Goal: Task Accomplishment & Management: Manage account settings

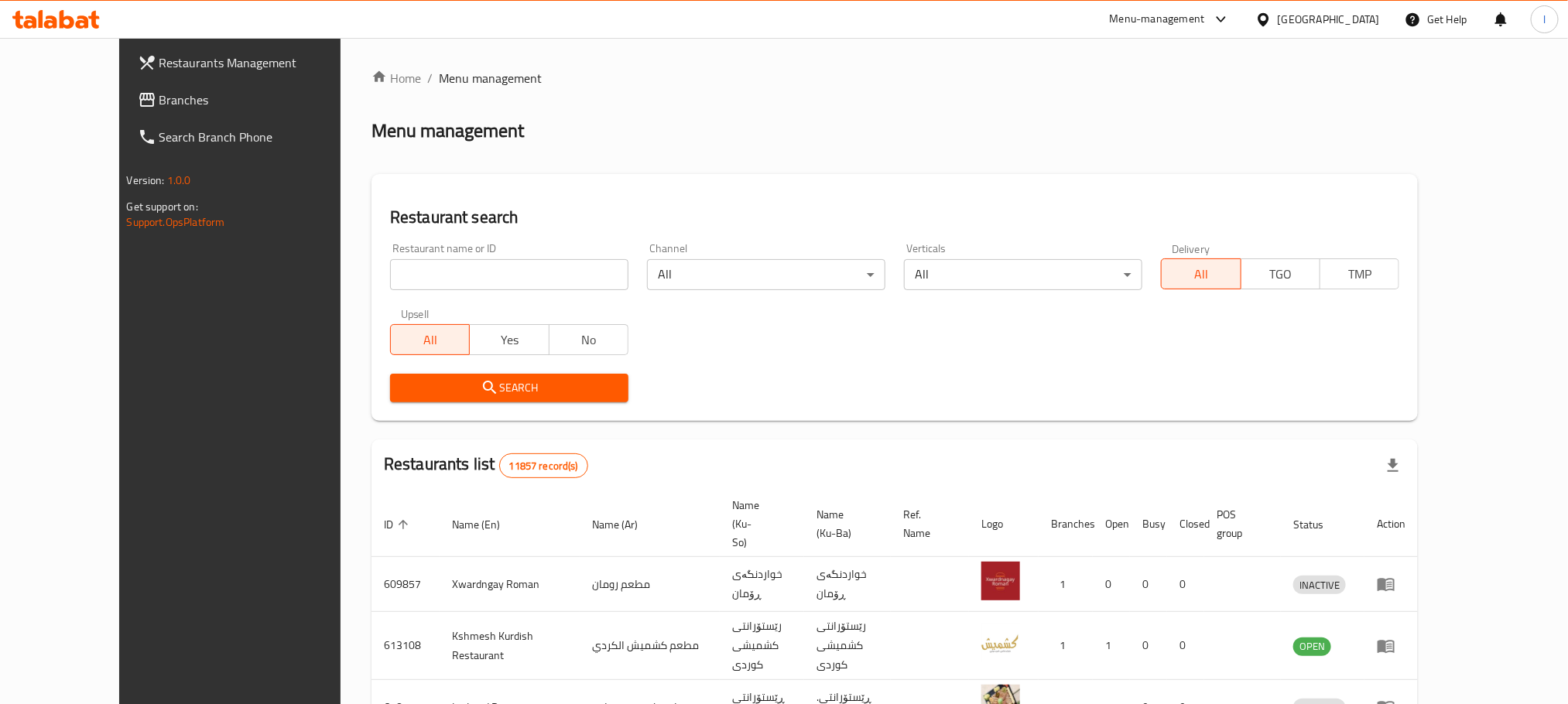
click at [423, 277] on input "search" at bounding box center [509, 274] width 238 height 31
paste input "Self Healthy Kitchen"
type input "Self Healthy Kitchen"
click at [481, 383] on icon "submit" at bounding box center [490, 387] width 19 height 19
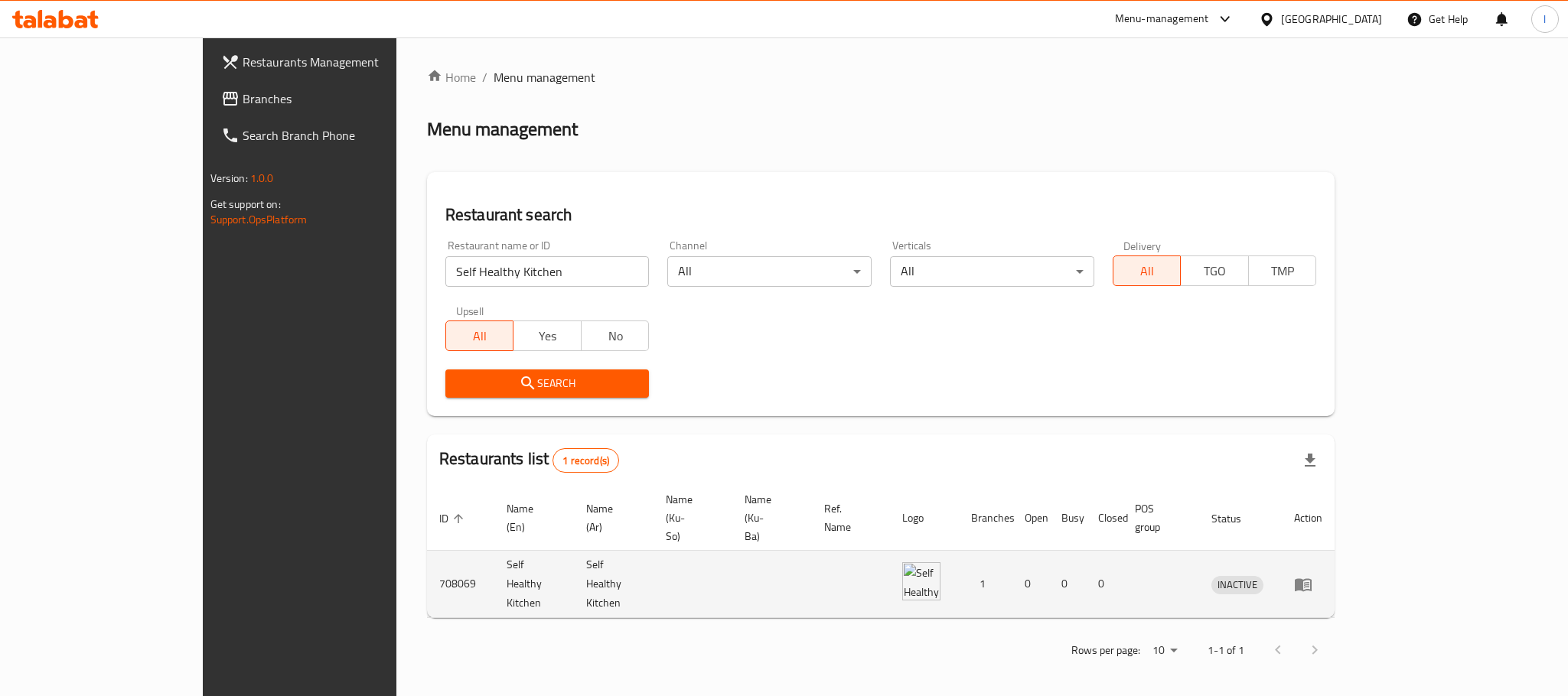
click at [1312, 575] on icon "enhanced table" at bounding box center [1302, 584] width 19 height 19
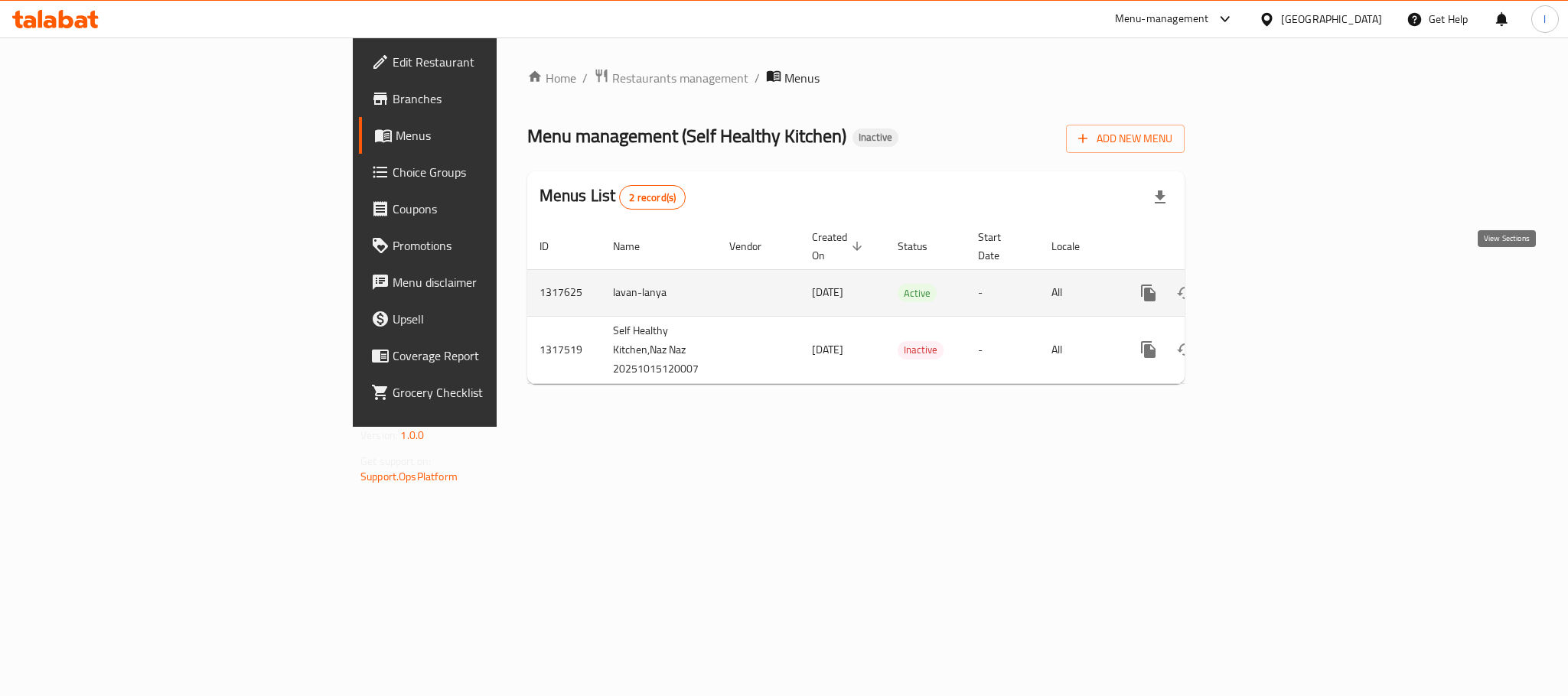
click at [1268, 284] on icon "enhanced table" at bounding box center [1258, 293] width 19 height 19
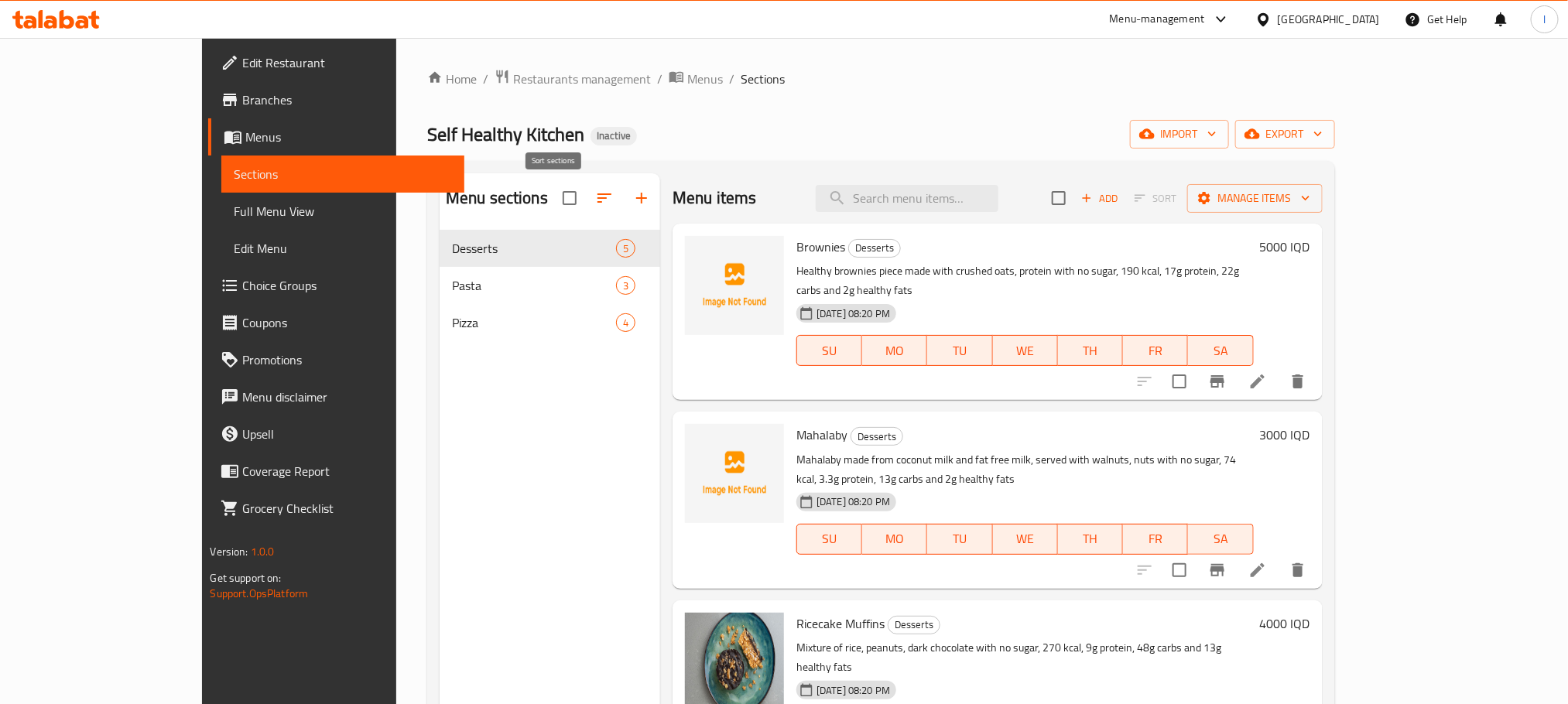
click at [595, 196] on icon "button" at bounding box center [604, 198] width 19 height 19
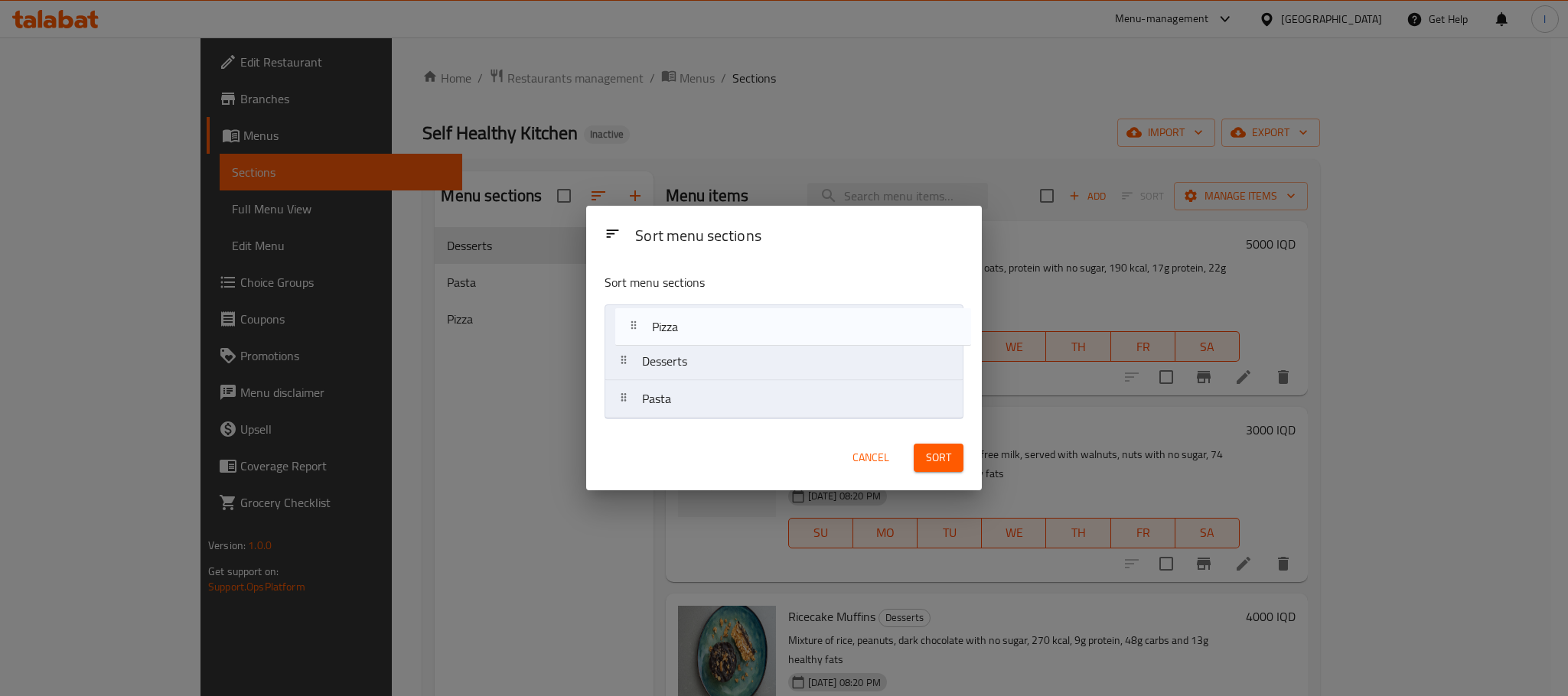
drag, startPoint x: 709, startPoint y: 410, endPoint x: 719, endPoint y: 328, distance: 82.6
click at [719, 328] on nav "Desserts Pasta Pizza" at bounding box center [784, 361] width 359 height 114
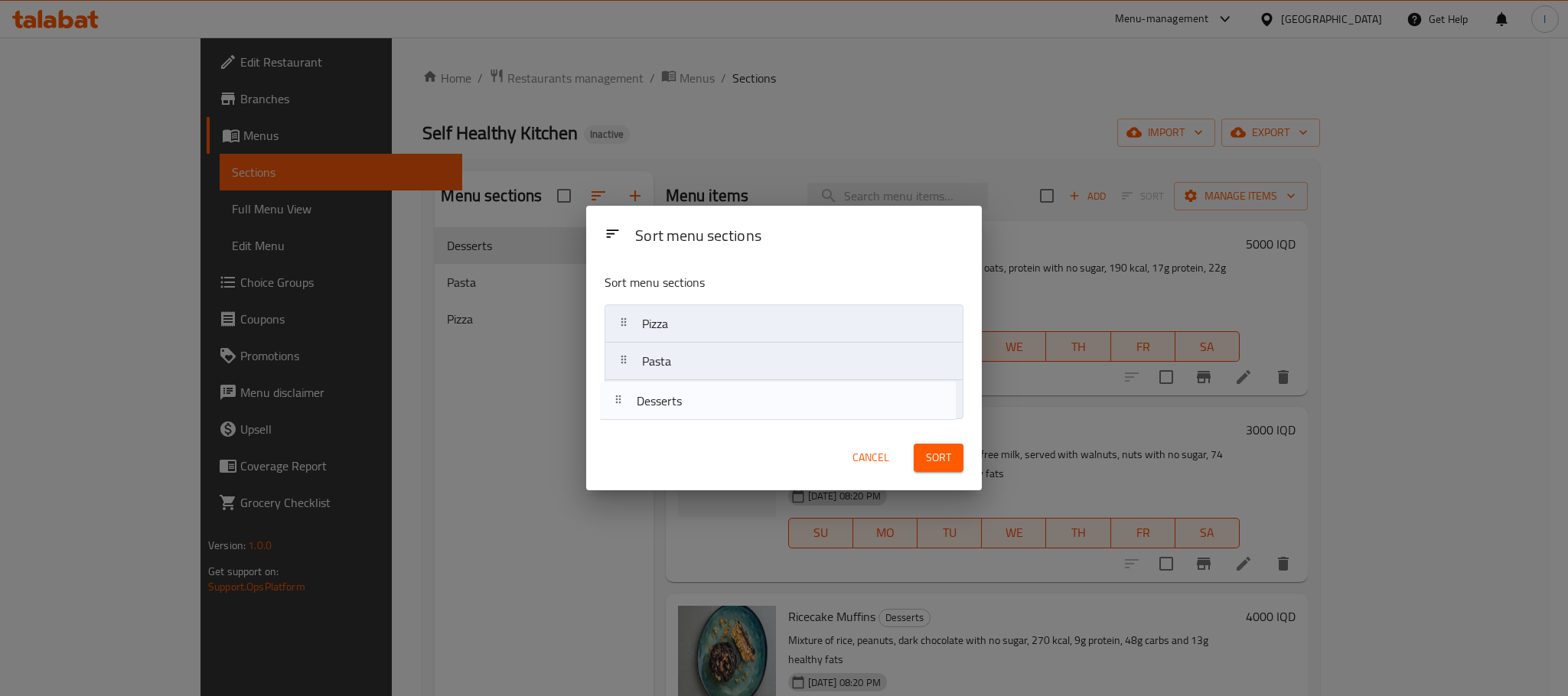
click at [705, 410] on nav "Pizza Desserts Pasta" at bounding box center [784, 361] width 359 height 114
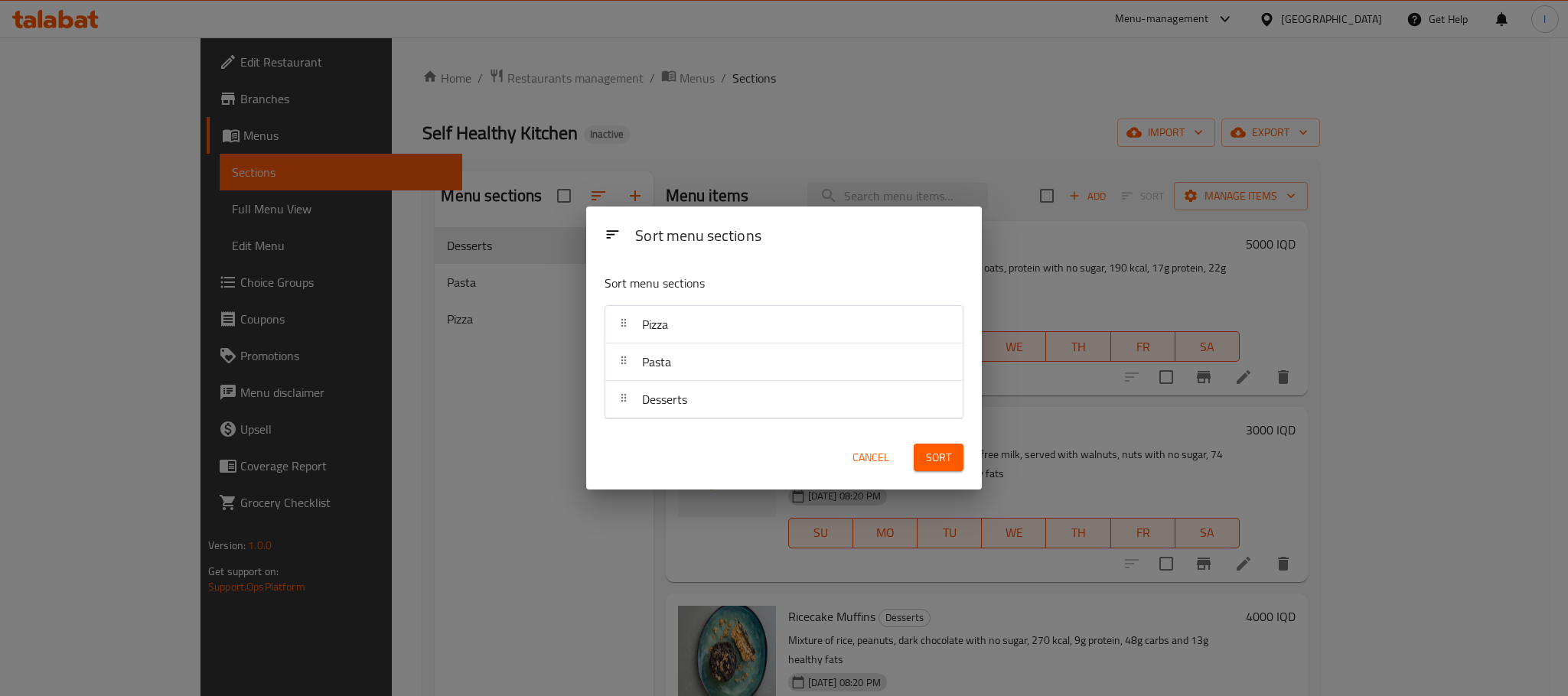
click at [945, 464] on span "Sort" at bounding box center [938, 458] width 25 height 20
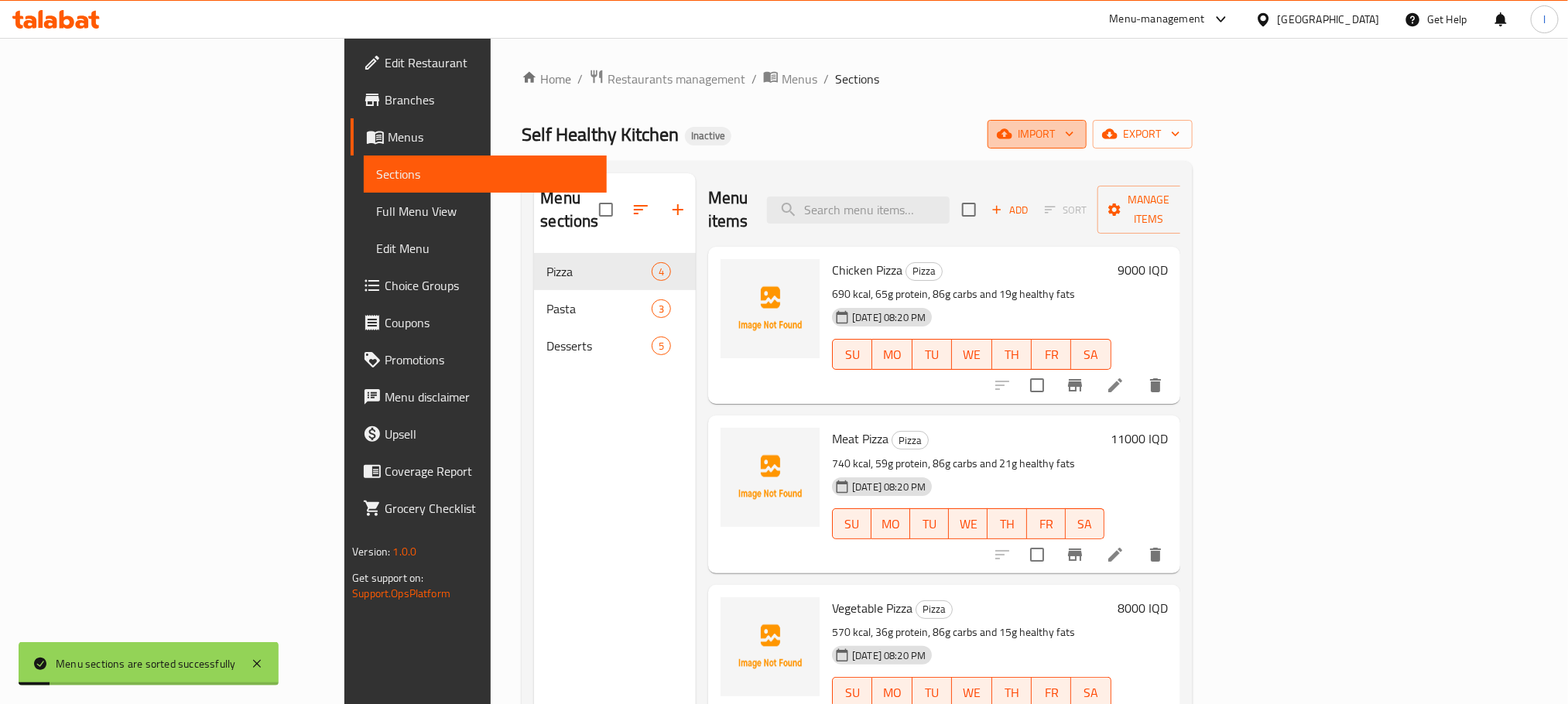
click at [1074, 125] on span "import" at bounding box center [1037, 135] width 75 height 20
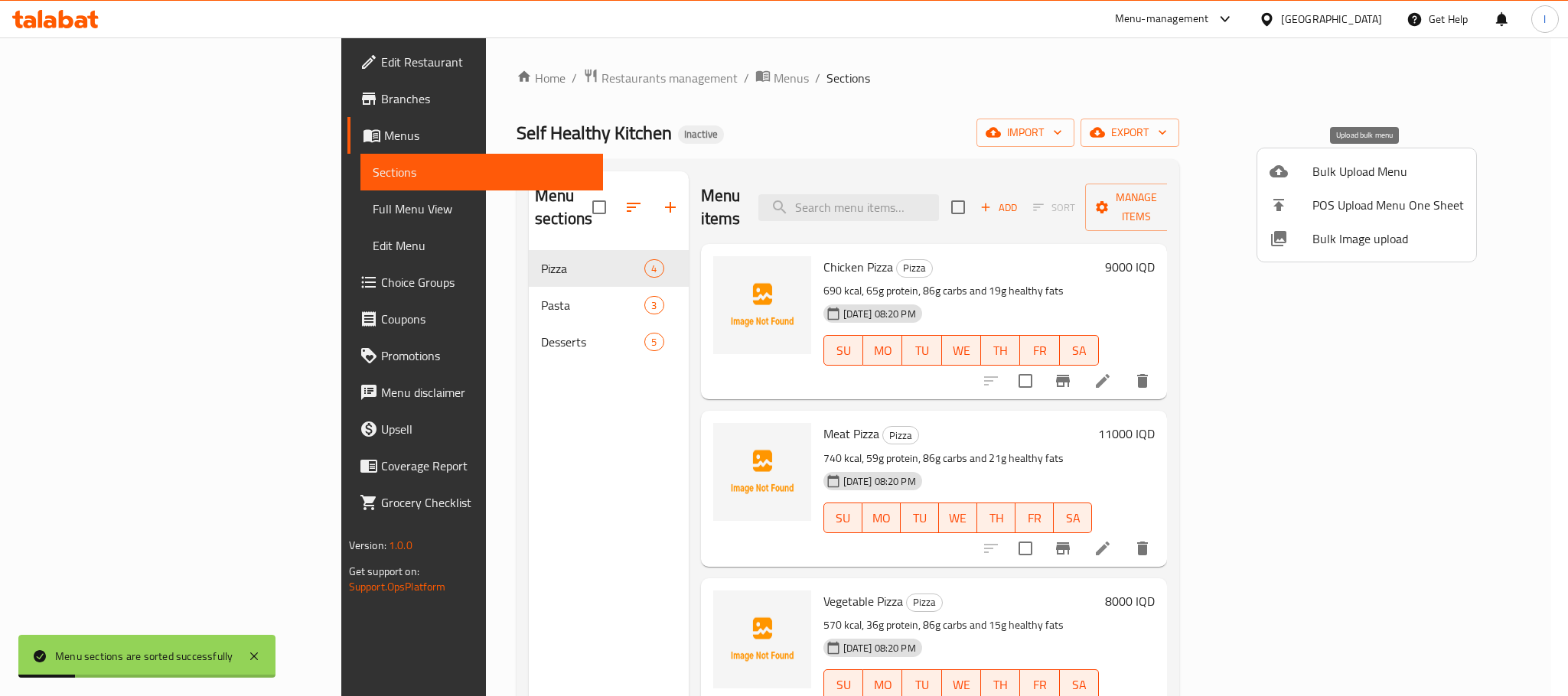
click at [1350, 162] on span "Bulk Upload Menu" at bounding box center [1388, 171] width 152 height 19
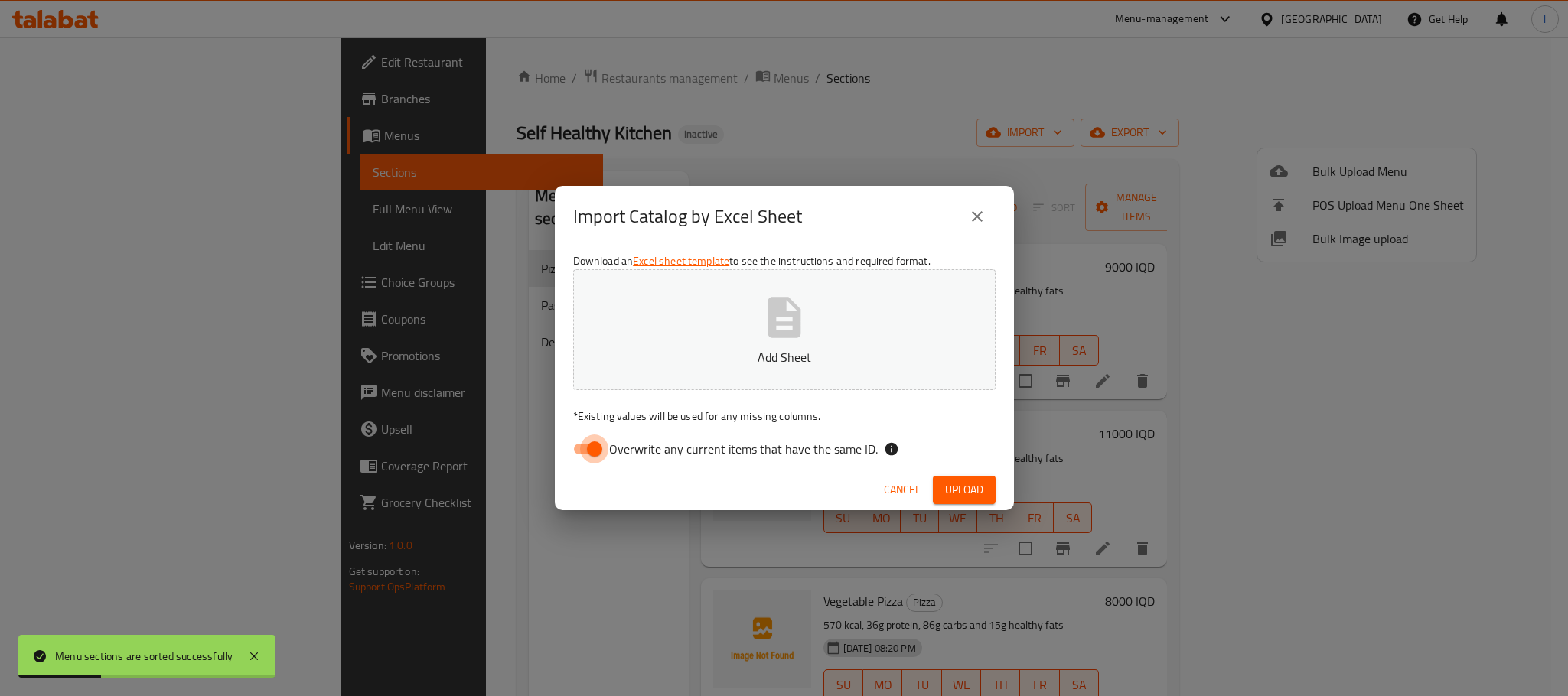
click at [565, 460] on input "Overwrite any current items that have the same ID." at bounding box center [594, 448] width 87 height 29
checkbox input "false"
click at [815, 358] on p "Add Sheet" at bounding box center [784, 357] width 375 height 19
click at [955, 485] on span "Upload" at bounding box center [964, 490] width 38 height 20
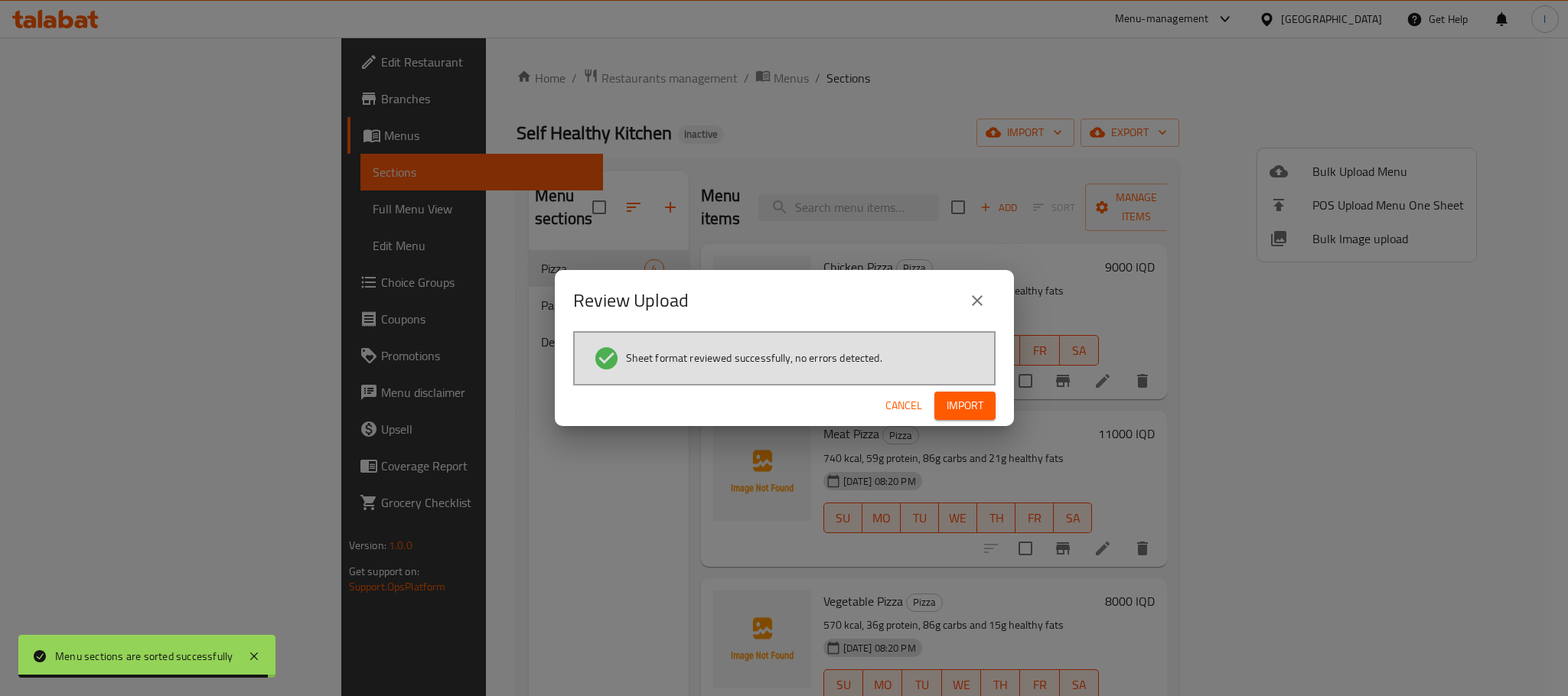
click at [994, 398] on button "Import" at bounding box center [965, 406] width 61 height 28
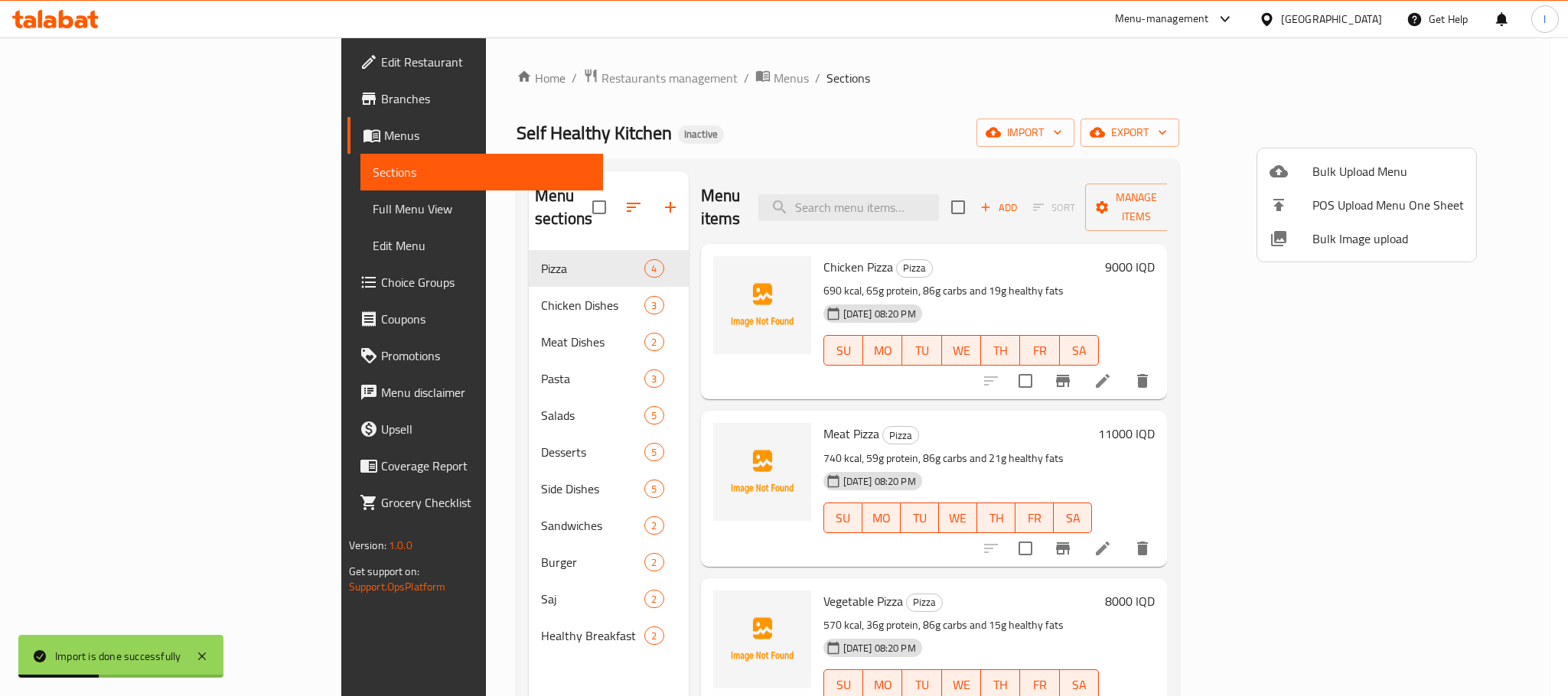
click at [895, 88] on div at bounding box center [784, 348] width 1568 height 696
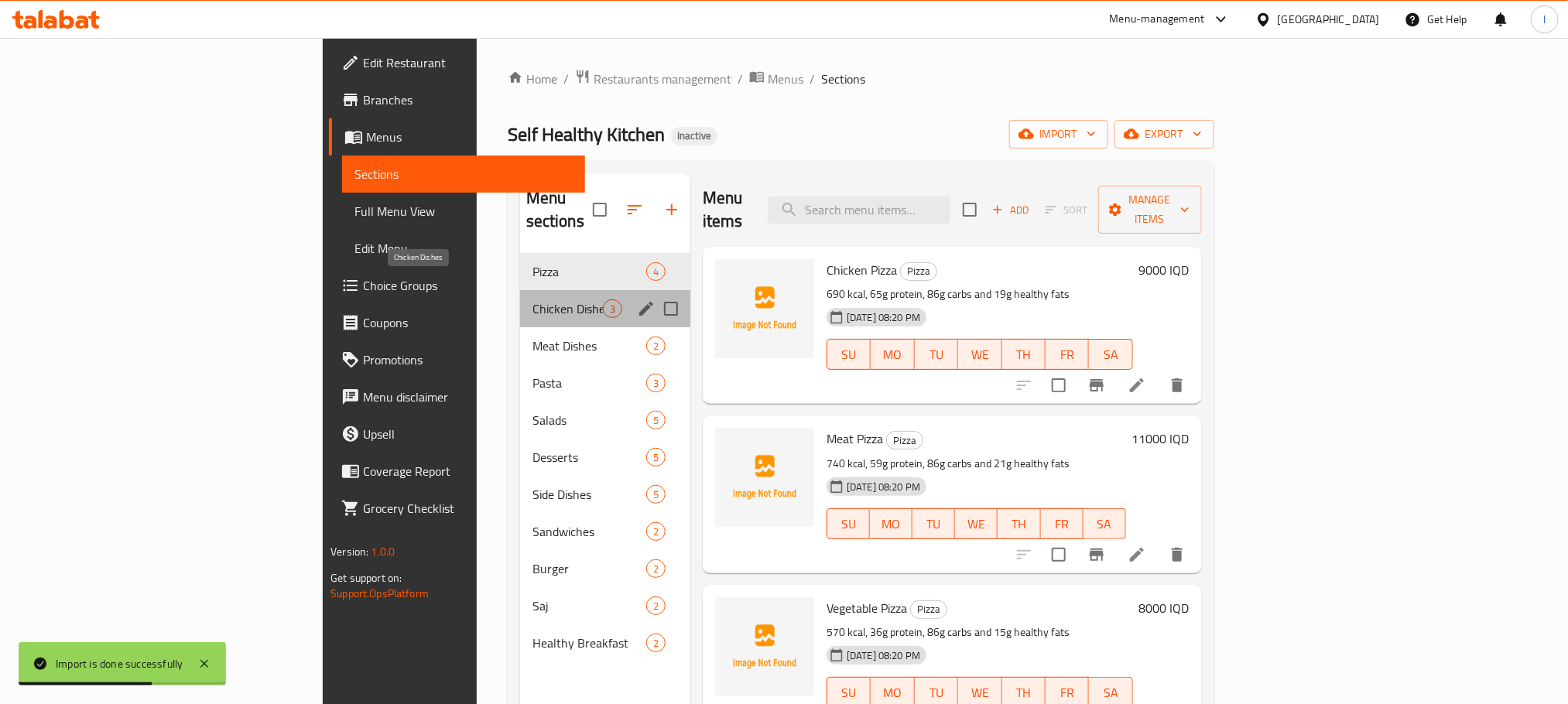
click at [532, 299] on span "Chicken Dishes" at bounding box center [567, 308] width 70 height 19
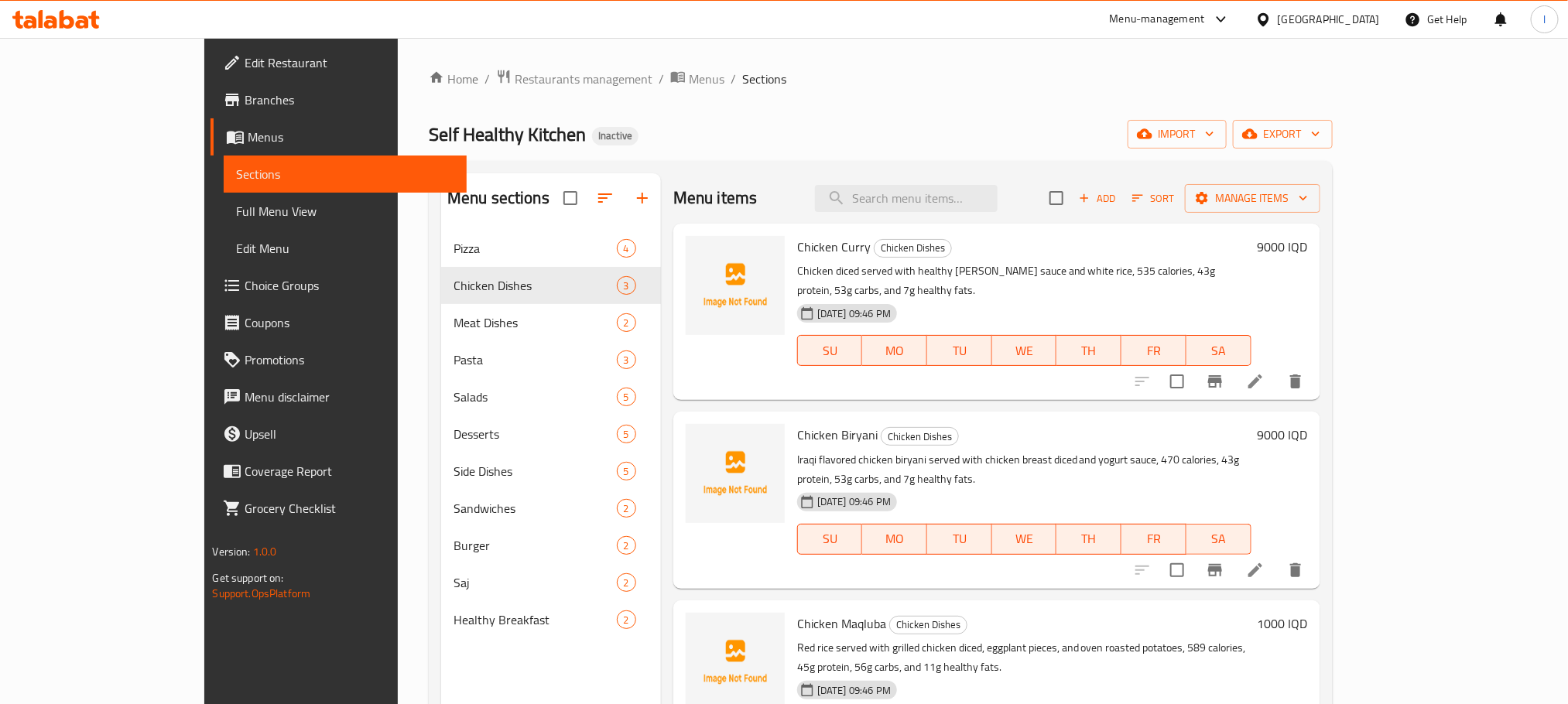
click at [236, 212] on span "Full Menu View" at bounding box center [345, 211] width 217 height 19
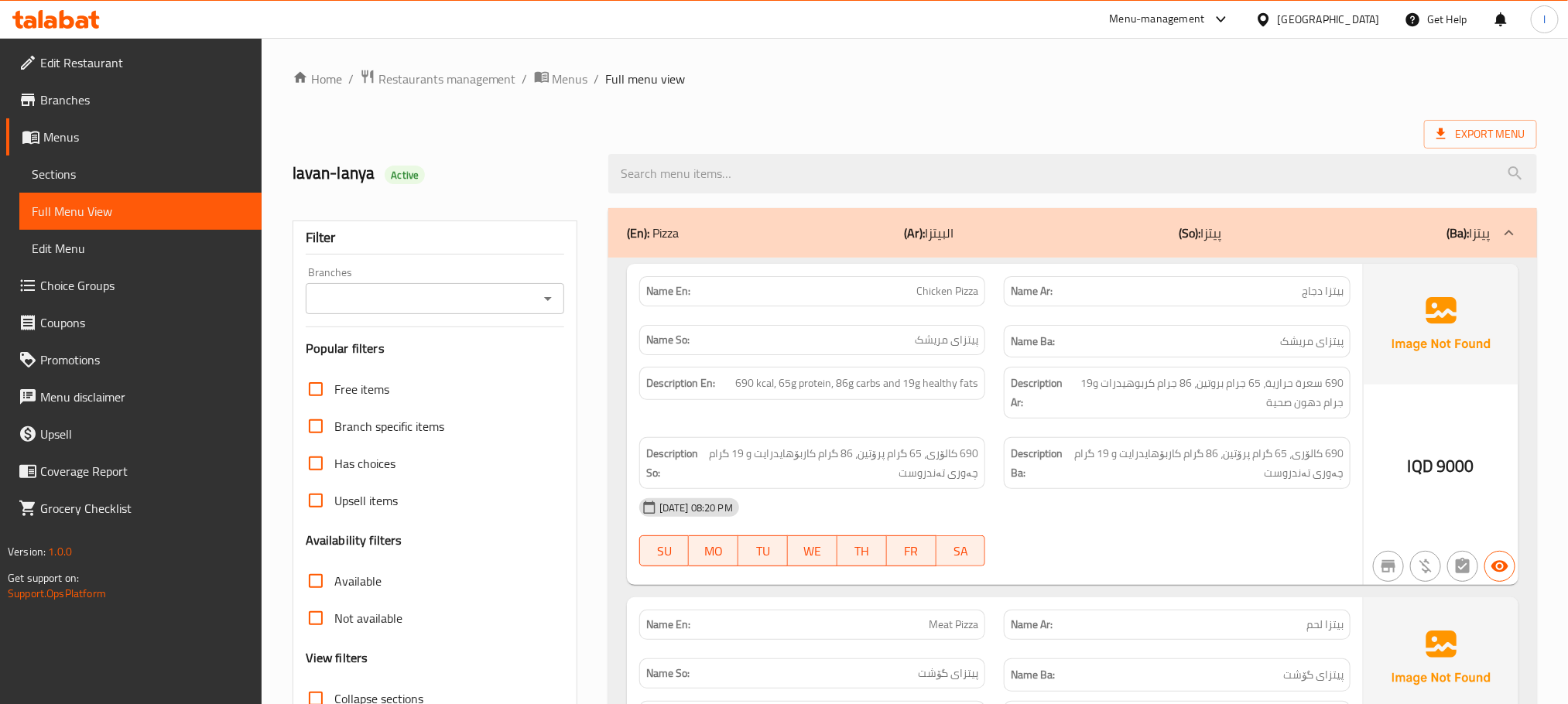
click at [549, 293] on icon "Open" at bounding box center [547, 298] width 19 height 19
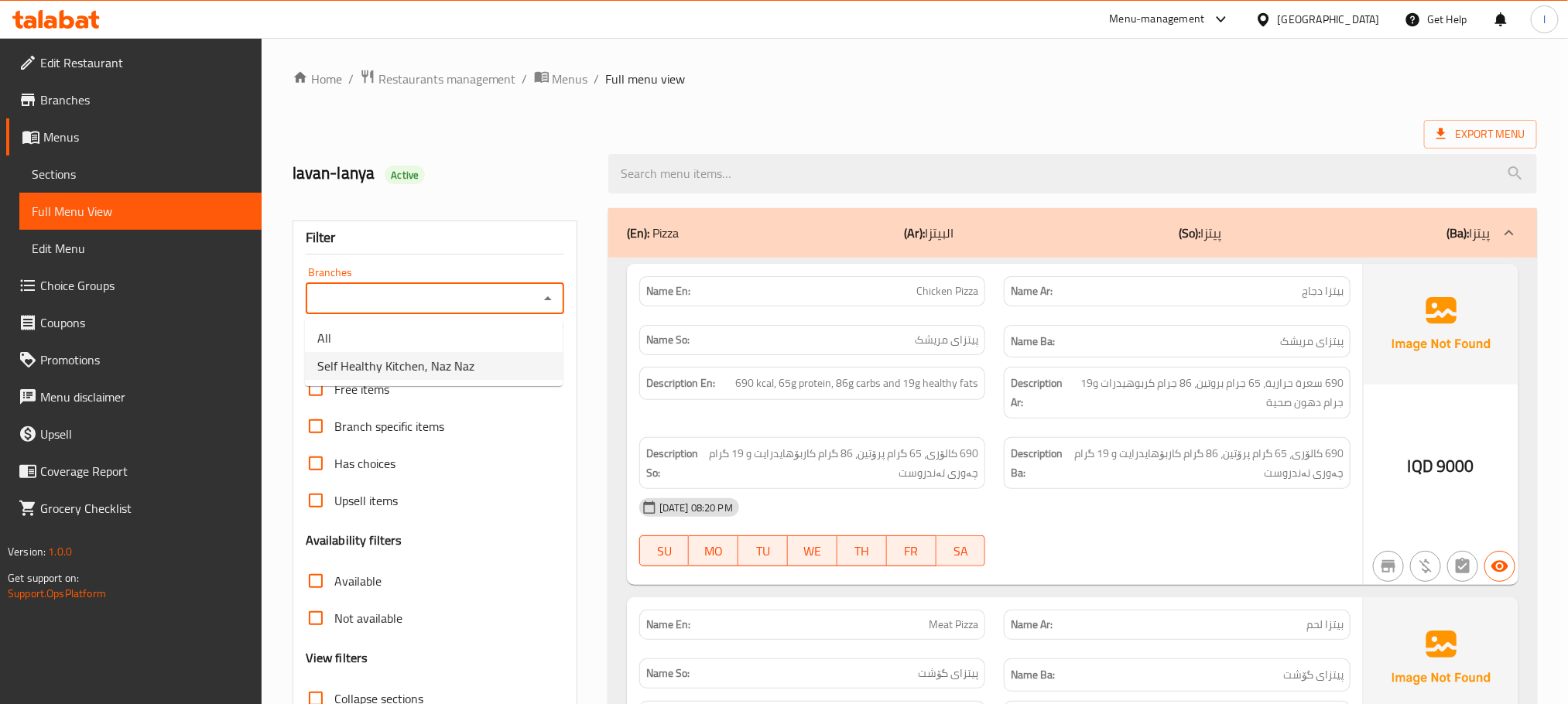
click at [488, 355] on li "Self Healthy Kitchen, Naz Naz" at bounding box center [433, 365] width 258 height 28
type input "Self Healthy Kitchen, Naz Naz"
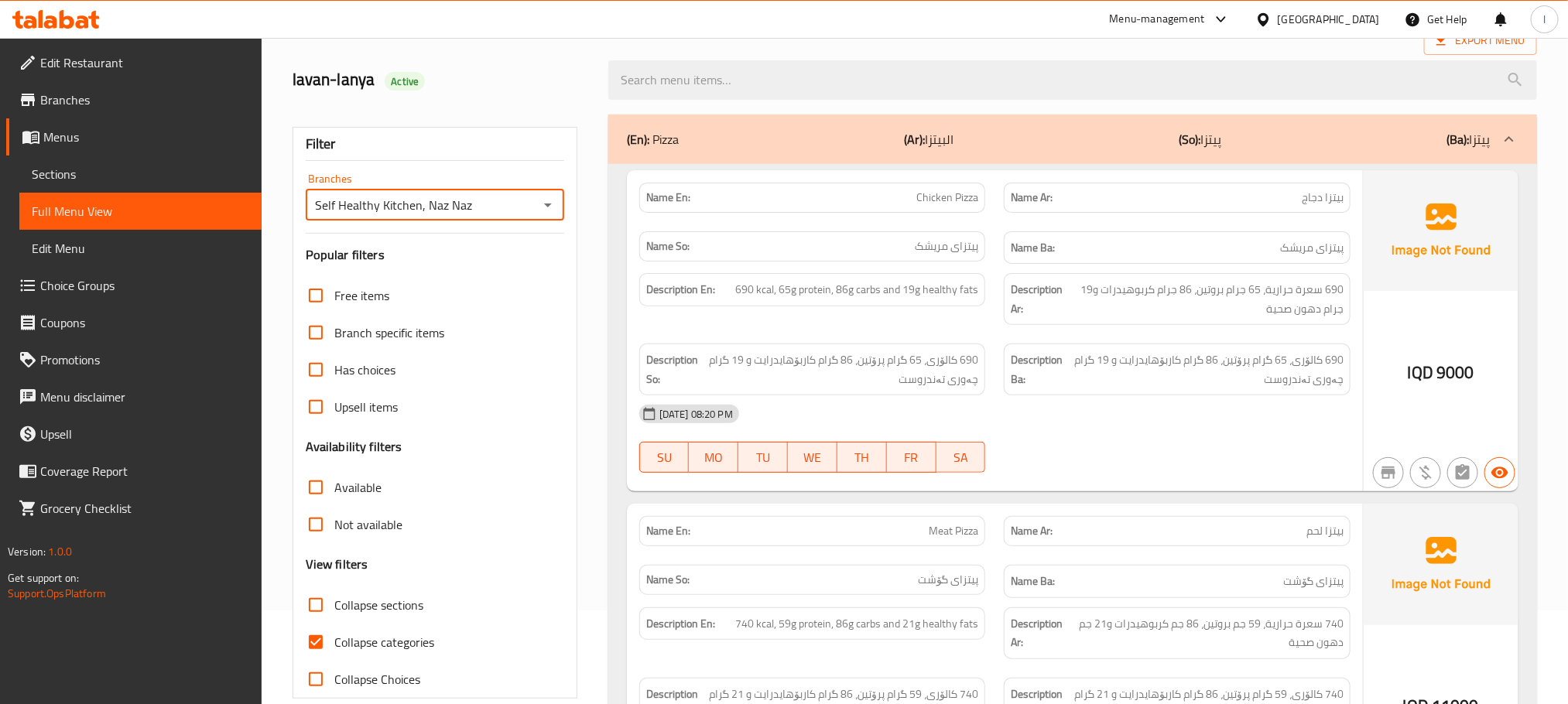
scroll to position [120, 0]
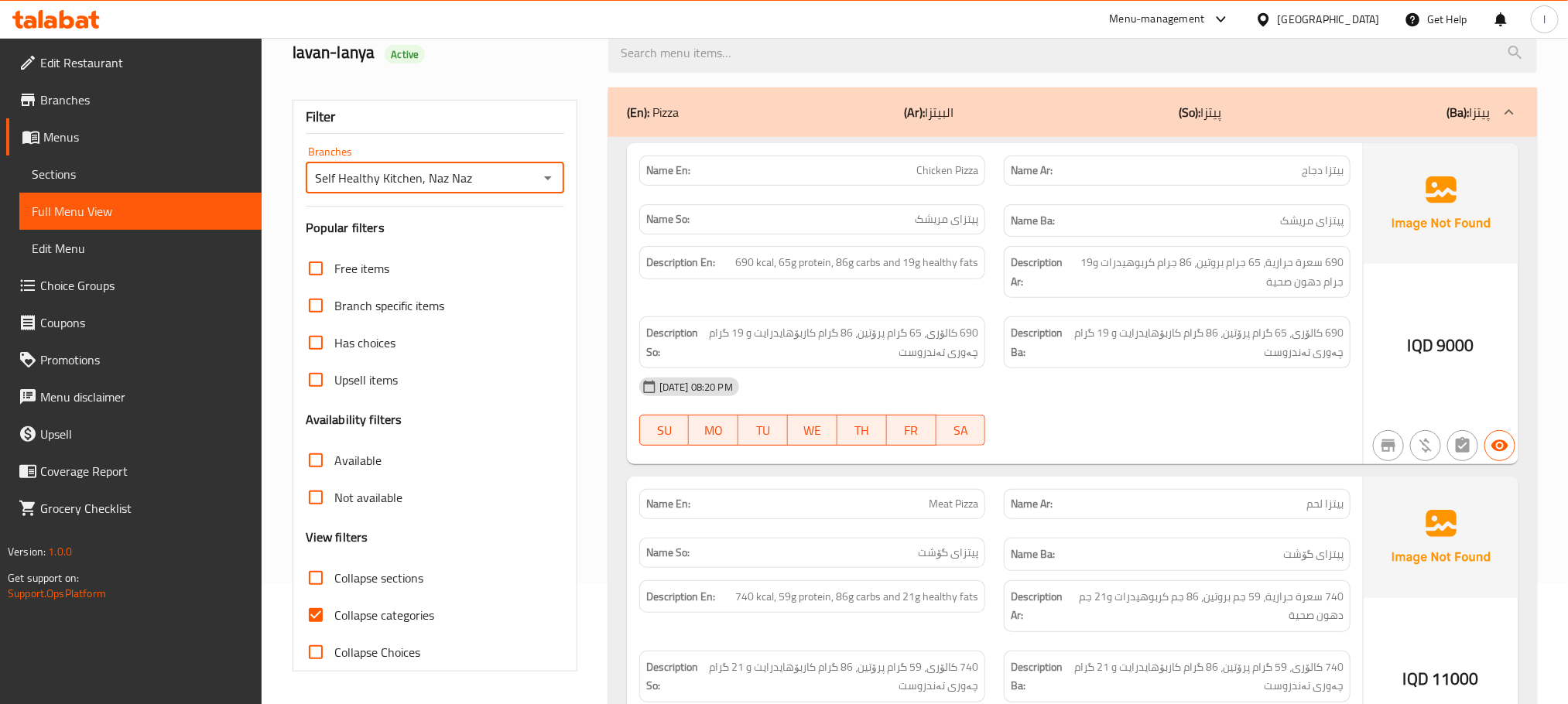
click at [315, 573] on input "Collapse sections" at bounding box center [315, 577] width 37 height 37
checkbox input "true"
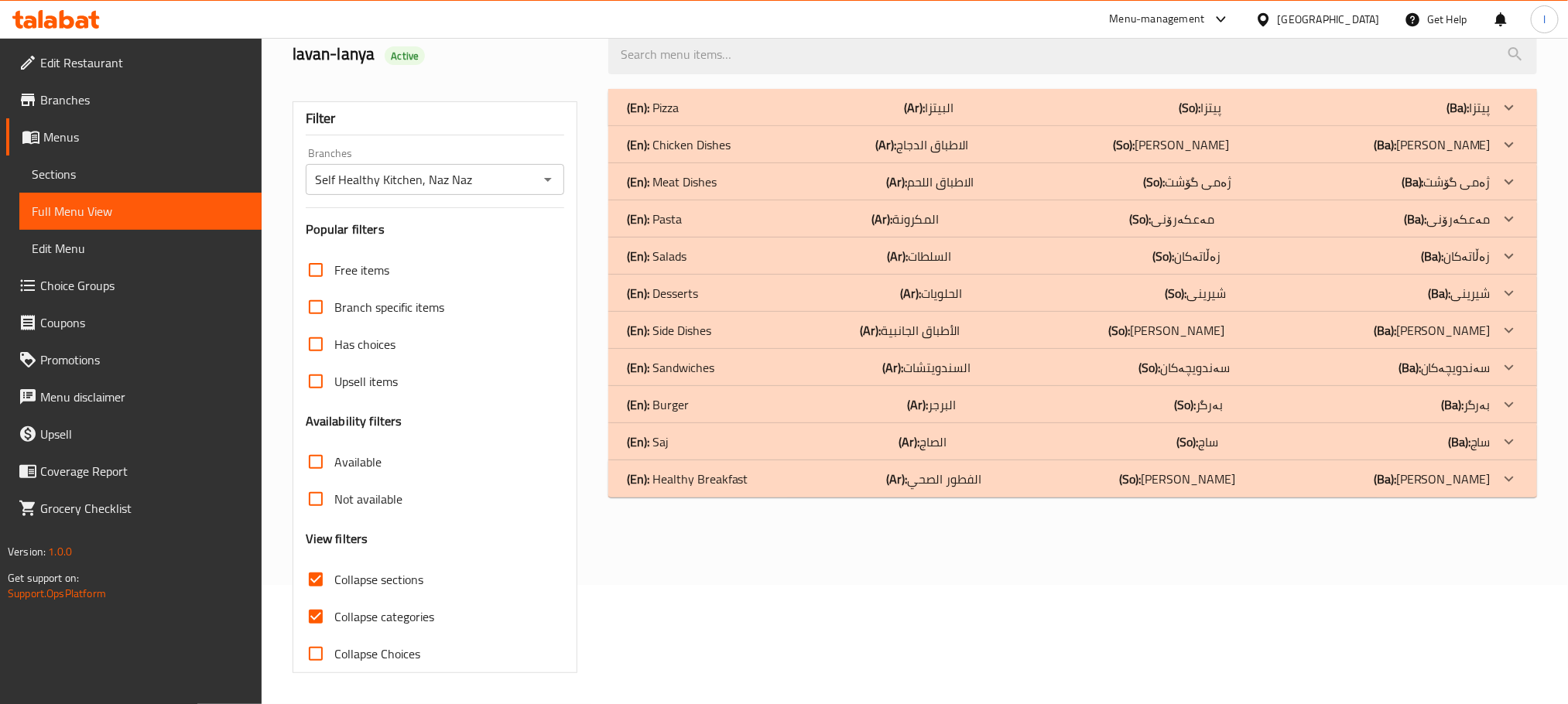
click at [732, 140] on div "(En): Chicken Dishes (Ar): الاطباق الدجاج (So): ژەمی مریشک (Ba): [PERSON_NAME]" at bounding box center [1059, 145] width 864 height 19
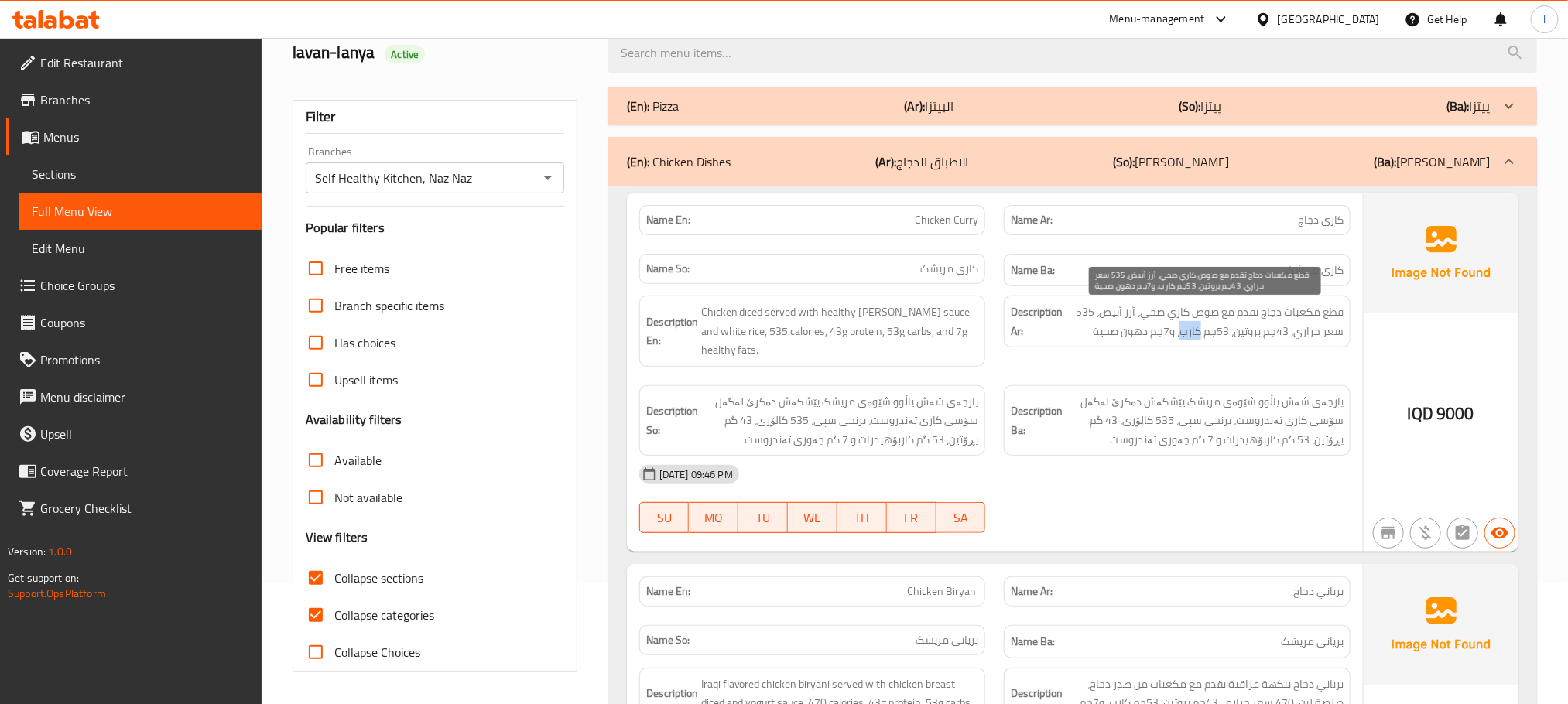
drag, startPoint x: 1200, startPoint y: 327, endPoint x: 1182, endPoint y: 327, distance: 18.0
click at [1182, 327] on span "قطع مكعبات دجاج تقدم مع صوص كاري صحي، أرز أبيض، 535 سعر حراري، 43جم بروتين، 53ج…" at bounding box center [1204, 321] width 278 height 38
copy span "كارب"
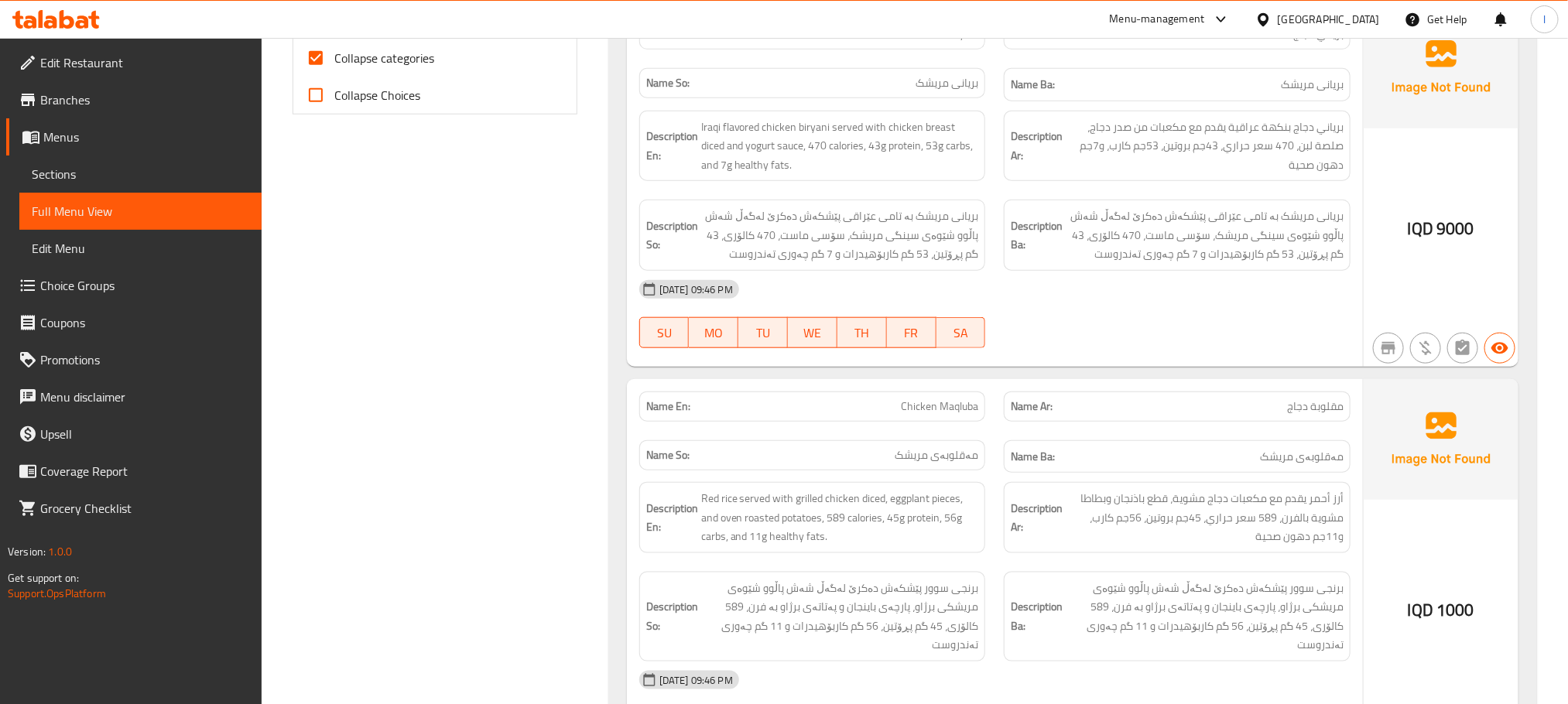
scroll to position [684, 0]
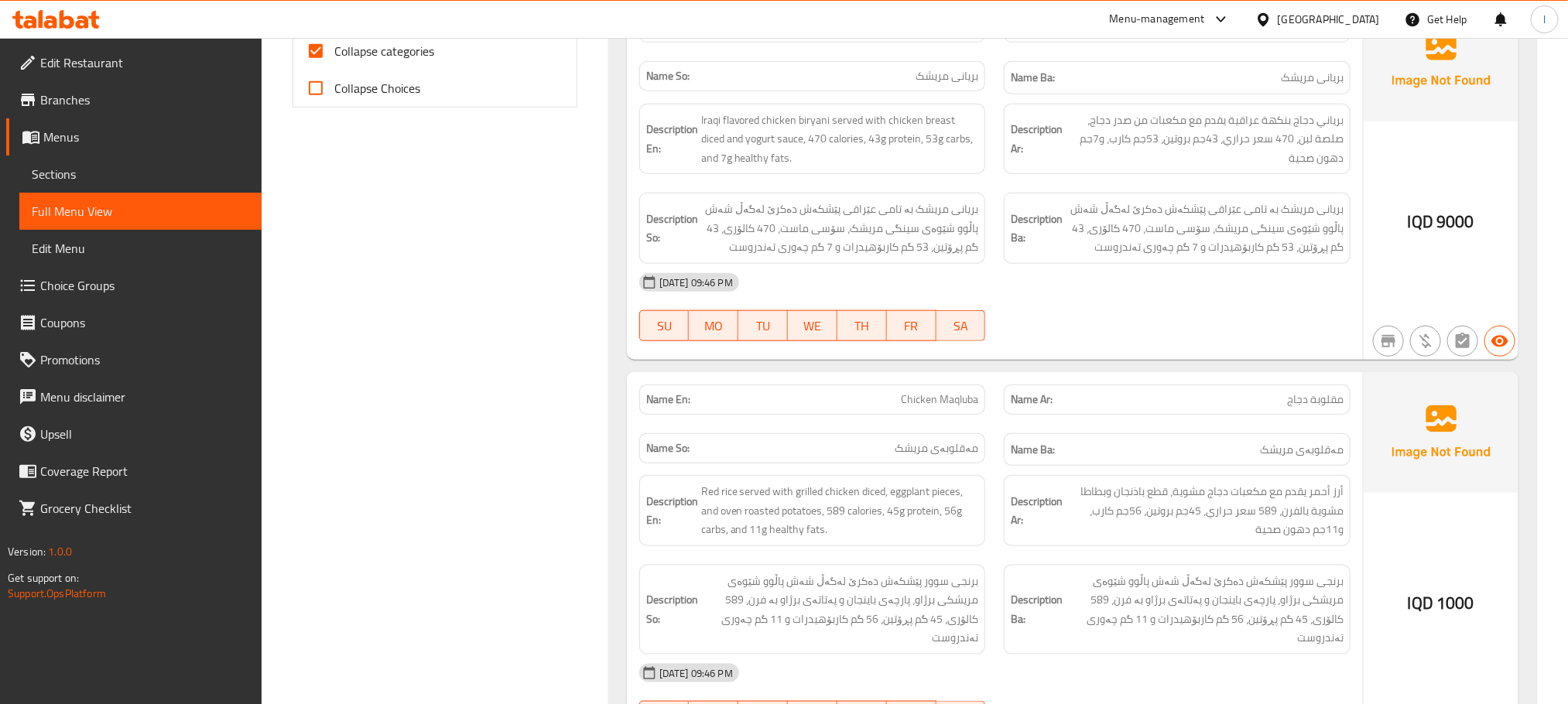
click at [1448, 469] on img at bounding box center [1440, 432] width 155 height 120
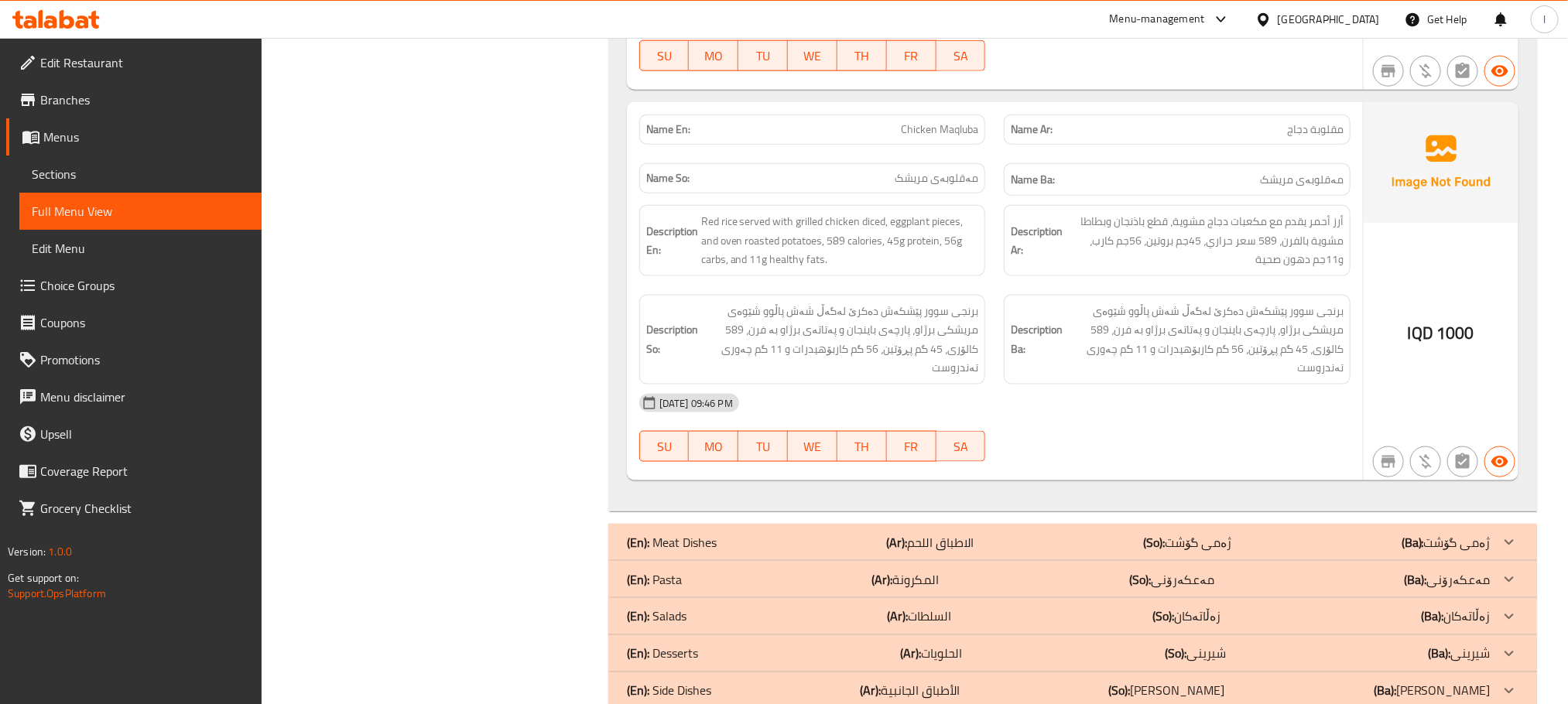
scroll to position [1009, 0]
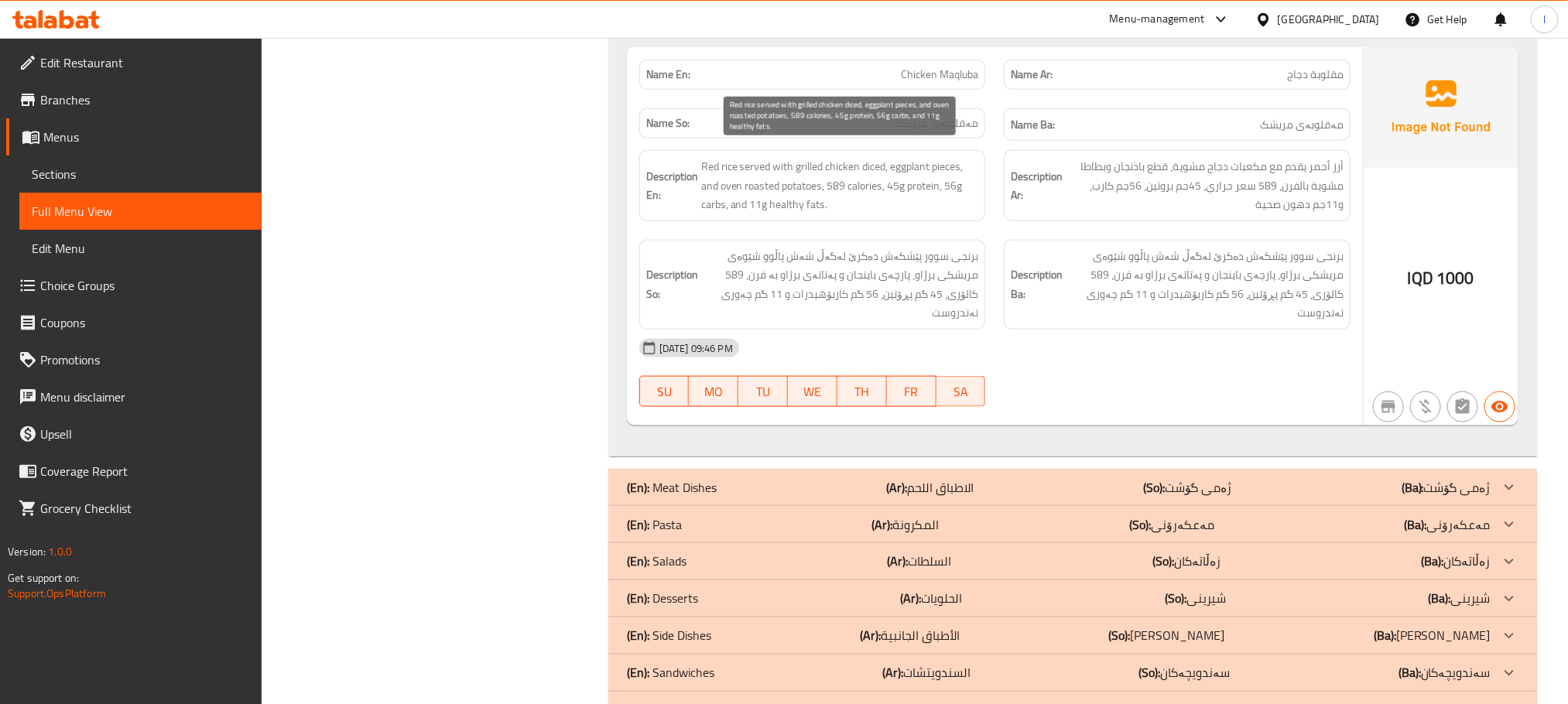
click at [749, 172] on span "Red rice served with grilled chicken diced, eggplant pieces, and oven roasted p…" at bounding box center [839, 186] width 278 height 57
drag, startPoint x: 745, startPoint y: 172, endPoint x: 783, endPoint y: 172, distance: 38.0
click at [783, 172] on span "Red rice served with grilled chicken diced, eggplant pieces, and oven roasted p…" at bounding box center [839, 186] width 278 height 57
copy span "roasted"
click at [1190, 366] on div "[DATE] 09:46 PM SU MO TU WE TH FR SA" at bounding box center [995, 373] width 730 height 86
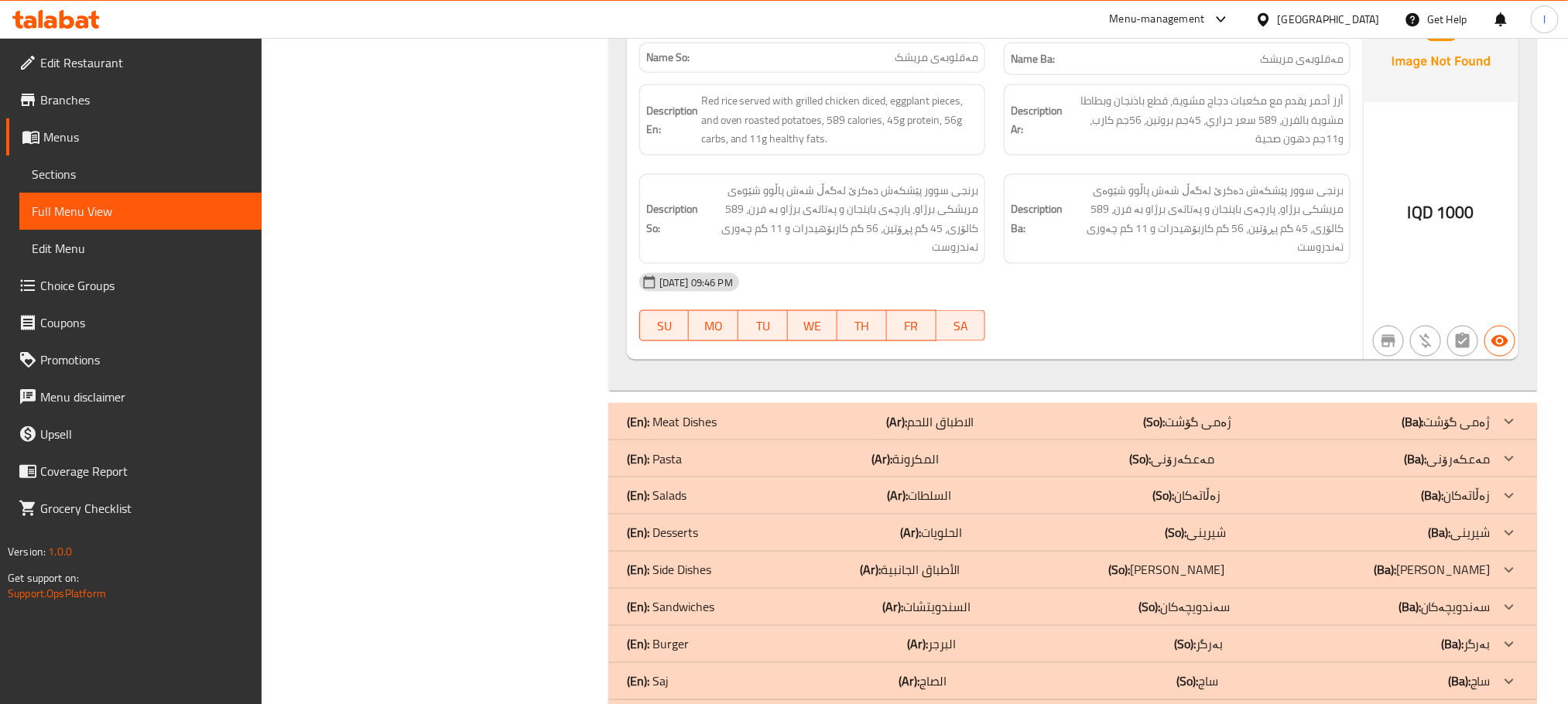
scroll to position [1110, 0]
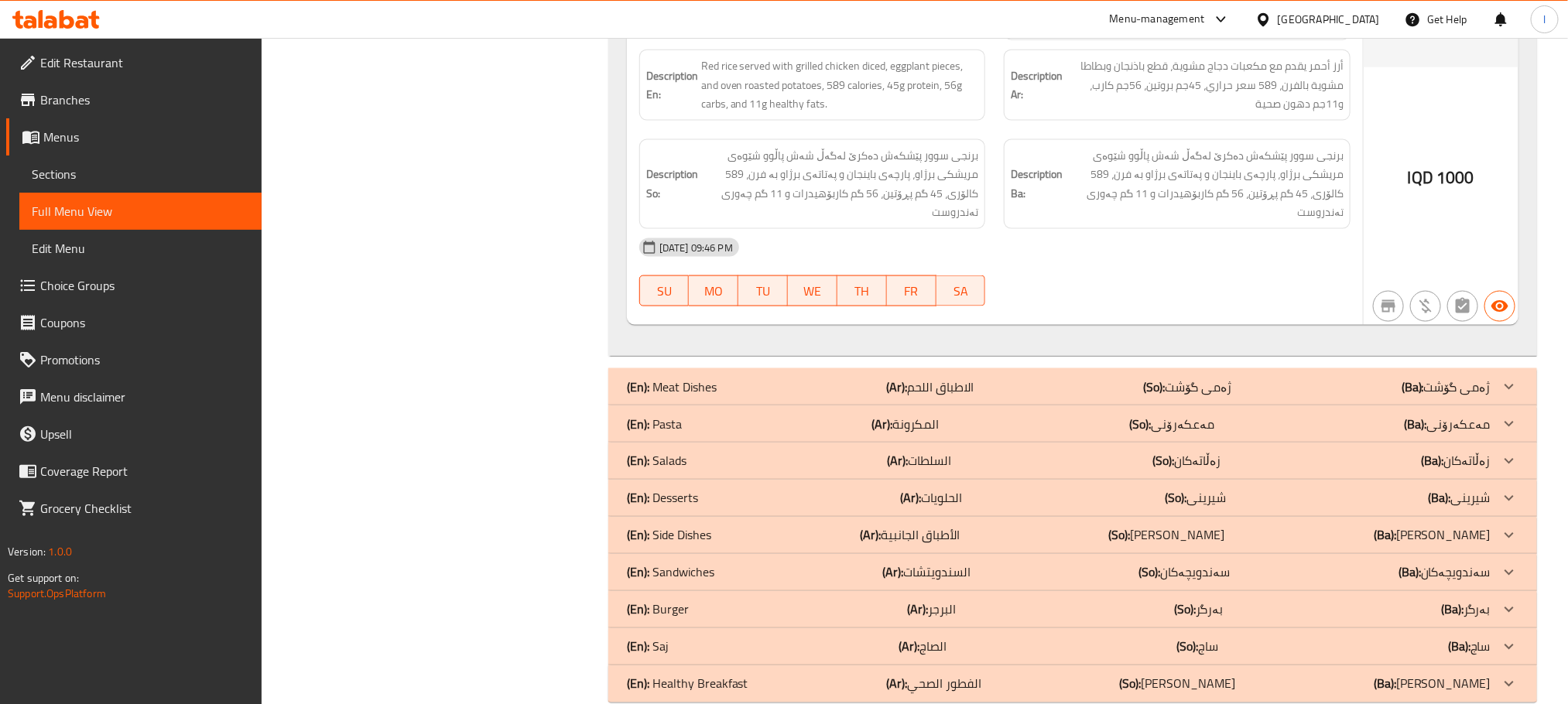
click at [1078, 377] on div "(En): Meat Dishes (Ar): الاطباق اللحم (So): ژەمی گۆشت (Ba): ژەمی گۆشت" at bounding box center [1059, 386] width 864 height 19
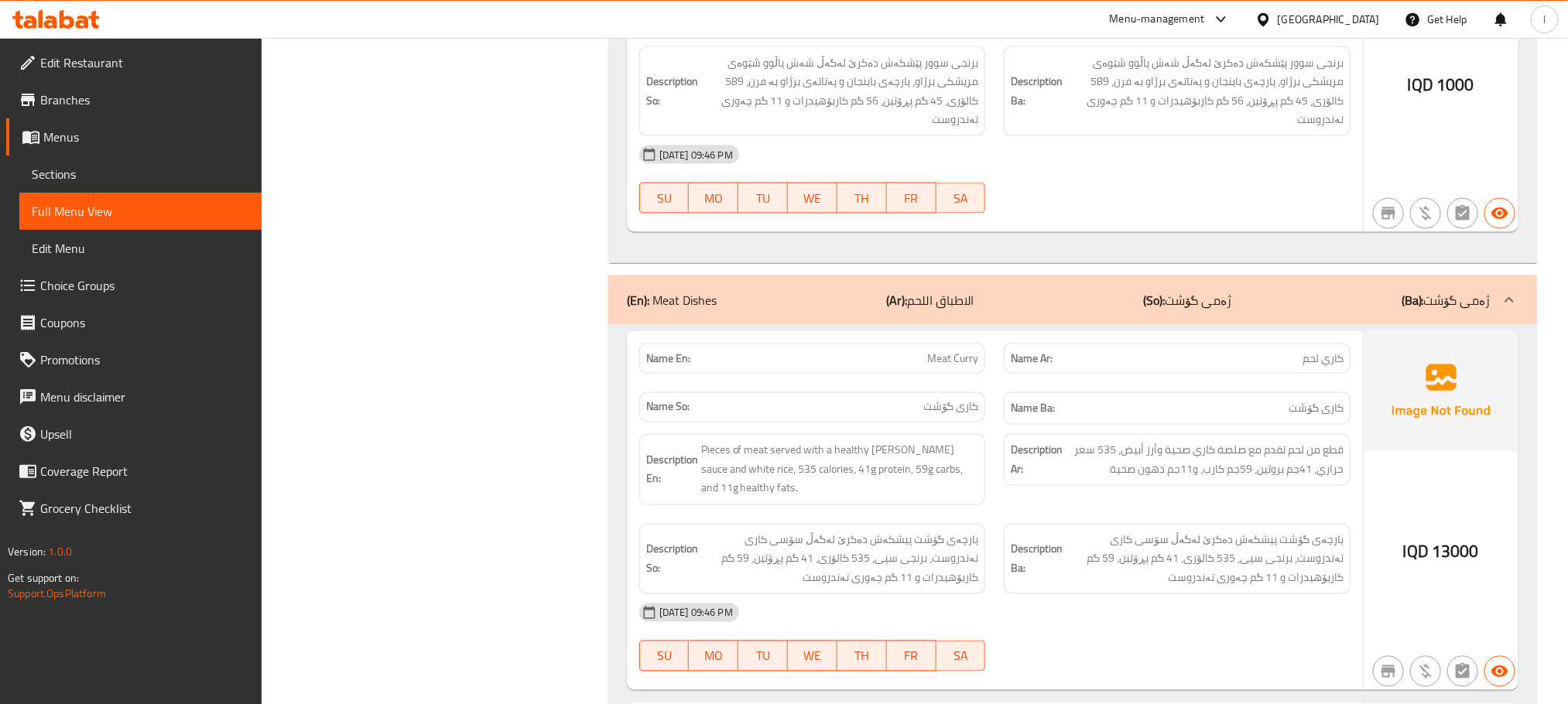
scroll to position [1249, 0]
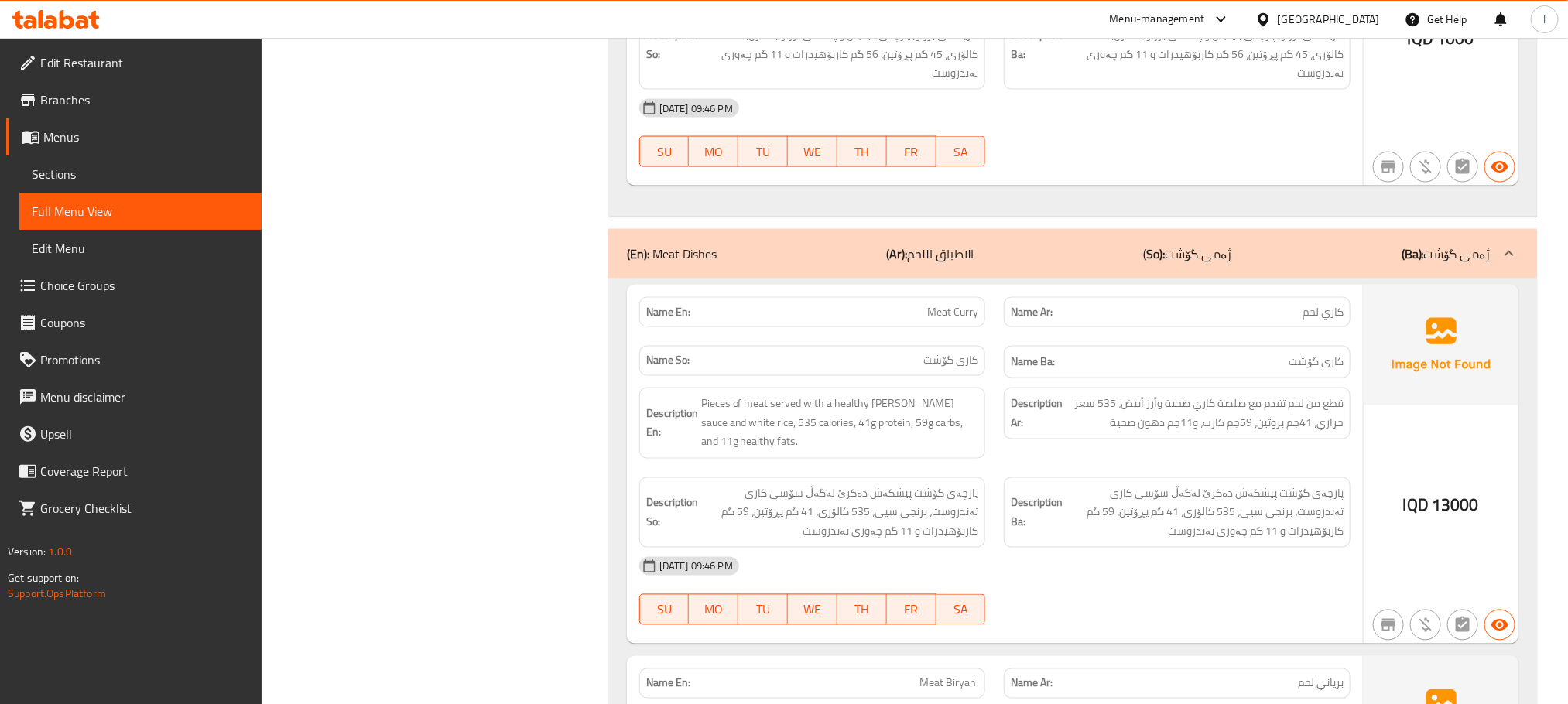
click at [1187, 548] on div "[DATE] 09:46 PM" at bounding box center [995, 566] width 730 height 37
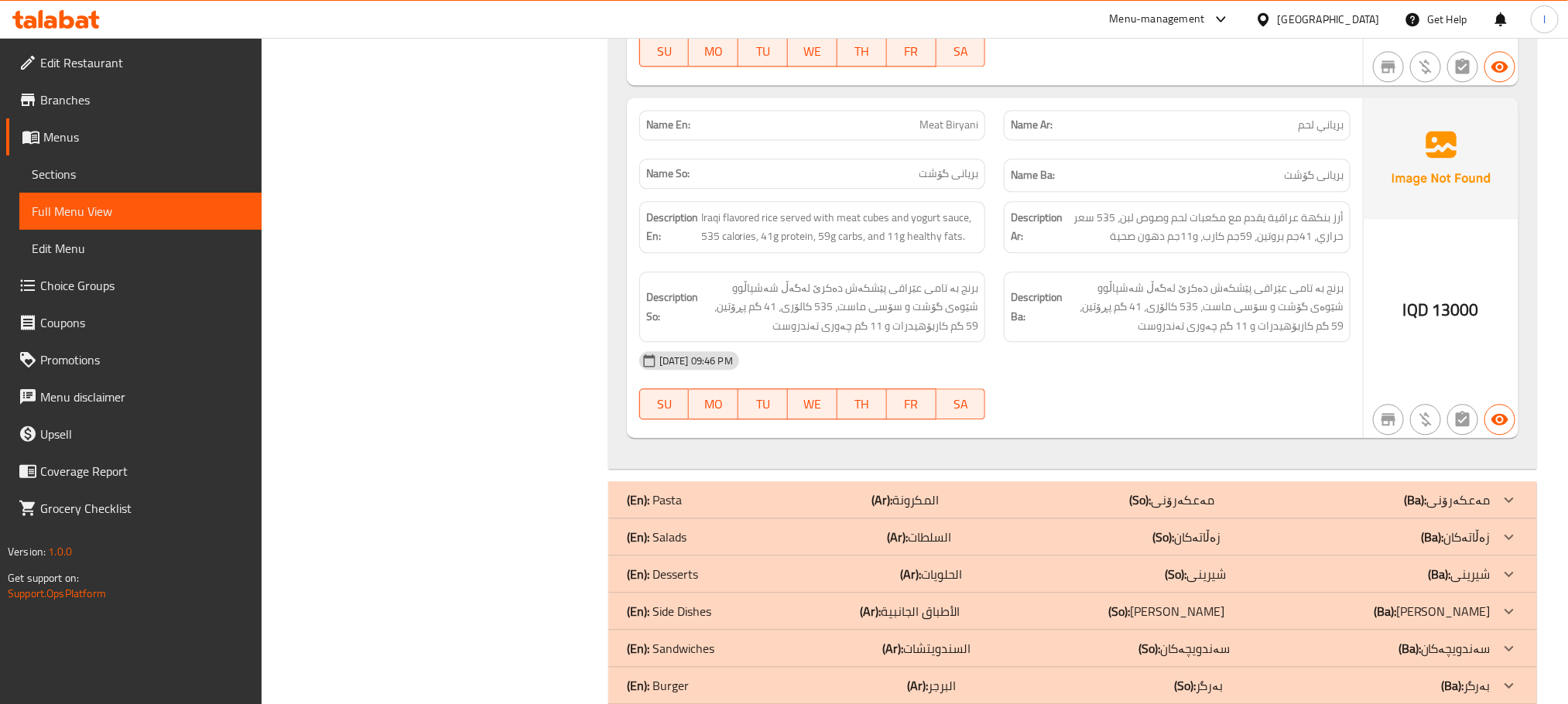
scroll to position [1889, 0]
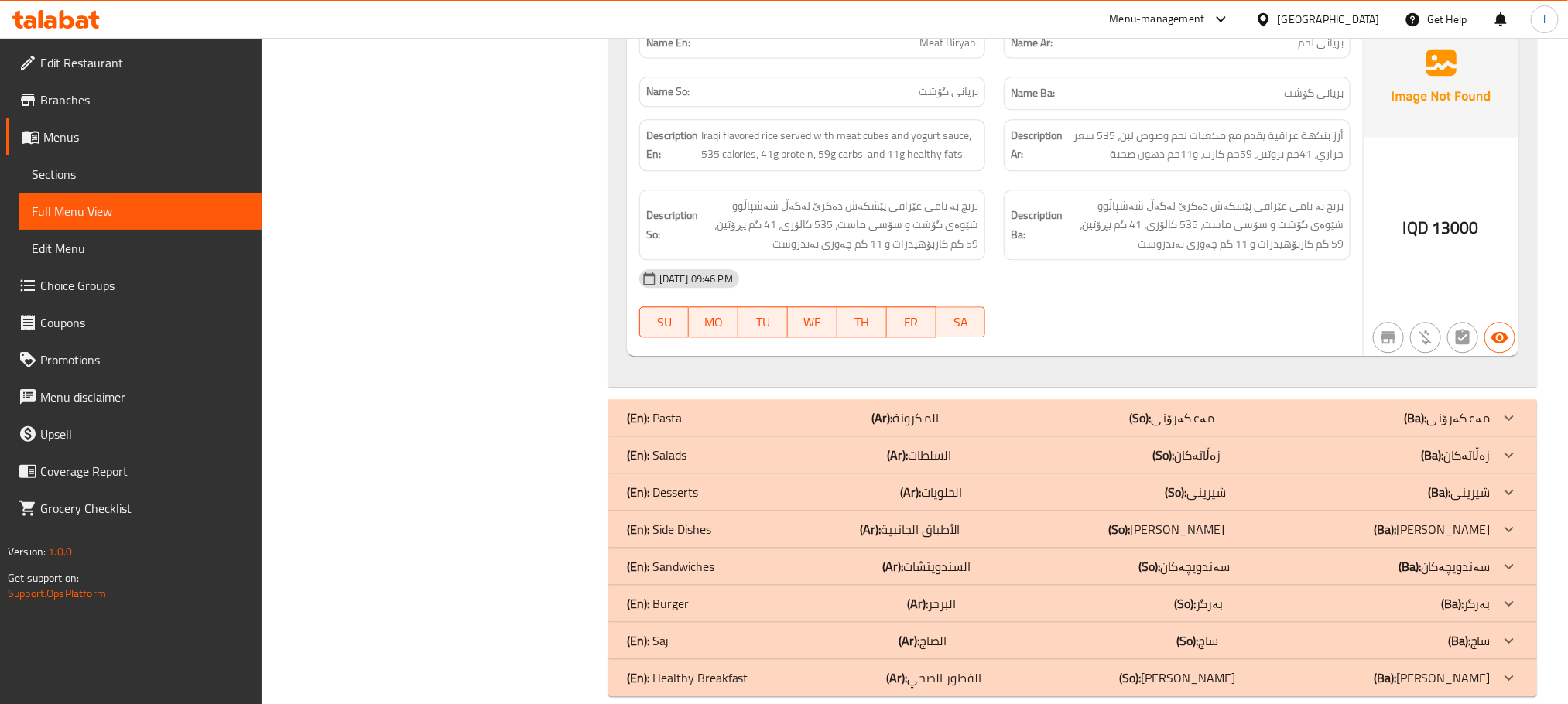
click at [928, 409] on p "(Ar): المكرونة" at bounding box center [905, 418] width 67 height 19
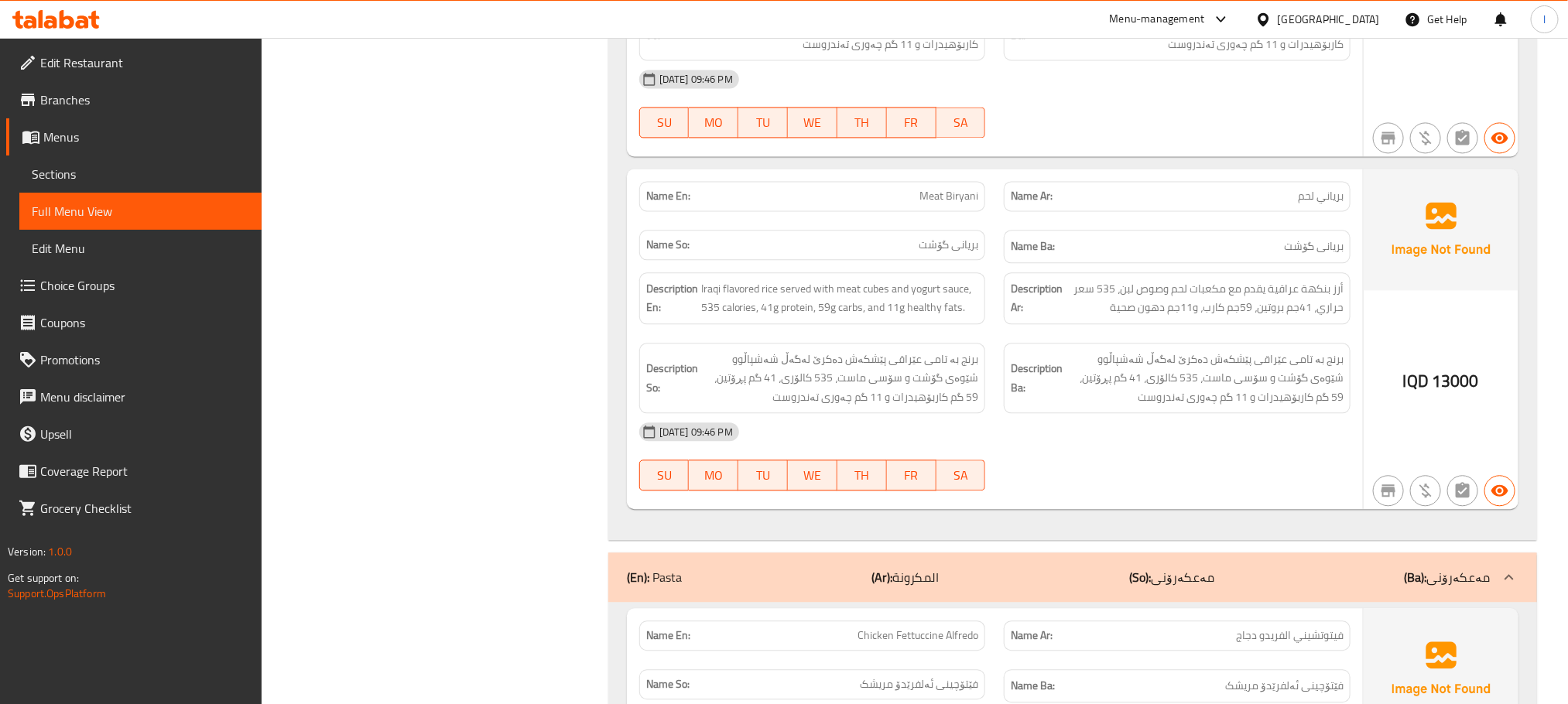
scroll to position [1729, 0]
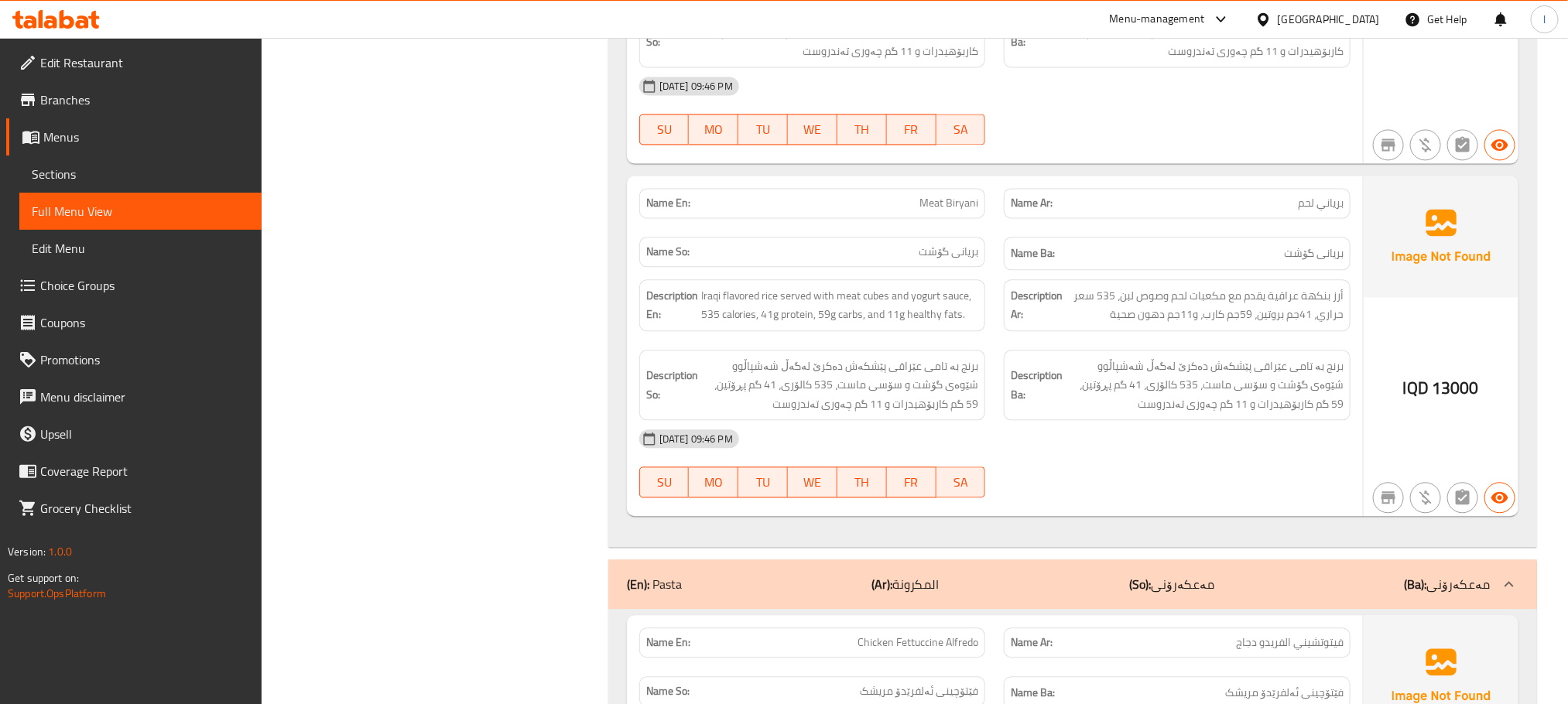
click at [855, 559] on div "(En): Pasta (Ar): المكرونة (So): مەعکەرۆنی (Ba): مەعکەرۆنی" at bounding box center [1072, 584] width 928 height 49
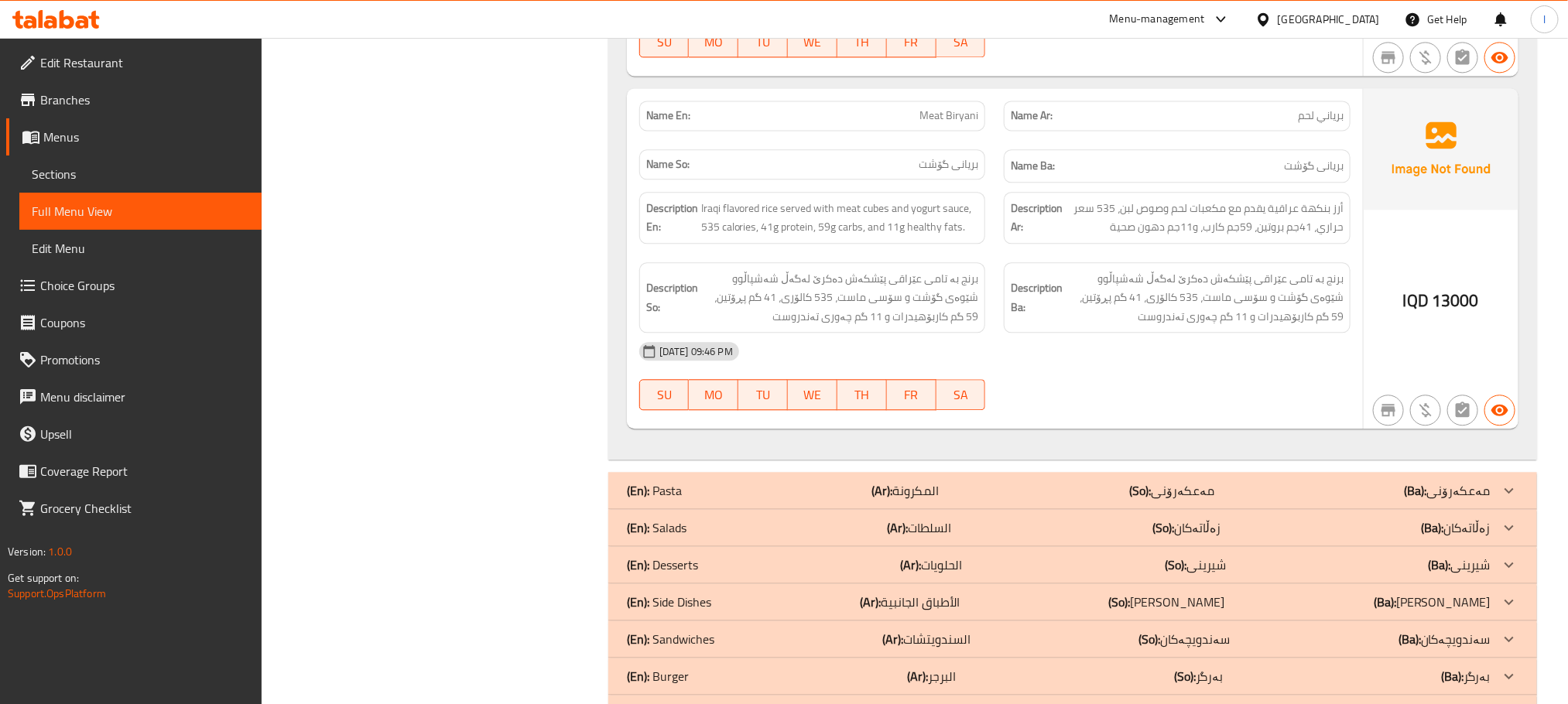
scroll to position [1889, 0]
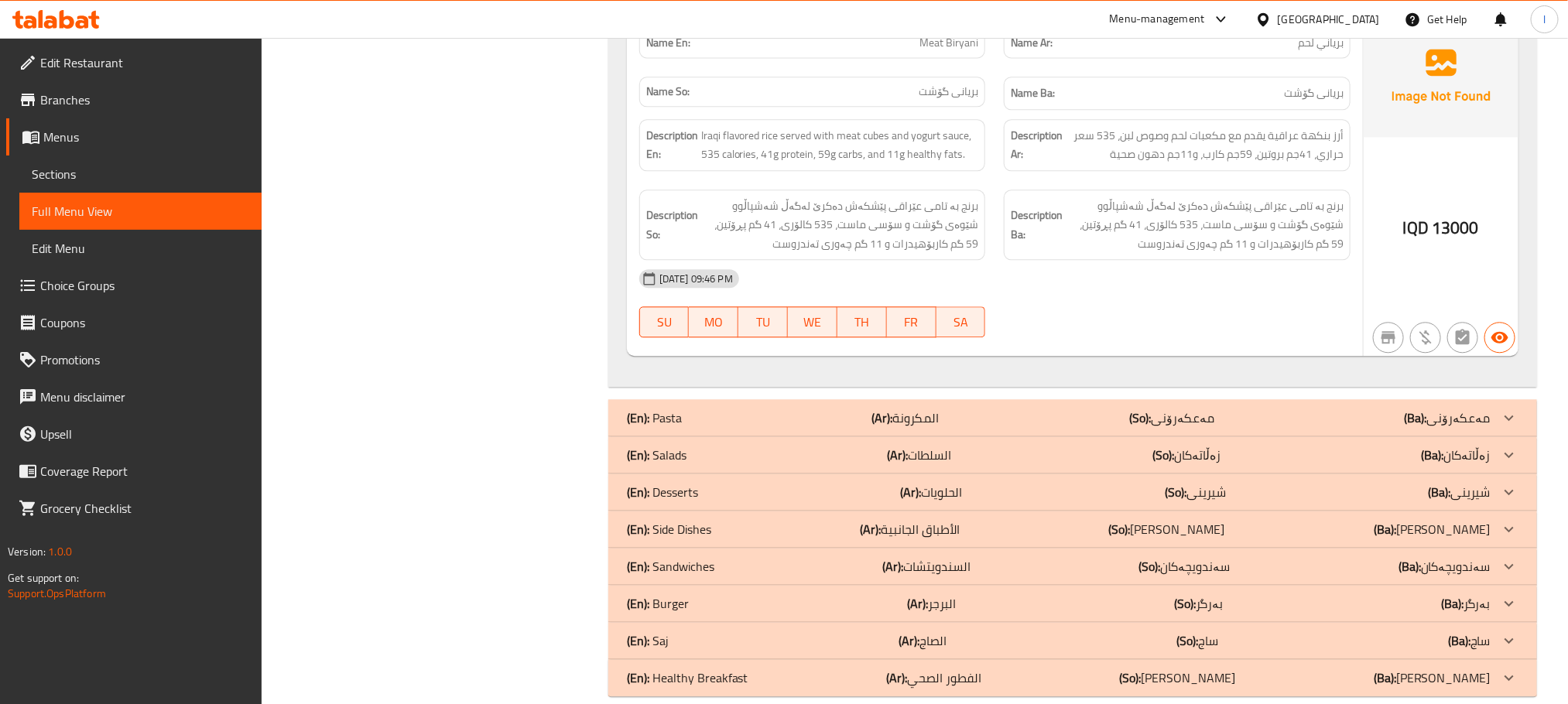
click at [706, 445] on div "(En): Salads (Ar): السلطات (So): زەڵاتەکان (Ba): زەڵاتەکان" at bounding box center [1059, 454] width 864 height 19
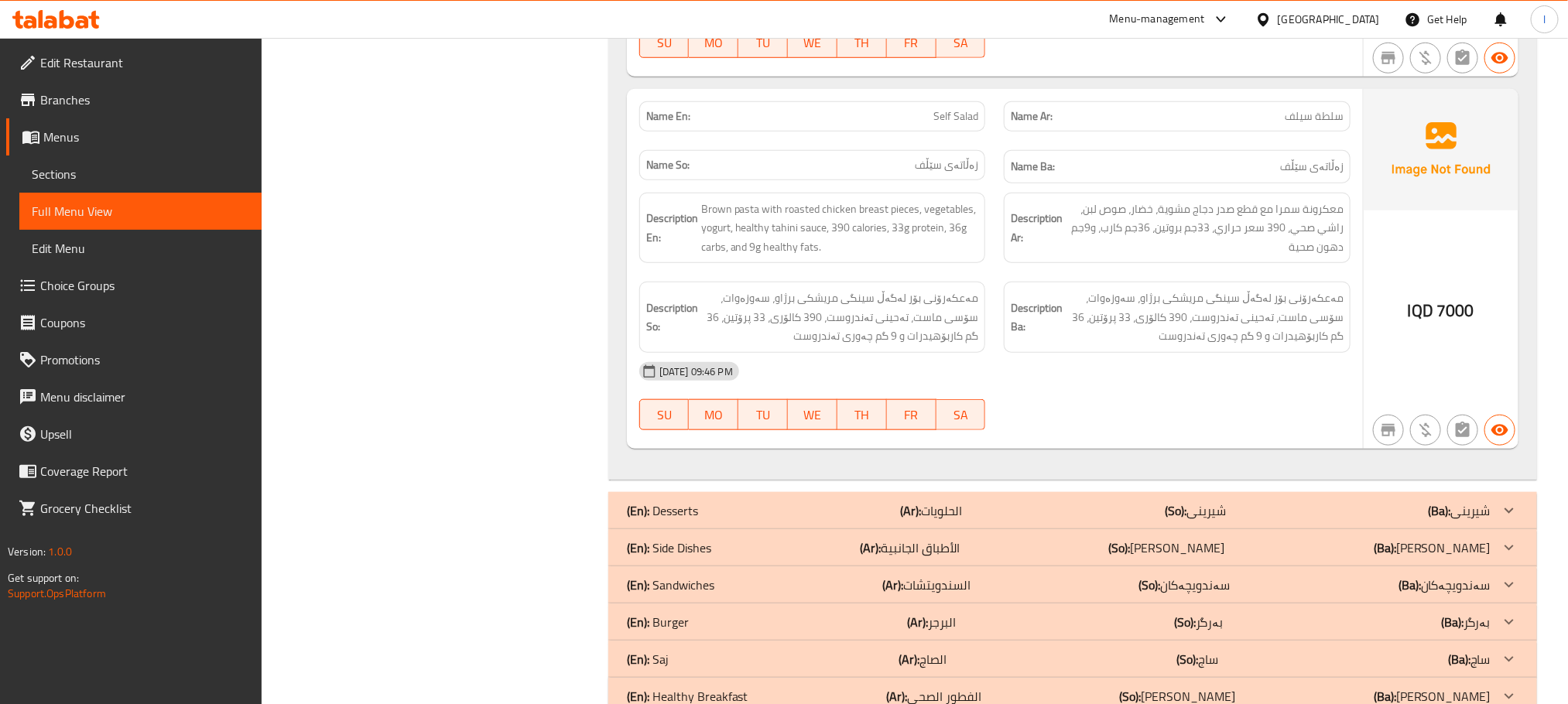
scroll to position [3824, 0]
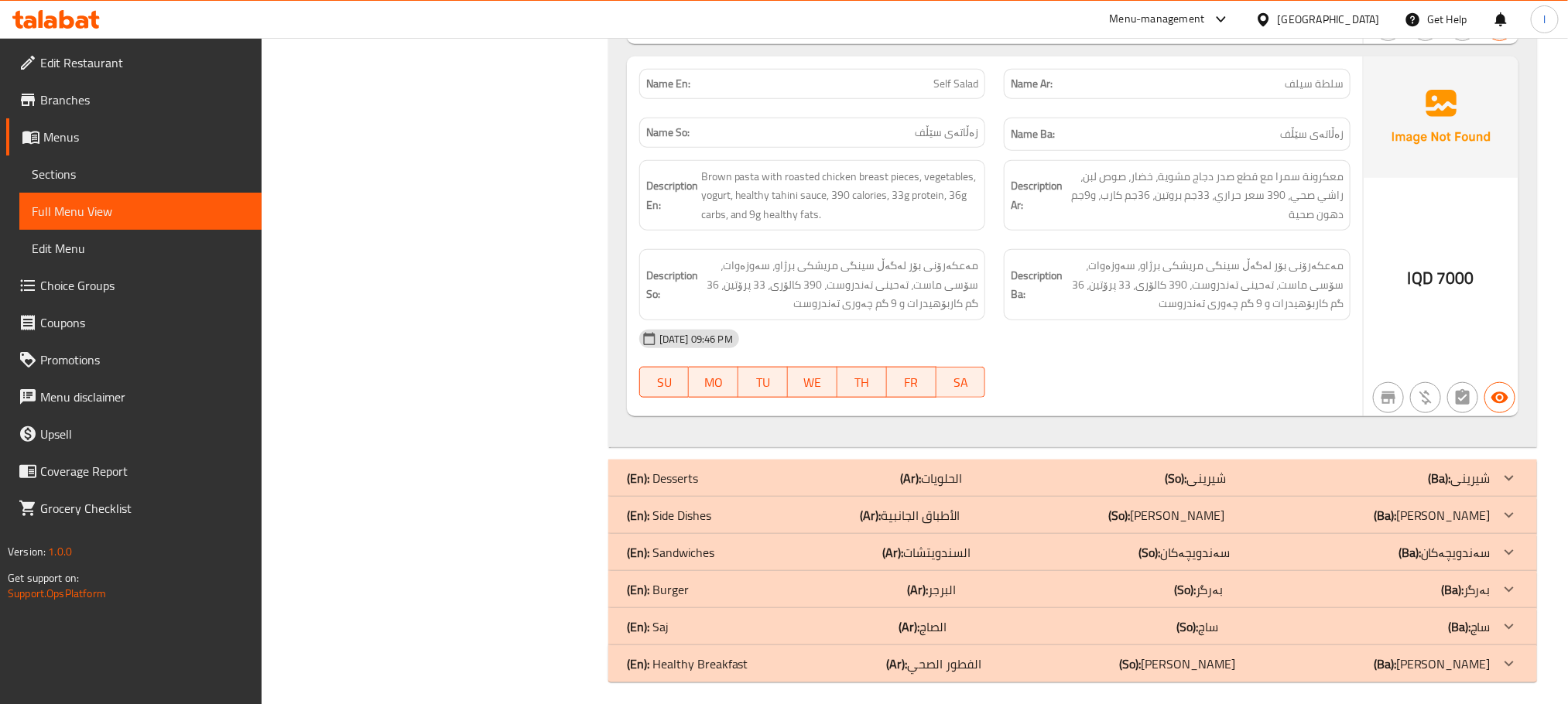
click at [903, 513] on p "(Ar): الأطباق الجانبية" at bounding box center [909, 515] width 100 height 19
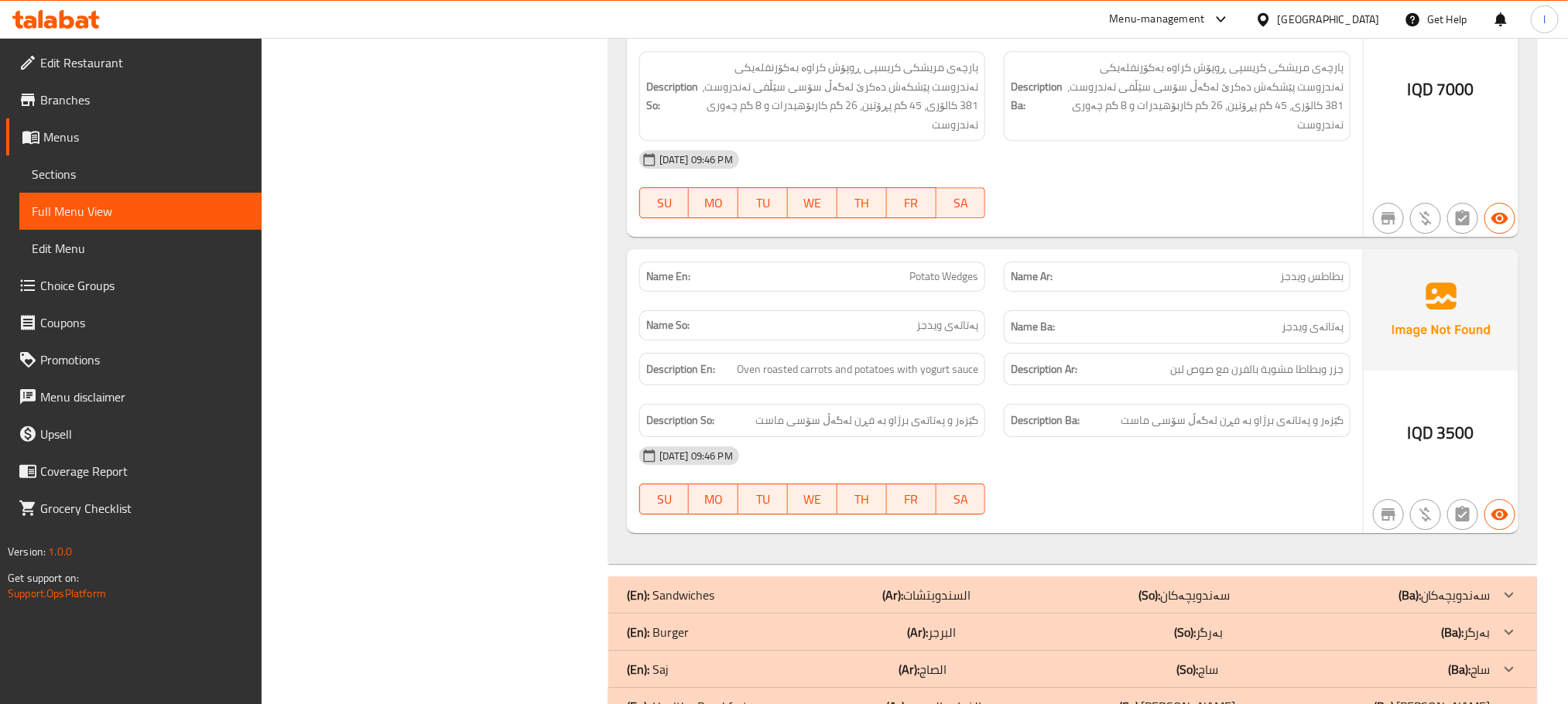
scroll to position [5643, 0]
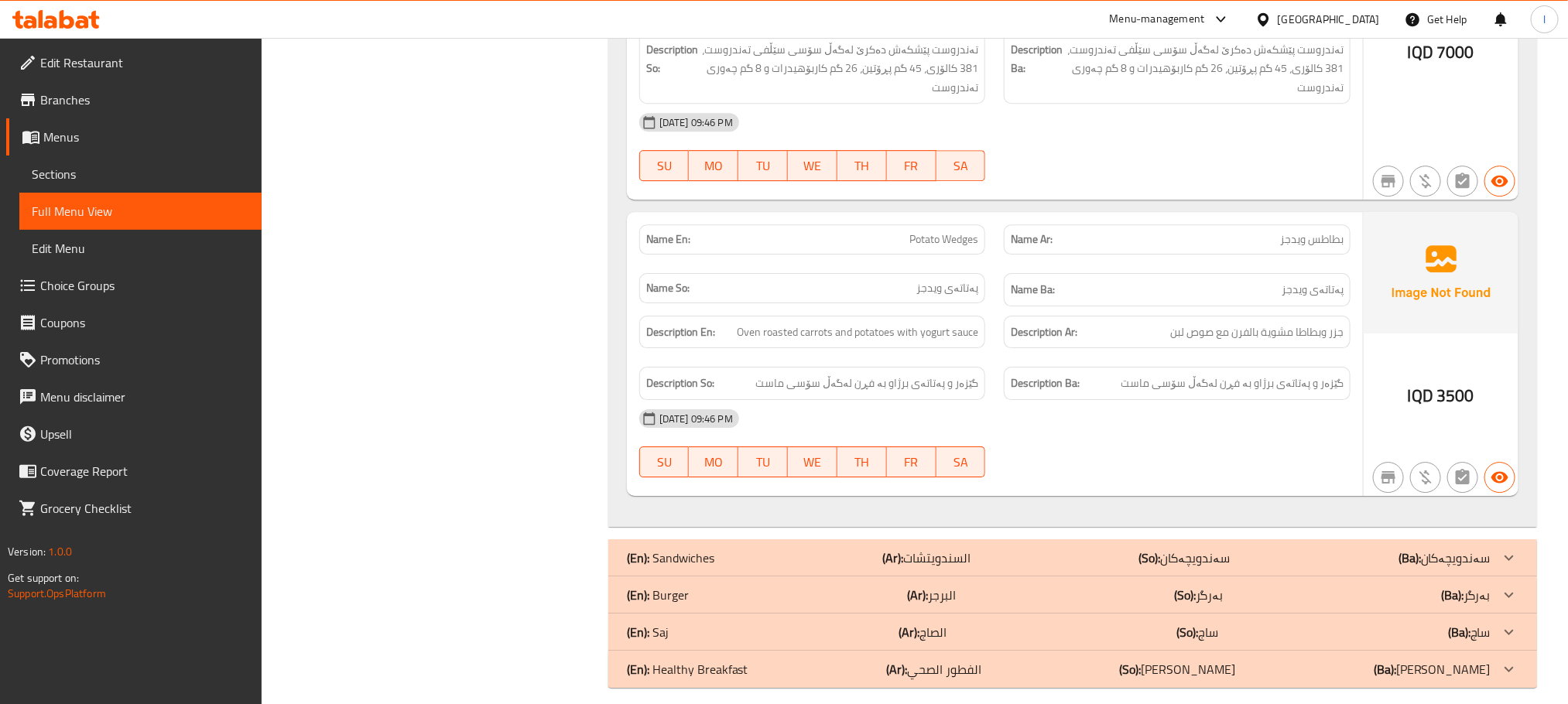
click at [976, 549] on div "(En): Sandwiches (Ar): السندويتشات (So): سەندویچەکان (Ba): سەندویچەکان" at bounding box center [1059, 558] width 864 height 19
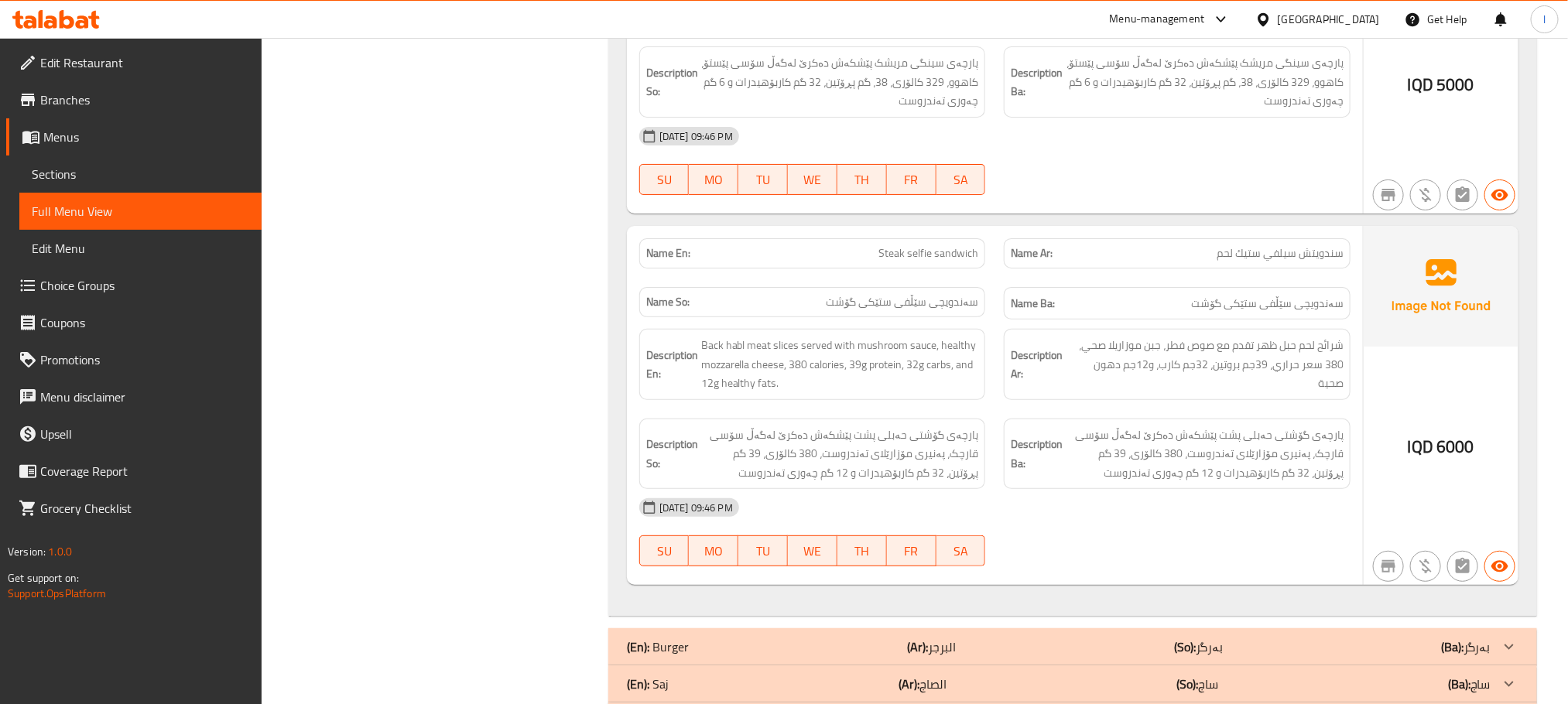
scroll to position [6422, 0]
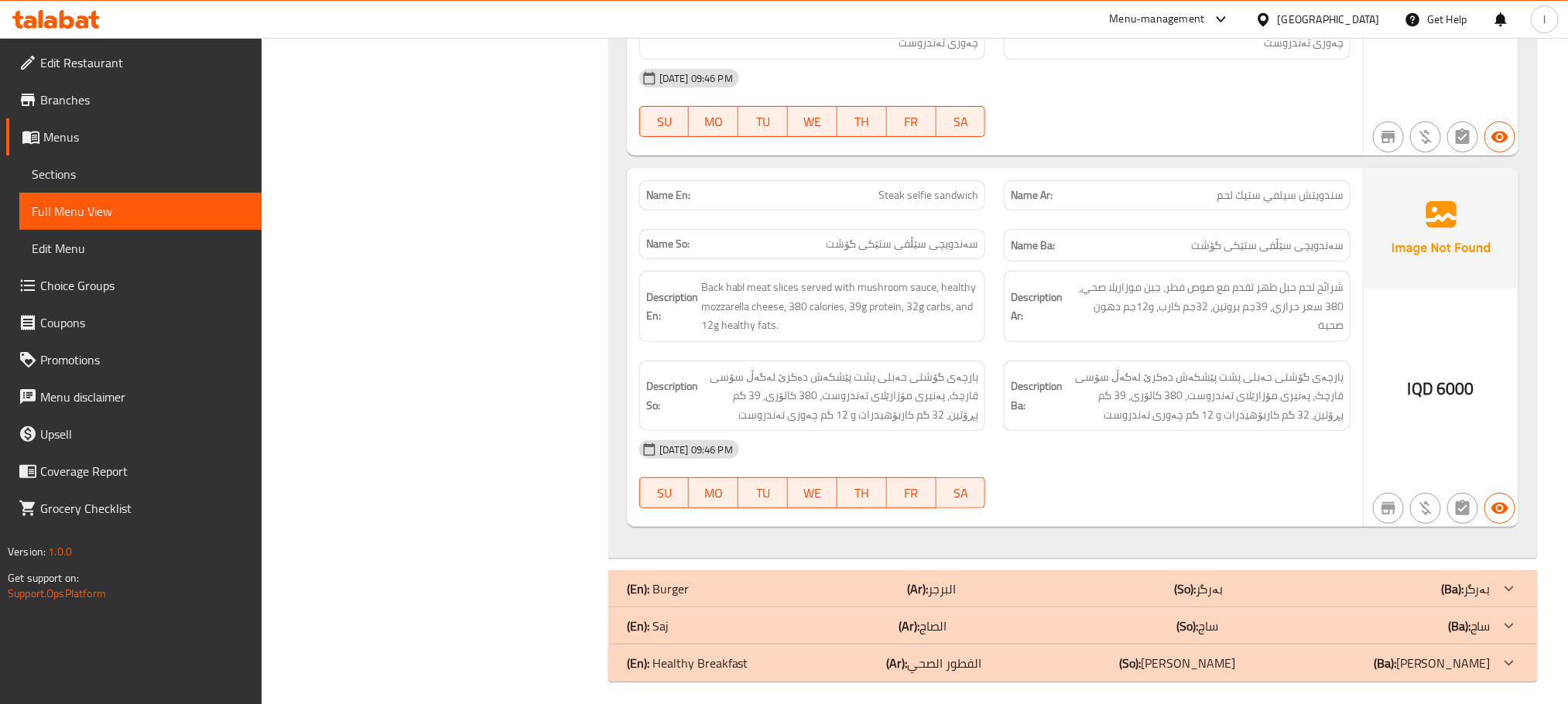
click at [869, 579] on div "(En): Burger (Ar): البرجر (So): بەرگر (Ba): بەرگر" at bounding box center [1059, 588] width 864 height 19
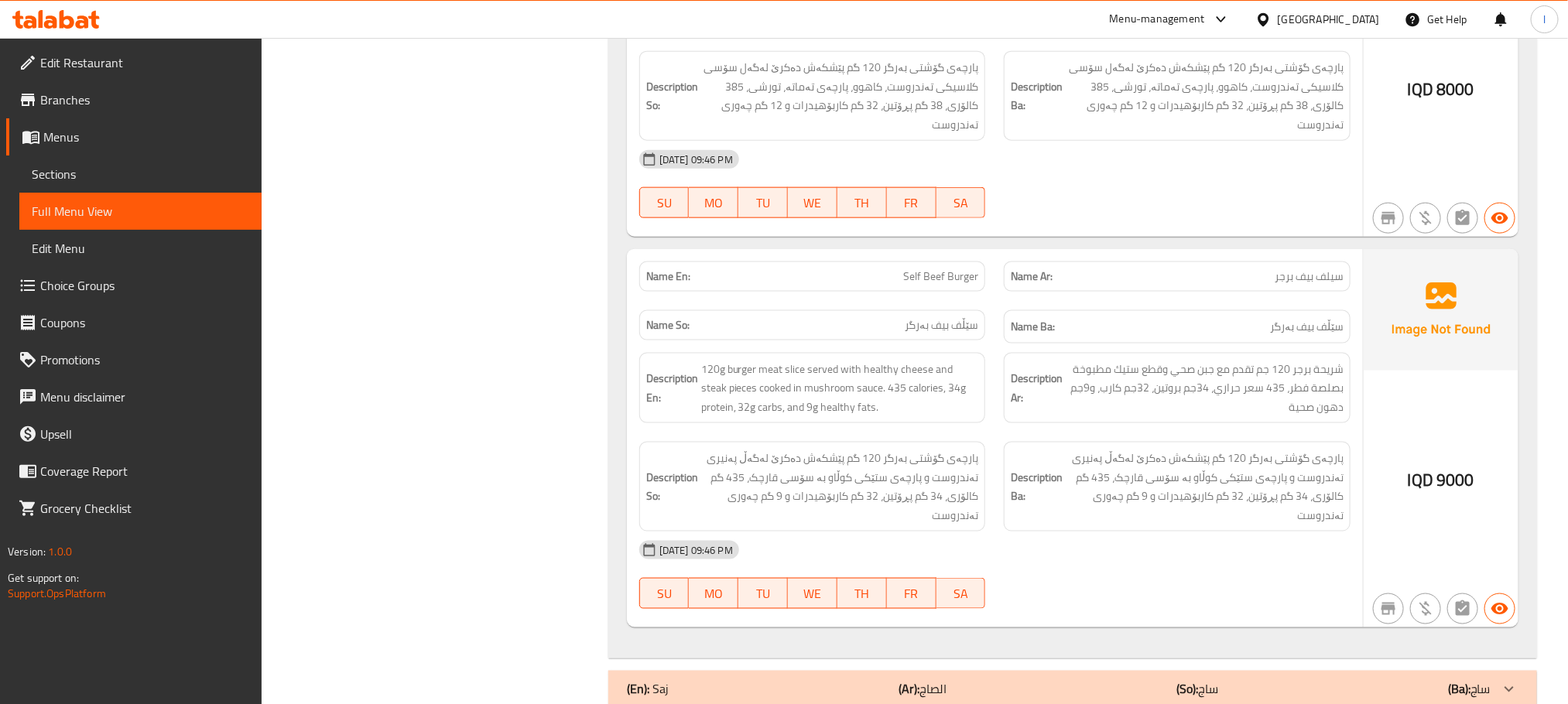
scroll to position [7259, 0]
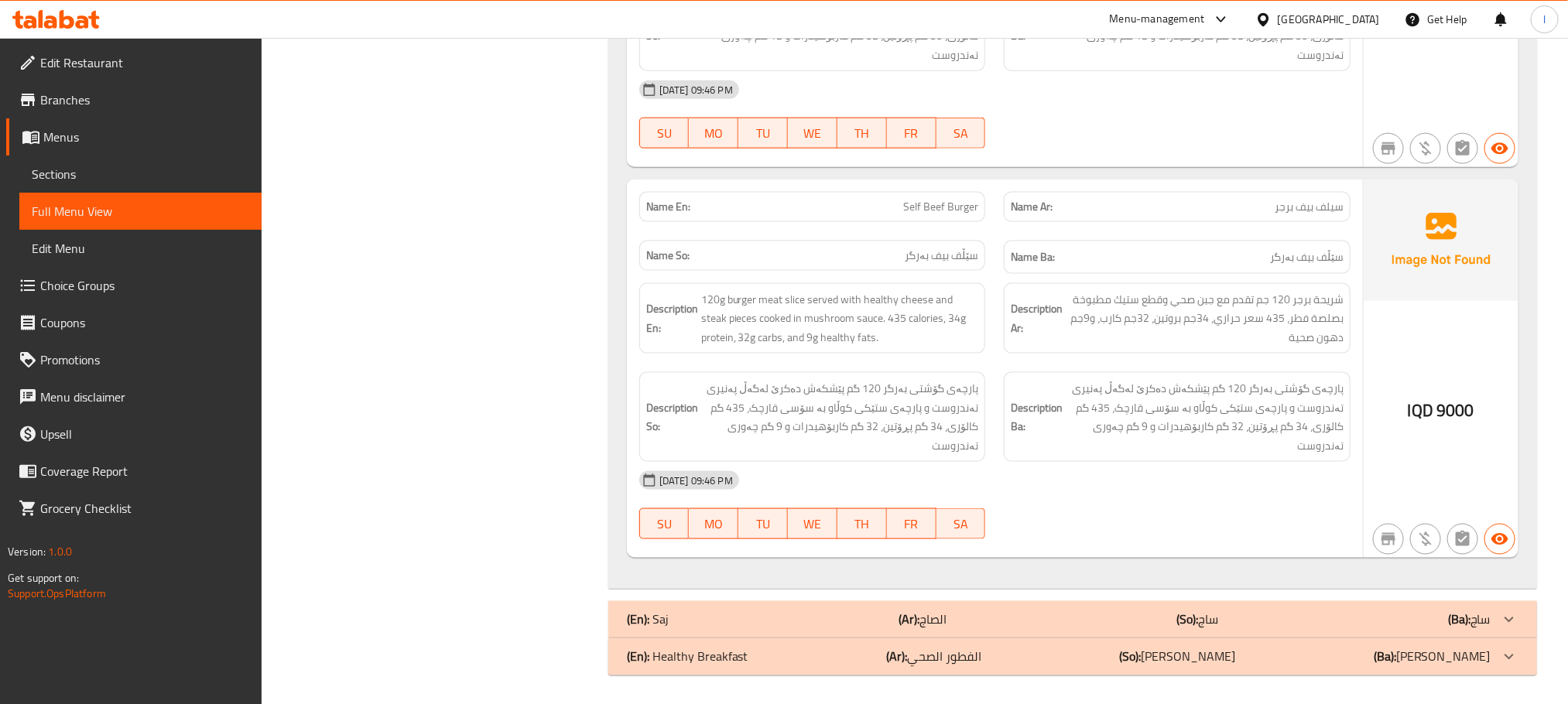
click at [802, 610] on div "(En): Saj (Ar): الصاج (So): ساج (Ba): ساج" at bounding box center [1059, 619] width 864 height 19
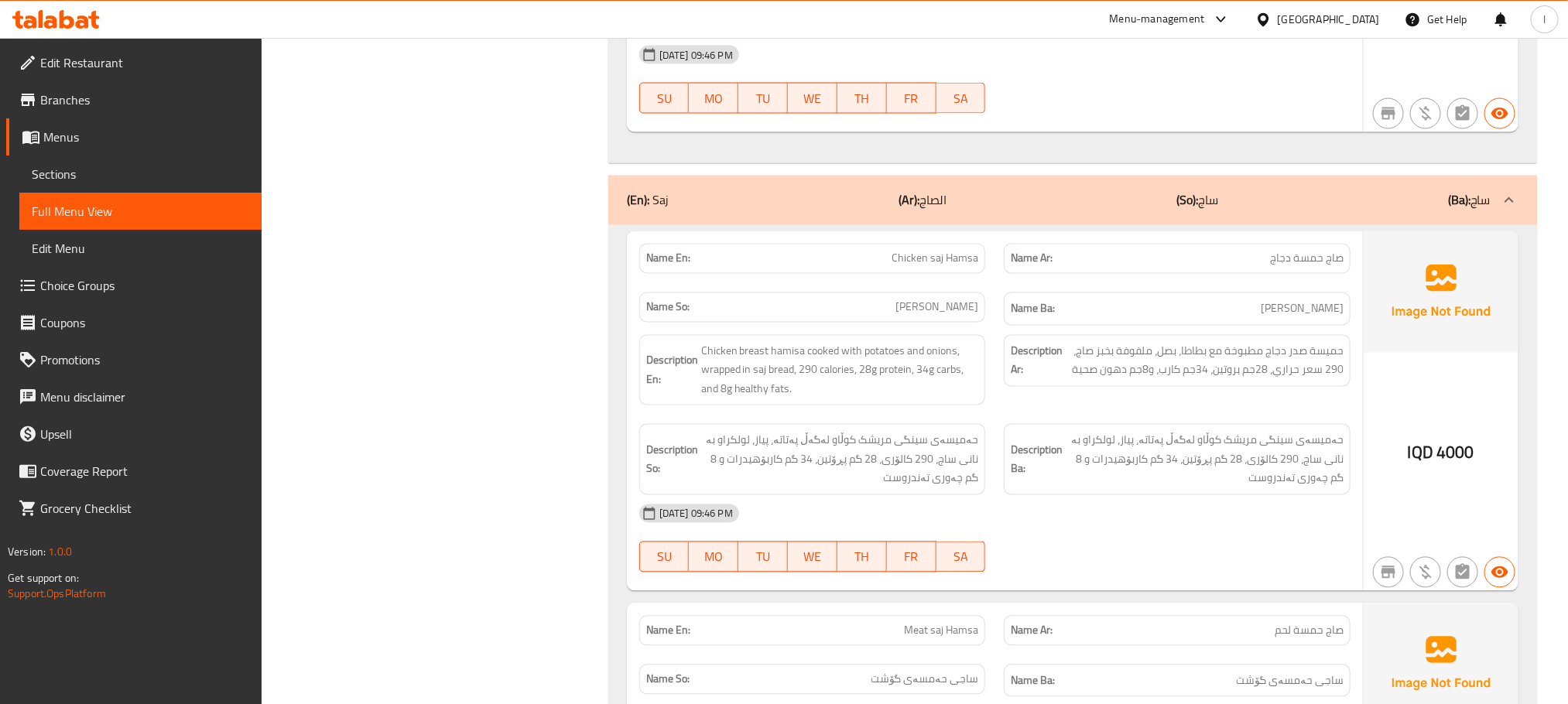
scroll to position [8057, 0]
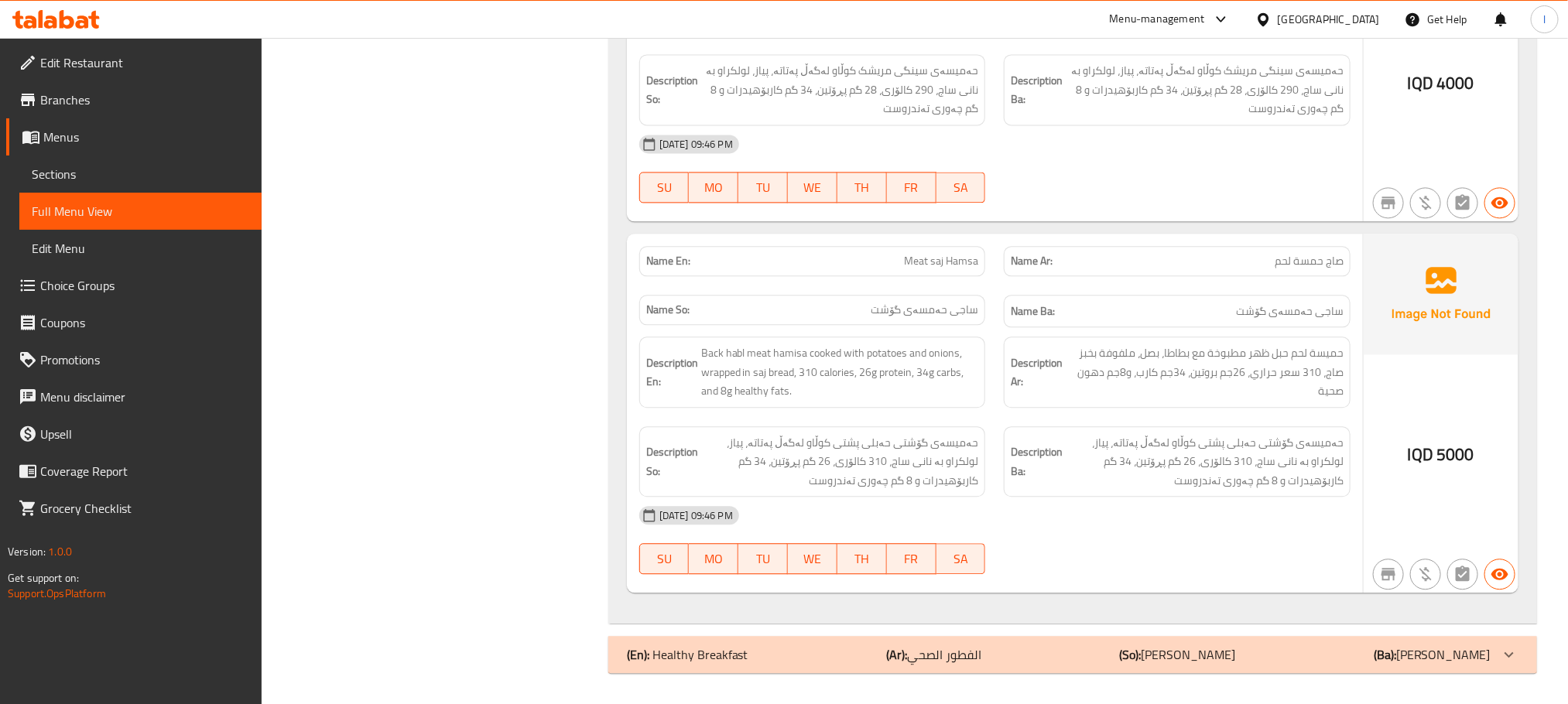
click at [1051, 646] on div "(En): Healthy Breakfast (Ar): الفطور الصحي (So): [PERSON_NAME] (Ba): نانی بەیان…" at bounding box center [1059, 654] width 864 height 19
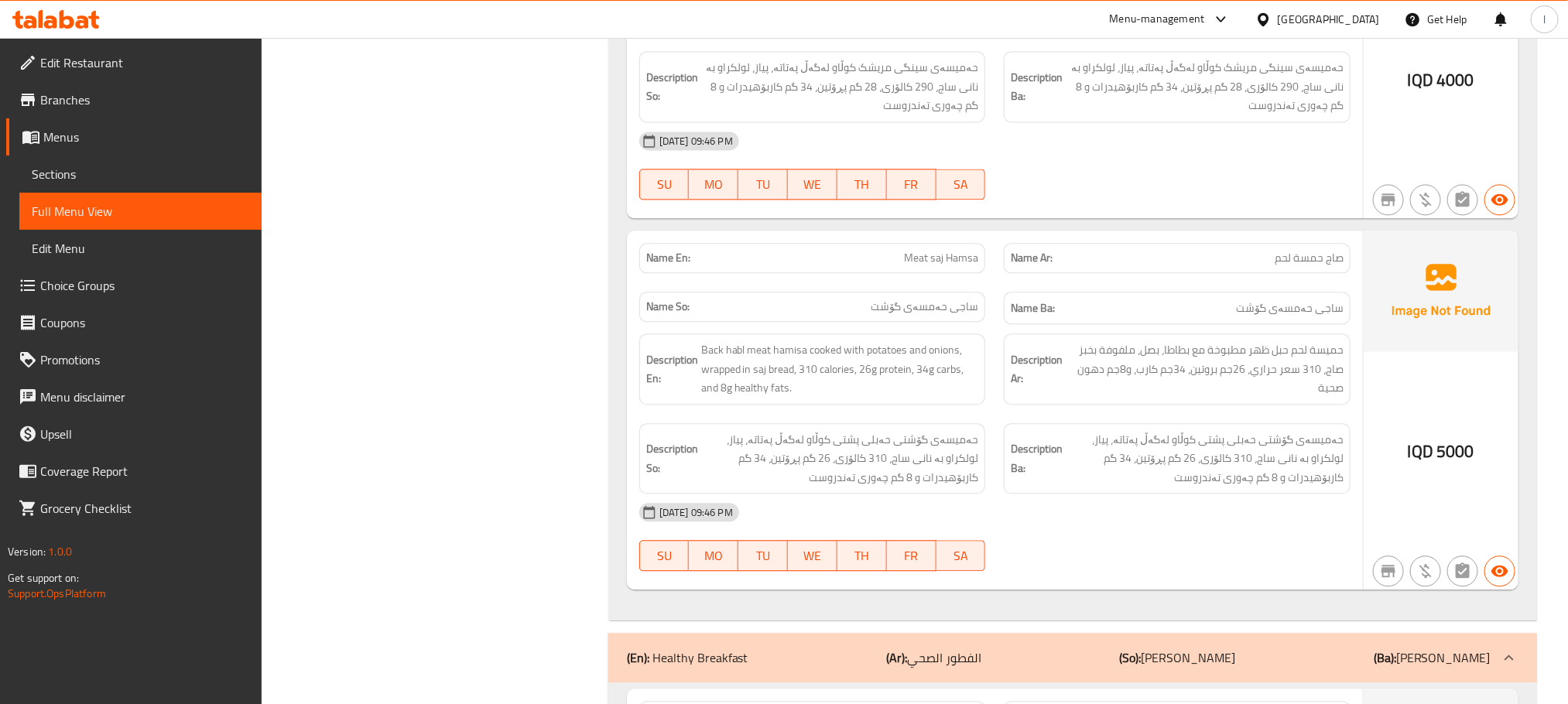
scroll to position [8482, 0]
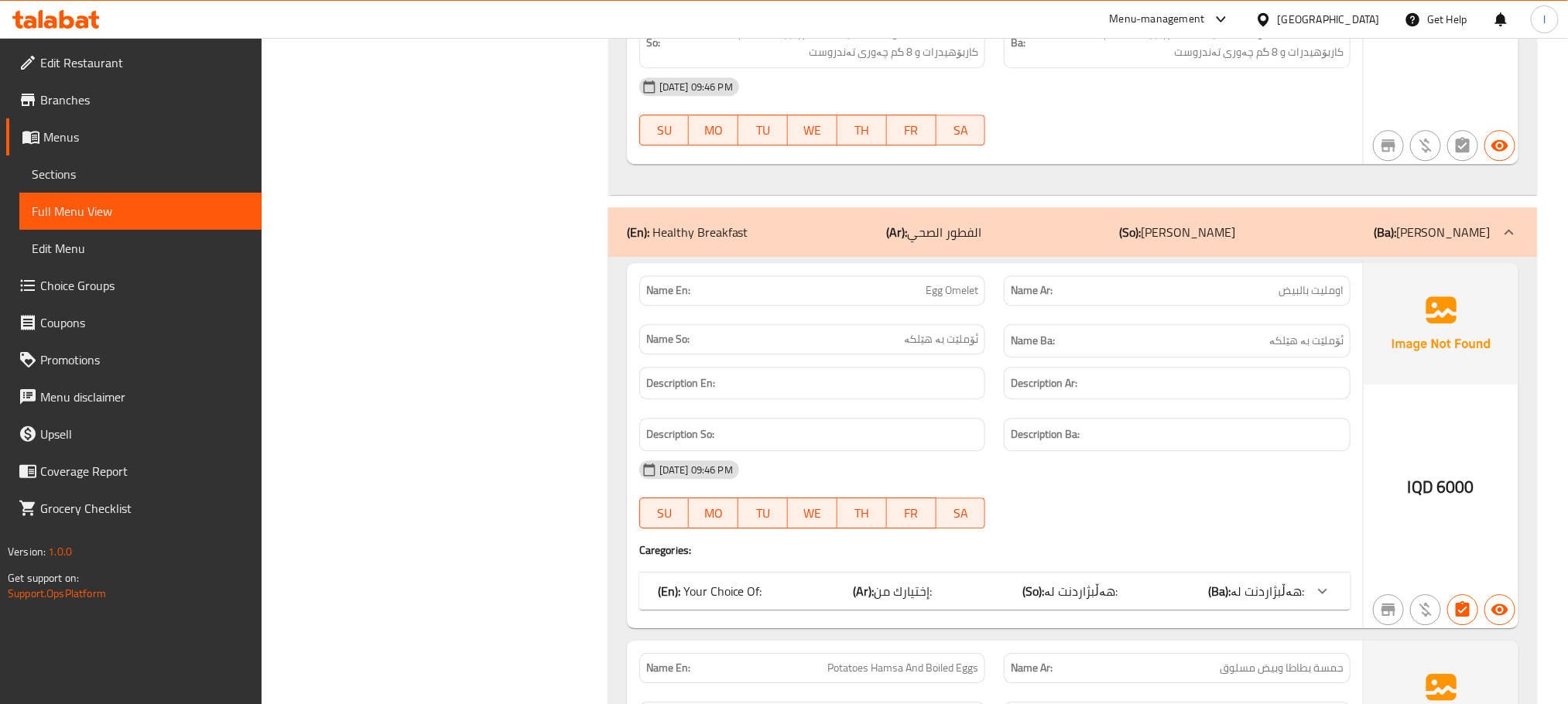
click at [1168, 582] on div "(En): Your Choice Of: (Ar): إختيارك من: (So): هەڵبژاردنت لە: (Ba): هەڵبژاردنت ل…" at bounding box center [994, 590] width 711 height 37
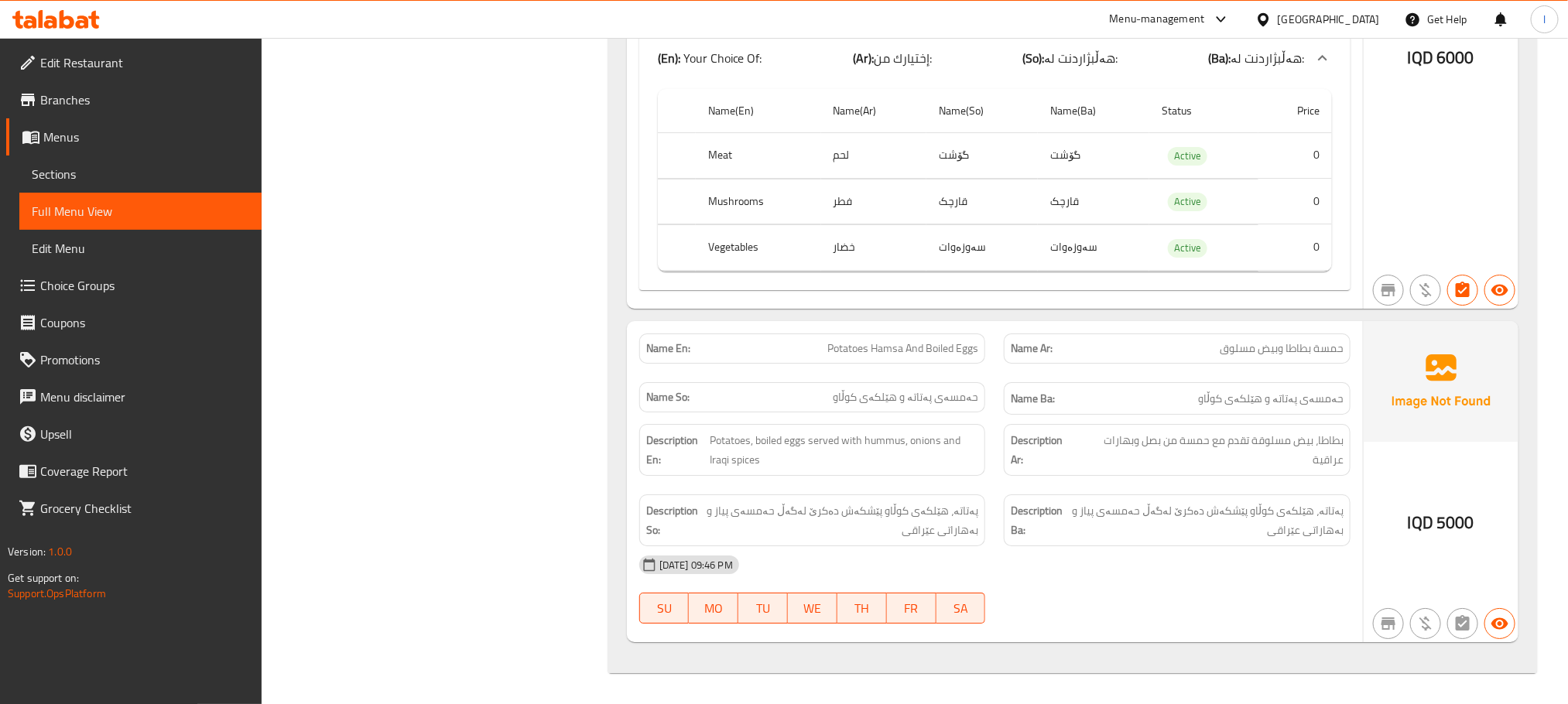
scroll to position [8605, 0]
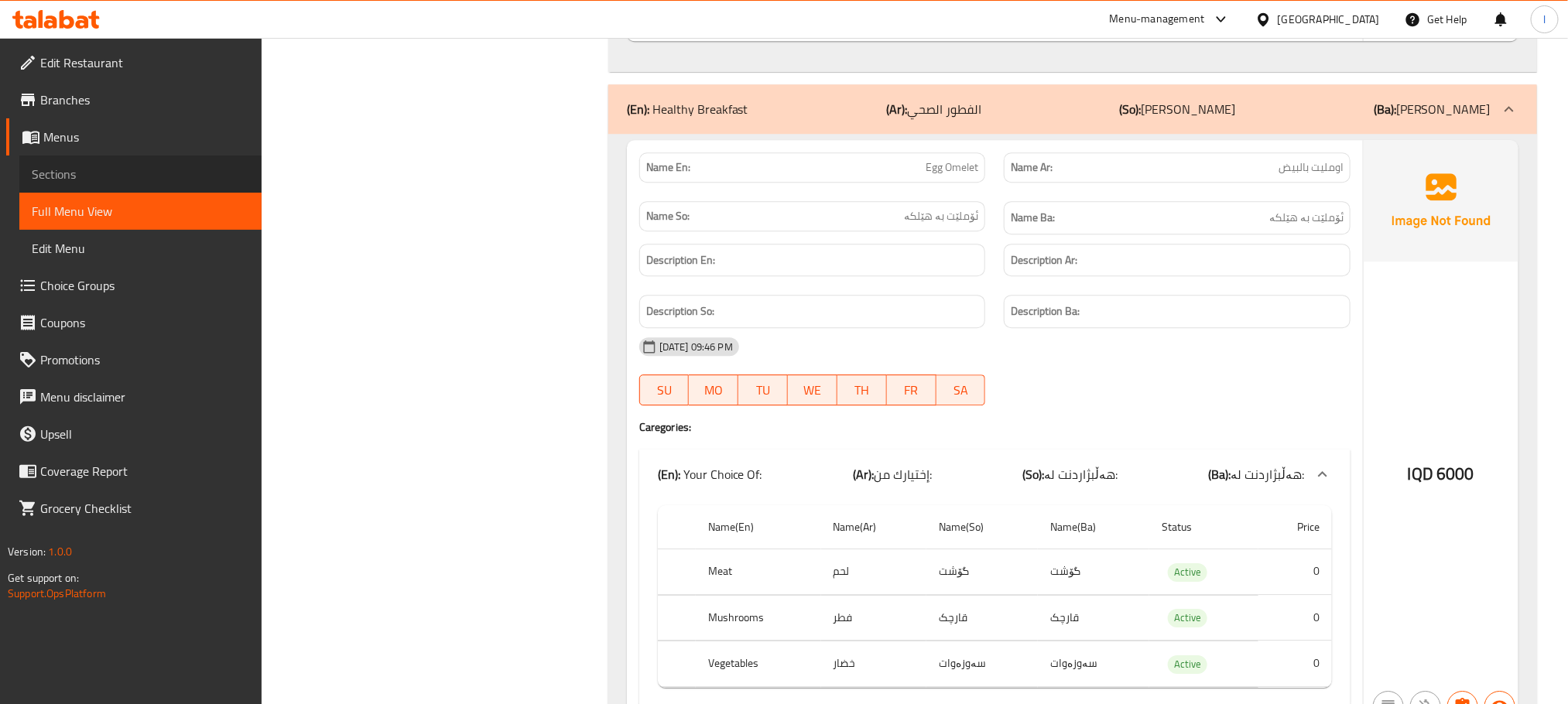
click at [60, 164] on span "Sections" at bounding box center [140, 173] width 217 height 19
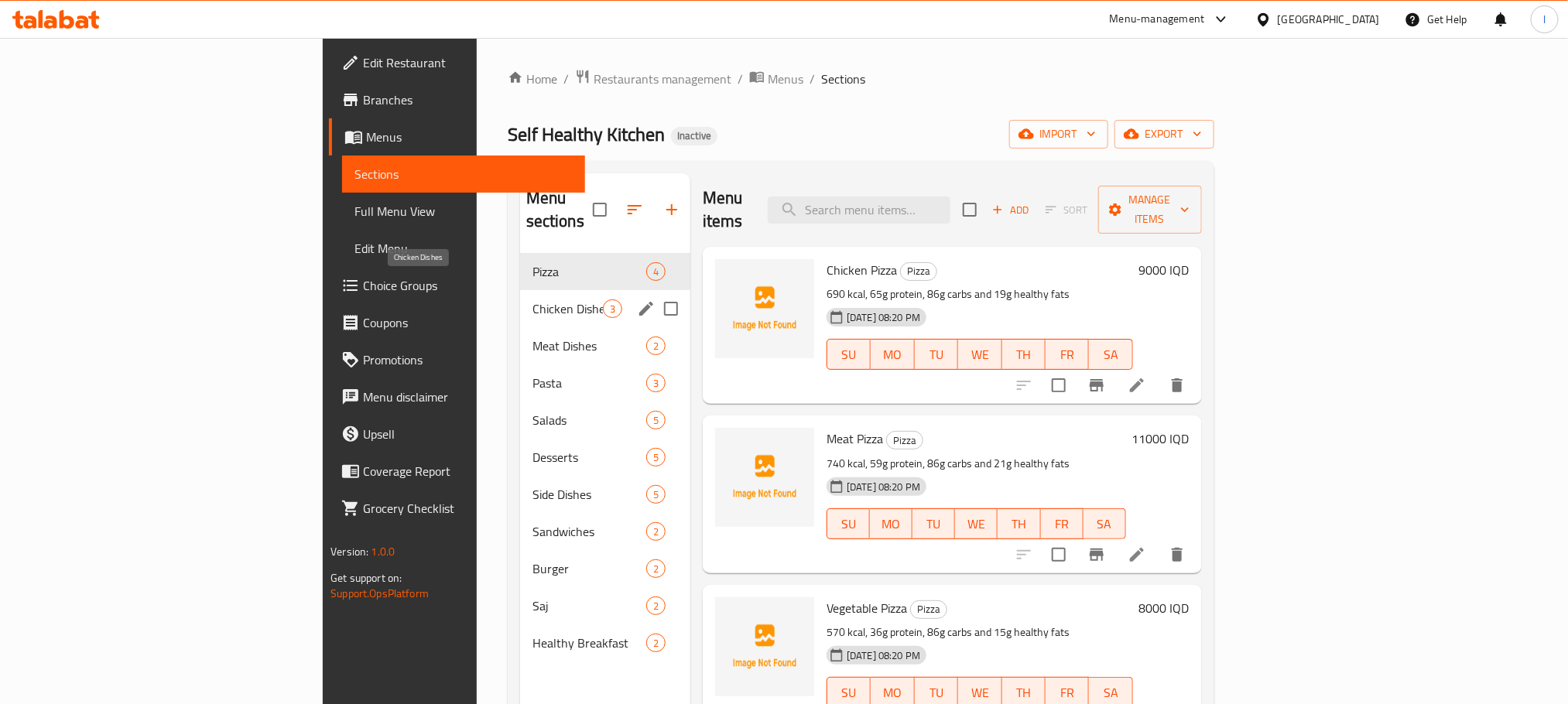
click at [532, 299] on span "Chicken Dishes" at bounding box center [567, 308] width 70 height 19
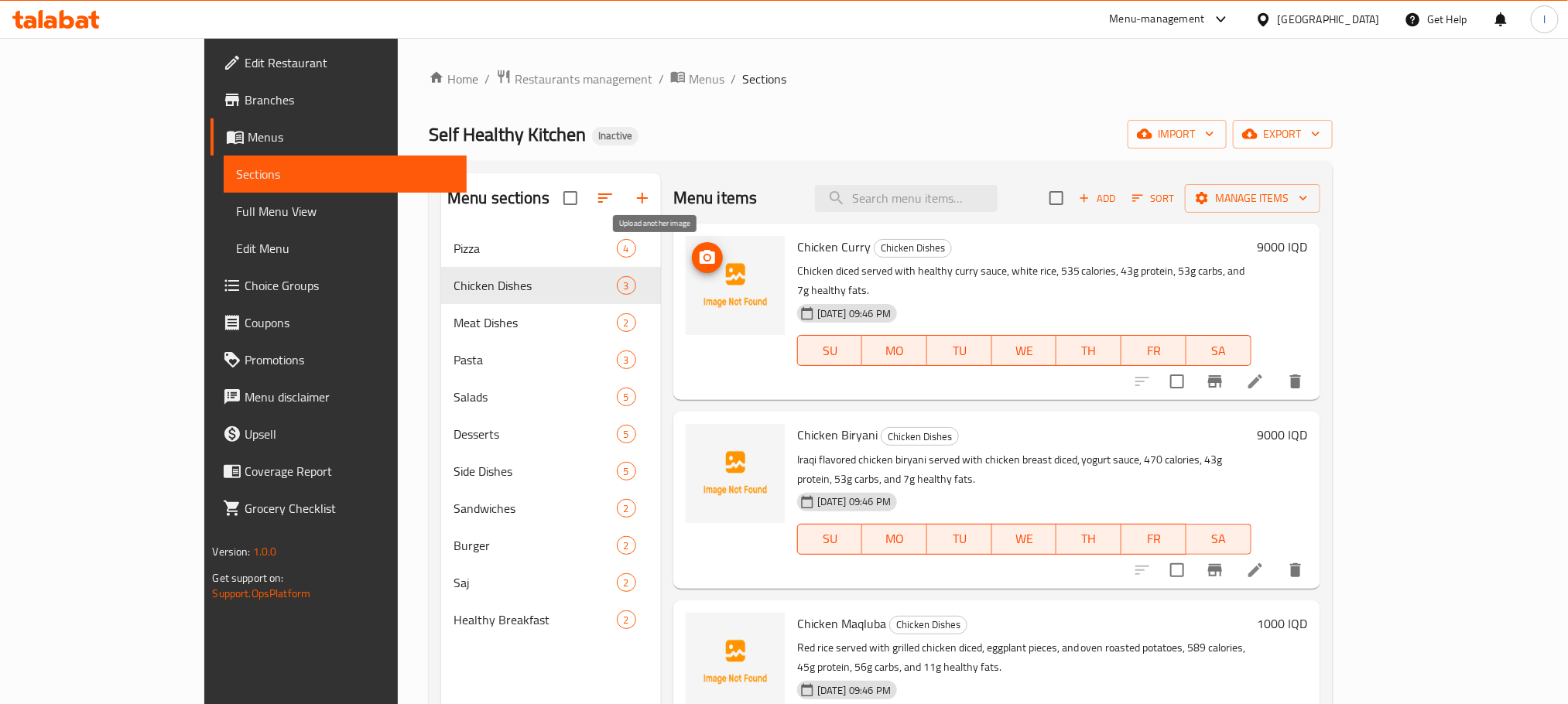
click at [692, 255] on span "upload picture" at bounding box center [707, 257] width 31 height 19
click at [976, 187] on input "search" at bounding box center [906, 198] width 182 height 27
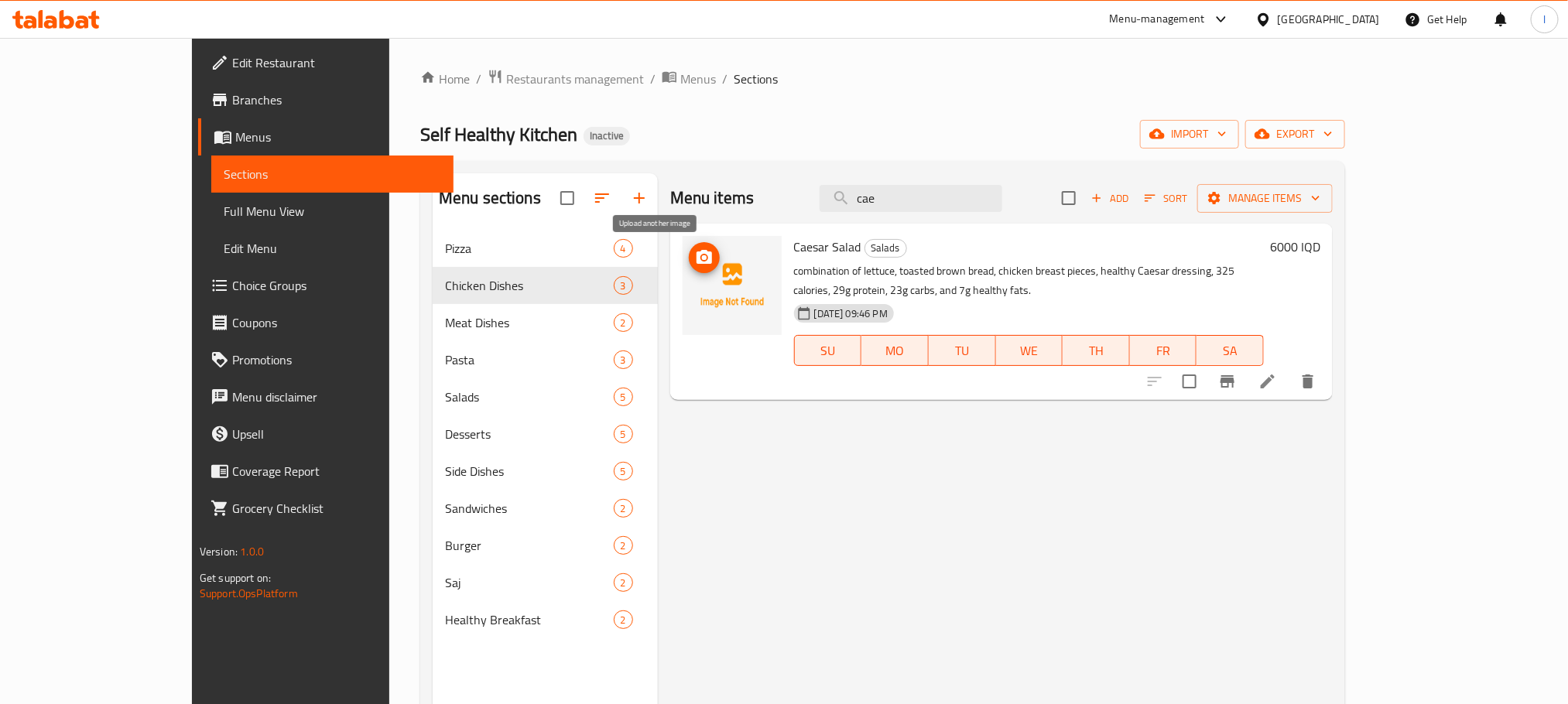
type input "cae"
click at [688, 251] on span "upload picture" at bounding box center [704, 257] width 31 height 19
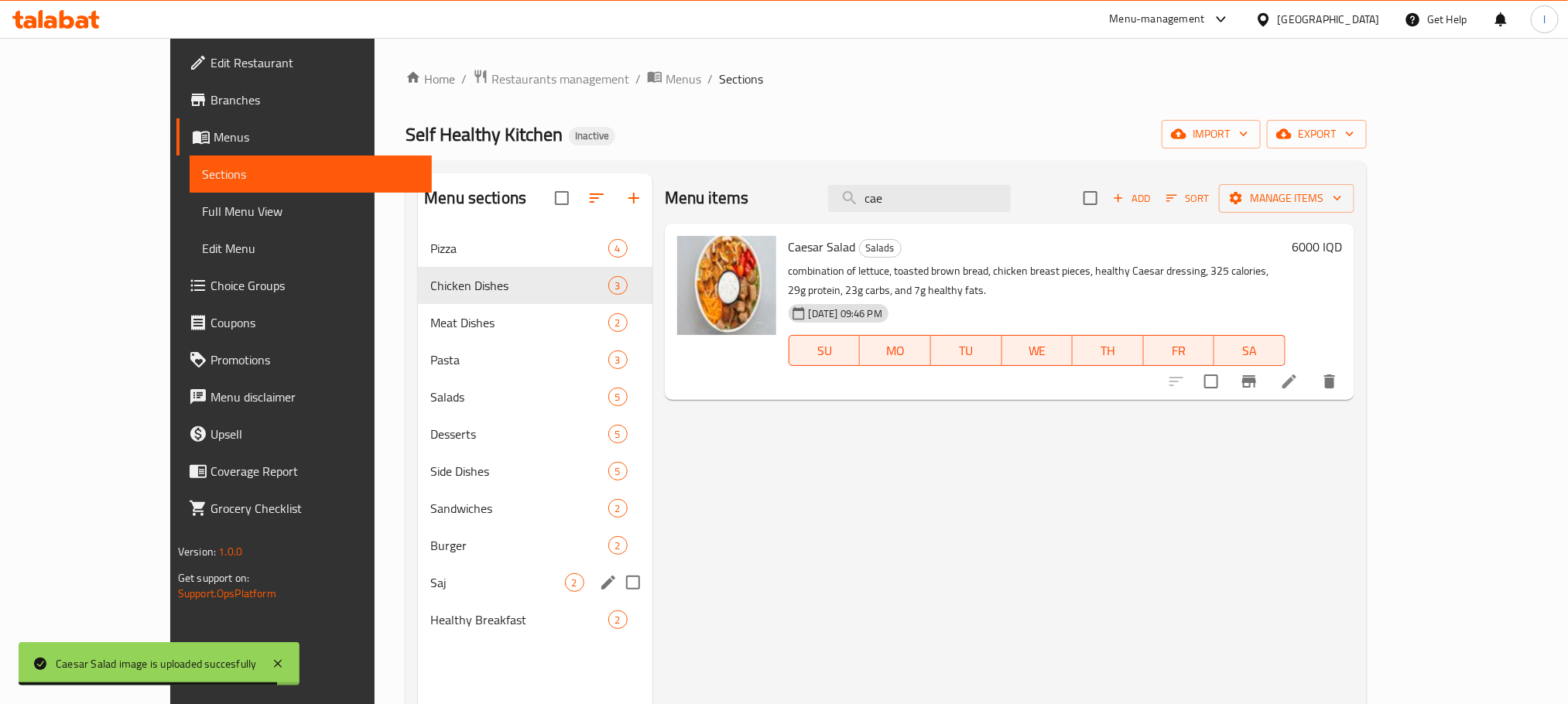
click at [418, 568] on div "Saj 2" at bounding box center [535, 582] width 234 height 37
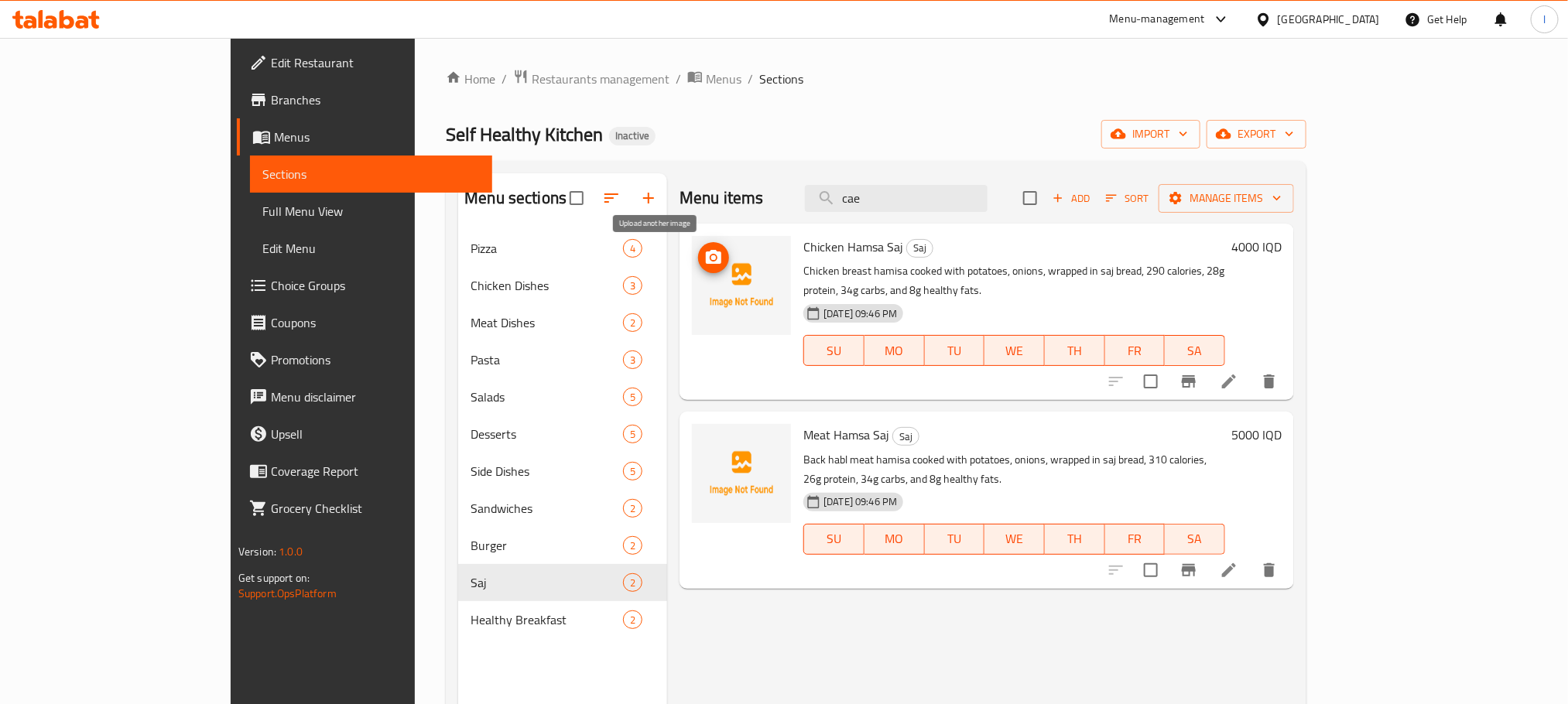
click at [704, 265] on icon "upload picture" at bounding box center [713, 257] width 19 height 19
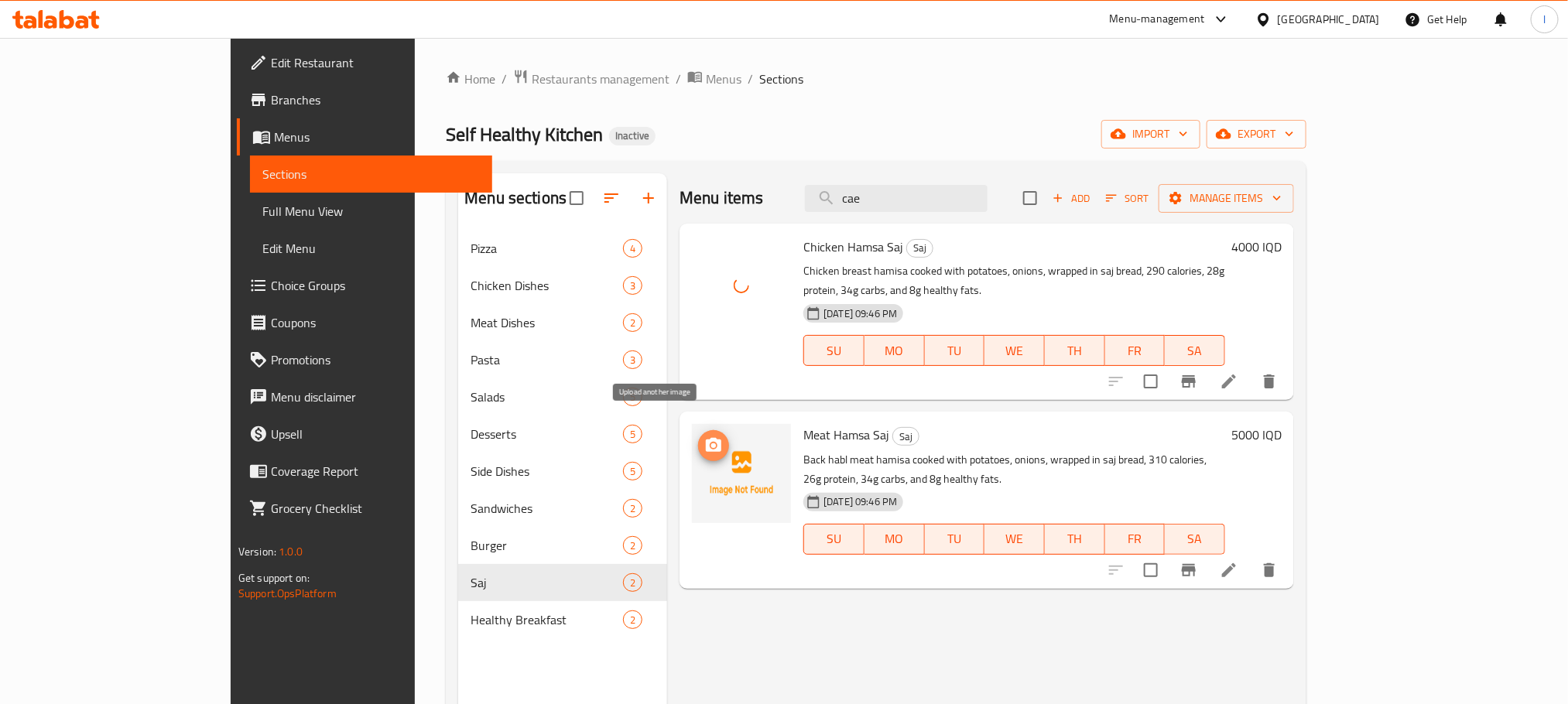
click at [711, 443] on circle "upload picture" at bounding box center [713, 444] width 4 height 4
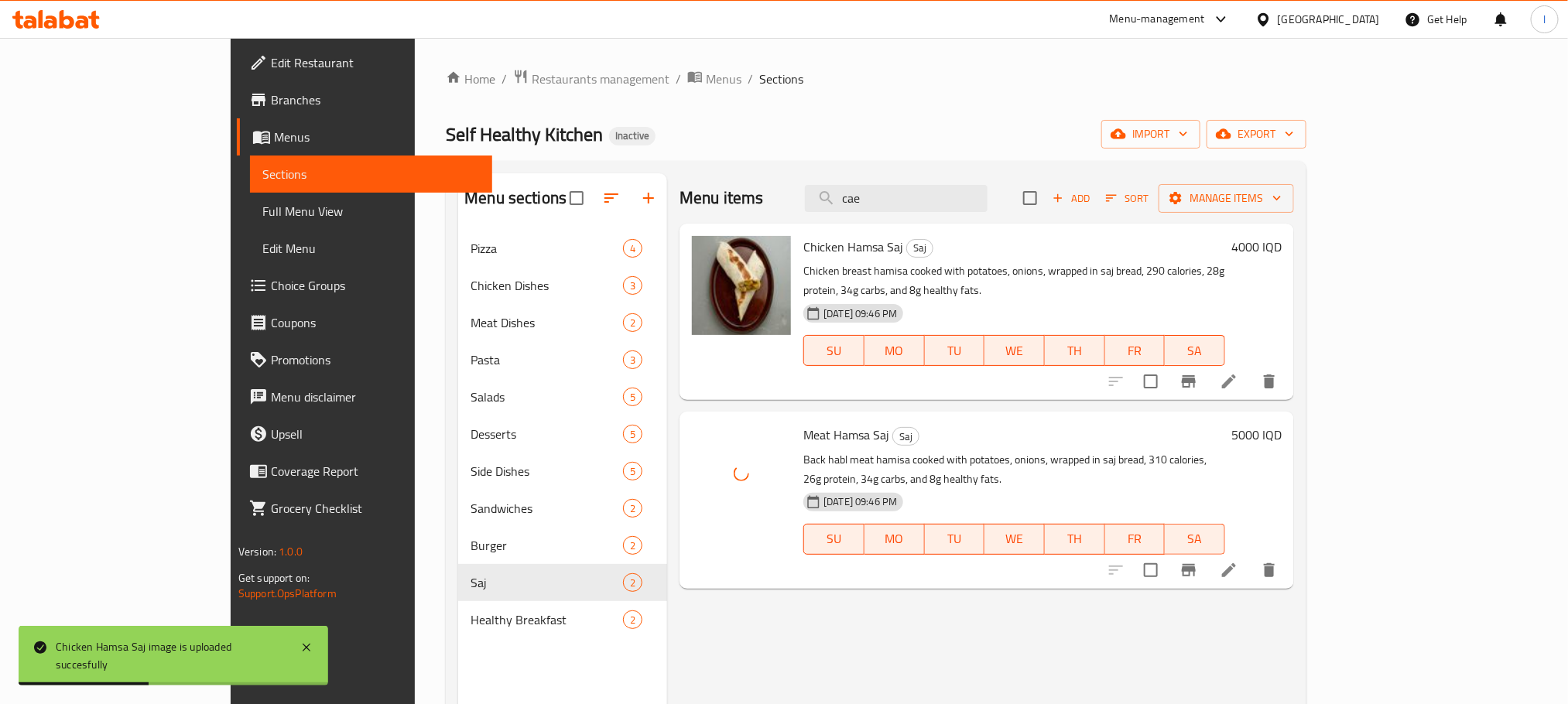
drag, startPoint x: 995, startPoint y: 199, endPoint x: 720, endPoint y: 183, distance: 275.5
click at [720, 183] on div "Menu items cae Add Sort Manage items" at bounding box center [987, 198] width 615 height 50
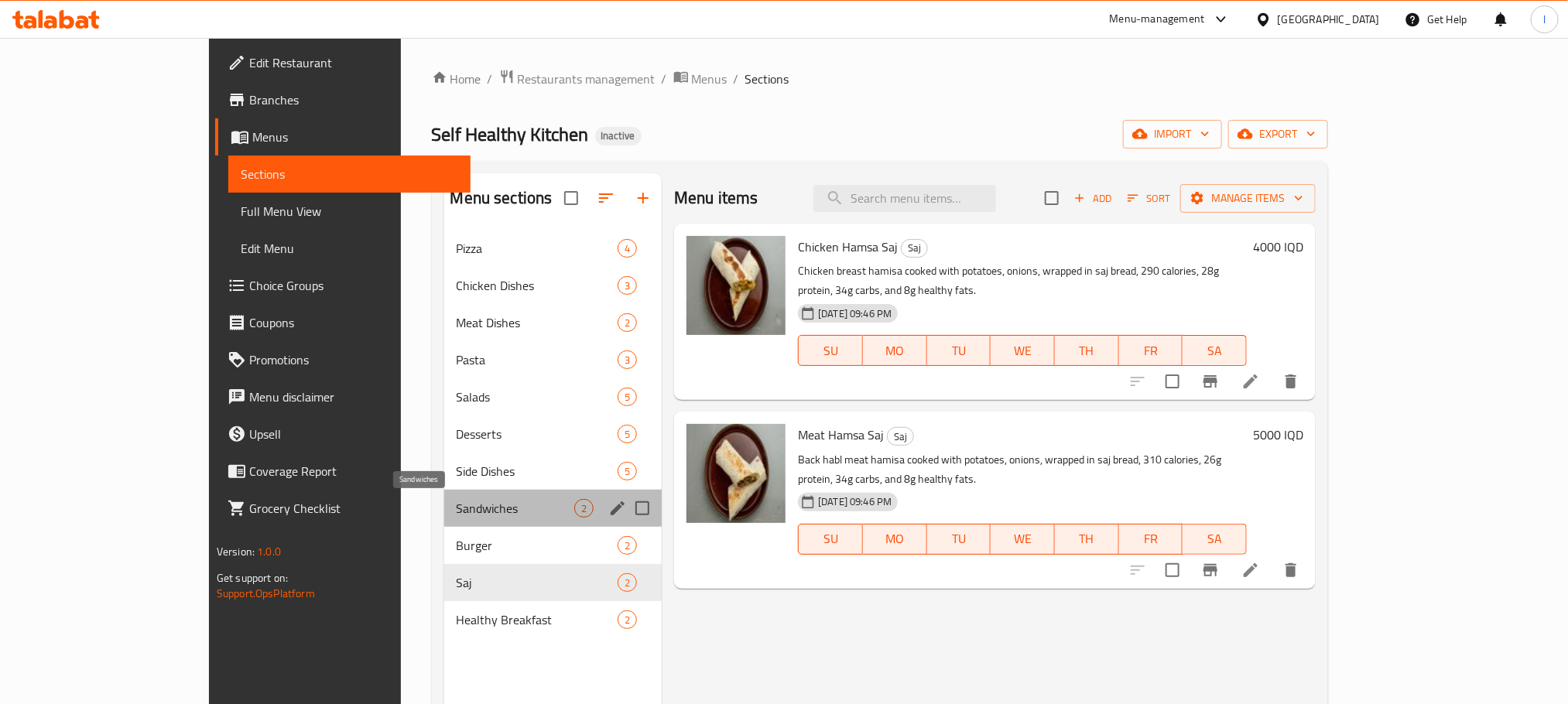
click at [456, 509] on span "Sandwiches" at bounding box center [515, 507] width 118 height 19
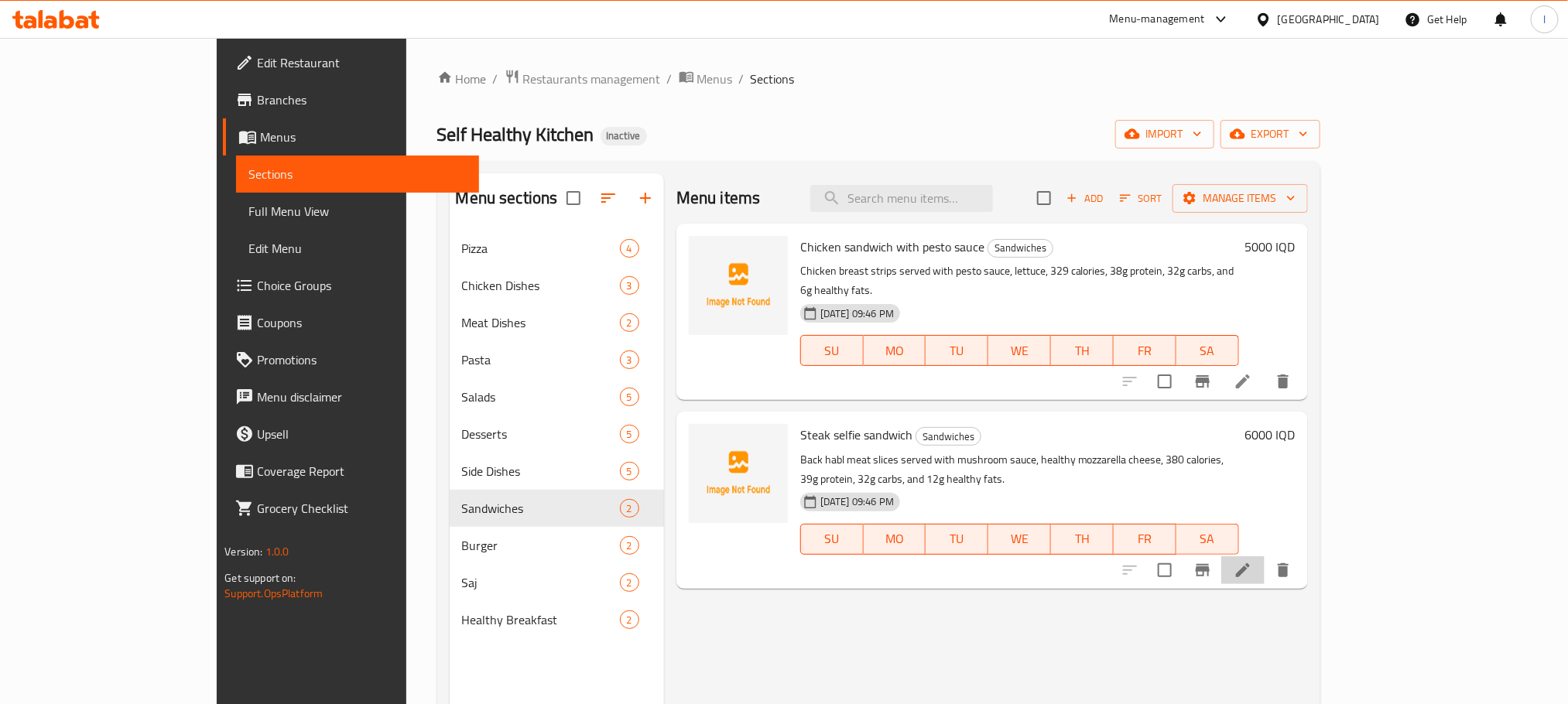
click at [1264, 556] on li at bounding box center [1243, 569] width 43 height 28
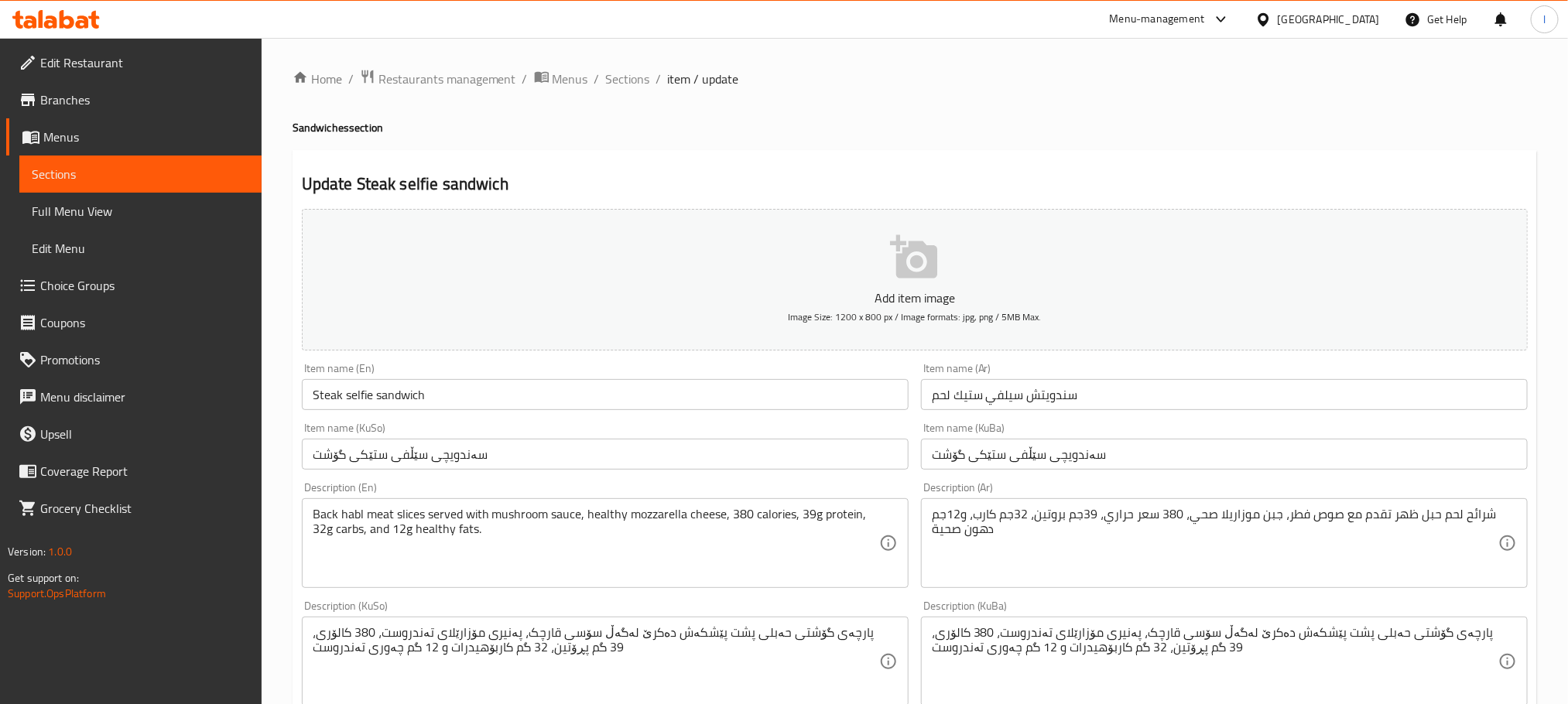
click at [347, 397] on input "Steak selfie sandwich" at bounding box center [605, 394] width 607 height 31
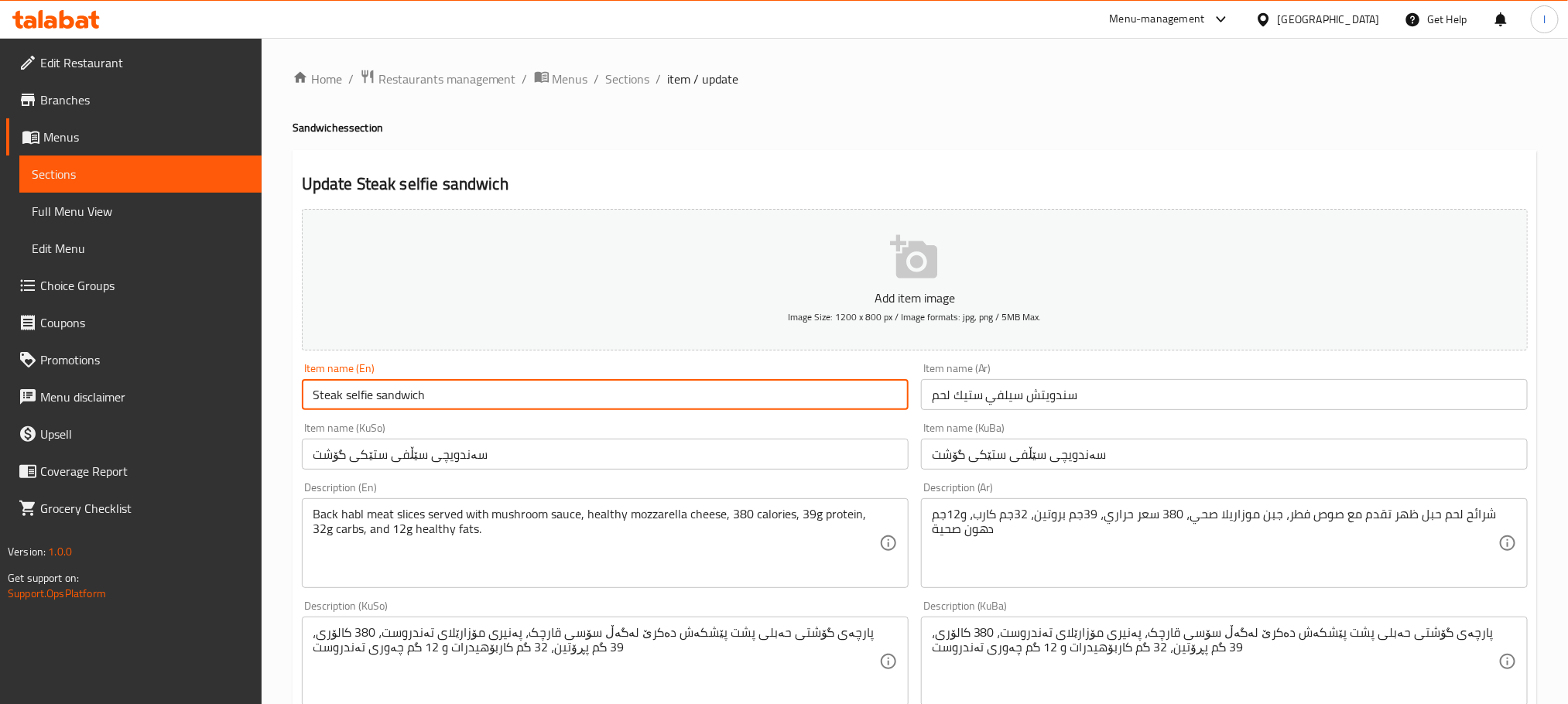
click at [351, 397] on input "Steak selfie sandwich" at bounding box center [605, 394] width 607 height 31
click at [378, 395] on input "Steak Selfie sandwich" at bounding box center [605, 394] width 607 height 31
click at [381, 394] on input "Steak Selfie sandwich" at bounding box center [605, 394] width 607 height 31
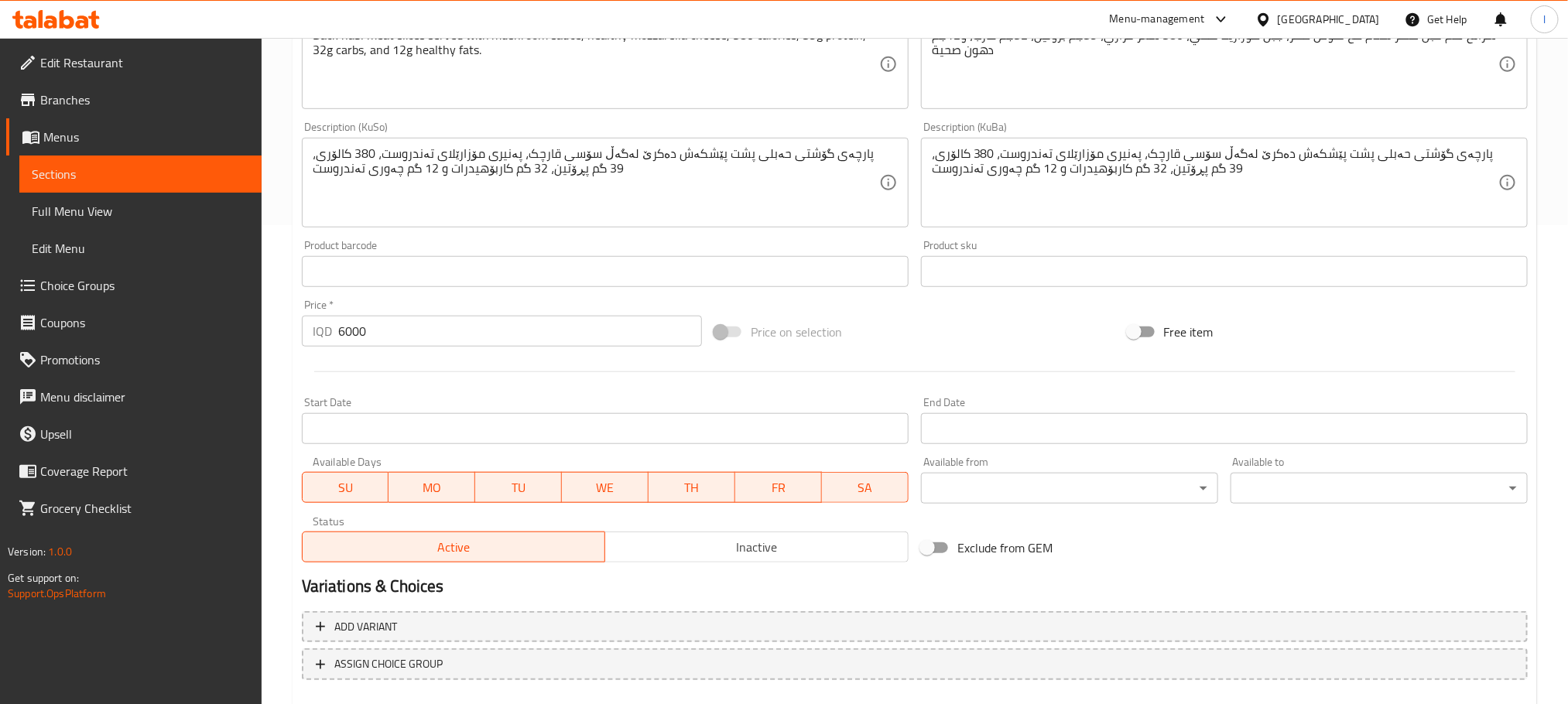
scroll to position [565, 0]
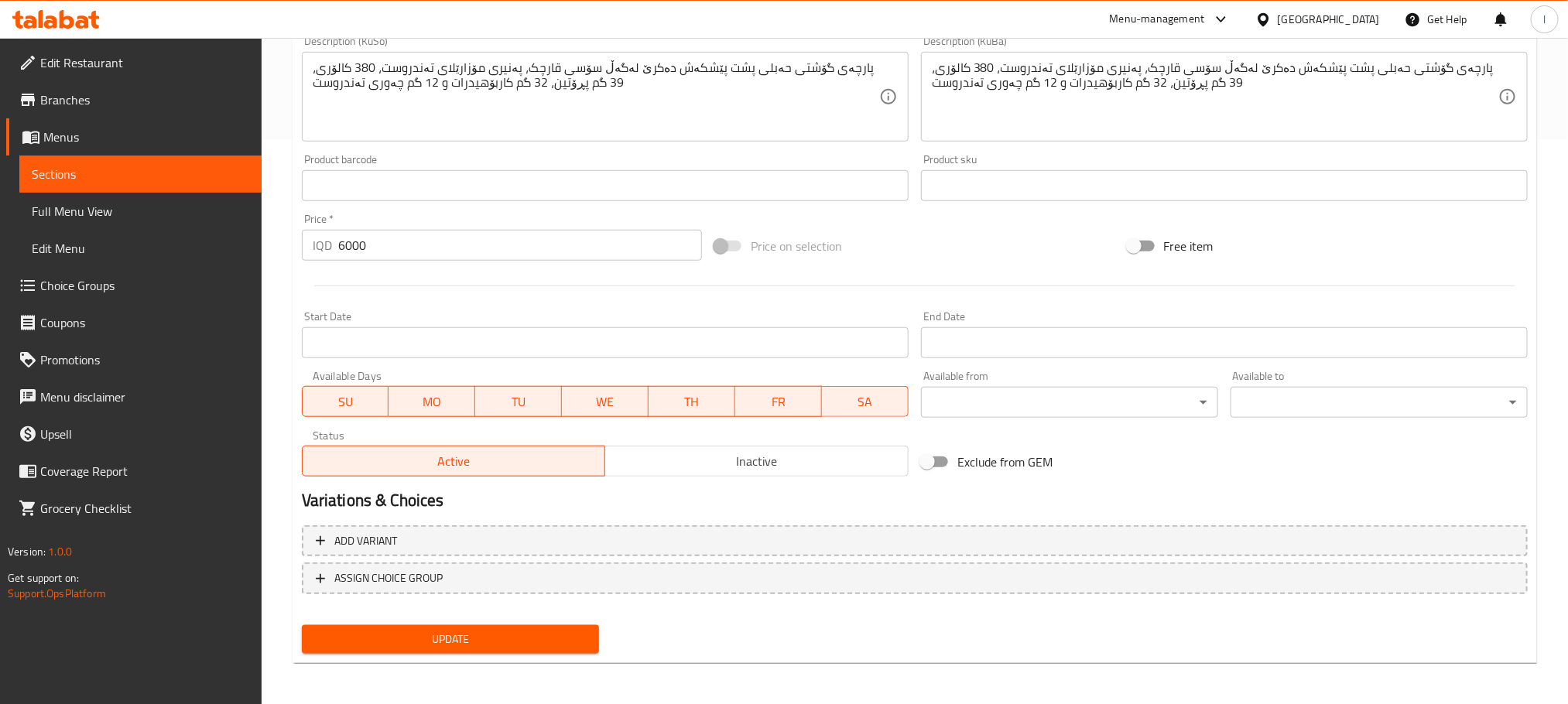
type input "Steak Selfie Sandwich"
click at [544, 629] on span "Update" at bounding box center [450, 639] width 272 height 20
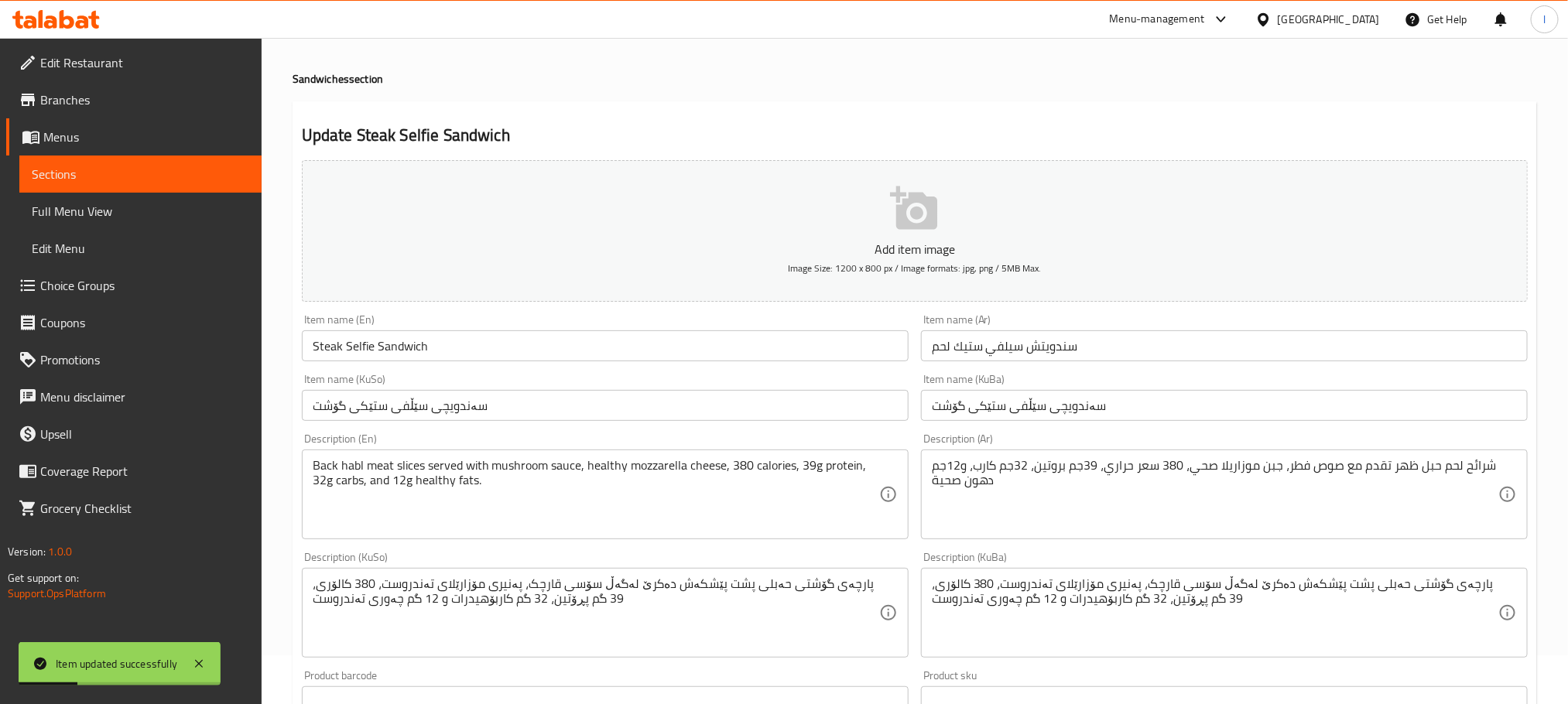
scroll to position [0, 0]
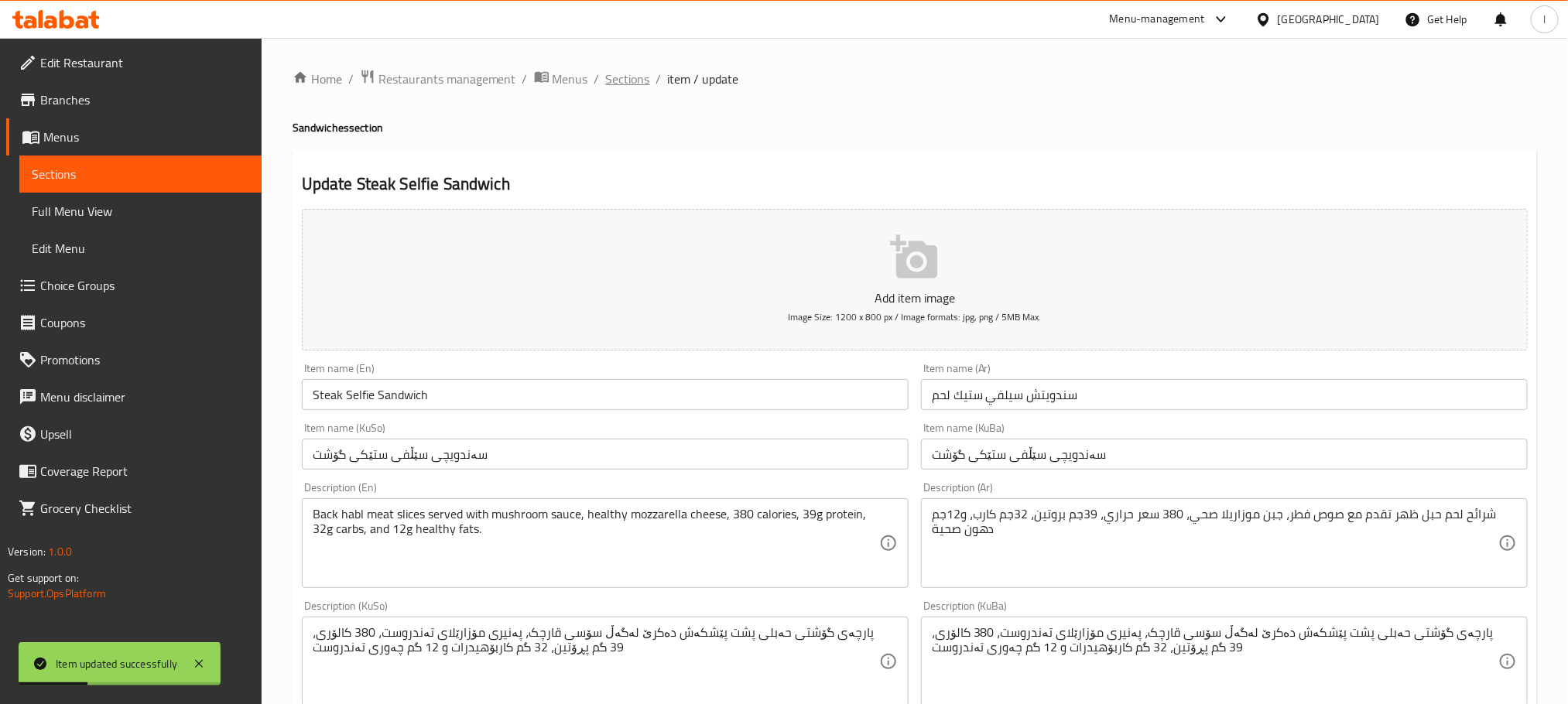
click at [630, 80] on span "Sections" at bounding box center [627, 79] width 44 height 19
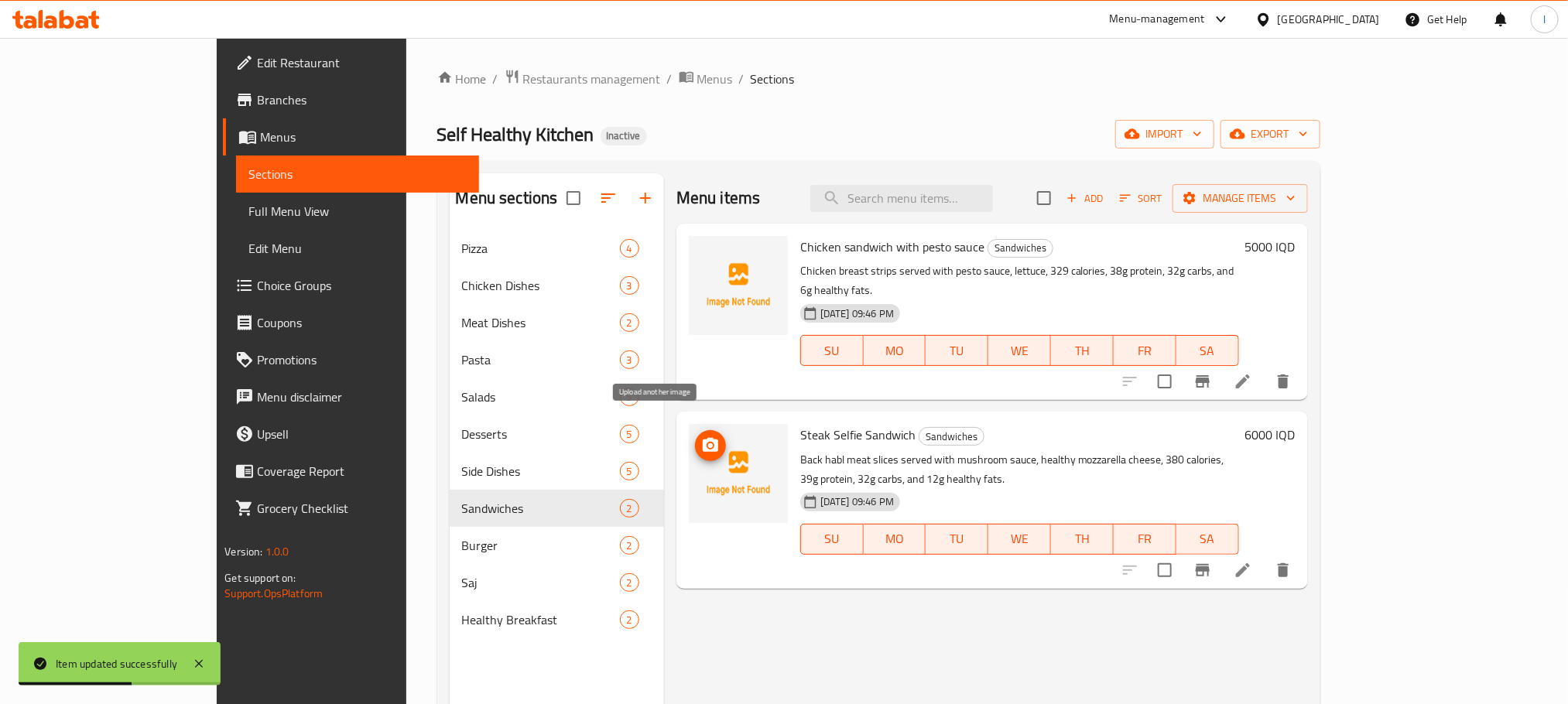
click at [701, 436] on icon "upload picture" at bounding box center [710, 445] width 19 height 19
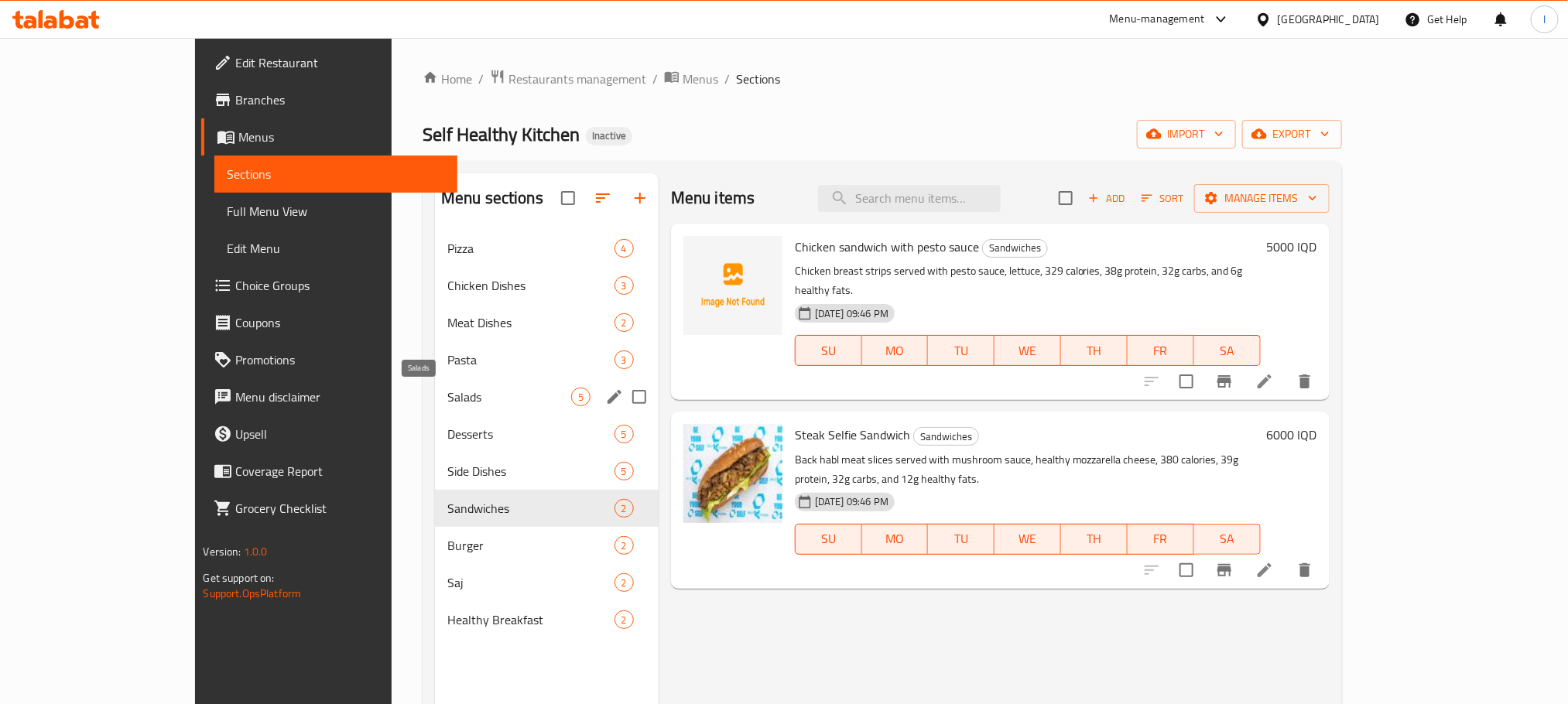
click at [447, 391] on span "Salads" at bounding box center [509, 396] width 124 height 19
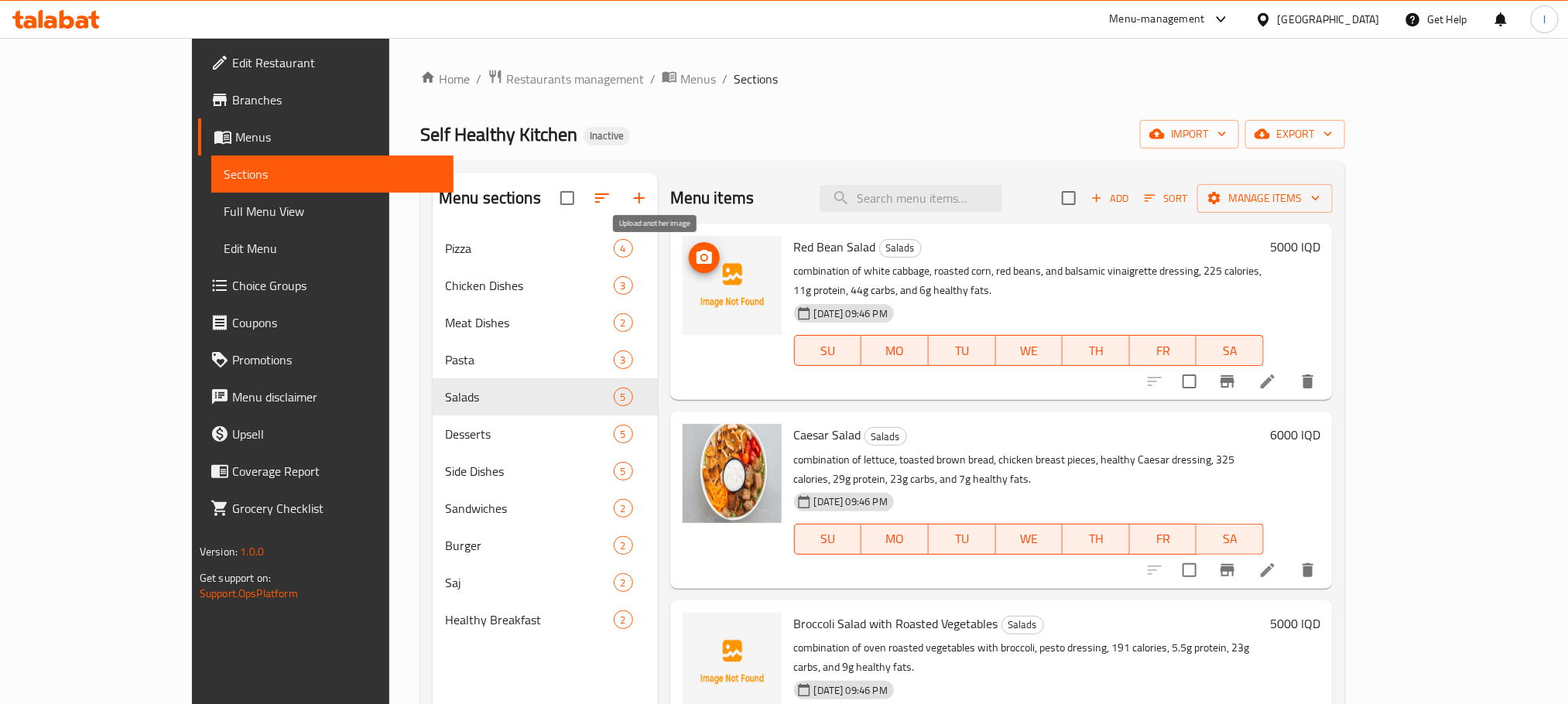
click at [688, 259] on span "upload picture" at bounding box center [704, 257] width 31 height 19
click at [1289, 367] on li at bounding box center [1268, 381] width 43 height 28
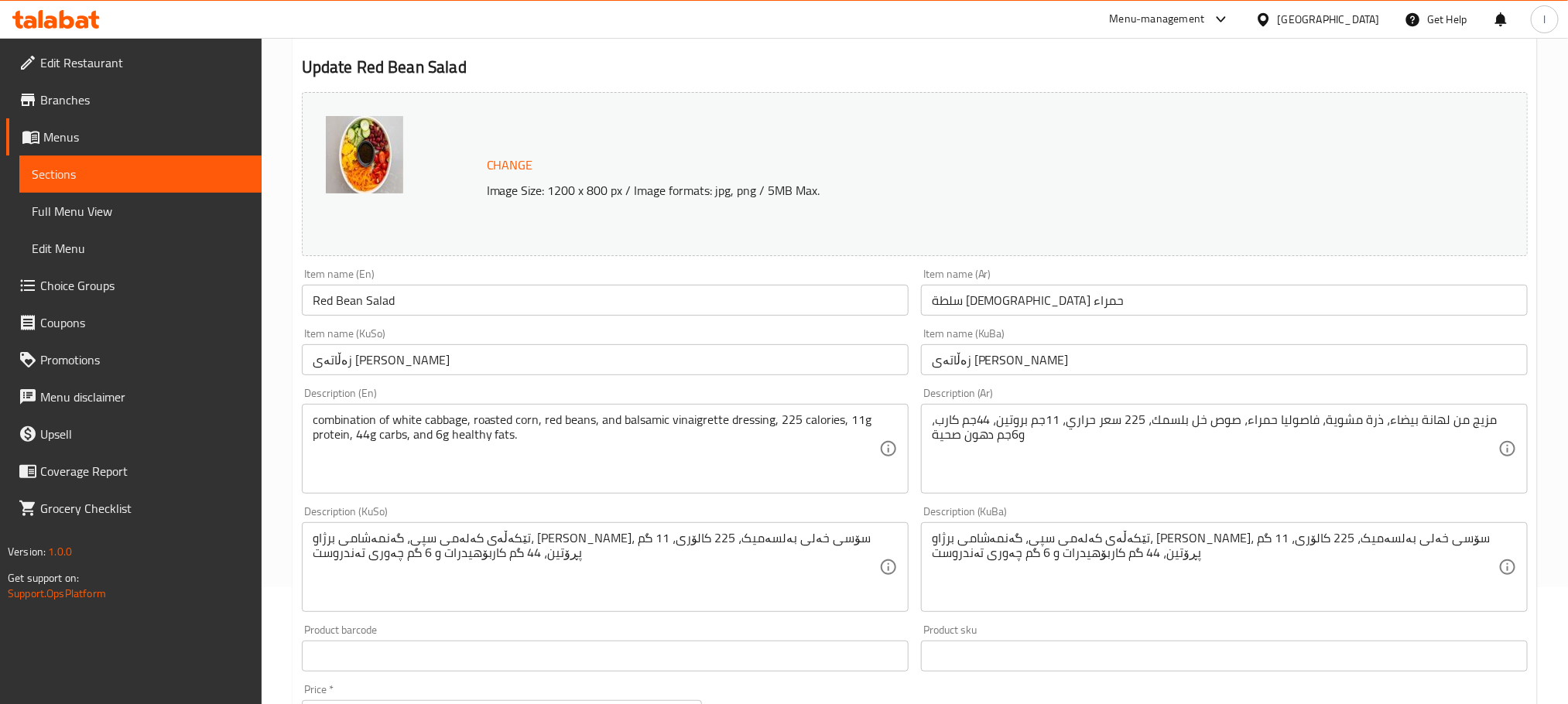
scroll to position [124, 0]
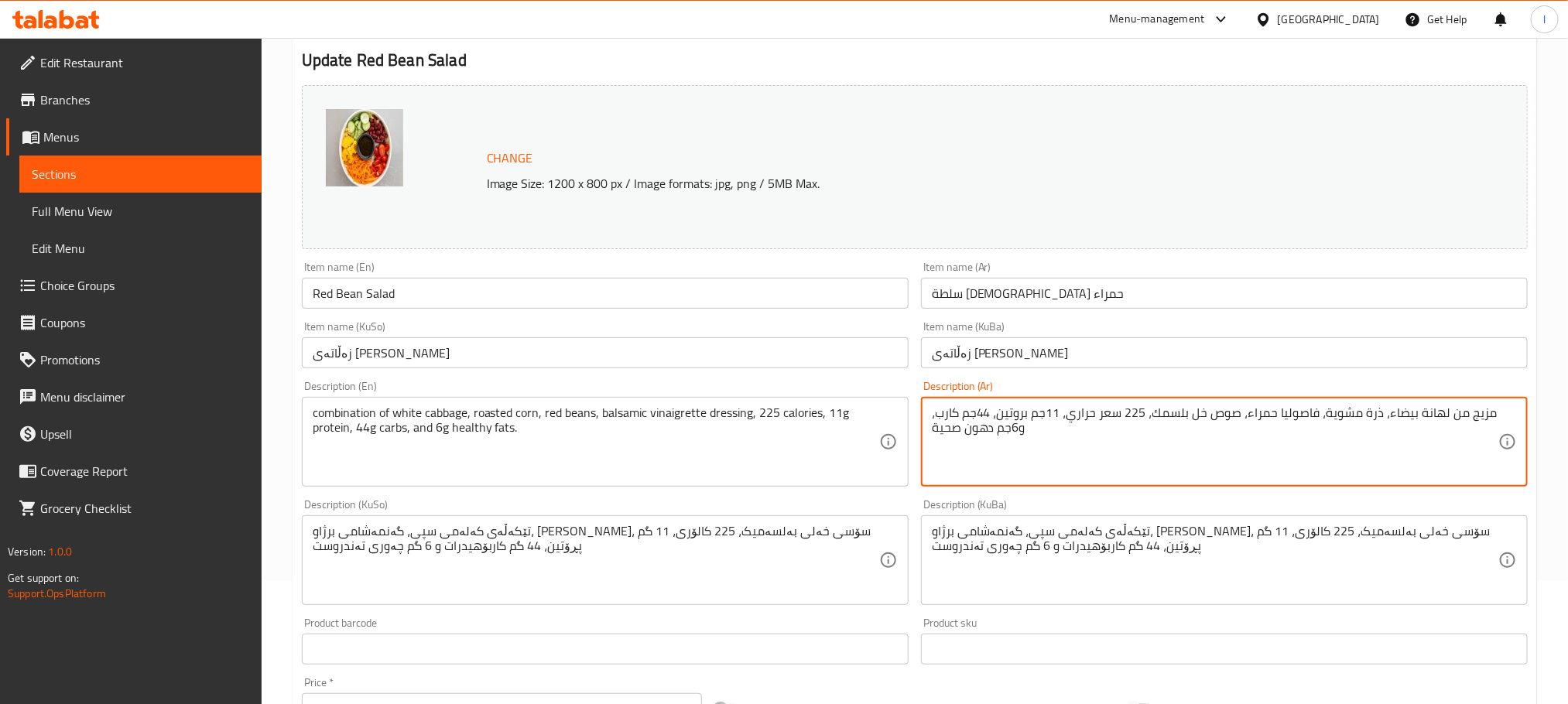
drag, startPoint x: 1235, startPoint y: 410, endPoint x: 1147, endPoint y: 411, distance: 88.0
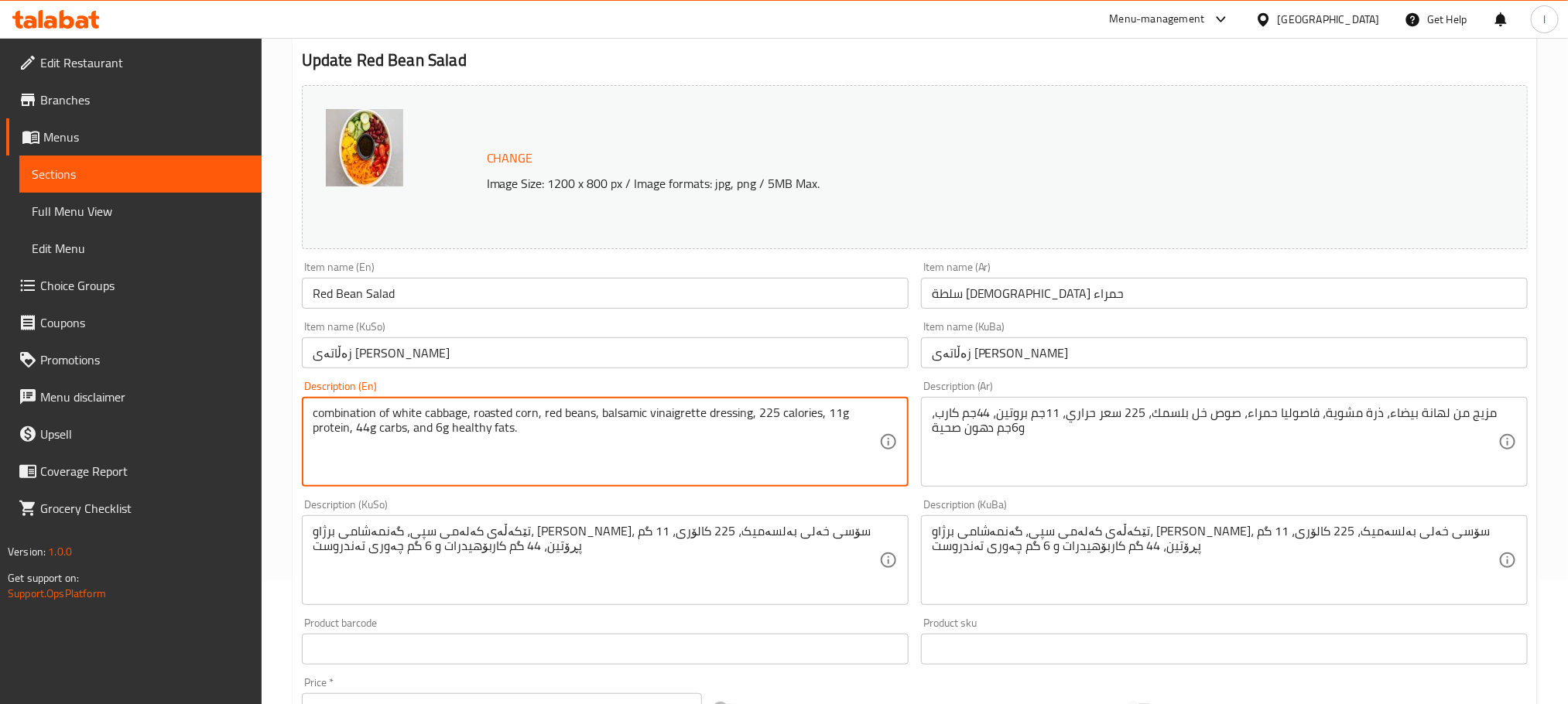
drag, startPoint x: 602, startPoint y: 413, endPoint x: 750, endPoint y: 418, distance: 148.1
paste textarea "egar sauce"
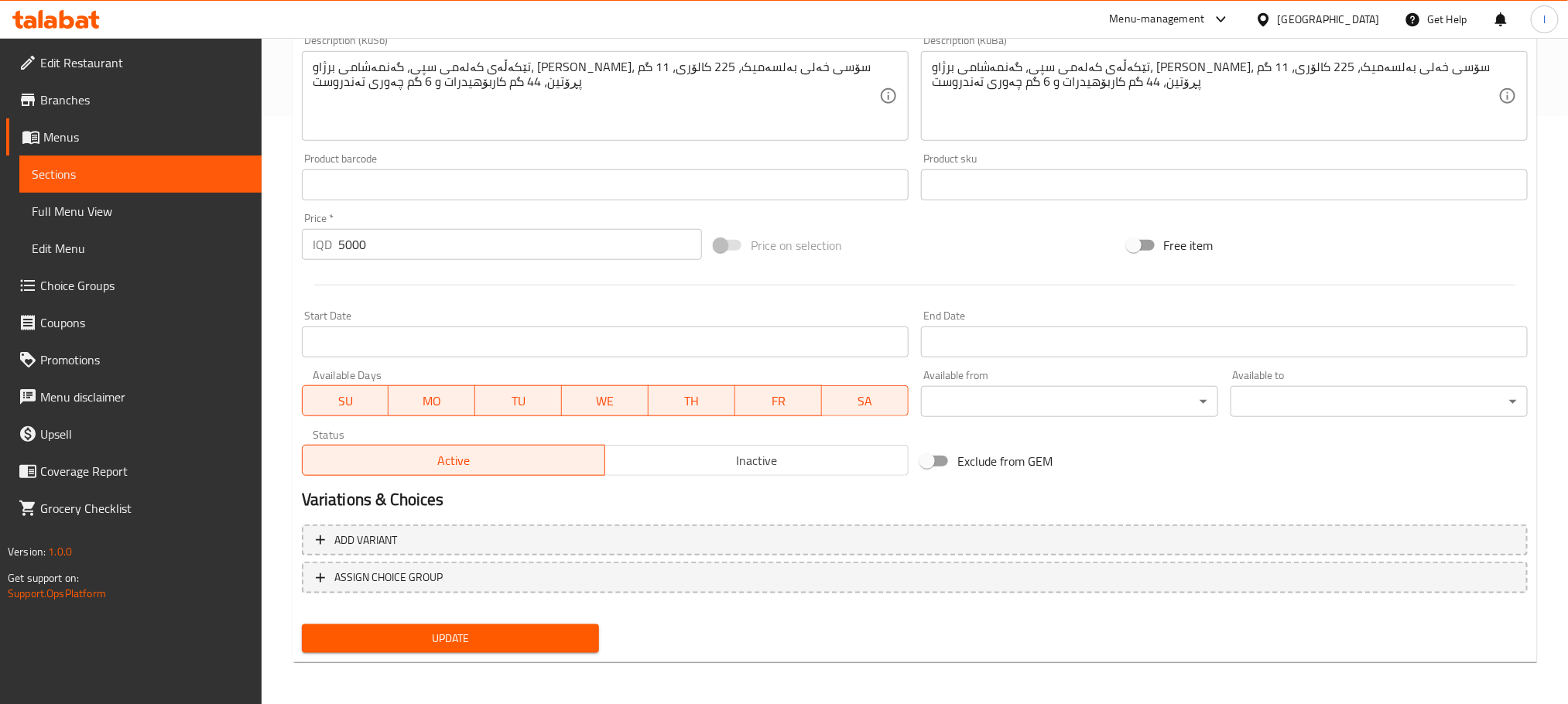
type textarea "combination of white cabbage, roasted corn, red beans, balsamic vinegar sauce, …"
click at [441, 631] on span "Update" at bounding box center [450, 638] width 272 height 20
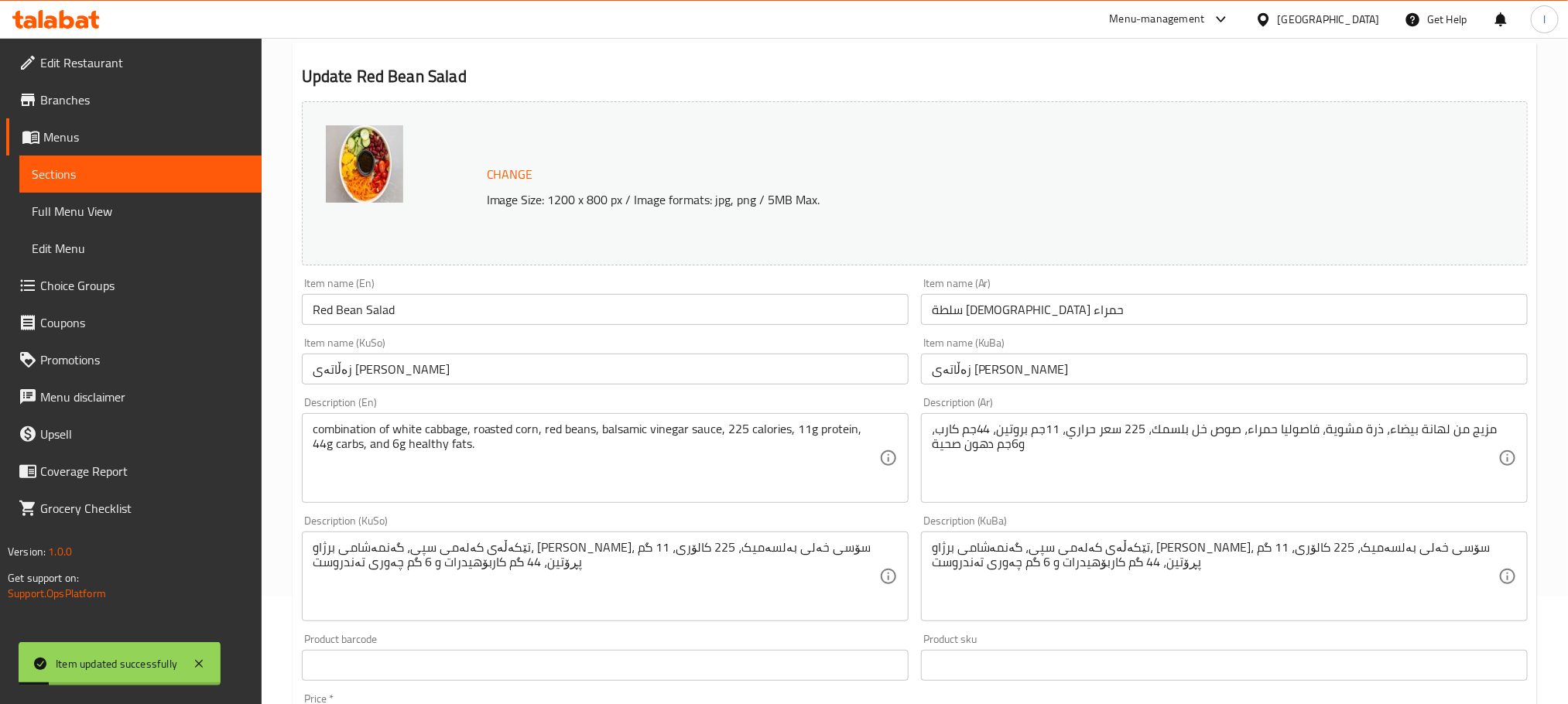
scroll to position [0, 0]
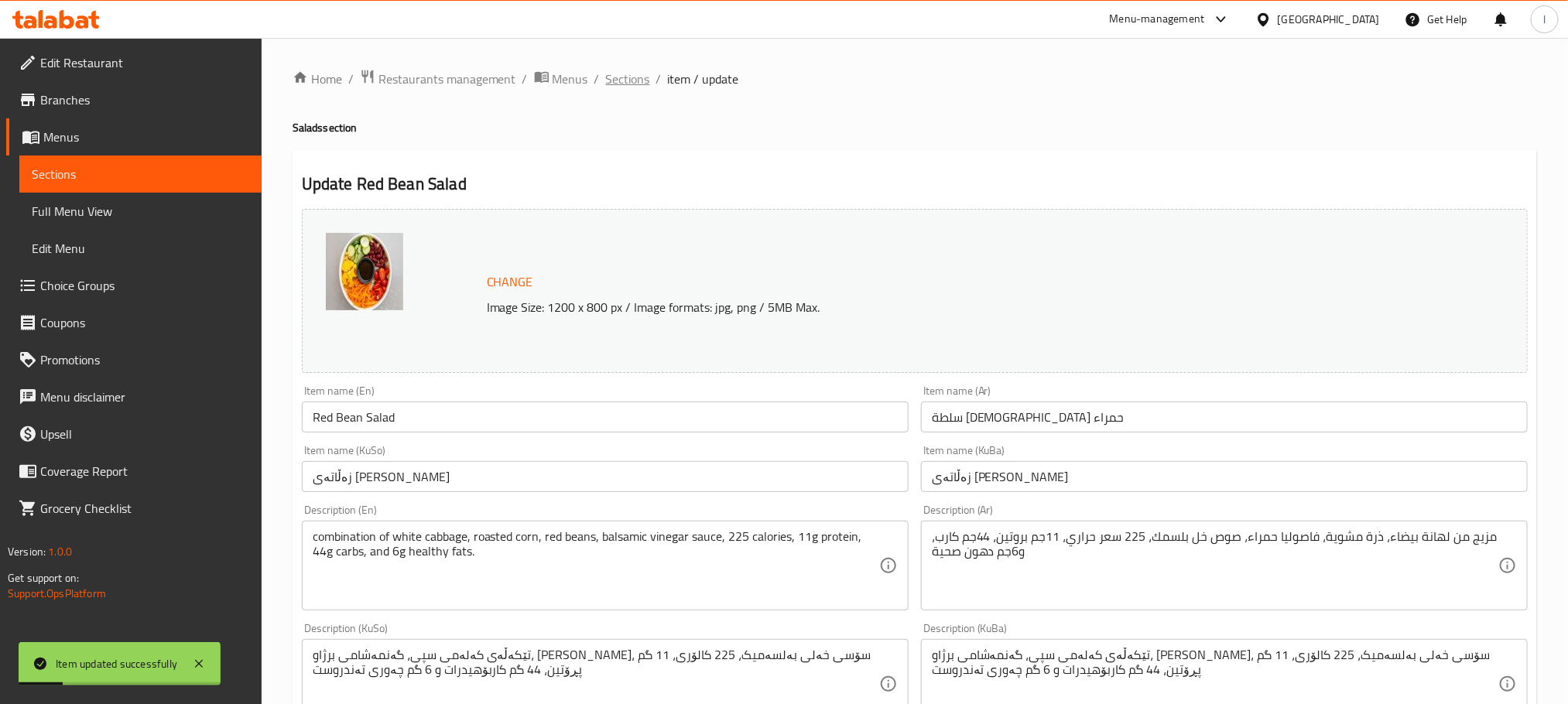
click at [648, 70] on span "Sections" at bounding box center [627, 79] width 44 height 19
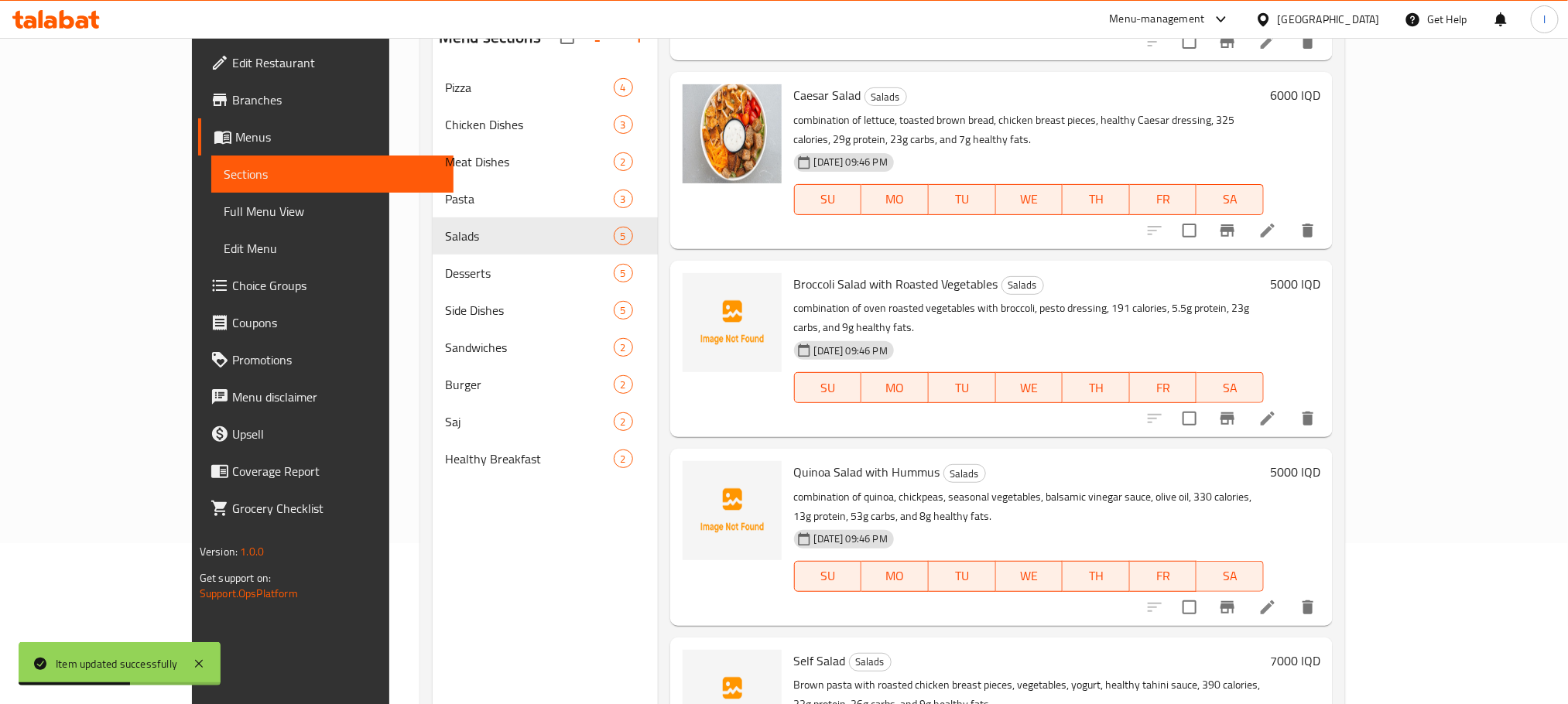
scroll to position [216, 0]
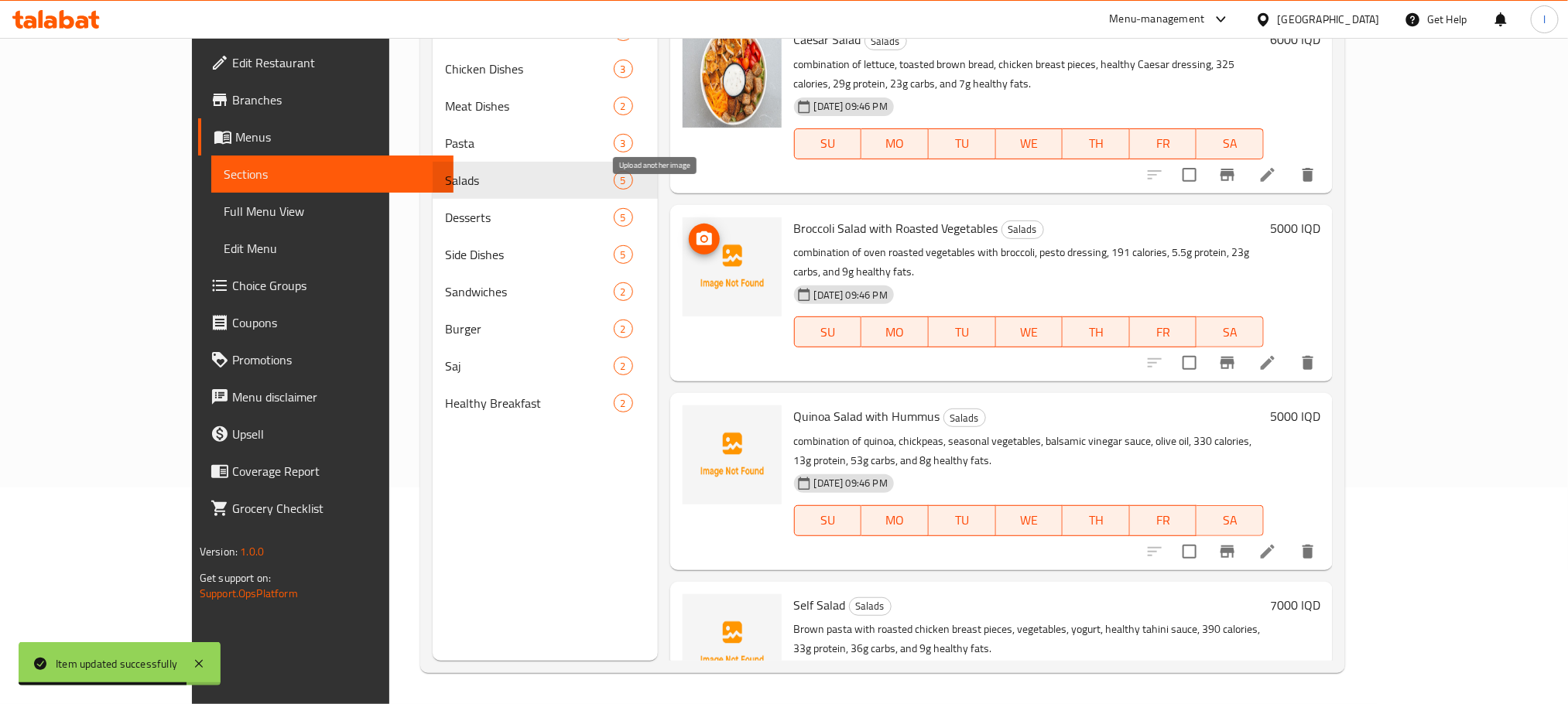
click at [695, 230] on icon "upload picture" at bounding box center [704, 239] width 19 height 19
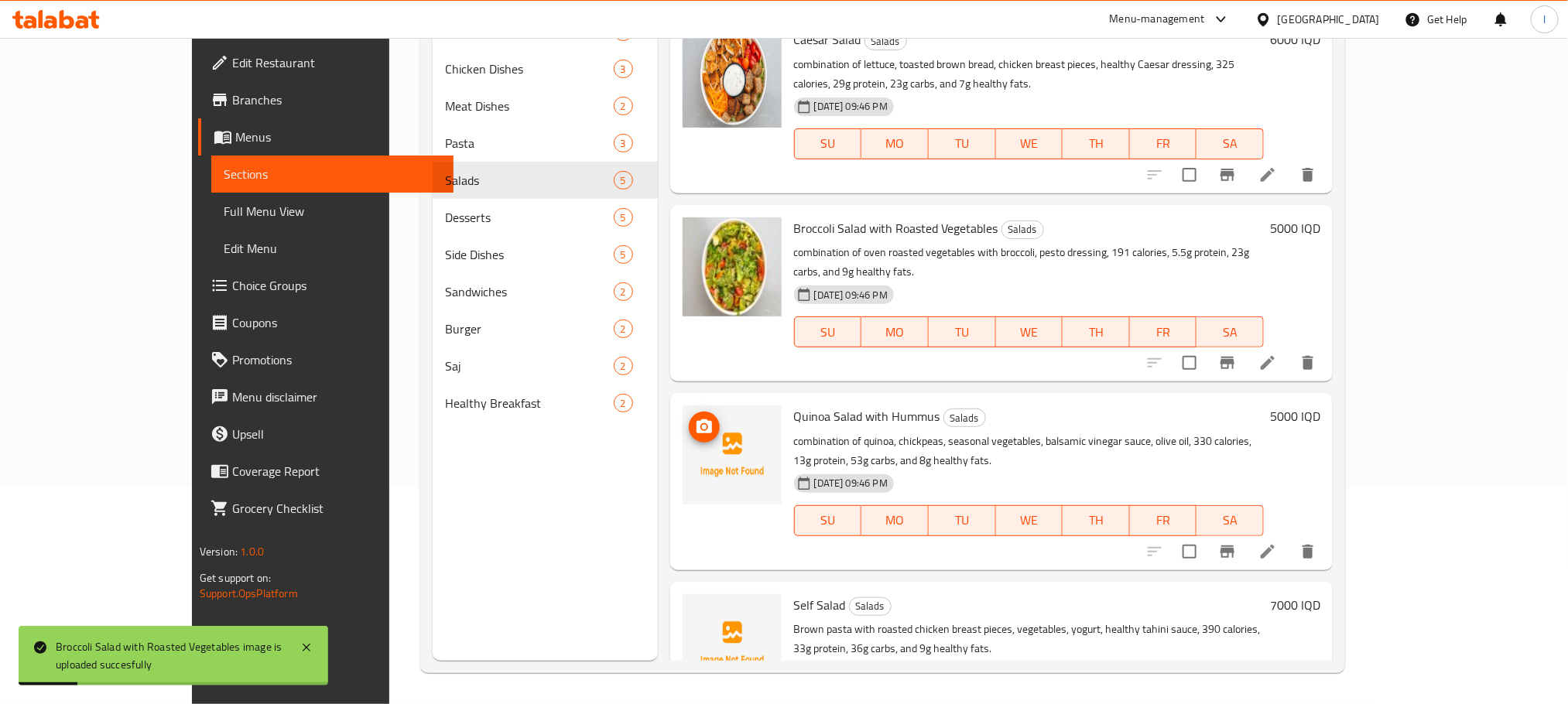
click at [702, 425] on circle "upload picture" at bounding box center [704, 427] width 4 height 4
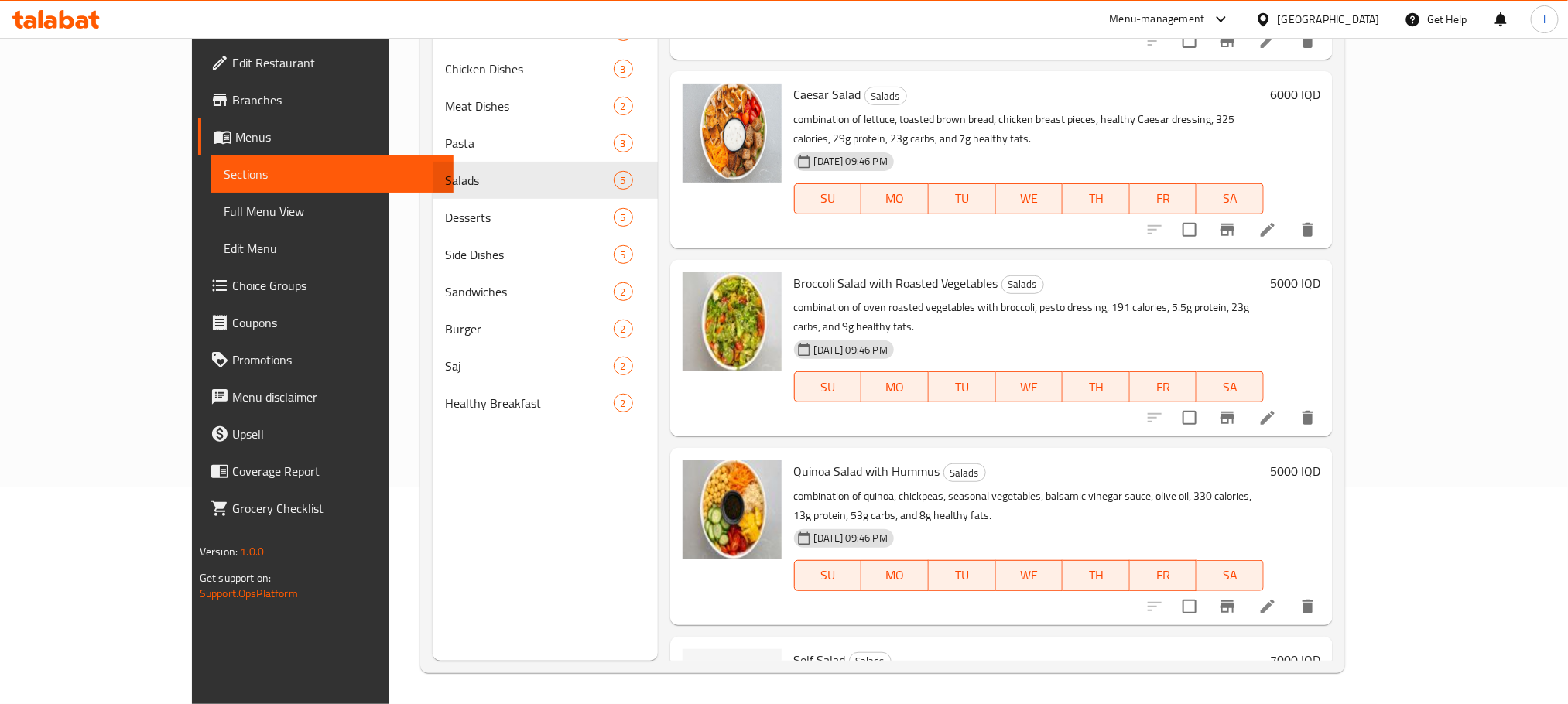
scroll to position [179, 0]
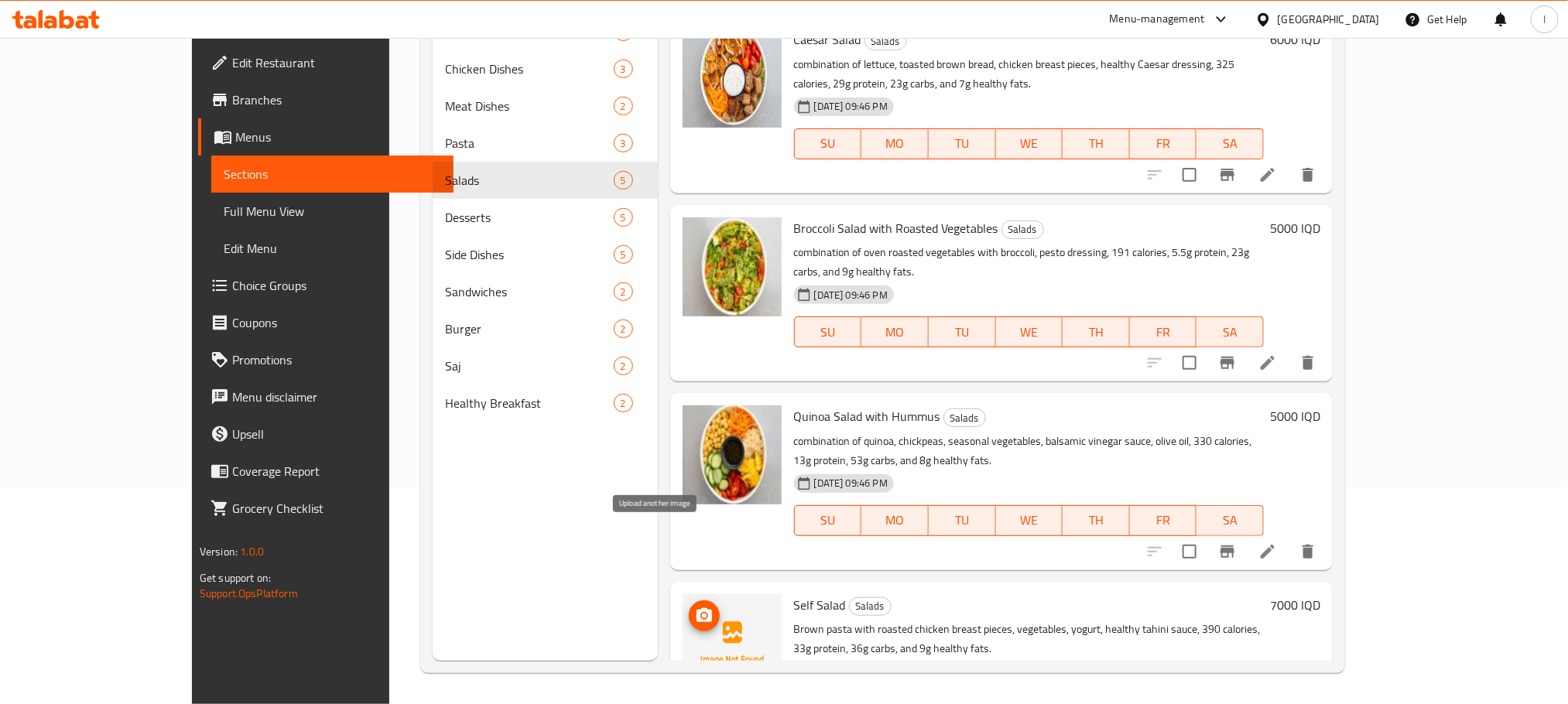
click at [683, 594] on img at bounding box center [732, 643] width 99 height 99
click at [702, 612] on circle "upload picture" at bounding box center [704, 614] width 4 height 4
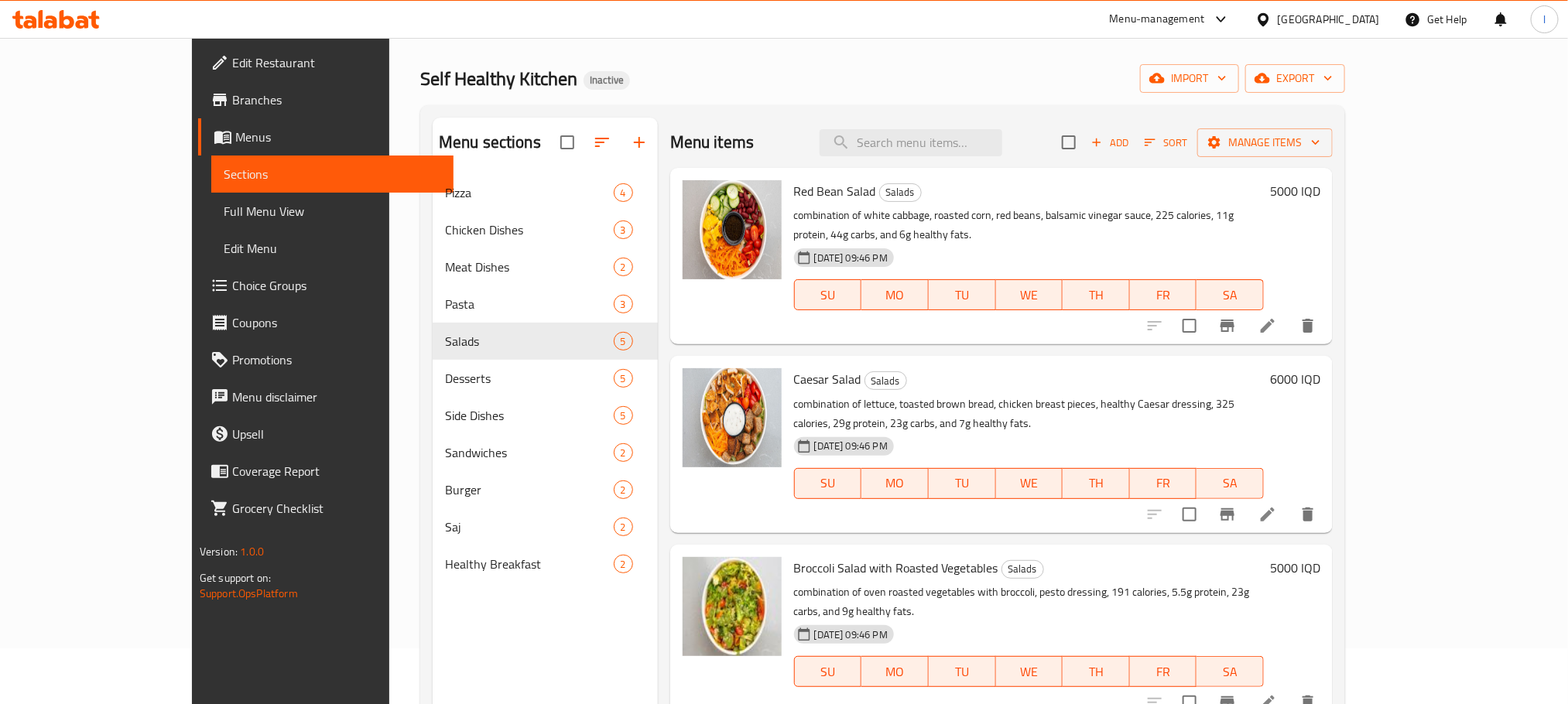
scroll to position [0, 0]
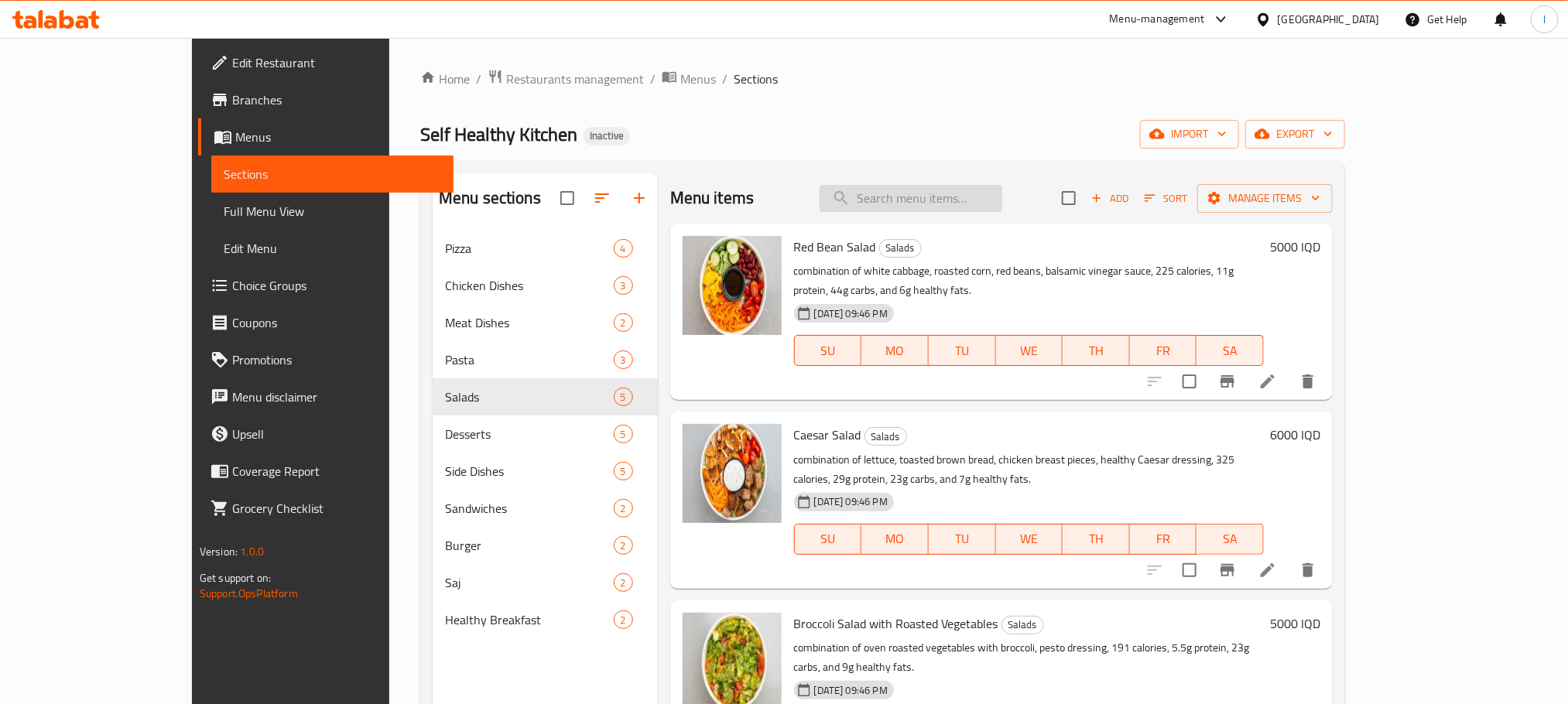
click at [960, 209] on input "search" at bounding box center [910, 198] width 182 height 27
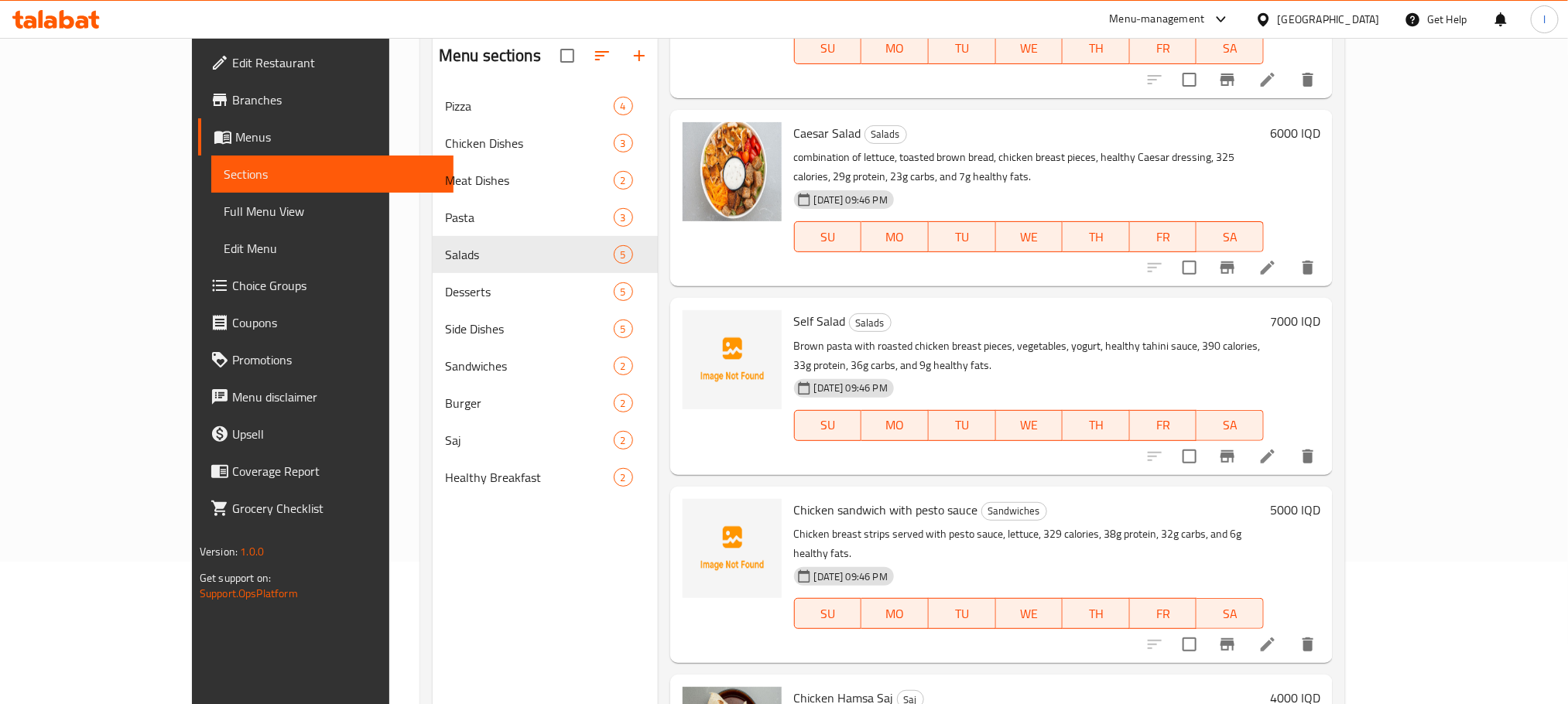
scroll to position [216, 0]
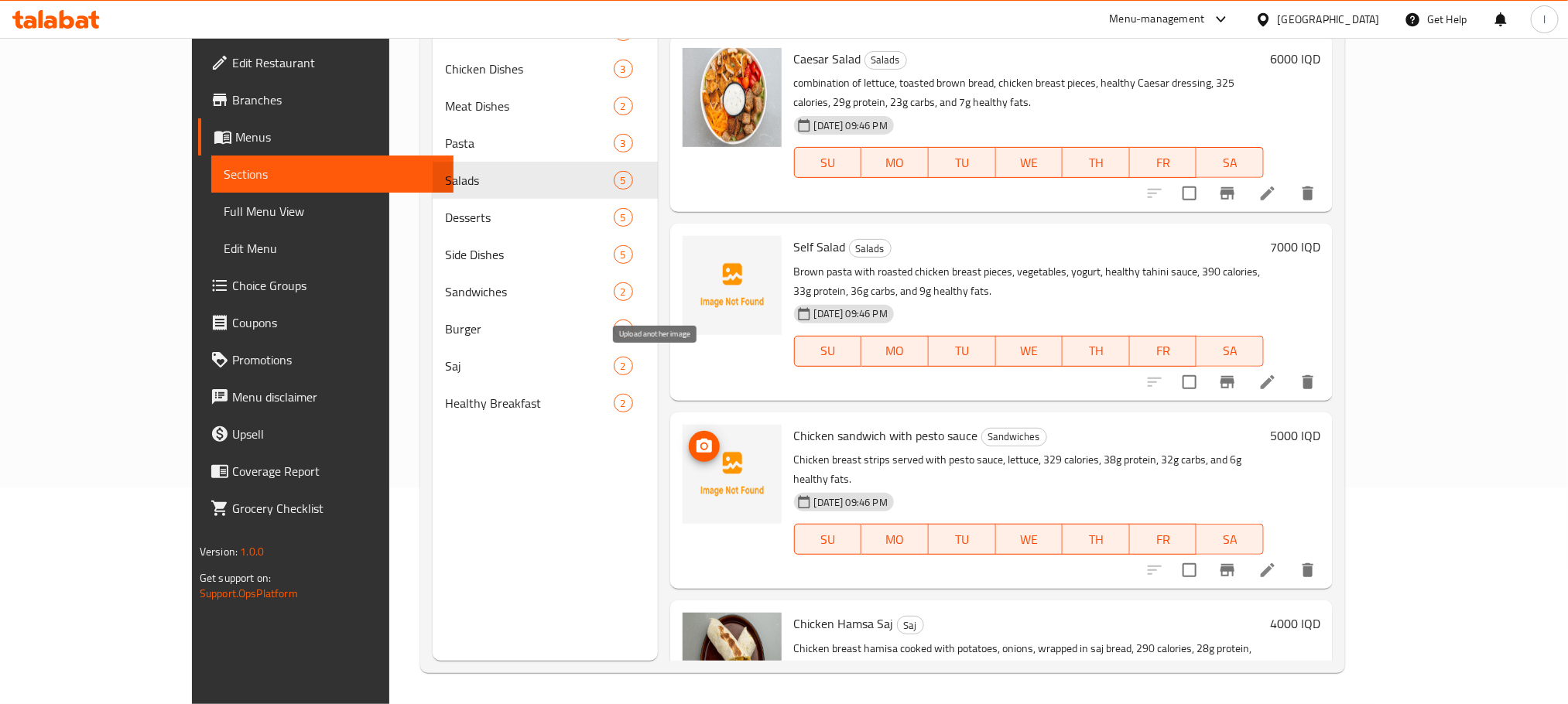
type input "chicken breast"
click at [696, 438] on icon "upload picture" at bounding box center [704, 445] width 15 height 14
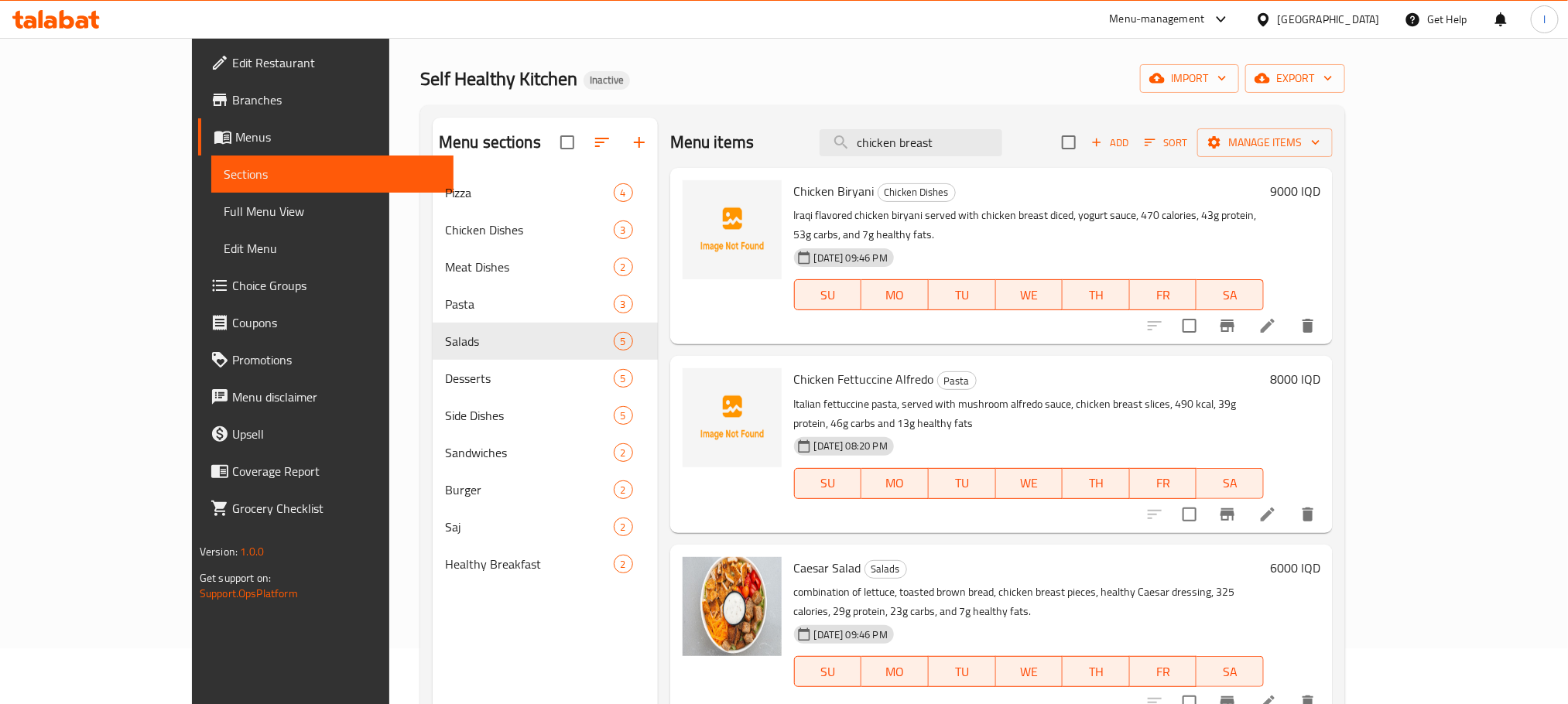
scroll to position [0, 0]
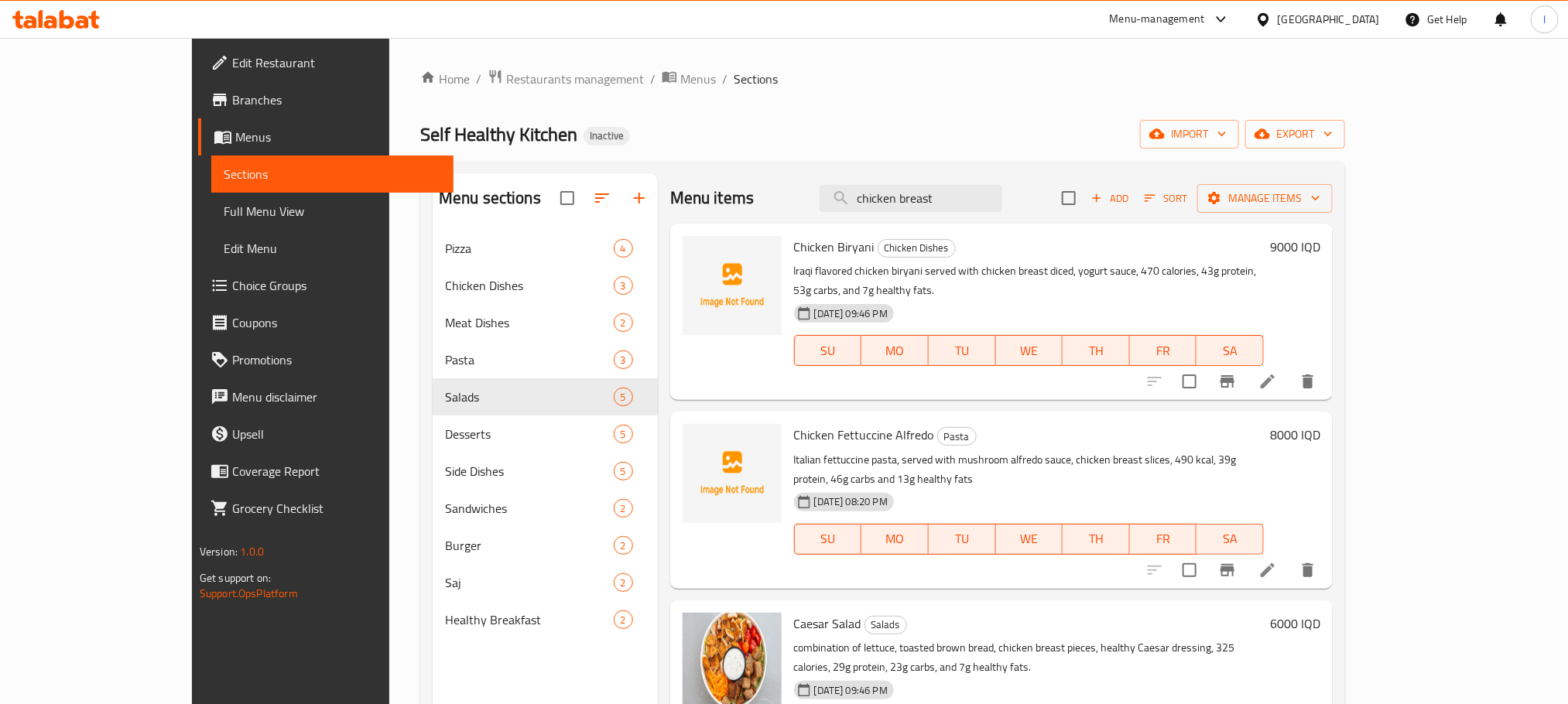
drag, startPoint x: 1029, startPoint y: 198, endPoint x: 470, endPoint y: 119, distance: 564.6
click at [470, 119] on div "Home / Restaurants management / Menus / Sections Self Healthy Kitchen Inactive …" at bounding box center [882, 480] width 925 height 821
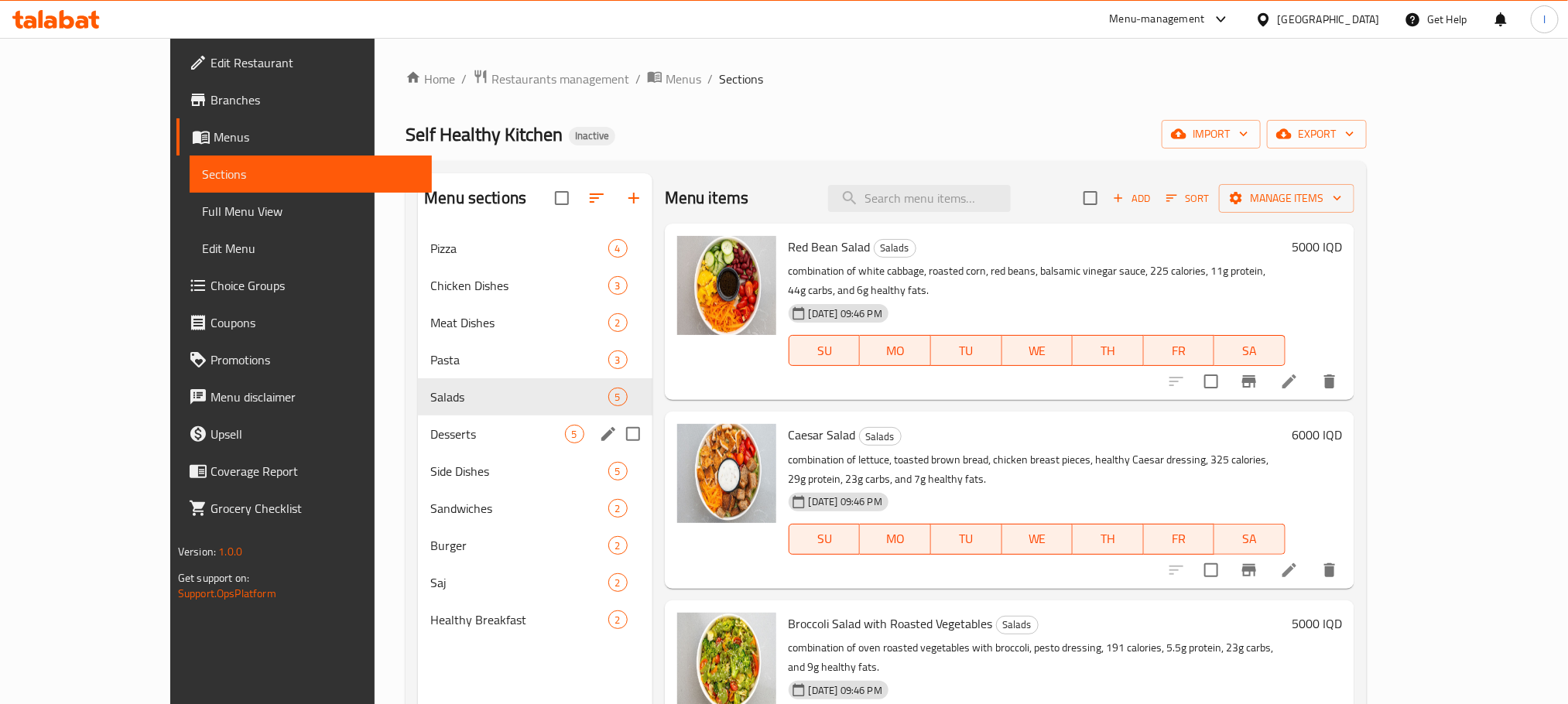
click at [430, 427] on span "Desserts" at bounding box center [497, 434] width 134 height 19
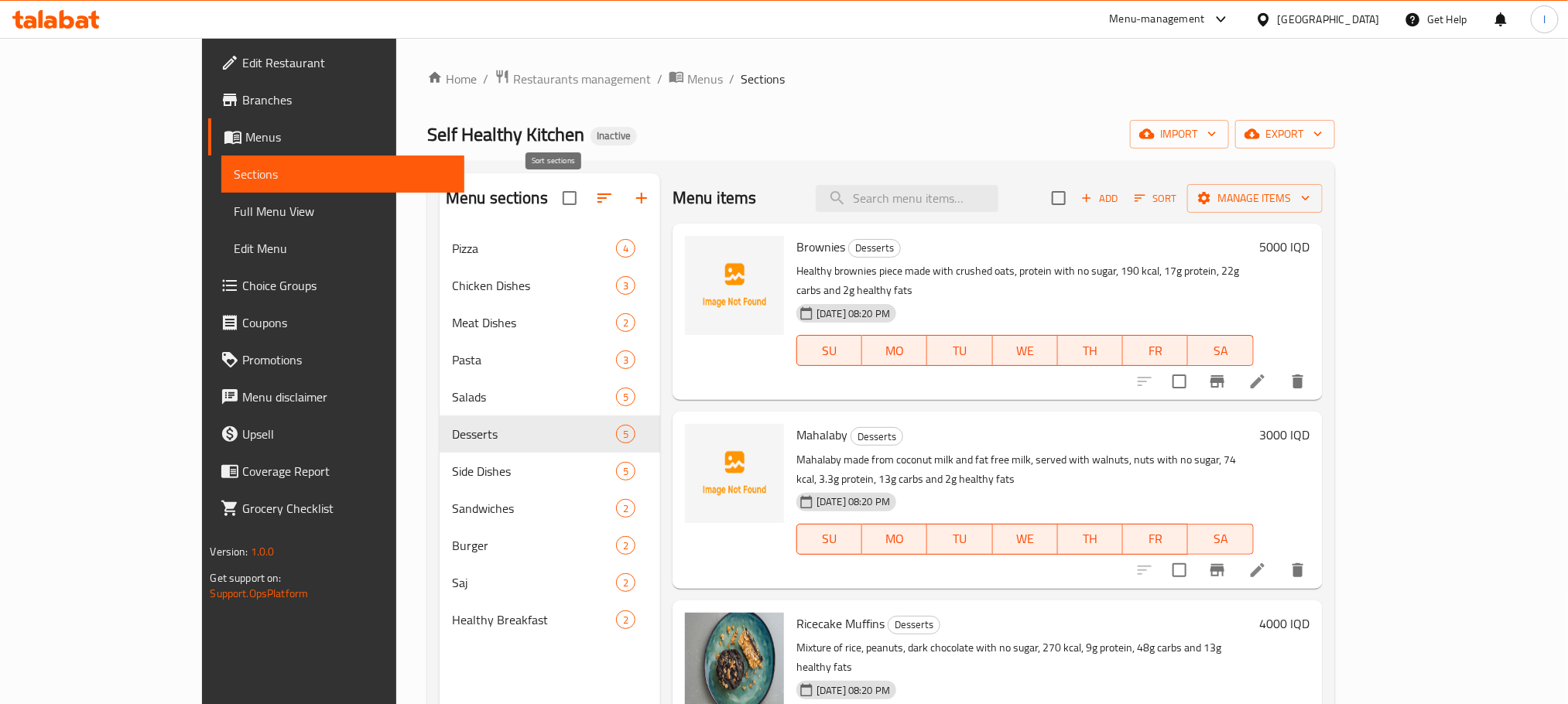
click at [595, 199] on icon "button" at bounding box center [604, 198] width 19 height 19
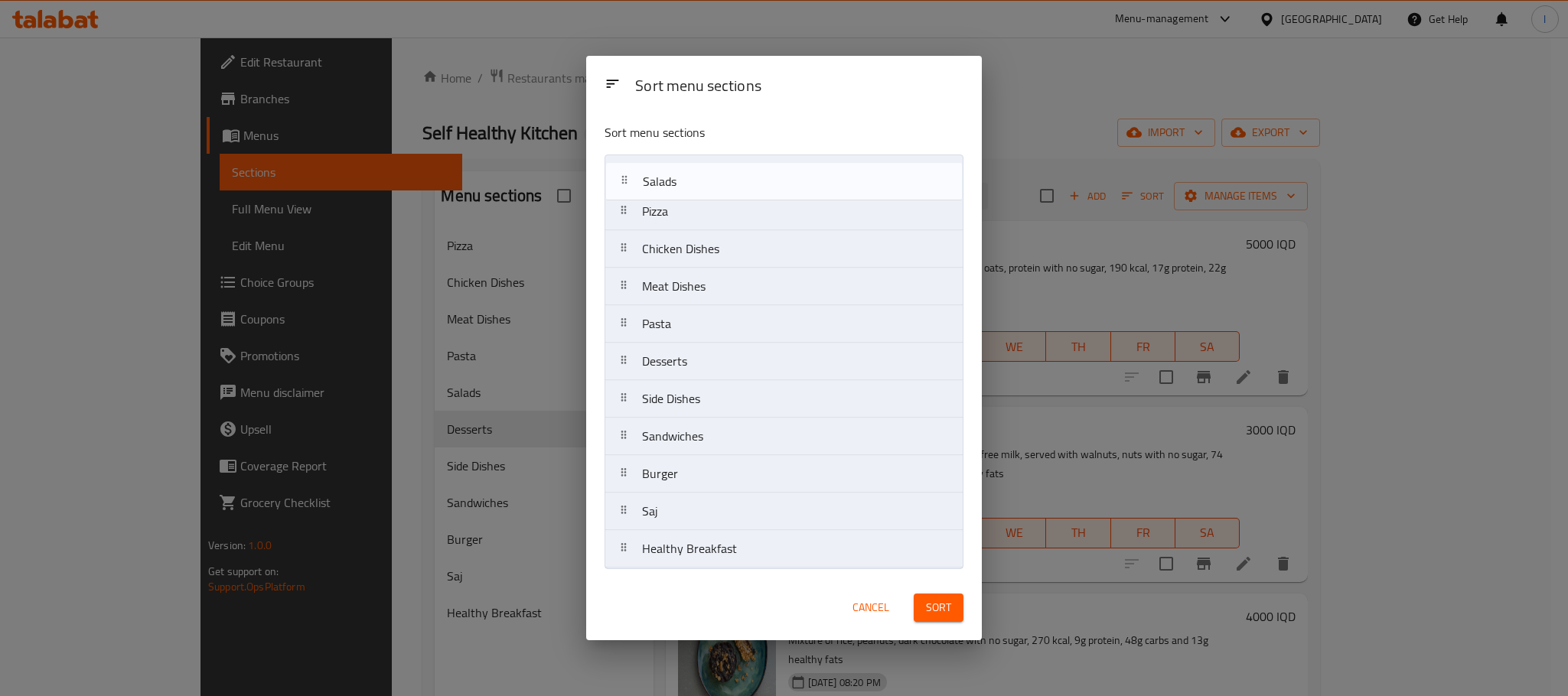
drag, startPoint x: 687, startPoint y: 333, endPoint x: 687, endPoint y: 186, distance: 147.0
click at [687, 186] on nav "Pizza Chicken Dishes Meat Dishes Pasta Salads Desserts Side Dishes Sandwiches B…" at bounding box center [784, 361] width 359 height 414
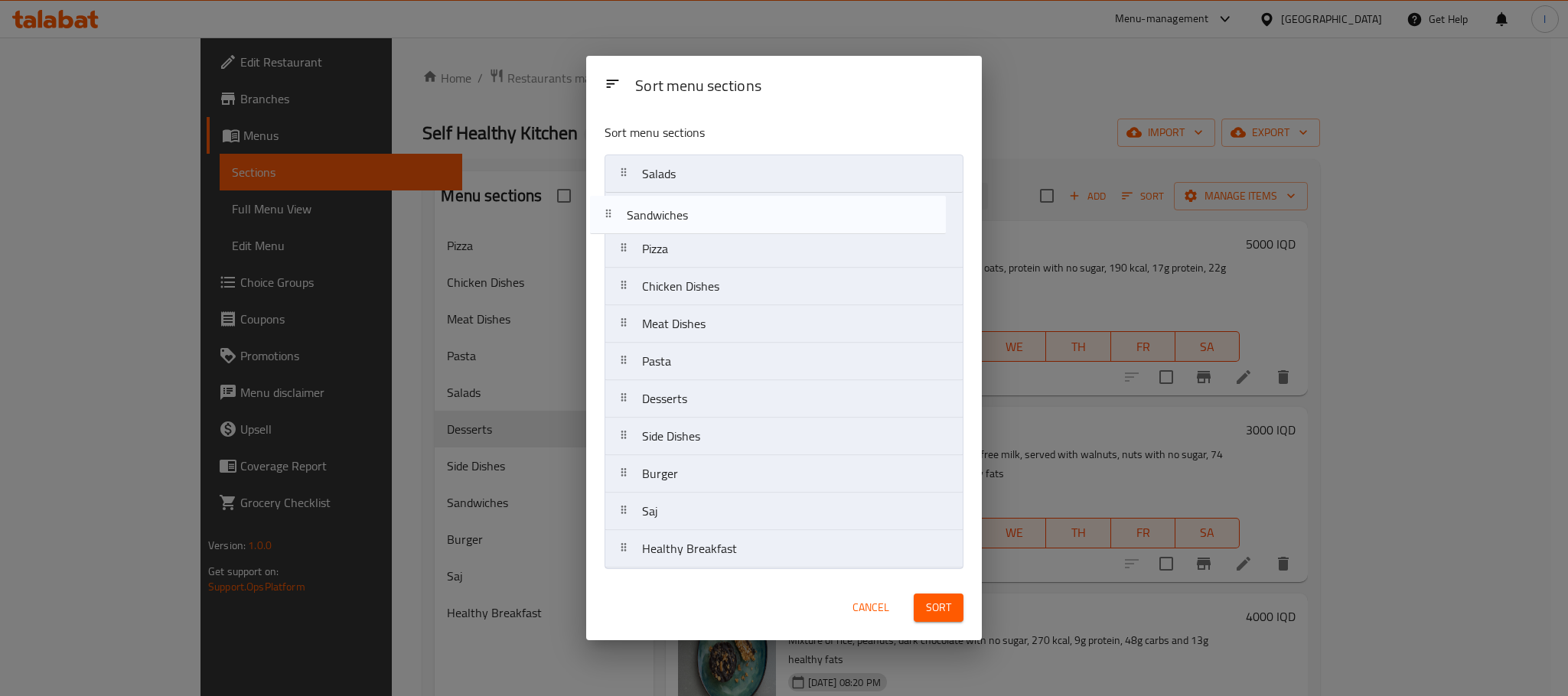
drag, startPoint x: 714, startPoint y: 445, endPoint x: 697, endPoint y: 211, distance: 234.6
click at [697, 211] on nav "Salads Pizza Chicken Dishes Meat Dishes Pasta Desserts Side Dishes Sandwiches B…" at bounding box center [784, 361] width 359 height 414
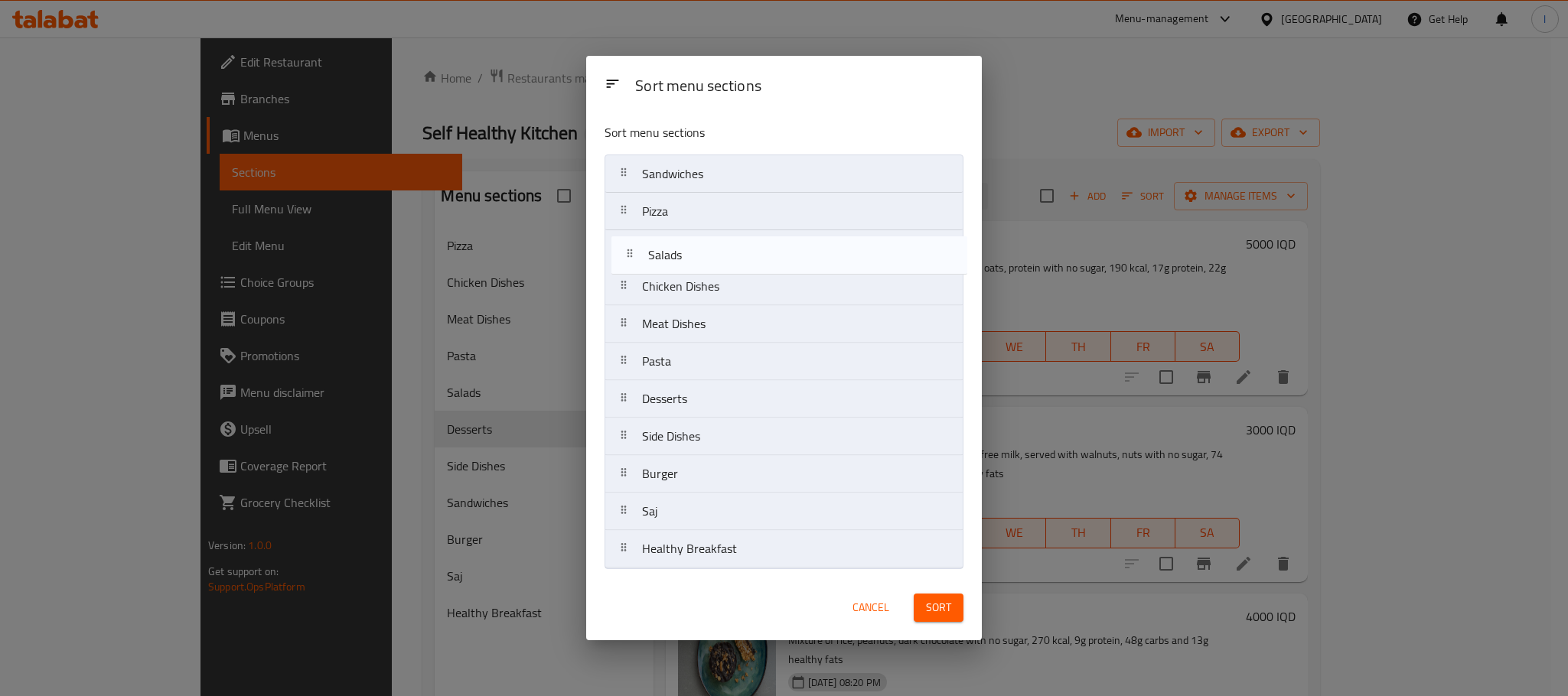
drag, startPoint x: 703, startPoint y: 179, endPoint x: 708, endPoint y: 268, distance: 89.1
click at [708, 268] on nav "Salads Sandwiches Pizza Chicken Dishes Meat Dishes Pasta Desserts Side Dishes B…" at bounding box center [784, 361] width 359 height 414
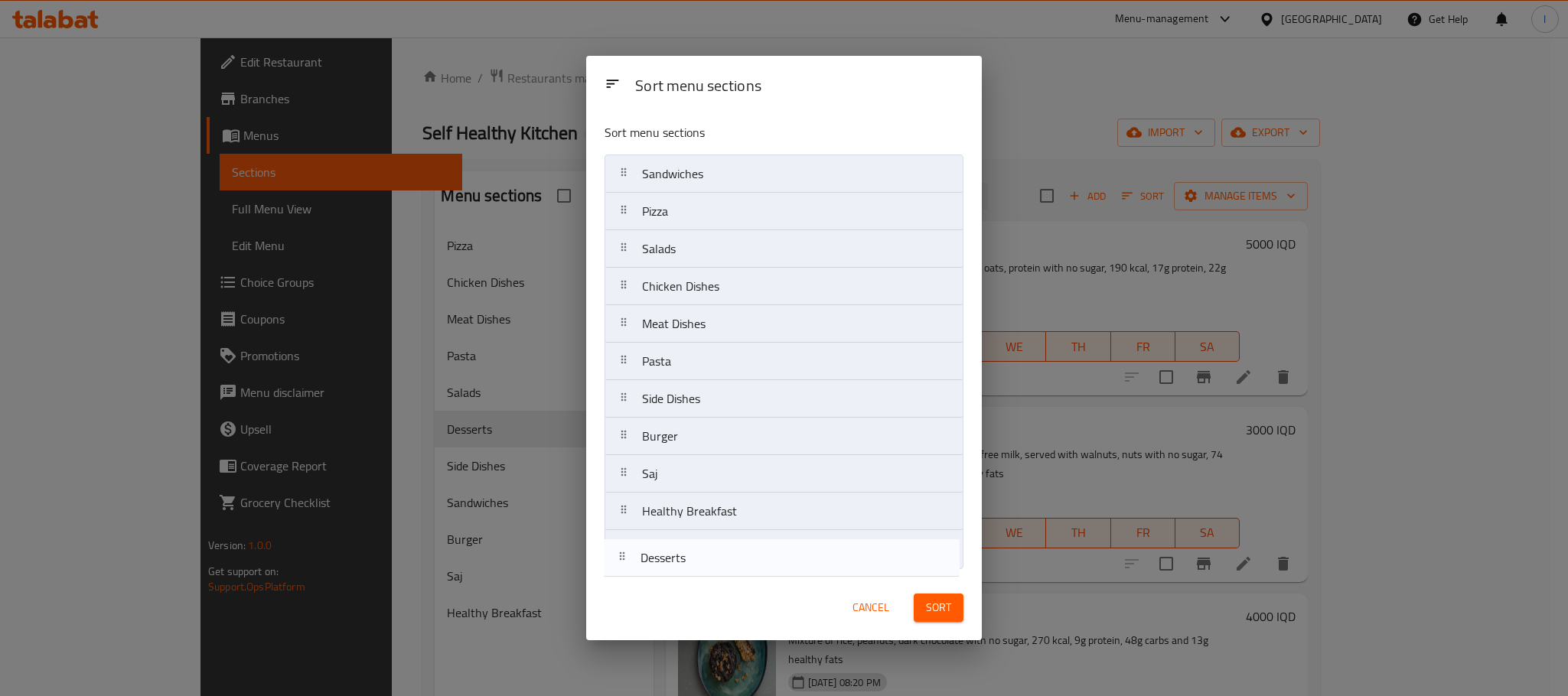
drag, startPoint x: 704, startPoint y: 399, endPoint x: 701, endPoint y: 570, distance: 171.0
click at [701, 568] on nav "Sandwiches Pizza Salads Chicken Dishes Meat Dishes Pasta Desserts Side Dishes B…" at bounding box center [784, 361] width 359 height 414
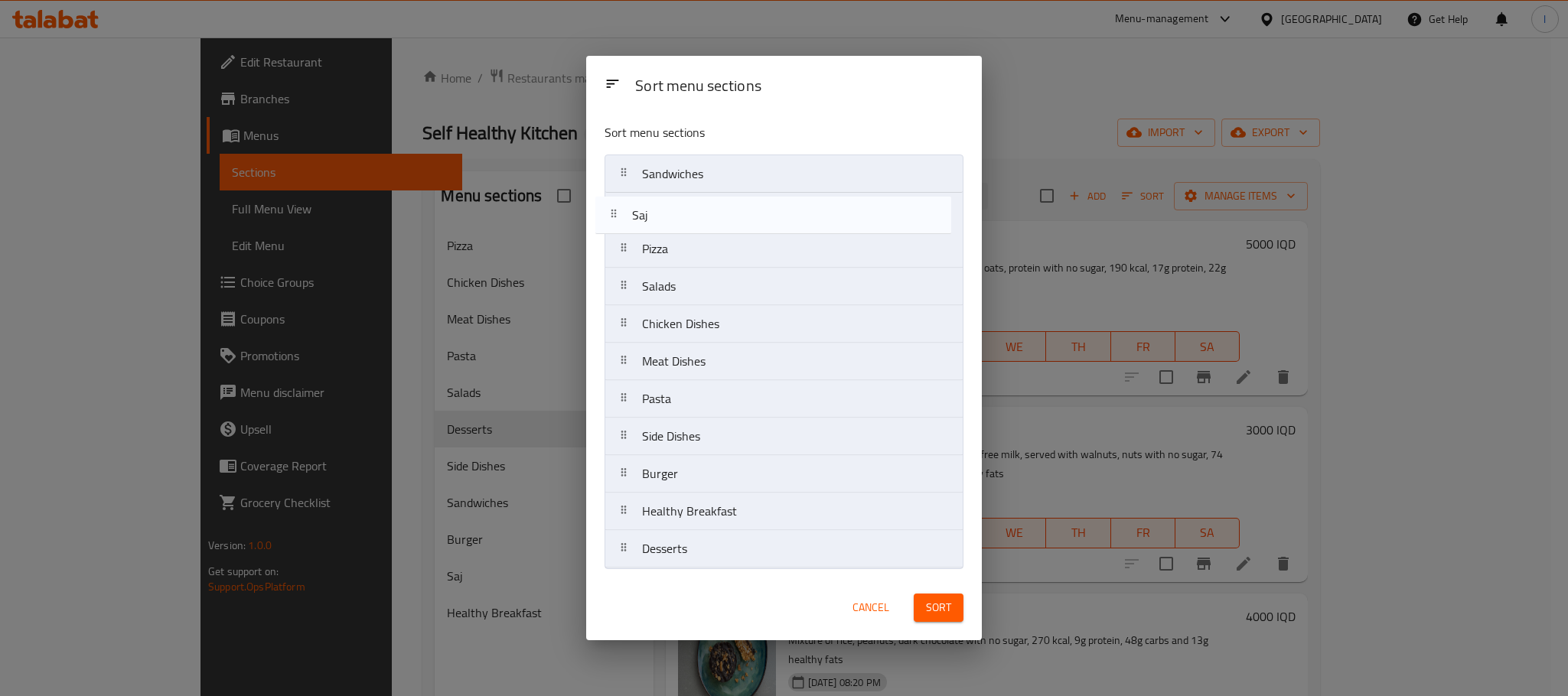
drag, startPoint x: 677, startPoint y: 482, endPoint x: 669, endPoint y: 202, distance: 280.1
click at [669, 202] on nav "Sandwiches Pizza Salads Chicken Dishes Meat Dishes Pasta Side Dishes Burger Saj…" at bounding box center [784, 361] width 359 height 414
drag, startPoint x: 698, startPoint y: 479, endPoint x: 686, endPoint y: 212, distance: 267.3
click at [686, 212] on nav "Sandwiches Saj Pizza Salads Chicken Dishes Meat Dishes Pasta Side Dishes Burger…" at bounding box center [784, 361] width 359 height 414
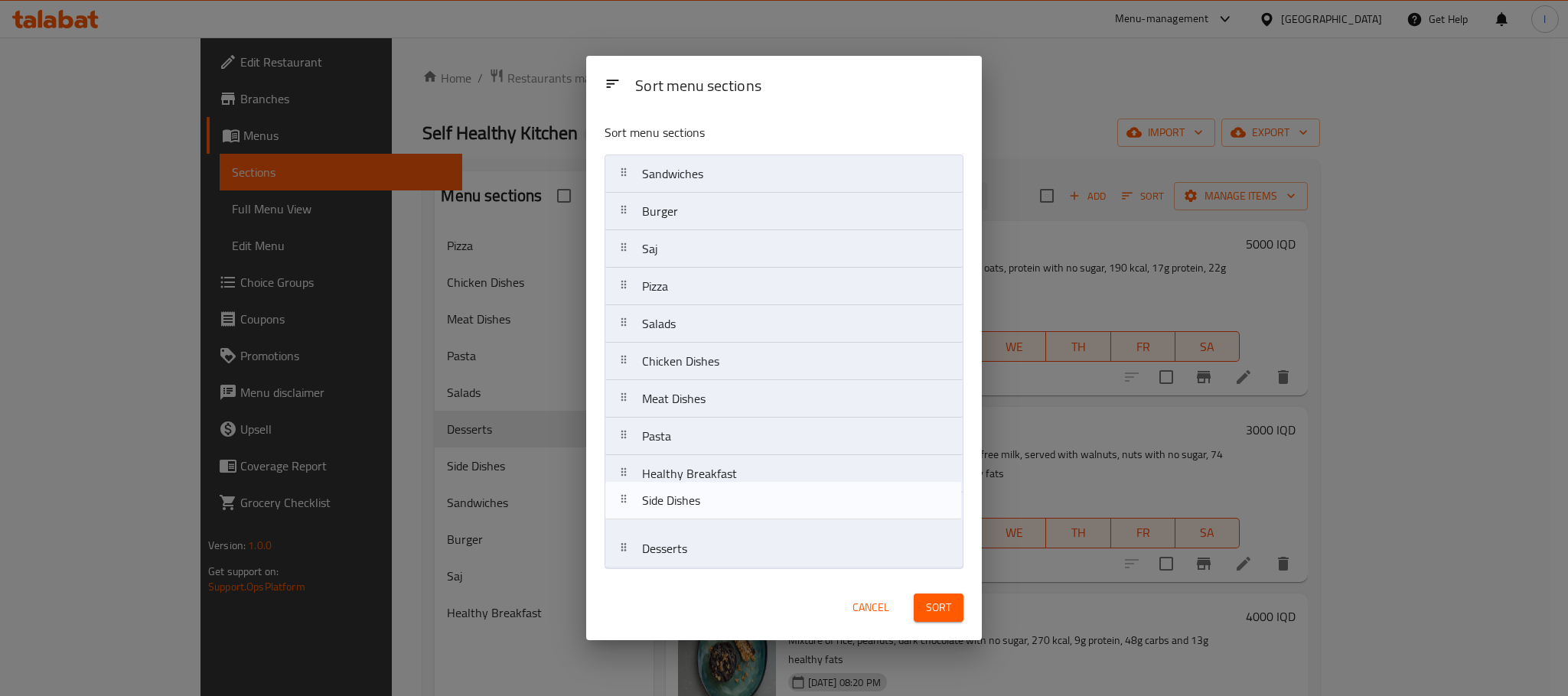
drag, startPoint x: 709, startPoint y: 479, endPoint x: 707, endPoint y: 511, distance: 32.1
click at [707, 511] on nav "Sandwiches Burger Saj Pizza Salads Chicken Dishes Meat Dishes Pasta Side Dishes…" at bounding box center [784, 361] width 359 height 414
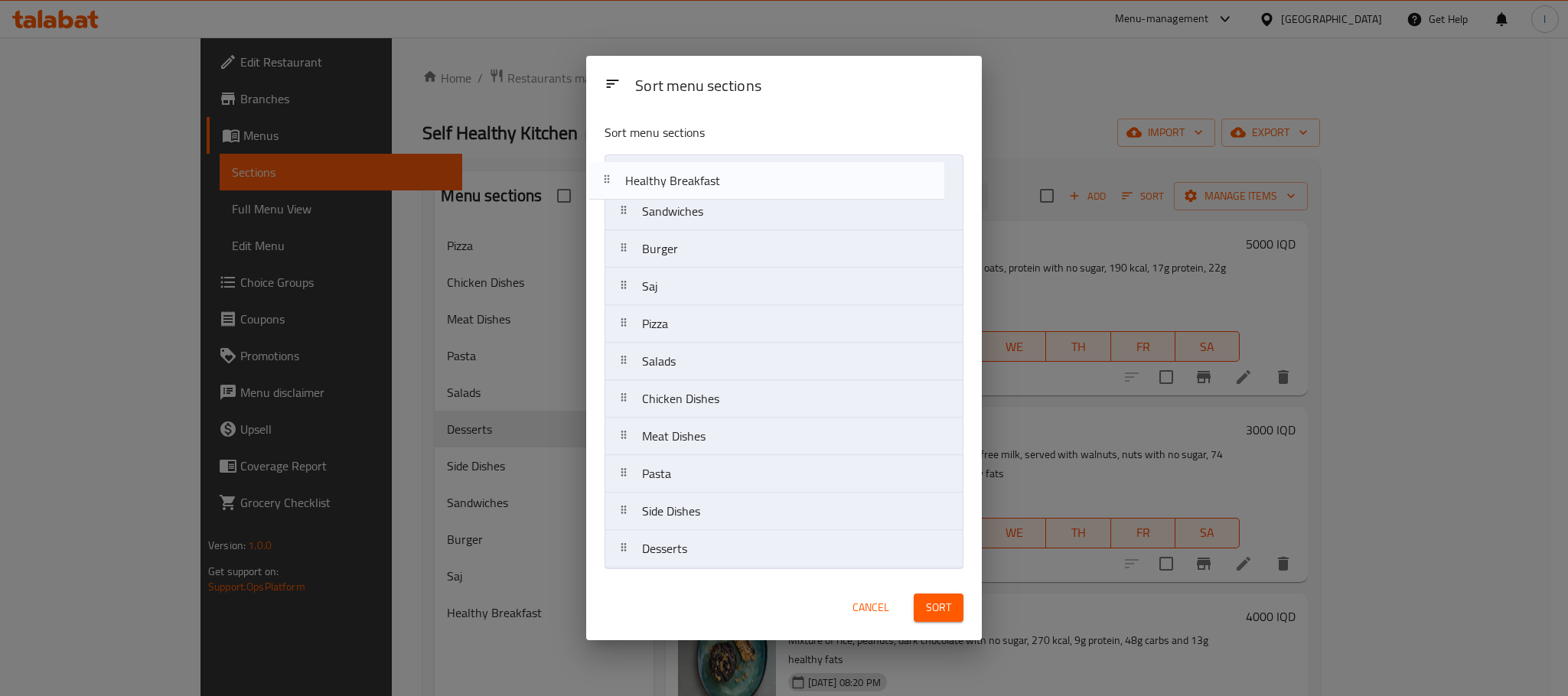
drag, startPoint x: 707, startPoint y: 478, endPoint x: 689, endPoint y: 168, distance: 310.5
click at [689, 168] on nav "Sandwiches Burger Saj Pizza Salads Chicken Dishes Meat Dishes Pasta Healthy Bre…" at bounding box center [784, 361] width 359 height 414
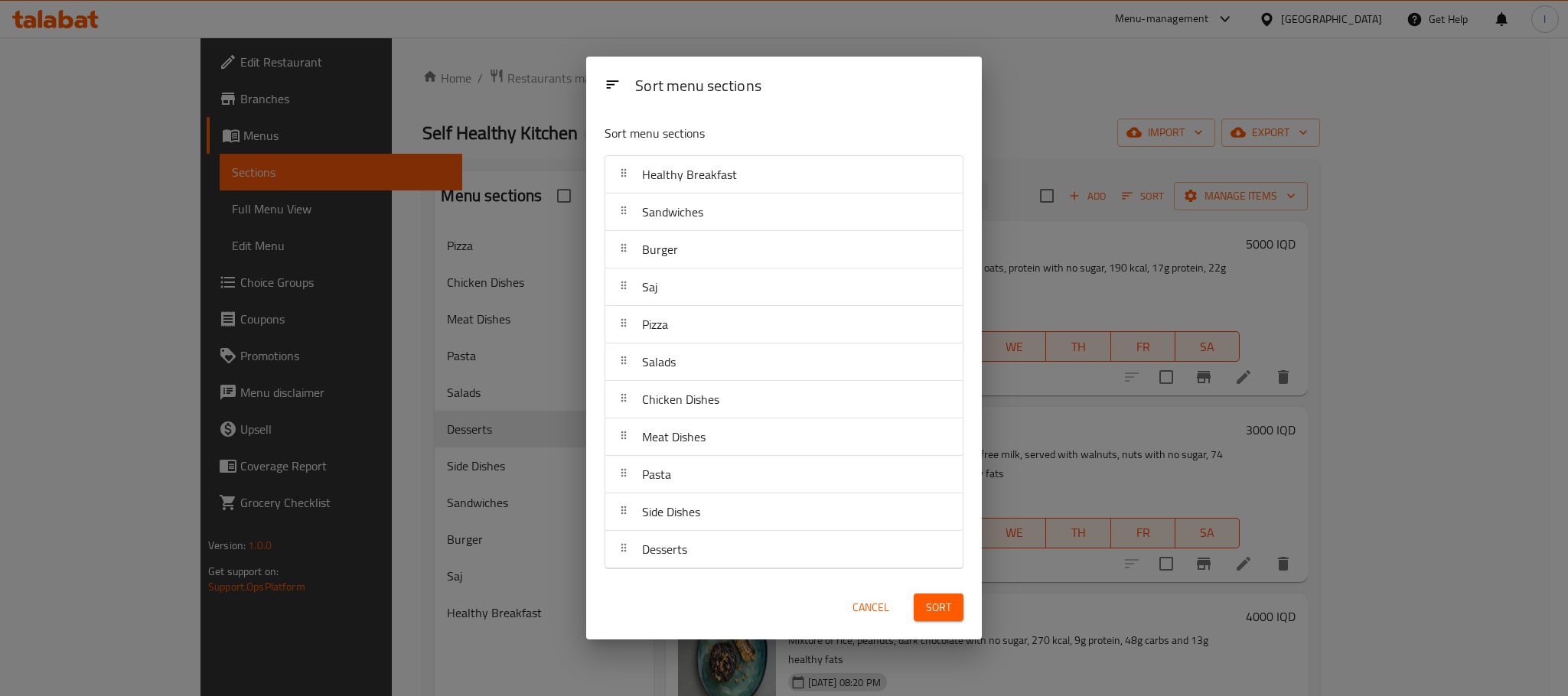
click at [945, 609] on span "Sort" at bounding box center [938, 607] width 25 height 20
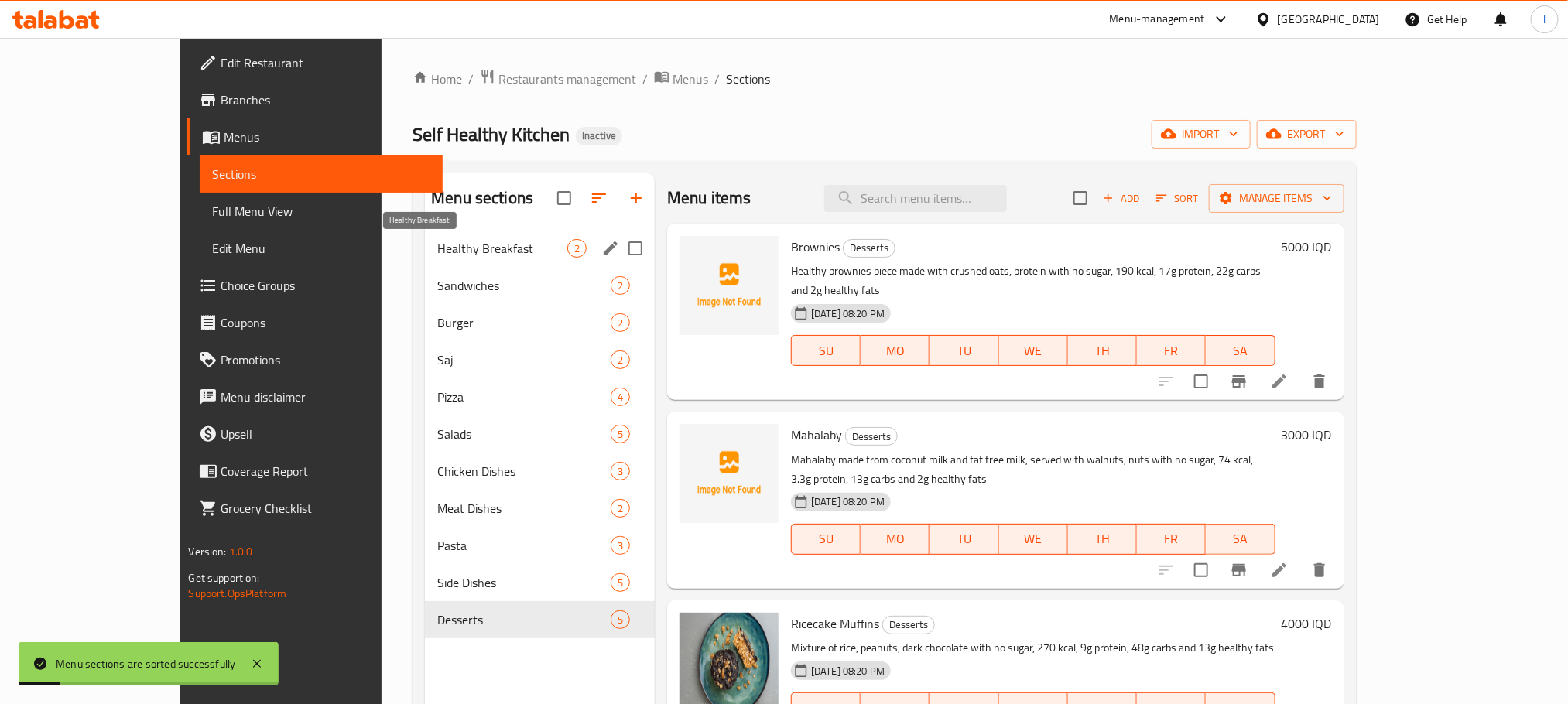
click at [438, 248] on span "Healthy Breakfast" at bounding box center [502, 248] width 130 height 19
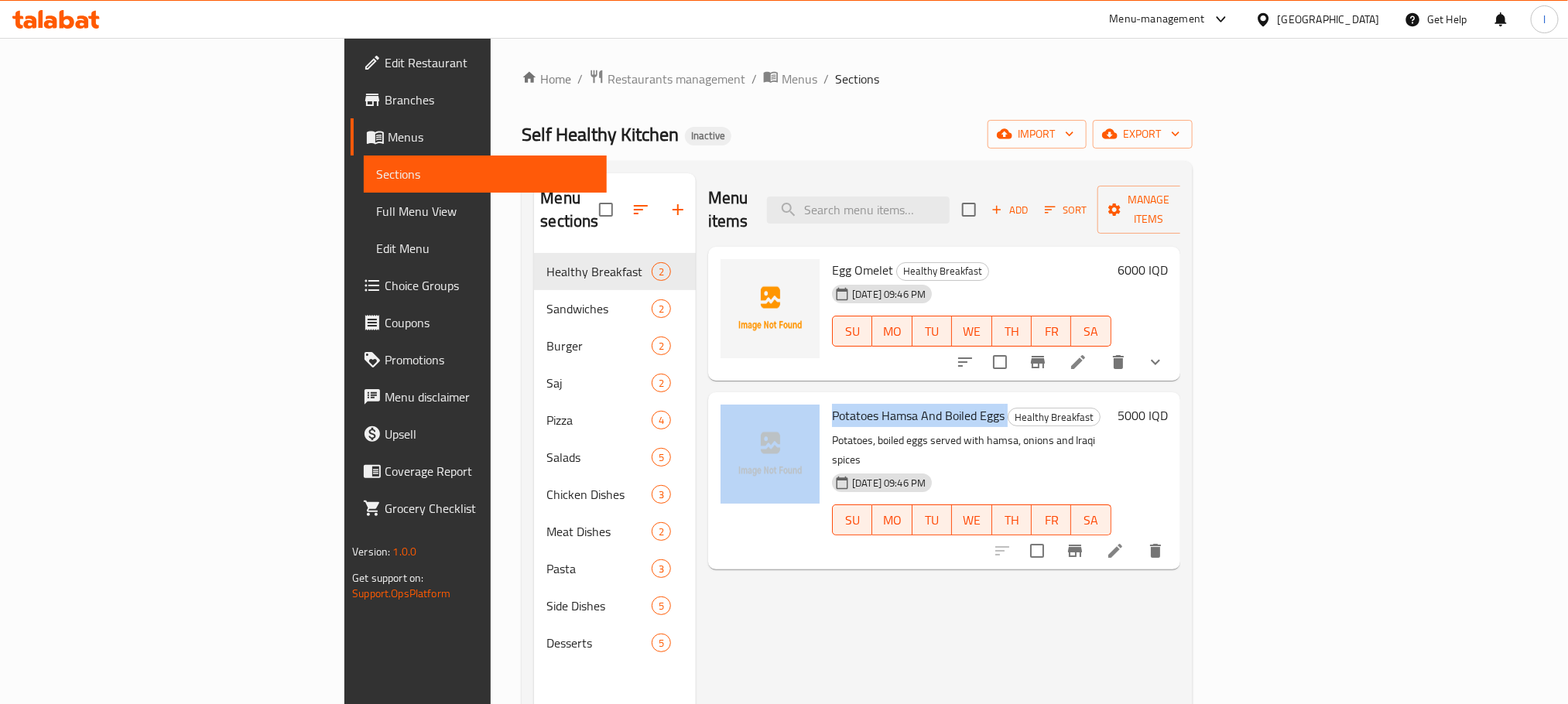
drag, startPoint x: 923, startPoint y: 392, endPoint x: 733, endPoint y: 398, distance: 190.1
click at [733, 399] on div "Potatoes Hamsa And Boiled Eggs Healthy Breakfast Potatoes, boiled eggs served w…" at bounding box center [944, 480] width 460 height 164
copy div "Potatoes Hamsa And Boiled Eggs"
click at [1124, 541] on icon at bounding box center [1115, 550] width 19 height 19
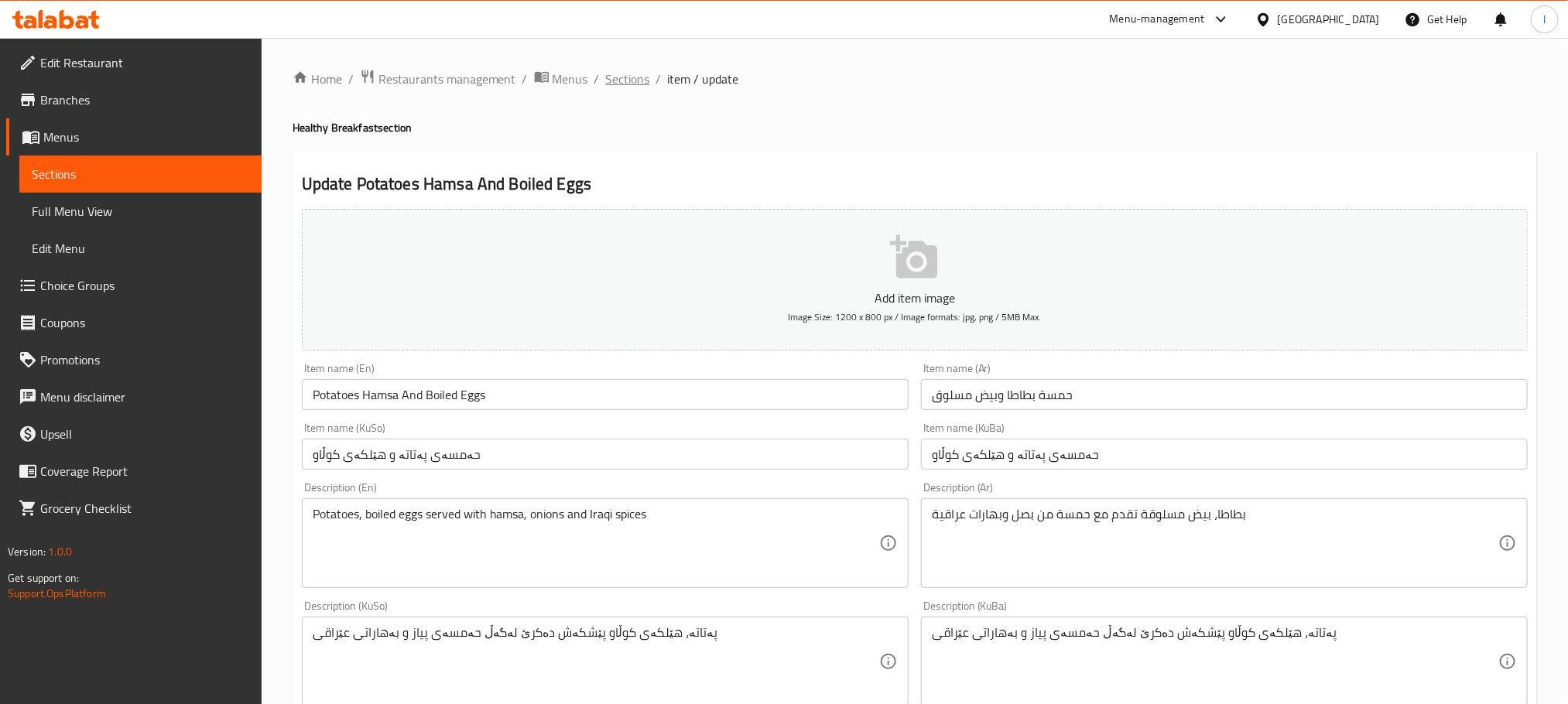
click at [636, 77] on span "Sections" at bounding box center [627, 79] width 44 height 19
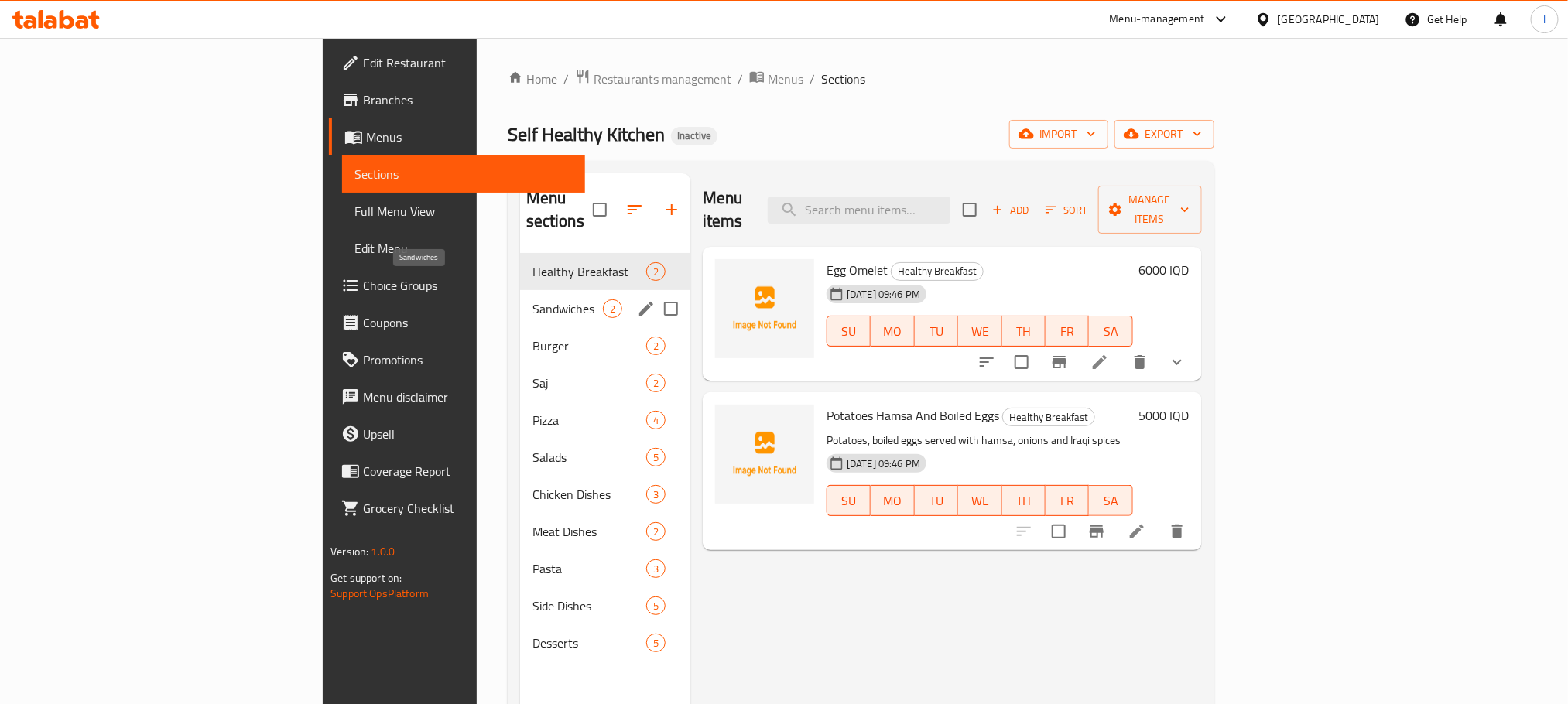
click at [532, 299] on span "Sandwiches" at bounding box center [567, 308] width 70 height 19
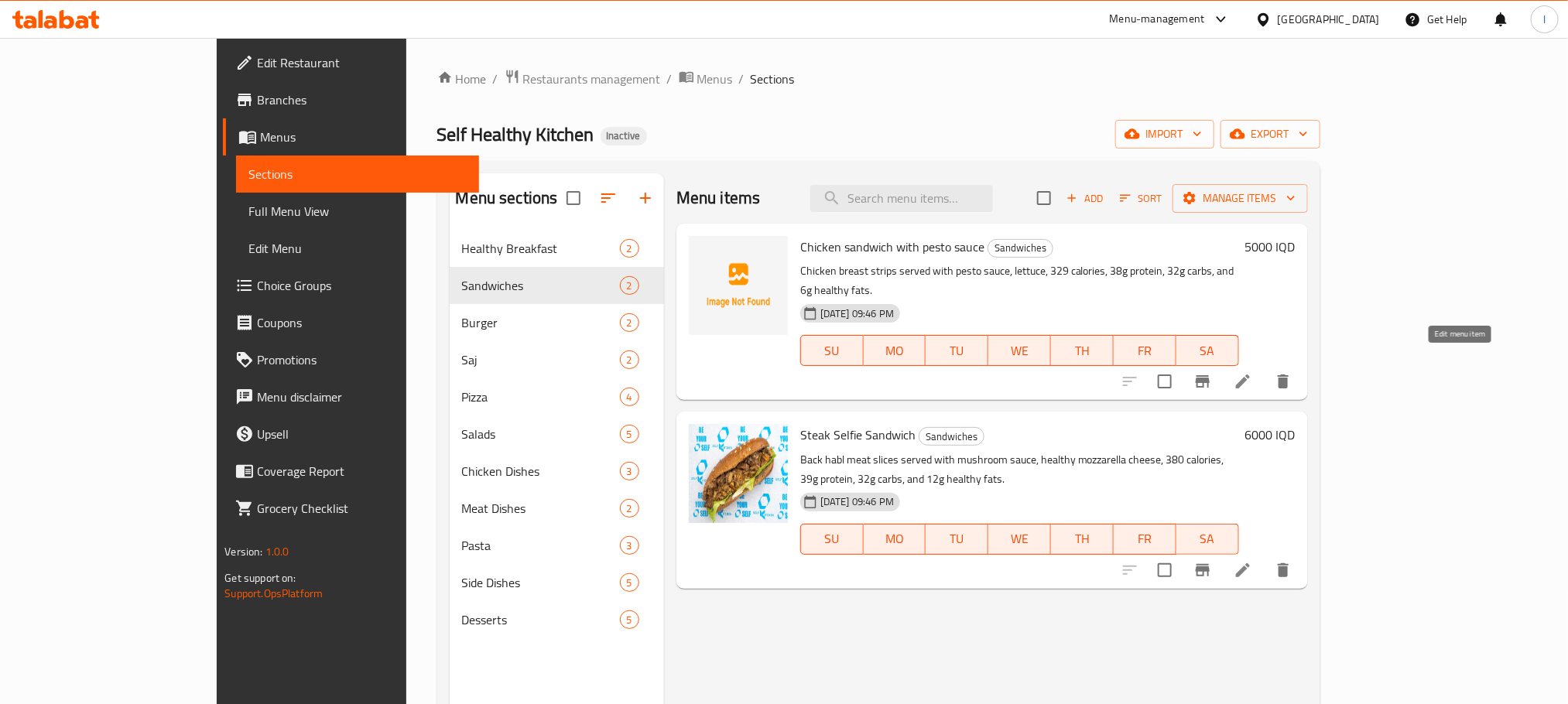
click at [1252, 372] on icon at bounding box center [1243, 381] width 19 height 19
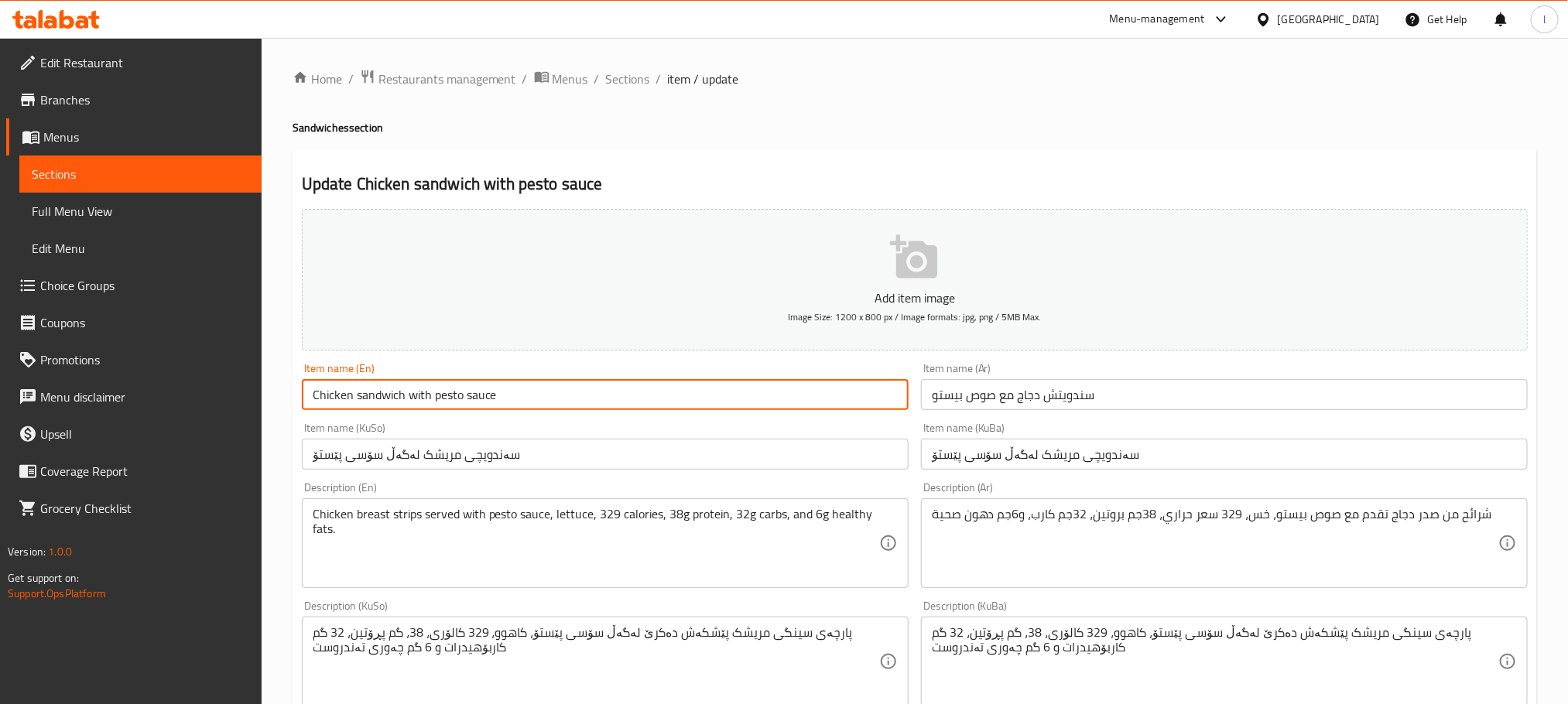
click at [365, 394] on input "Chicken sandwich with pesto sauce" at bounding box center [605, 394] width 607 height 31
click at [362, 392] on input "Chicken sandwich with pesto sauce" at bounding box center [605, 394] width 607 height 31
click at [360, 392] on input "Chicken sandwich with pesto sauce" at bounding box center [605, 394] width 607 height 31
click at [416, 404] on input "Chicken Sandwich with pesto sauce" at bounding box center [605, 394] width 607 height 31
click at [442, 394] on input "Chicken Sandwich With pesto sauce" at bounding box center [605, 394] width 607 height 31
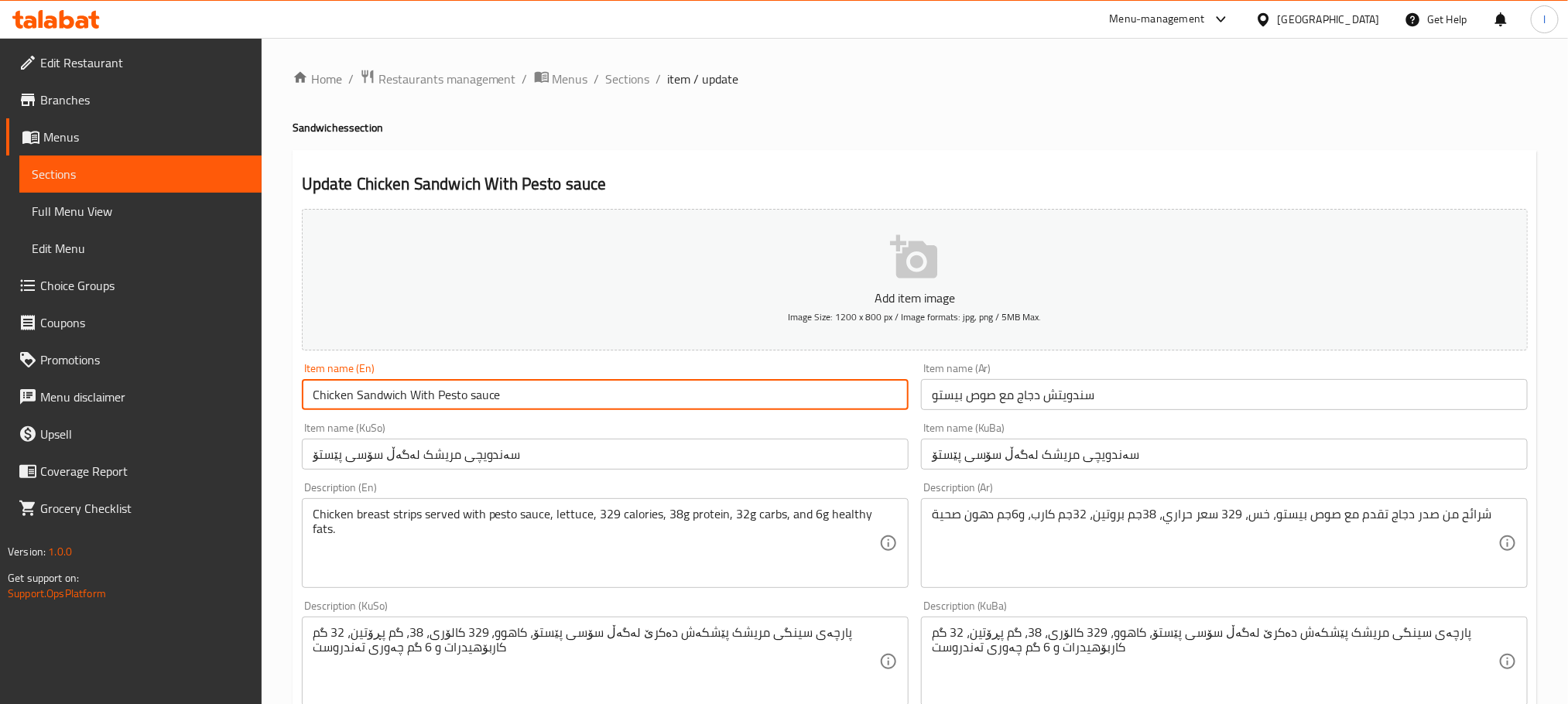
click at [478, 395] on input "Chicken Sandwich With Pesto sauce" at bounding box center [605, 394] width 607 height 31
click at [472, 398] on input "Chicken Sandwich With Pesto sauce" at bounding box center [605, 394] width 607 height 31
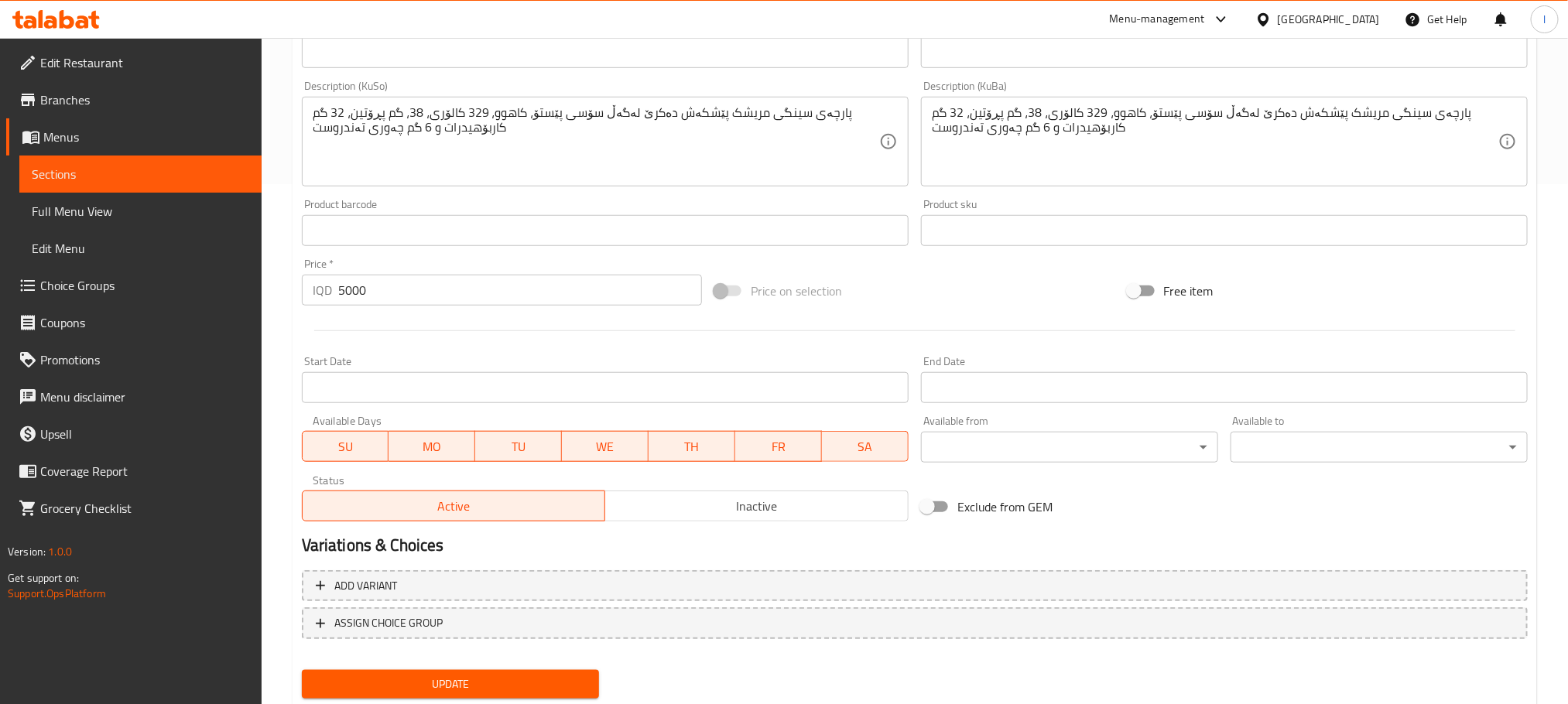
scroll to position [565, 0]
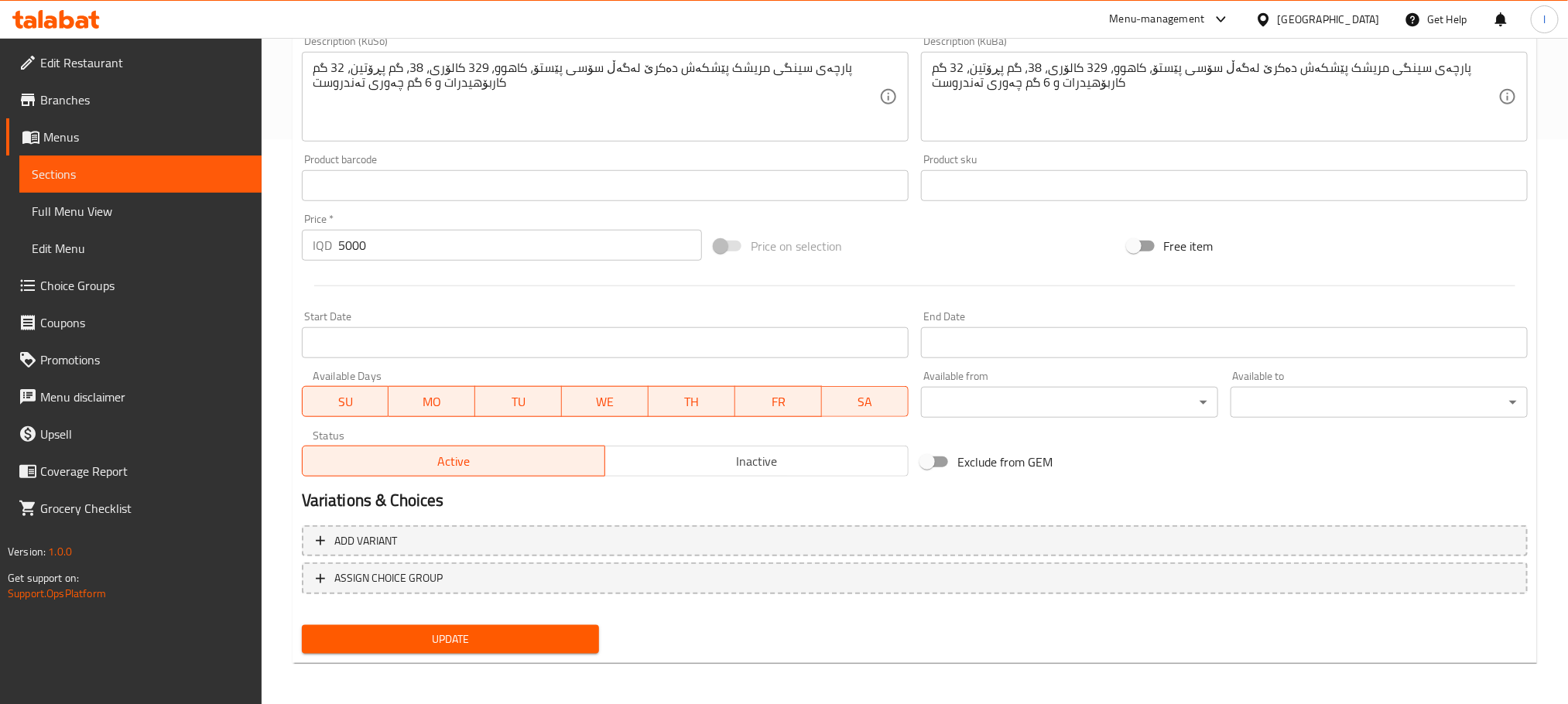
type input "Chicken Sandwich With Pesto Sauce"
click at [565, 625] on button "Update" at bounding box center [450, 639] width 297 height 29
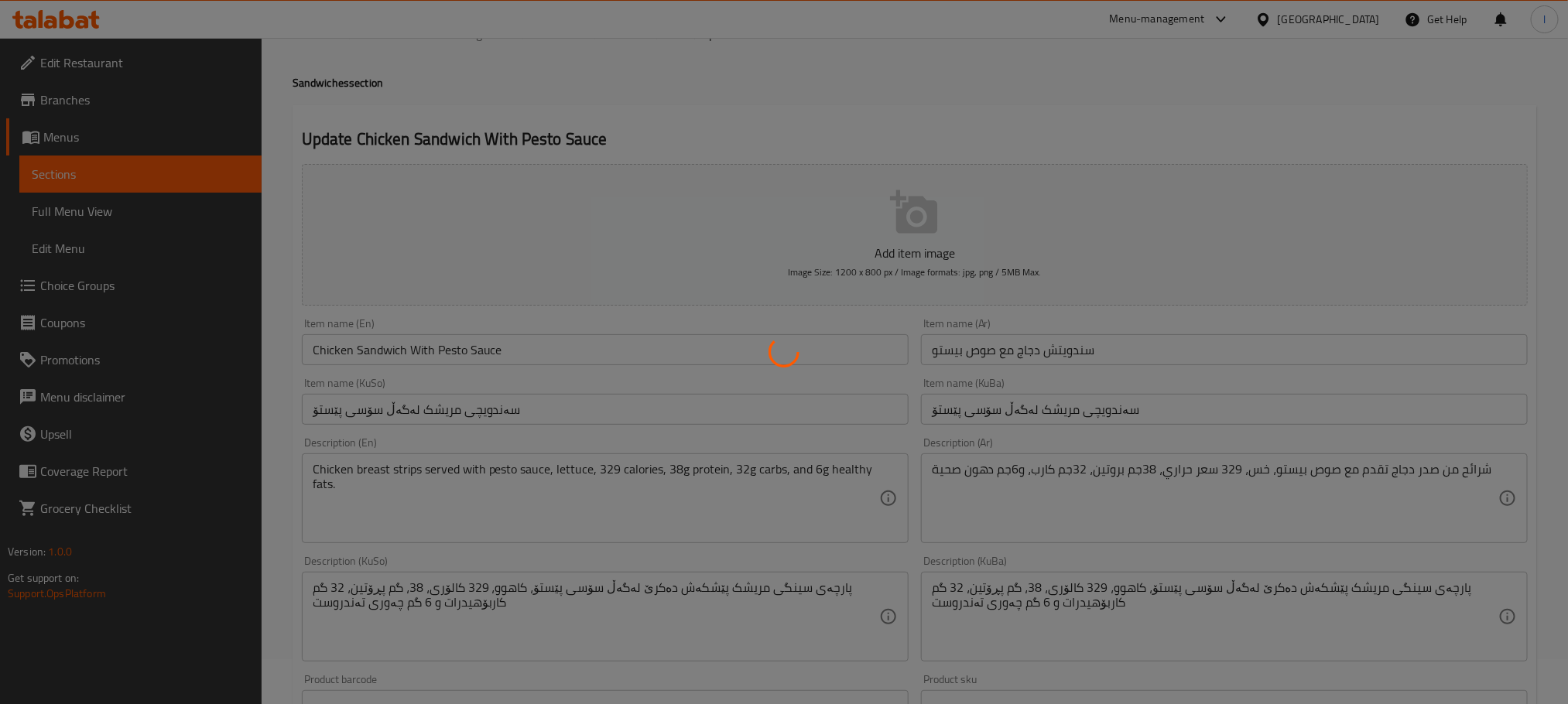
scroll to position [0, 0]
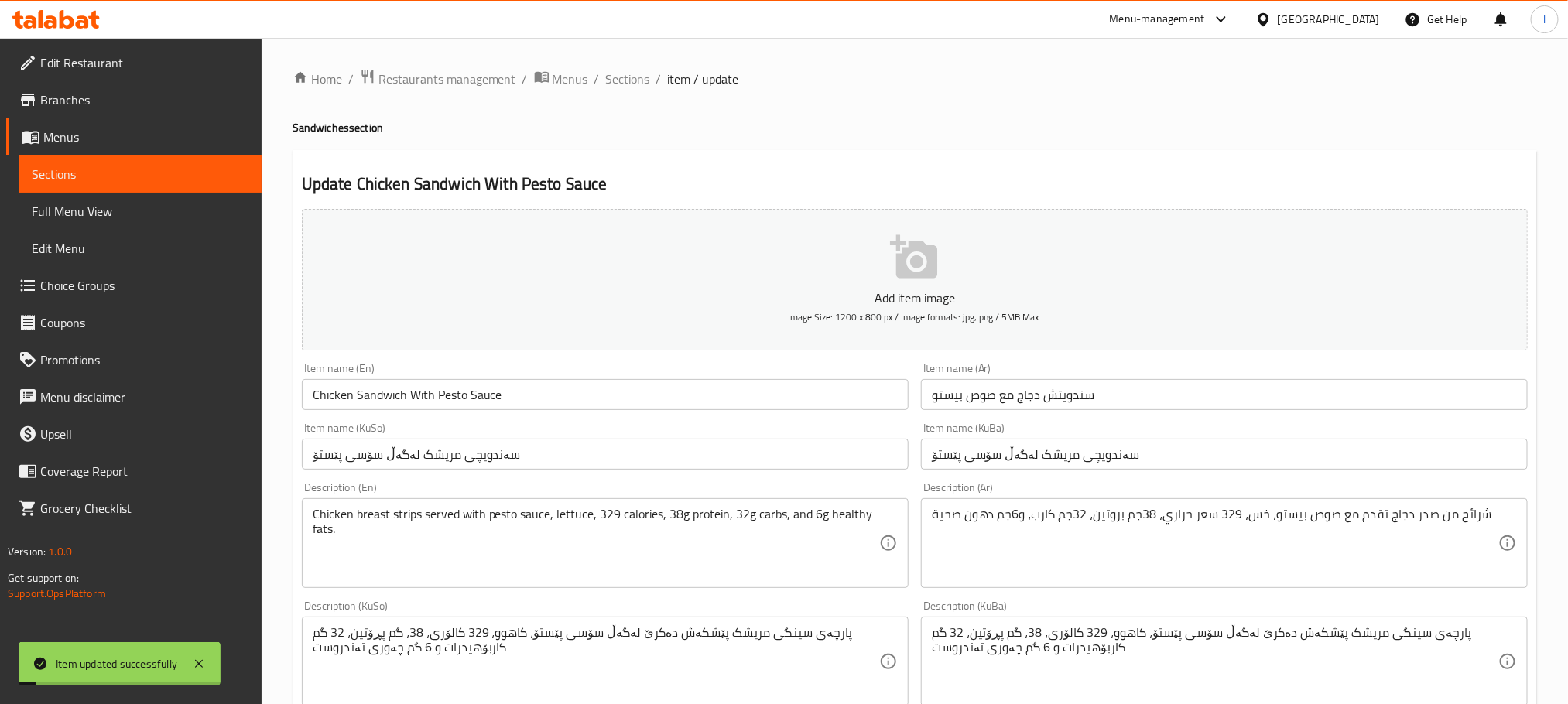
click at [1077, 401] on input "سندويتش دجاج مع صوص بيستو" at bounding box center [1224, 394] width 607 height 31
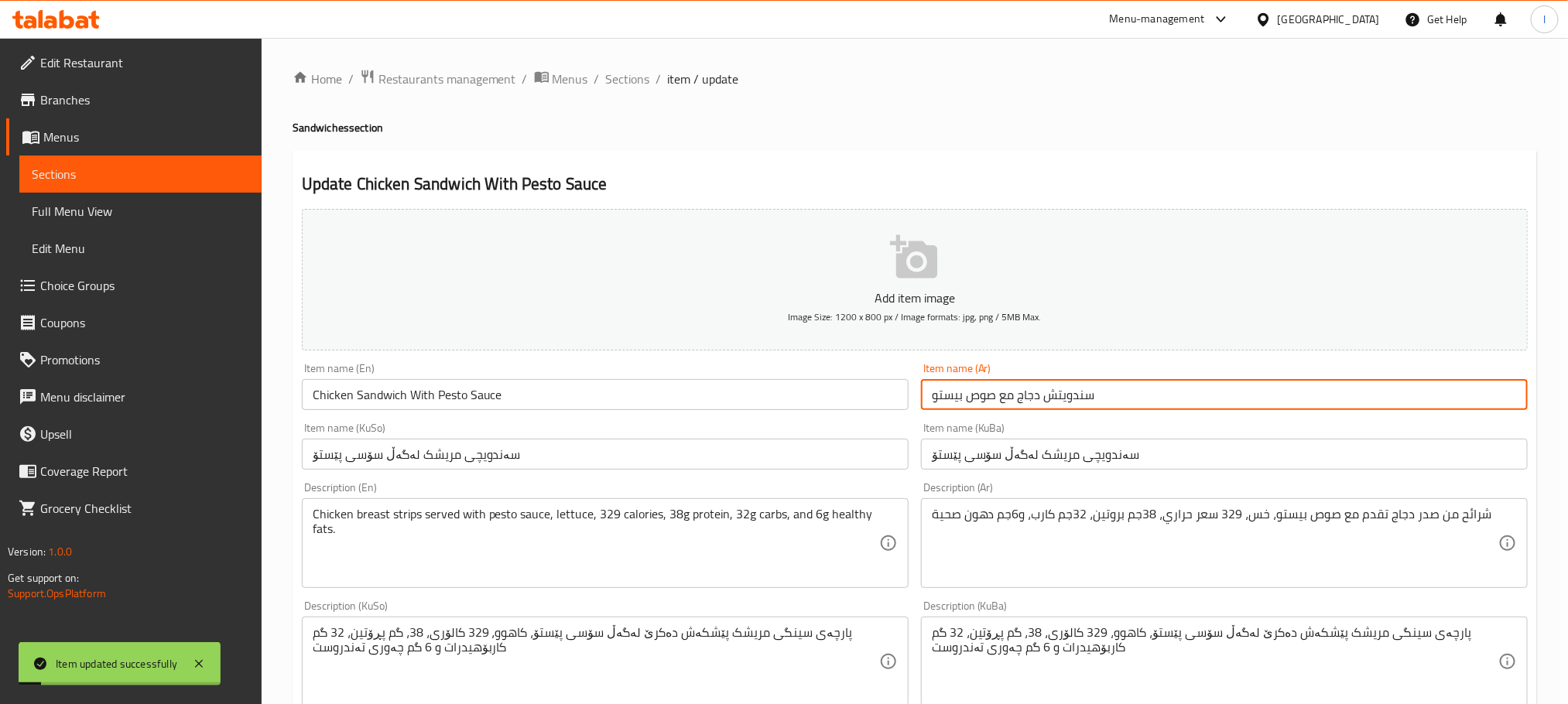
click at [1077, 401] on input "سندويتش دجاج مع صوص بيستو" at bounding box center [1224, 394] width 607 height 31
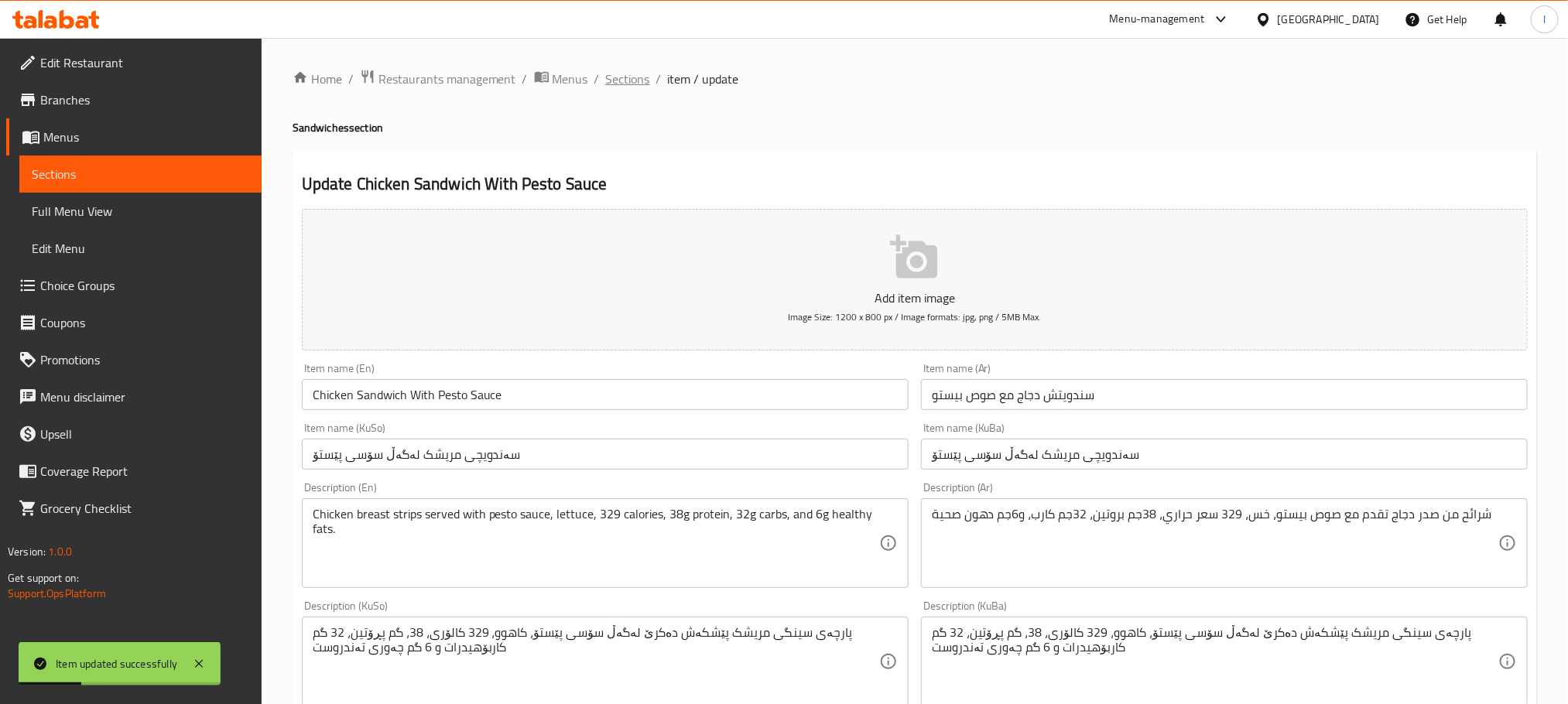
click at [623, 79] on span "Sections" at bounding box center [627, 79] width 44 height 19
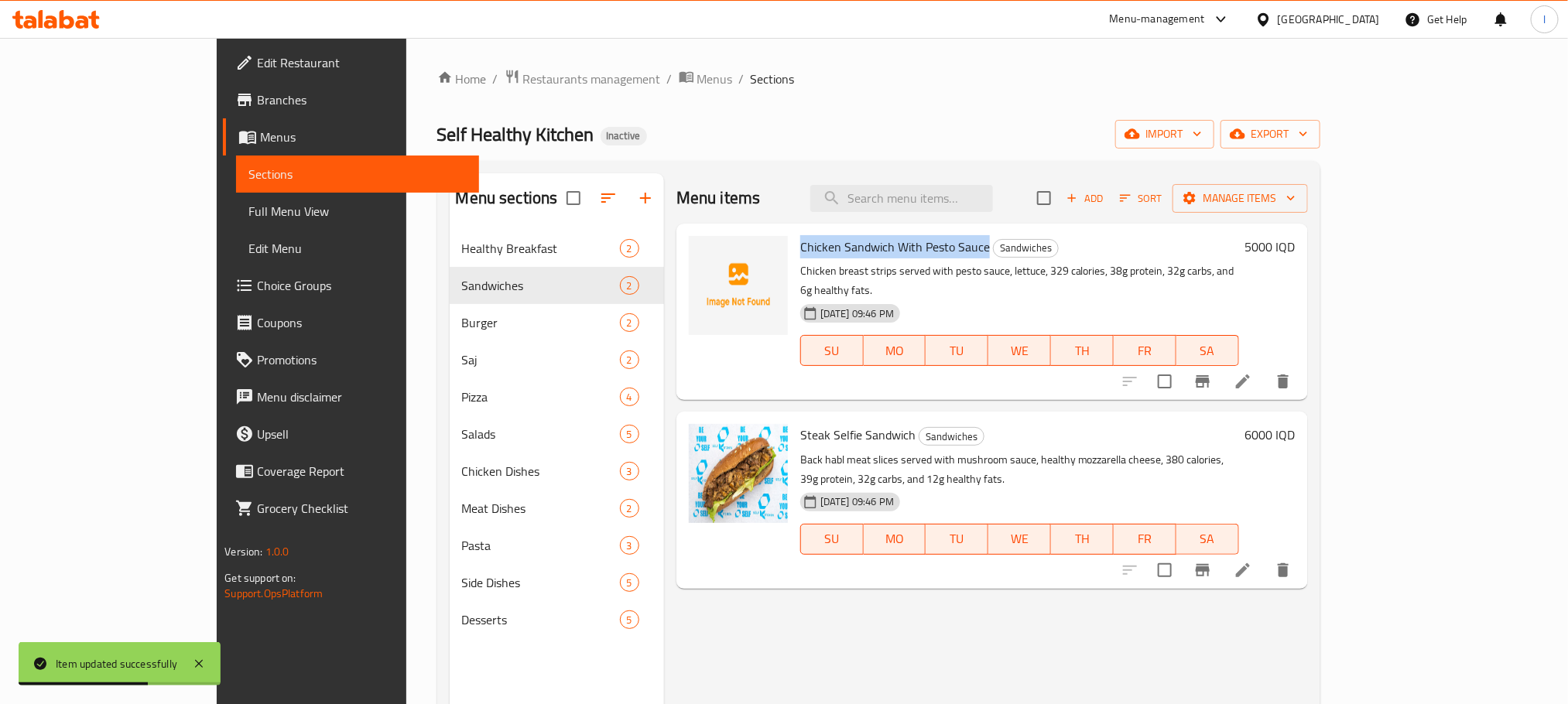
drag, startPoint x: 932, startPoint y: 247, endPoint x: 740, endPoint y: 247, distance: 192.0
click at [794, 247] on div "Chicken Sandwich With Pesto Sauce Sandwiches Chicken breast strips served with …" at bounding box center [1020, 312] width 451 height 164
click at [801, 246] on span "Chicken Sandwich With Pesto Sauce" at bounding box center [894, 247] width 190 height 23
drag, startPoint x: 864, startPoint y: 244, endPoint x: 748, endPoint y: 244, distance: 116.0
click at [800, 244] on span "Chicken Sandwich With Pesto Sauce" at bounding box center [894, 247] width 190 height 23
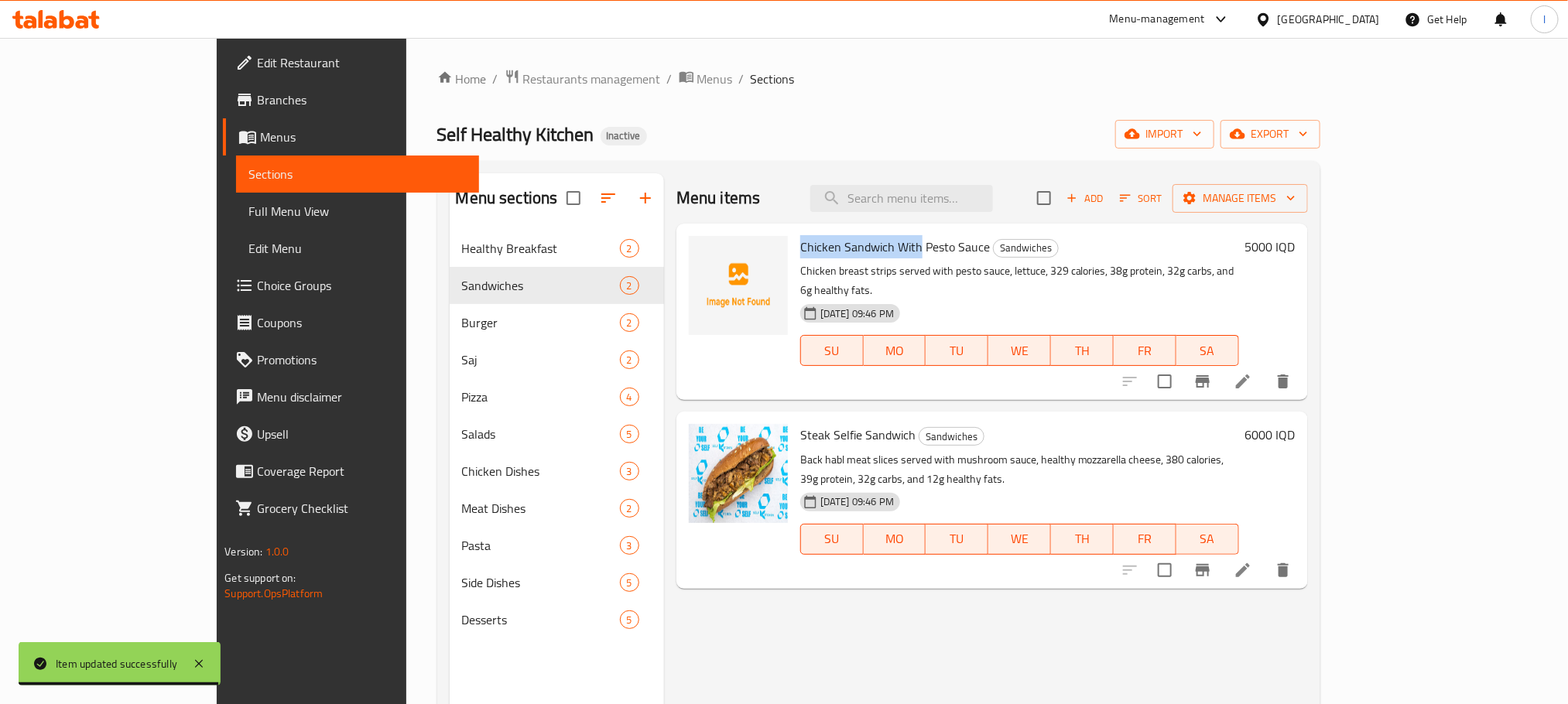
copy span "Chicken Sandwich With"
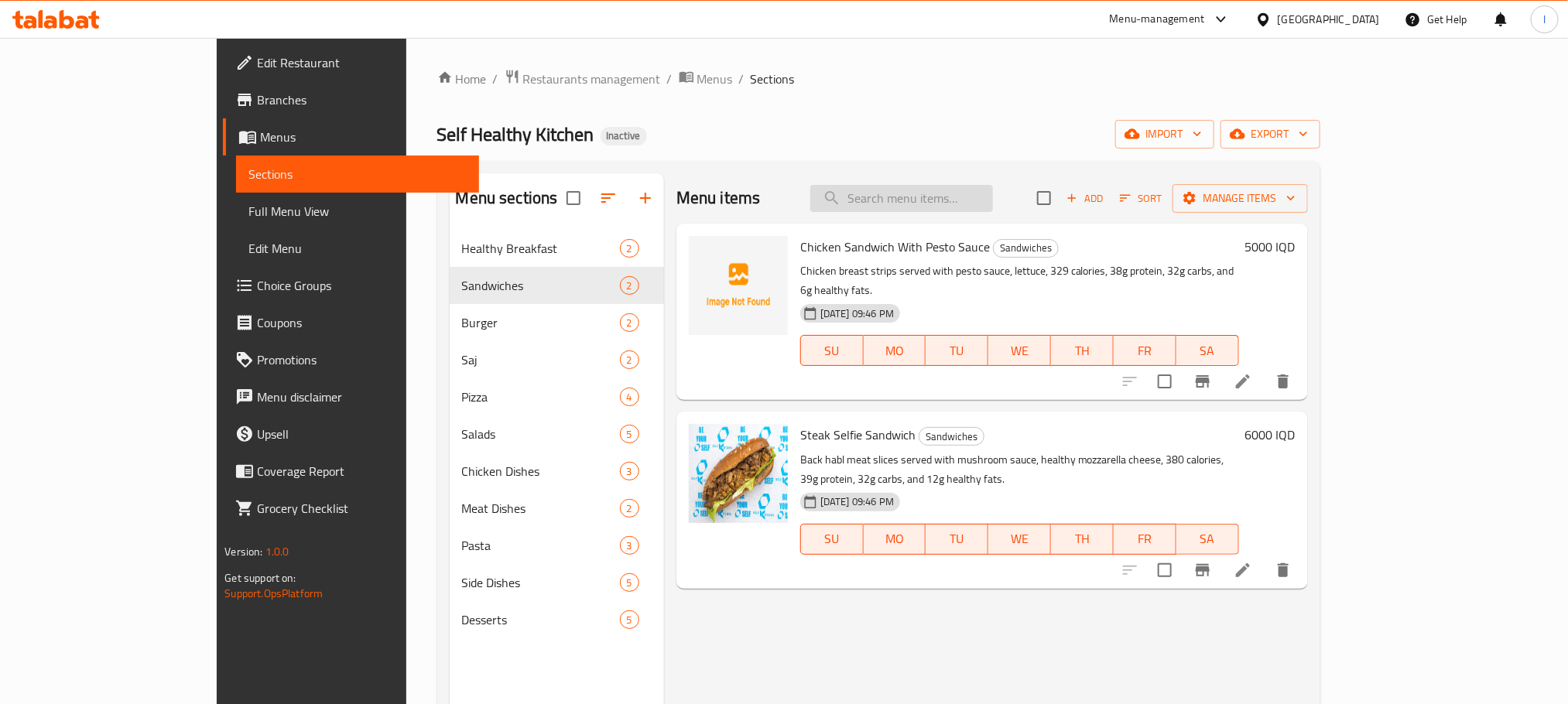
click at [951, 192] on input "search" at bounding box center [901, 198] width 182 height 27
paste input "Chicken Sandwich With"
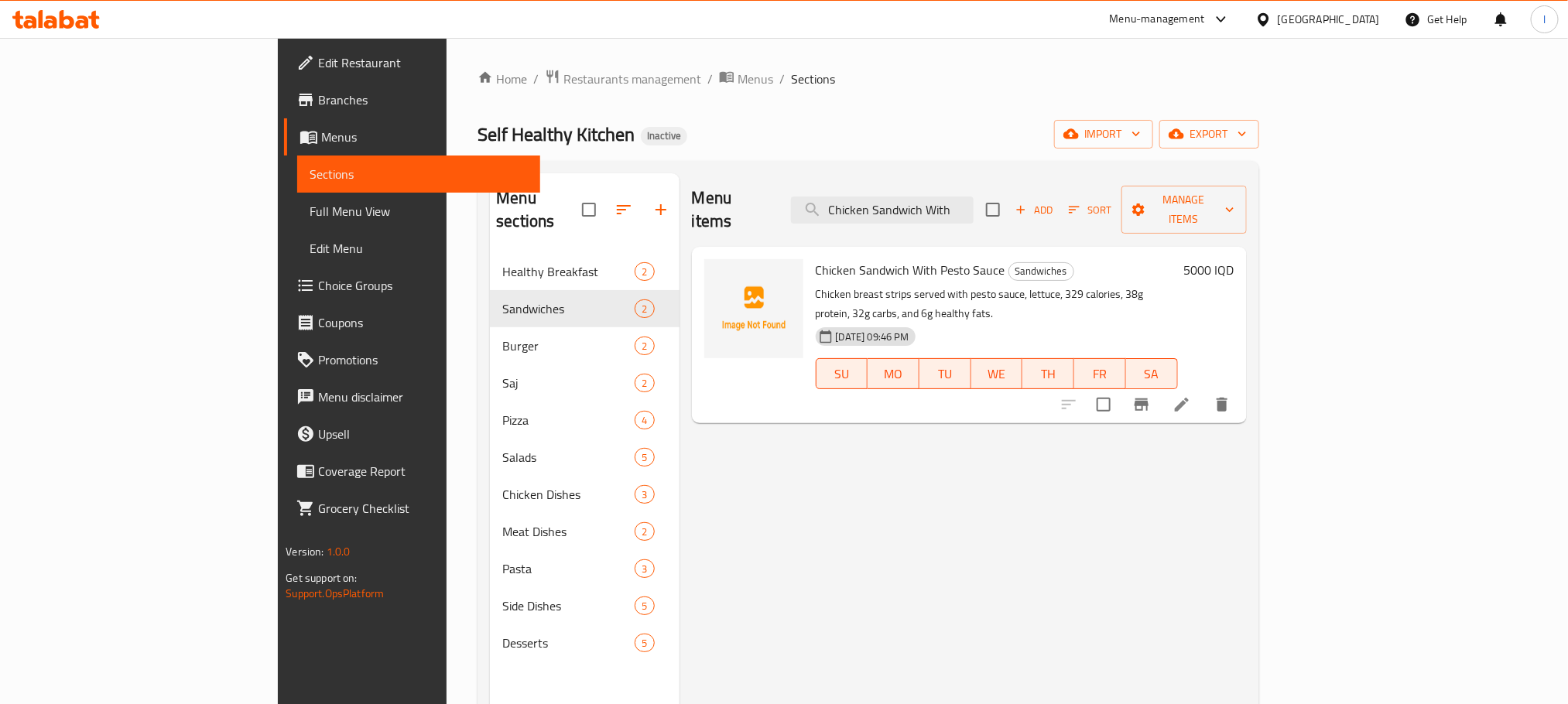
type input "Chicken Sandwich With"
drag, startPoint x: 1059, startPoint y: 198, endPoint x: 749, endPoint y: 196, distance: 310.0
click at [749, 196] on div "Menu items Chicken Sandwich With Add Sort Manage items" at bounding box center [969, 210] width 554 height 74
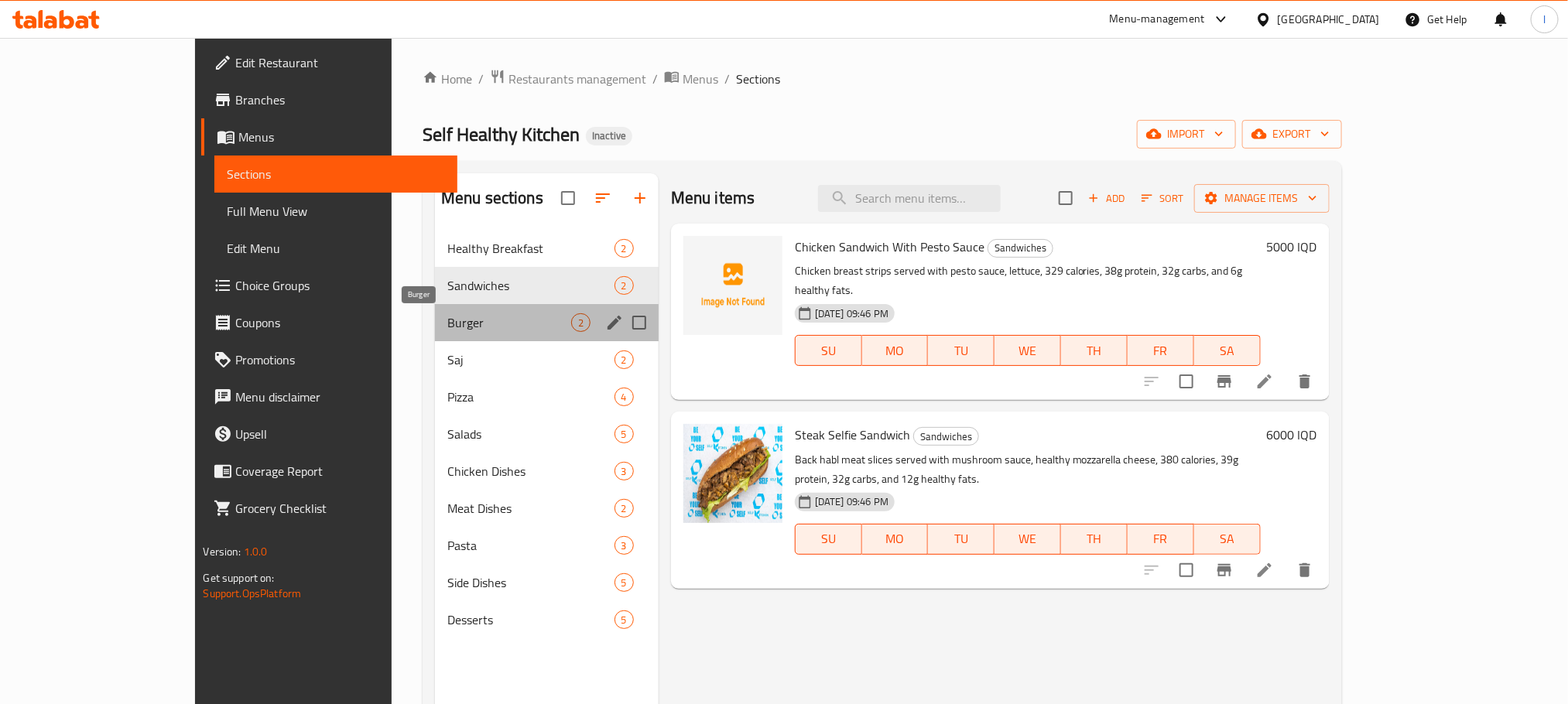
click at [447, 326] on span "Burger" at bounding box center [509, 322] width 124 height 19
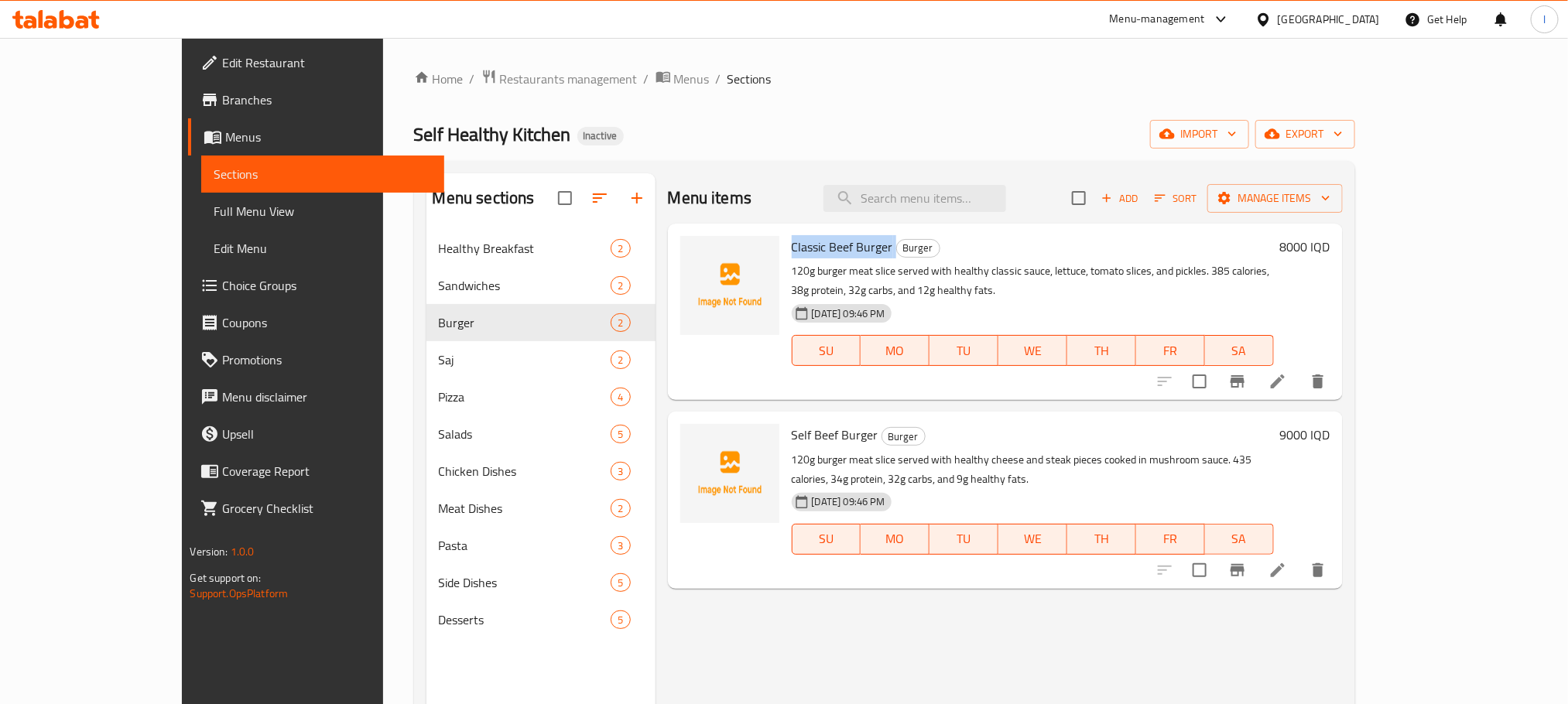
drag, startPoint x: 848, startPoint y: 251, endPoint x: 741, endPoint y: 253, distance: 107.0
click at [785, 253] on div "Classic Beef Burger Burger 120g burger meat slice served with healthy classic s…" at bounding box center [1032, 312] width 494 height 164
copy h6 "Classic Beef Burger"
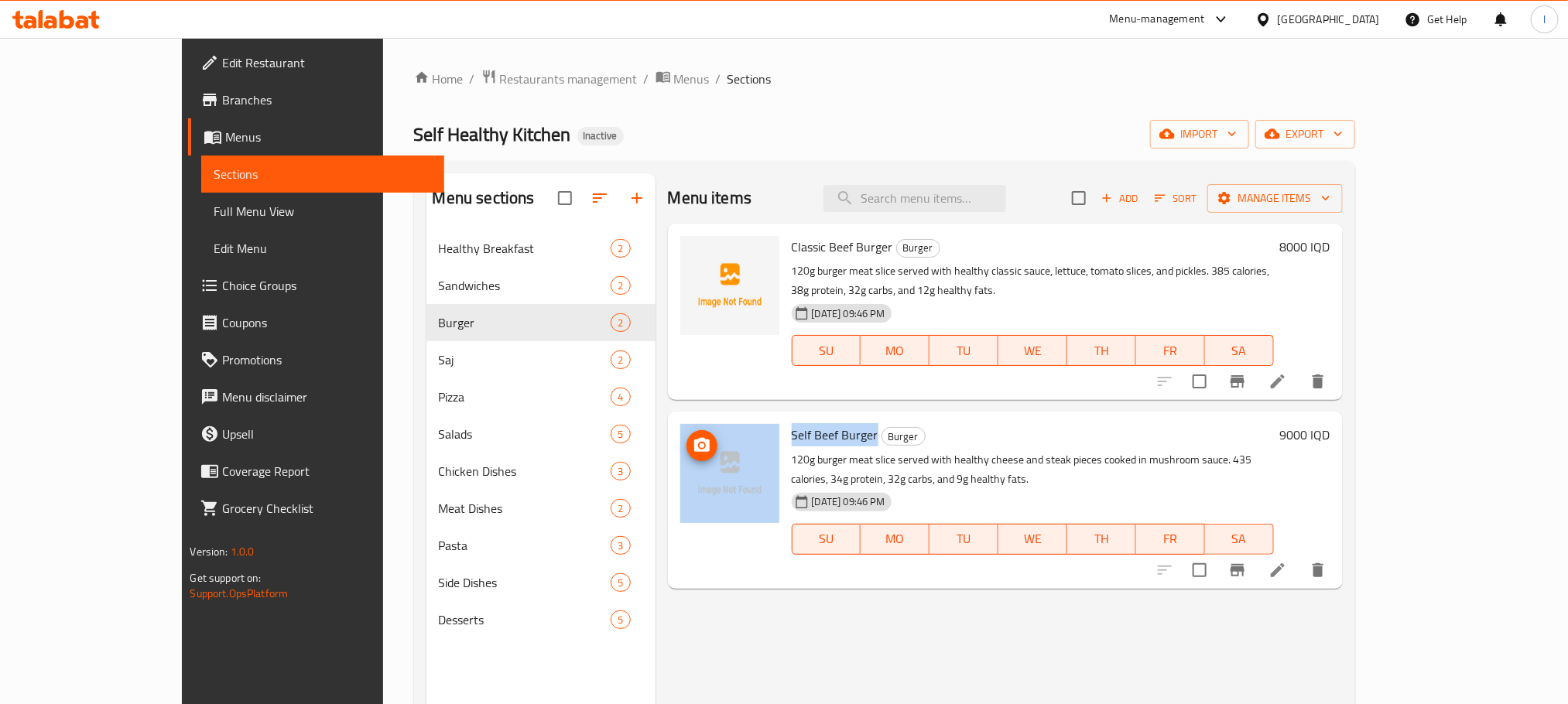
drag, startPoint x: 829, startPoint y: 420, endPoint x: 727, endPoint y: 413, distance: 102.2
click at [727, 418] on div "Self Beef Burger Burger 120g burger meat slice served with healthy cheese and s…" at bounding box center [1005, 499] width 662 height 164
copy div "Self Beef Burger"
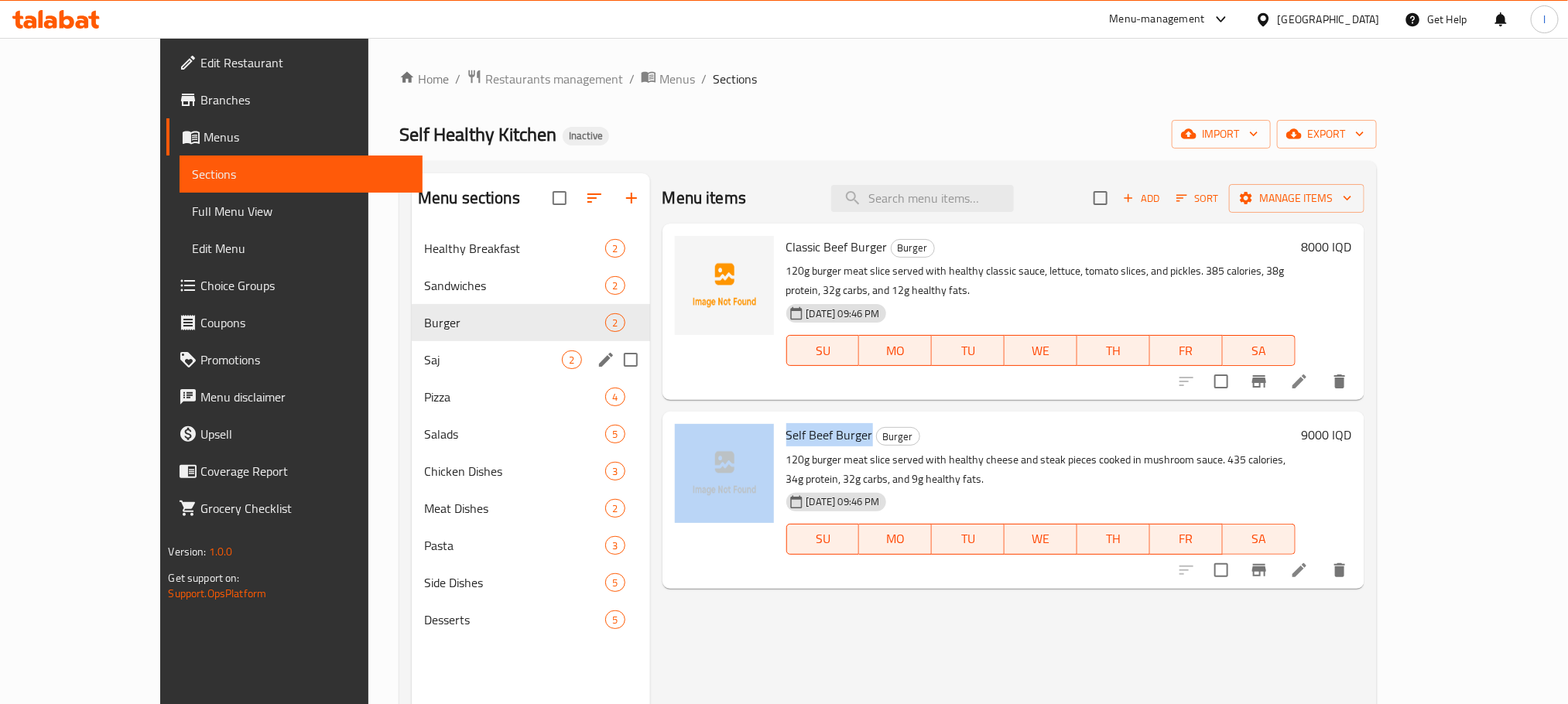
click at [412, 370] on div "Saj 2" at bounding box center [530, 359] width 238 height 37
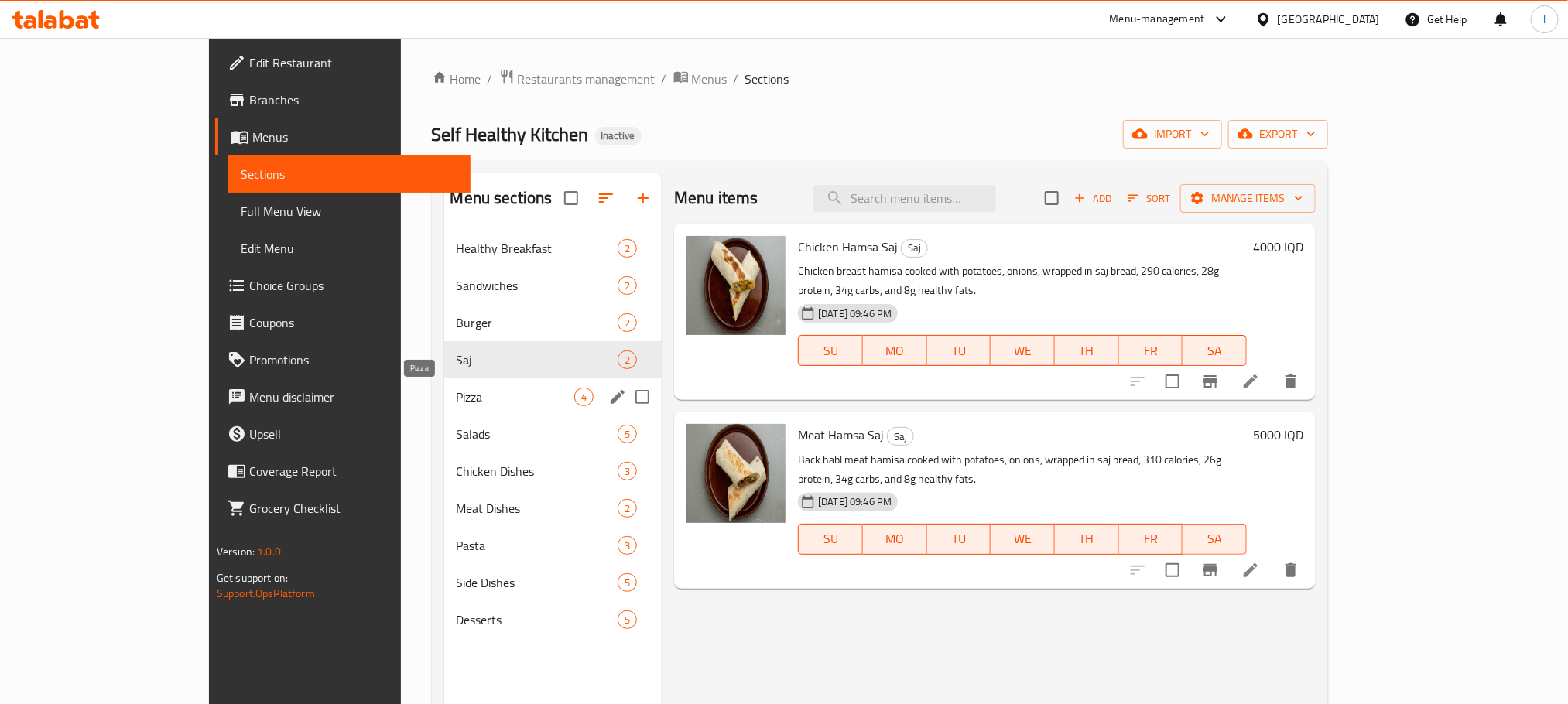
click at [456, 392] on span "Pizza" at bounding box center [515, 396] width 118 height 19
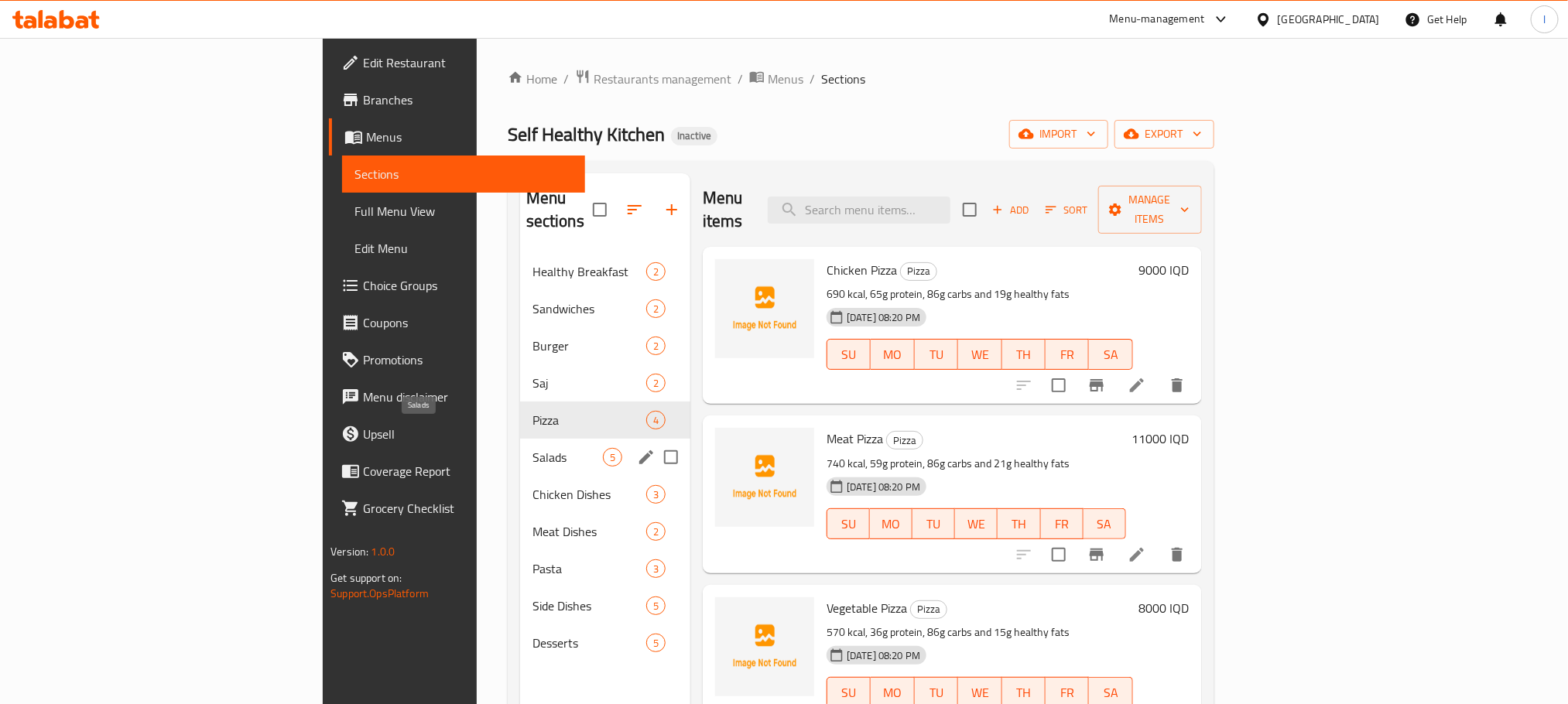
click at [532, 448] on span "Salads" at bounding box center [567, 457] width 70 height 19
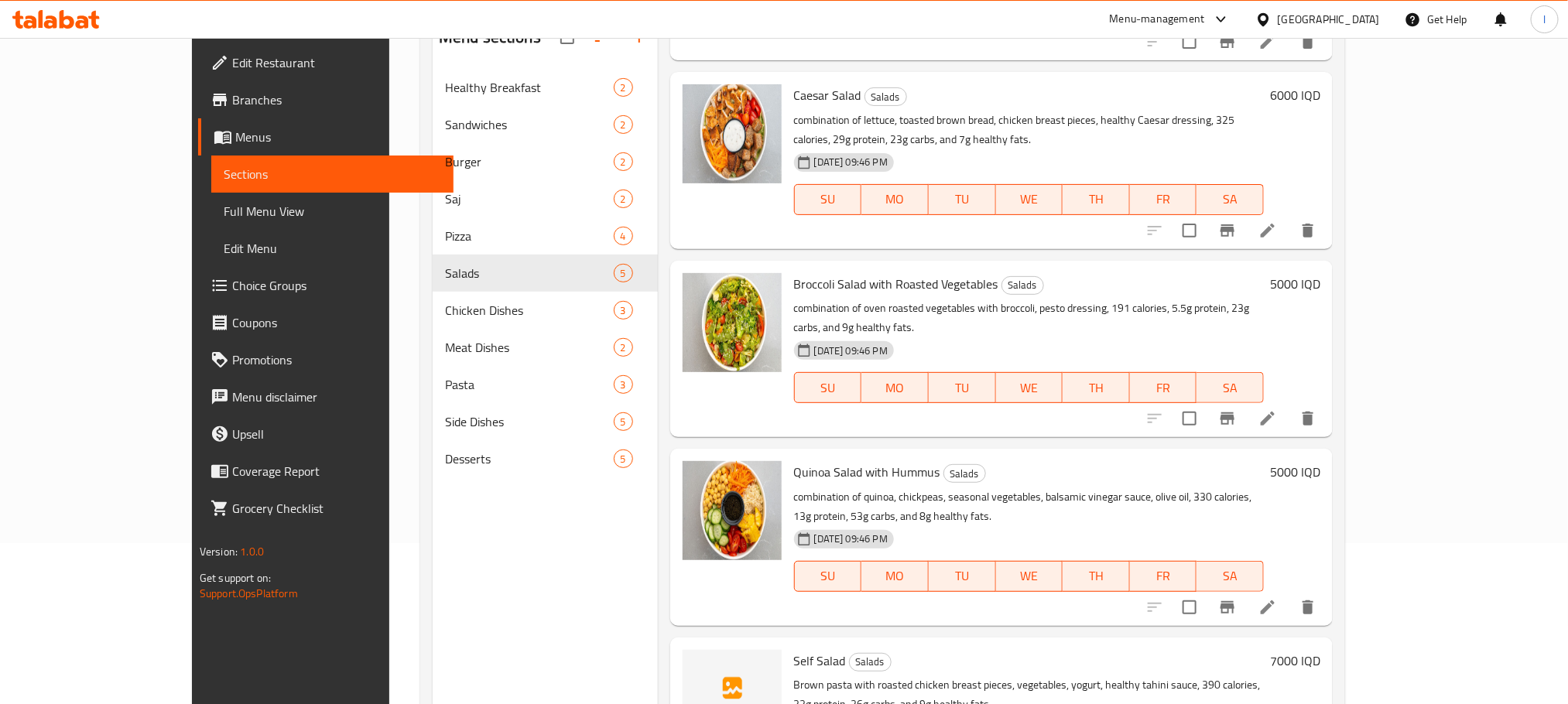
scroll to position [216, 0]
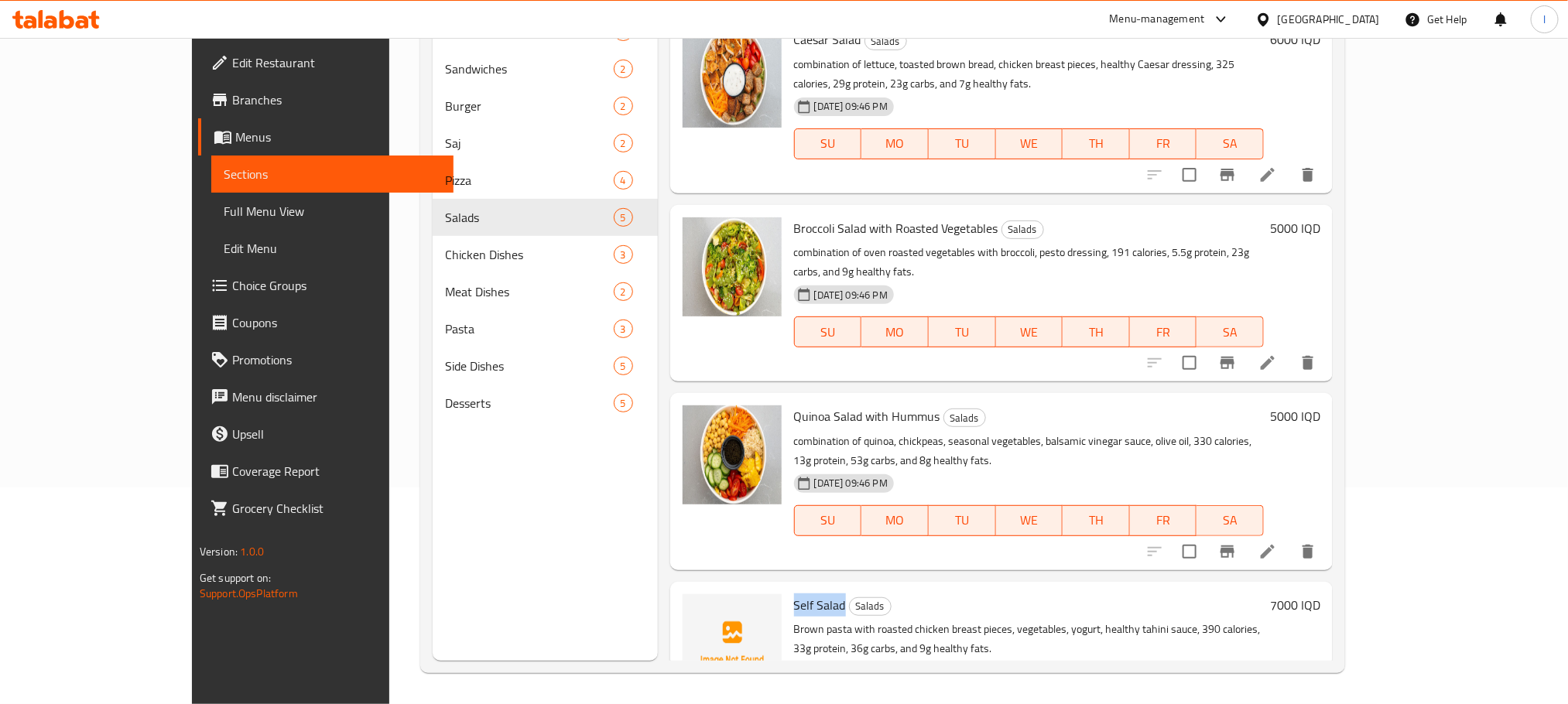
drag, startPoint x: 796, startPoint y: 525, endPoint x: 743, endPoint y: 523, distance: 53.0
click at [788, 588] on div "Self Salad Salads Brown pasta with roasted chicken breast pieces, vegetables, y…" at bounding box center [1029, 670] width 483 height 164
copy span "Self Salad"
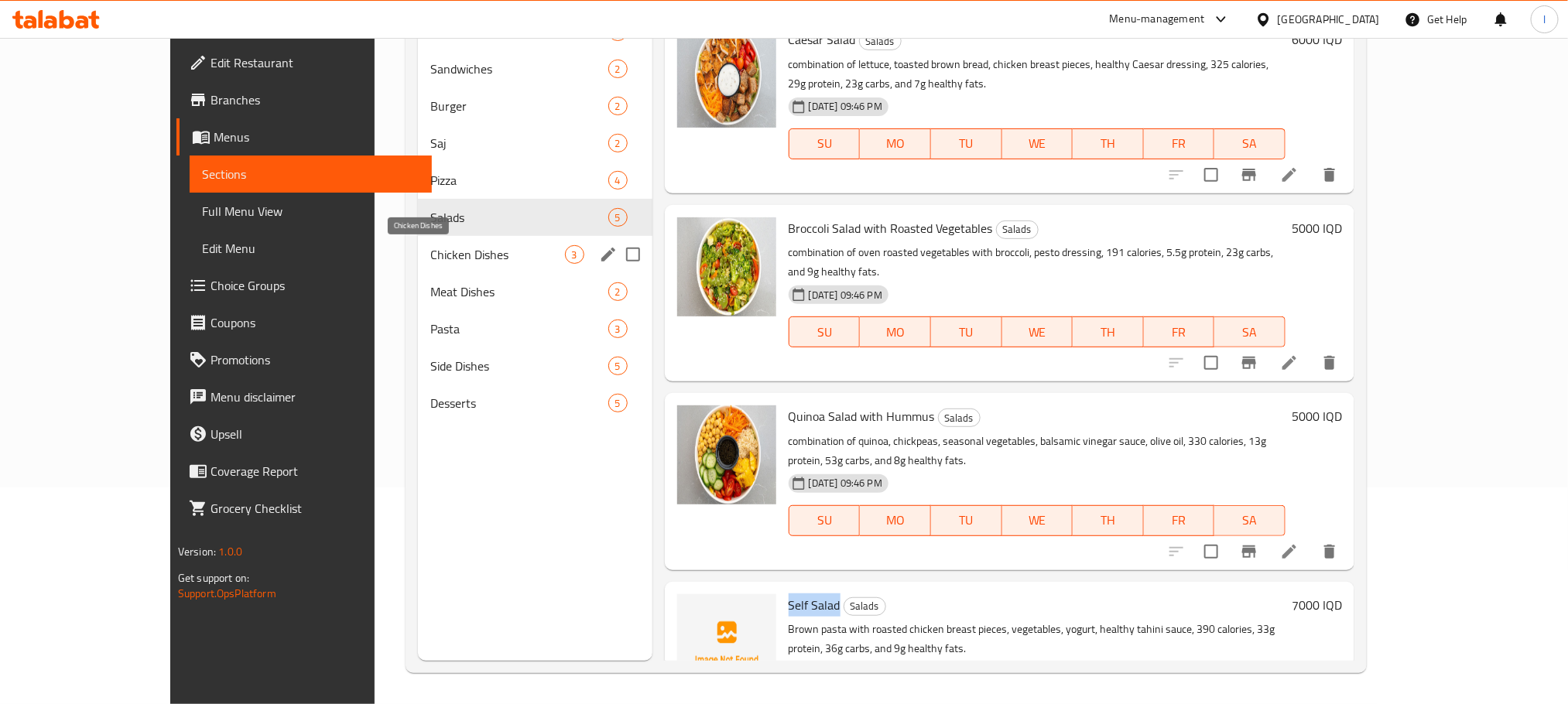
click at [442, 258] on span "Chicken Dishes" at bounding box center [497, 254] width 134 height 19
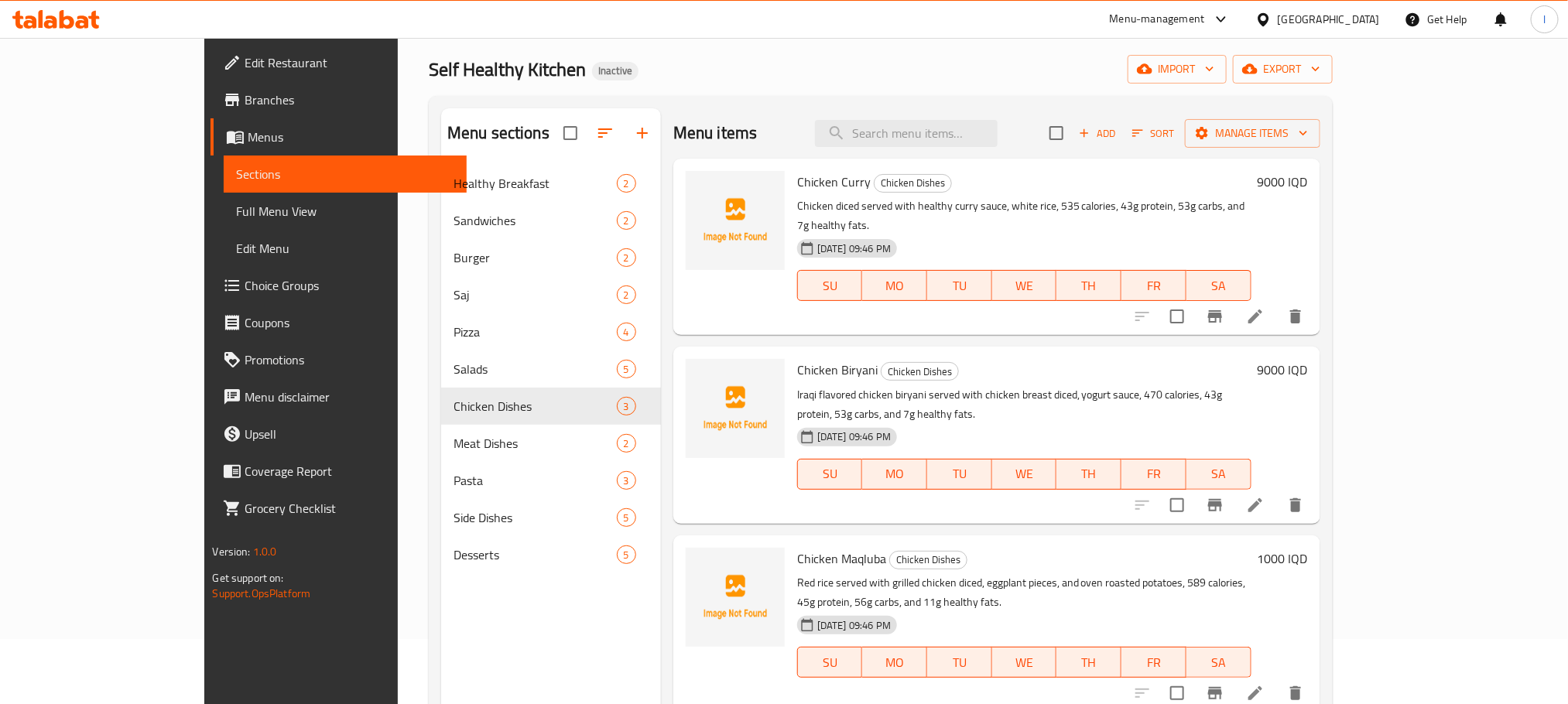
scroll to position [216, 0]
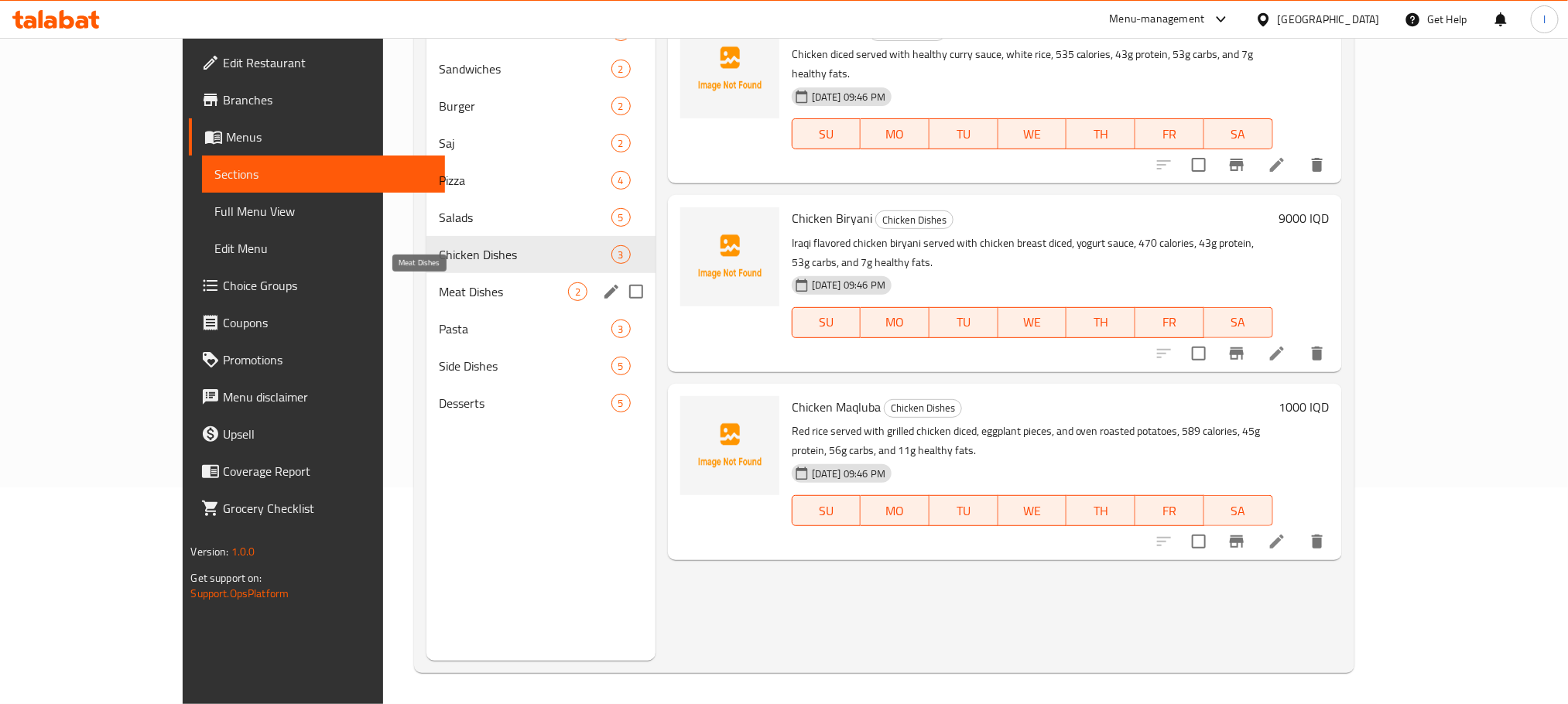
click at [439, 291] on span "Meat Dishes" at bounding box center [502, 291] width 128 height 19
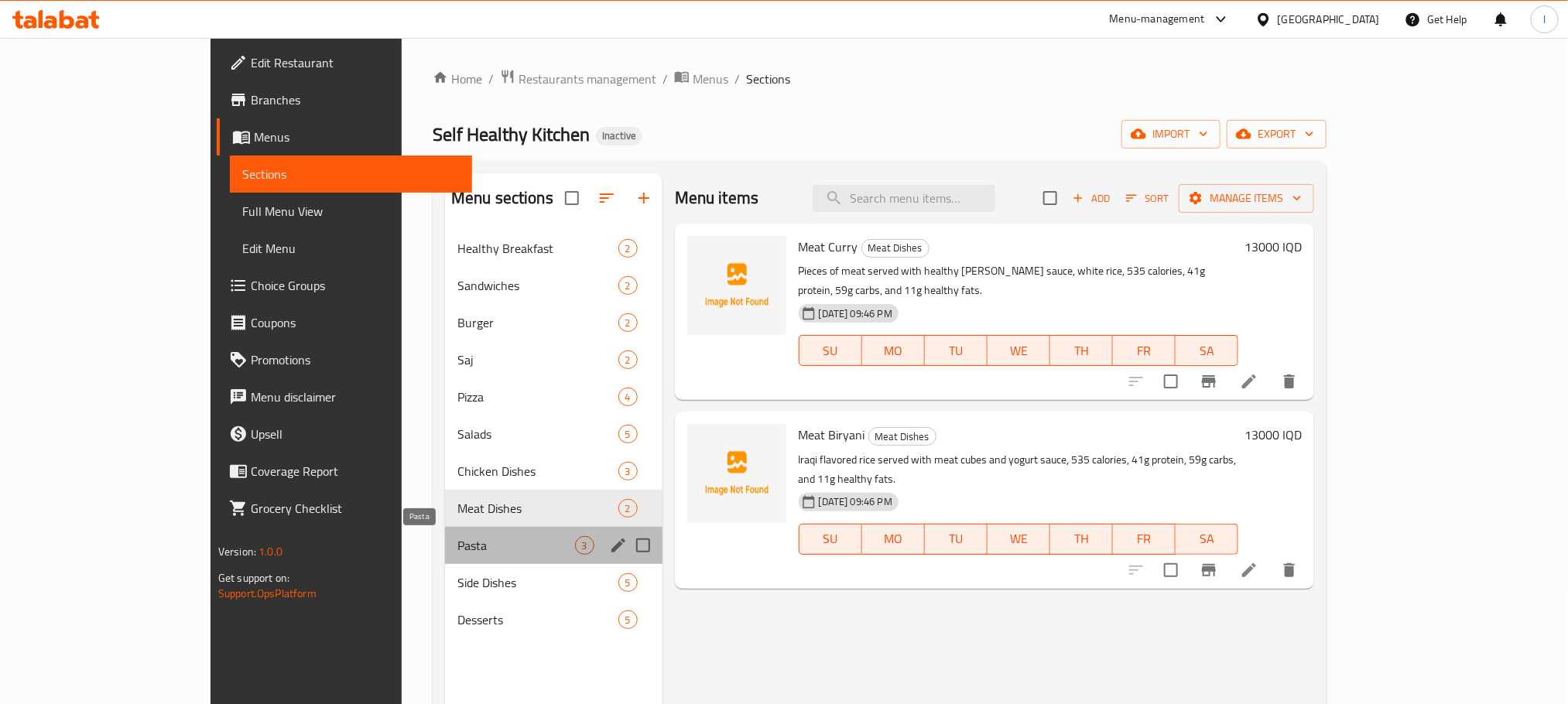
click at [457, 537] on span "Pasta" at bounding box center [516, 545] width 118 height 19
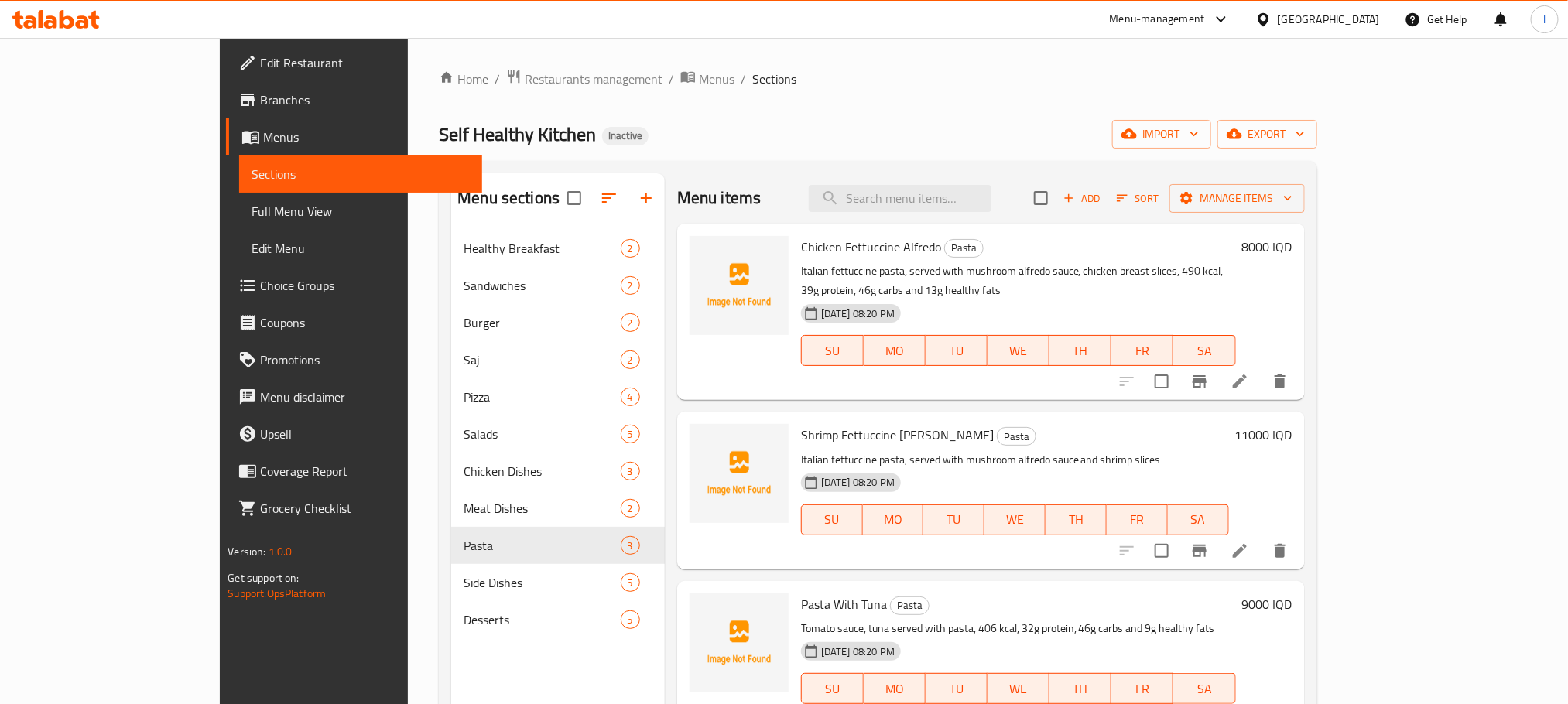
scroll to position [216, 0]
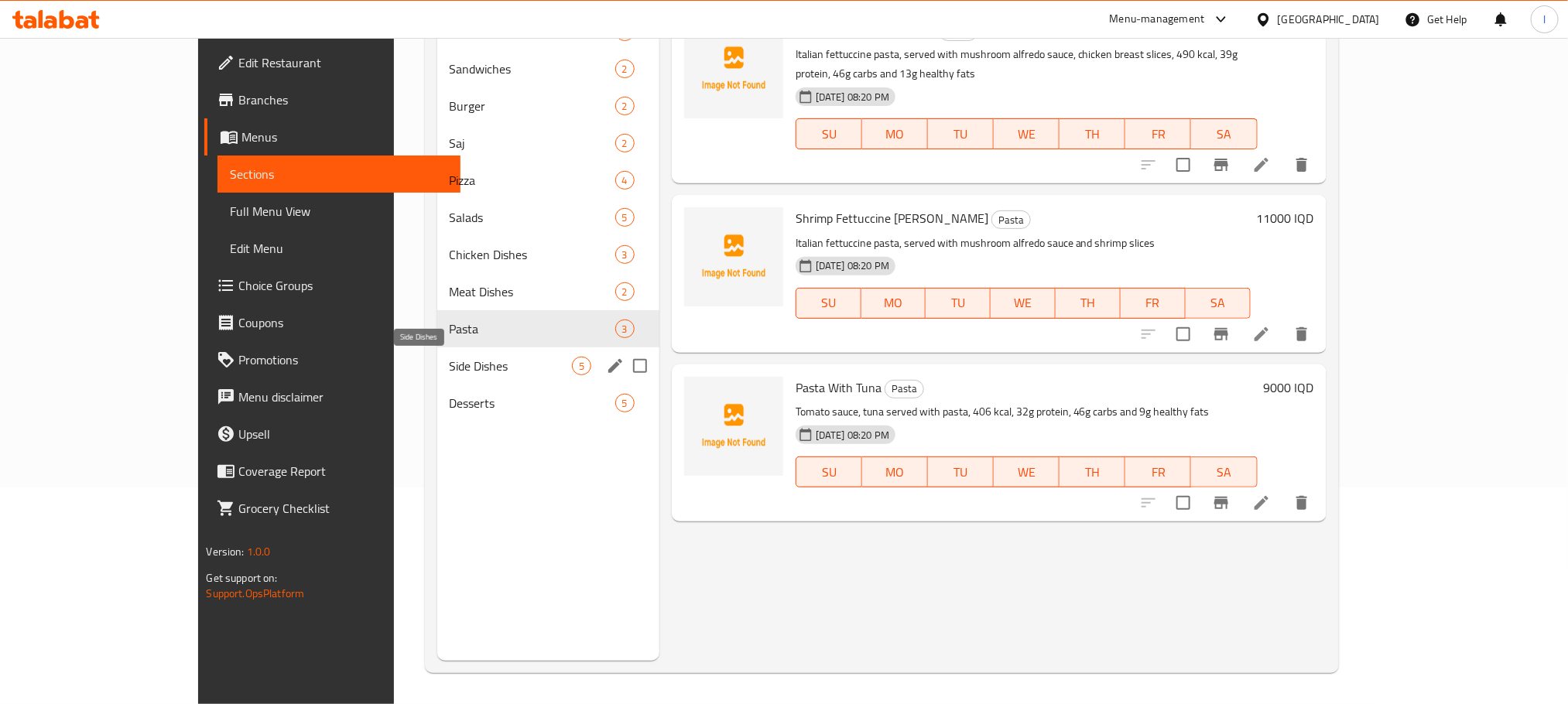
click at [449, 370] on span "Side Dishes" at bounding box center [510, 365] width 122 height 19
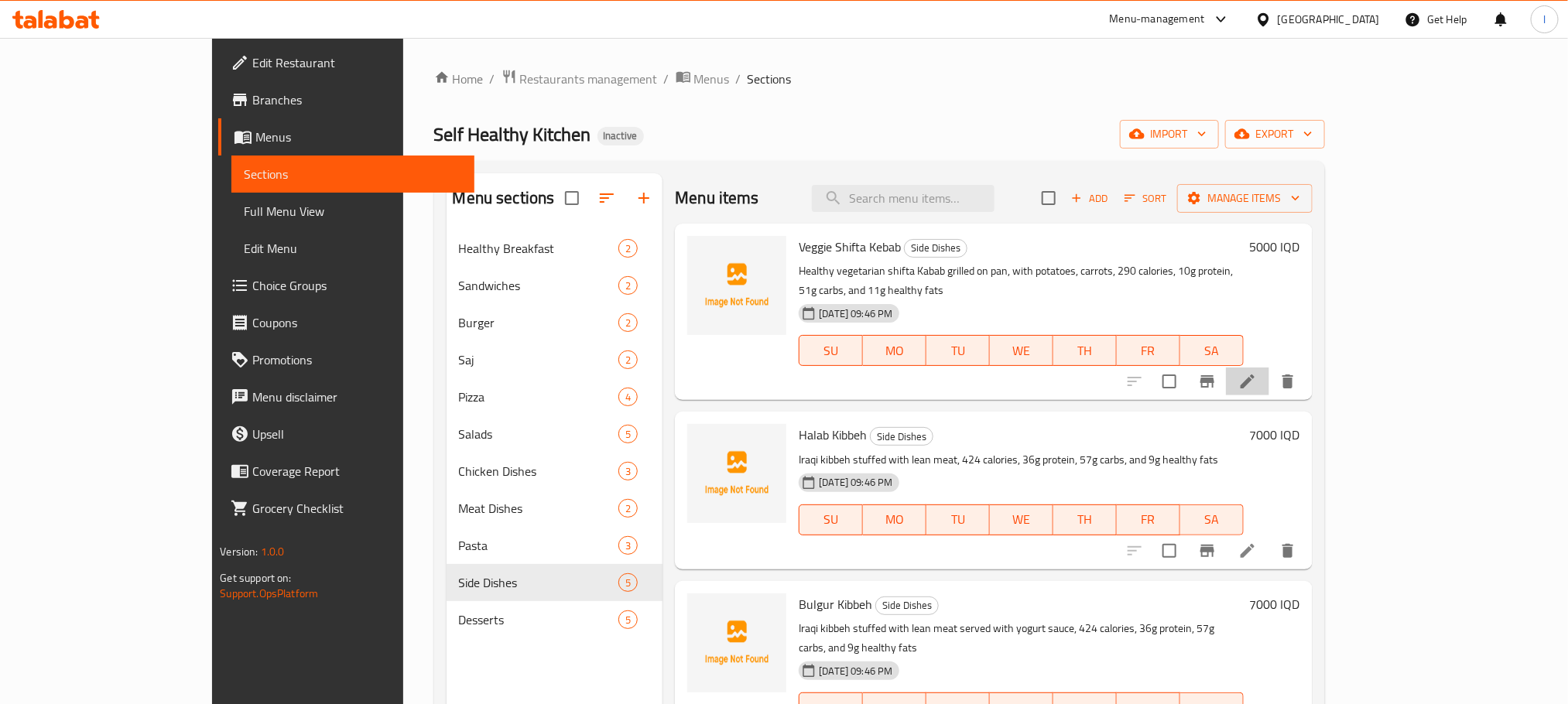
click at [1269, 367] on li at bounding box center [1247, 381] width 43 height 28
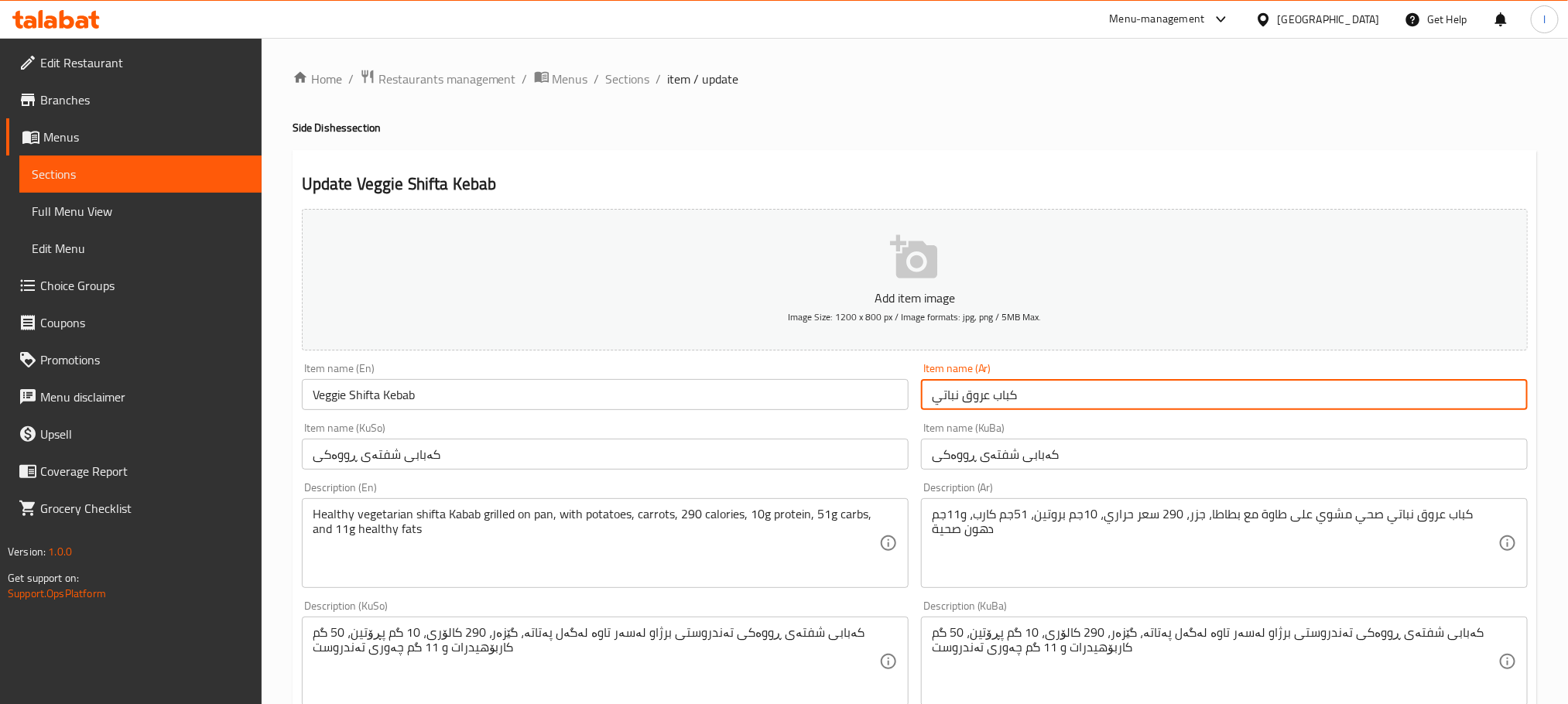
drag, startPoint x: 1029, startPoint y: 397, endPoint x: 904, endPoint y: 397, distance: 125.0
click at [904, 397] on div "Add item image Image Size: 1200 x 800 px / Image formats: jpg, png / 5MB Max. I…" at bounding box center [915, 625] width 1238 height 844
click at [614, 76] on span "Sections" at bounding box center [627, 79] width 44 height 19
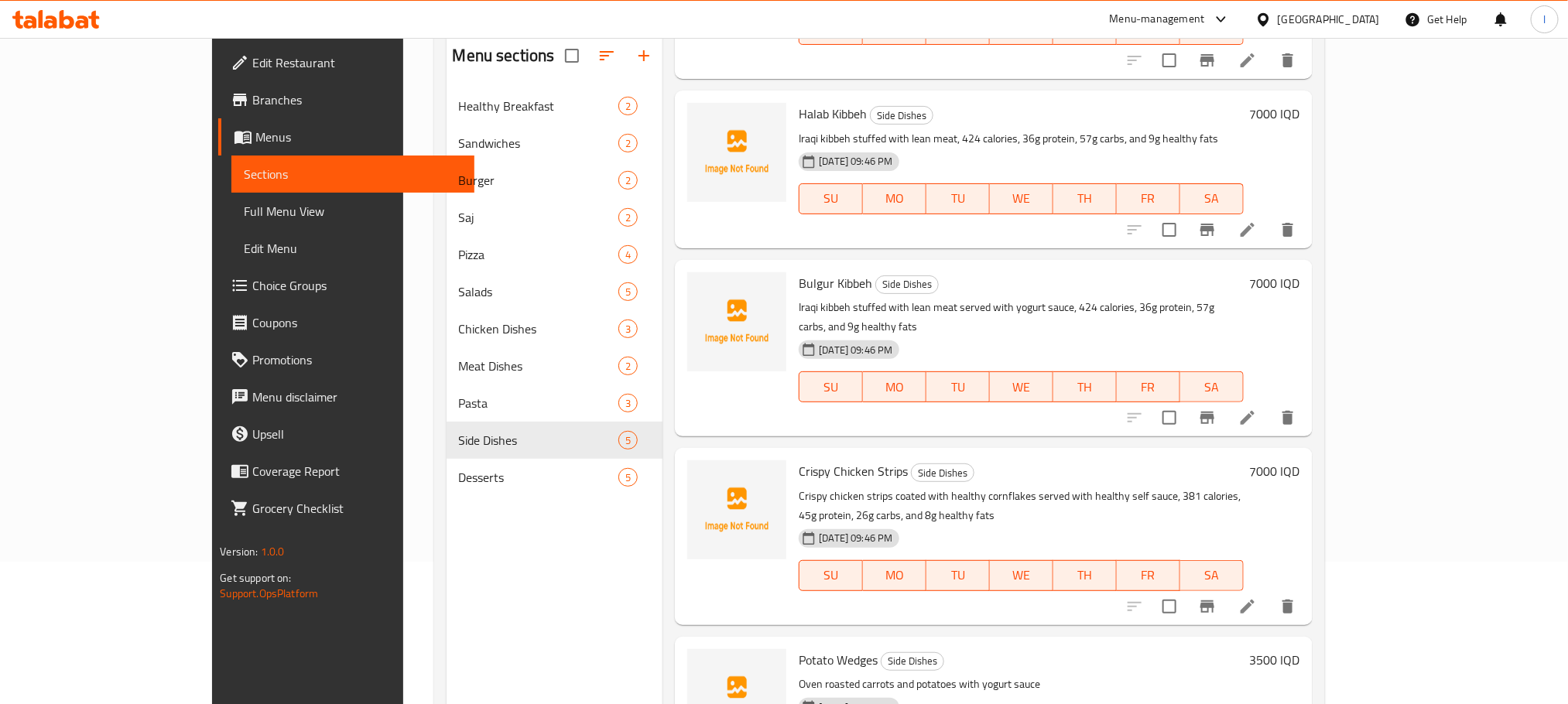
scroll to position [216, 0]
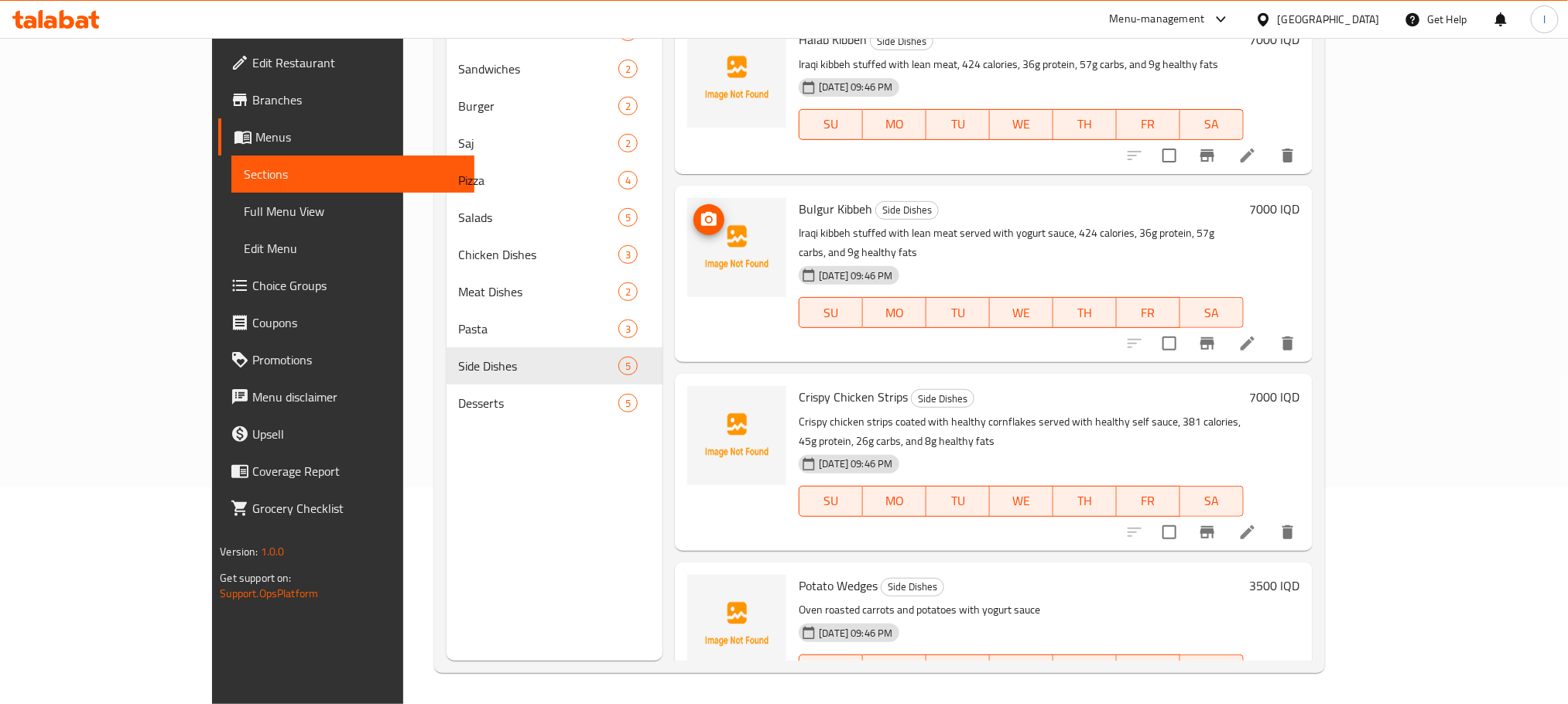
click at [694, 210] on span "upload picture" at bounding box center [709, 219] width 31 height 19
drag, startPoint x: 822, startPoint y: 188, endPoint x: 730, endPoint y: 183, distance: 92.1
click at [730, 192] on div "Bulgur Kibbeh Side Dishes Iraqi kibbeh stuffed with lean meat served with yogur…" at bounding box center [993, 274] width 625 height 164
copy div "Bulgur Kibbeh"
click at [960, 198] on h6 "Bulgur Kibbeh Side Dishes" at bounding box center [1021, 208] width 444 height 22
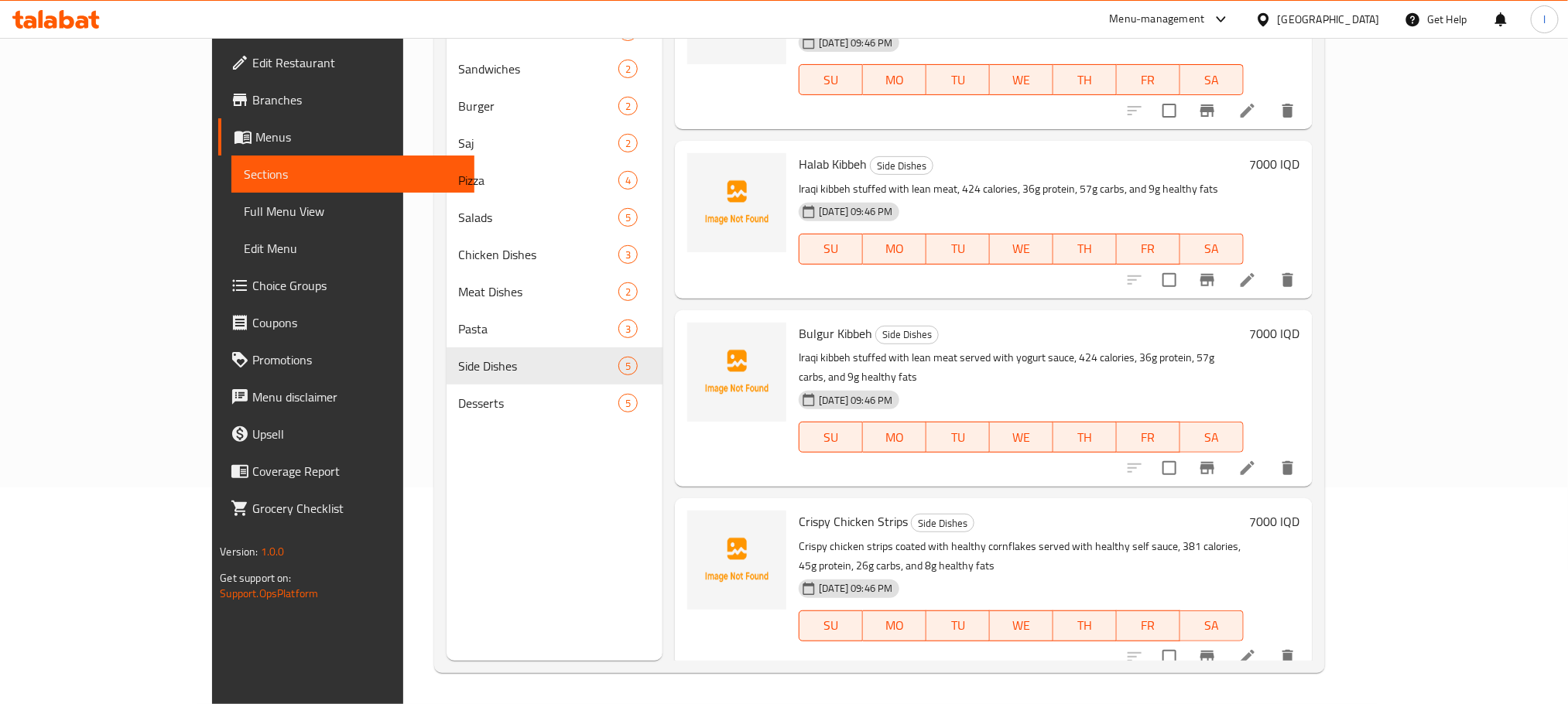
scroll to position [0, 0]
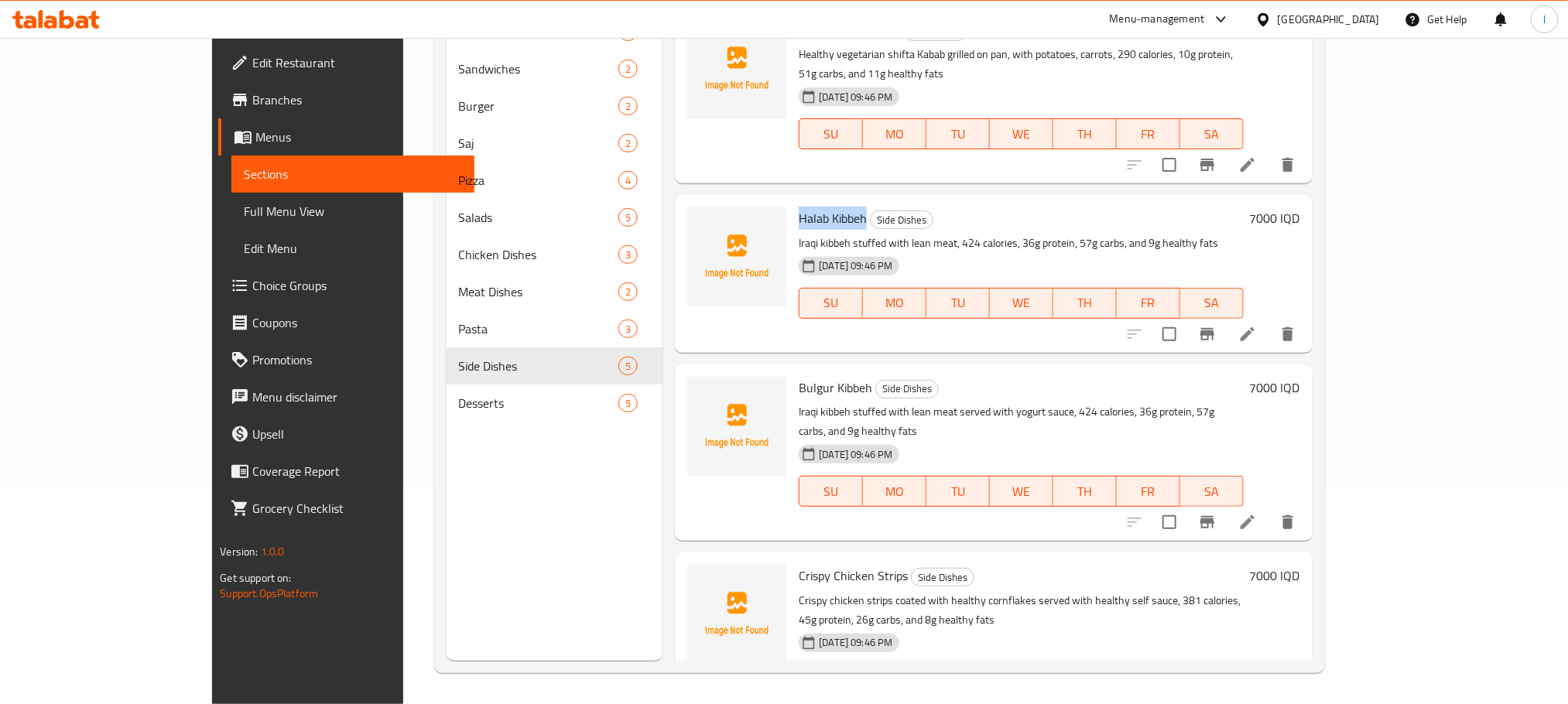
drag, startPoint x: 812, startPoint y: 196, endPoint x: 741, endPoint y: 198, distance: 71.0
click at [793, 201] on div "Halab Kibbeh Side Dishes Iraqi kibbeh stuffed with lean meat, 424 calories, 36g…" at bounding box center [1021, 273] width 456 height 145
copy span "Halab Kibbeh"
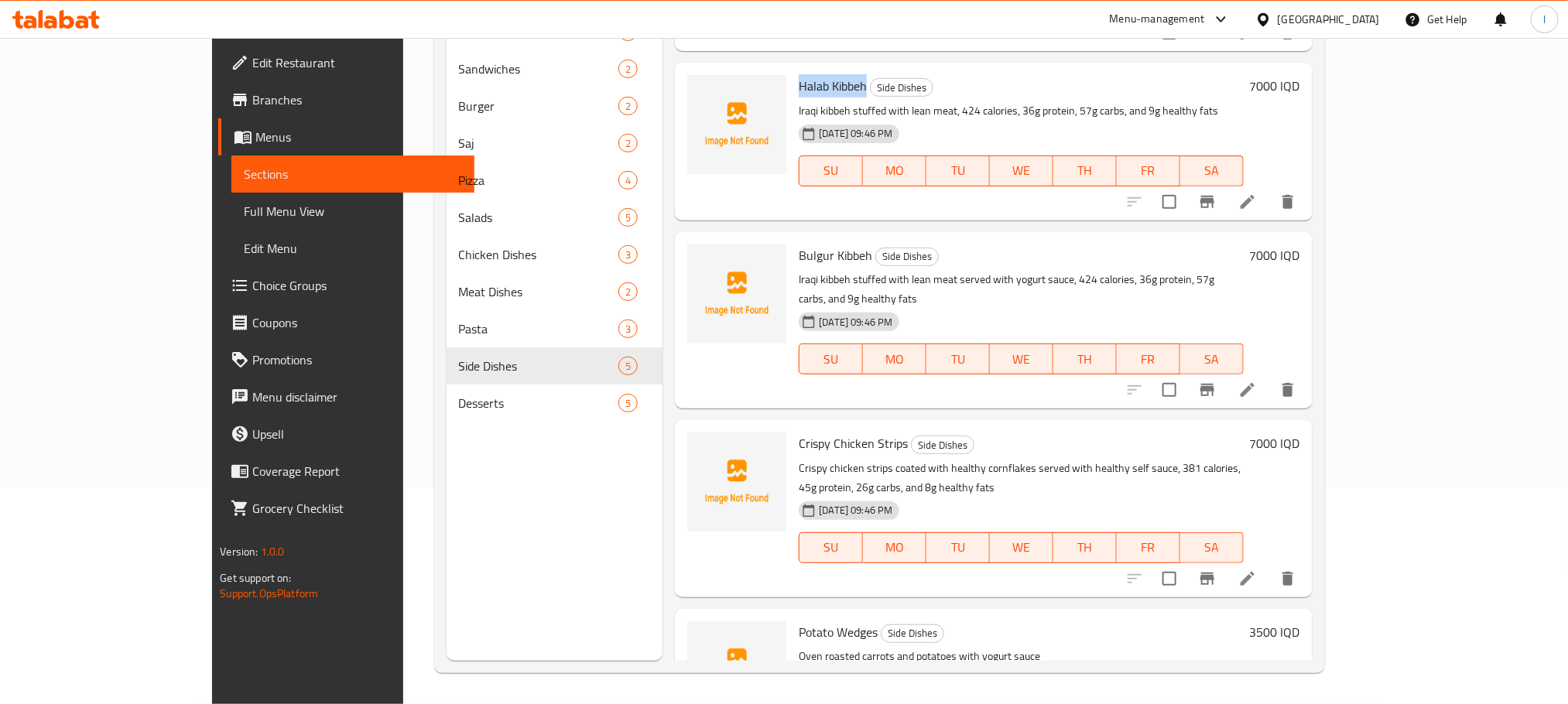
scroll to position [179, 0]
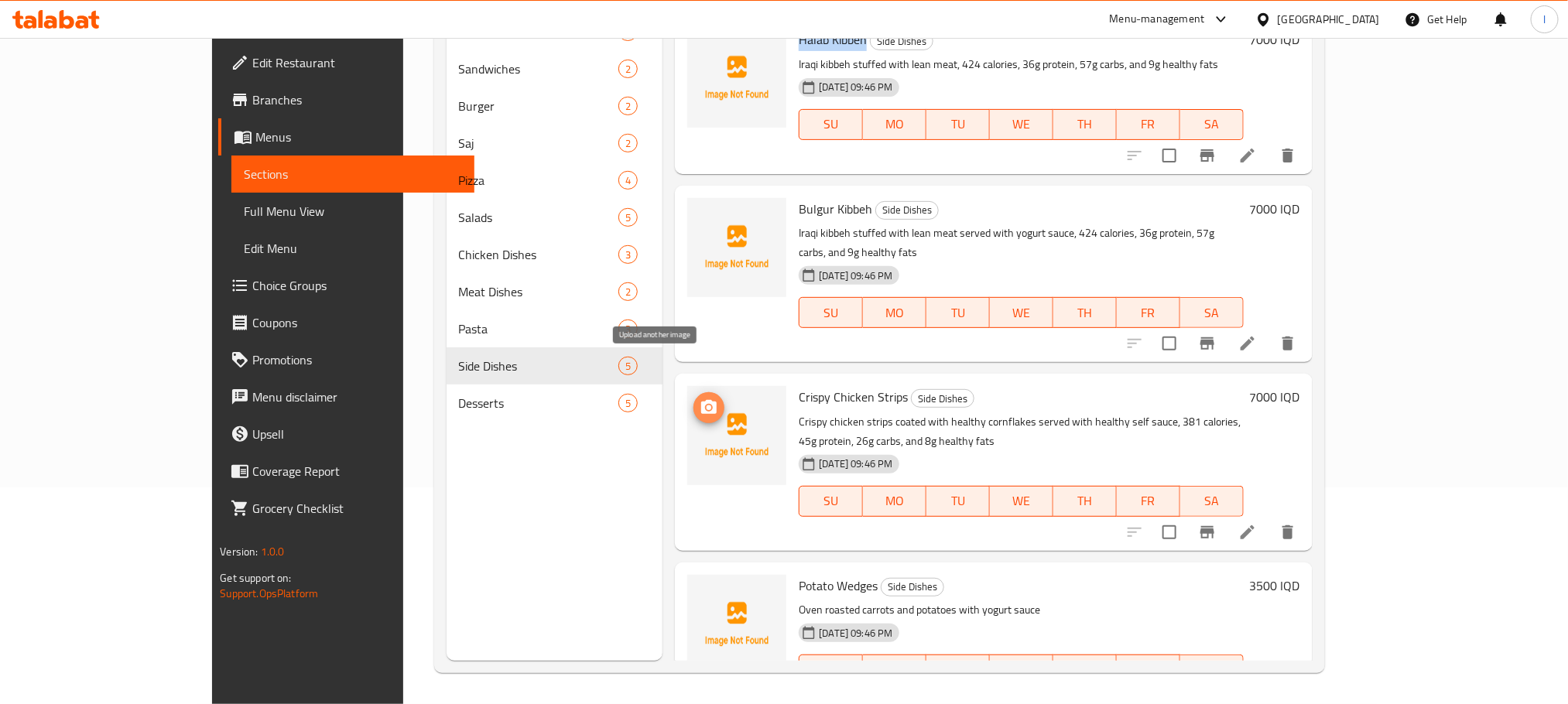
click at [694, 392] on button "upload picture" at bounding box center [709, 408] width 31 height 31
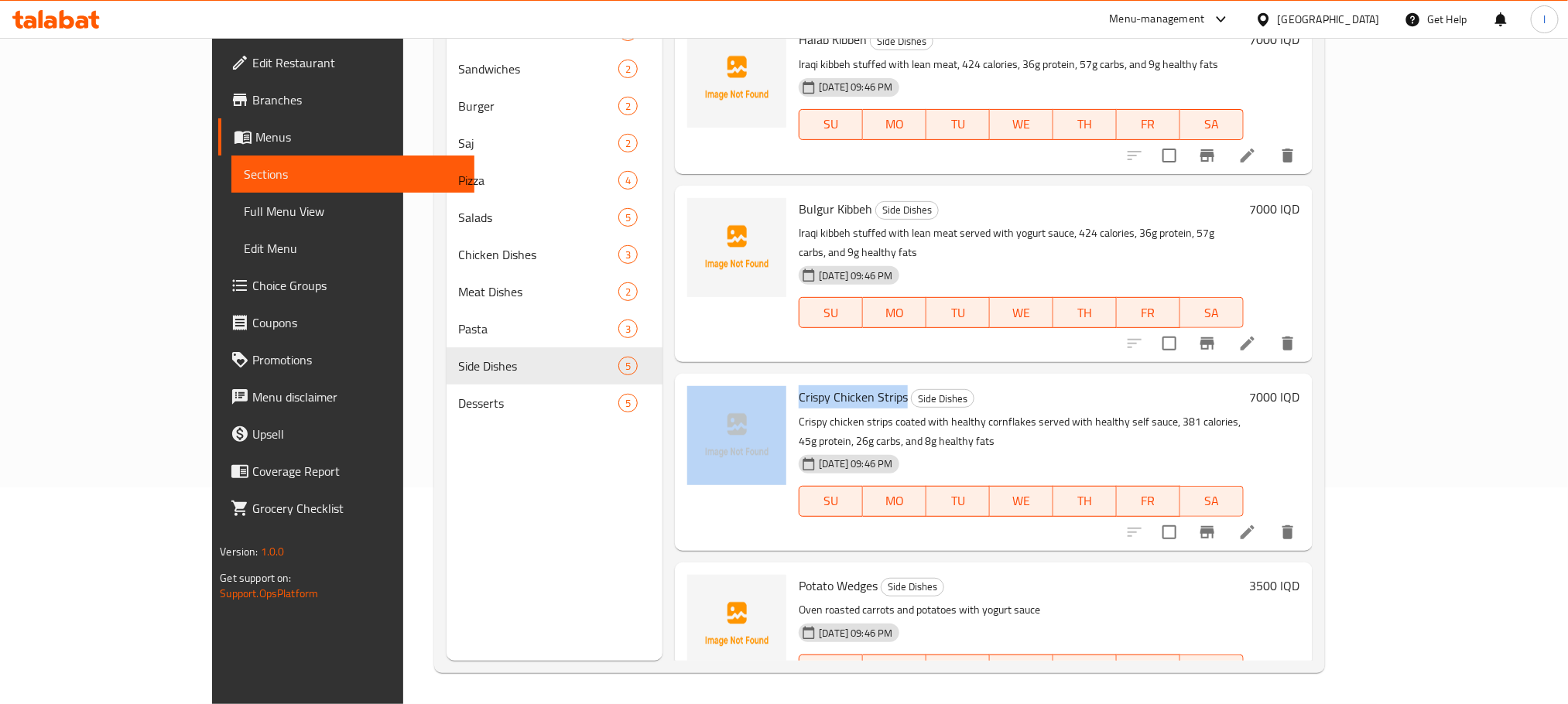
drag, startPoint x: 852, startPoint y: 355, endPoint x: 739, endPoint y: 348, distance: 113.2
click at [739, 380] on div "Crispy Chicken Strips Side Dishes Crispy chicken strips coated with healthy cor…" at bounding box center [993, 462] width 625 height 164
copy div "Crispy Chicken Strips"
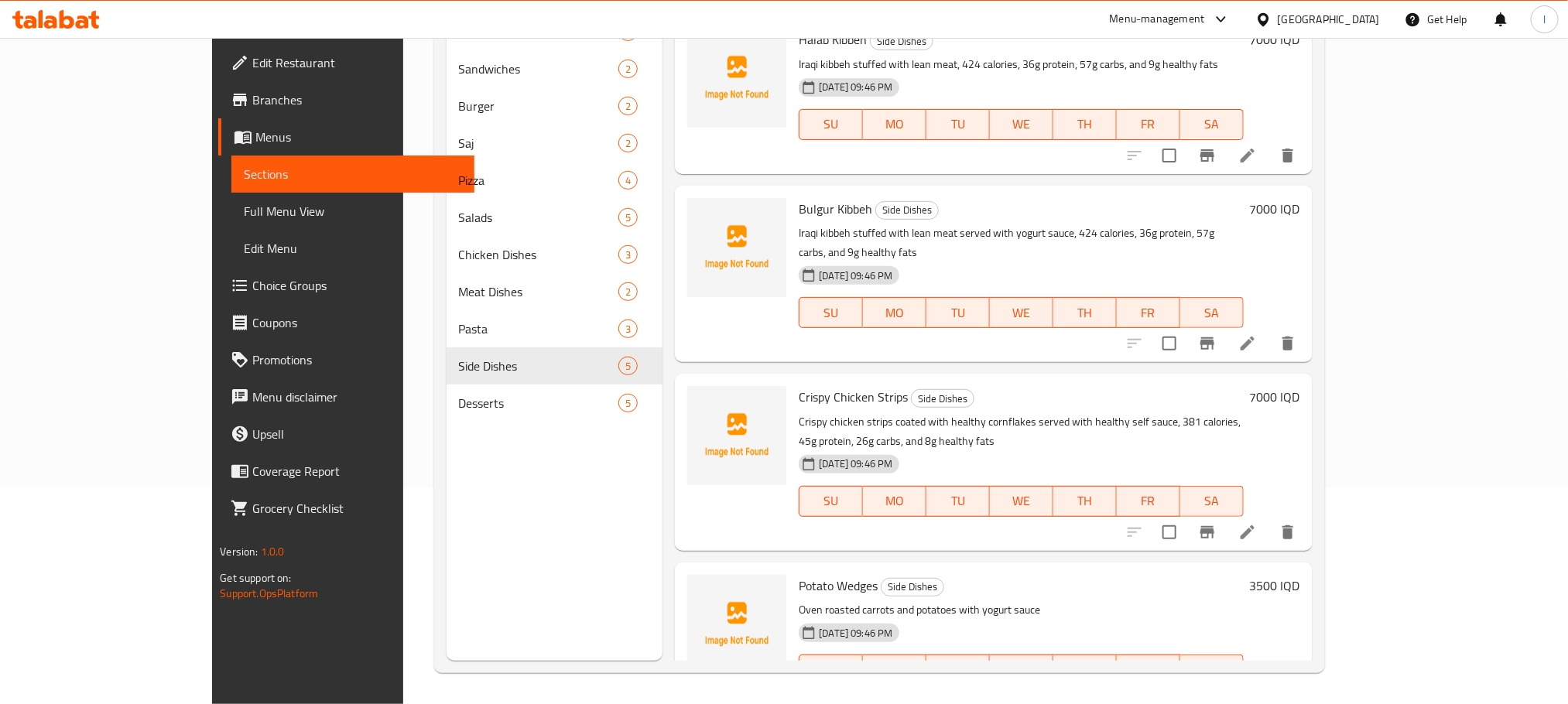
click at [586, 515] on div "Menu sections Healthy Breakfast 2 Sandwiches 2 Burger 2 Saj 2 Pizza 4 Salads 5 …" at bounding box center [554, 309] width 217 height 704
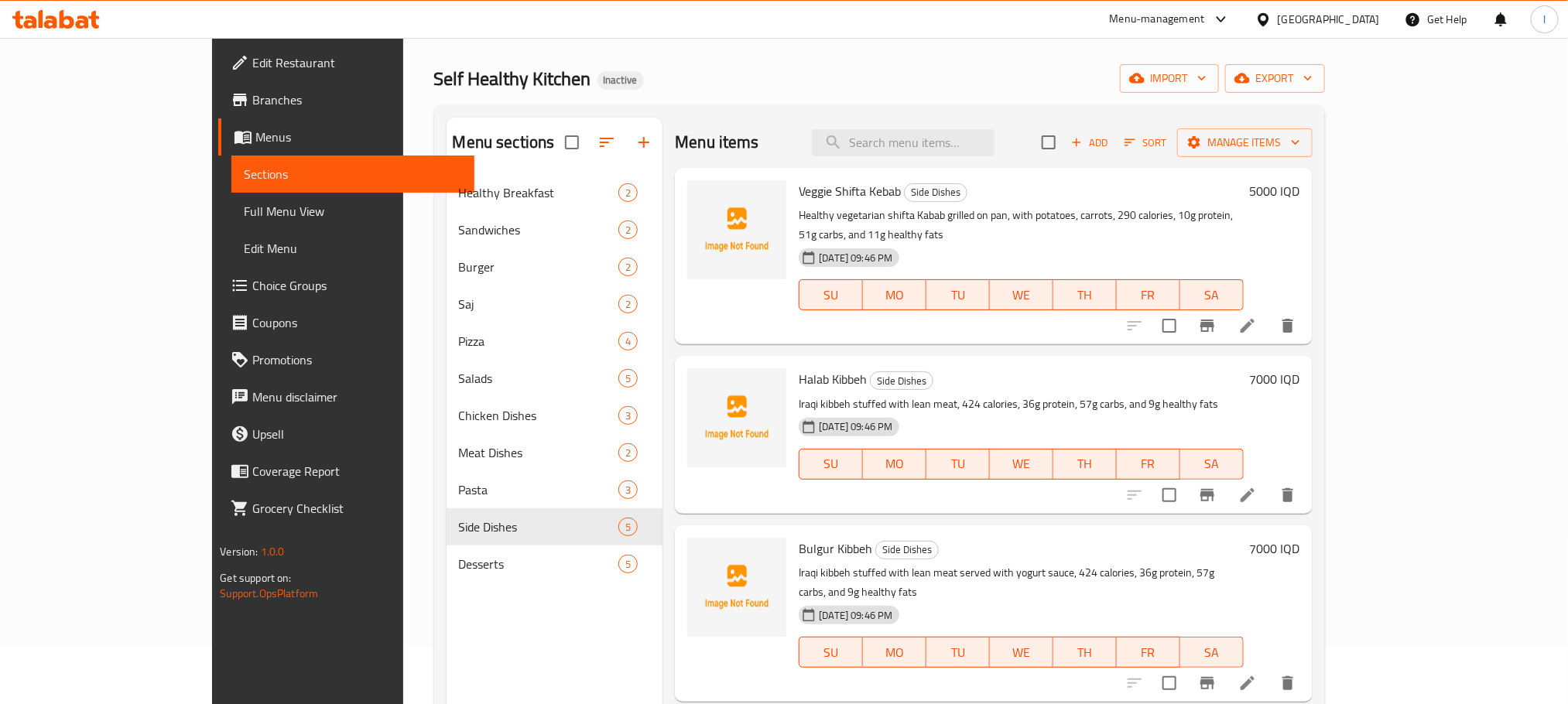
scroll to position [0, 0]
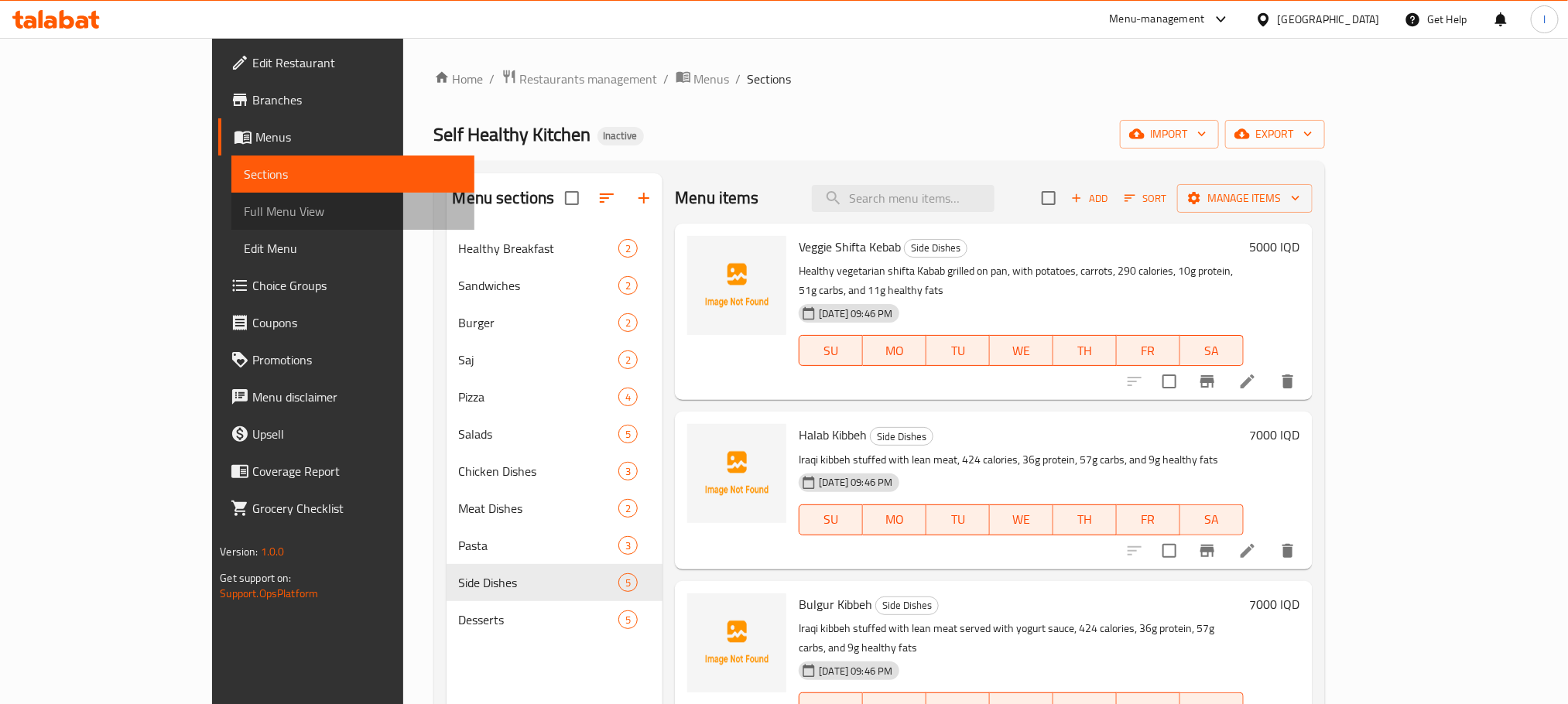
click at [244, 204] on span "Full Menu View" at bounding box center [352, 211] width 217 height 19
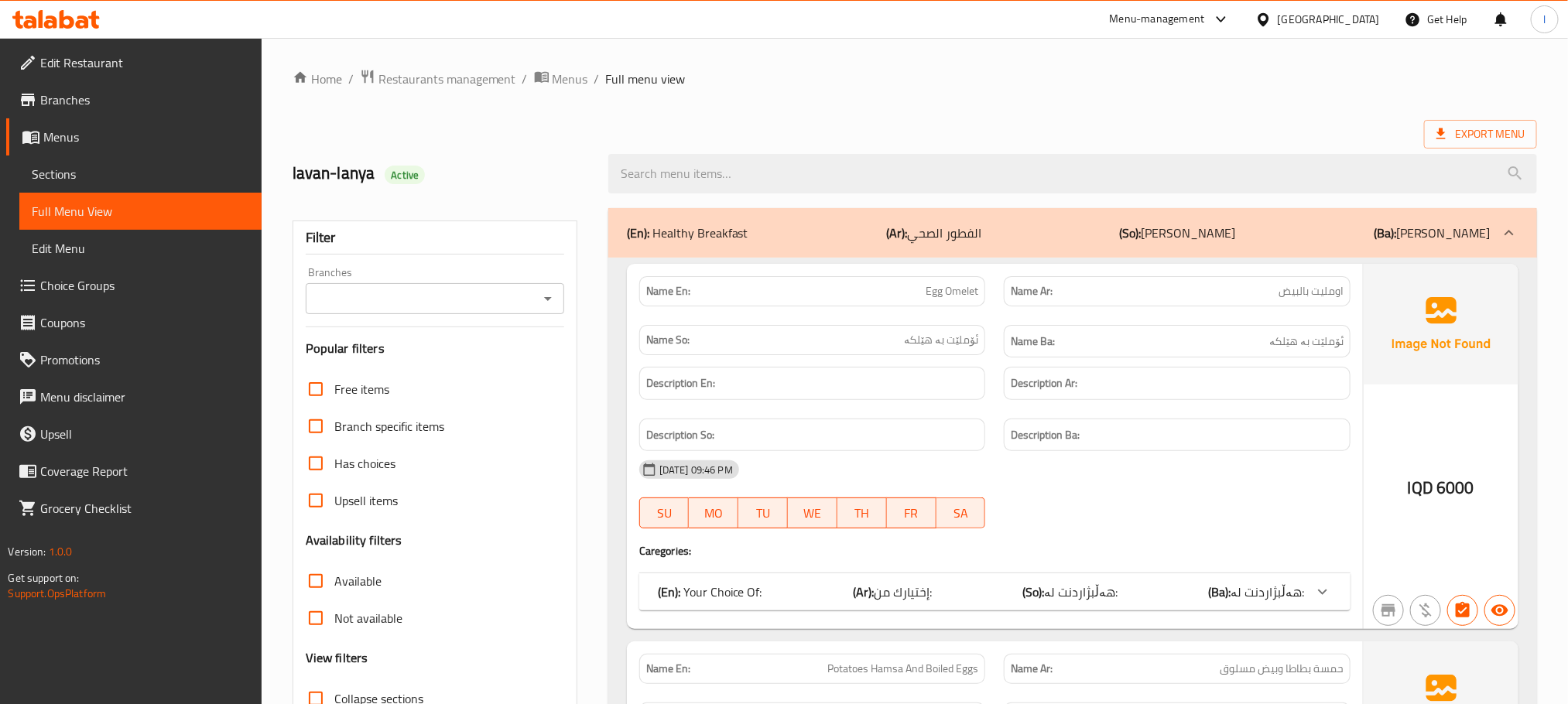
click at [550, 297] on icon "Open" at bounding box center [547, 298] width 19 height 19
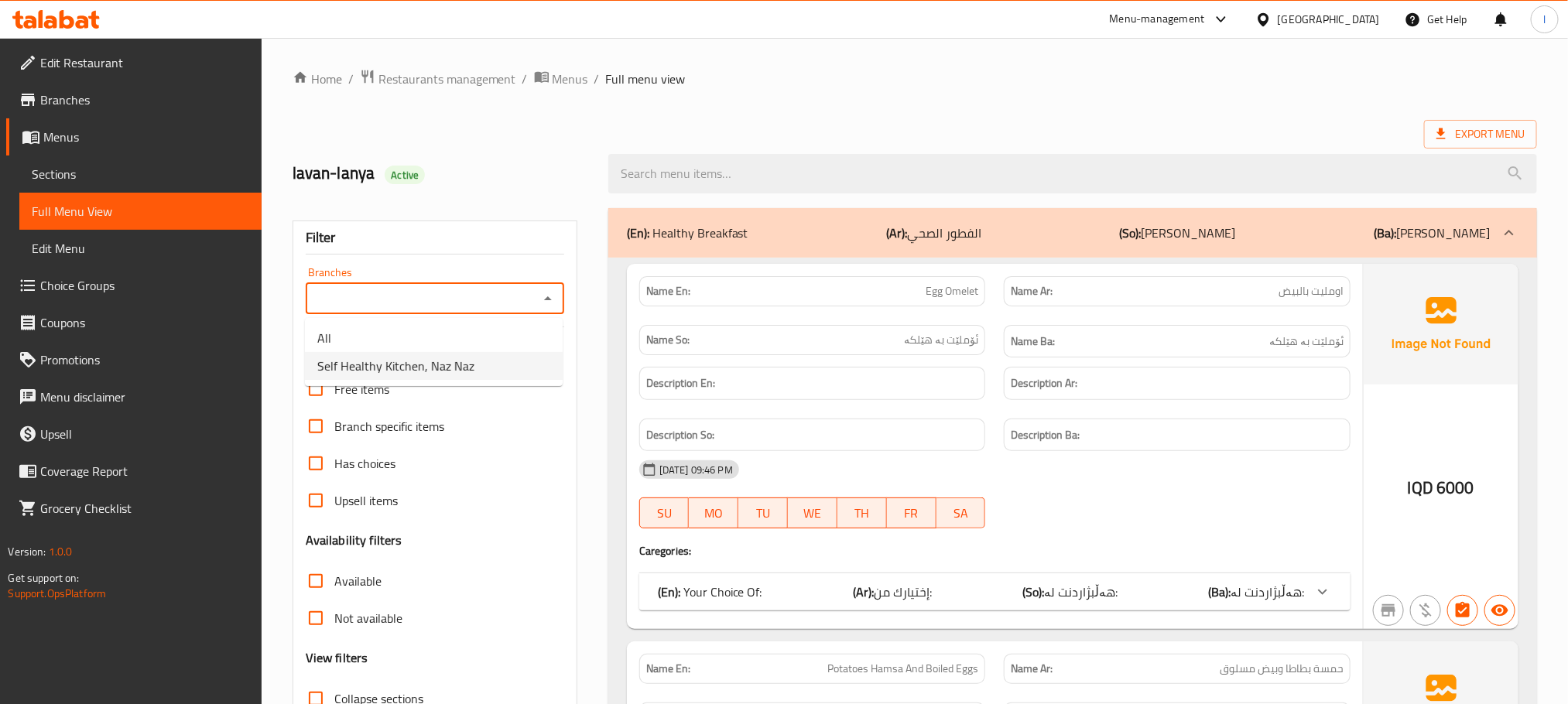
click at [470, 370] on span "Self Healthy Kitchen, Naz Naz" at bounding box center [395, 365] width 157 height 19
type input "Self Healthy Kitchen, Naz Naz"
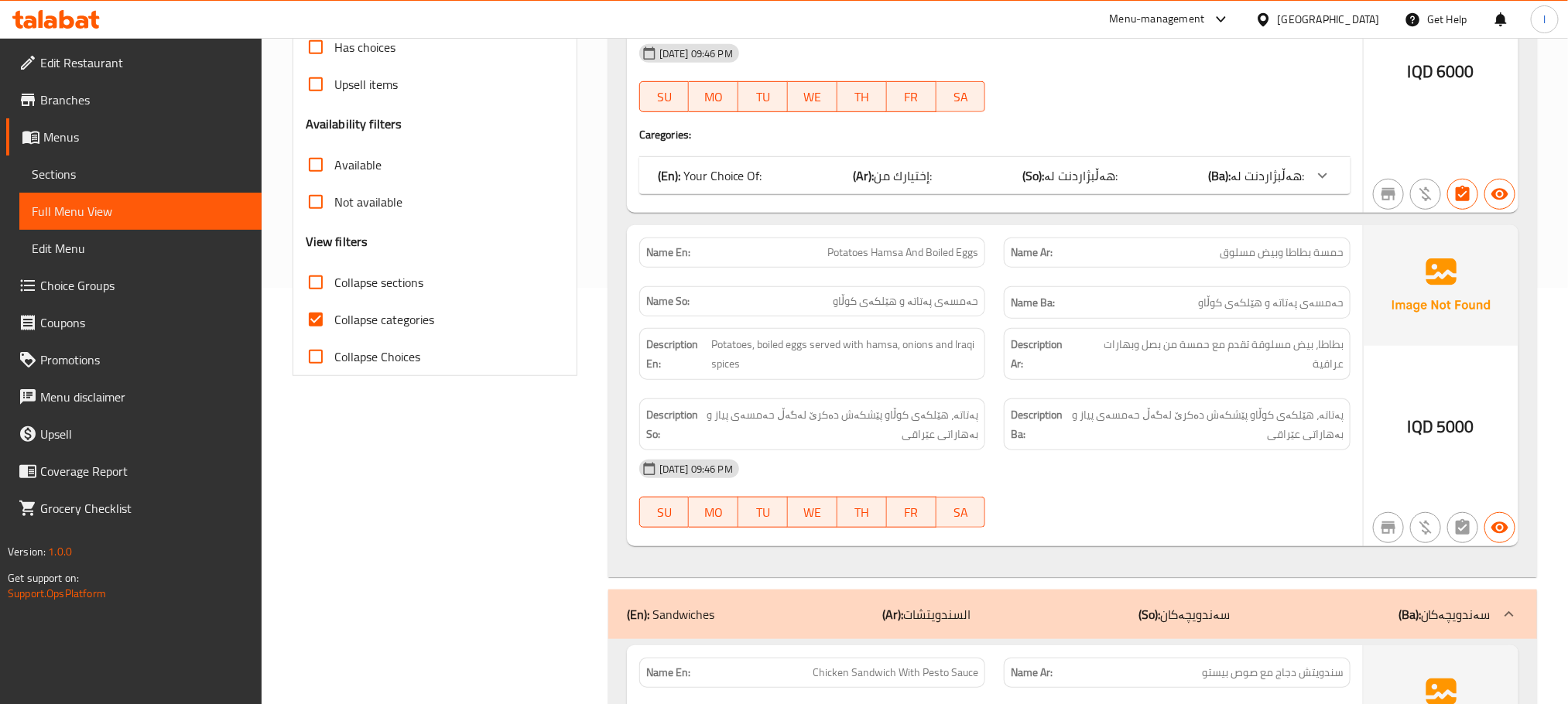
scroll to position [426, 0]
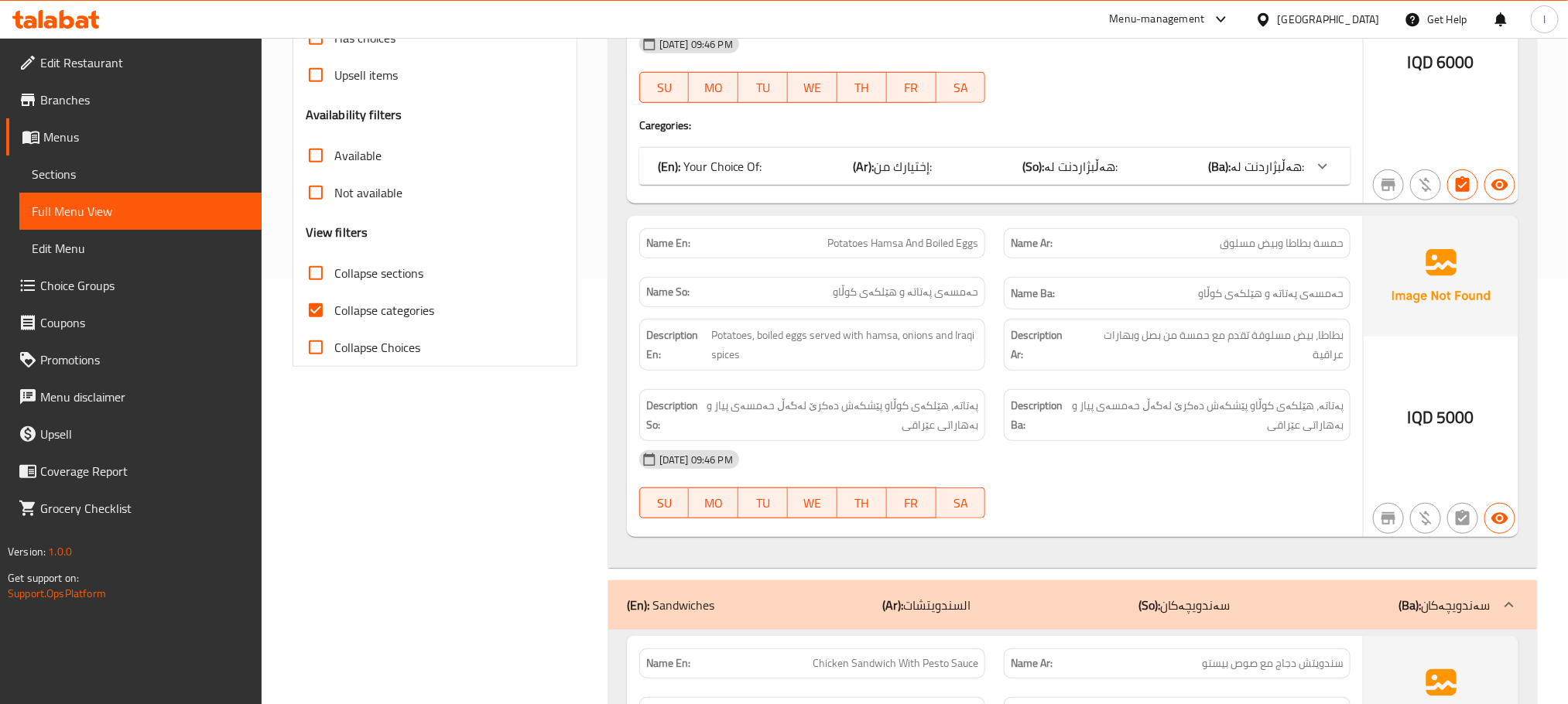
click at [312, 321] on input "Collapse categories" at bounding box center [315, 310] width 37 height 37
checkbox input "false"
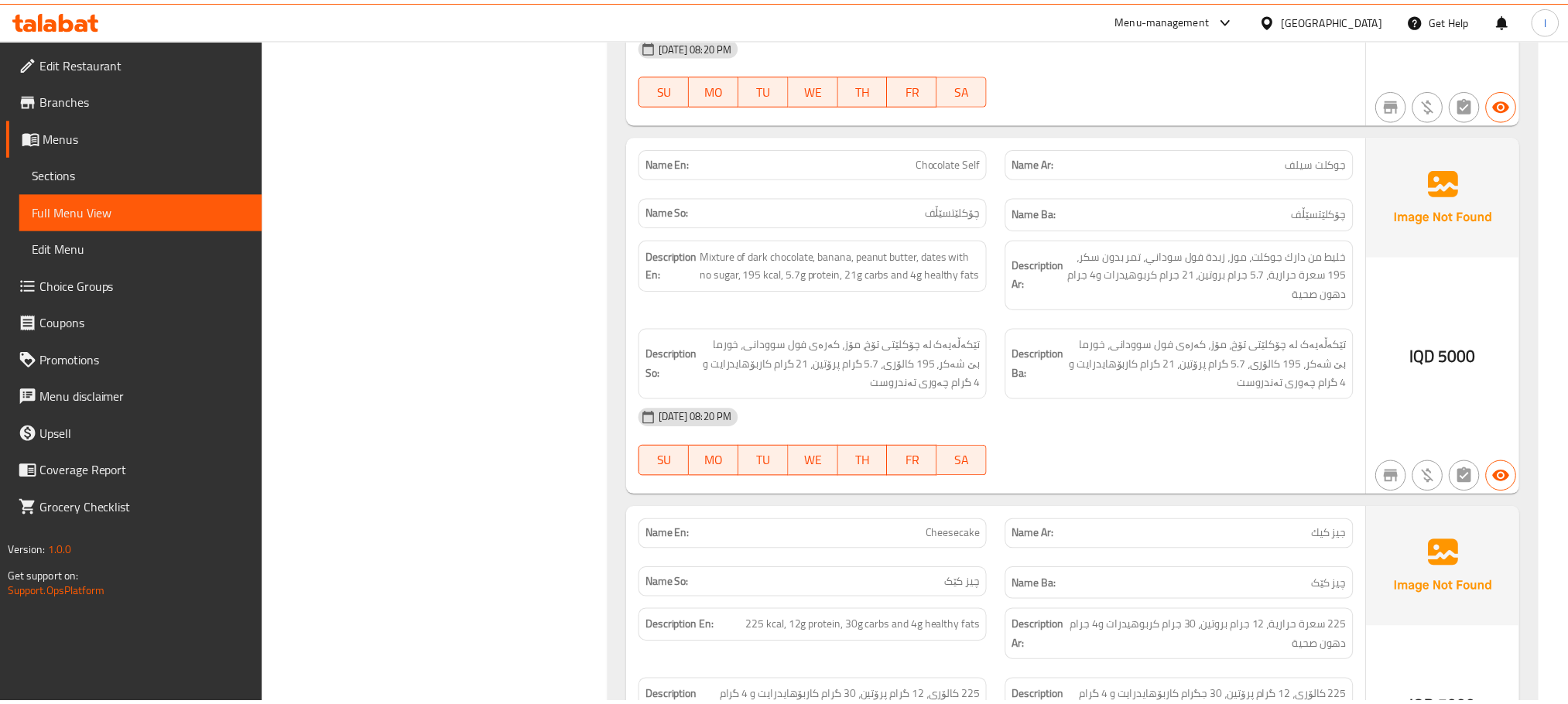
scroll to position [13351, 0]
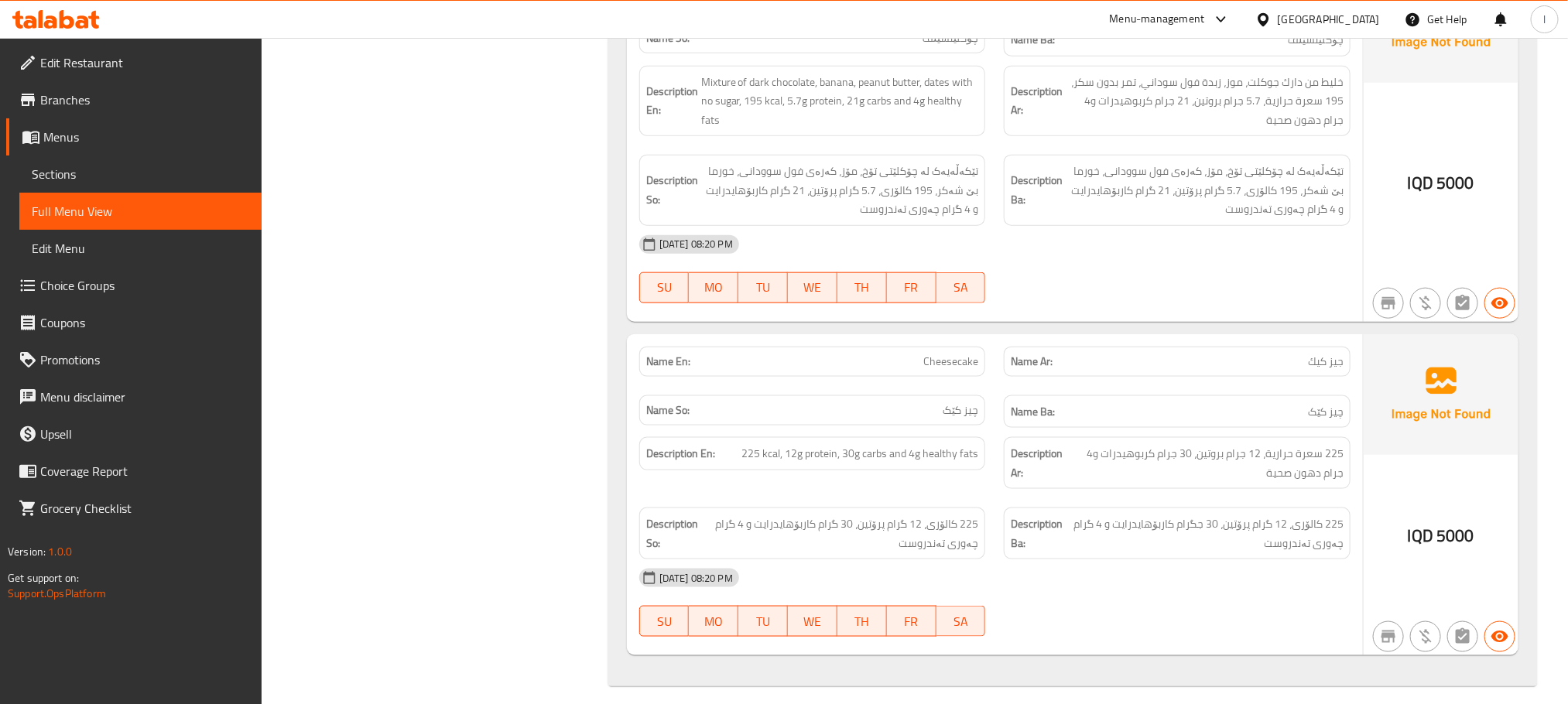
click at [98, 177] on span "Sections" at bounding box center [140, 173] width 217 height 19
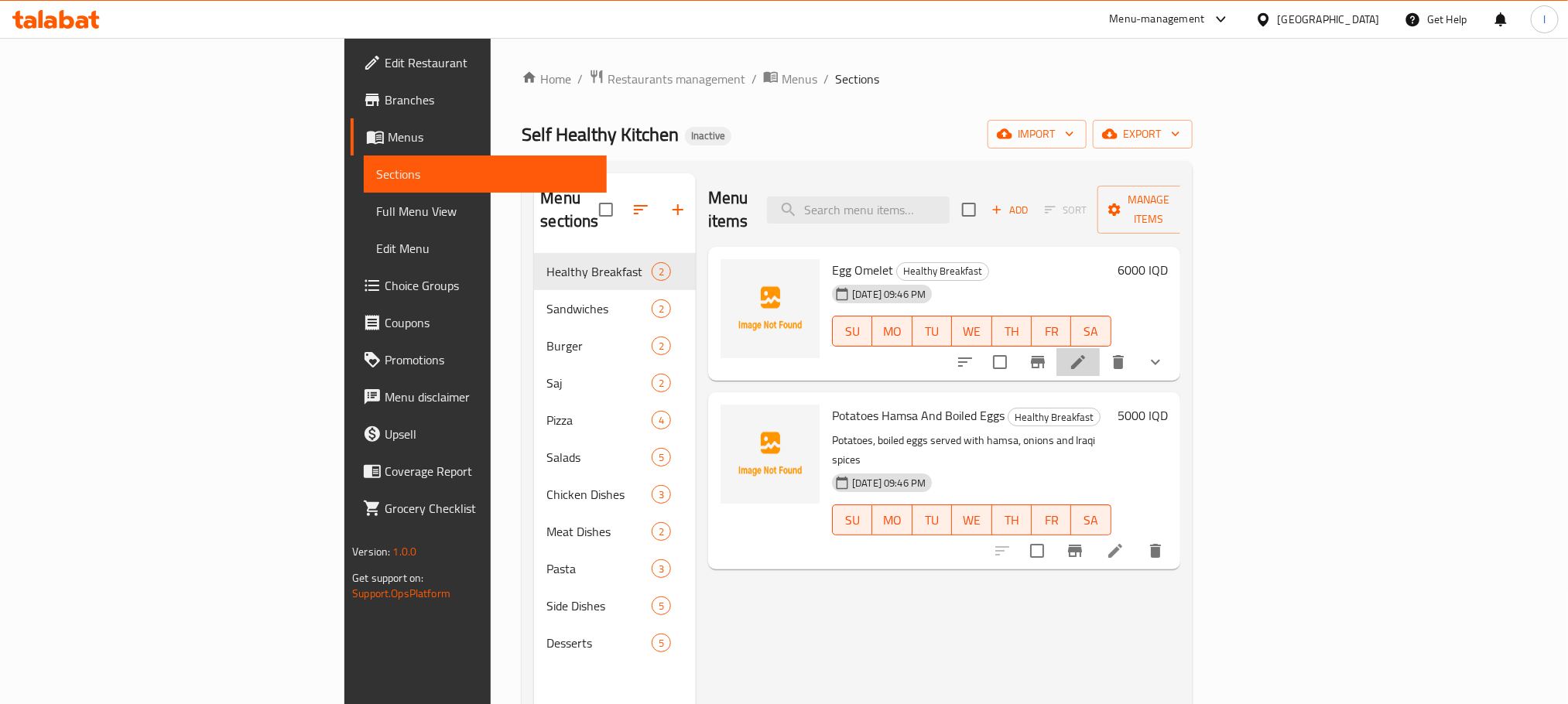
click at [1100, 348] on li at bounding box center [1078, 362] width 43 height 28
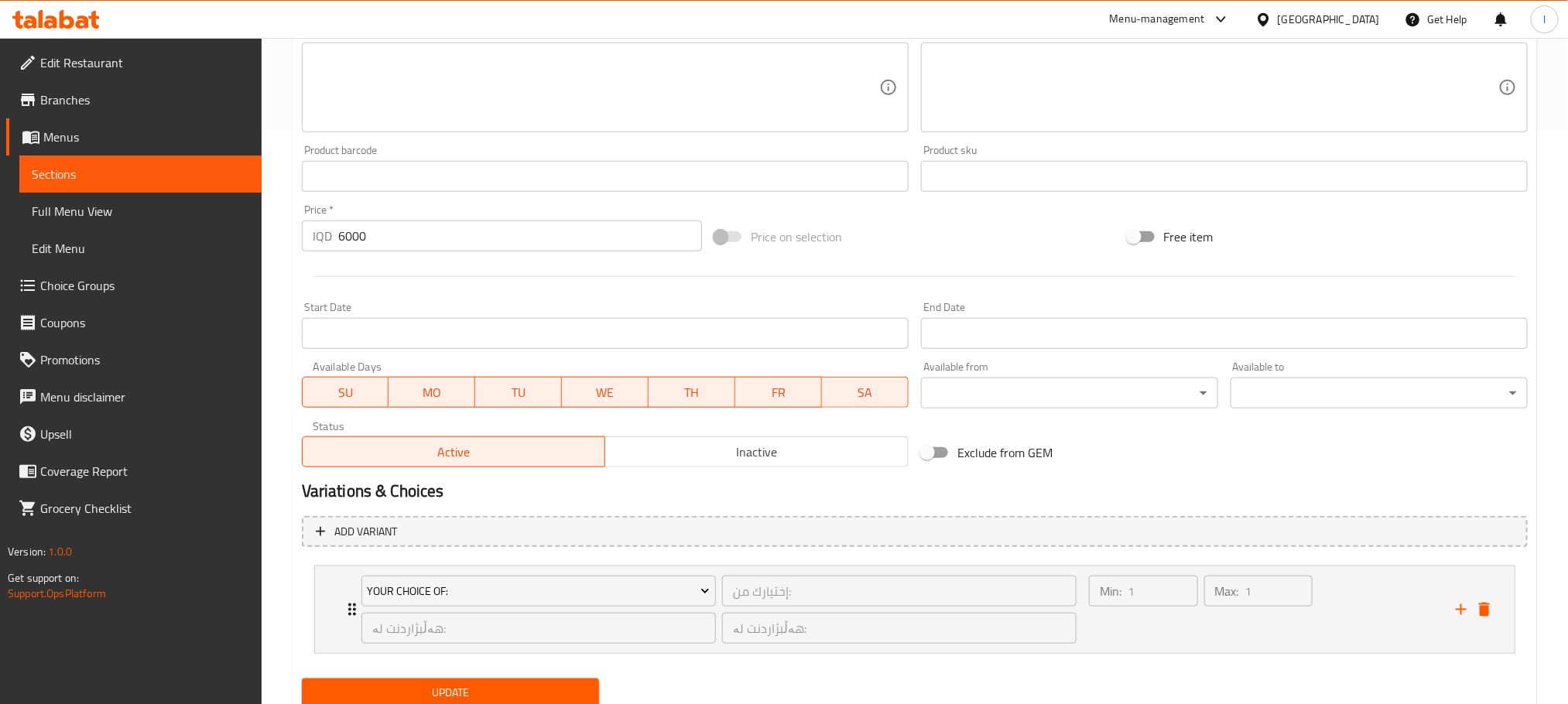
scroll to position [629, 0]
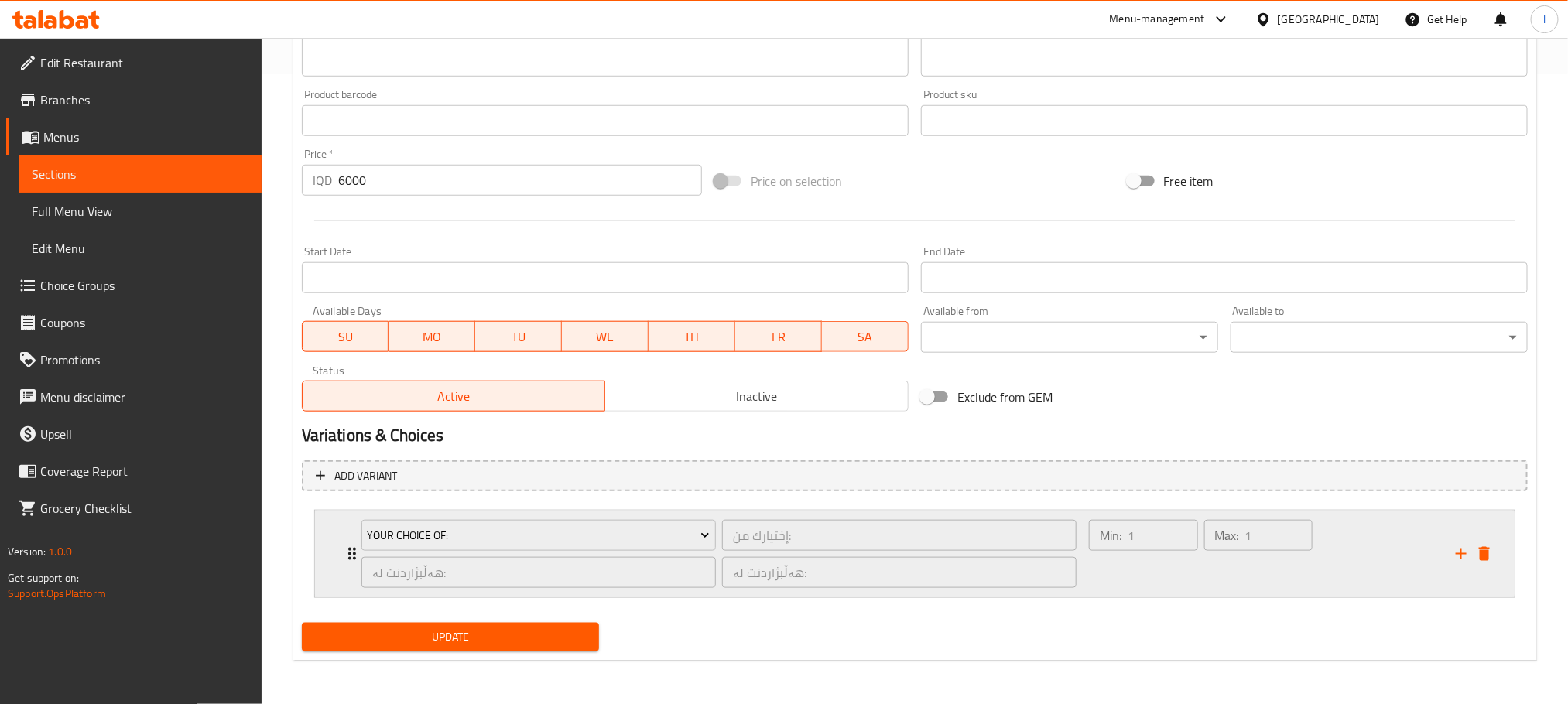
click at [1183, 576] on div "Min: 1 ​" at bounding box center [1143, 553] width 115 height 75
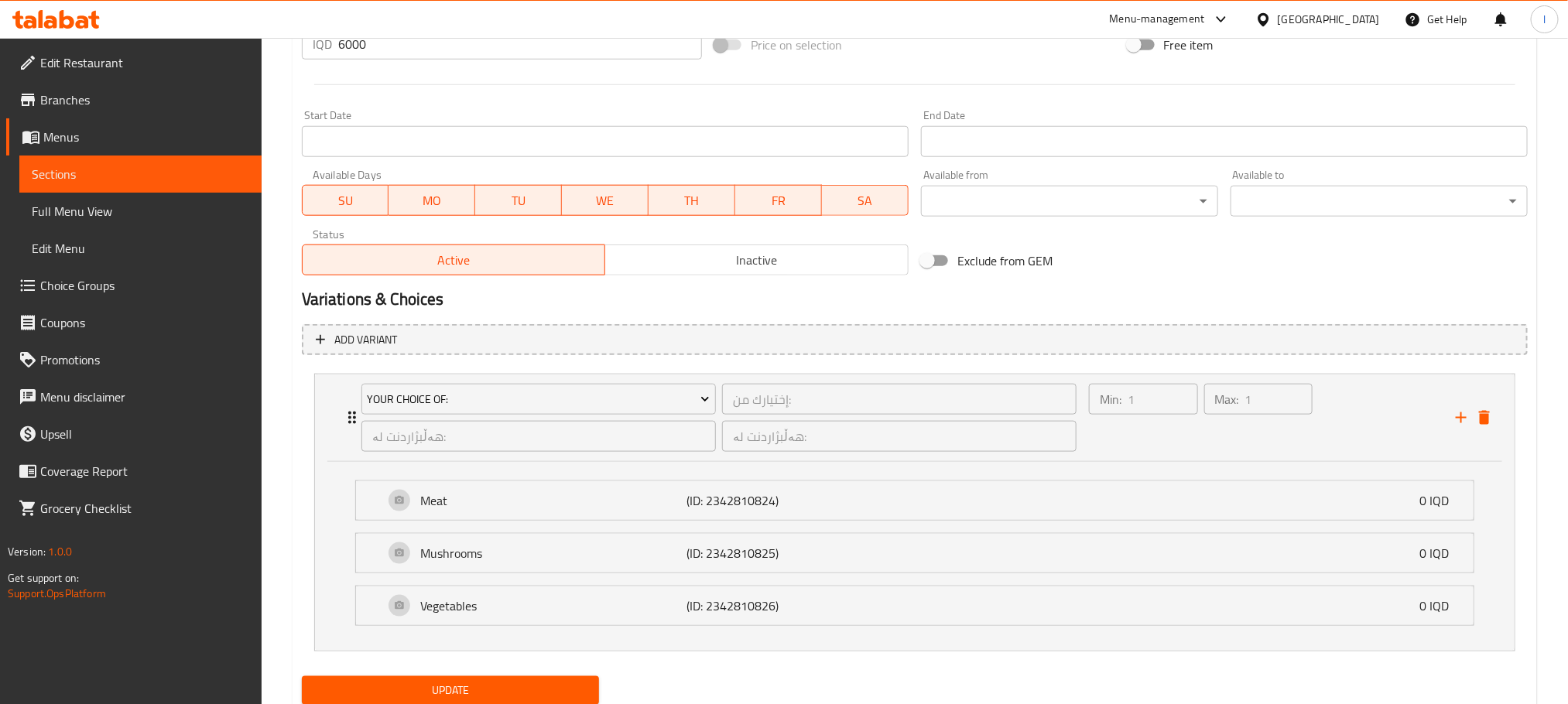
scroll to position [822, 0]
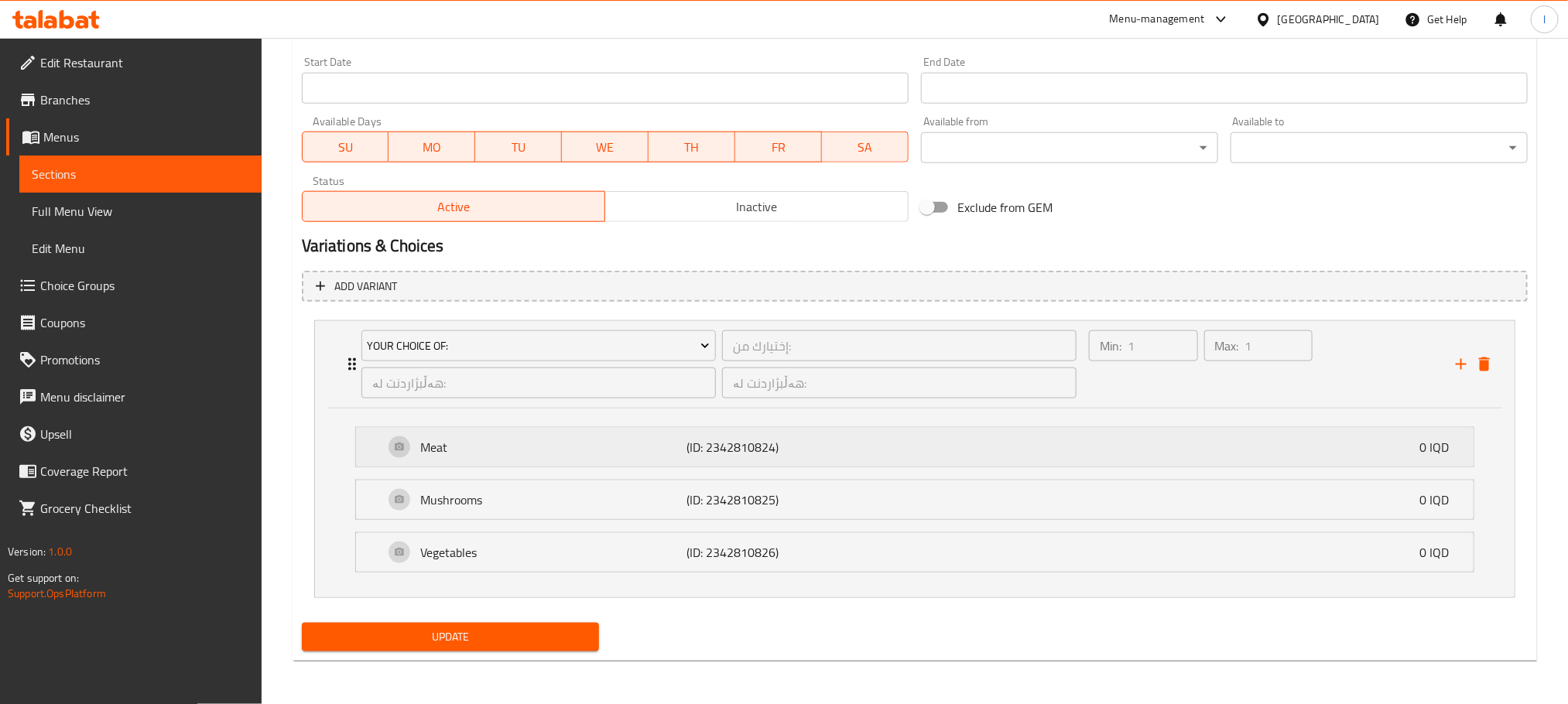
click at [561, 432] on div "Meat (ID: 2342810824) 0 IQD" at bounding box center [919, 446] width 1071 height 39
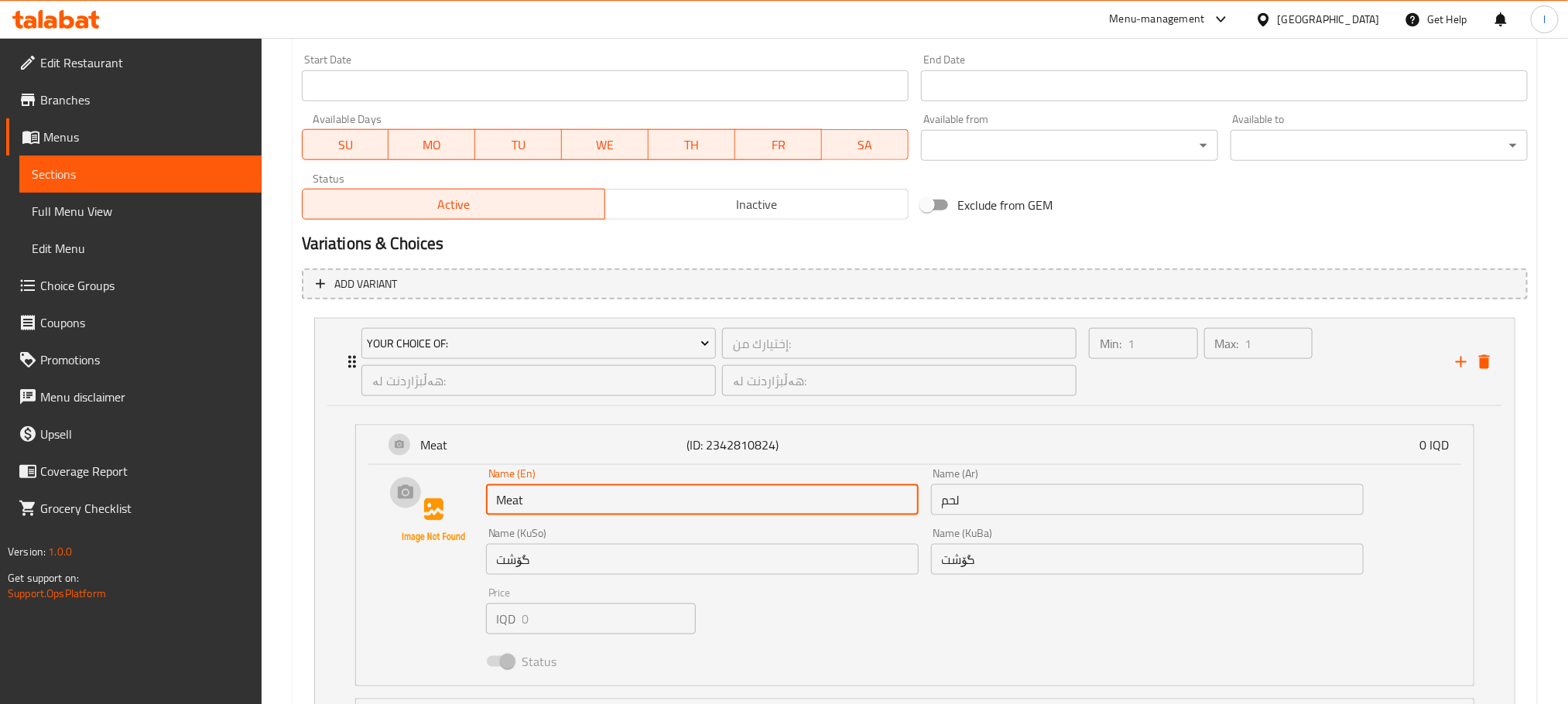
drag, startPoint x: 544, startPoint y: 495, endPoint x: 439, endPoint y: 492, distance: 105.0
click at [439, 492] on div "Name (En) Meat Name (En) Name (Ar) لحم Name (Ar) Name (KuSo) گۆشت Name (KuSo) N…" at bounding box center [915, 572] width 1067 height 208
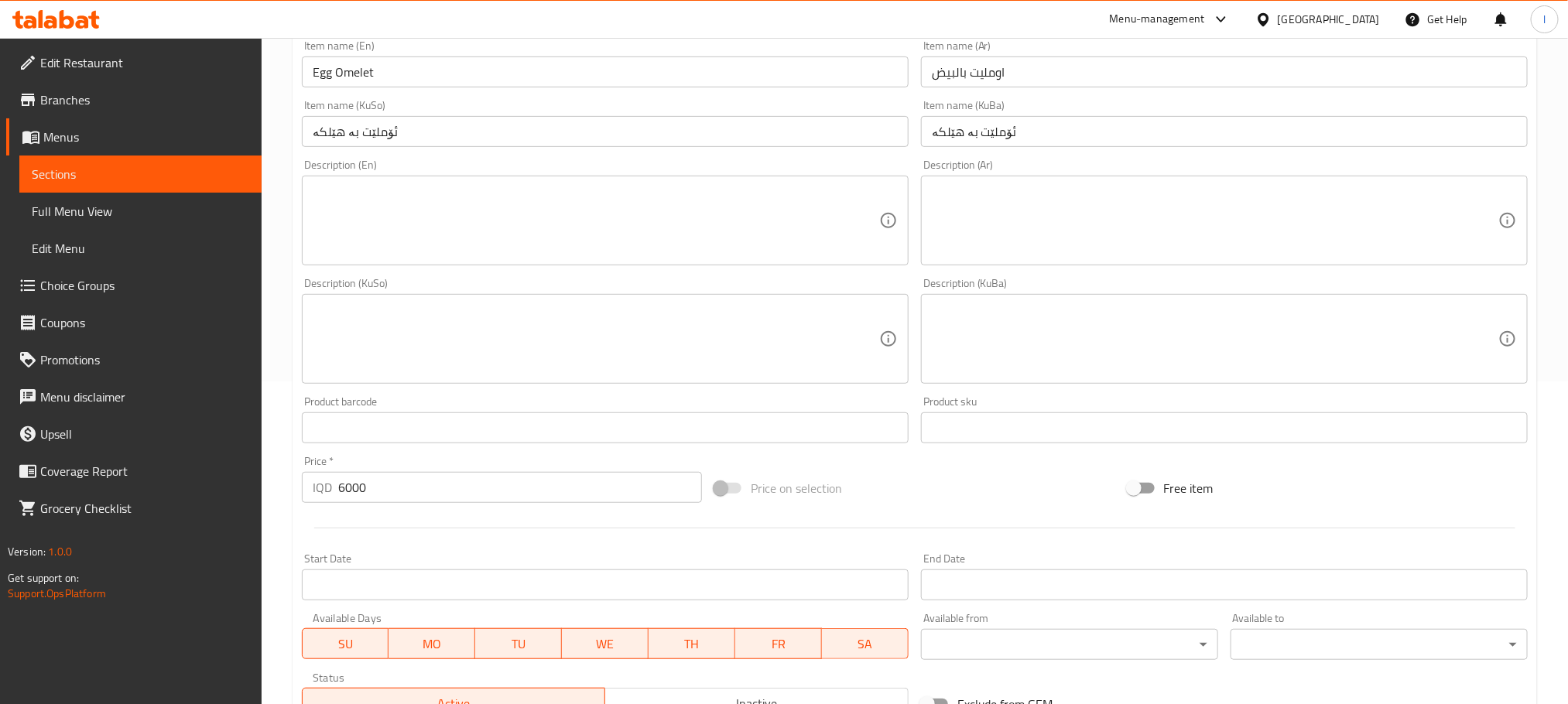
scroll to position [0, 0]
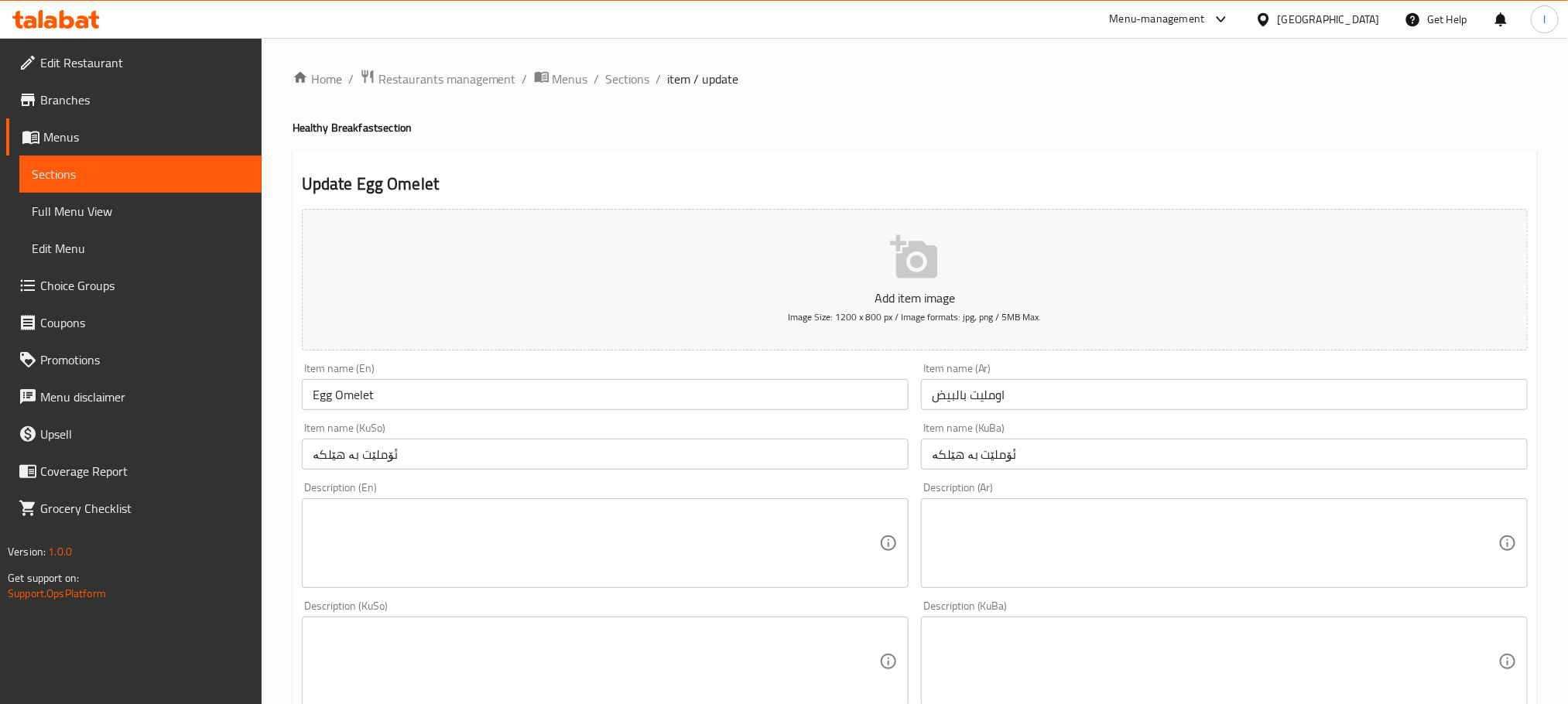
click at [306, 388] on input "Egg Omelet" at bounding box center [605, 394] width 607 height 31
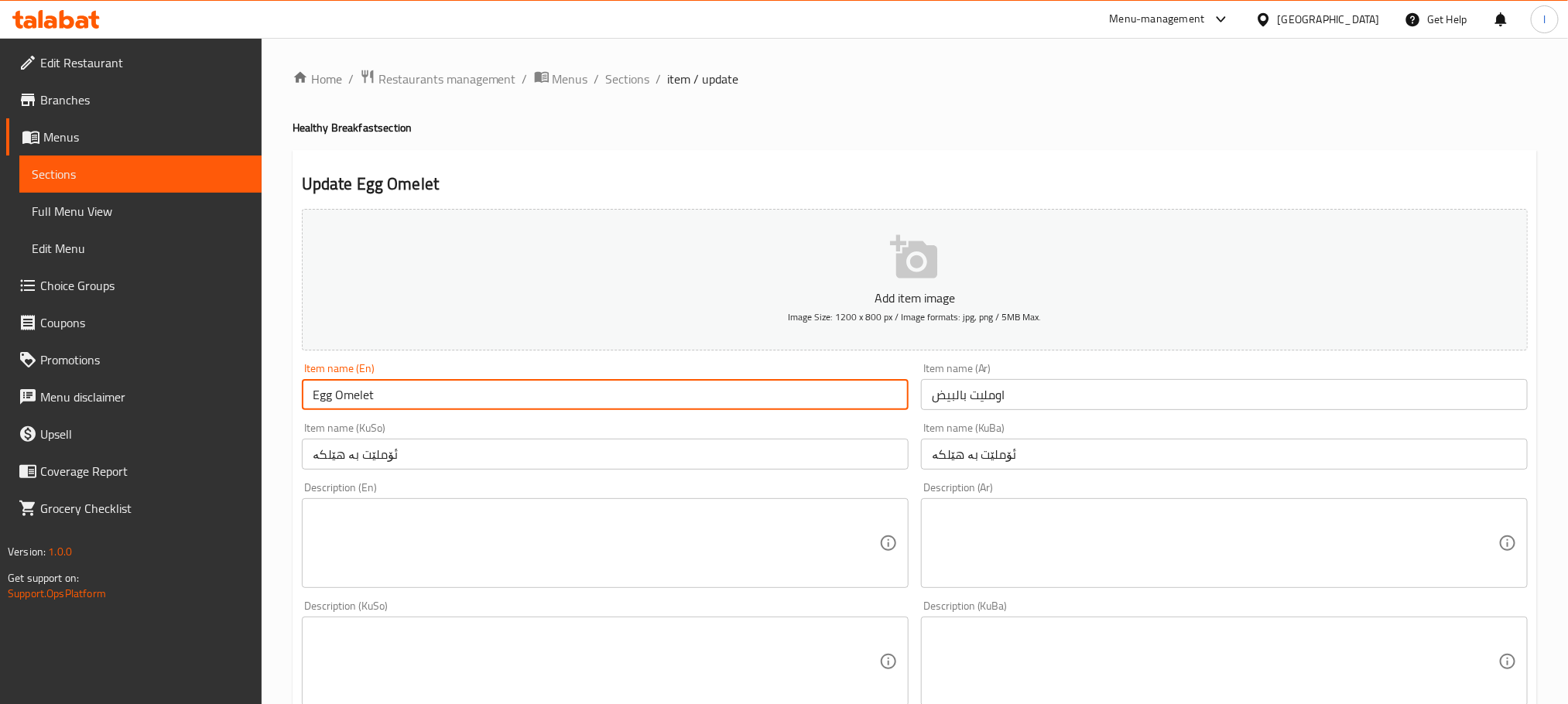
click at [413, 402] on input "Egg Omelet" at bounding box center [605, 394] width 607 height 31
type input "Egg Omelet With Meat"
click at [1034, 401] on input "اومليت بالبيض" at bounding box center [1224, 394] width 607 height 31
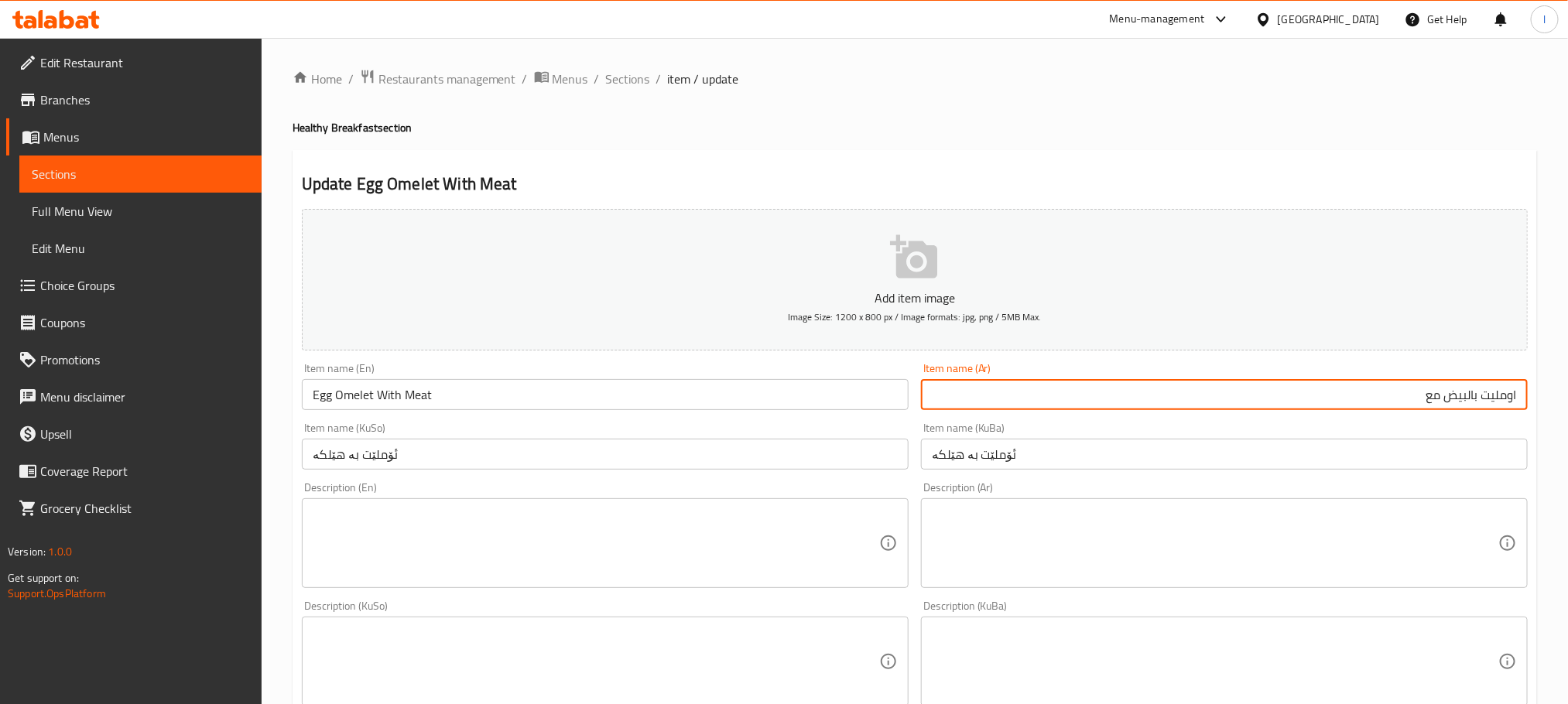
scroll to position [849, 0]
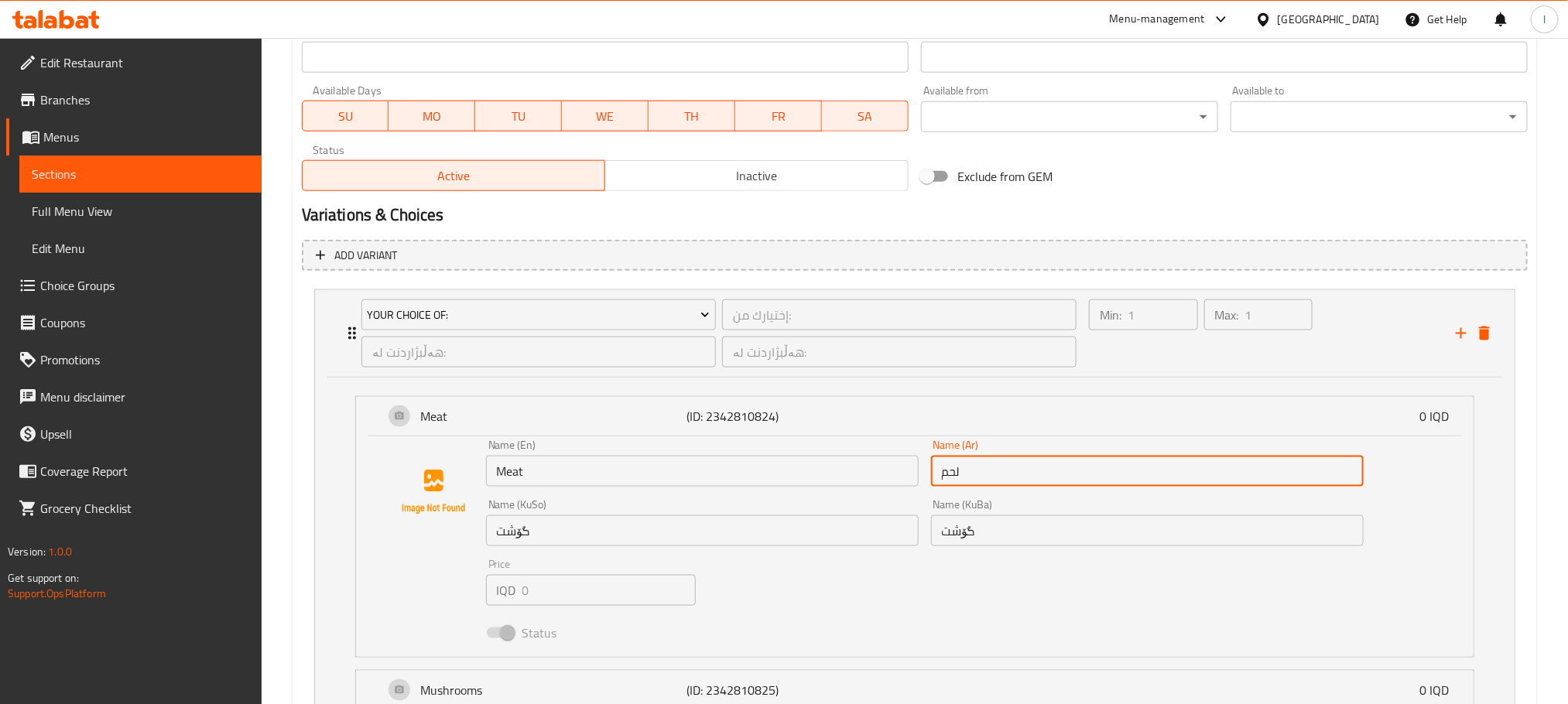
drag, startPoint x: 989, startPoint y: 474, endPoint x: 804, endPoint y: 476, distance: 185.0
click at [804, 476] on div "Name (En) Meat Name (En) Name (Ar) لحم Name (Ar) Name (KuSo) گۆشت Name (KuSo) N…" at bounding box center [925, 542] width 890 height 220
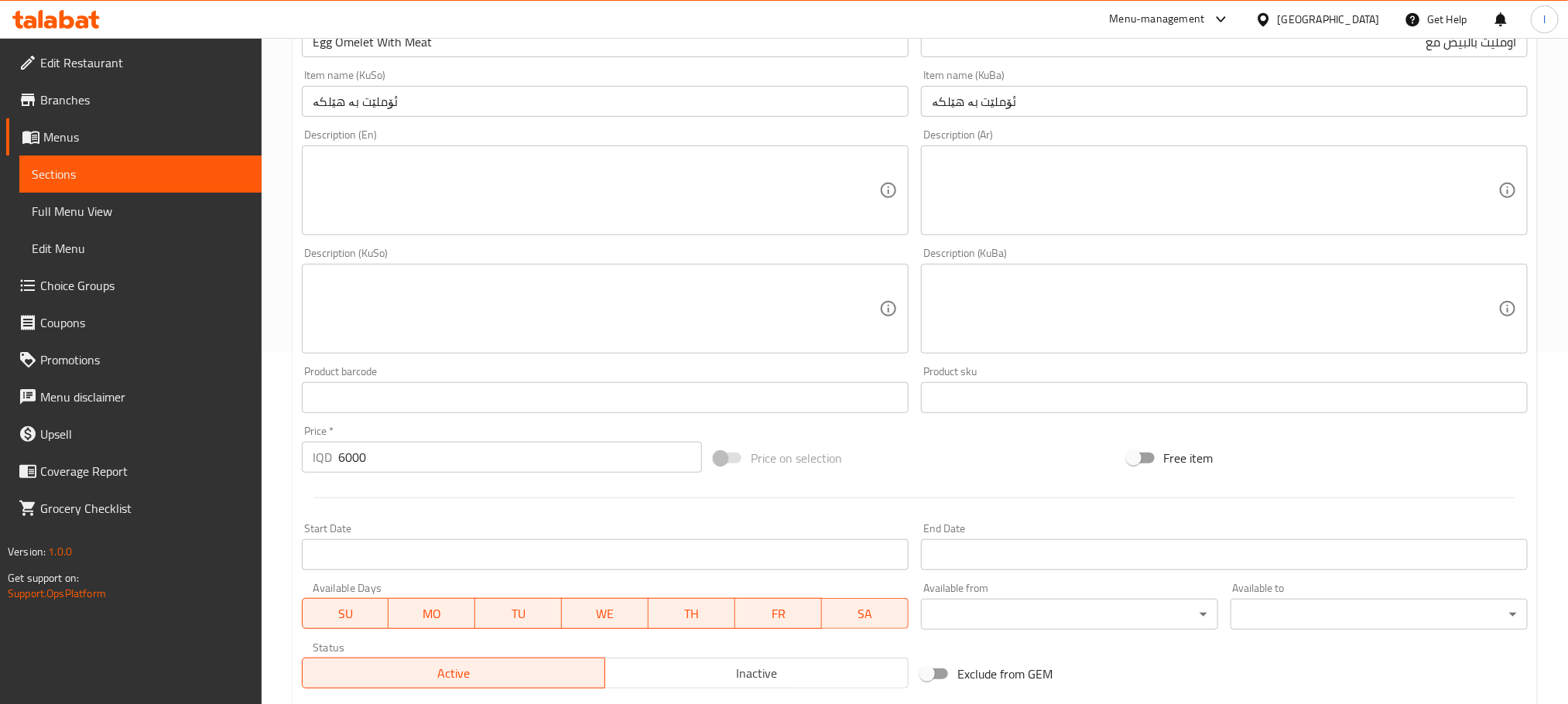
scroll to position [0, 0]
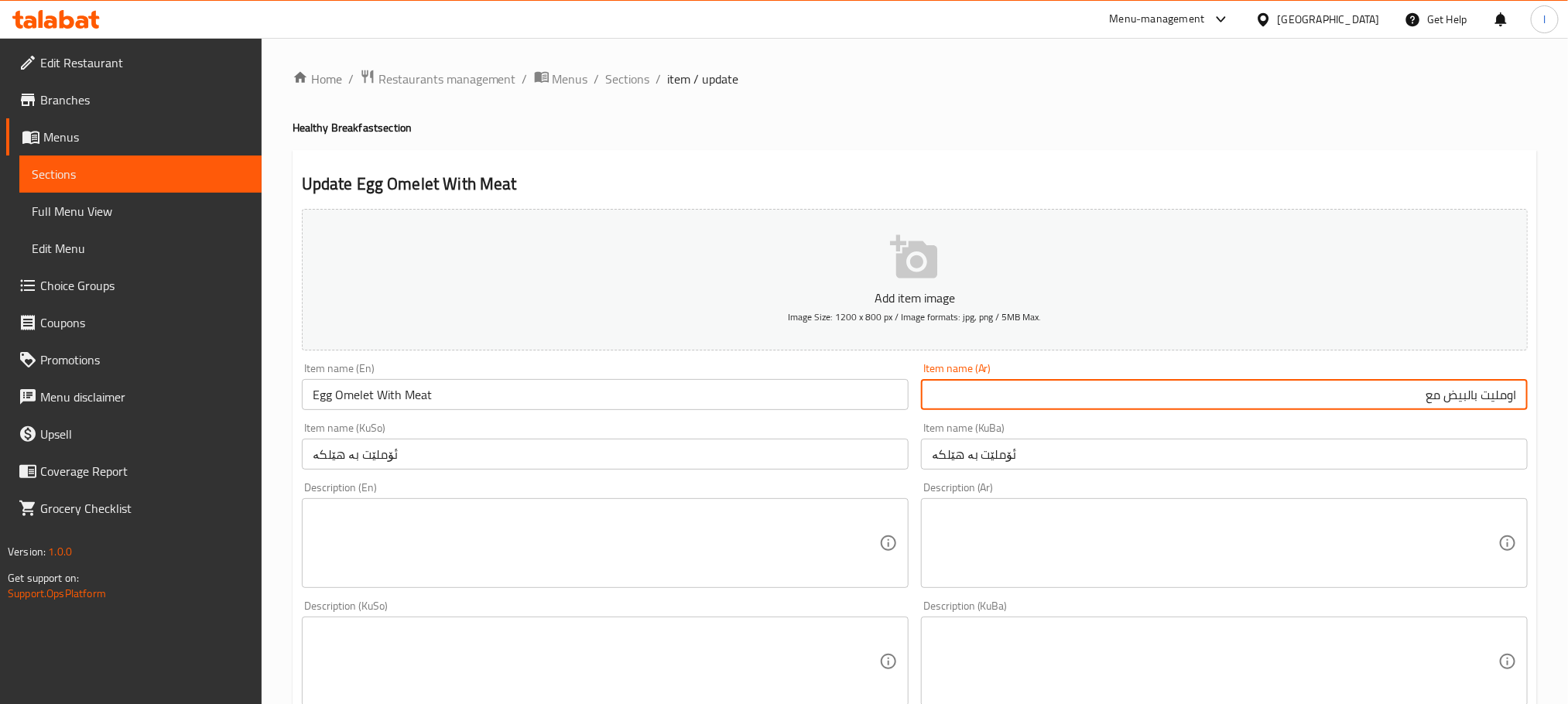
click at [1319, 402] on input "اومليت بالبيض مع" at bounding box center [1224, 394] width 607 height 31
paste input "لحم"
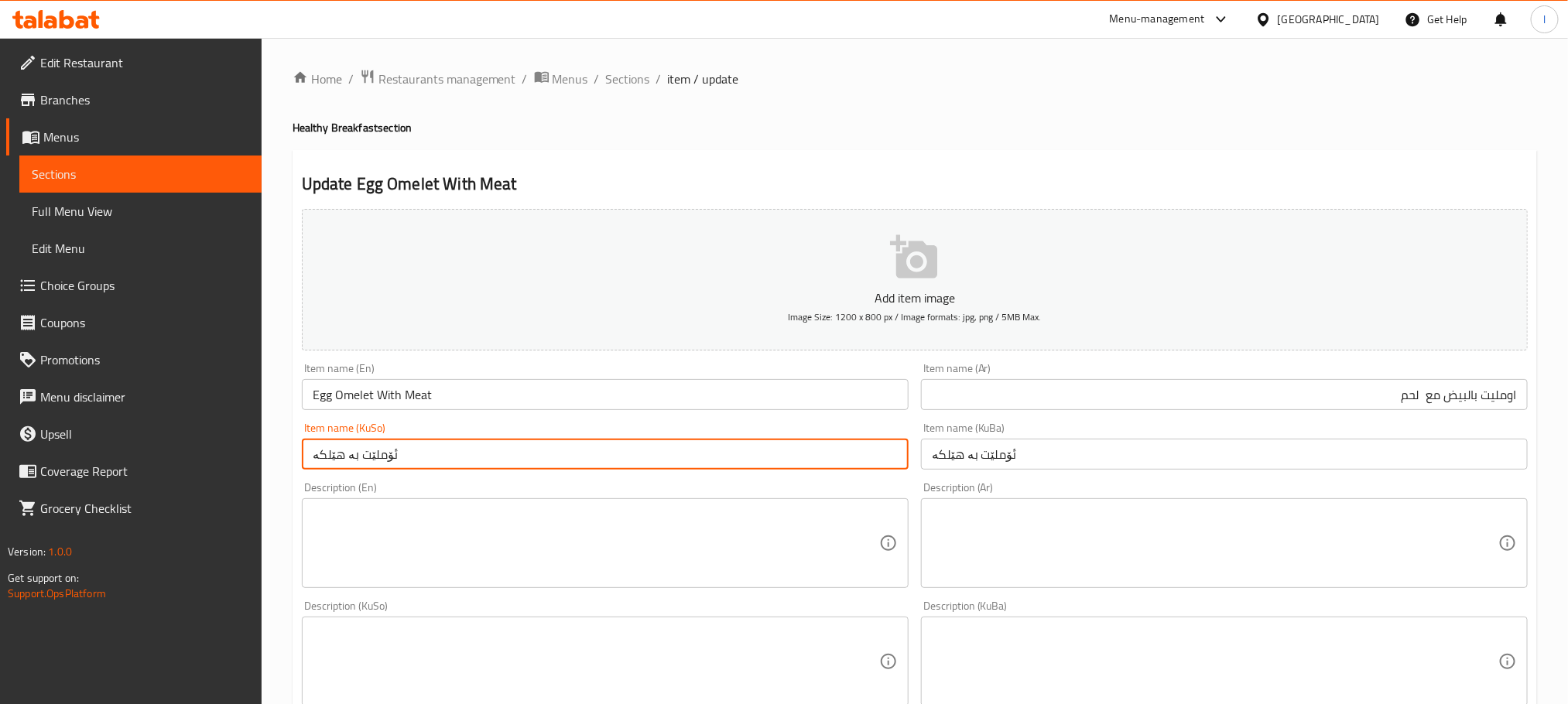
click at [578, 448] on input "ئۆملێت بە هێلکە" at bounding box center [605, 453] width 607 height 31
click at [1419, 390] on input "اومليت بالبيض مع لحم" at bounding box center [1224, 394] width 607 height 31
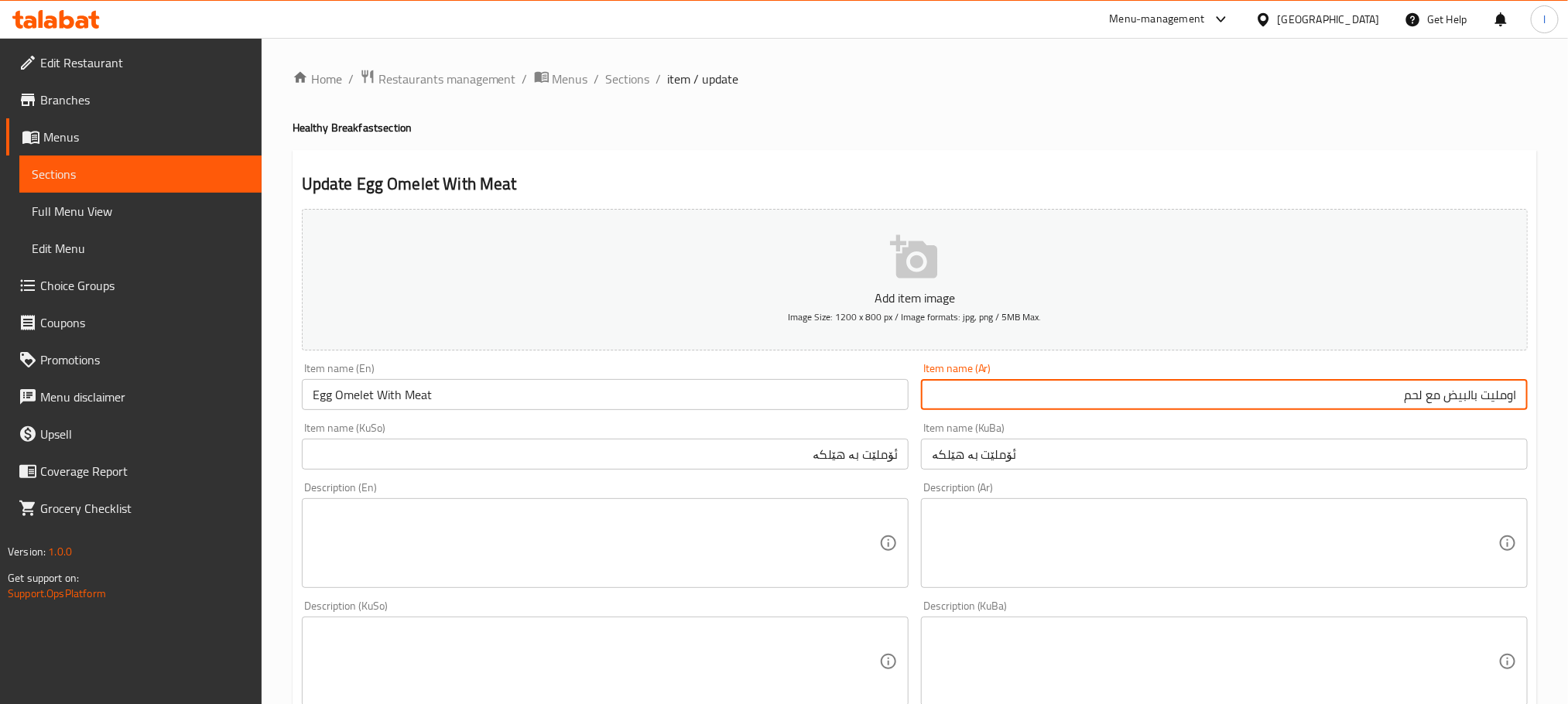
type input "اومليت بالبيض مع لحم"
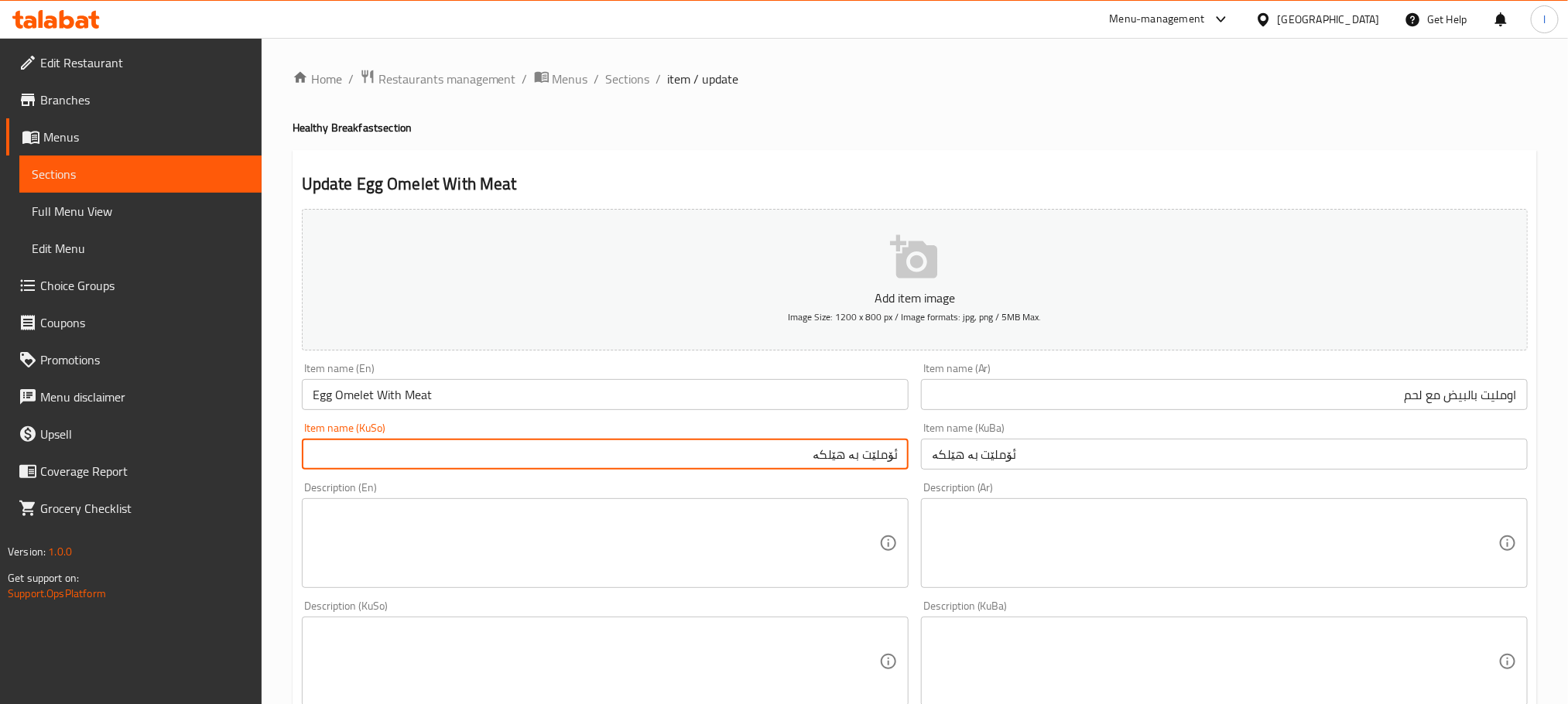
click at [765, 457] on input "ئۆملێت بە هێلکە" at bounding box center [605, 453] width 607 height 31
click at [769, 457] on input "ئۆملێت بە هێلکە لەگەڵ گۆشت" at bounding box center [605, 453] width 607 height 31
type input "ئۆملێت بە هێلکە لەگەڵ گۆشت"
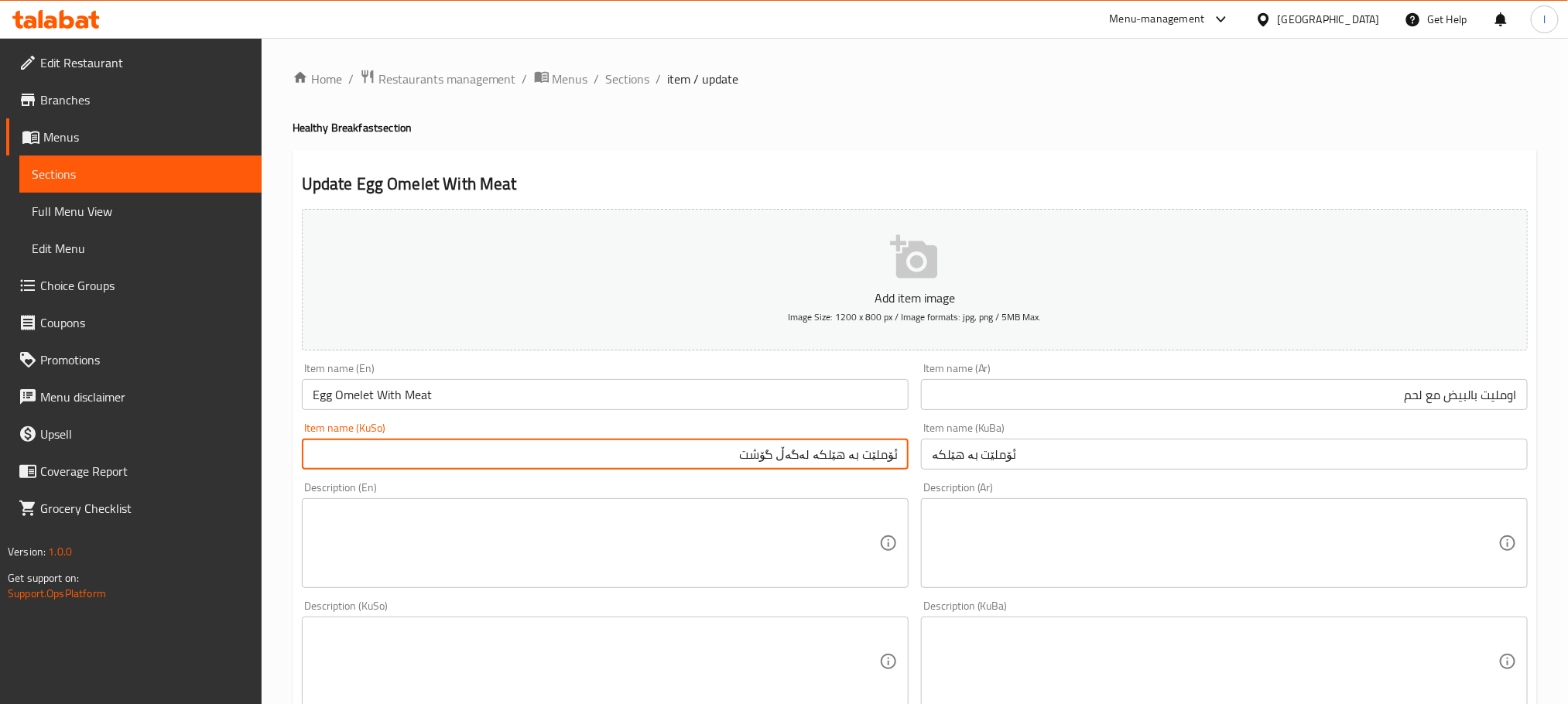
click at [984, 466] on input "ئۆملێت بە هێلکە" at bounding box center [1224, 453] width 607 height 31
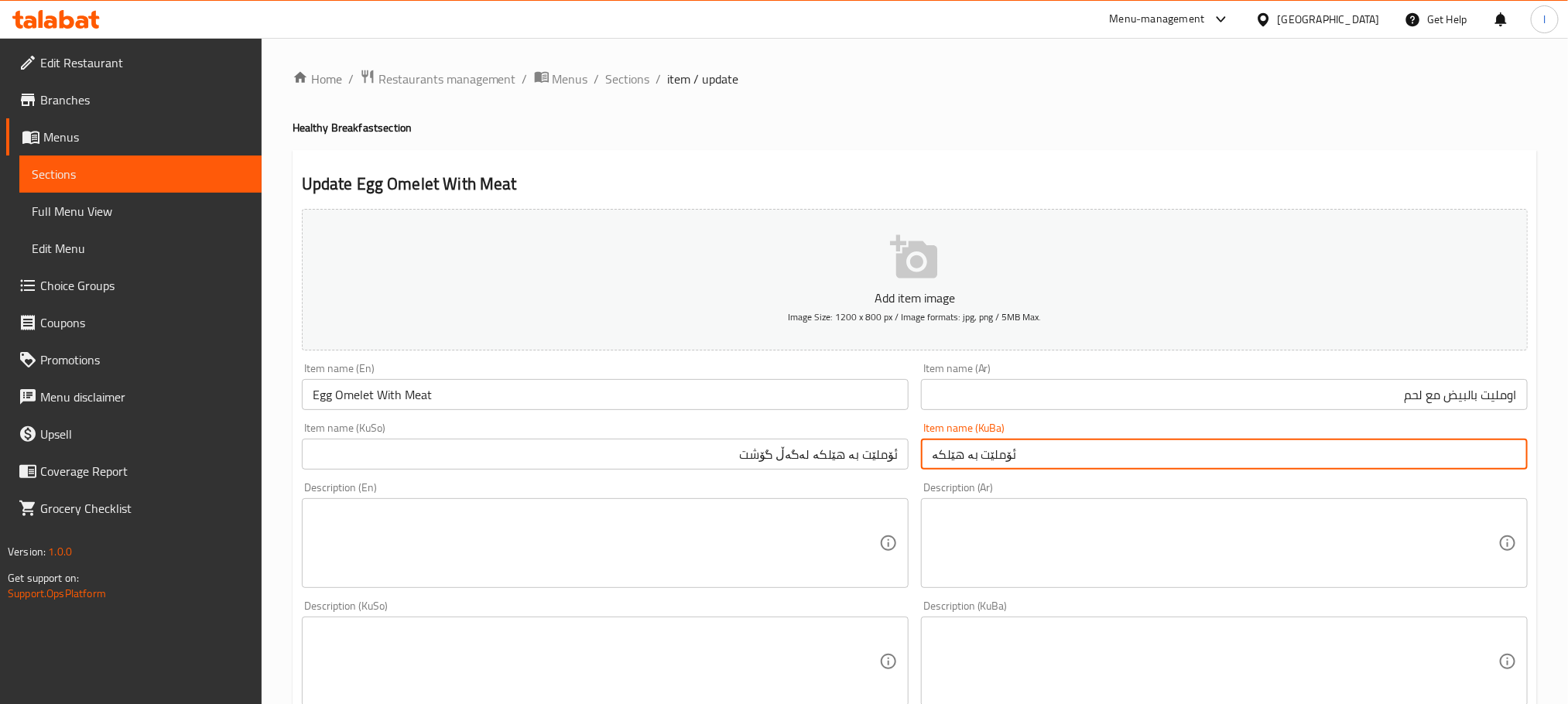
click at [984, 466] on input "ئۆملێت بە هێلکە" at bounding box center [1224, 453] width 607 height 31
paste input "لەگەڵ گۆشت"
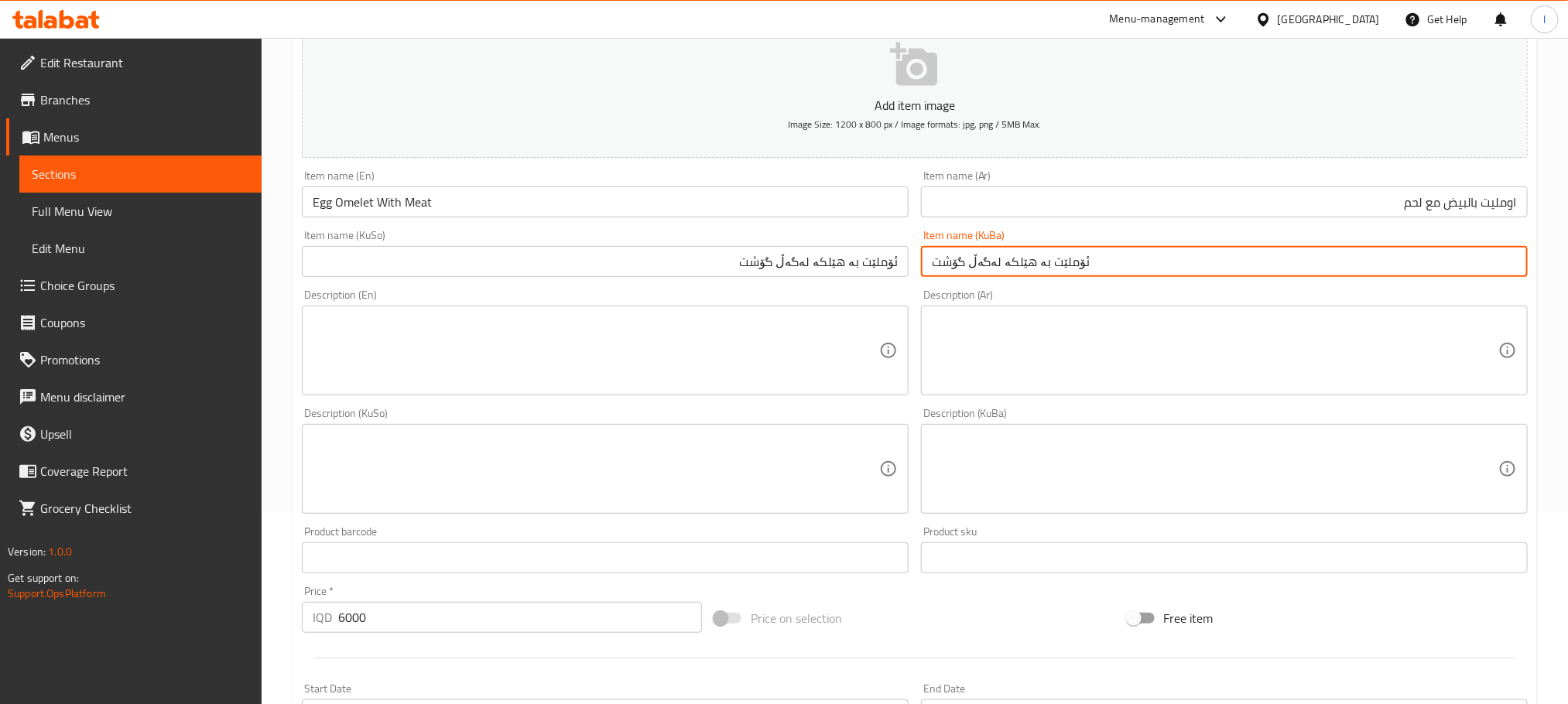
scroll to position [1043, 0]
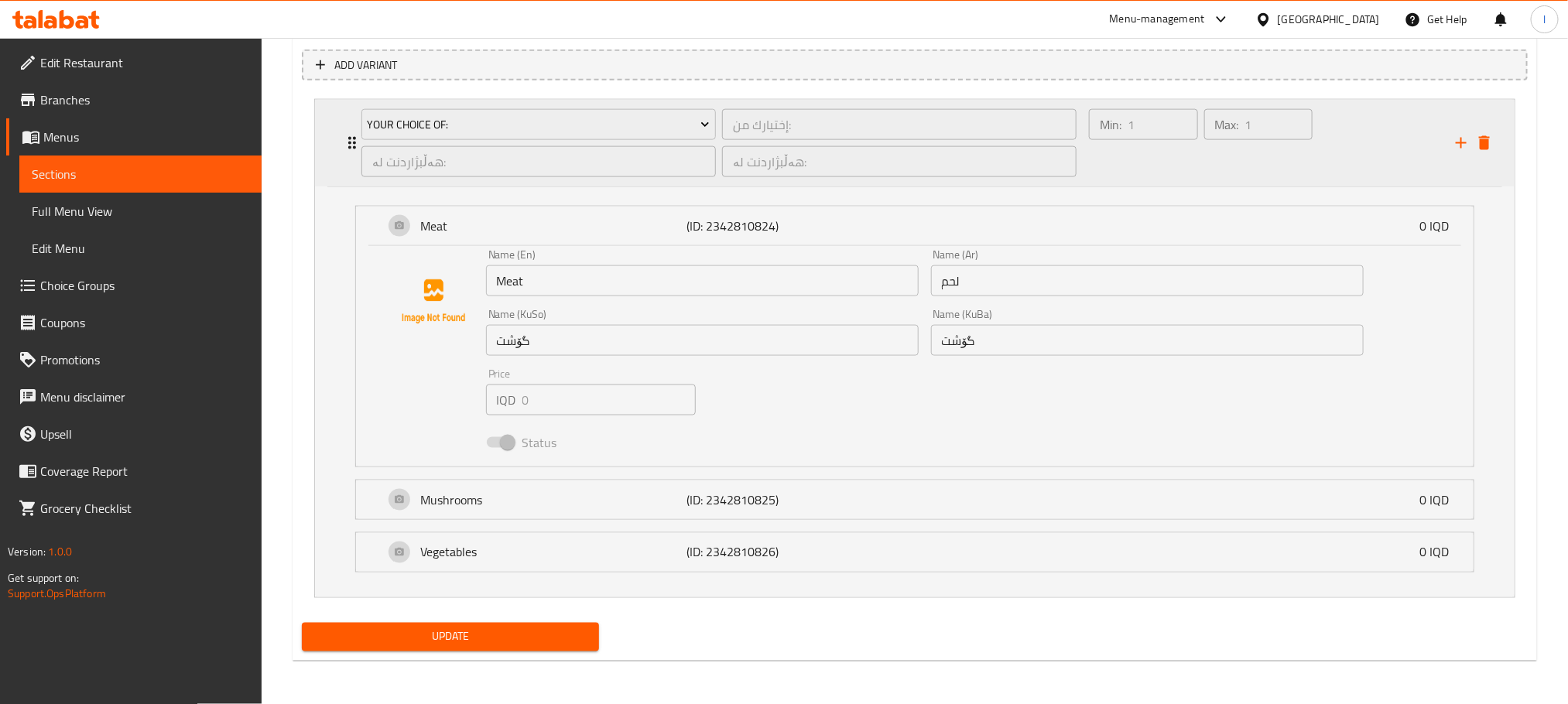
type input "ئۆملێت بە هێلکە لەگەڵ گۆشت"
click at [1493, 133] on button "delete" at bounding box center [1484, 143] width 23 height 23
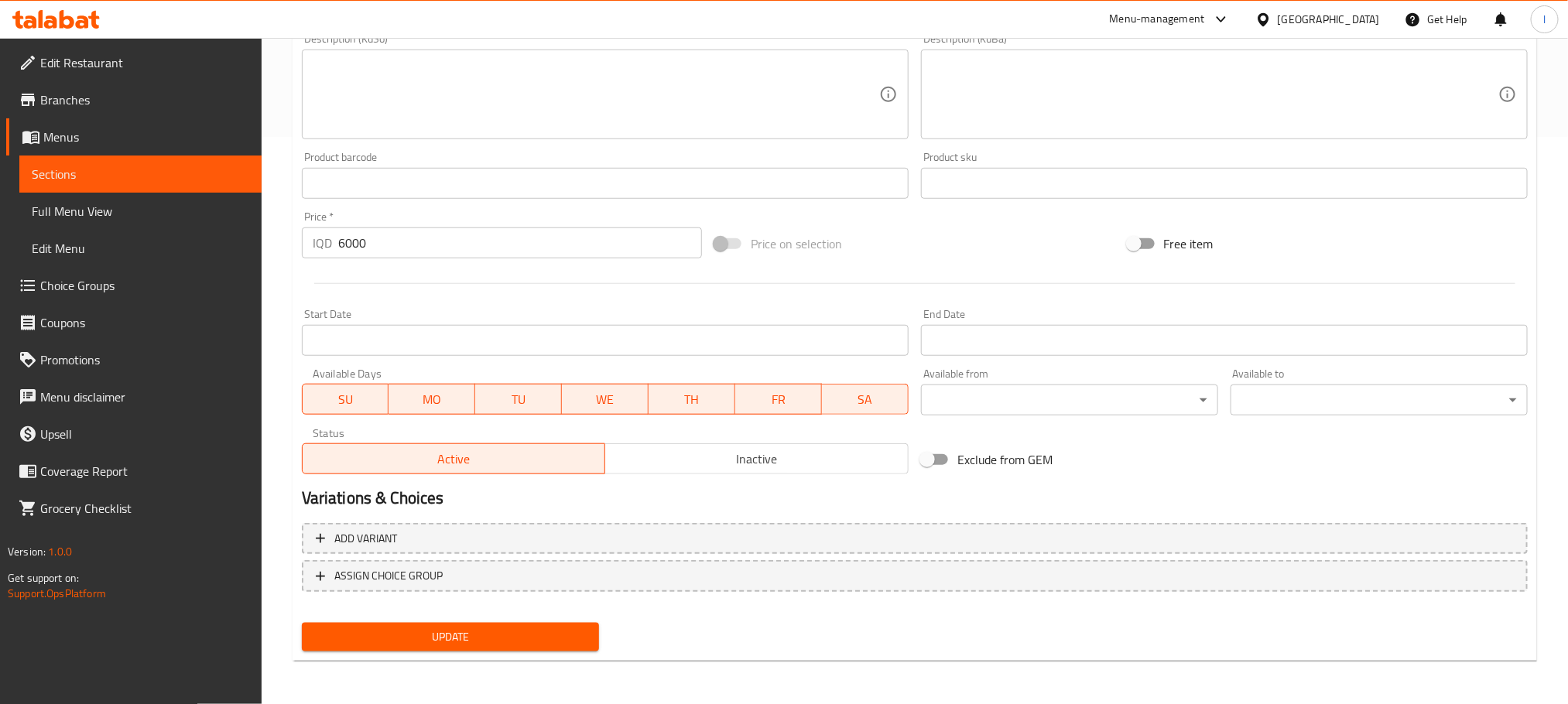
scroll to position [565, 0]
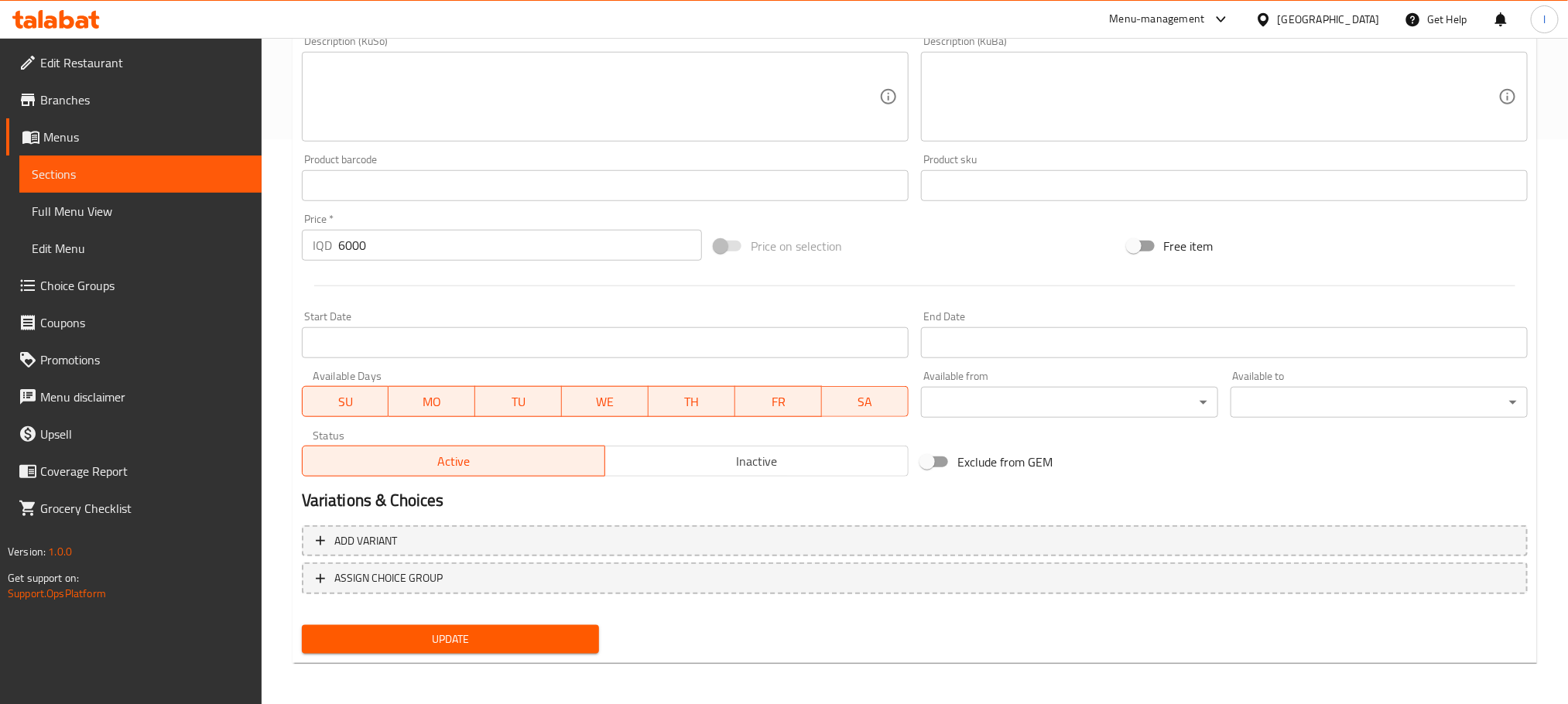
click at [506, 629] on span "Update" at bounding box center [450, 639] width 272 height 20
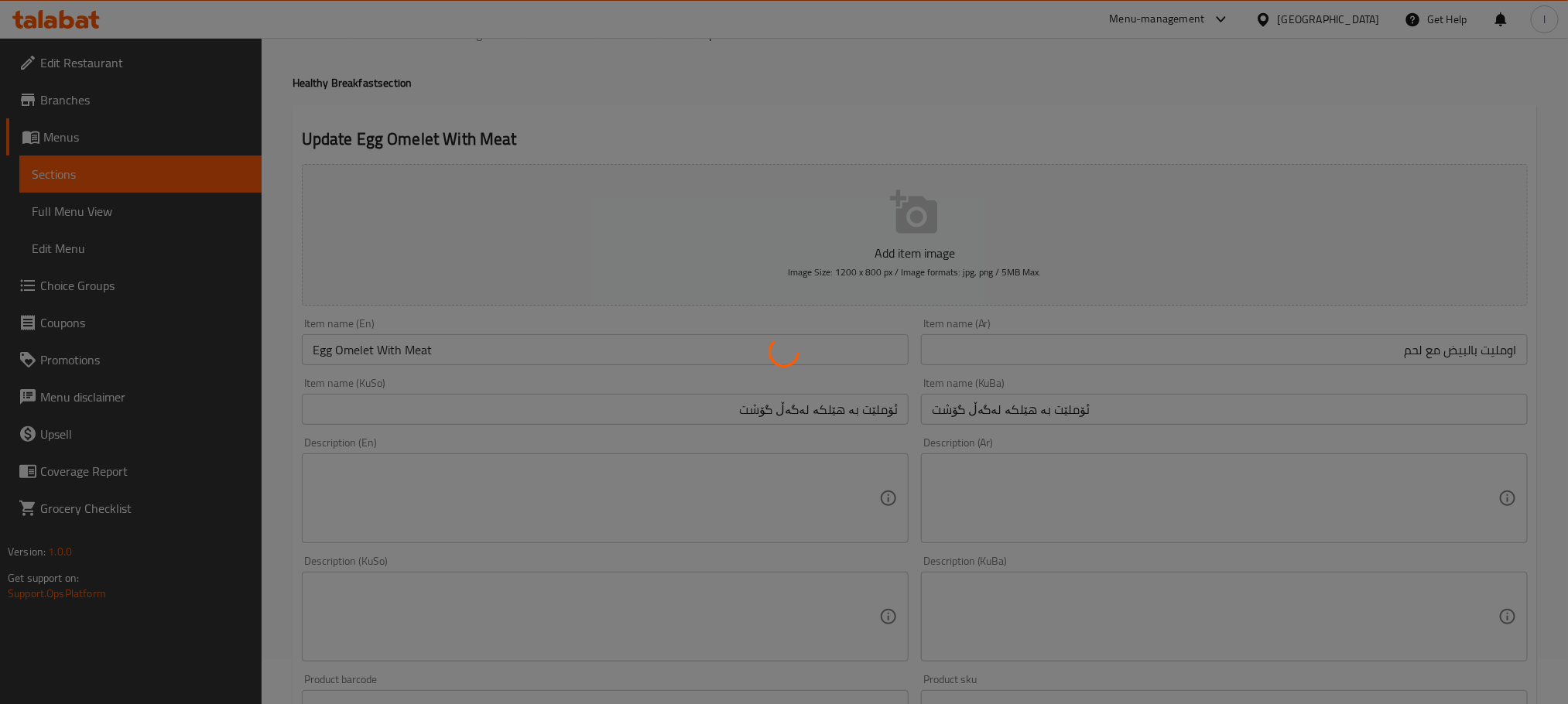
scroll to position [0, 0]
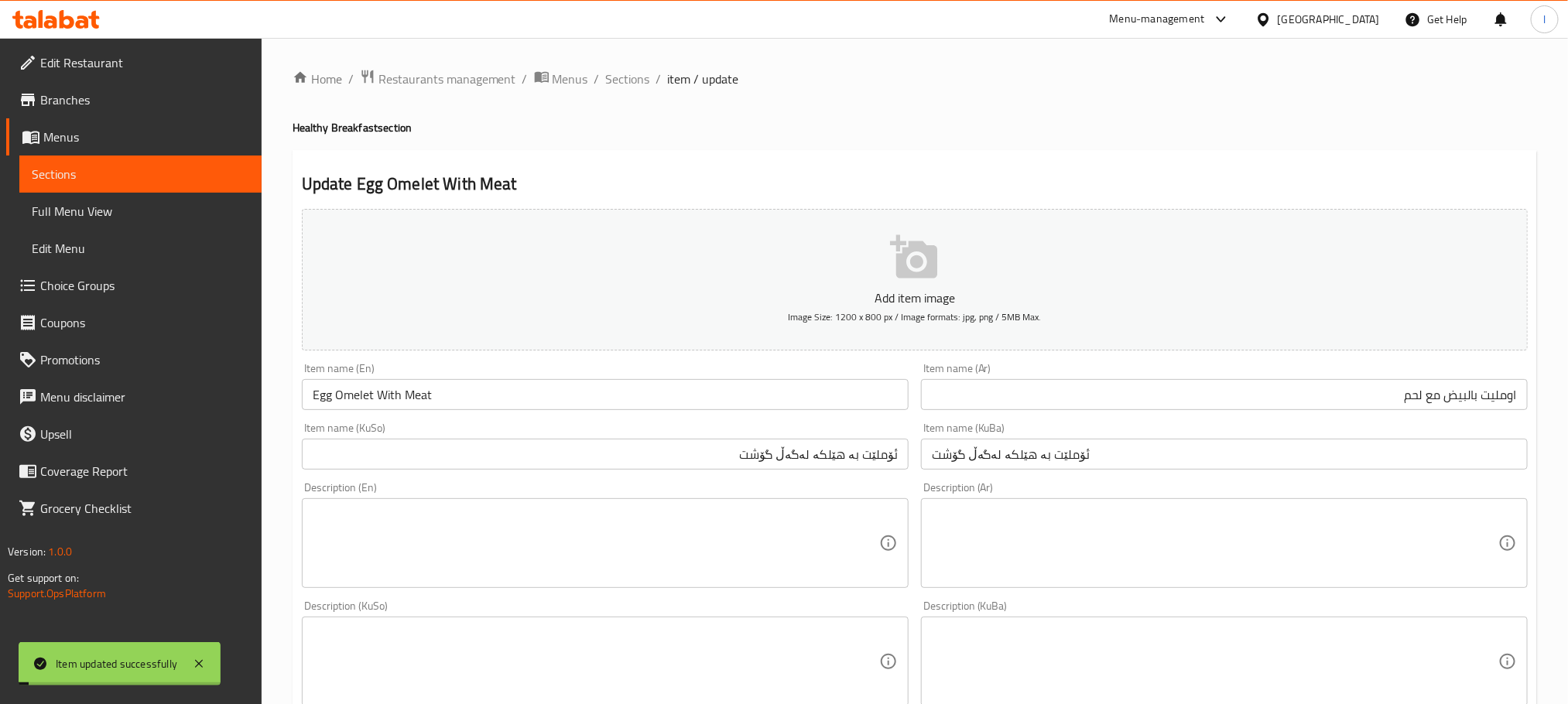
click at [462, 404] on input "Egg Omelet With Meat" at bounding box center [605, 394] width 607 height 31
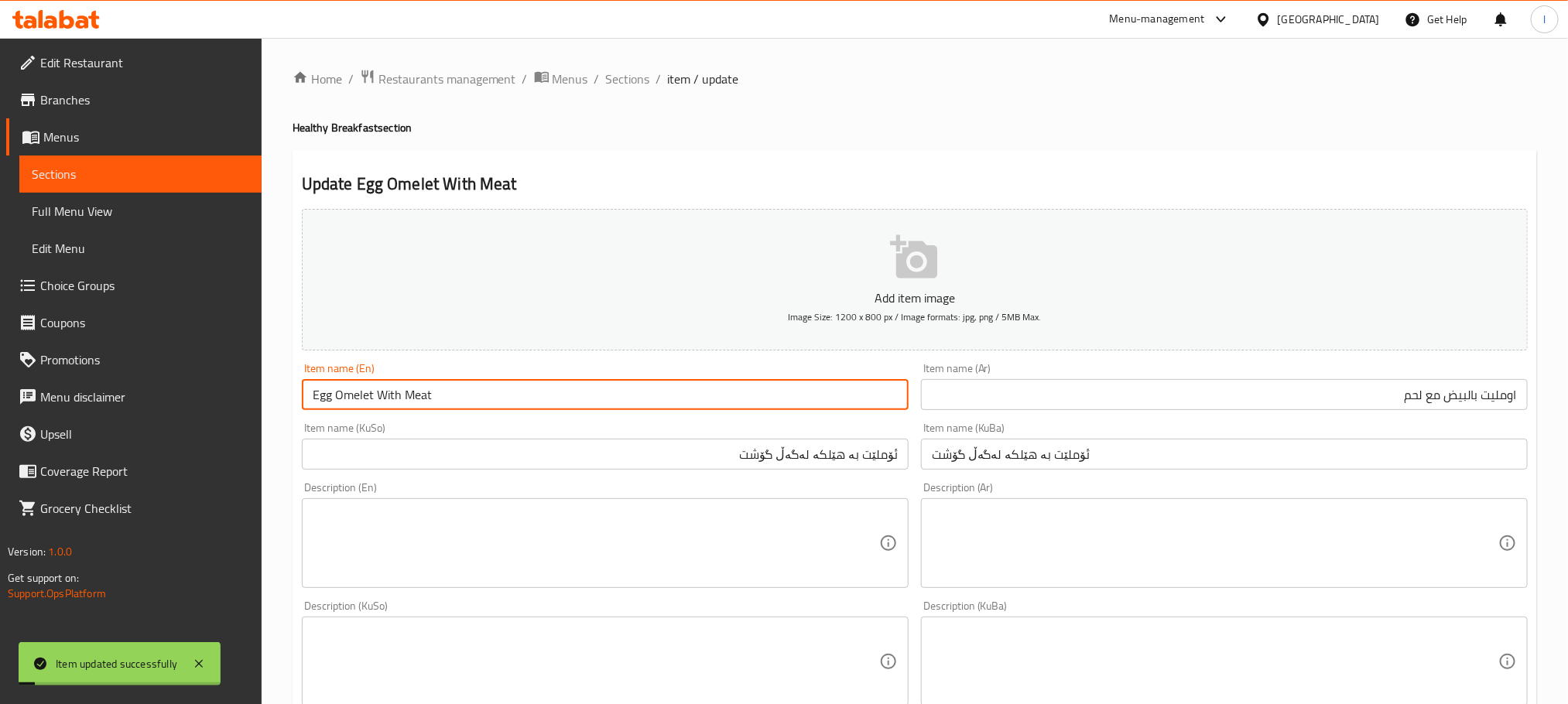
click at [462, 404] on input "Egg Omelet With Meat" at bounding box center [605, 394] width 607 height 31
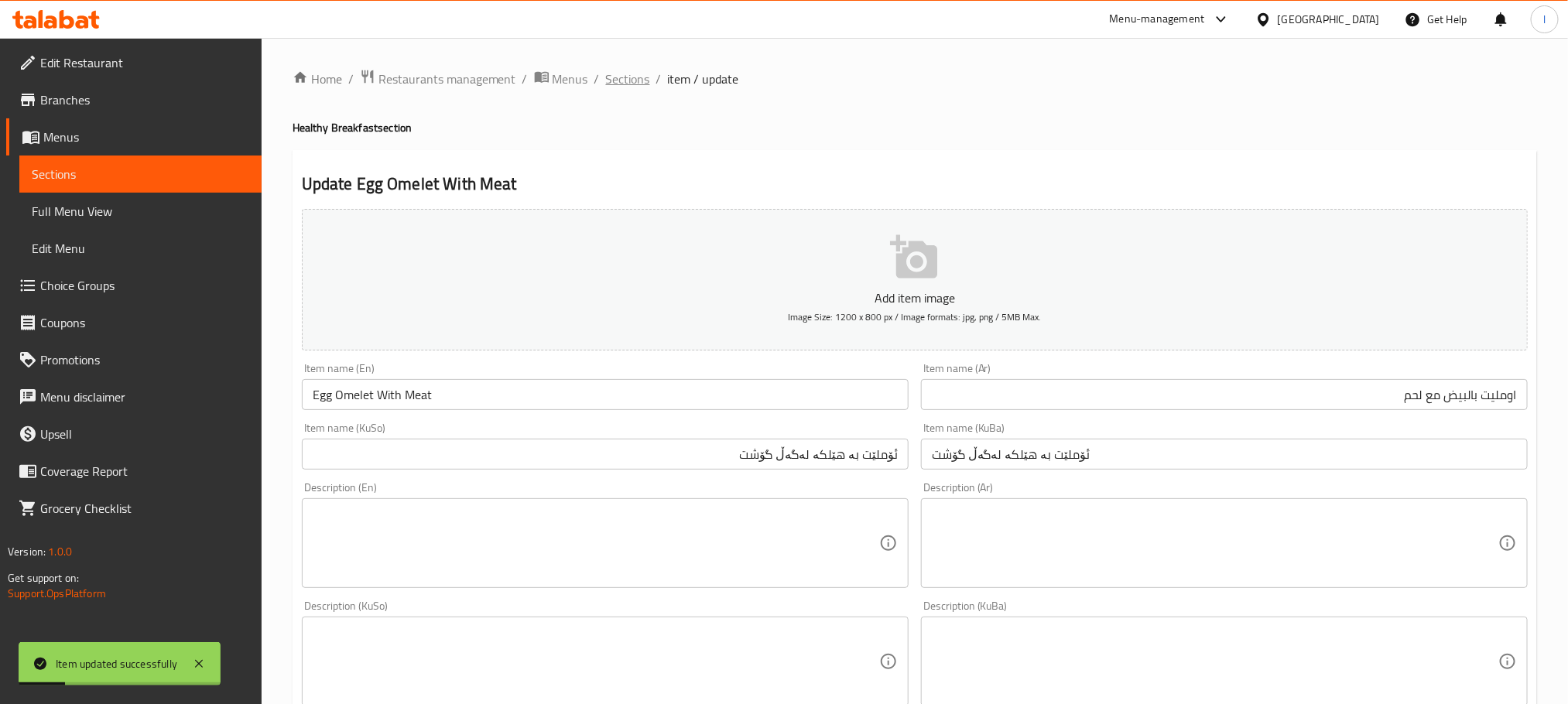
click at [623, 72] on span "Sections" at bounding box center [627, 79] width 44 height 19
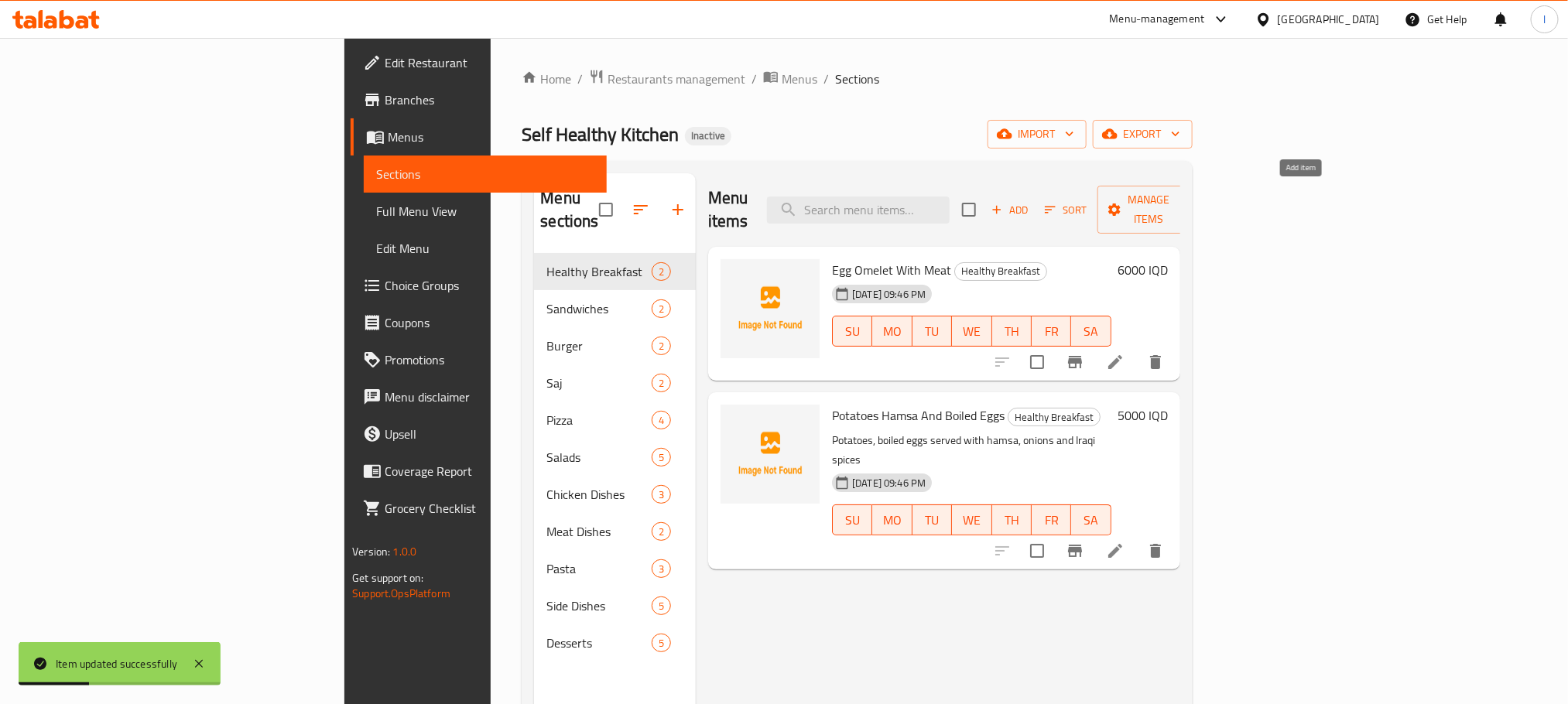
click at [1031, 201] on span "Add" at bounding box center [1010, 210] width 42 height 18
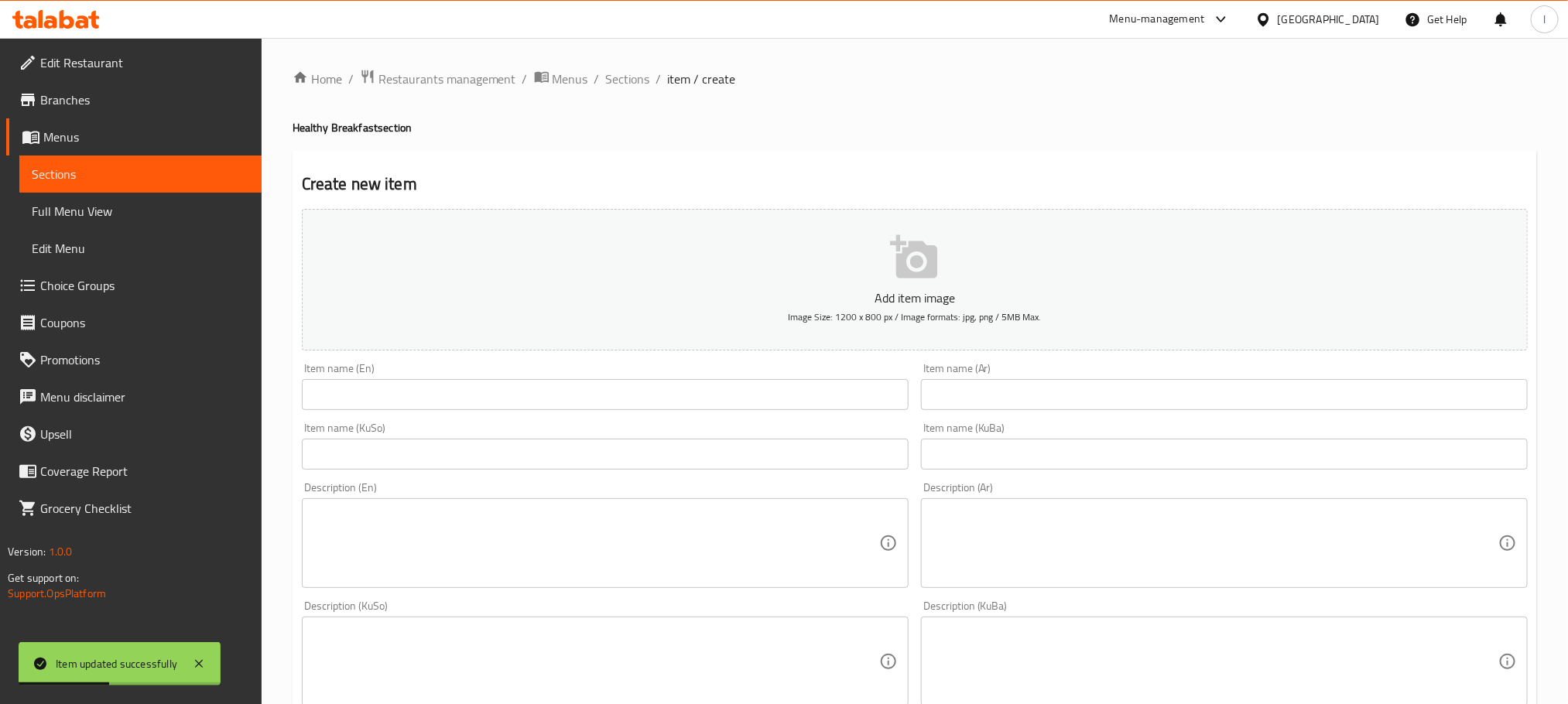
click at [409, 379] on input "text" at bounding box center [605, 394] width 607 height 31
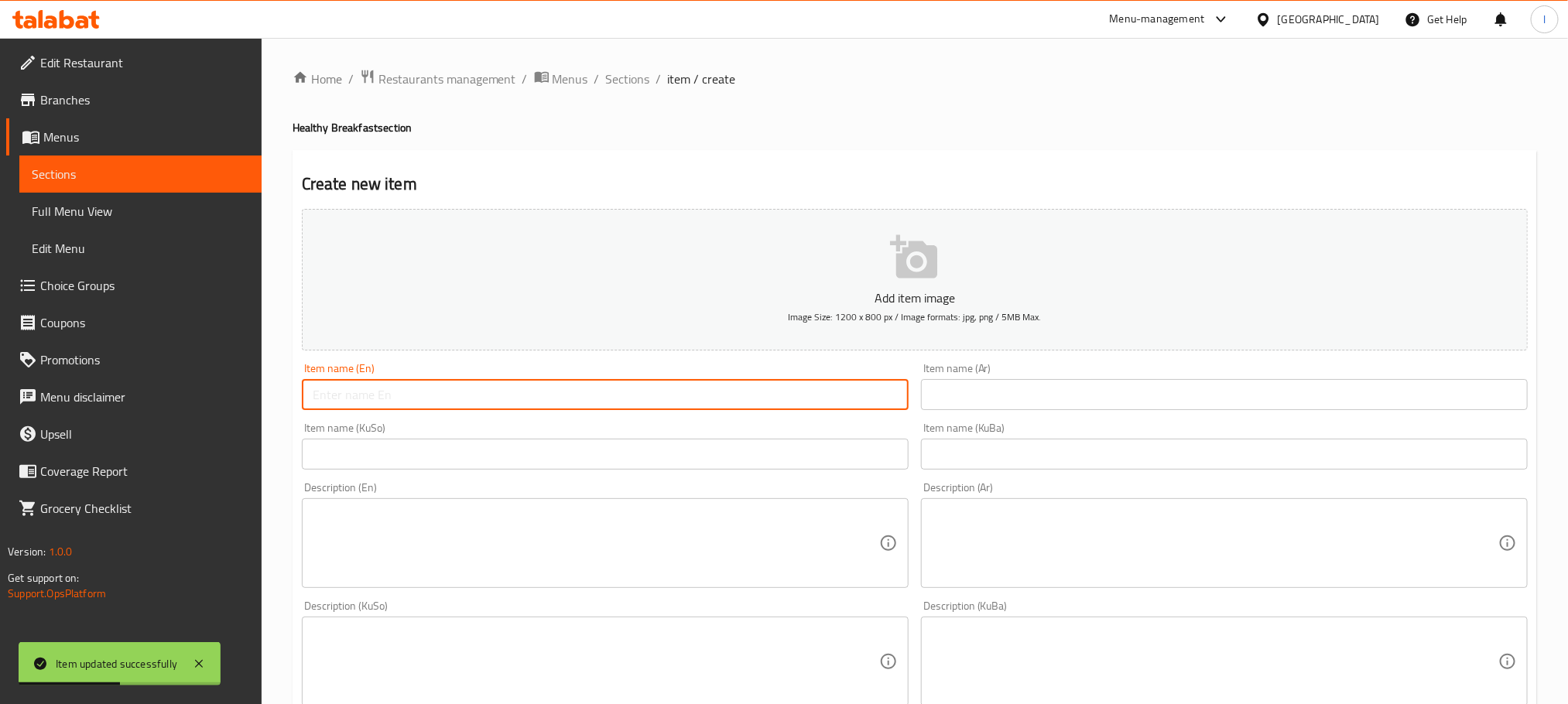
paste input "Egg Omelet With Meat"
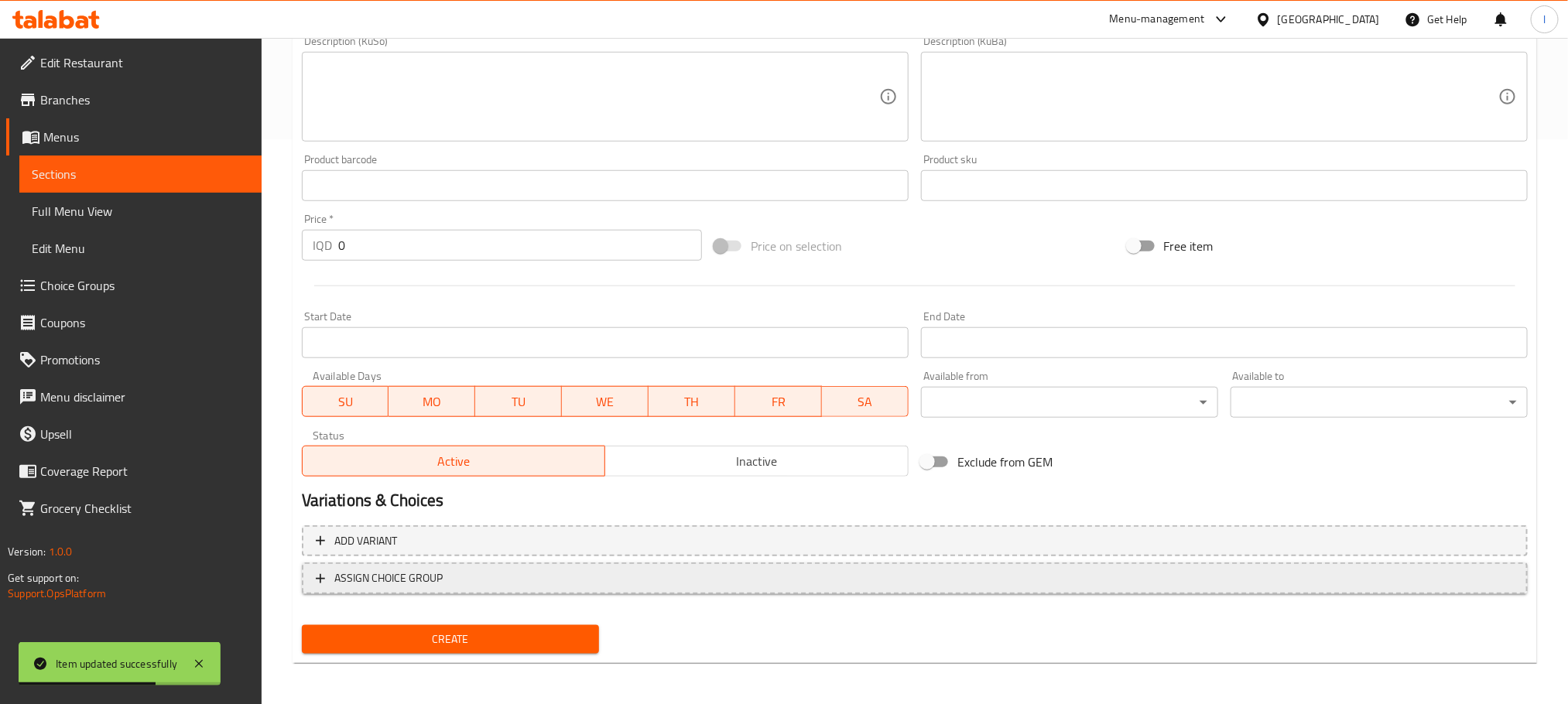
click at [657, 569] on span "ASSIGN CHOICE GROUP" at bounding box center [914, 578] width 1198 height 20
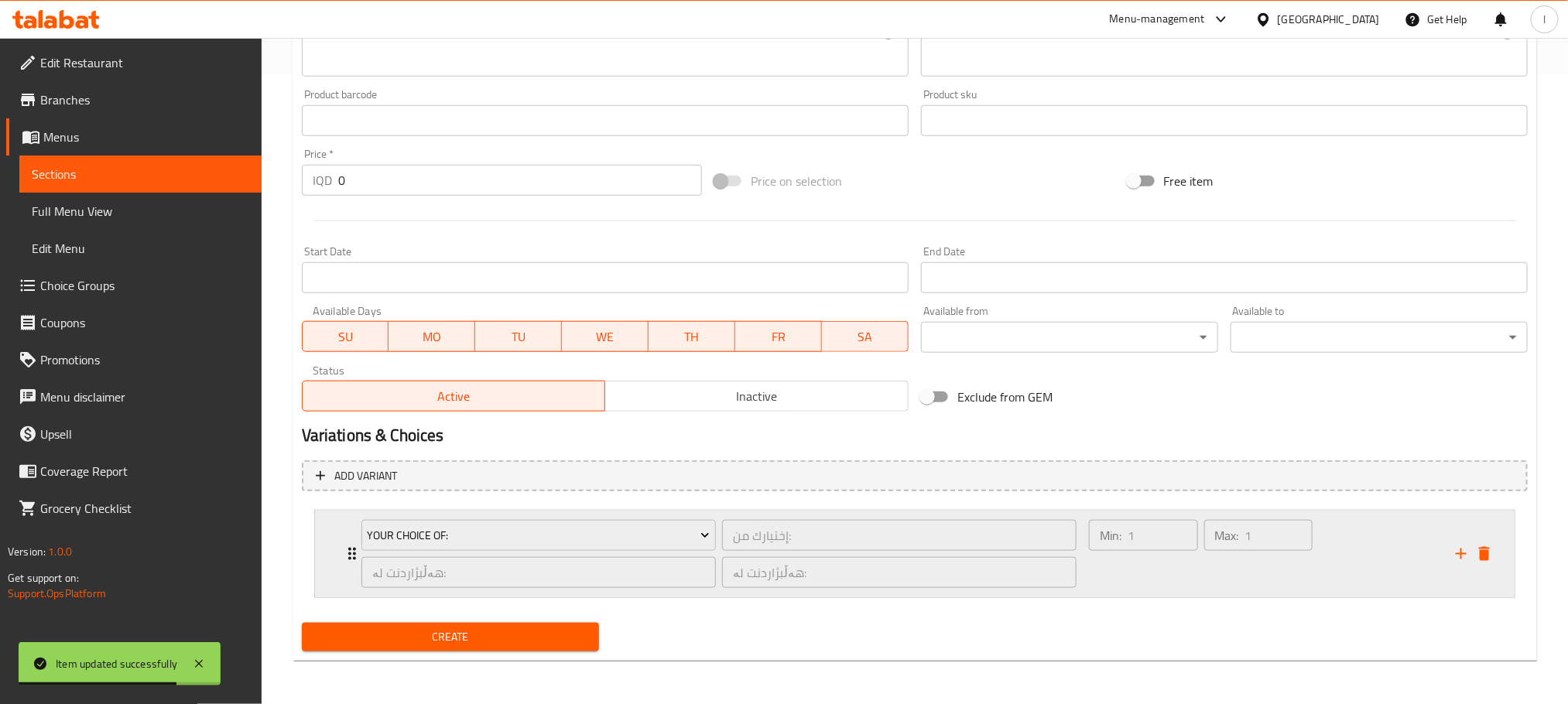
click at [1138, 571] on div "Min: 1 ​" at bounding box center [1143, 553] width 115 height 75
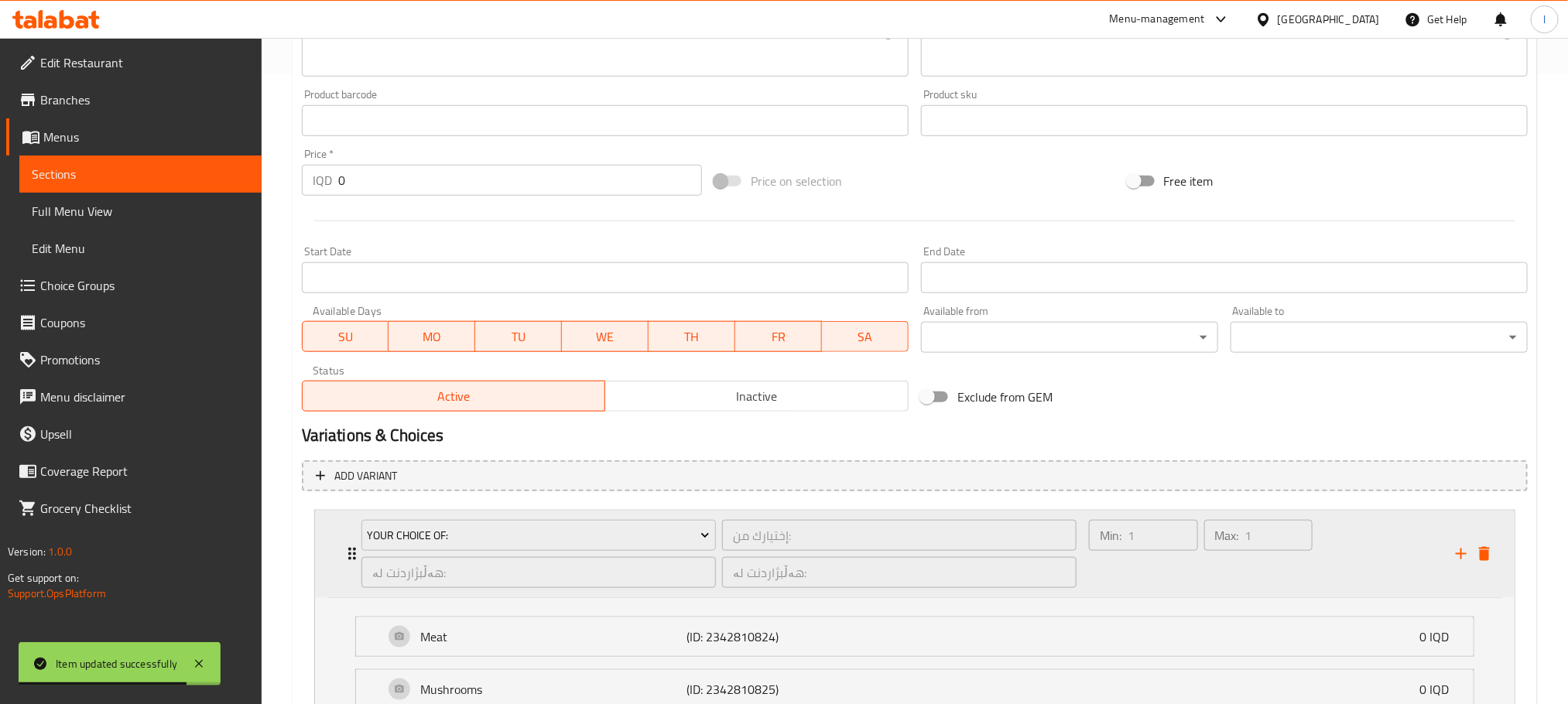
scroll to position [816, 0]
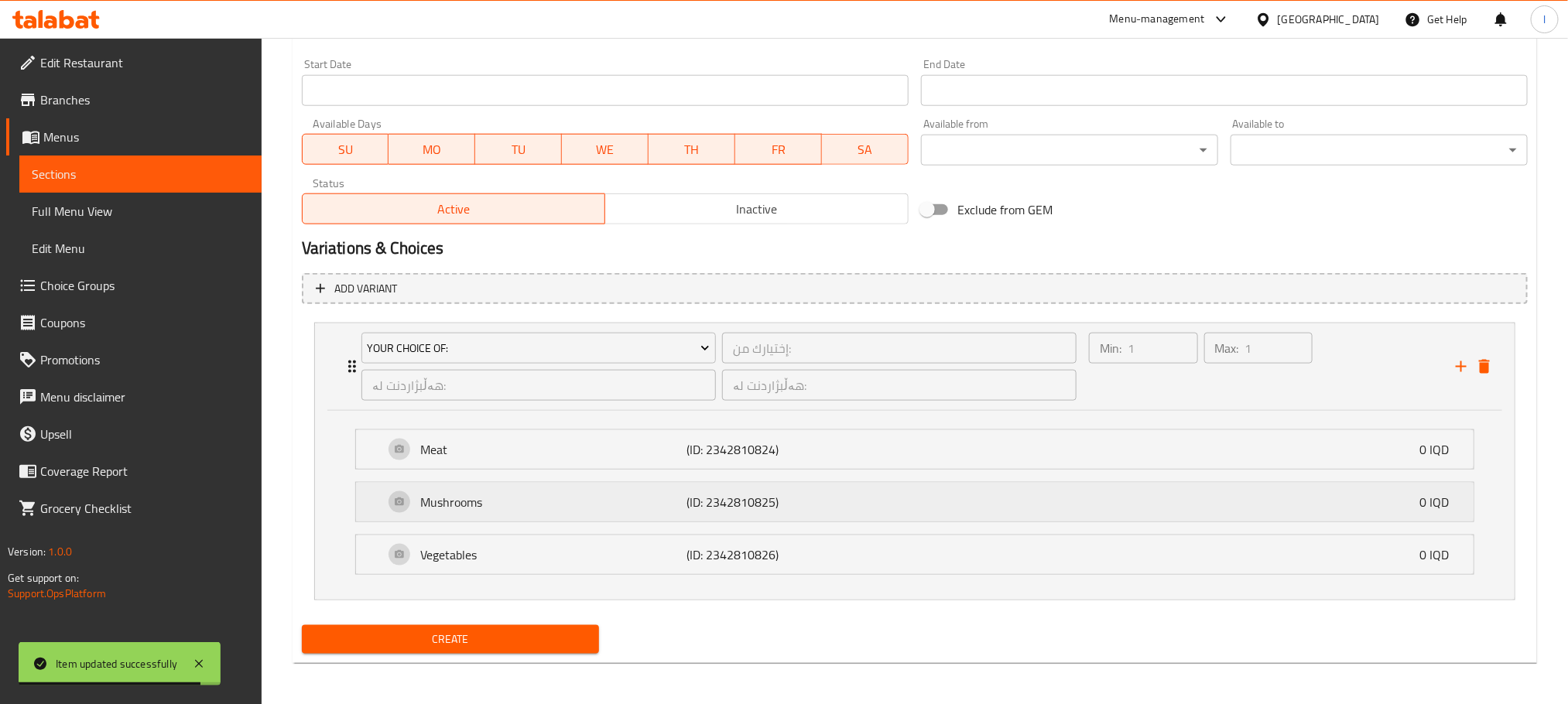
click at [589, 521] on div "Mushrooms (ID: 2342810825) 0 IQD" at bounding box center [919, 501] width 1071 height 39
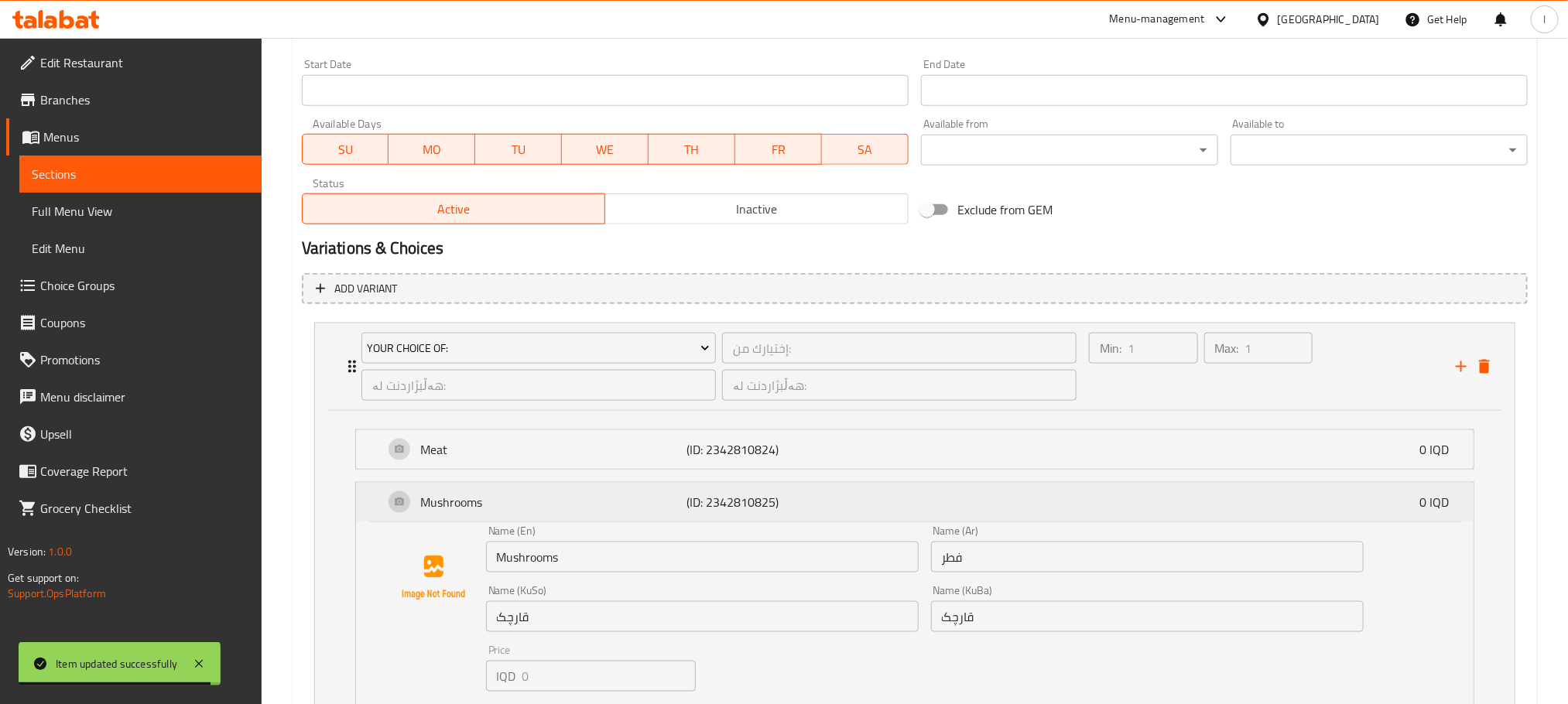
scroll to position [1043, 0]
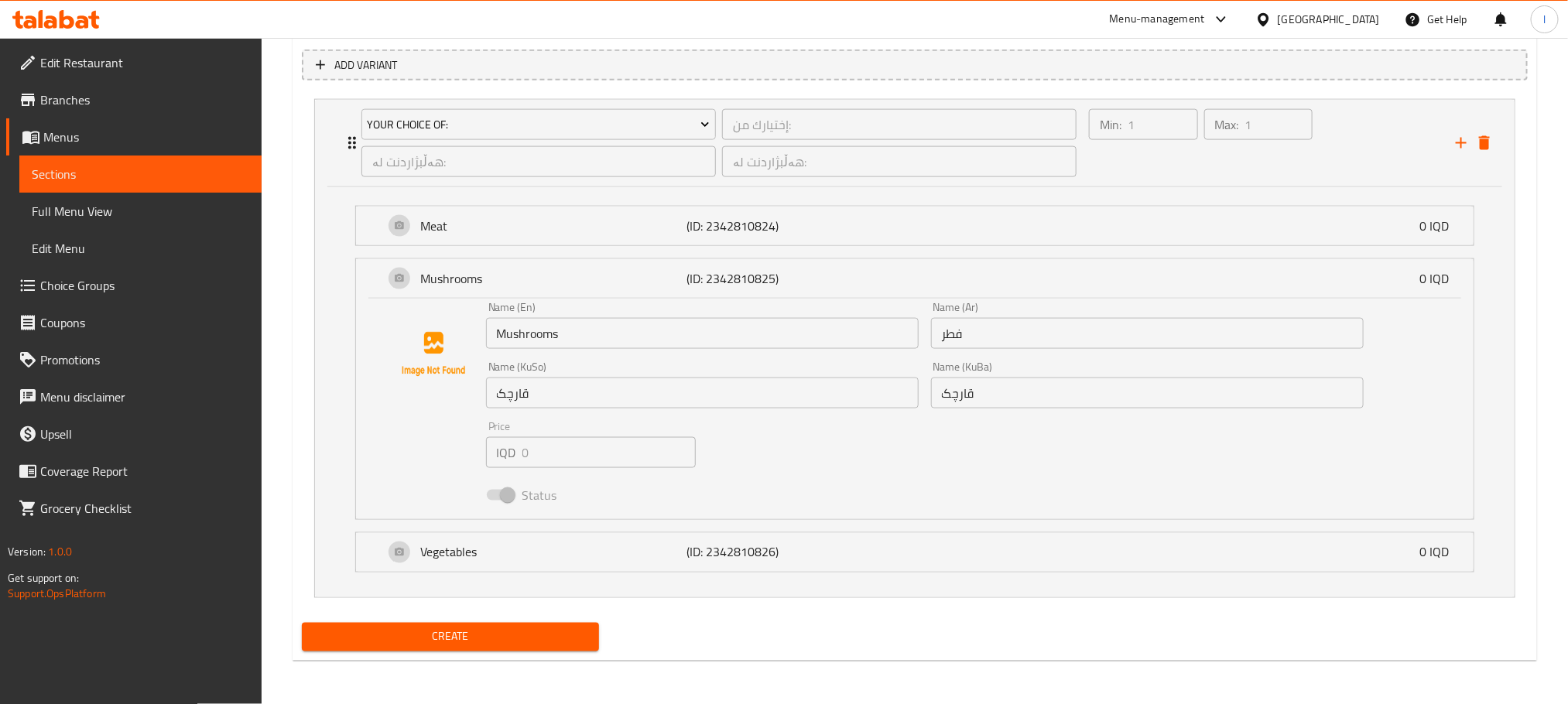
click at [585, 346] on input "Mushrooms" at bounding box center [702, 333] width 432 height 31
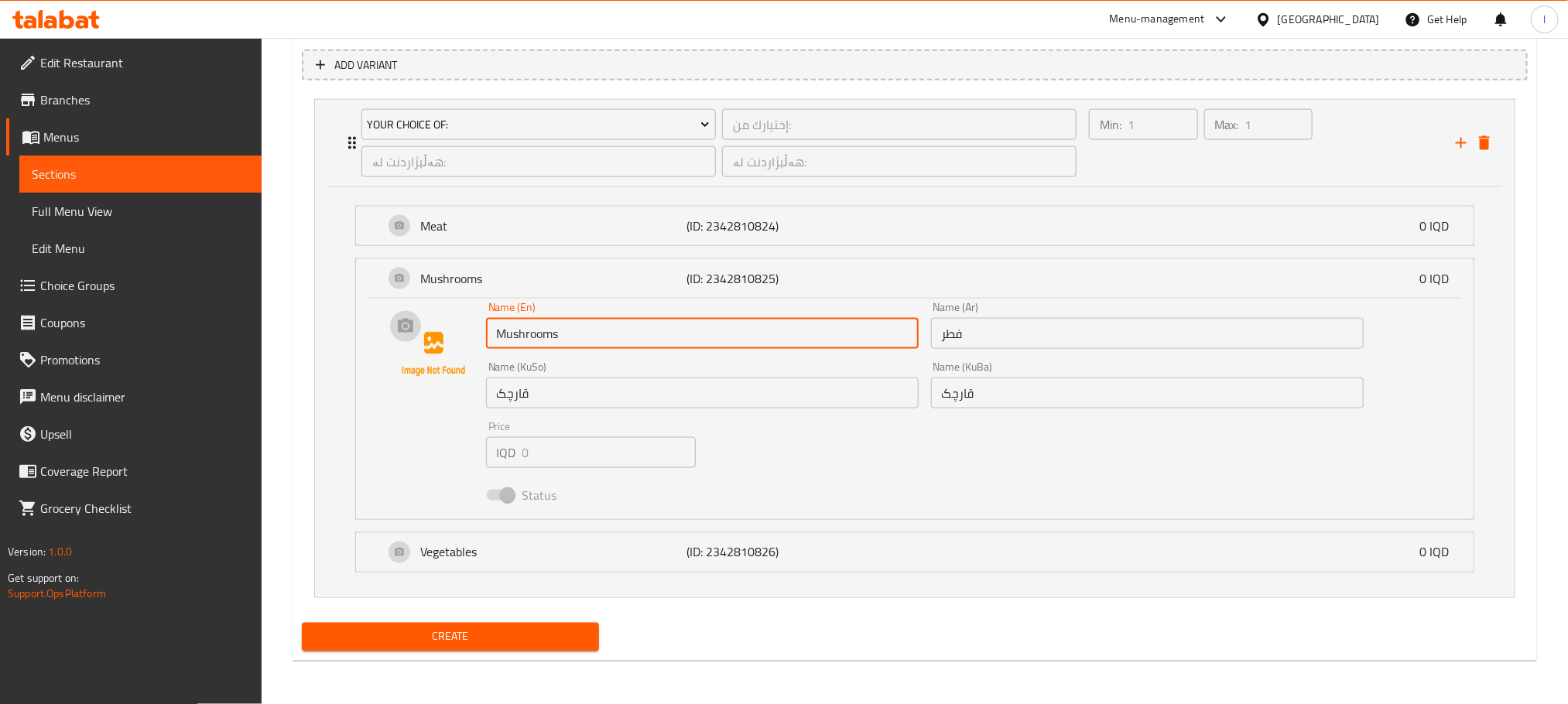
drag, startPoint x: 586, startPoint y: 339, endPoint x: 439, endPoint y: 339, distance: 147.0
click at [439, 339] on div "Name (En) Mushrooms Name (En) Name (Ar) فطر Name (Ar) Name (KuSo) قارچک Name (K…" at bounding box center [915, 406] width 1067 height 208
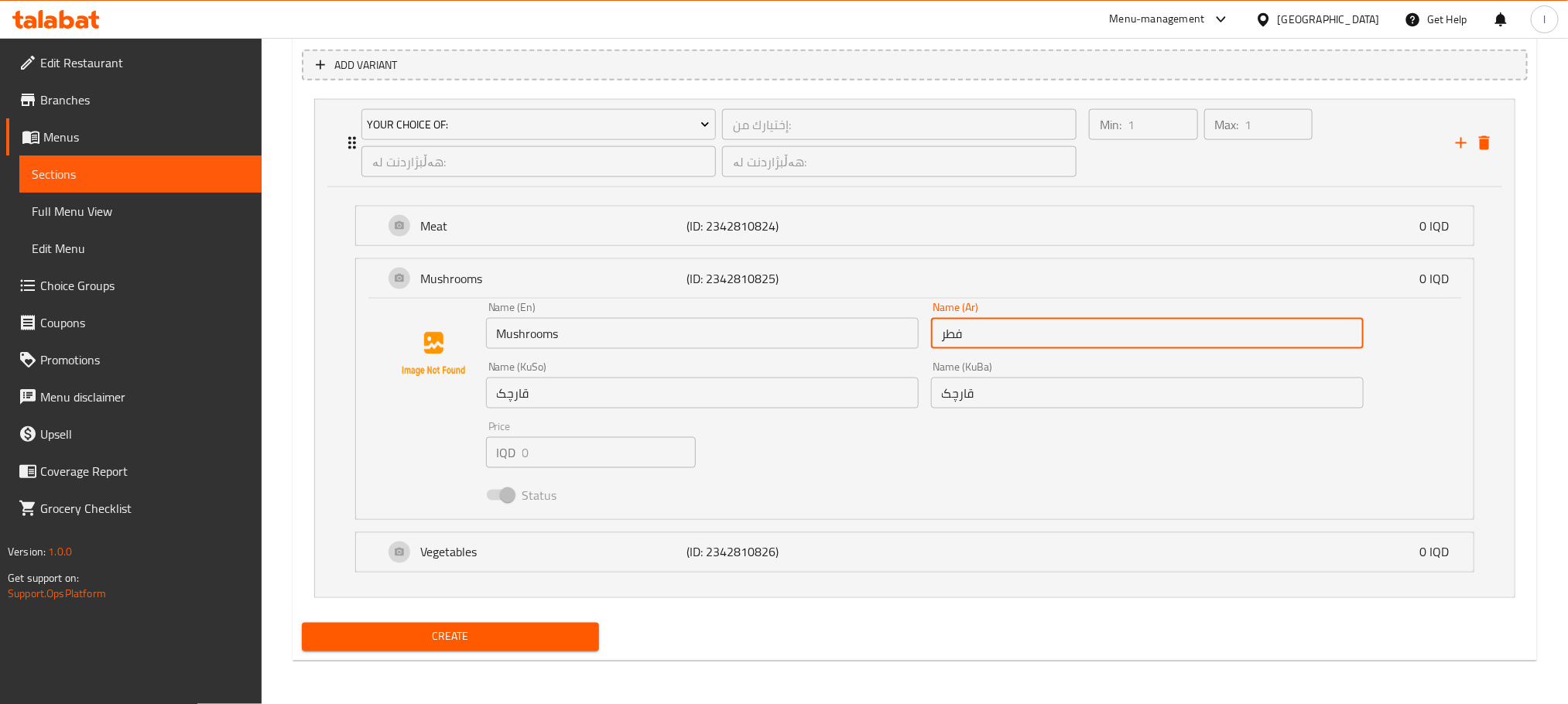
drag, startPoint x: 983, startPoint y: 339, endPoint x: 776, endPoint y: 330, distance: 207.2
click at [776, 330] on div "Name (En) Mushrooms Name (En) Name (Ar) فطر Name (Ar) Name (KuSo) قارچک Name (K…" at bounding box center [925, 405] width 890 height 220
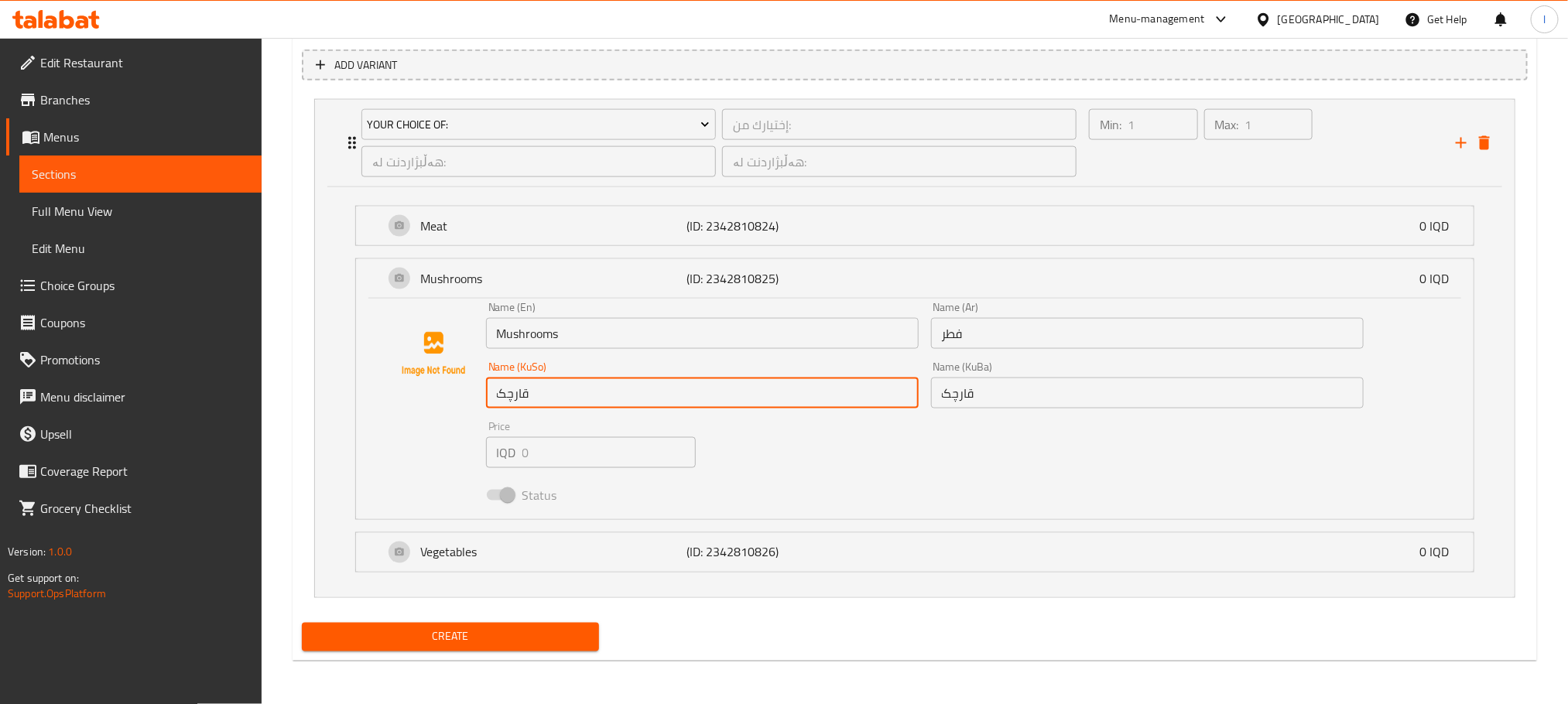
drag, startPoint x: 598, startPoint y: 406, endPoint x: 326, endPoint y: 402, distance: 272.0
click at [326, 402] on div "Meat (ID: 2342810824) 0 IQD Name (En) Meat Name (En) Name (Ar) لحم Name (Ar) Na…" at bounding box center [915, 392] width 1200 height 409
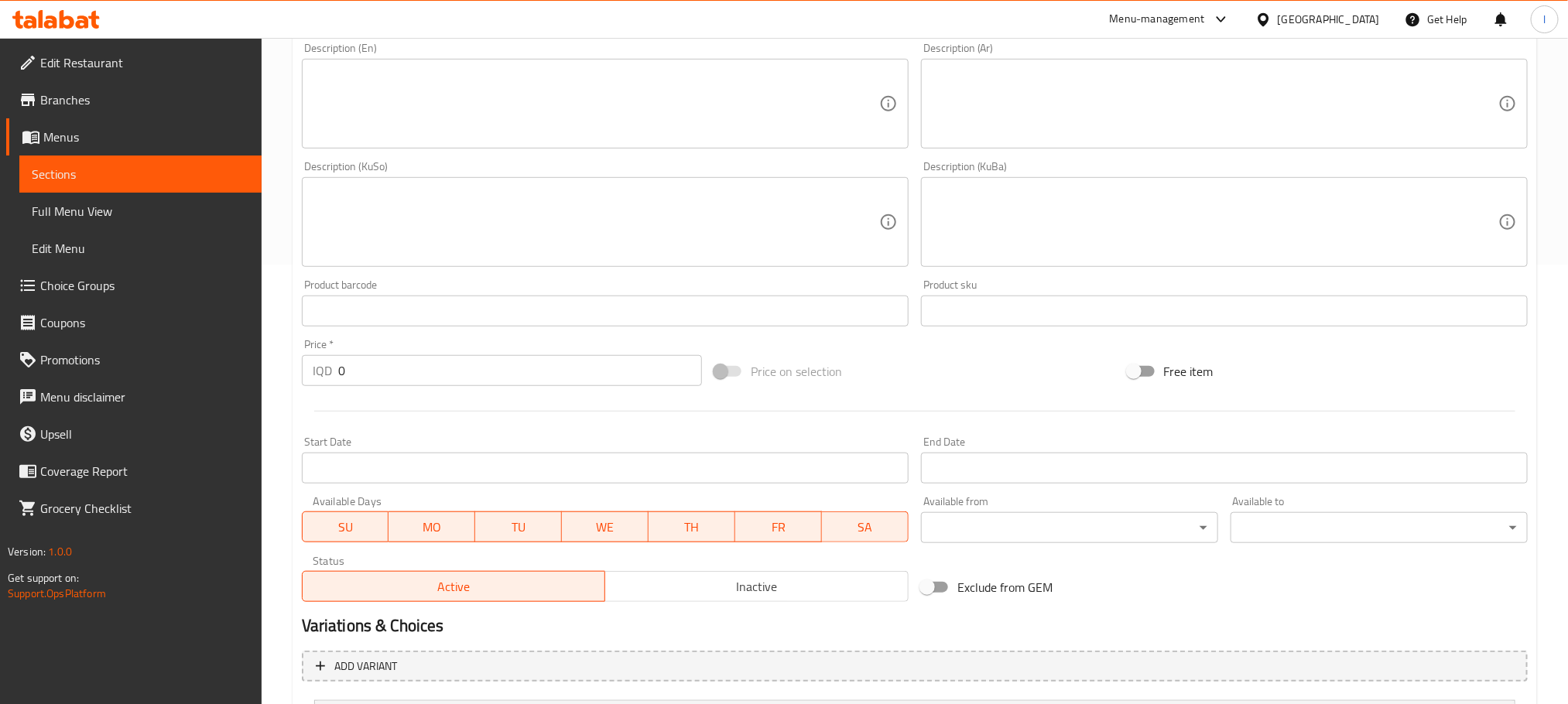
scroll to position [192, 0]
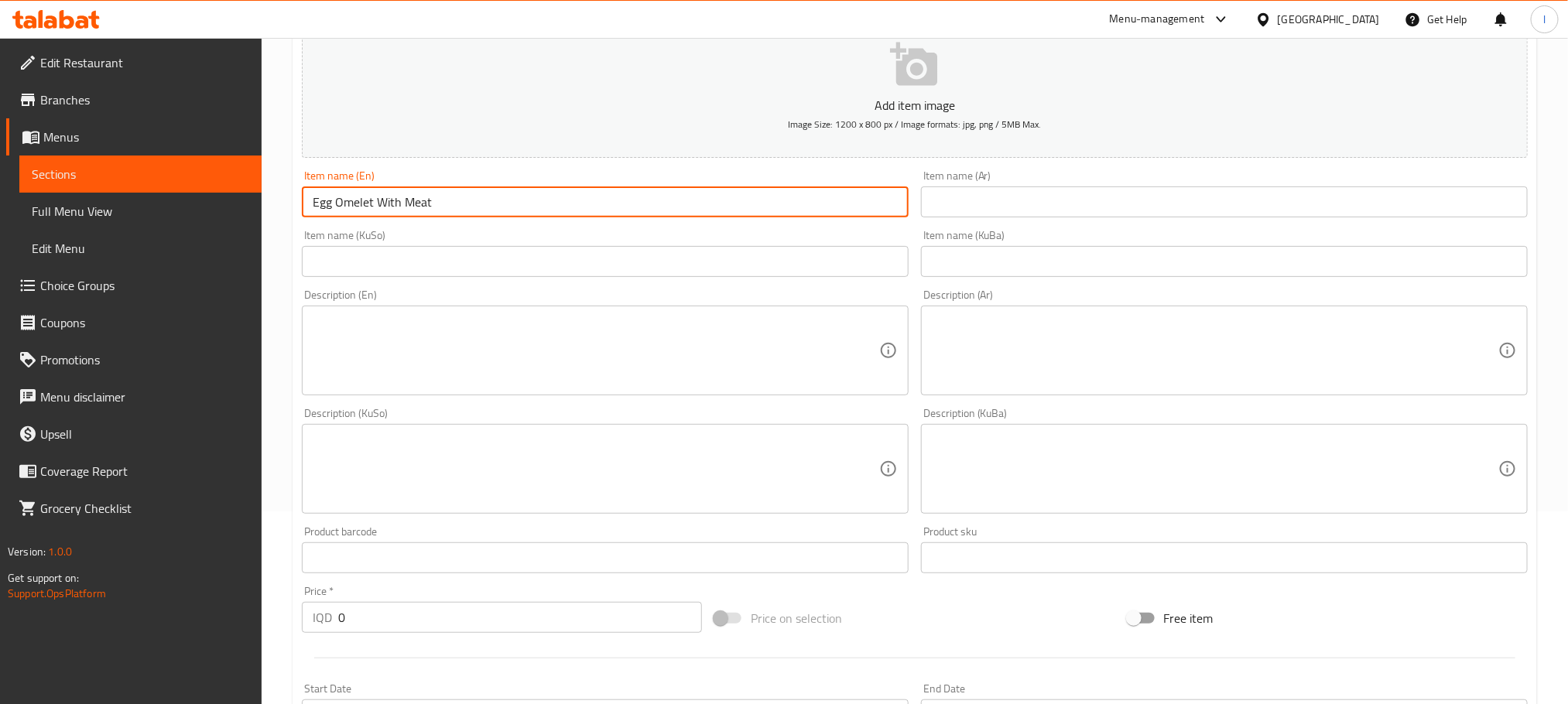
drag, startPoint x: 403, startPoint y: 202, endPoint x: 491, endPoint y: 205, distance: 88.1
click at [491, 205] on input "Egg Omelet With Meat" at bounding box center [605, 202] width 607 height 31
paste input "فطر"
drag, startPoint x: 404, startPoint y: 209, endPoint x: 451, endPoint y: 204, distance: 47.3
click at [451, 204] on input "Egg Omelet With فطر" at bounding box center [605, 202] width 607 height 31
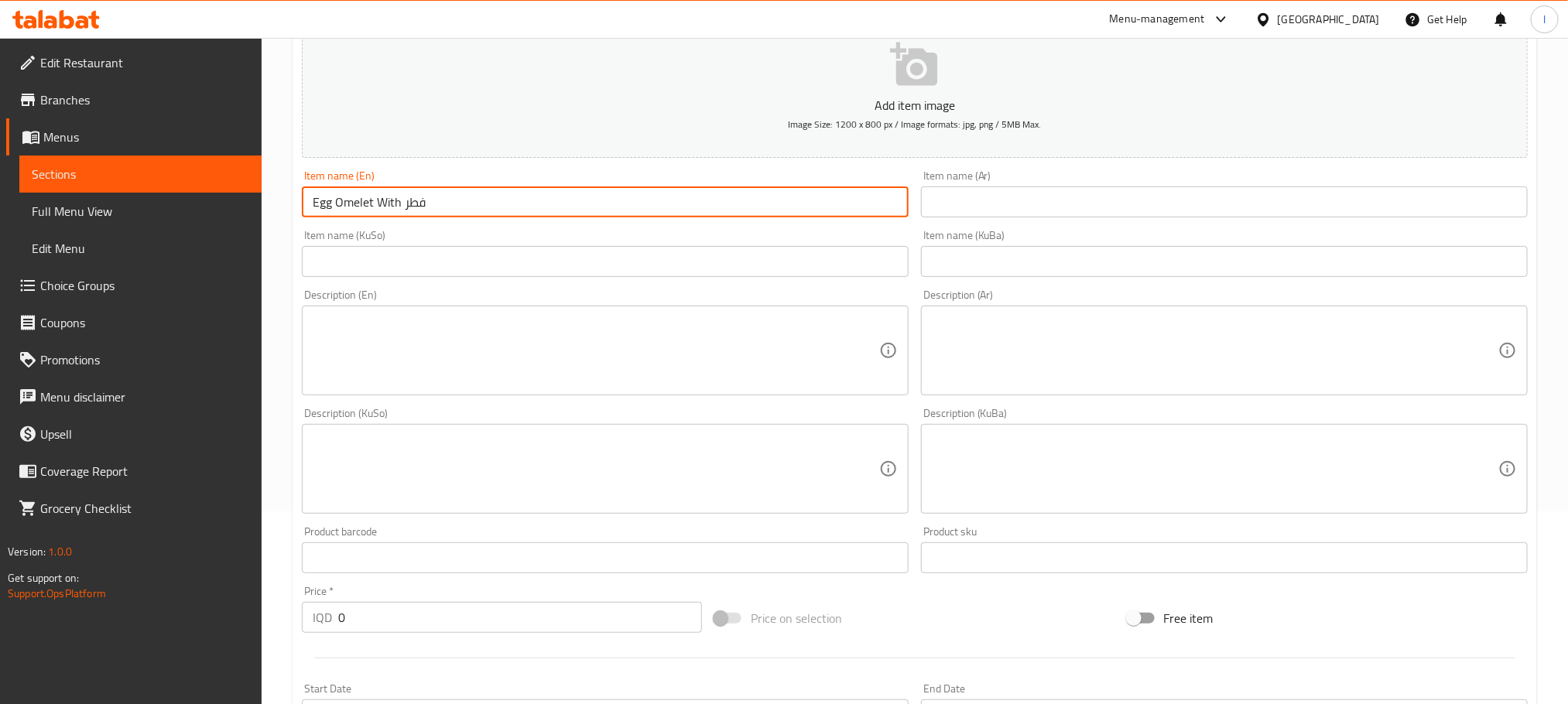
paste input "Mushrooms"
type input "Egg Omelet With Mushrooms"
click at [1001, 190] on input "text" at bounding box center [1224, 202] width 607 height 31
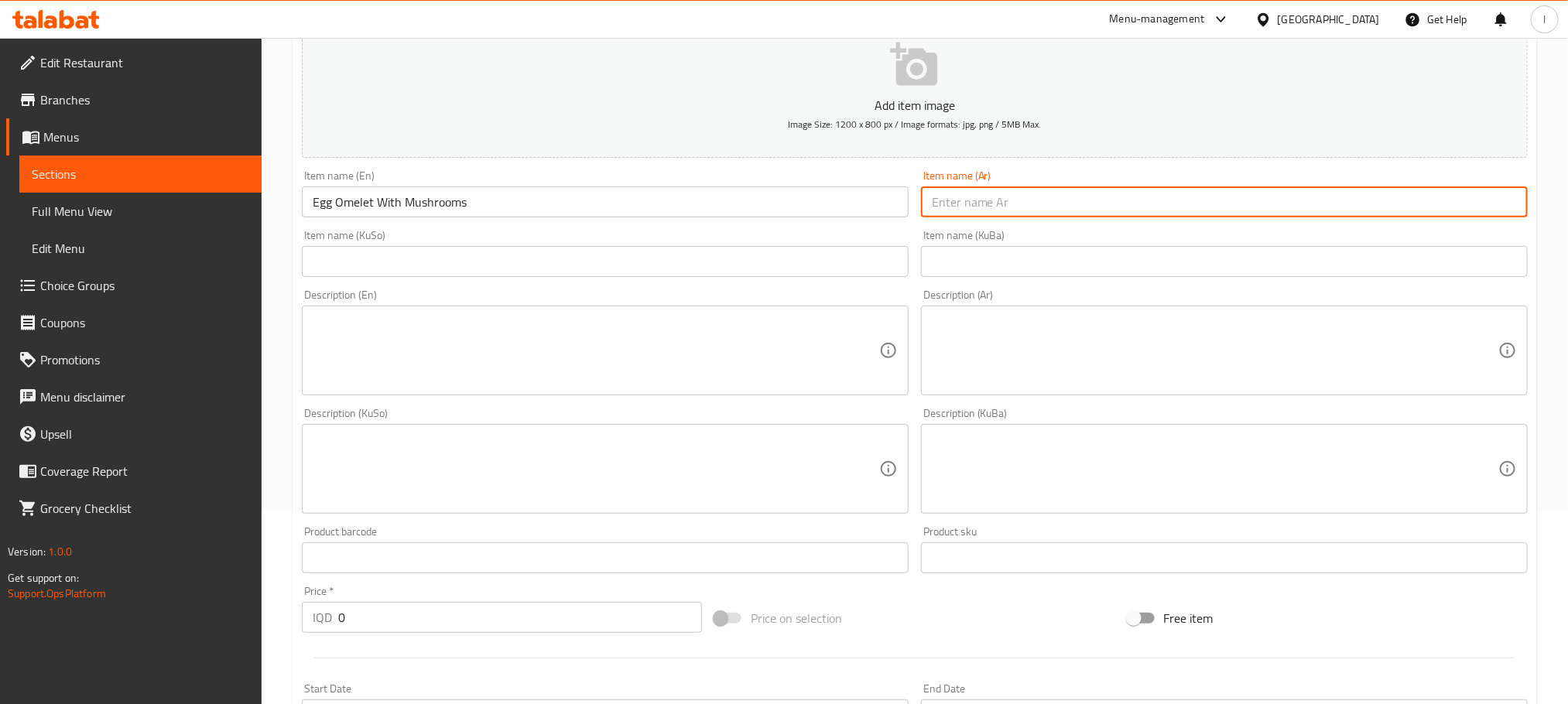
click at [787, 262] on input "text" at bounding box center [605, 261] width 607 height 31
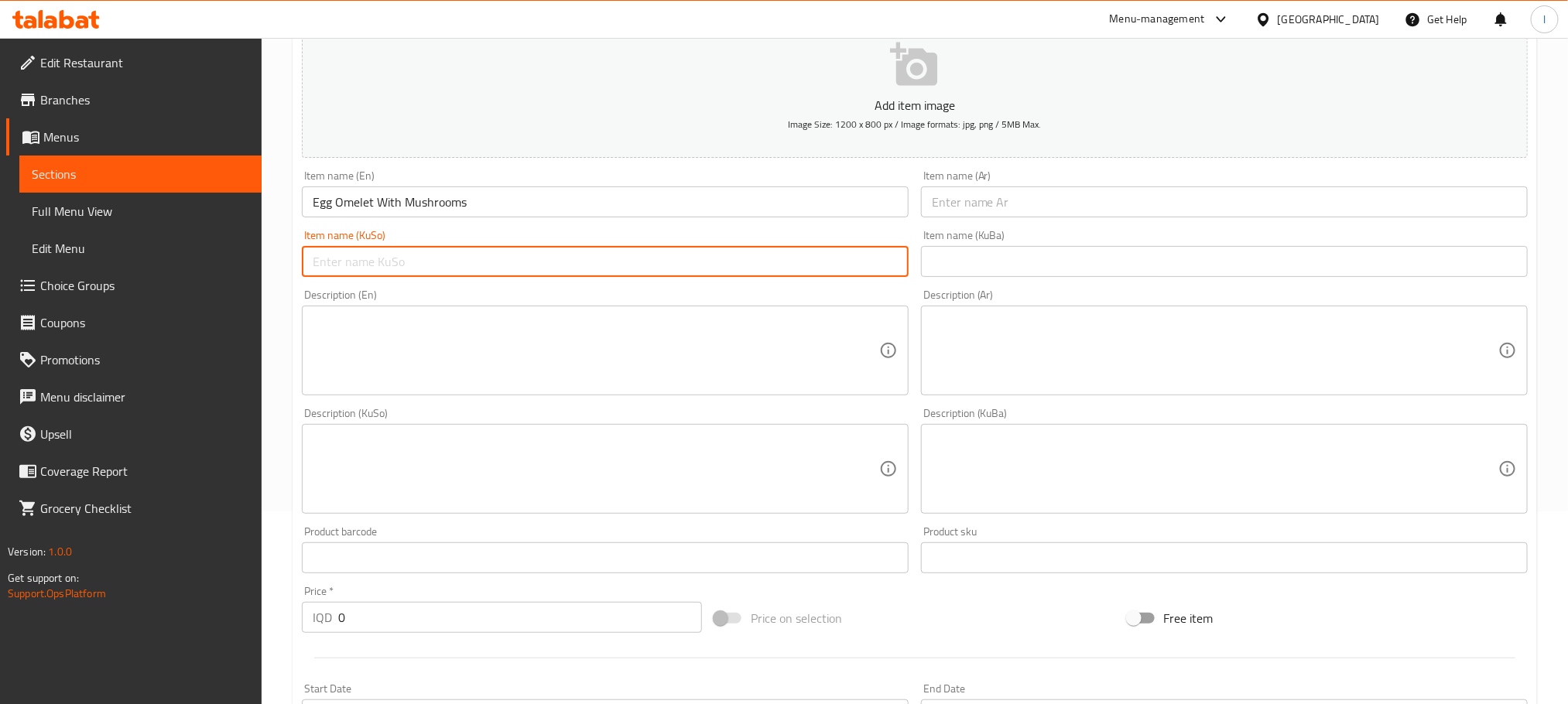
paste input "ئۆملێت بە هێلکە لەگەڵ گۆشت"
drag, startPoint x: 788, startPoint y: 263, endPoint x: 701, endPoint y: 260, distance: 87.1
click at [701, 260] on input "ئۆملێت بە هێلکە لەگەڵ گۆشت" at bounding box center [605, 261] width 607 height 31
paste input "قارچک"
click at [828, 275] on input "ئۆملێت بە هێلکە لەگەڵ قارچک" at bounding box center [605, 261] width 607 height 31
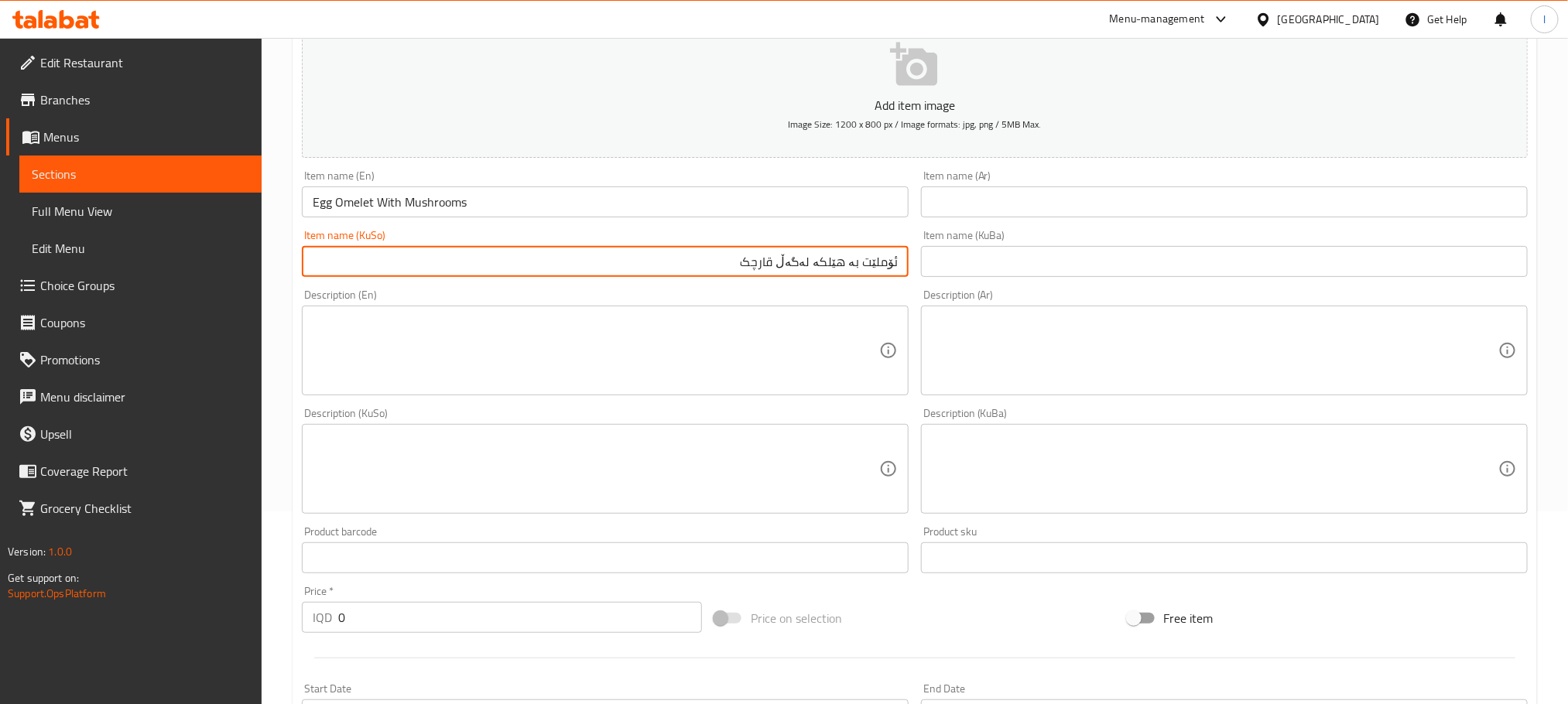
click at [828, 275] on input "ئۆملێت بە هێلکە لەگەڵ قارچک" at bounding box center [605, 261] width 607 height 31
type input "ئۆملێت بە هێلکە لەگەڵ قارچک"
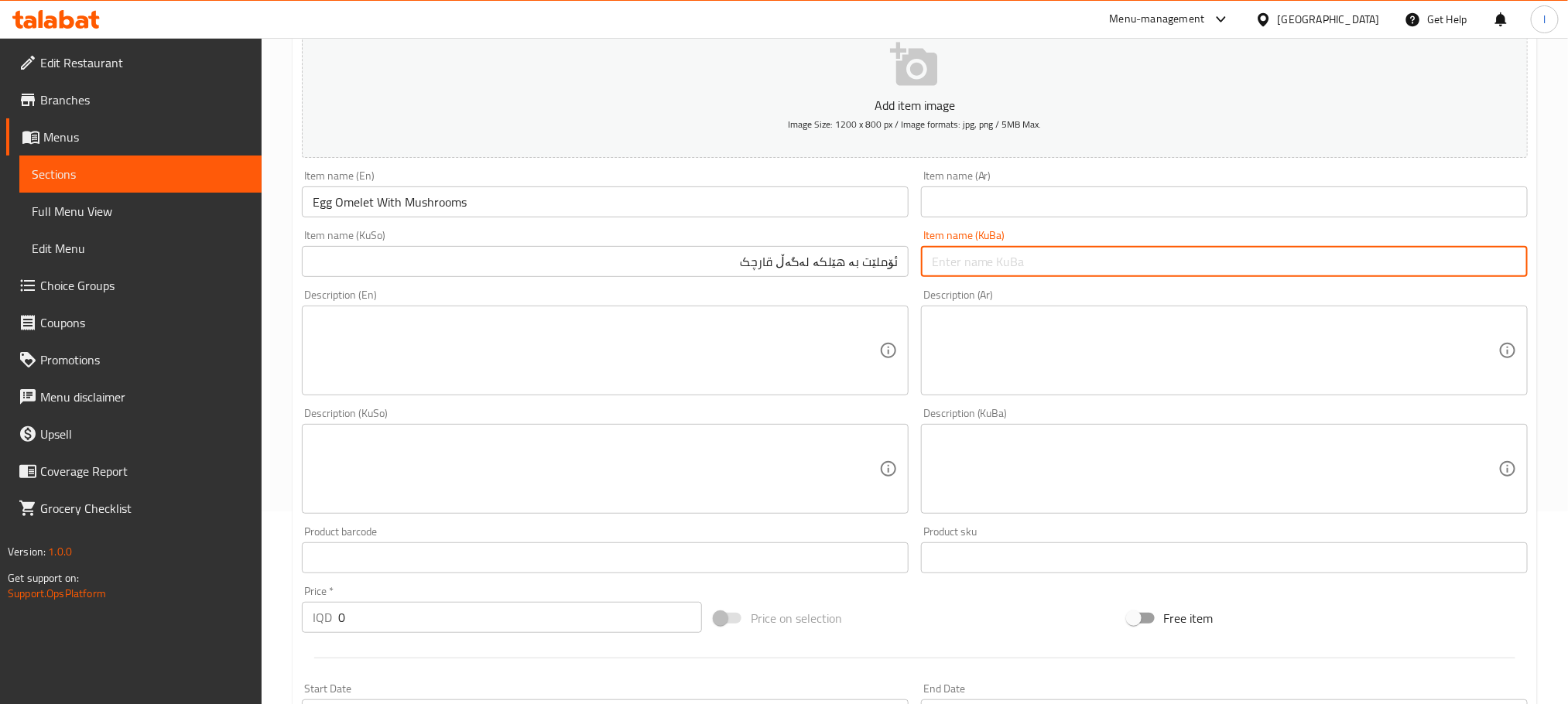
click at [934, 270] on input "text" at bounding box center [1224, 261] width 607 height 31
paste input "ئۆملێت بە هێلکە لەگەڵ قارچک"
type input "ئۆملێت بە هێلکە لەگەڵ قارچک"
drag, startPoint x: 363, startPoint y: 633, endPoint x: 375, endPoint y: 622, distance: 16.3
click at [370, 627] on div "Price   * IQD 0 Price *" at bounding box center [501, 609] width 412 height 59
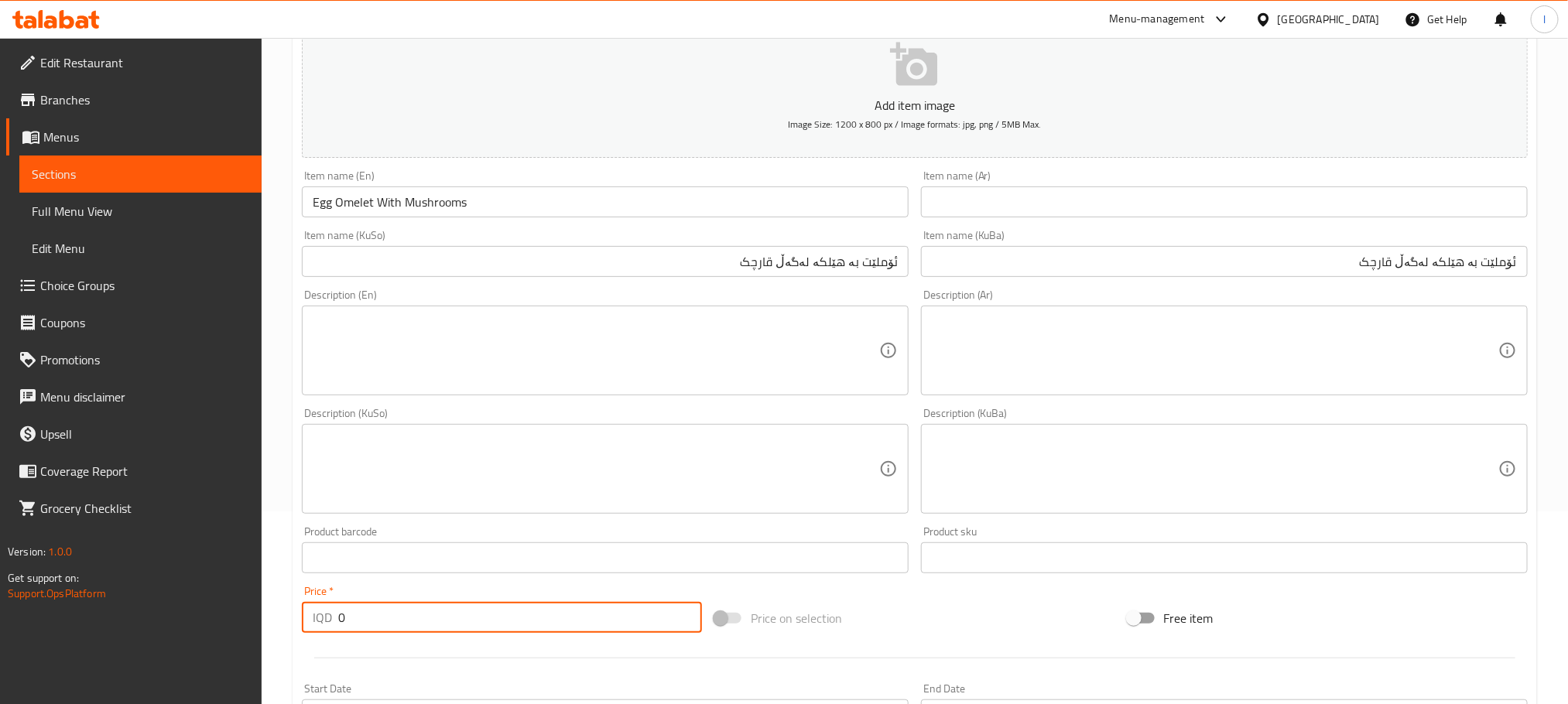
drag, startPoint x: 379, startPoint y: 620, endPoint x: 261, endPoint y: 620, distance: 118.0
click at [261, 620] on div "Edit Restaurant Branches Menus Sections Full Menu View Edit Menu Choice Groups …" at bounding box center [784, 699] width 1568 height 1706
type input "6000"
click at [982, 209] on input "text" at bounding box center [1224, 202] width 607 height 31
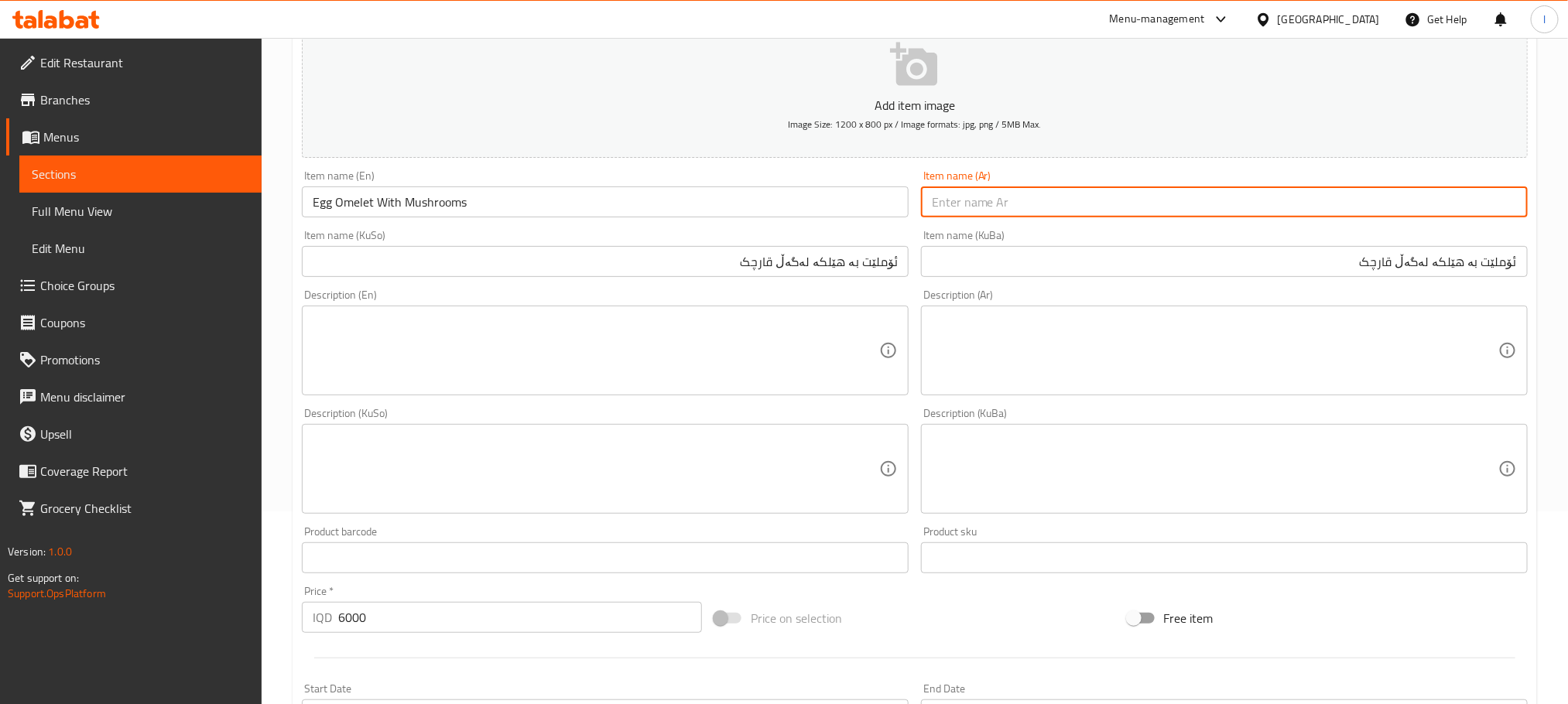
click at [370, 198] on input "Egg Omelet With Mushrooms" at bounding box center [605, 202] width 607 height 31
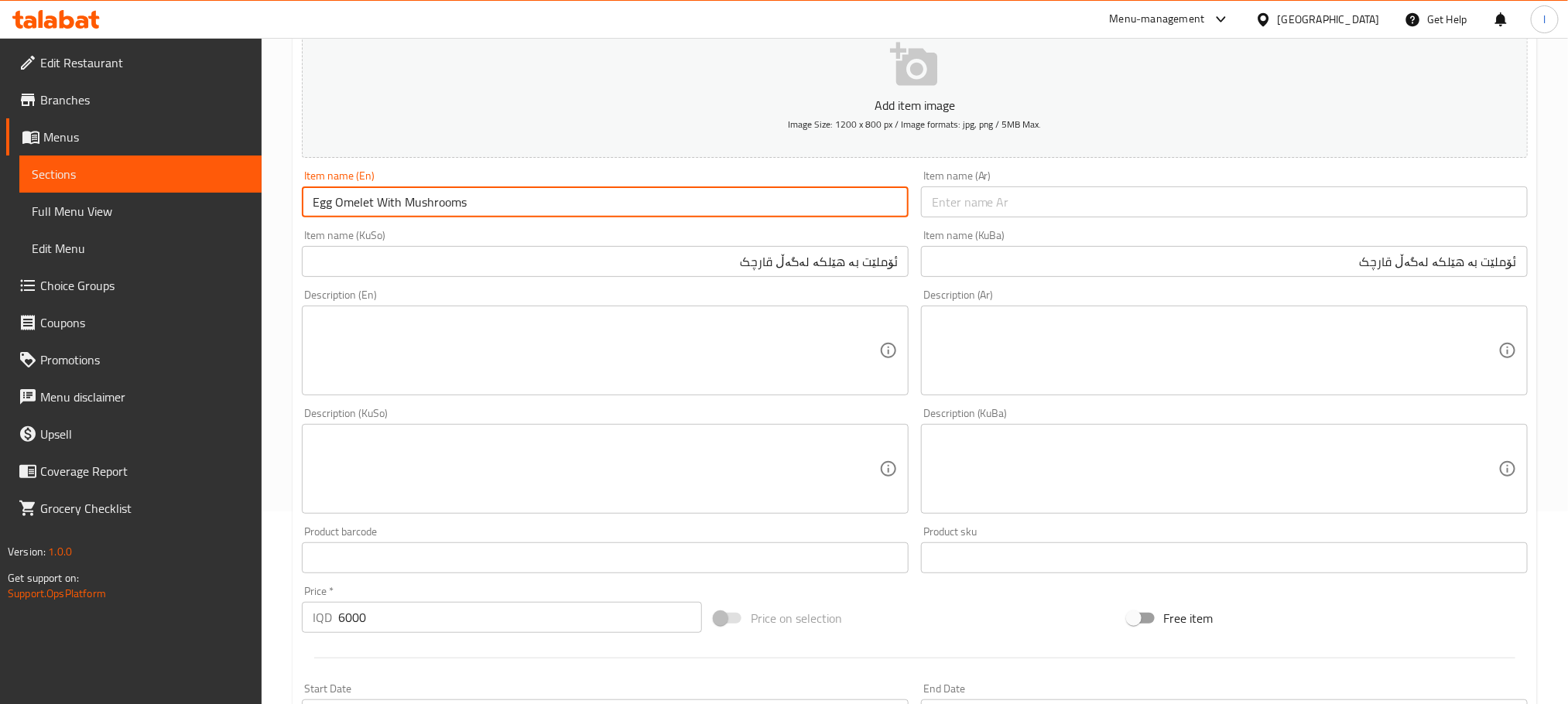
drag, startPoint x: 372, startPoint y: 198, endPoint x: 291, endPoint y: 207, distance: 81.5
click at [1007, 192] on input "text" at bounding box center [1224, 202] width 607 height 31
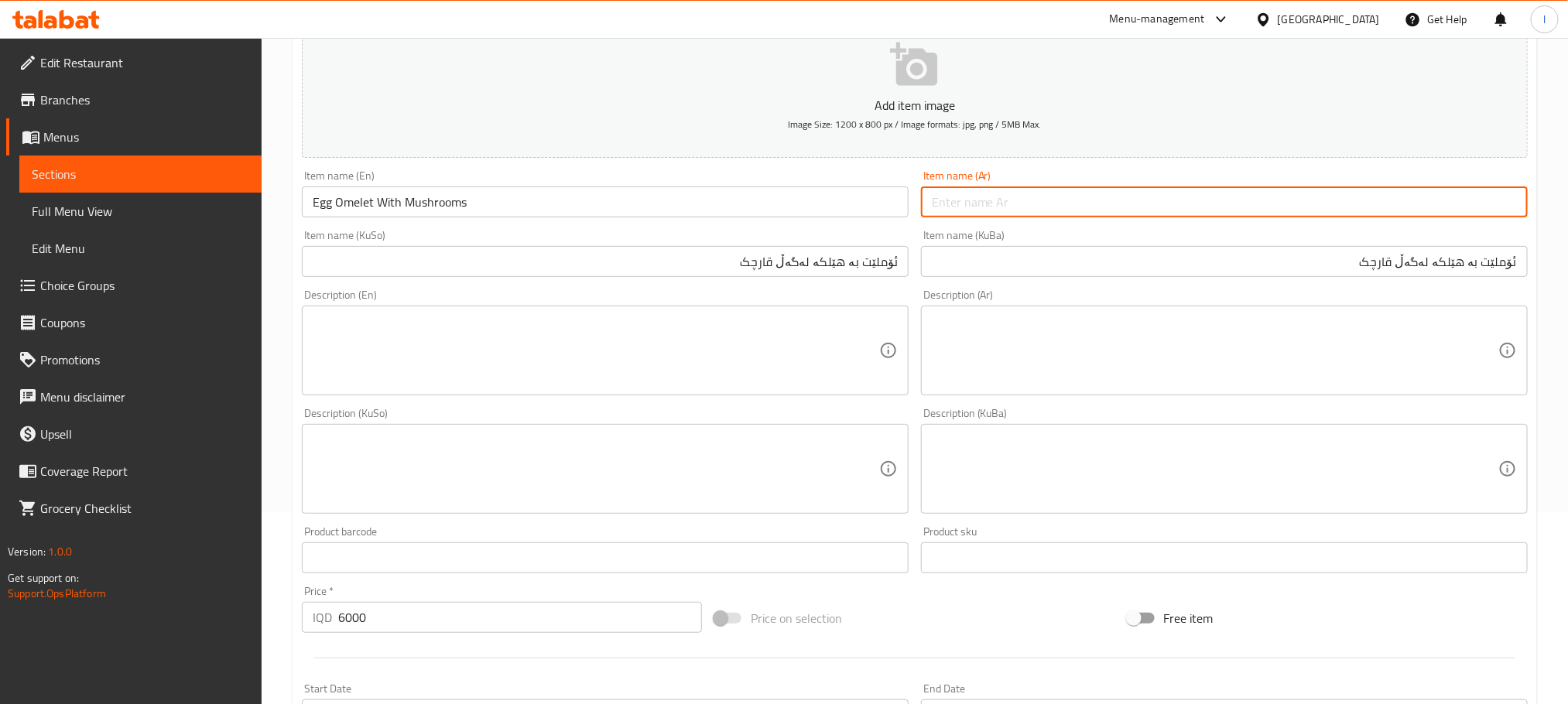
paste input "اومليت بالبيض"
drag, startPoint x: 1423, startPoint y: 198, endPoint x: 1359, endPoint y: 186, distance: 65.1
click at [1359, 186] on div "Item name (Ar) اومليت بالبيض مع لحم Item name (Ar)" at bounding box center [1224, 193] width 607 height 48
paste input "طر"
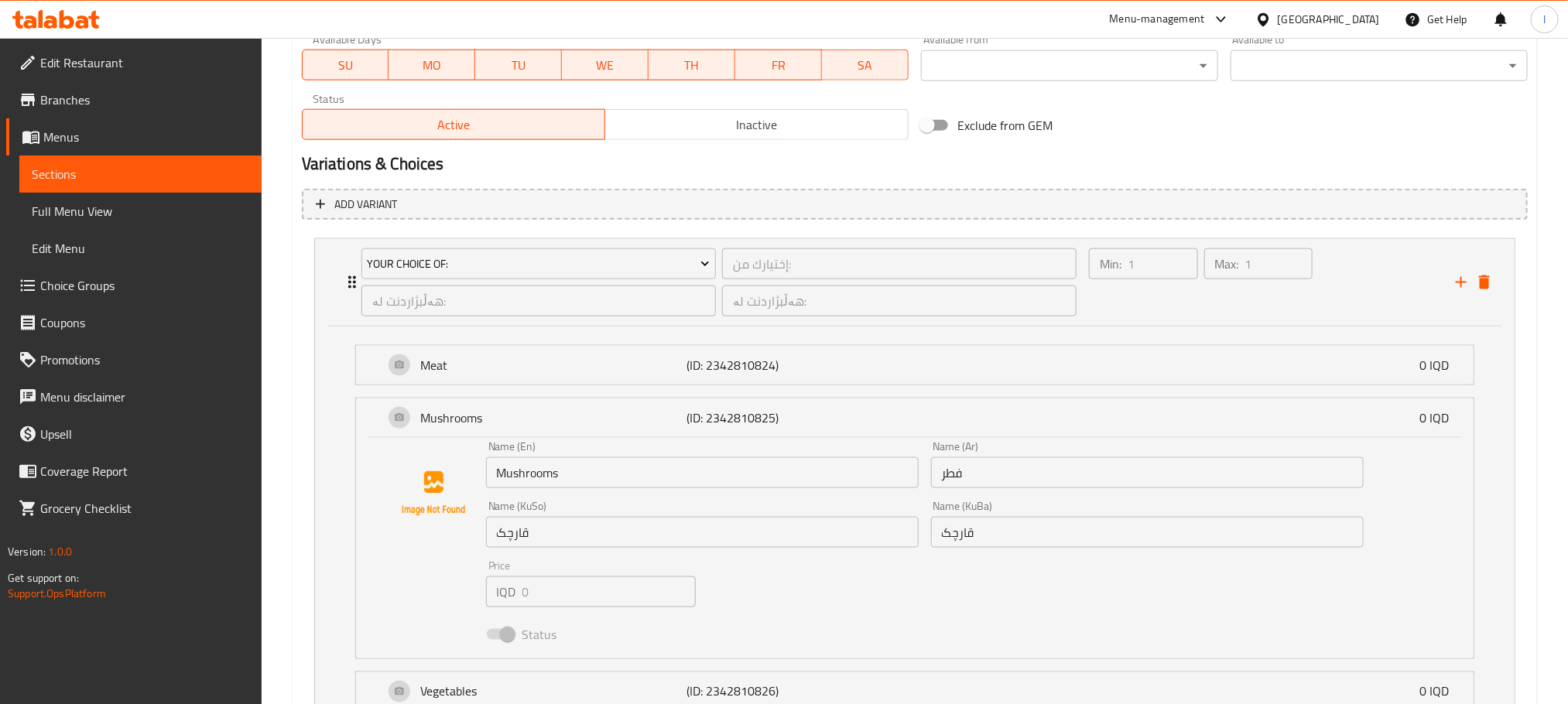
scroll to position [1043, 0]
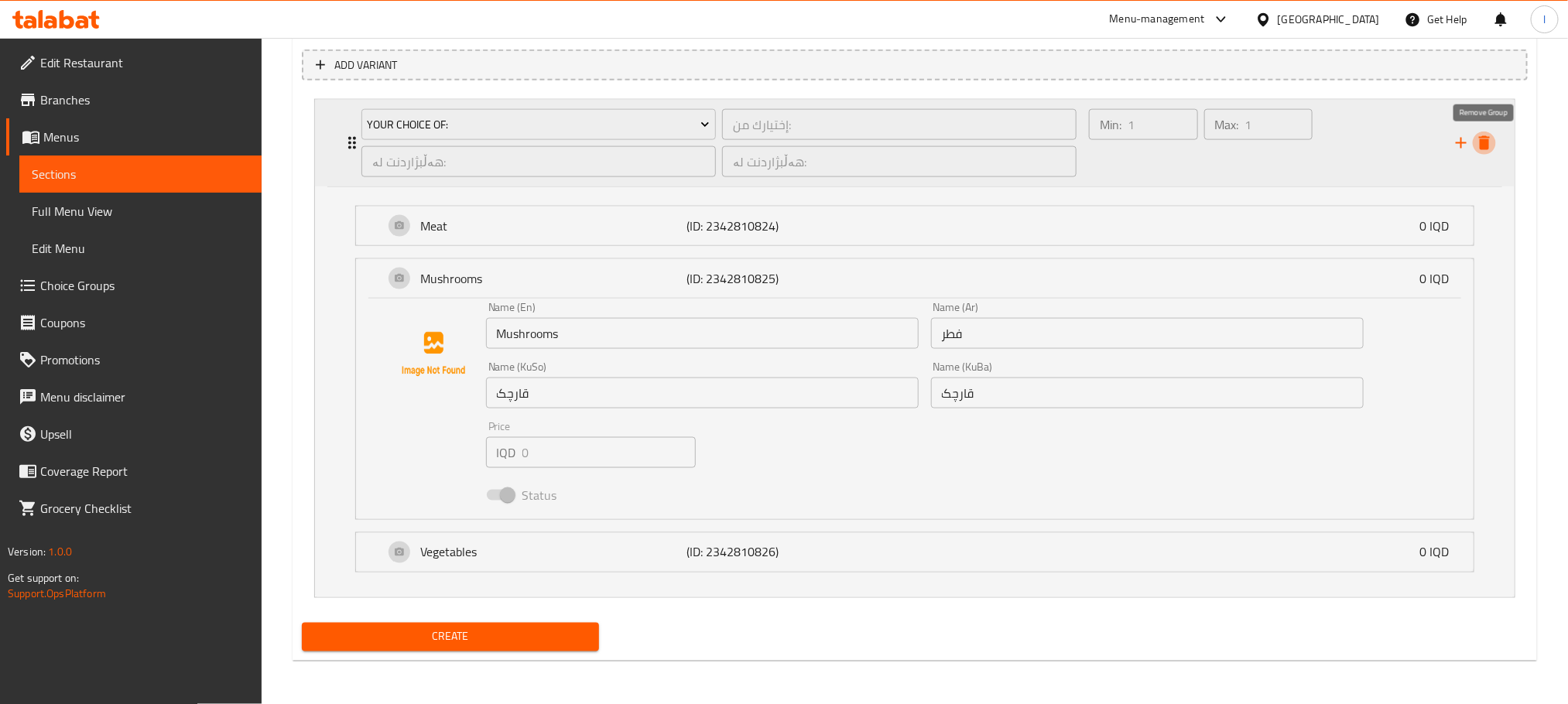
click at [1489, 142] on icon "delete" at bounding box center [1484, 143] width 19 height 19
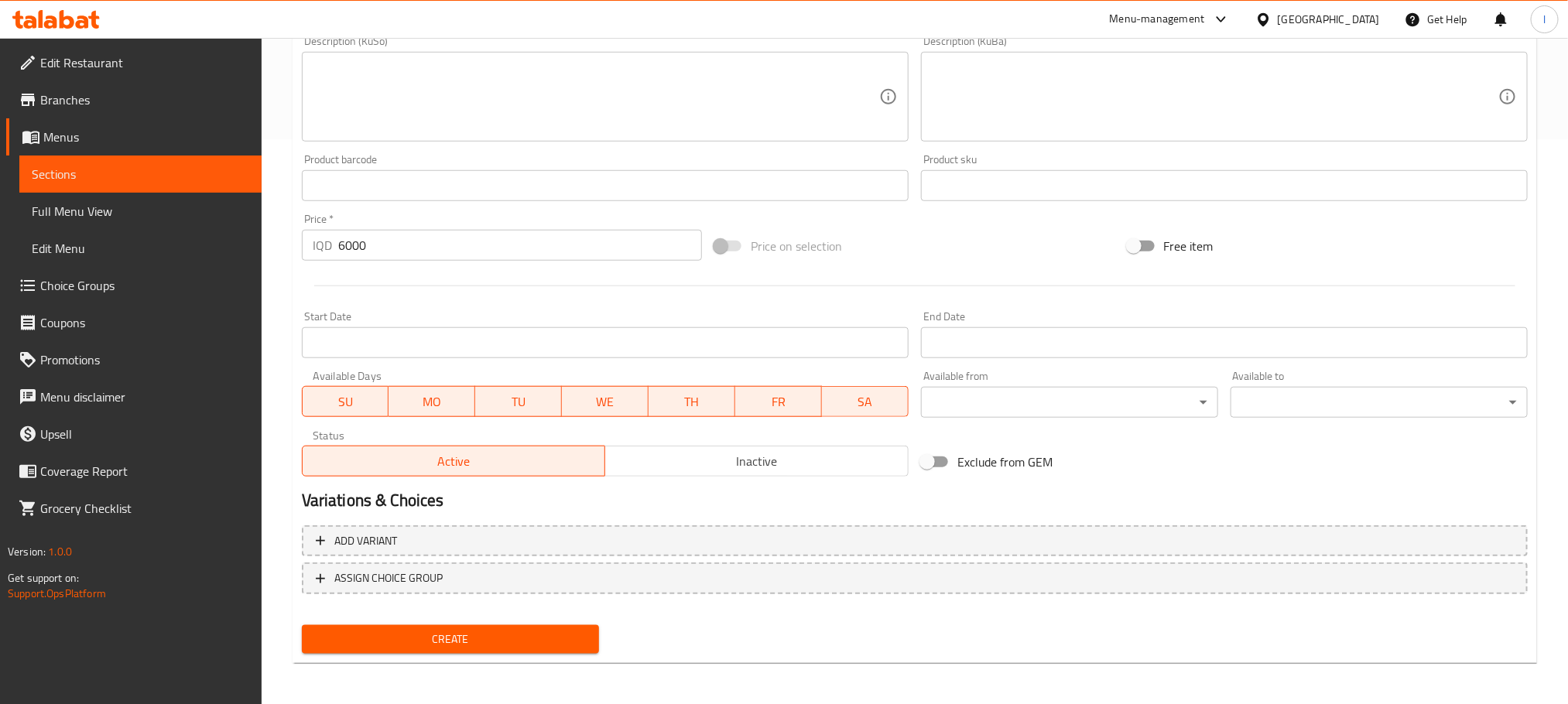
type input "اومليت بالبيض مع فطر"
click at [565, 638] on span "Create" at bounding box center [450, 639] width 272 height 20
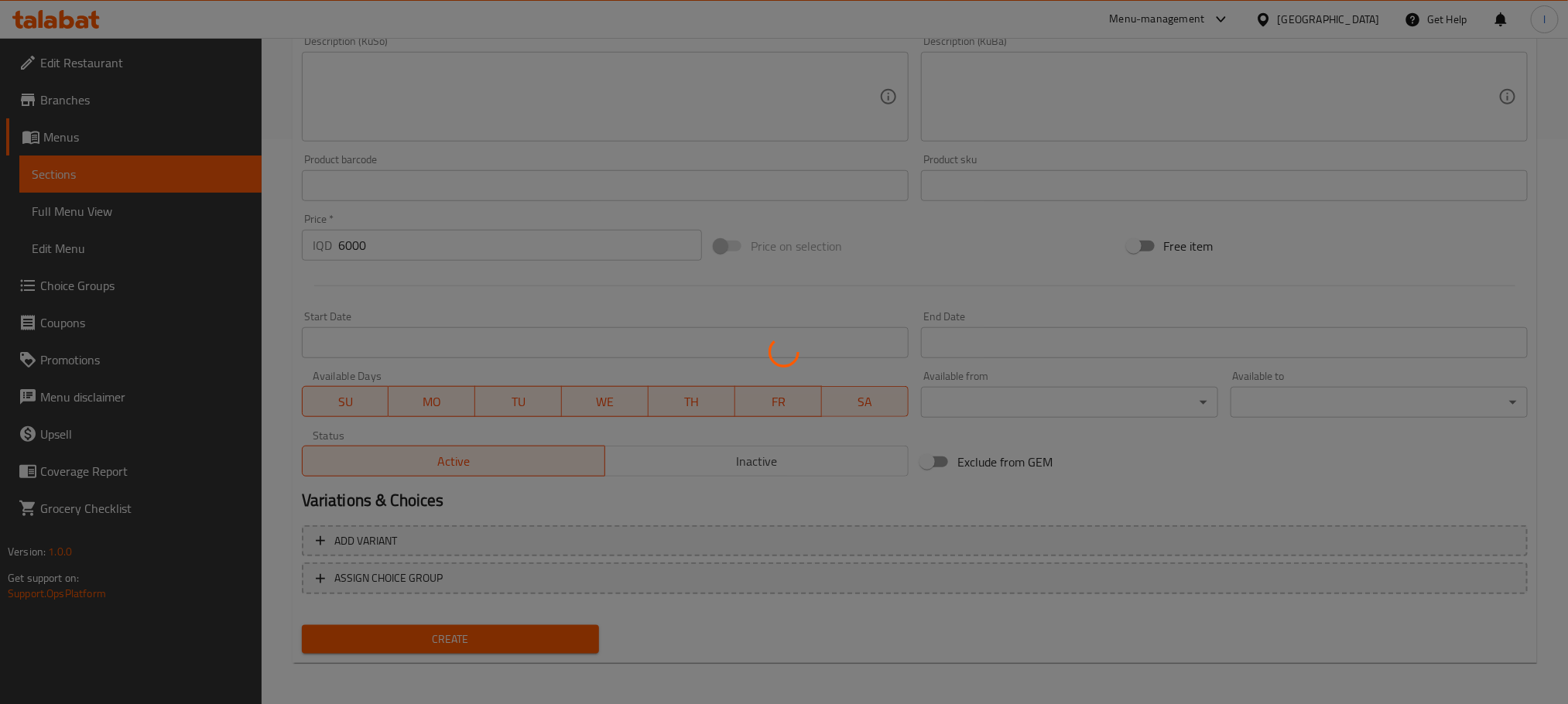
scroll to position [0, 0]
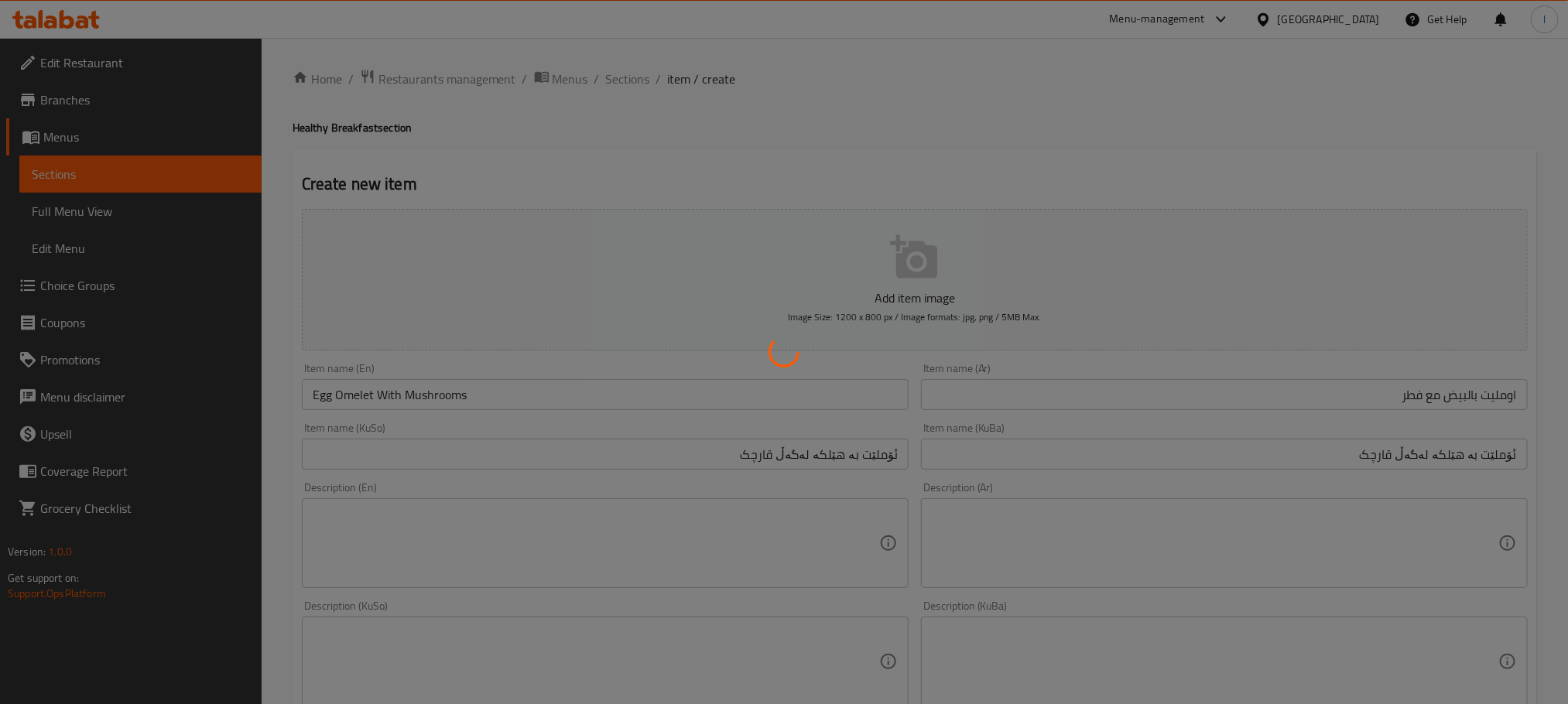
type input "0"
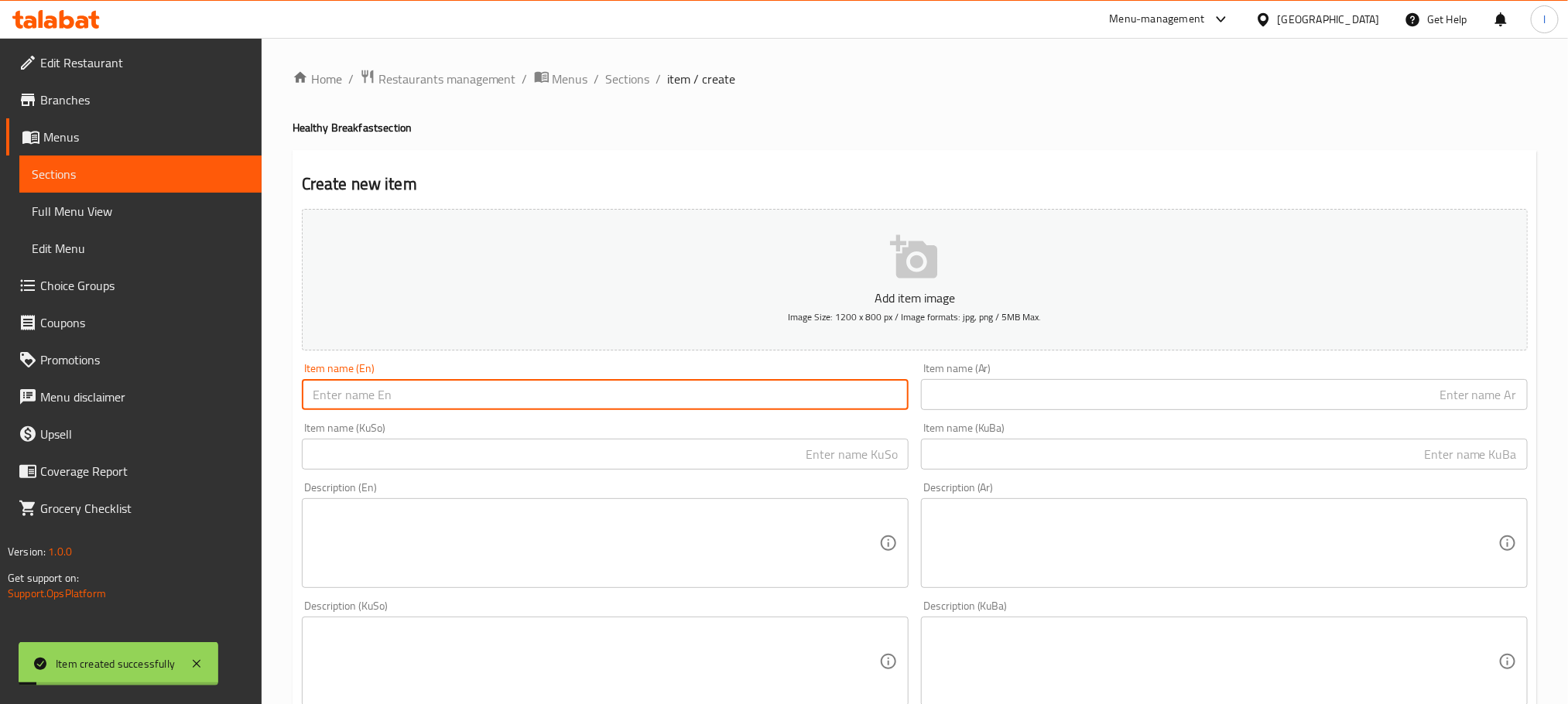
click at [427, 391] on input "text" at bounding box center [605, 394] width 607 height 31
paste input "Egg Omelet With Meat"
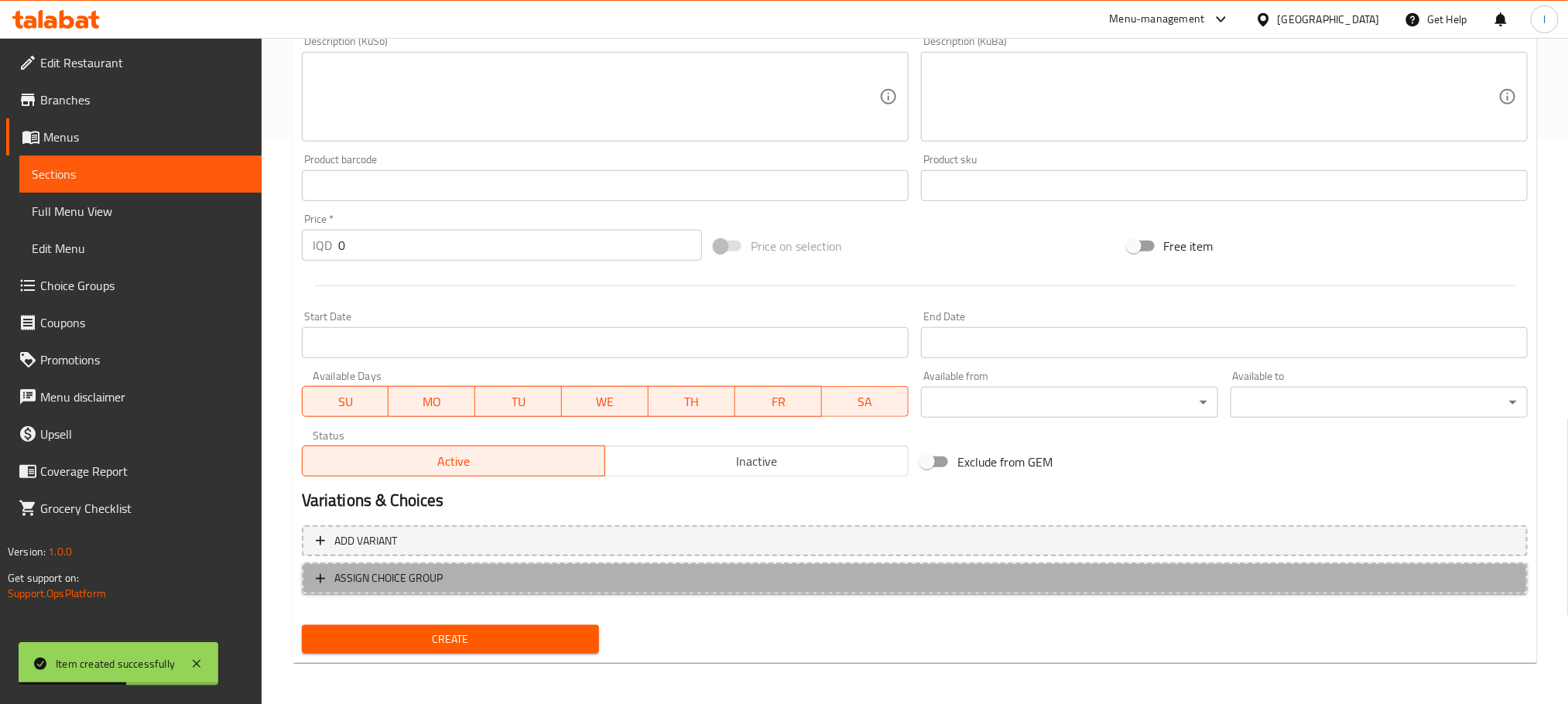
click at [693, 582] on span "ASSIGN CHOICE GROUP" at bounding box center [914, 578] width 1198 height 20
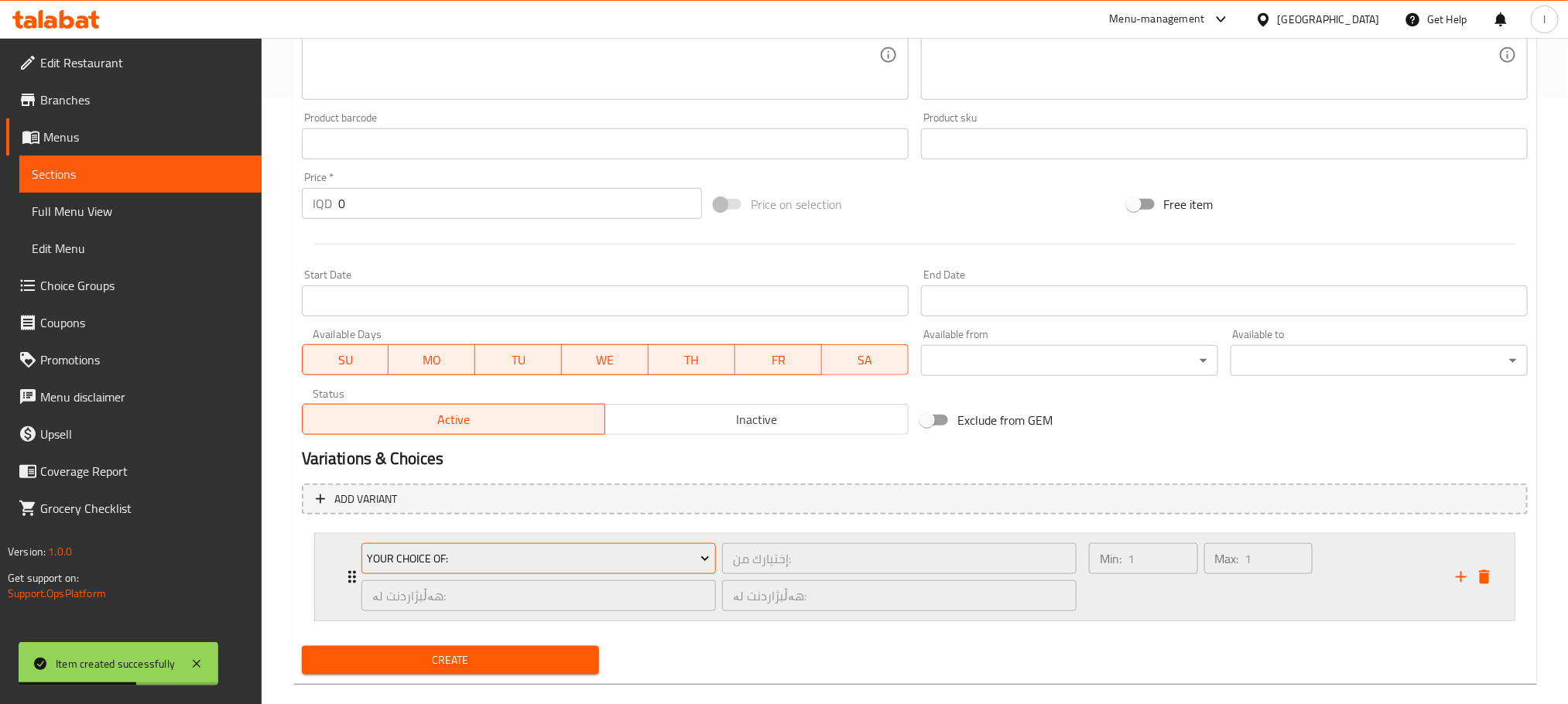
scroll to position [629, 0]
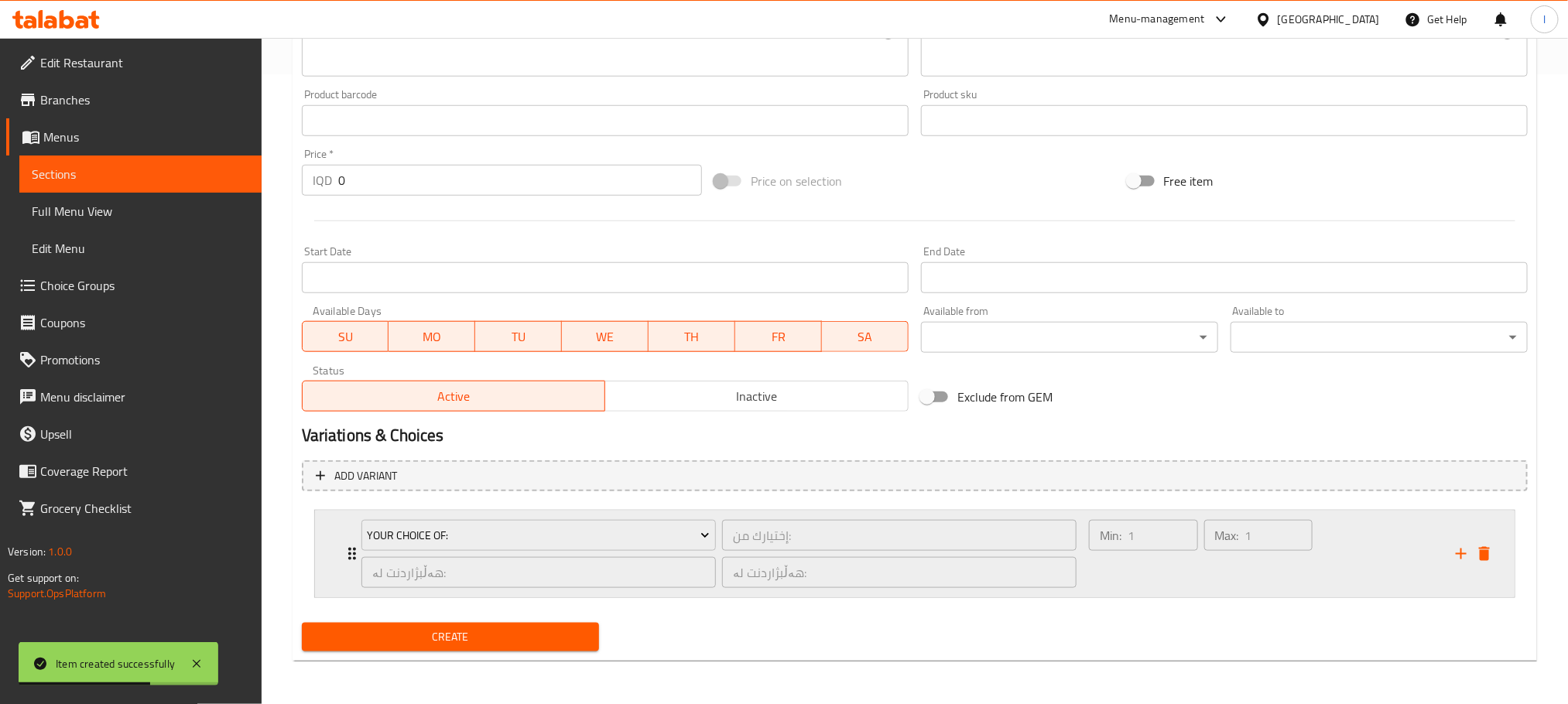
click at [1101, 567] on div "Min: 1 ​" at bounding box center [1143, 553] width 115 height 75
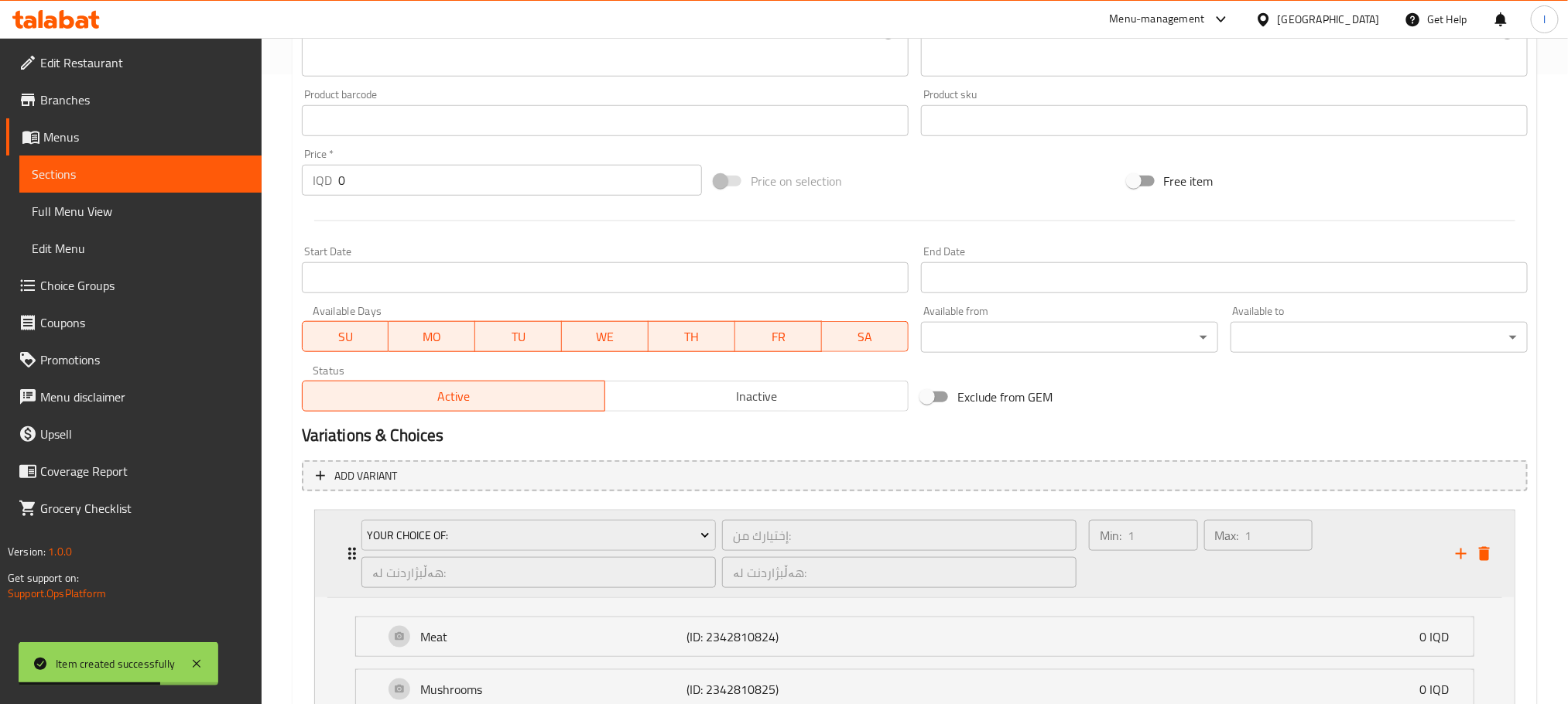
scroll to position [822, 0]
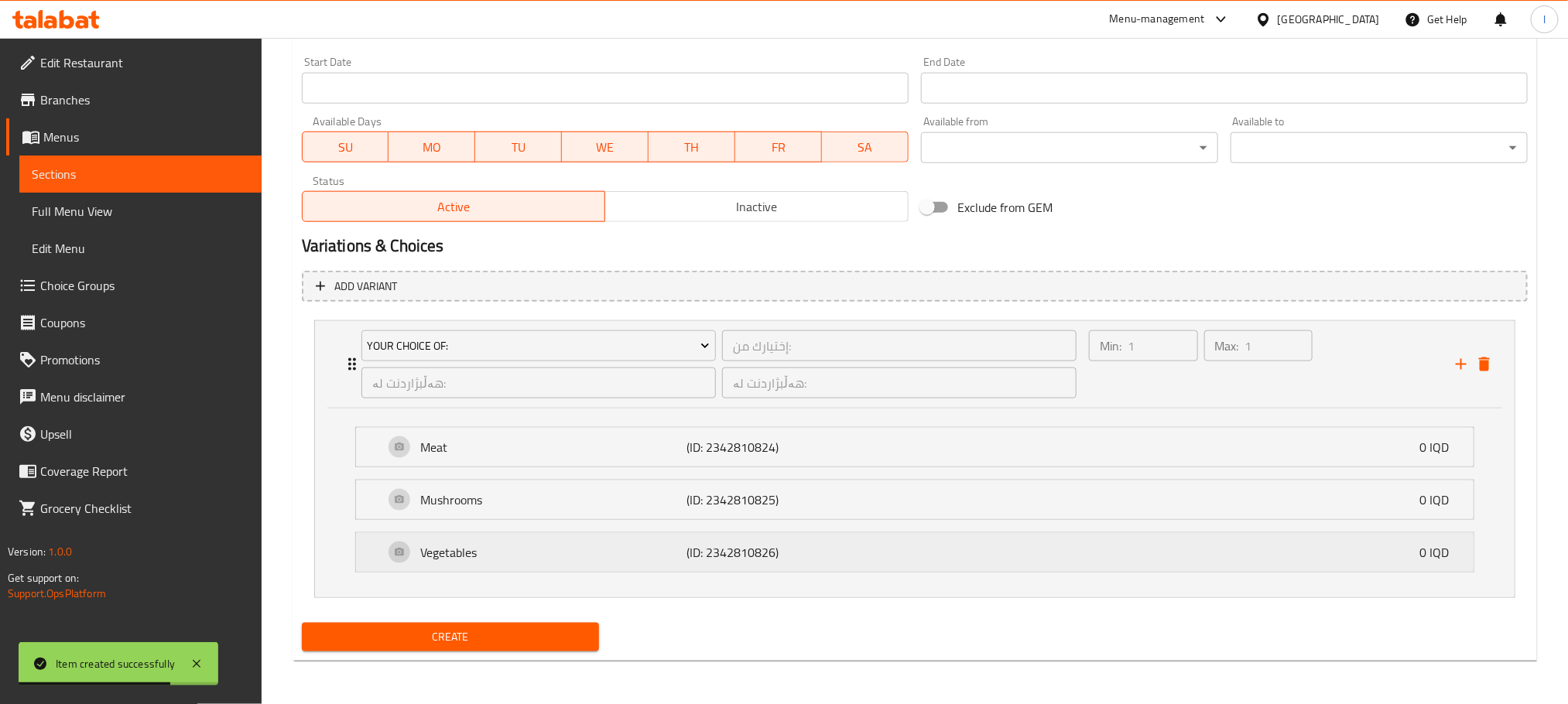
click at [548, 554] on p "Vegetables" at bounding box center [554, 552] width 267 height 19
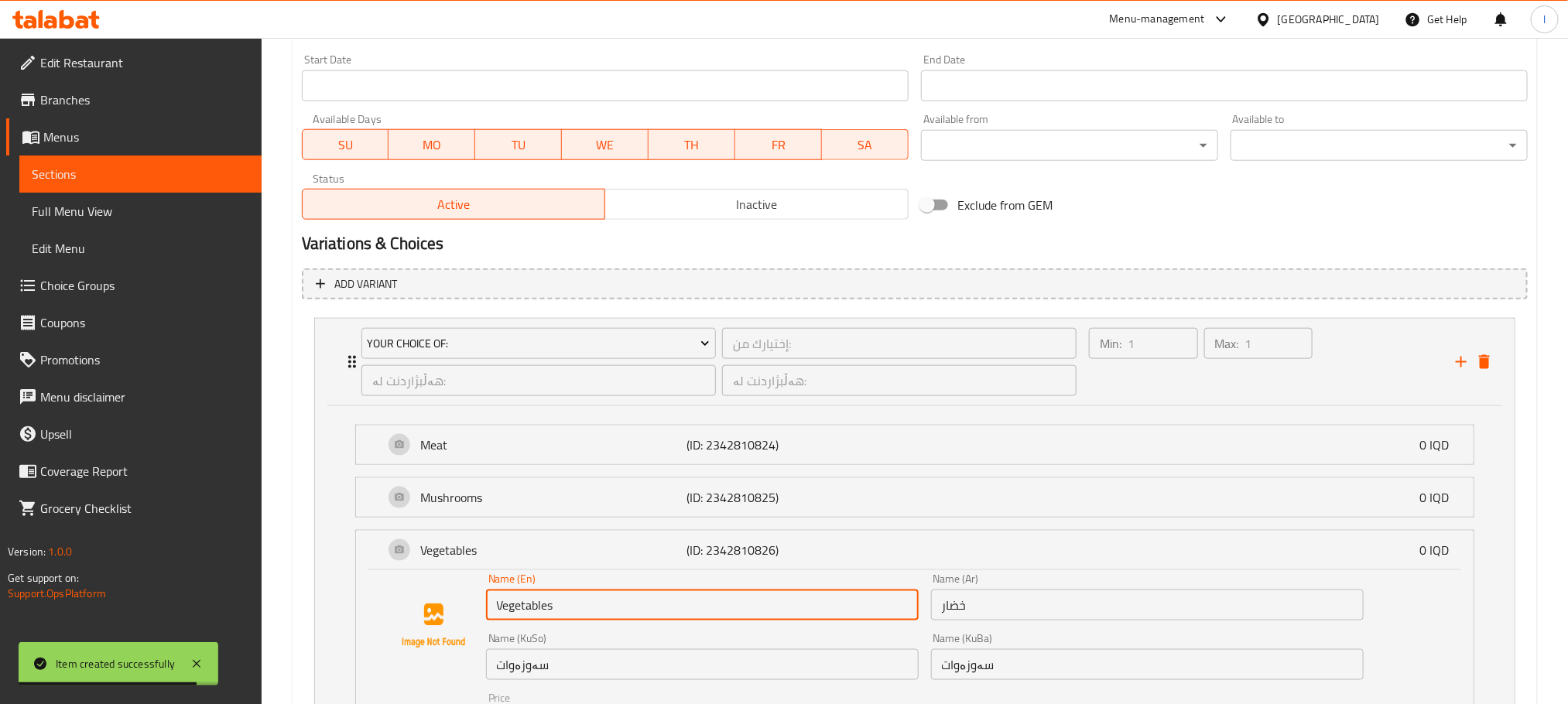
click at [351, 596] on li "Vegetables (ID: 2342810826) 0 IQD Name (En) Vegetables Name (En) Name (Ar) خضار…" at bounding box center [915, 660] width 1144 height 274
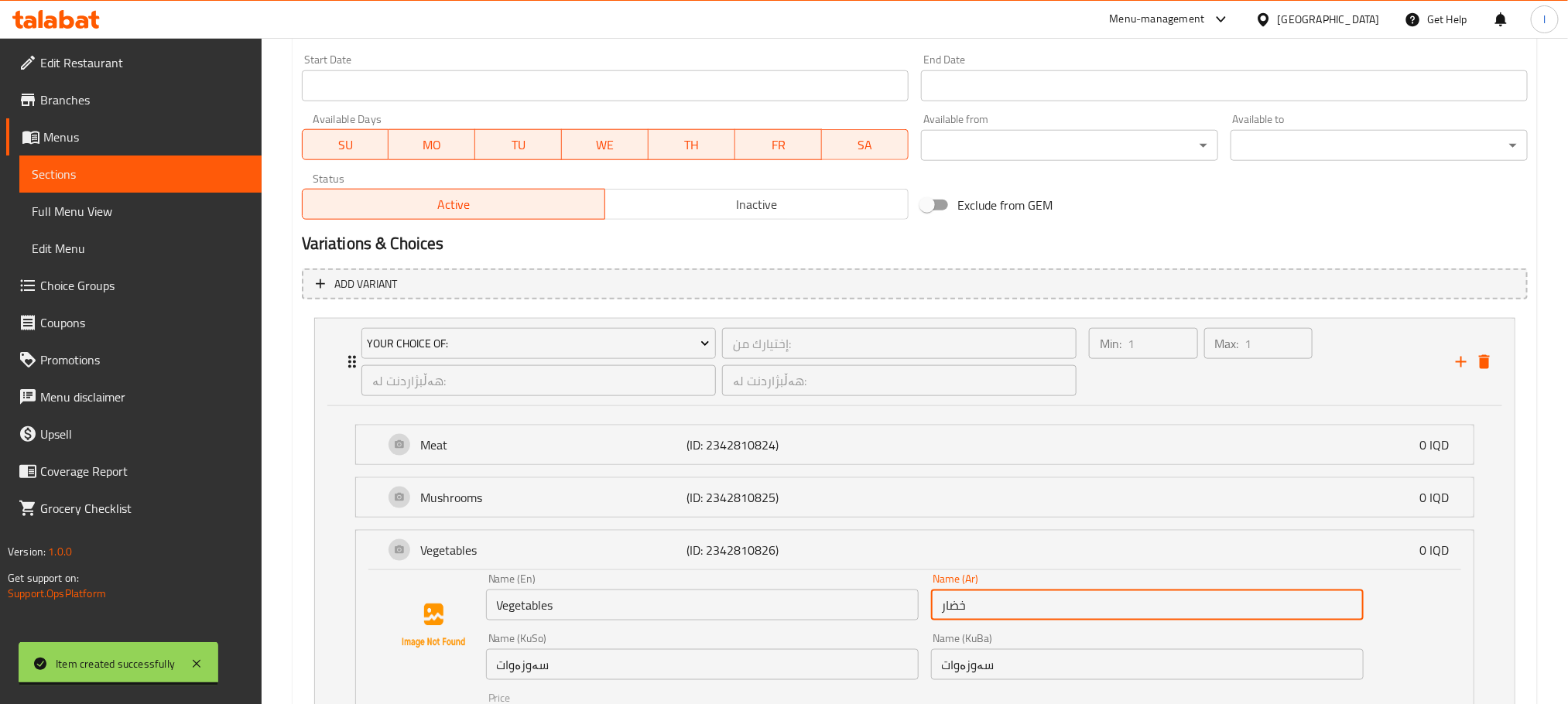
drag, startPoint x: 1032, startPoint y: 594, endPoint x: 717, endPoint y: 599, distance: 315.0
click at [717, 599] on div "Name (En) Vegetables Name (En) Name (Ar) خضار Name (Ar) Name (KuSo) سەوزەوات Na…" at bounding box center [925, 676] width 890 height 220
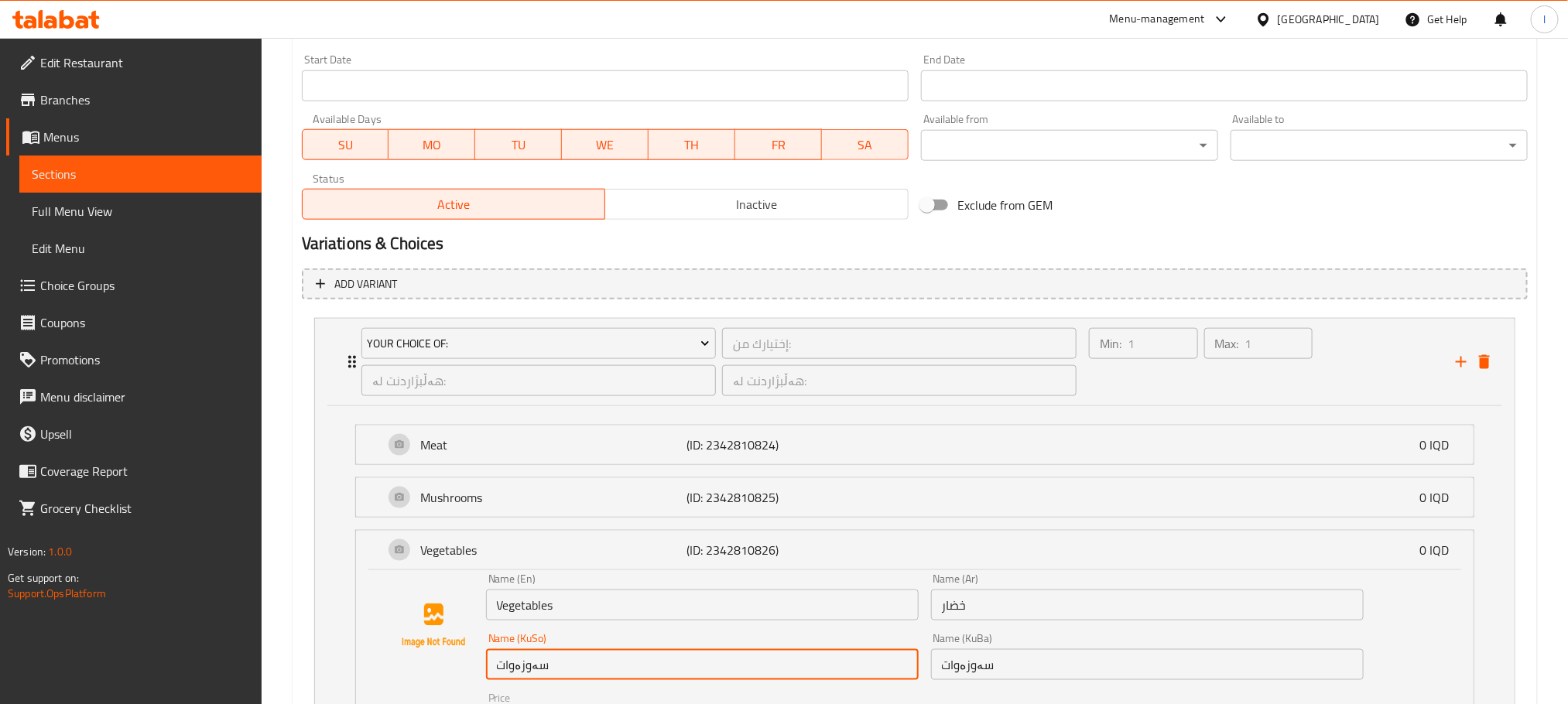
drag, startPoint x: 599, startPoint y: 672, endPoint x: 303, endPoint y: 668, distance: 296.0
click at [303, 668] on li "Your Choice Of: إختيارك من: ​ هەڵبژاردنت لە: ​ هەڵبژاردنت لە: ​ Min: 1 ​ Max: 1…" at bounding box center [915, 567] width 1226 height 511
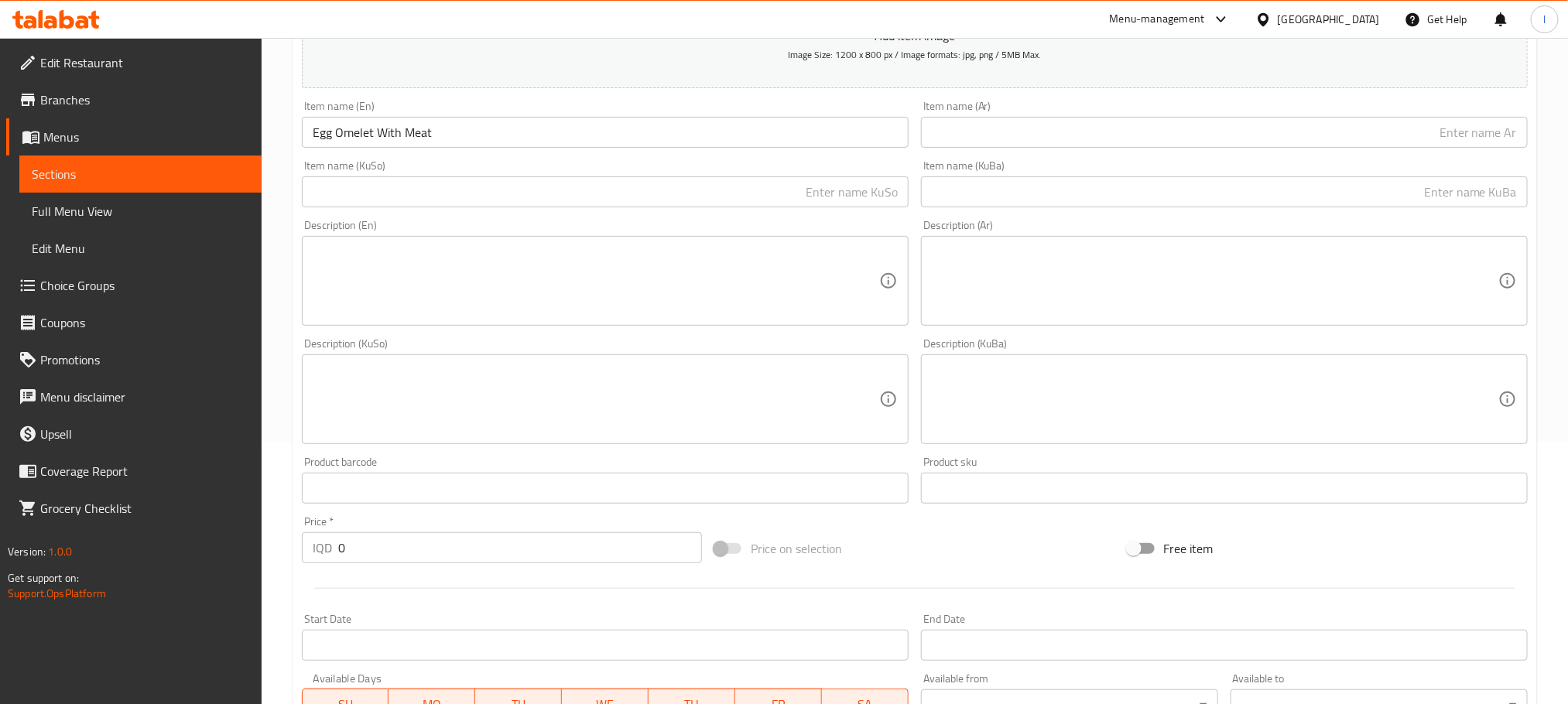
scroll to position [0, 0]
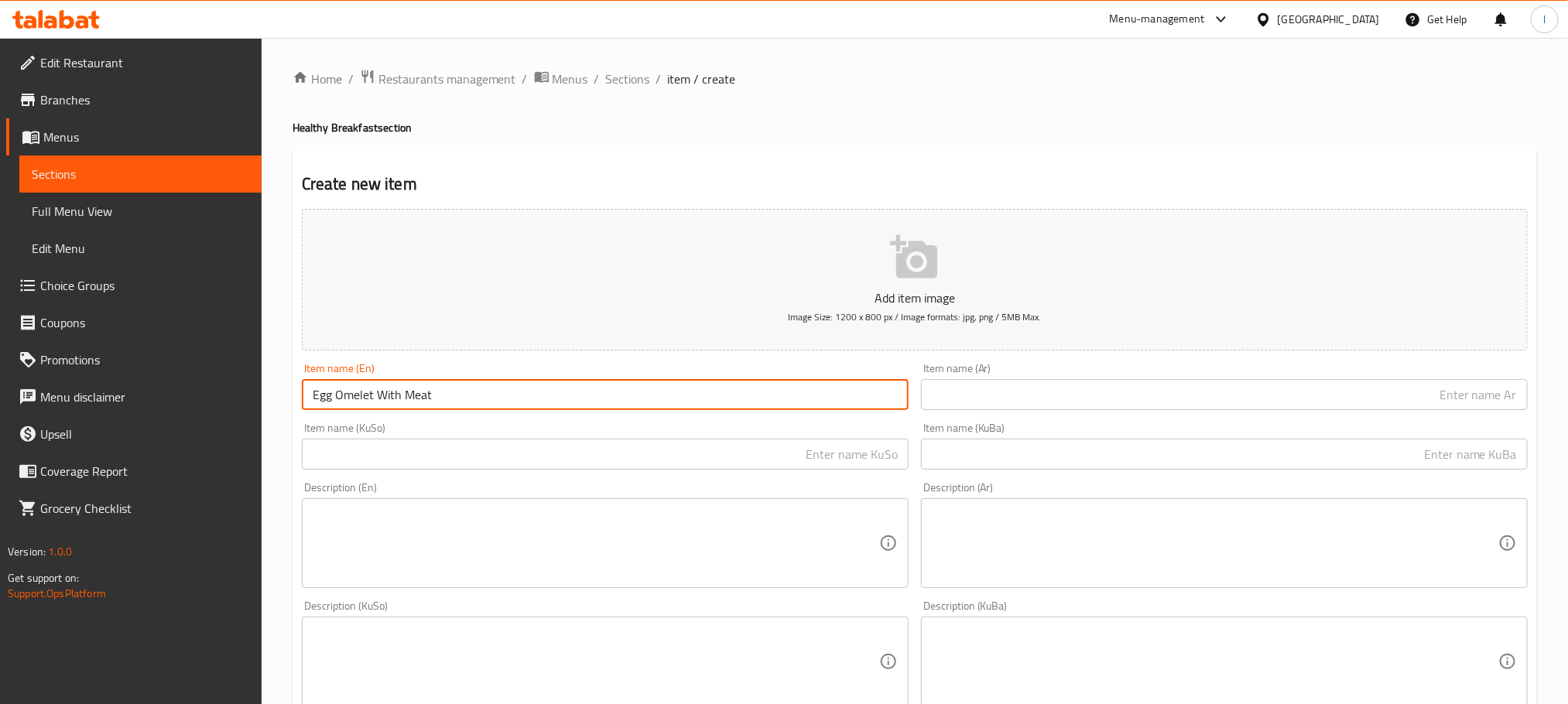
drag, startPoint x: 404, startPoint y: 388, endPoint x: 498, endPoint y: 401, distance: 94.9
click at [498, 401] on input "Egg Omelet With Meat" at bounding box center [605, 394] width 607 height 31
paste input "Vegetables"
type input "Egg Omelet With Vegetables"
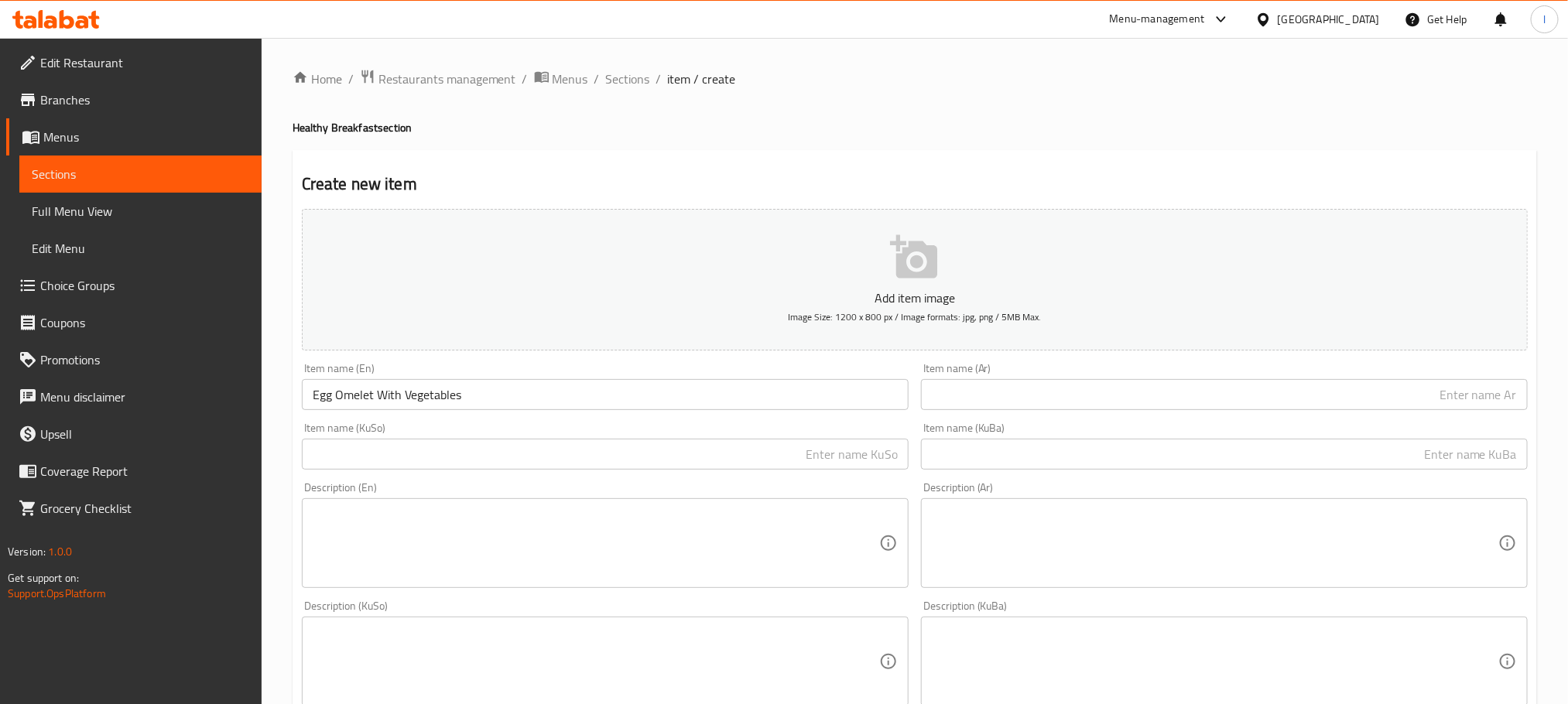
click at [1032, 376] on div "Item name (Ar) Item name (Ar)" at bounding box center [1224, 386] width 607 height 48
click at [1042, 397] on input "text" at bounding box center [1224, 394] width 607 height 31
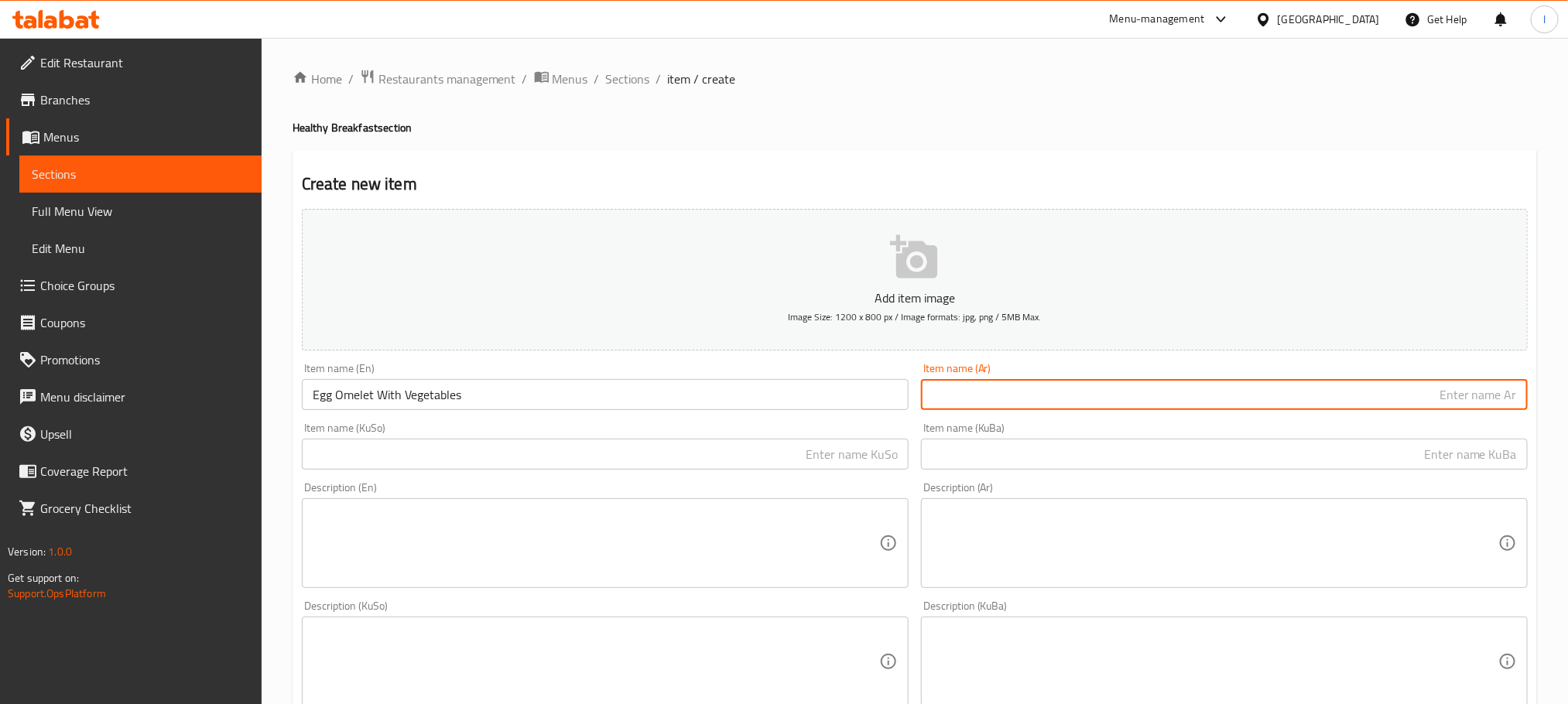
paste input "اومليت بالبيض"
drag, startPoint x: 1424, startPoint y: 399, endPoint x: 1315, endPoint y: 399, distance: 109.0
click at [1315, 399] on input "اومليت بالبيض مع لحم" at bounding box center [1224, 394] width 607 height 31
paste input "خضار"
click at [1426, 392] on input "اومليت بالبيض معخضار" at bounding box center [1224, 394] width 607 height 31
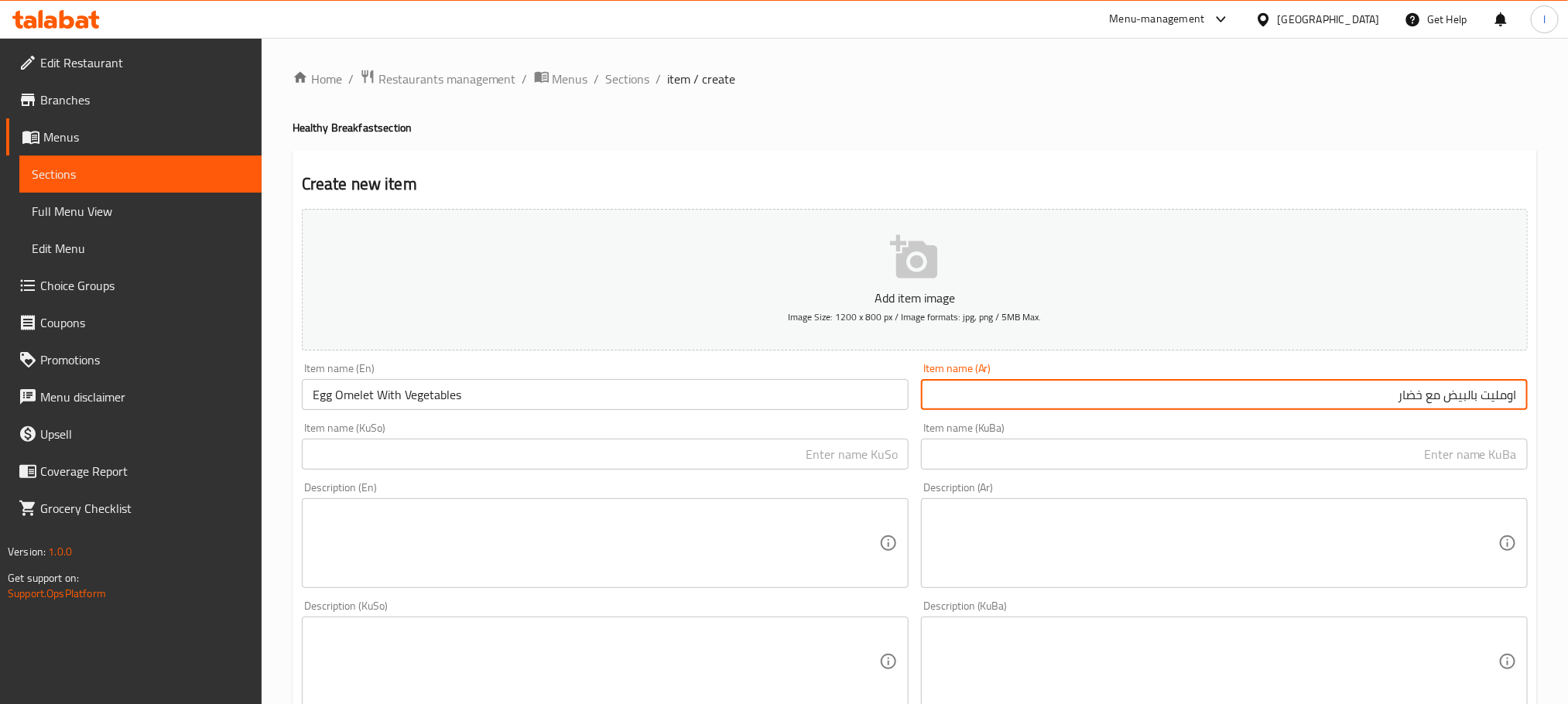
type input "اومليت بالبيض مع خضار"
click at [739, 460] on input "text" at bounding box center [605, 453] width 607 height 31
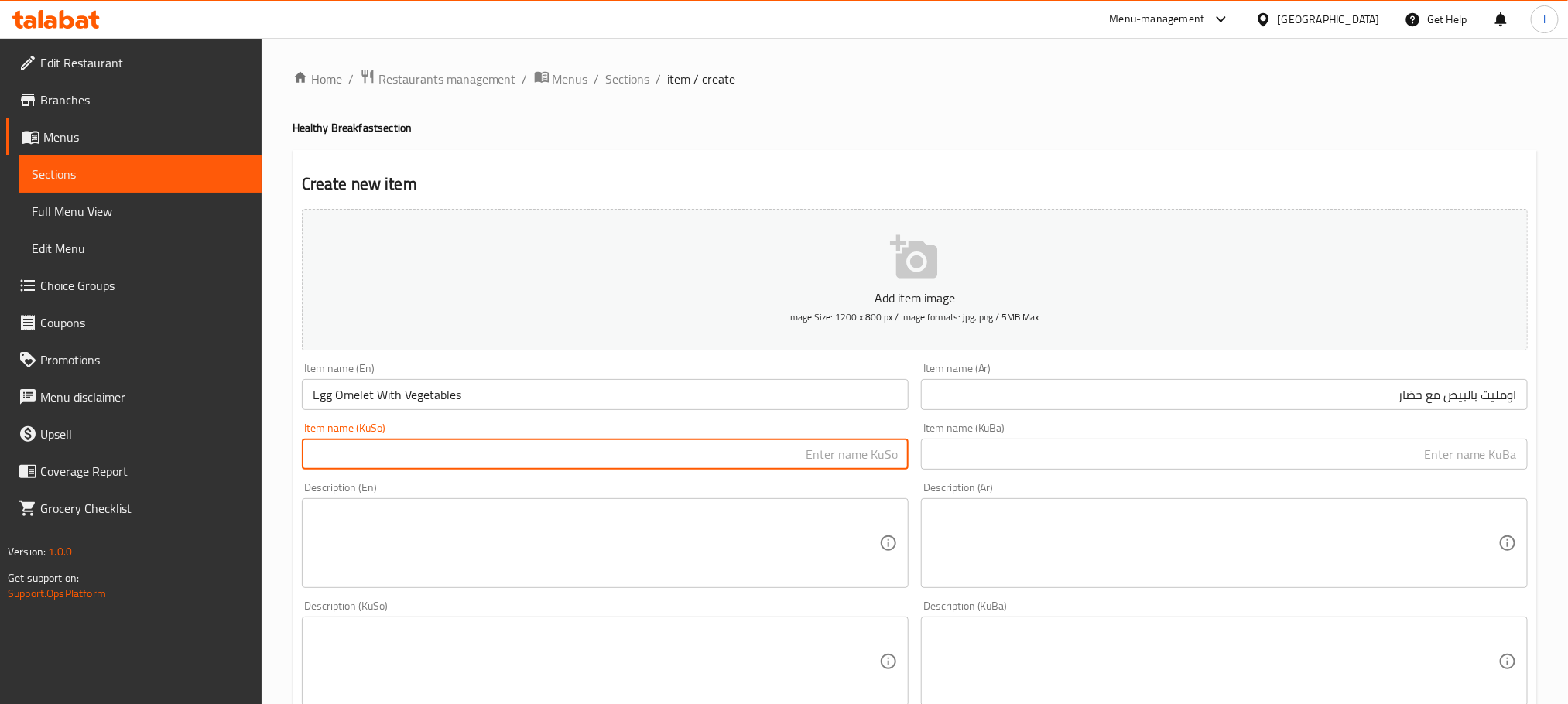
paste input "ئۆملێت بە هێلکە لەگەڵ قارچک"
click at [784, 454] on input "ئۆملێت بە هێلکە لەگەڵ قارچک" at bounding box center [605, 453] width 607 height 31
drag, startPoint x: 787, startPoint y: 453, endPoint x: 700, endPoint y: 450, distance: 87.1
click at [701, 451] on input "ئۆملێت بە هێلکە لەگەڵ قارچک" at bounding box center [605, 453] width 607 height 31
paste input "سەوزەوات"
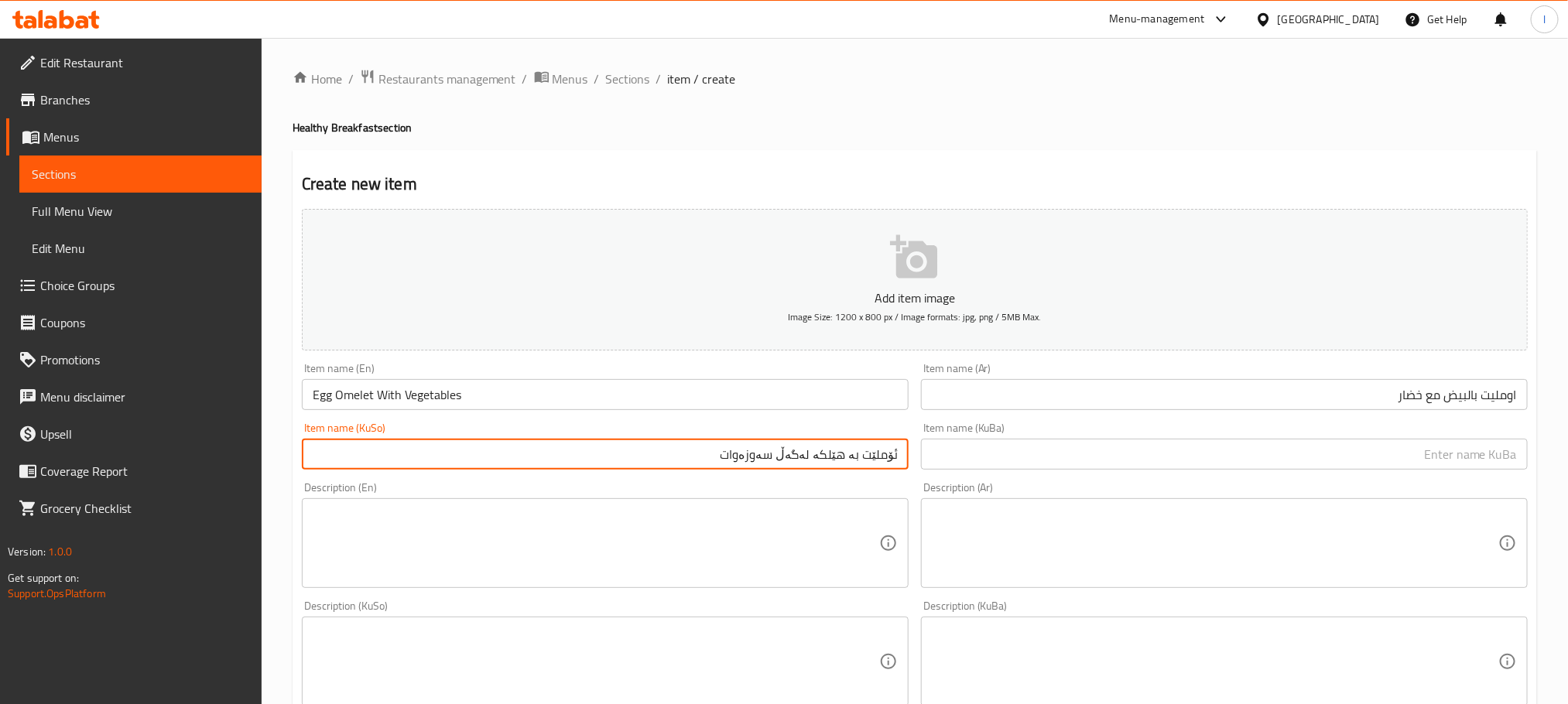
click at [806, 466] on input "ئۆملێت بە هێلکە لەگەڵ سەوزەوات" at bounding box center [605, 453] width 607 height 31
type input "ئۆملێت بە هێلکە لەگەڵ سەوزەوات"
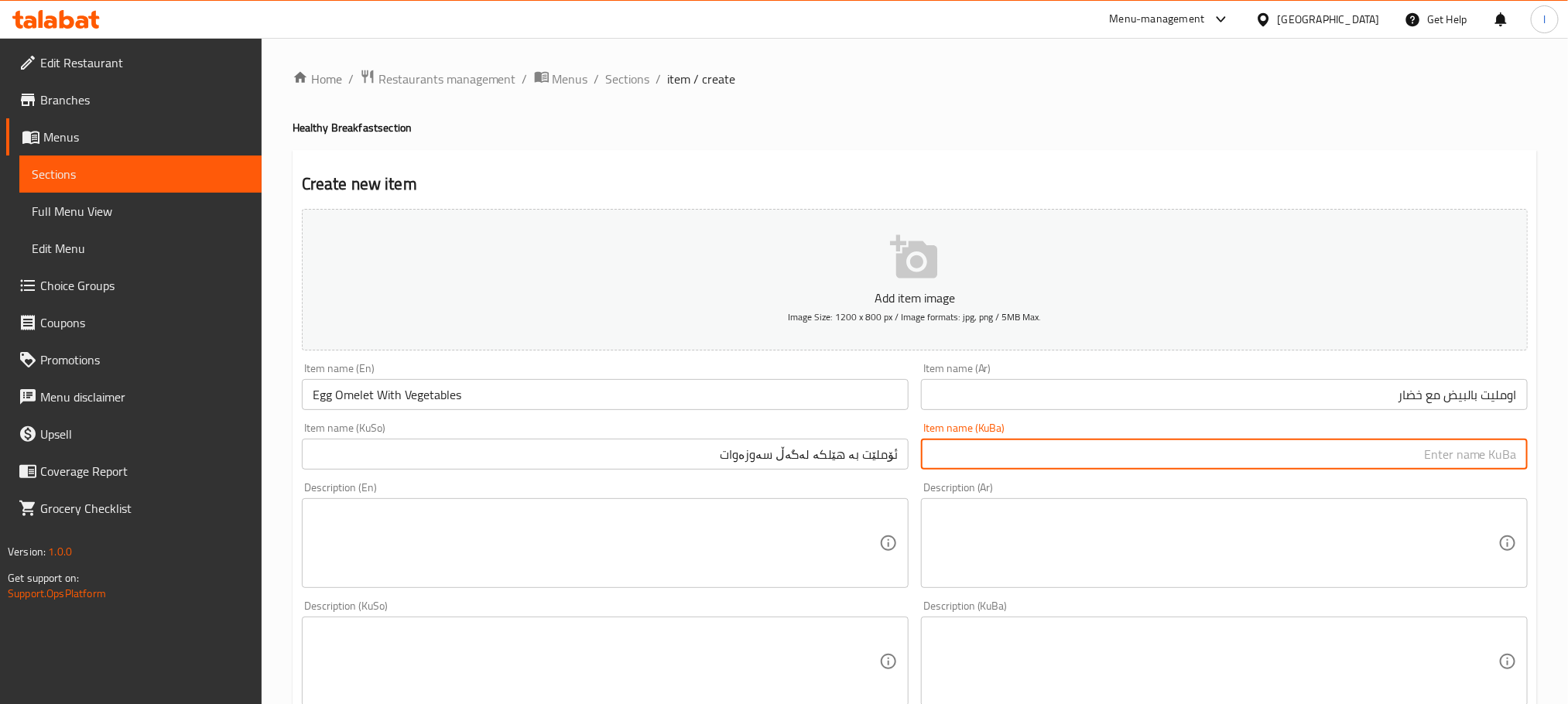
click at [943, 460] on input "text" at bounding box center [1224, 453] width 607 height 31
paste input "ئۆملێت بە هێلکە لەگەڵ سەوزەوات"
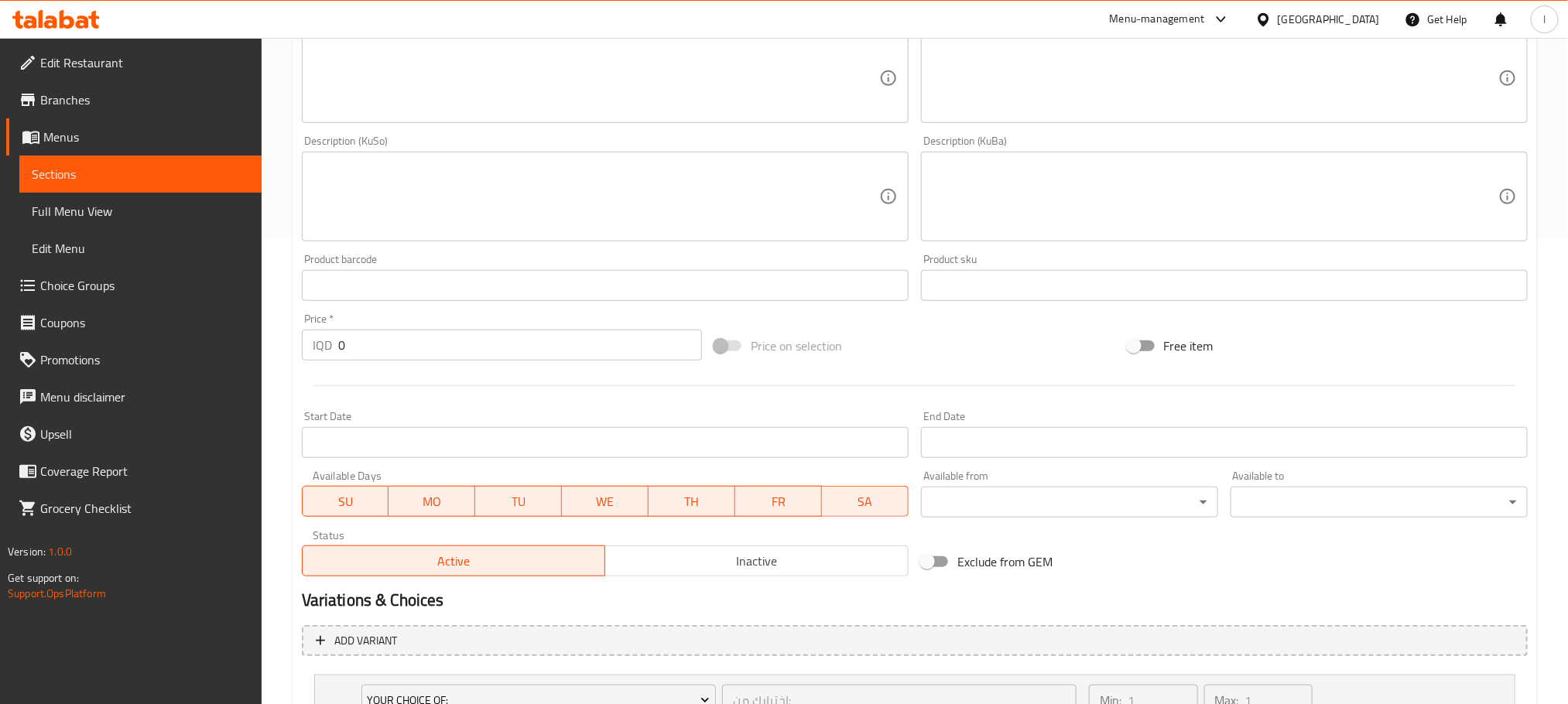
scroll to position [849, 0]
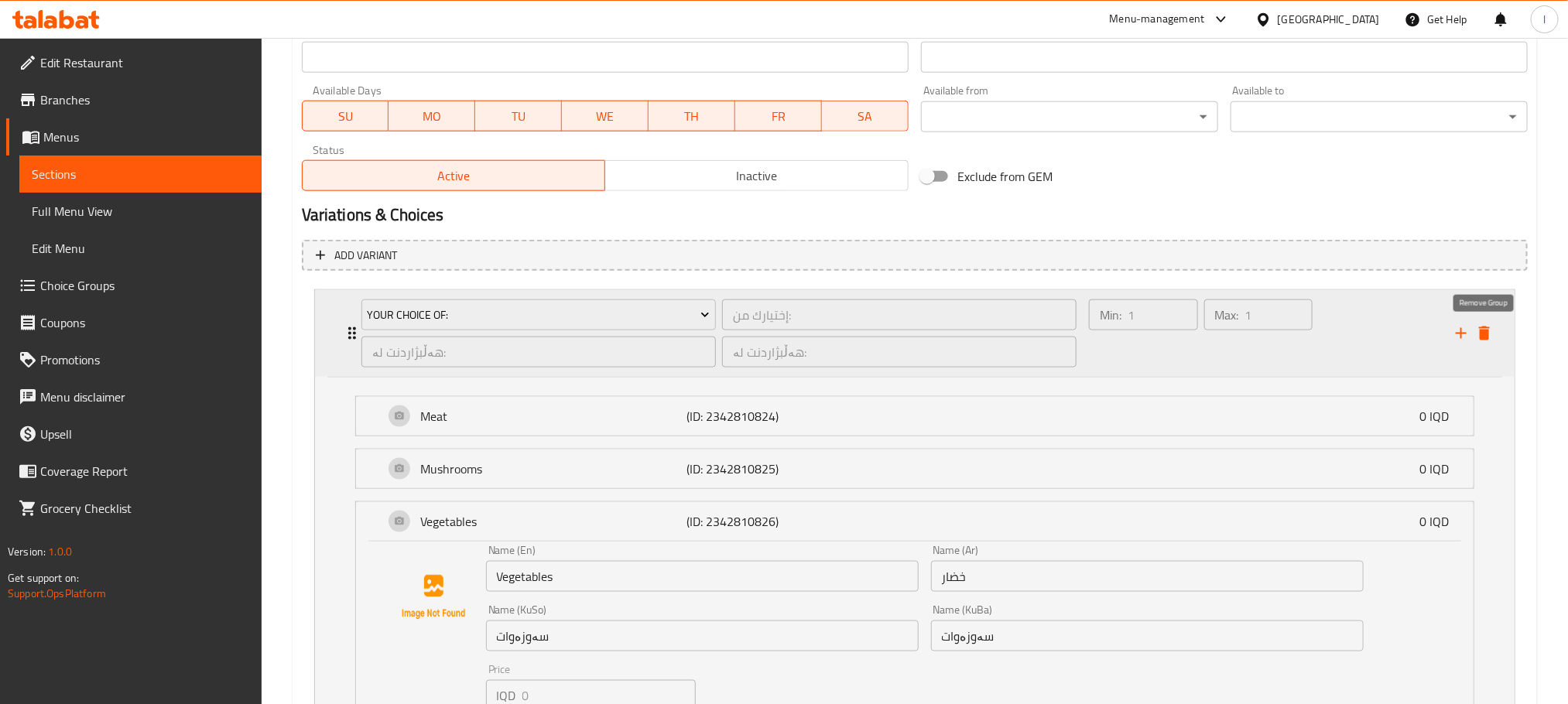
click at [1486, 319] on div "Your Choice Of: إختيارك من: ​ هەڵبژاردنت لە: ​ هەڵبژاردنت لە: ​ Min: 1 ​ Max: 1…" at bounding box center [919, 333] width 1153 height 86
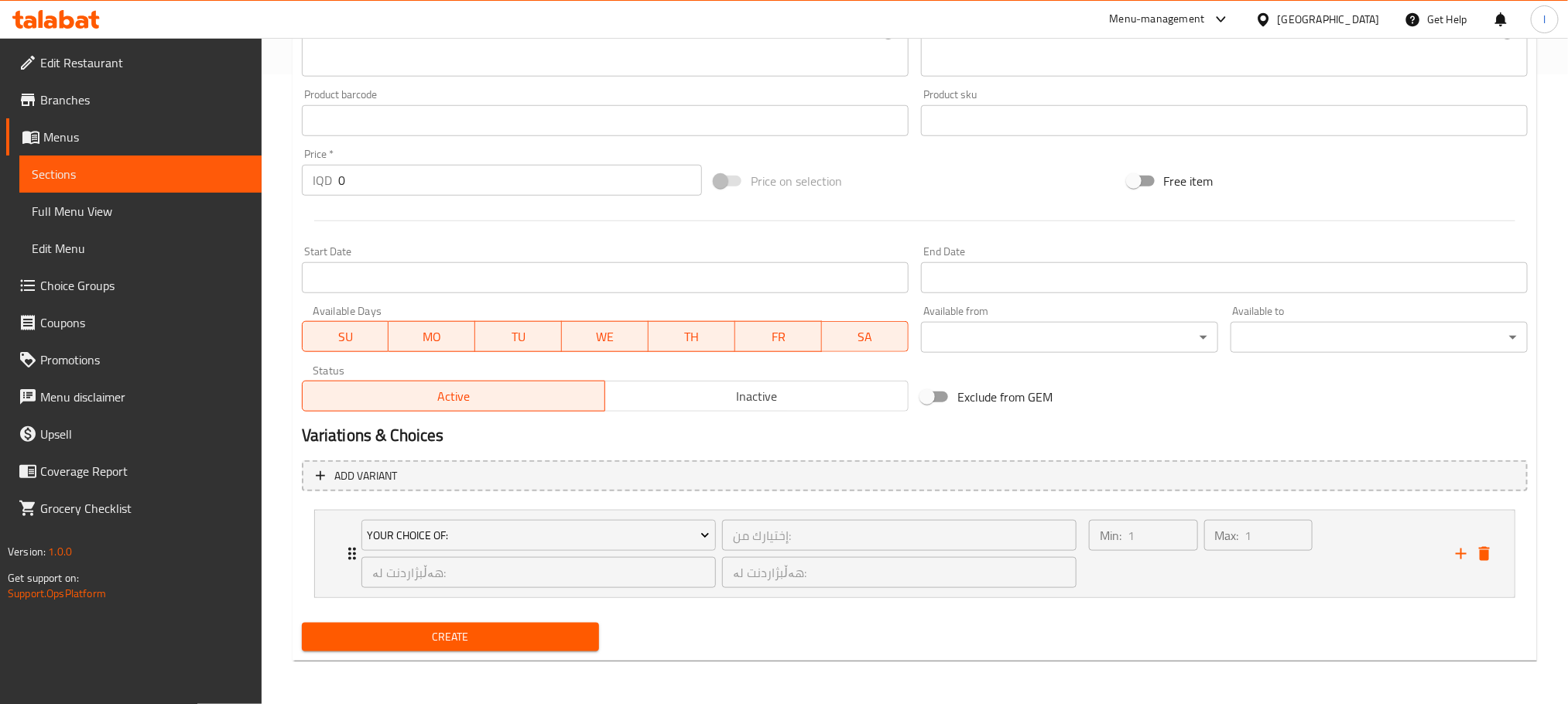
scroll to position [629, 0]
click at [1482, 553] on icon "delete" at bounding box center [1484, 554] width 11 height 14
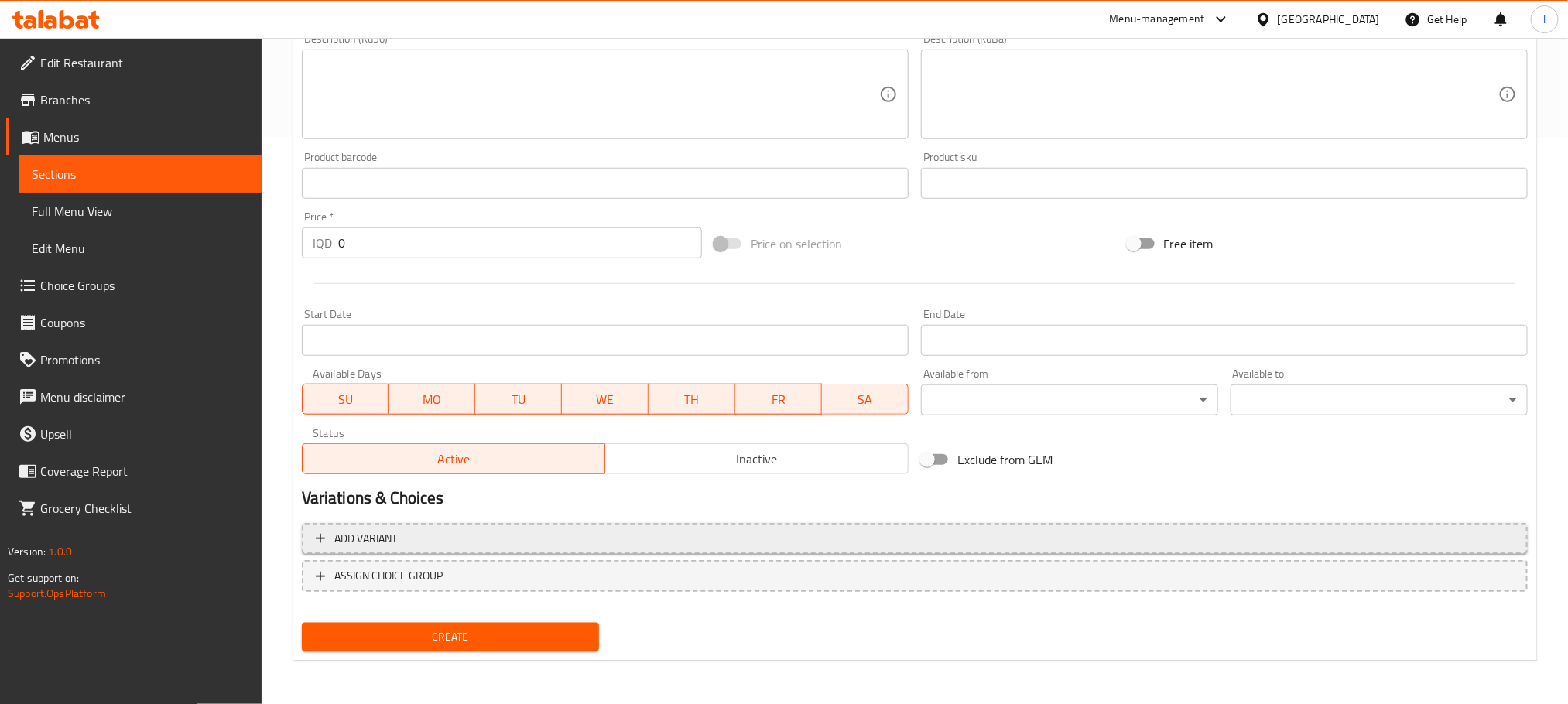
scroll to position [565, 0]
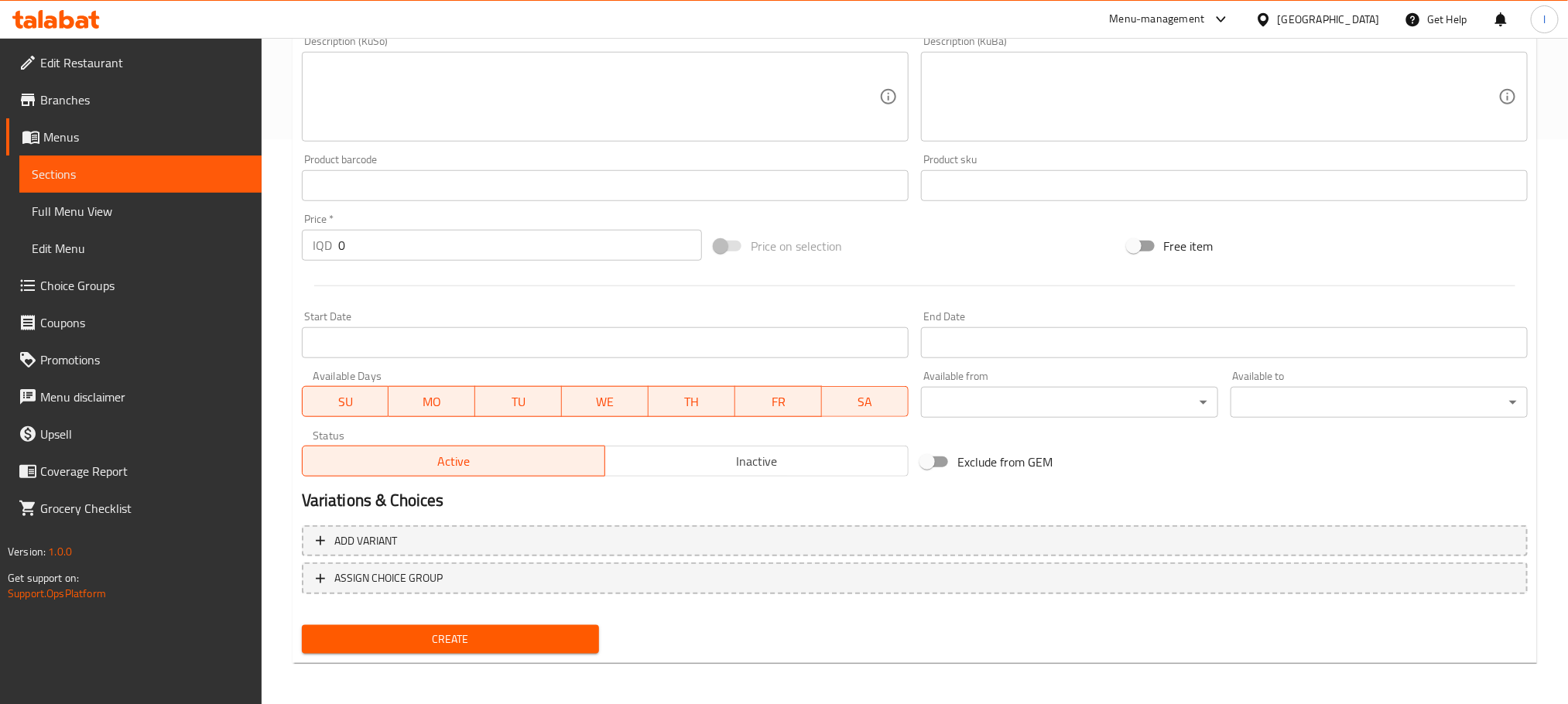
type input "ئۆملێت بە هێلکە لەگەڵ سەوزەوات"
drag, startPoint x: 437, startPoint y: 253, endPoint x: 179, endPoint y: 253, distance: 258.0
click at [179, 253] on div "Edit Restaurant Branches Menus Sections Full Menu View Edit Menu Choice Groups …" at bounding box center [784, 90] width 1568 height 1233
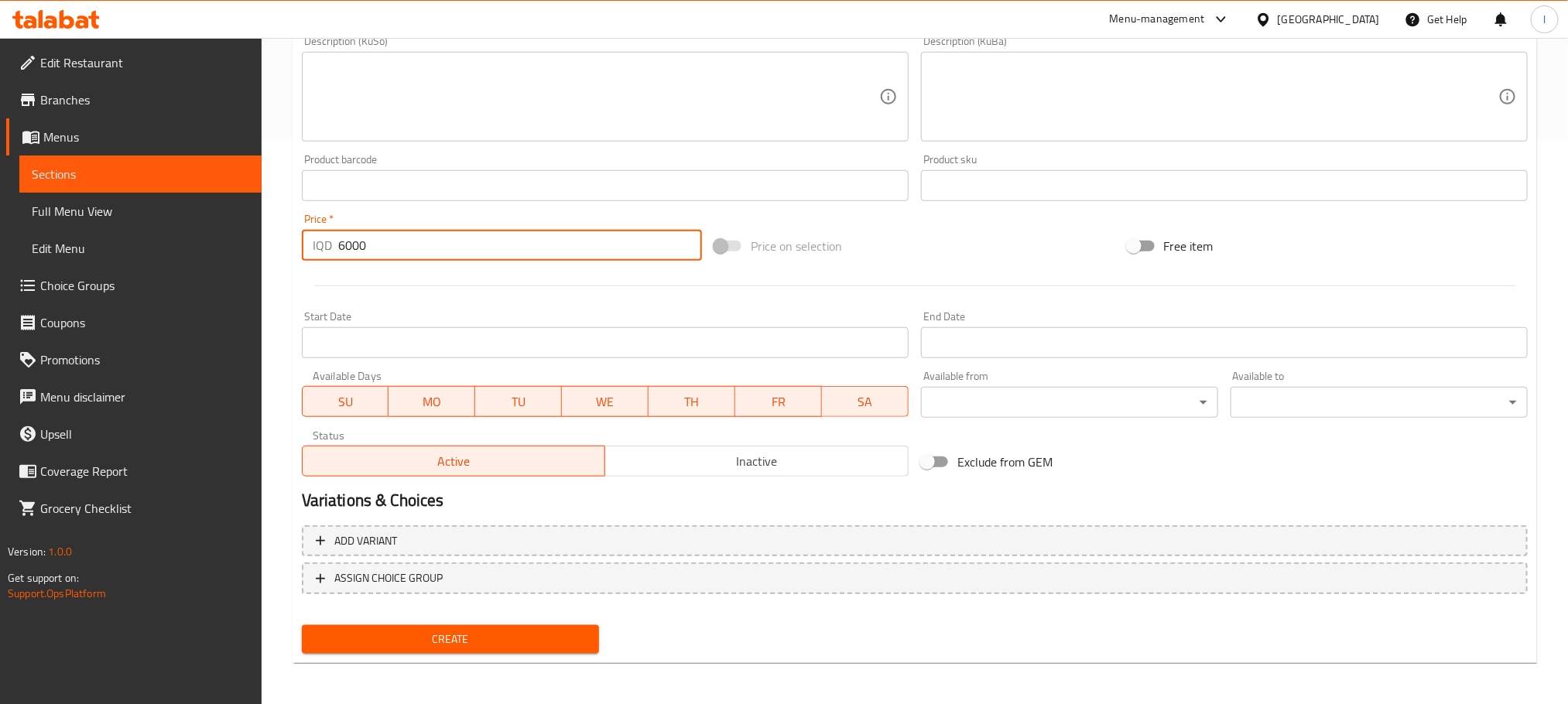
type input "6000"
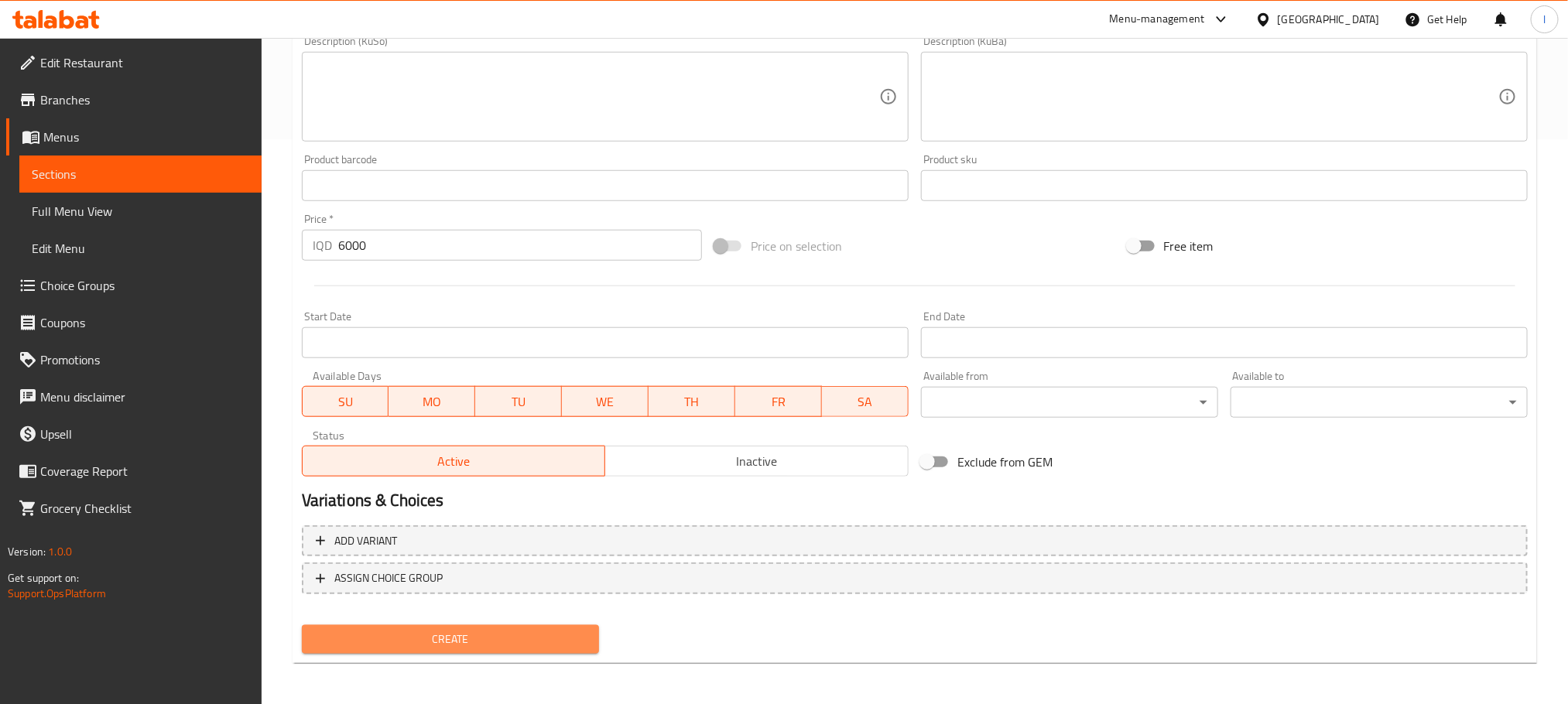
click at [494, 643] on span "Create" at bounding box center [450, 639] width 272 height 20
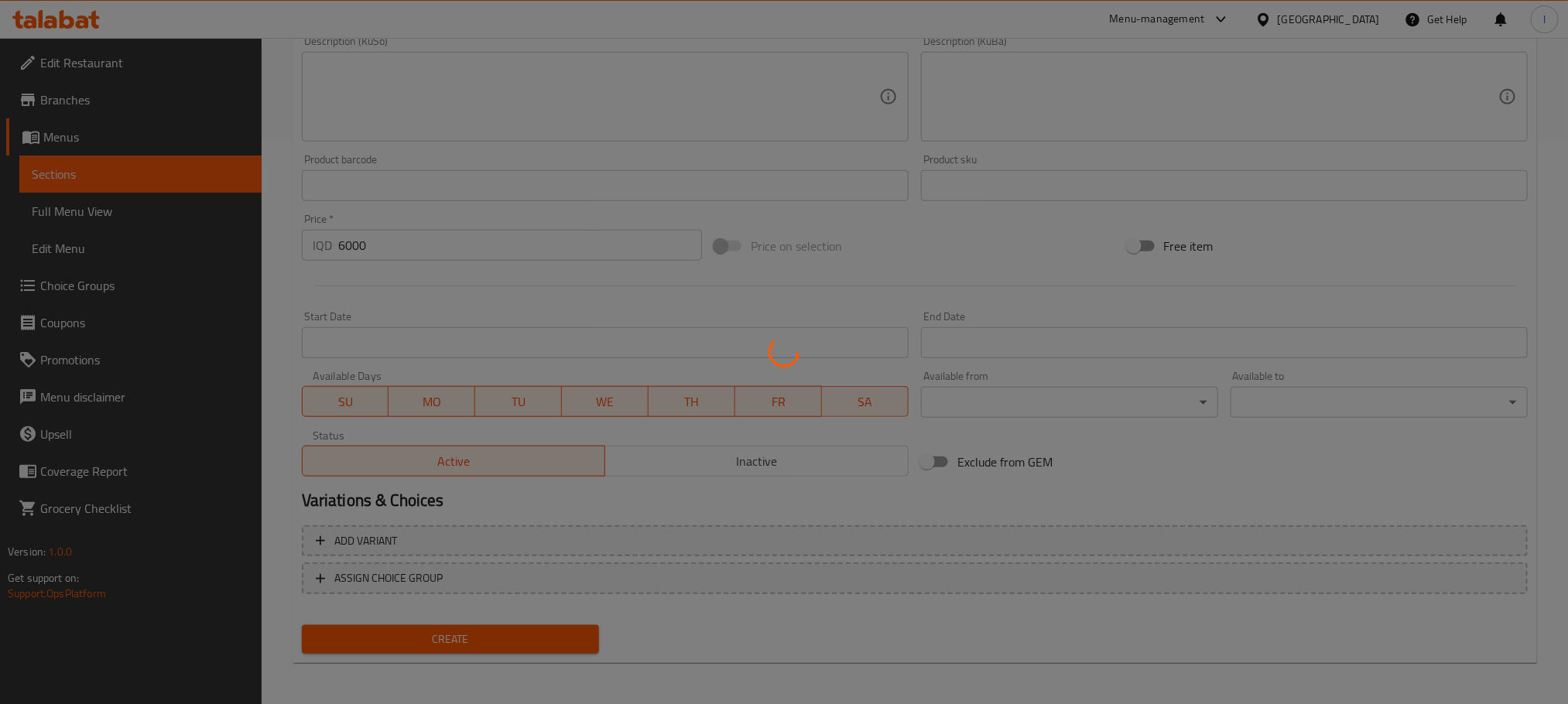
type input "0"
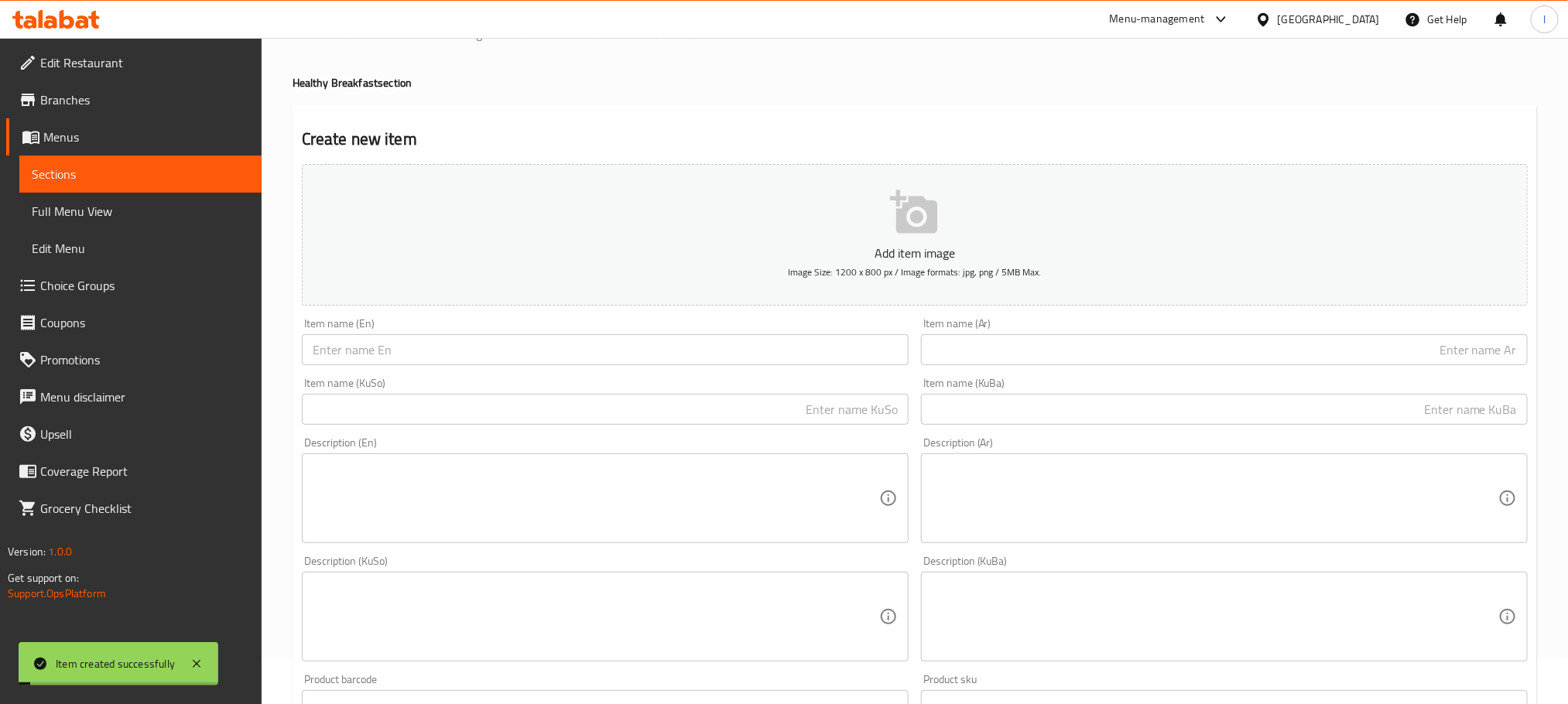
scroll to position [0, 0]
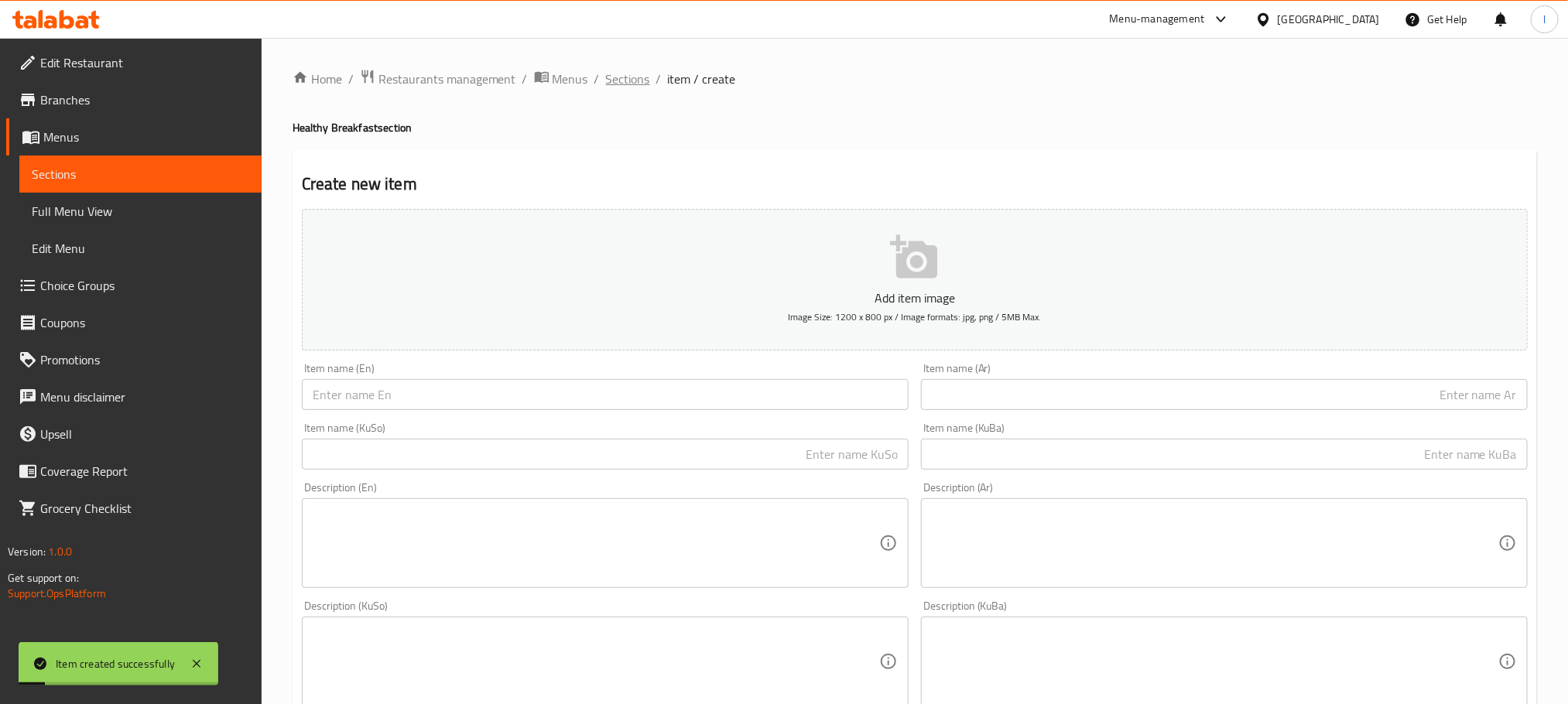
click at [623, 76] on span "Sections" at bounding box center [627, 79] width 44 height 19
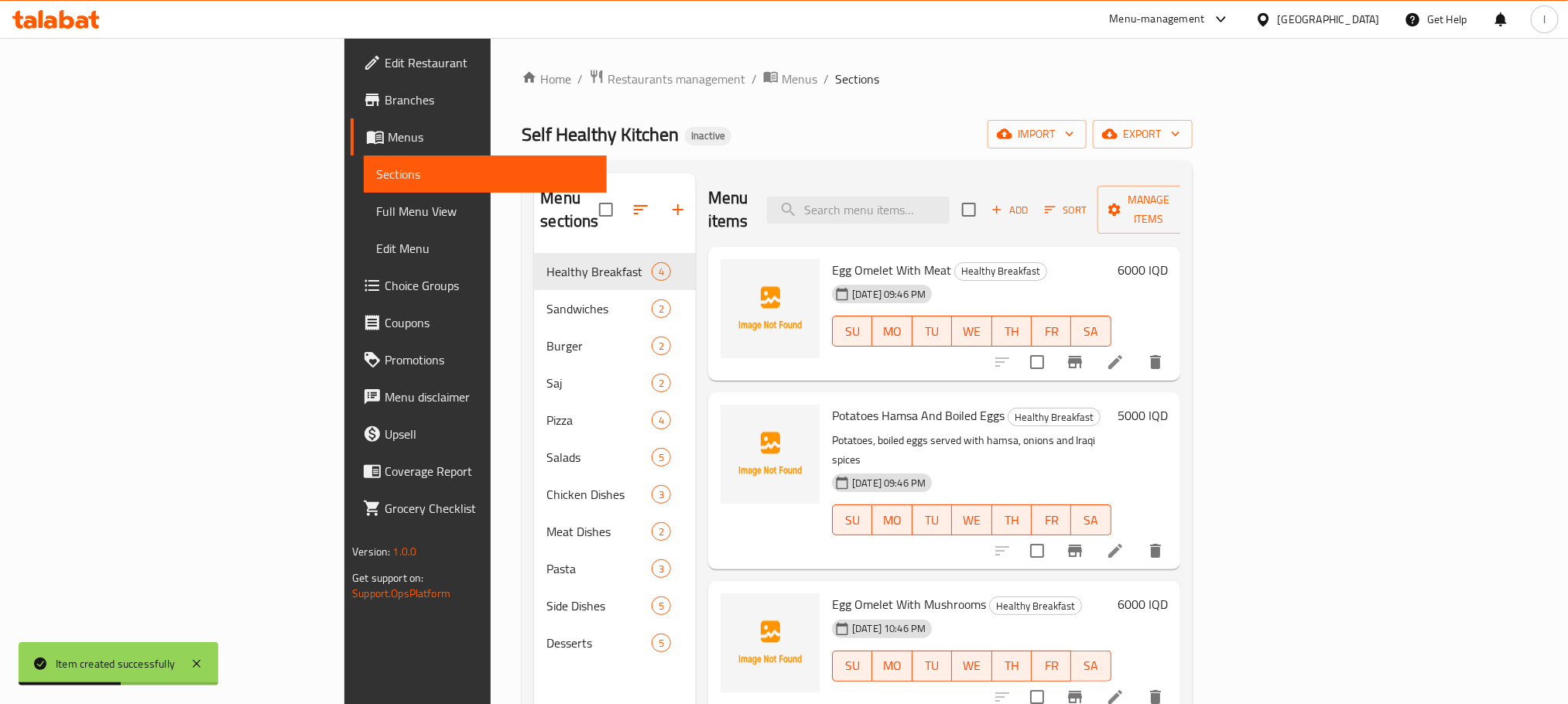
scroll to position [216, 0]
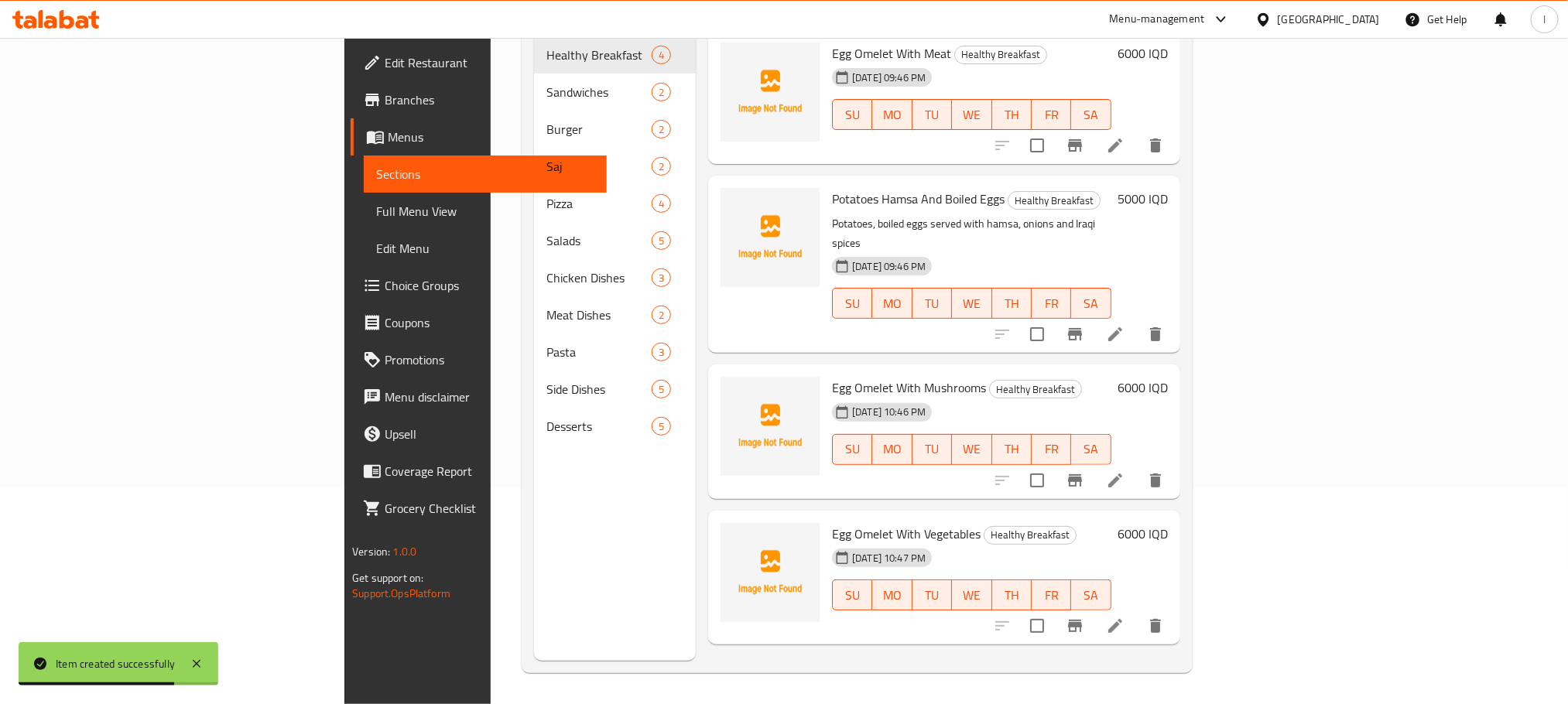
click at [364, 224] on link "Full Menu View" at bounding box center [485, 210] width 243 height 37
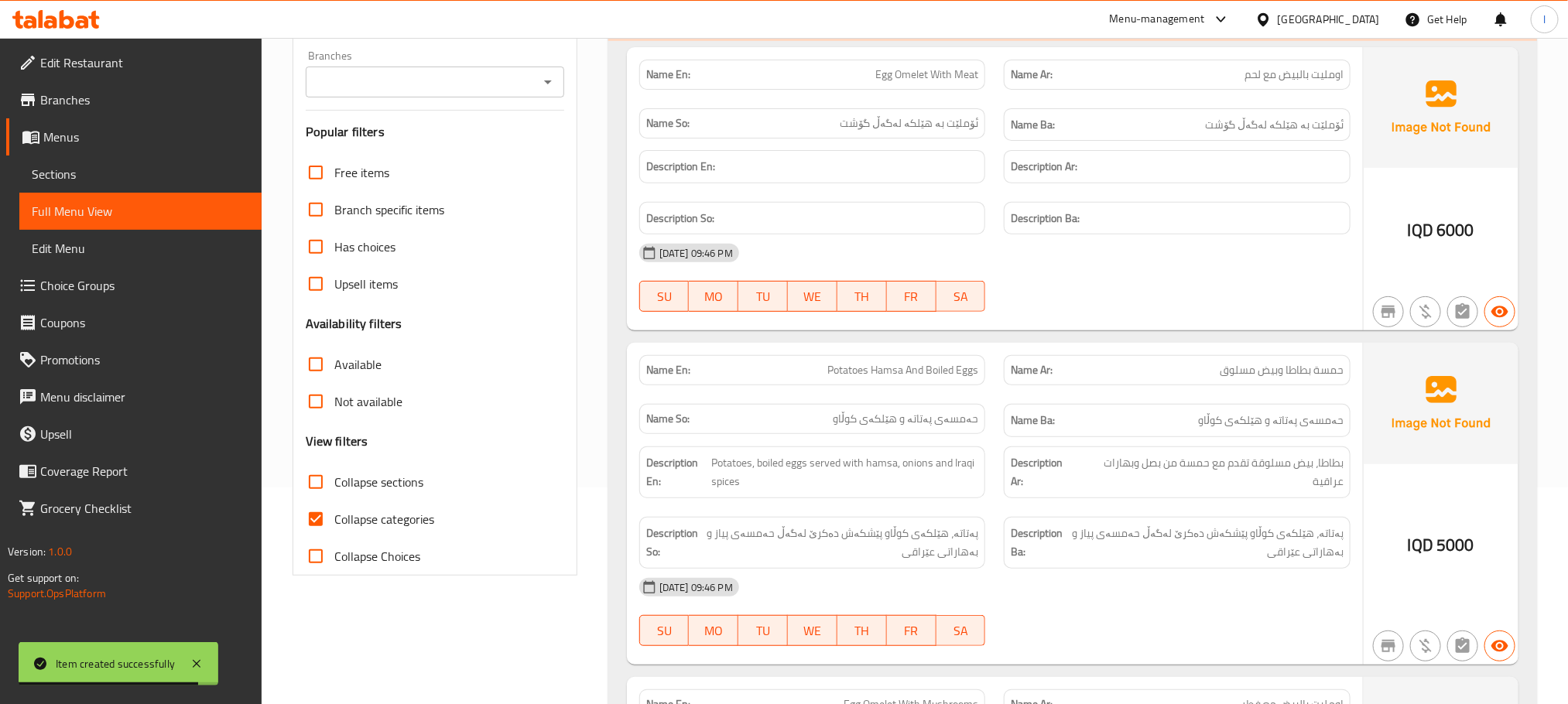
click at [539, 76] on icon "Open" at bounding box center [547, 82] width 19 height 19
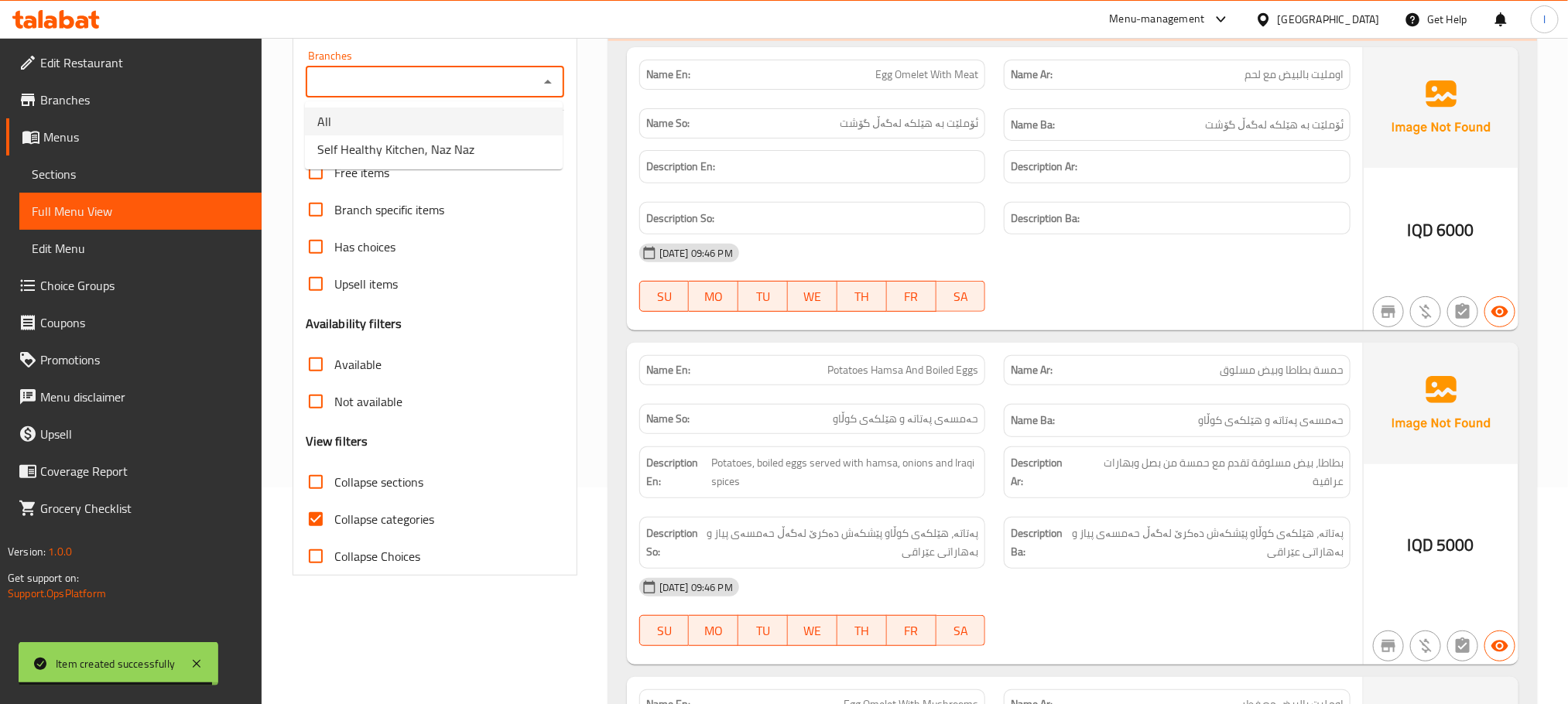
click at [472, 128] on li "All" at bounding box center [433, 121] width 258 height 28
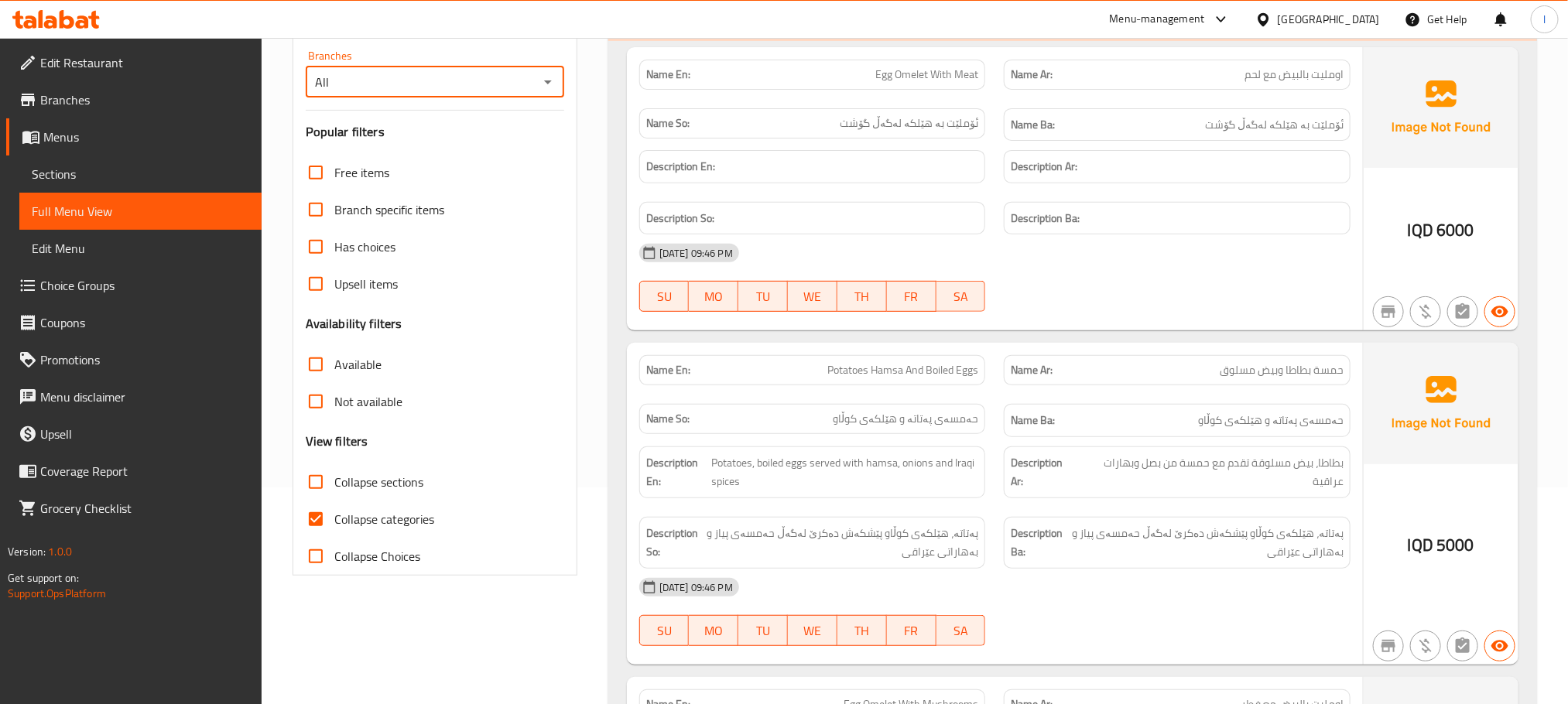
click at [553, 76] on icon "Open" at bounding box center [547, 82] width 19 height 19
click at [482, 145] on li "Self Healthy Kitchen, Naz Naz" at bounding box center [433, 149] width 258 height 28
type input "Self Healthy Kitchen, Naz Naz"
click at [326, 515] on input "Collapse categories" at bounding box center [315, 518] width 37 height 37
checkbox input "false"
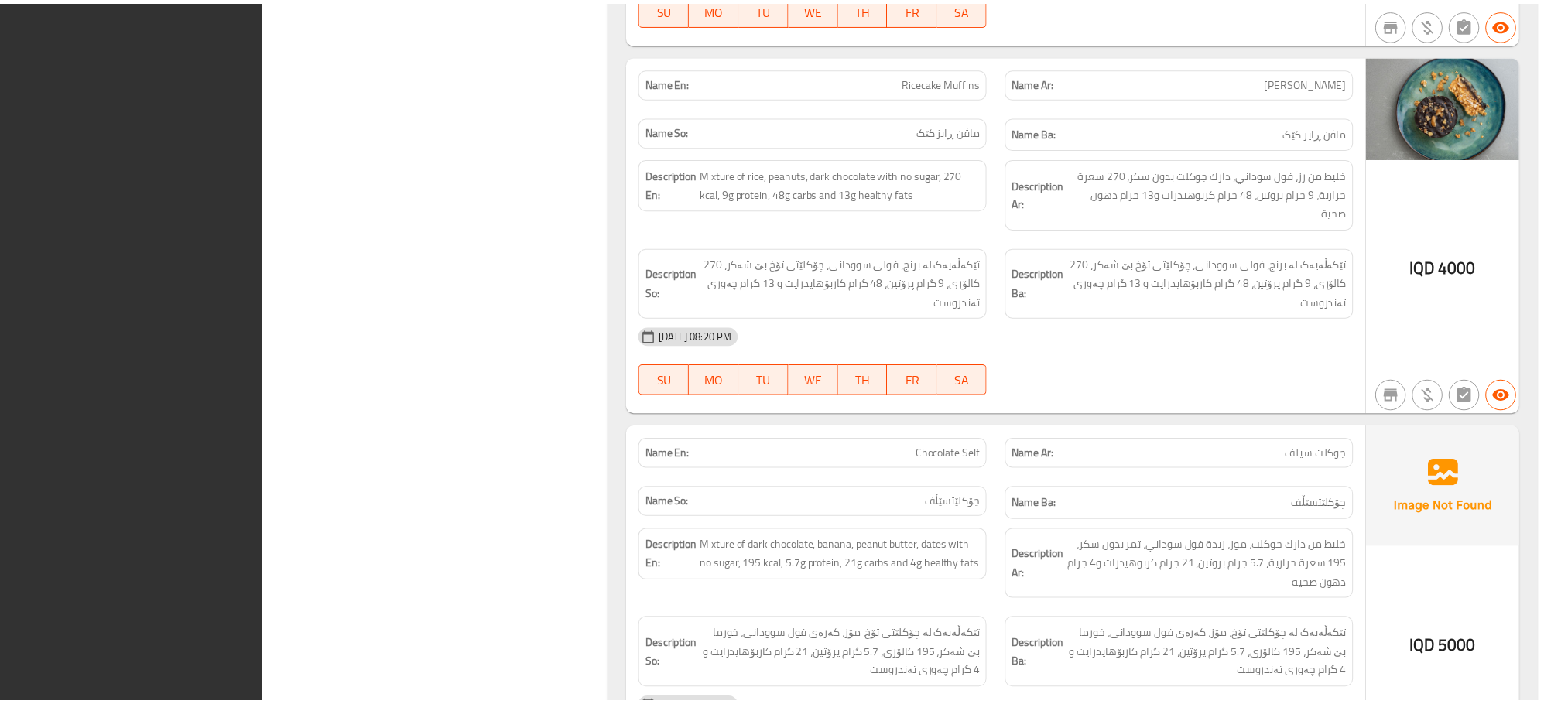
scroll to position [13646, 0]
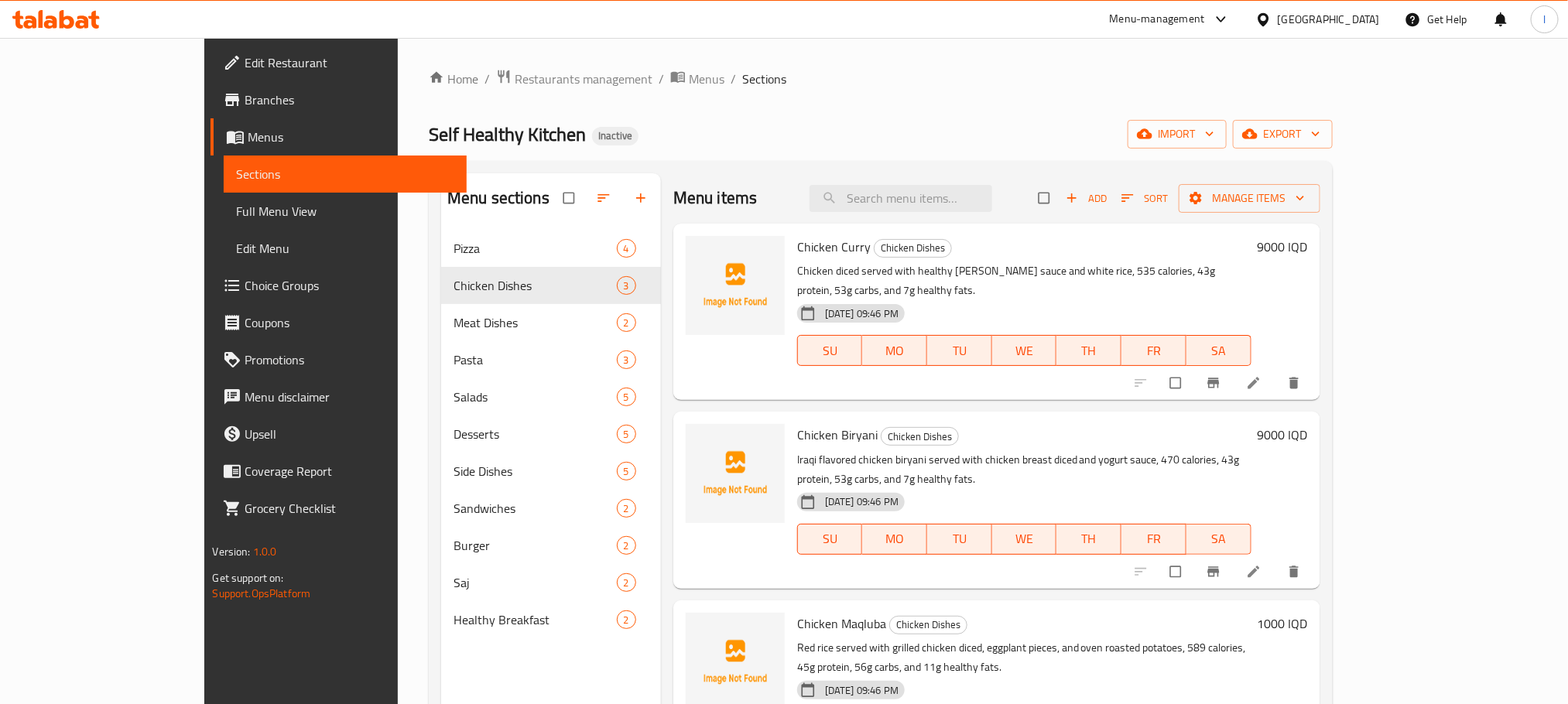
click at [1277, 559] on li at bounding box center [1255, 572] width 43 height 25
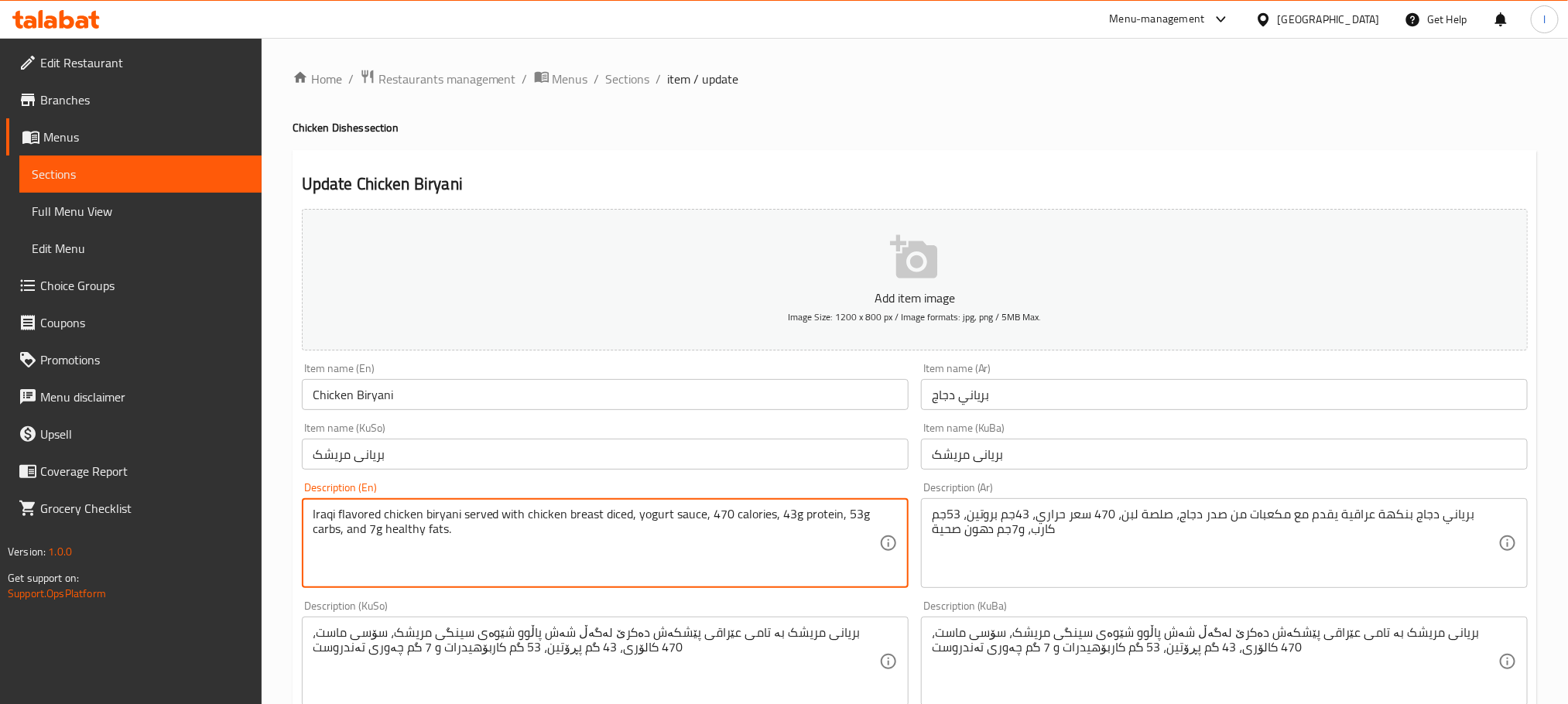
scroll to position [565, 0]
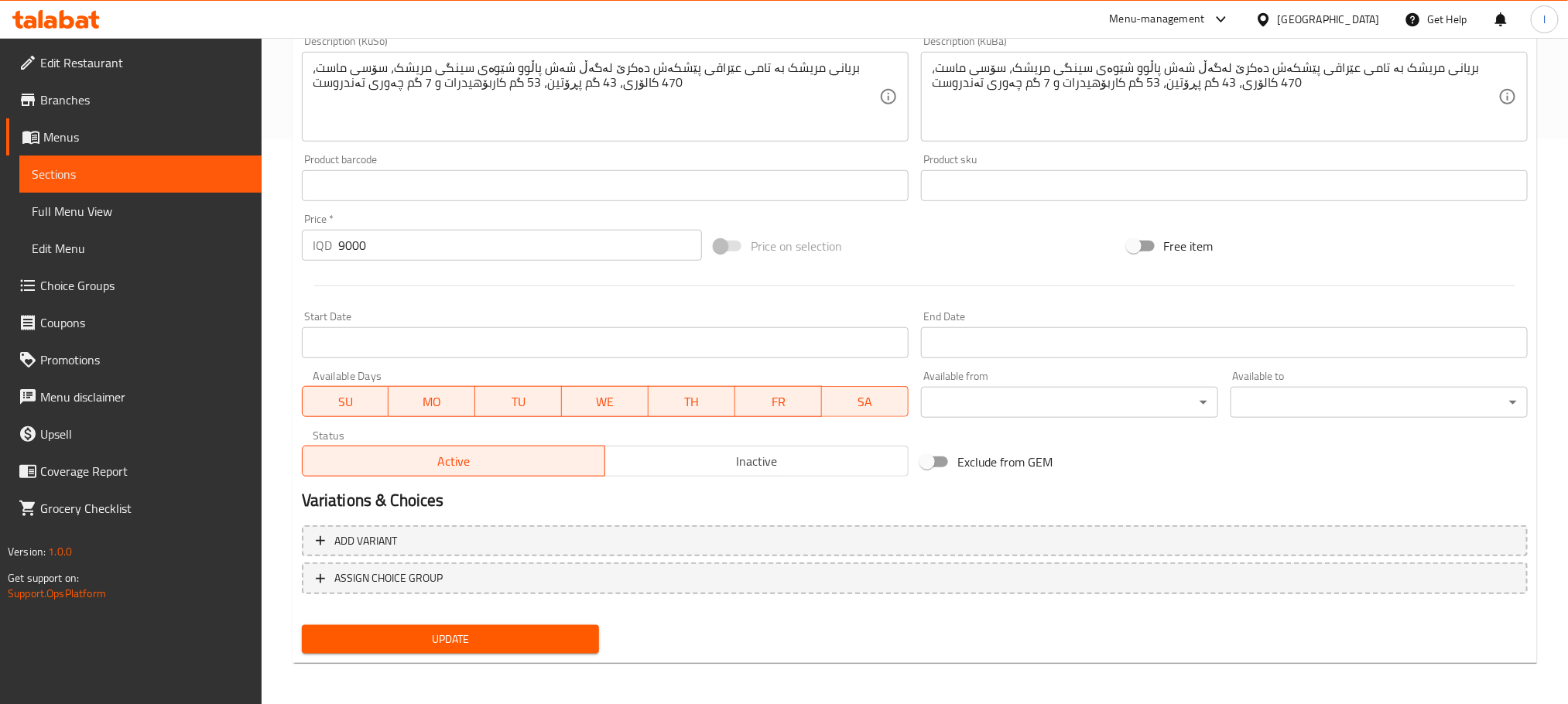
type textarea "Iraqi flavored chicken biryani served with chicken breast diced, yogurt sauce, …"
click at [578, 627] on button "Update" at bounding box center [450, 639] width 297 height 29
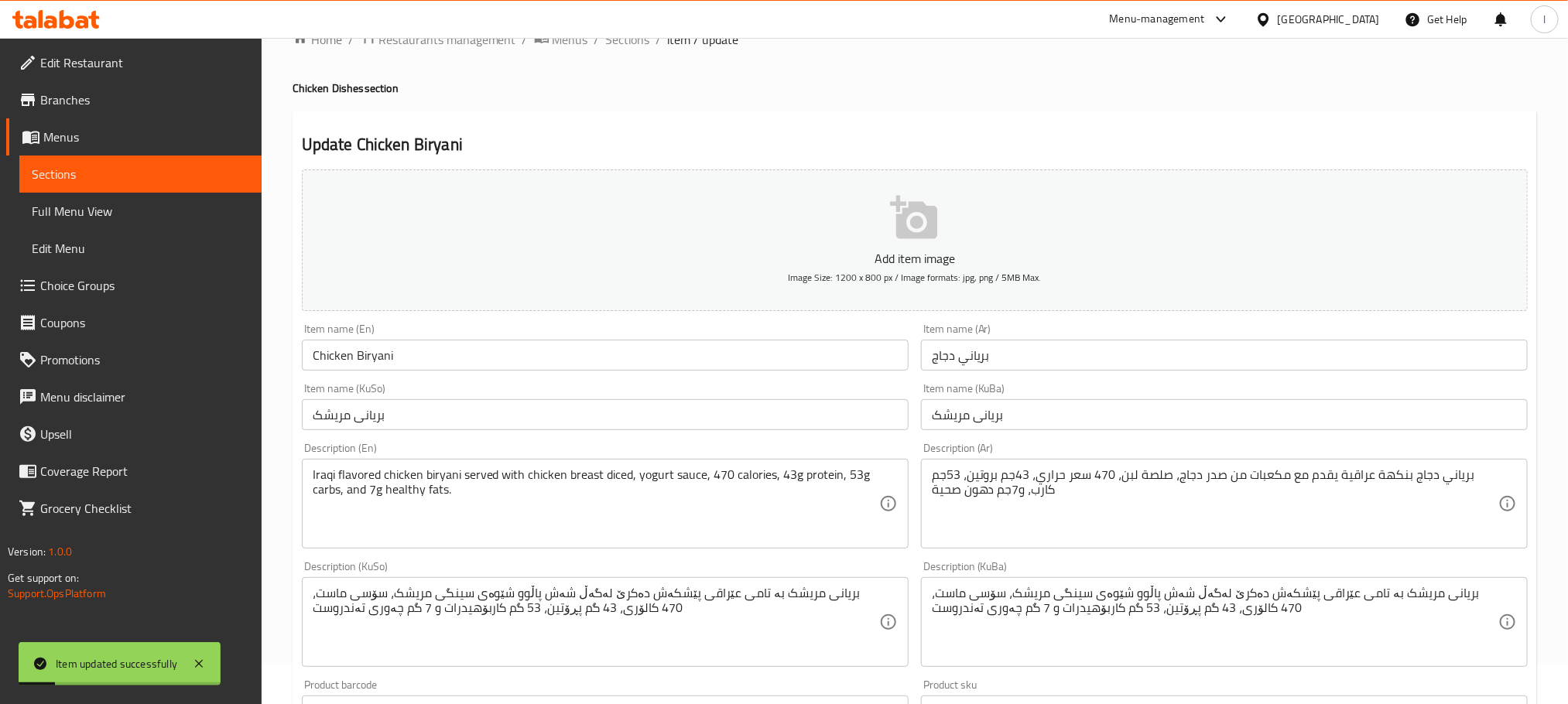
scroll to position [0, 0]
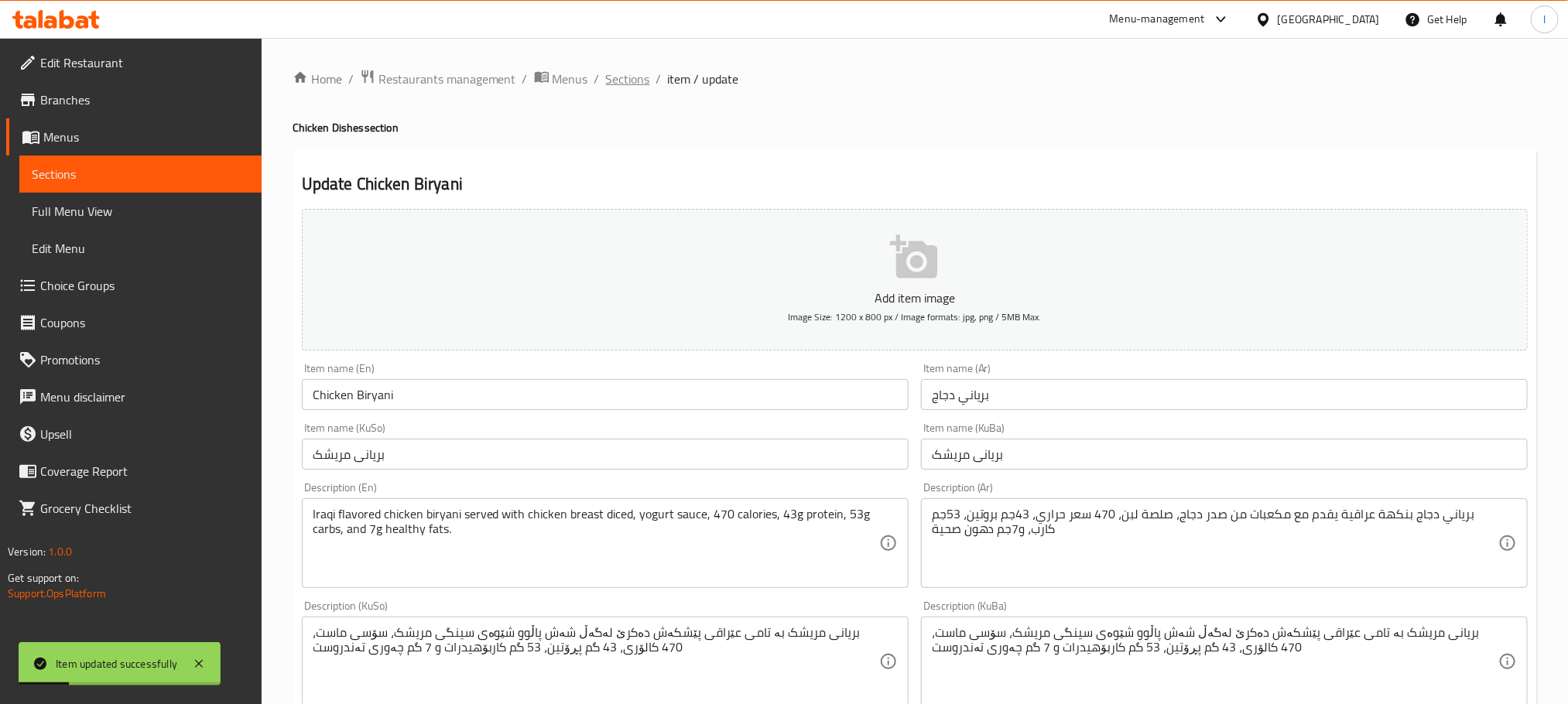
click at [625, 86] on span "Sections" at bounding box center [627, 79] width 44 height 19
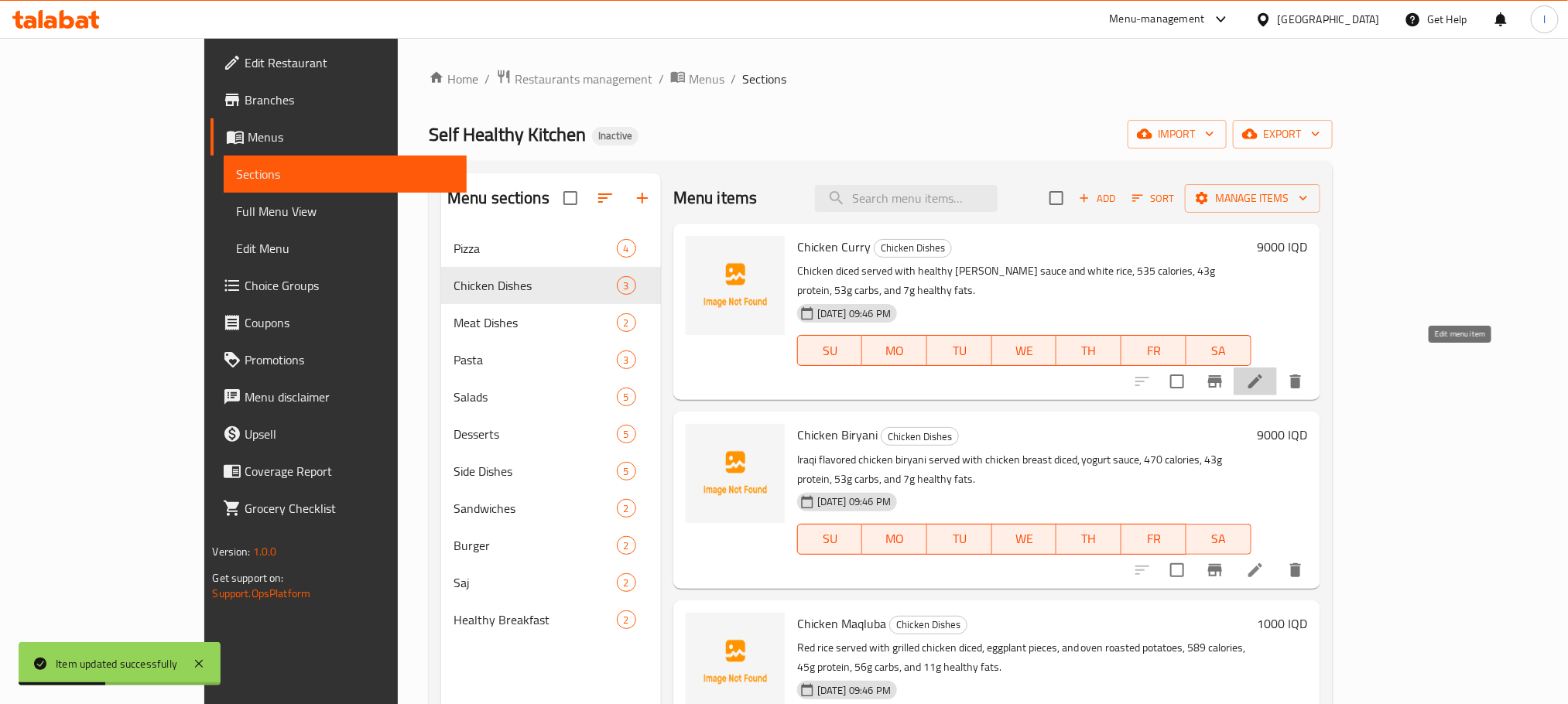
click at [1264, 372] on icon at bounding box center [1255, 381] width 19 height 19
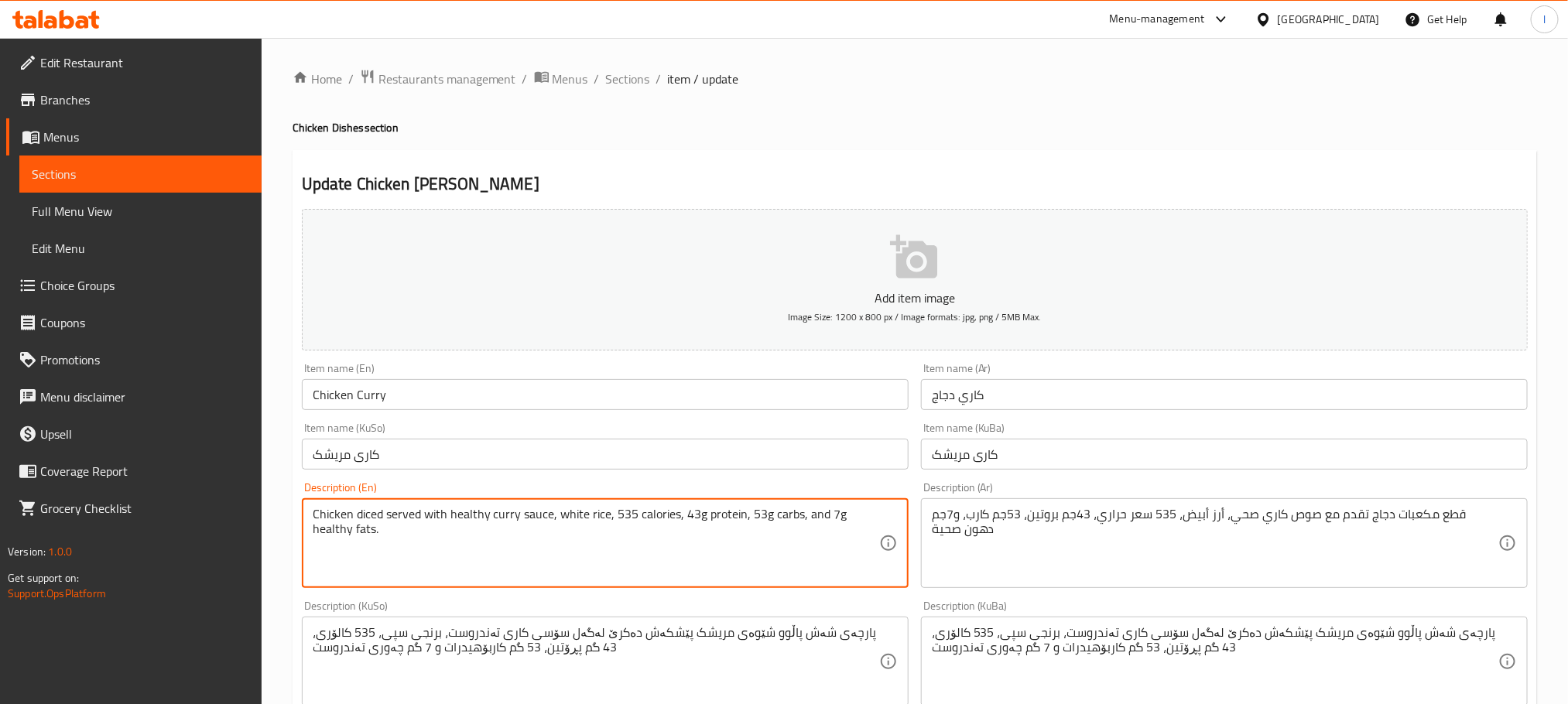
scroll to position [565, 0]
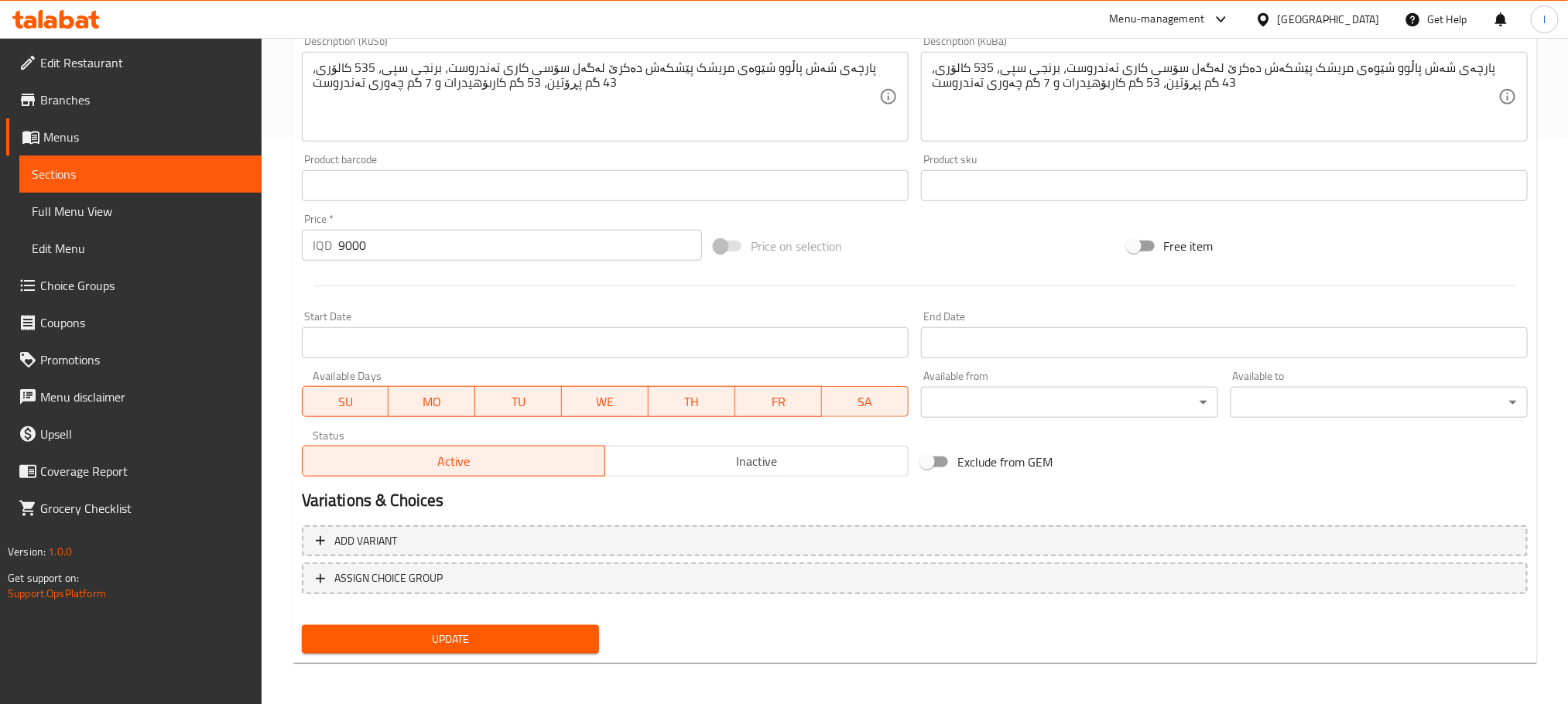
type textarea "Chicken diced served with healthy curry sauce, white rice, 535 calories, 43g pr…"
click at [529, 638] on span "Update" at bounding box center [450, 639] width 272 height 20
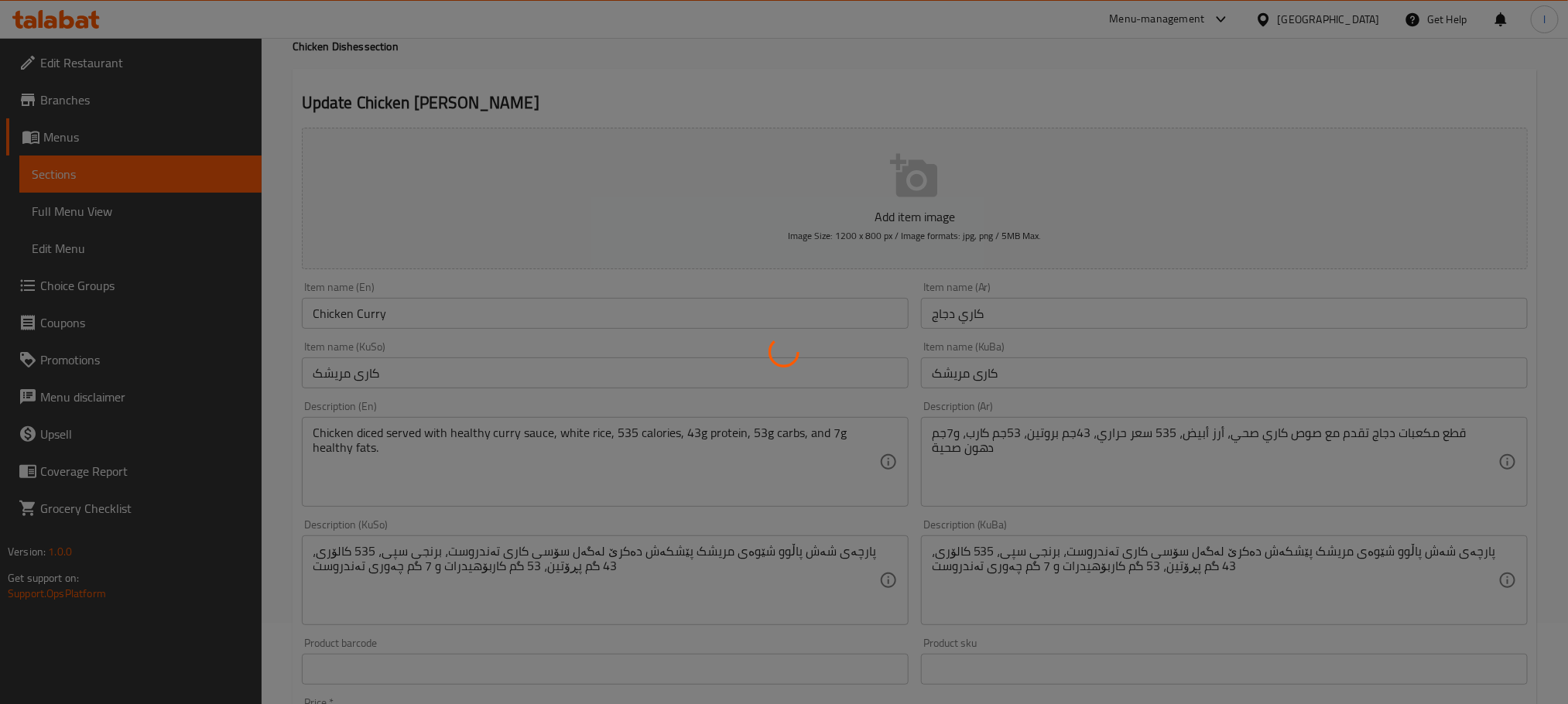
scroll to position [0, 0]
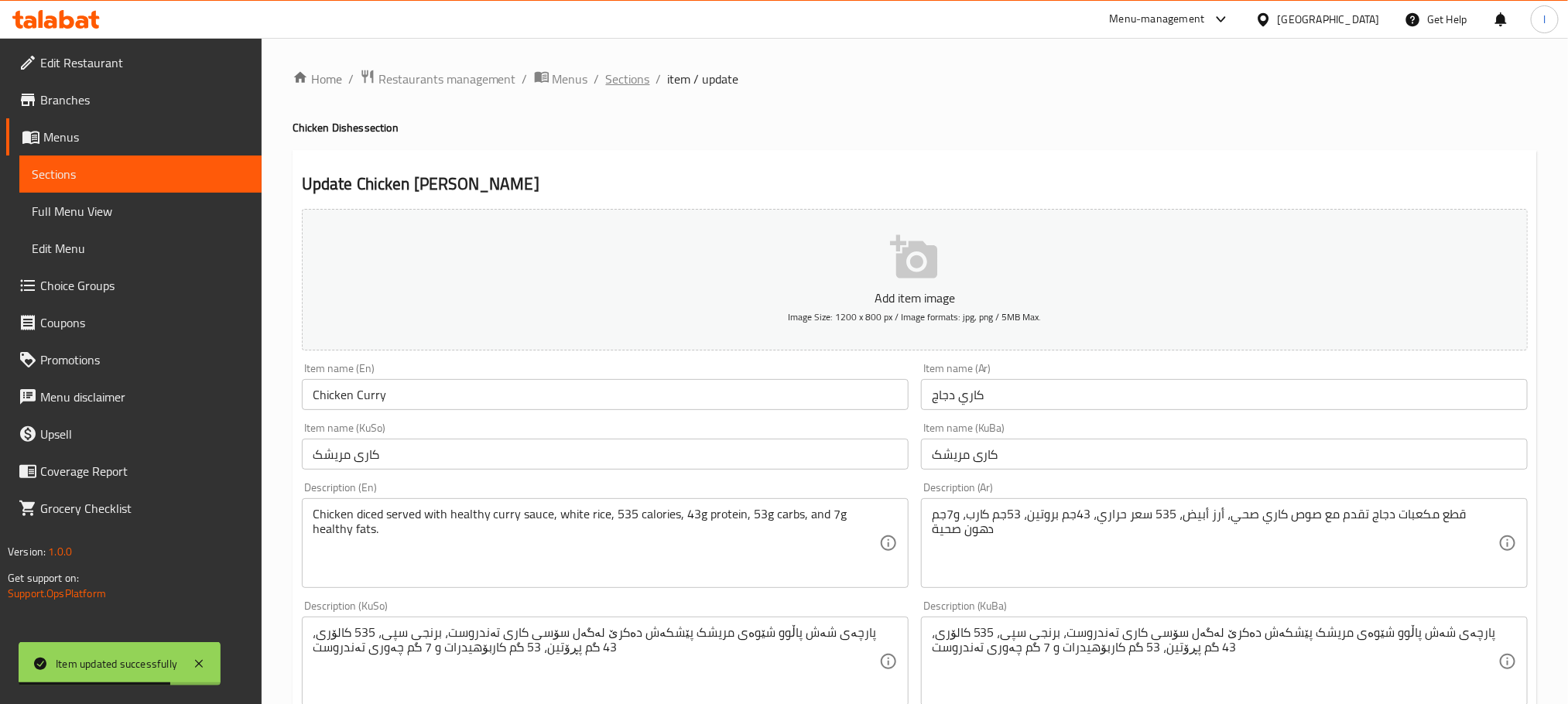
click at [642, 82] on span "Sections" at bounding box center [627, 79] width 44 height 19
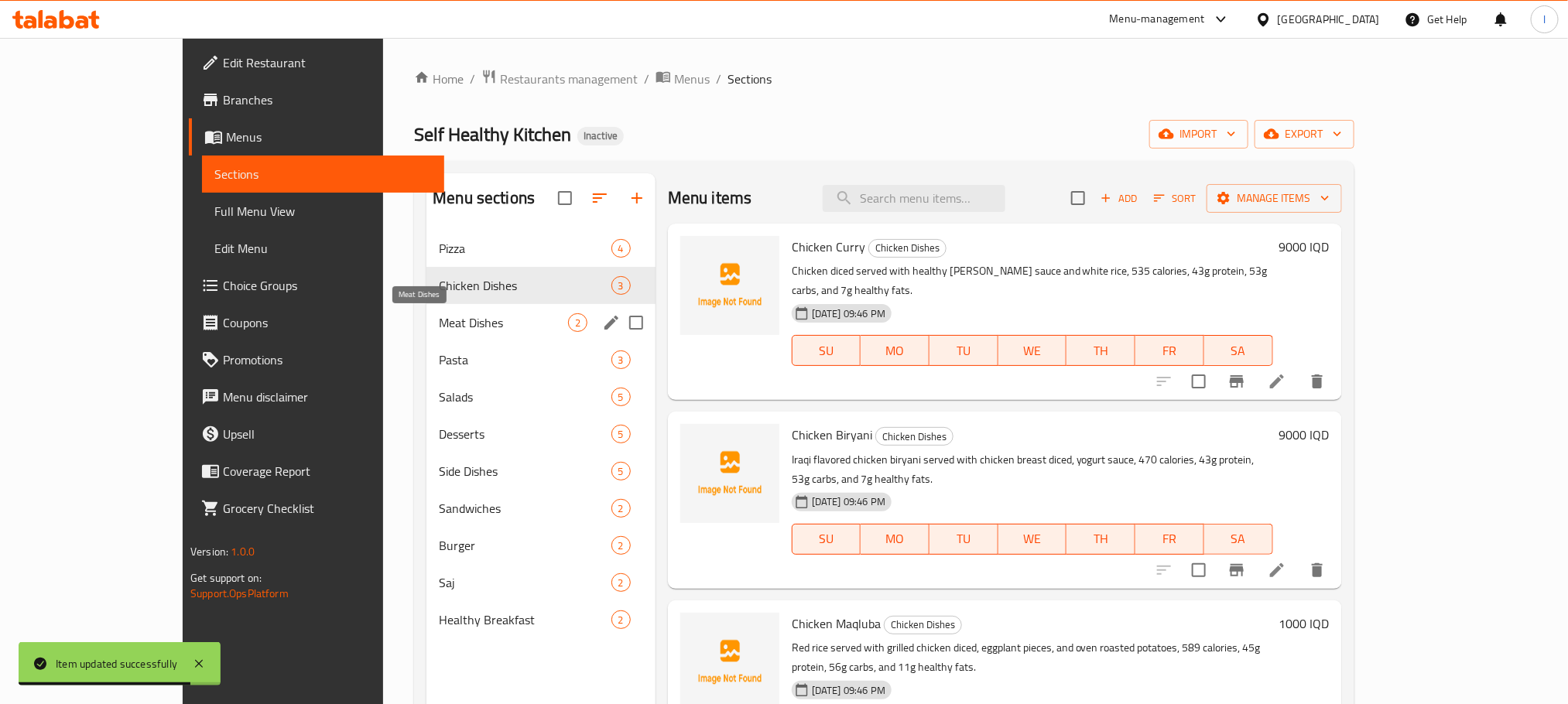
click at [439, 313] on span "Meat Dishes" at bounding box center [502, 322] width 128 height 19
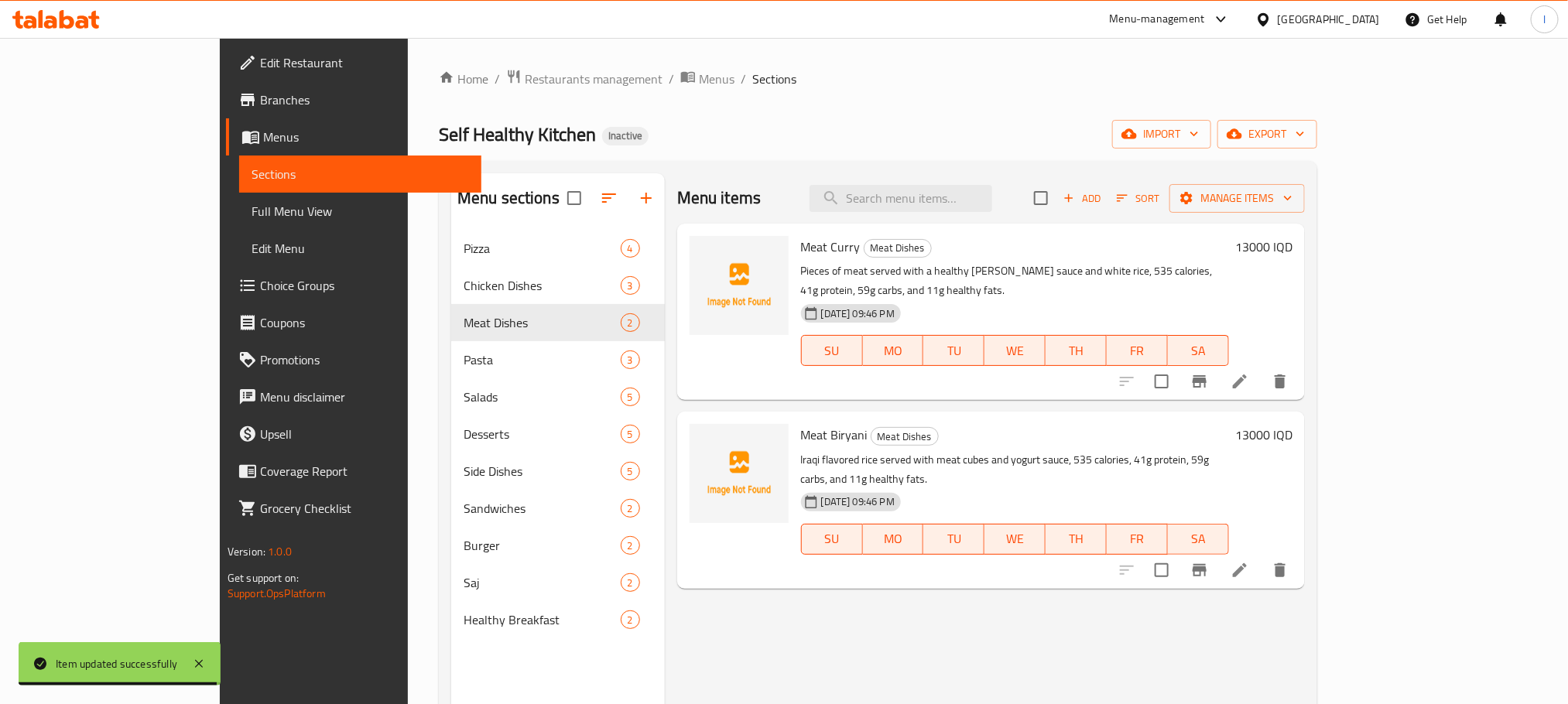
click at [1249, 372] on icon at bounding box center [1239, 381] width 19 height 19
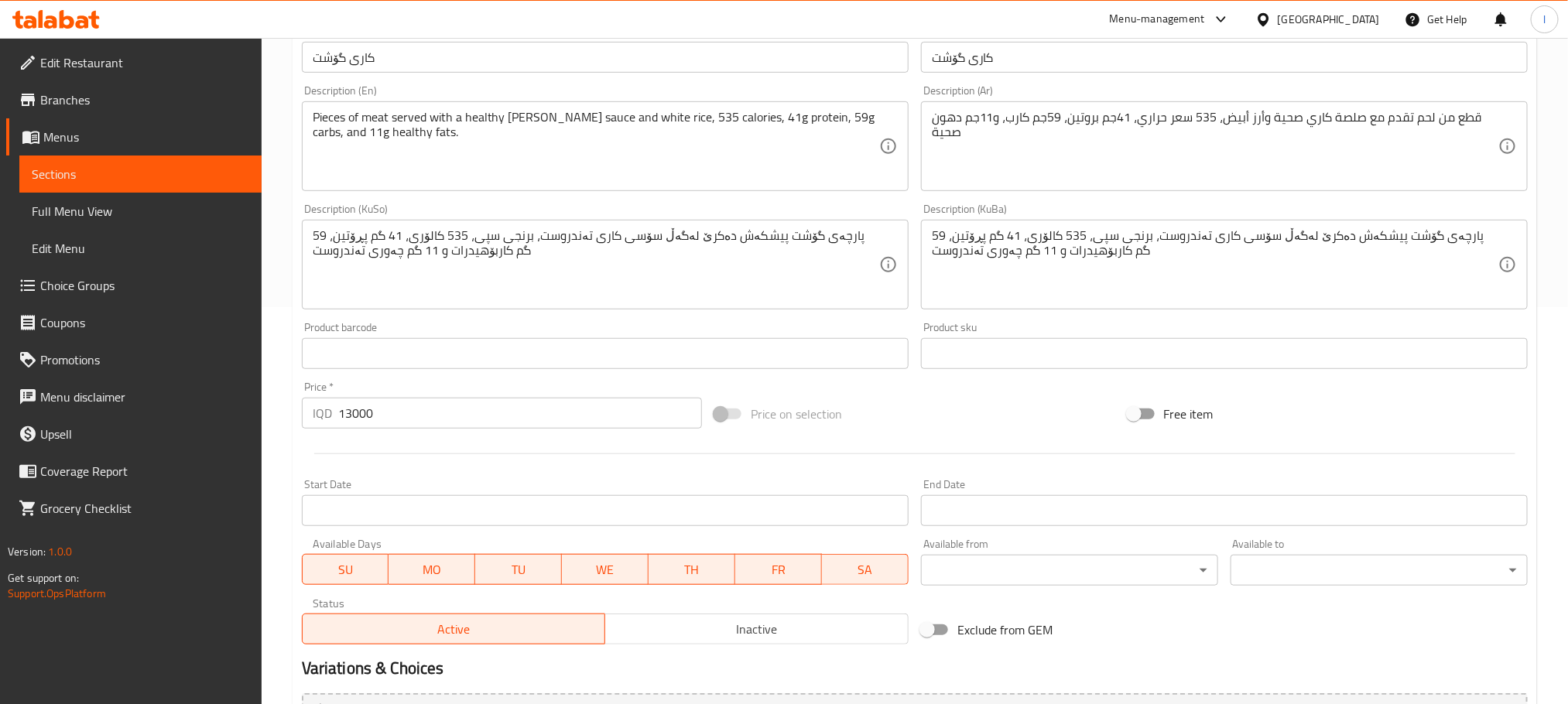
scroll to position [426, 0]
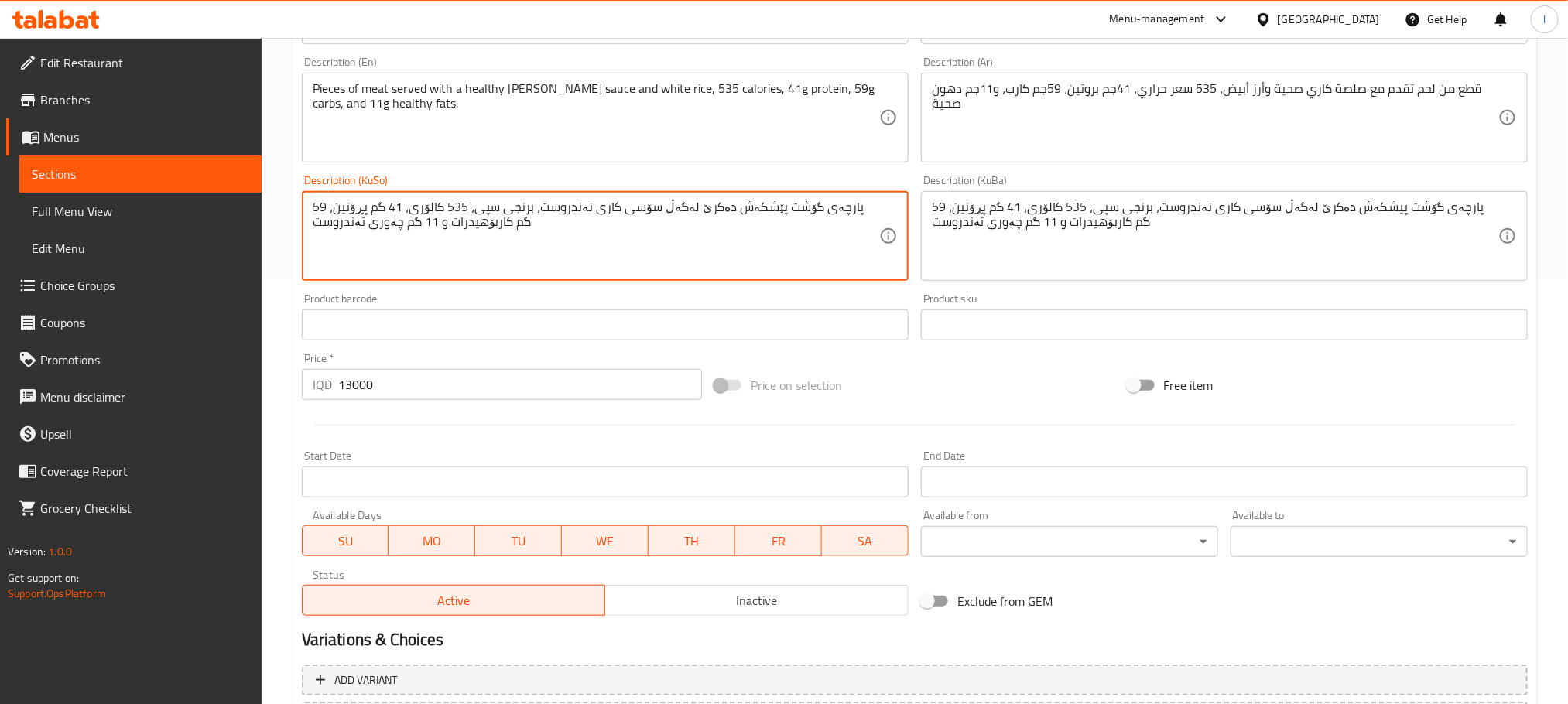
click at [570, 235] on textarea "پارچەی گۆشت پێشکەش دەکرێ لەگەڵ سۆسی کاری تەندروست، برنجی سپی، 535 کالۆری، 41 گم…" at bounding box center [596, 236] width 566 height 74
type textarea "پارچەی گۆشت پێشکەش دەکرێ لەگەڵ سۆسی کاری تەندروست، برنجی سپی، 535 کالۆری، 41 گم…"
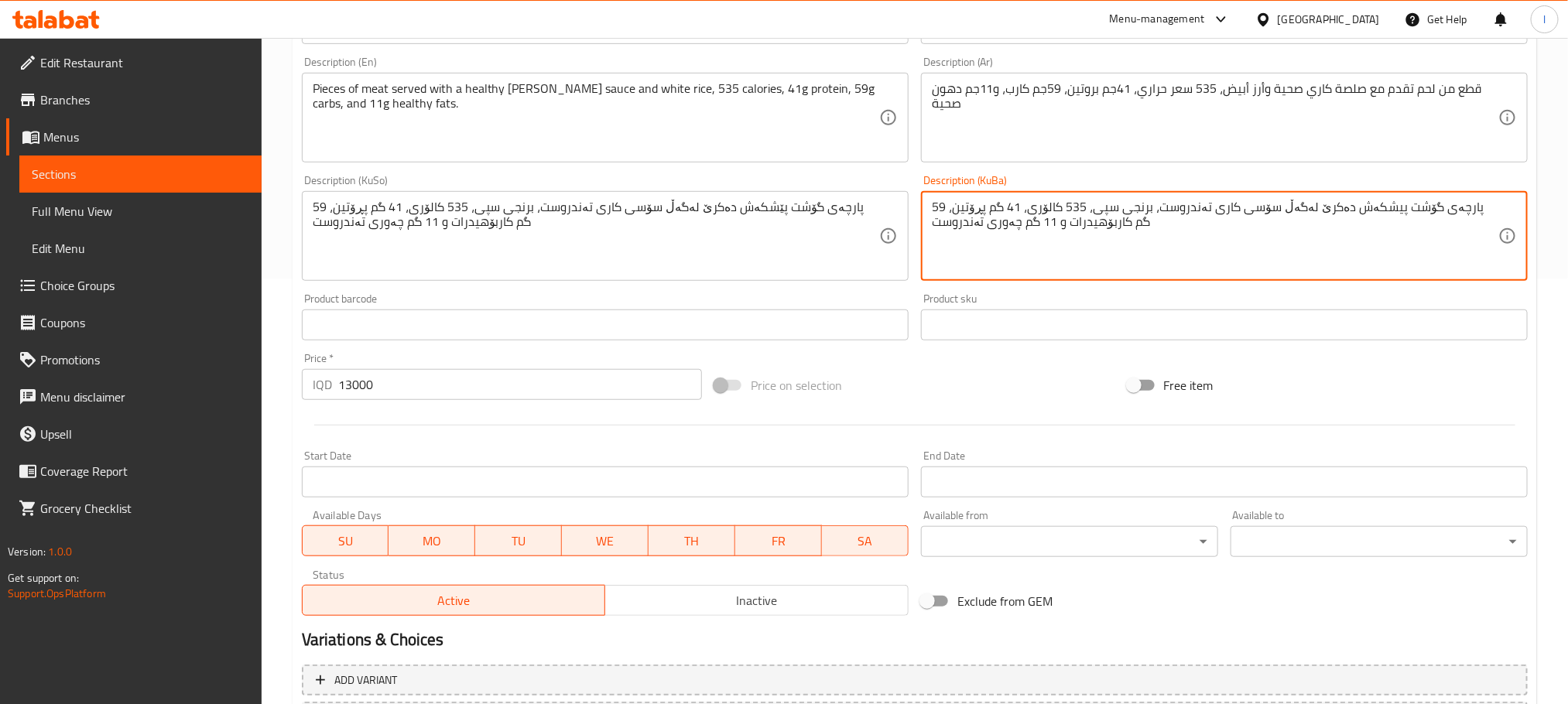
click at [950, 237] on textarea "پارچەی گۆشت پیشکەش دەکرێ لەگەڵ سۆسی کاری تەندروست، برنجی سپی، 535 کالۆری، 41 گم…" at bounding box center [1215, 236] width 566 height 74
paste textarea
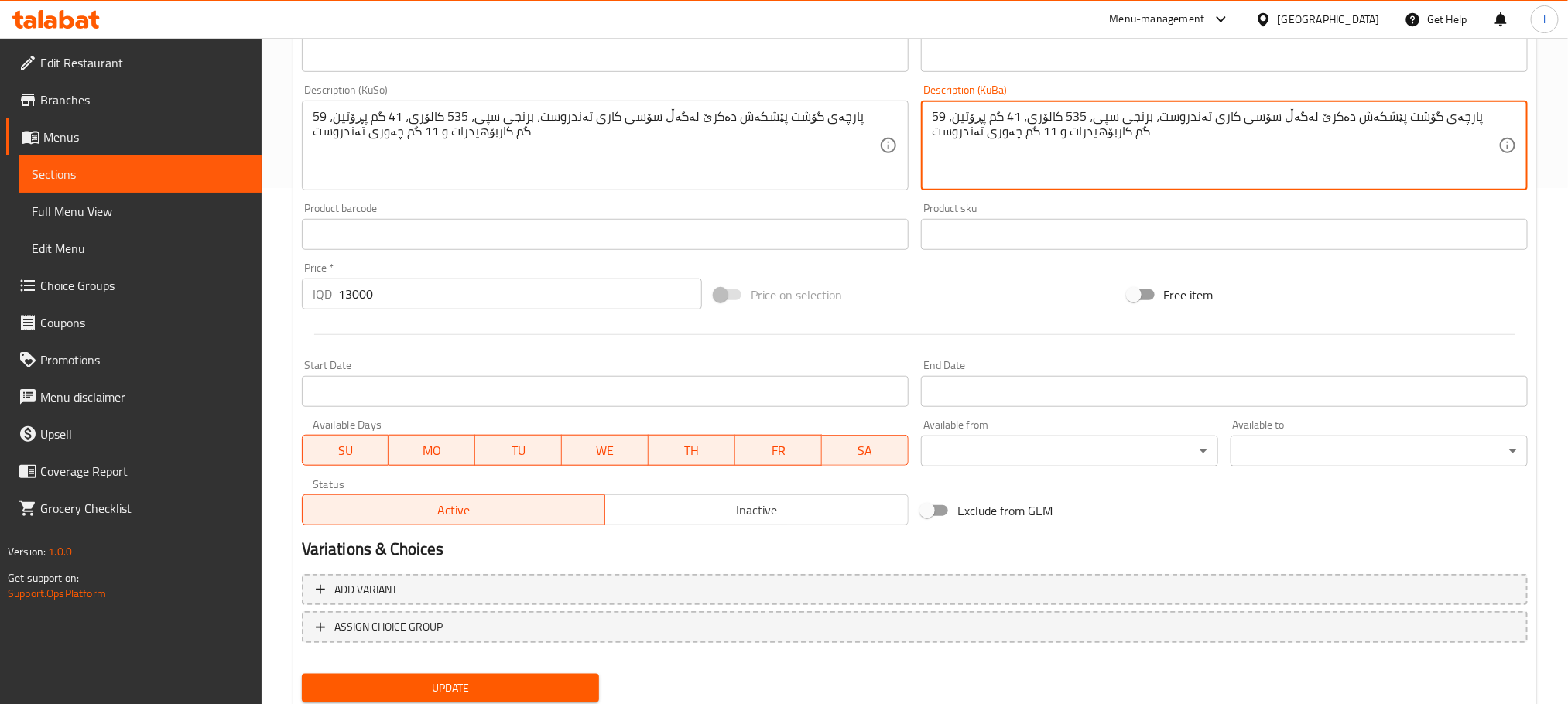
scroll to position [565, 0]
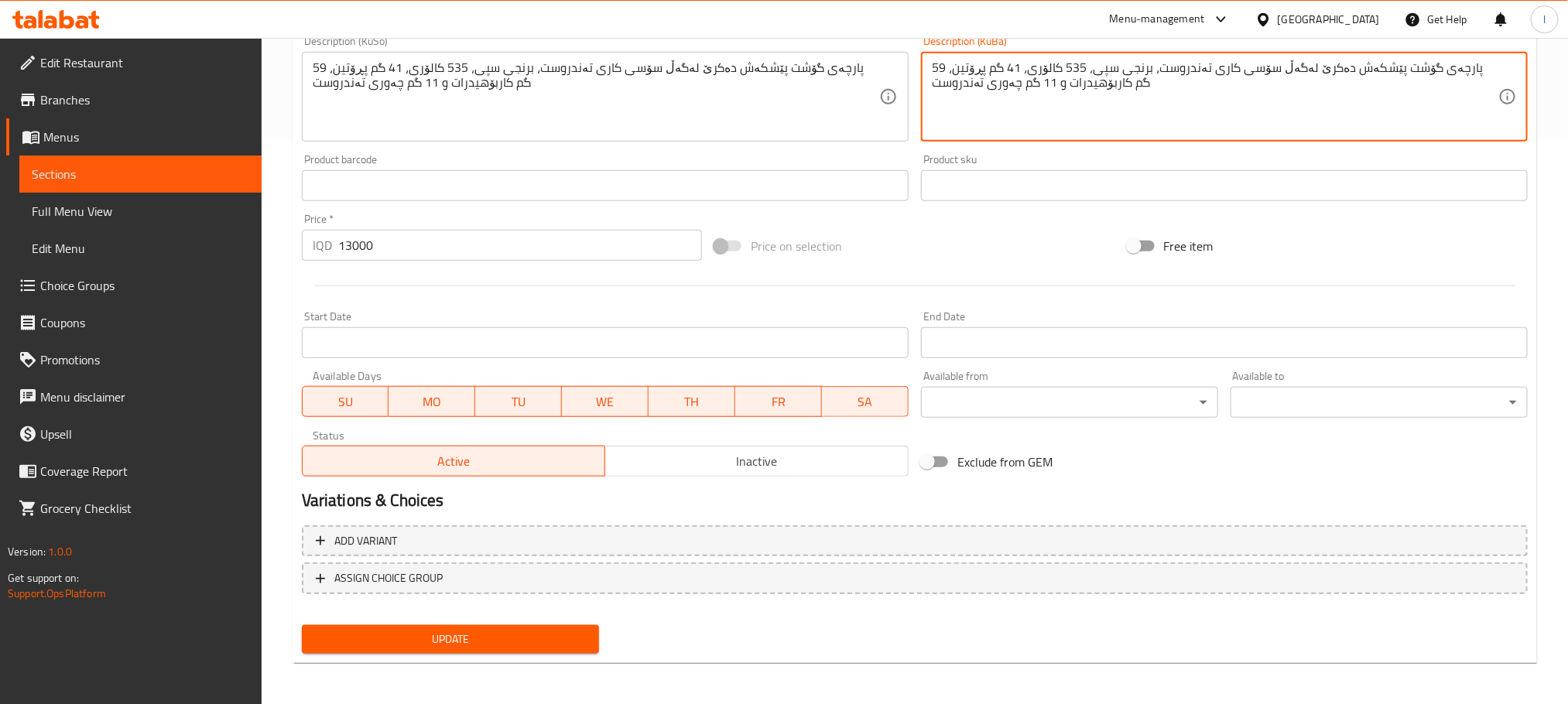
type textarea "پارچەی گۆشت پێشکەش دەکرێ لەگەڵ سۆسی کاری تەندروست، برنجی سپی، 535 کالۆری، 41 گم…"
click at [500, 634] on span "Update" at bounding box center [450, 639] width 272 height 20
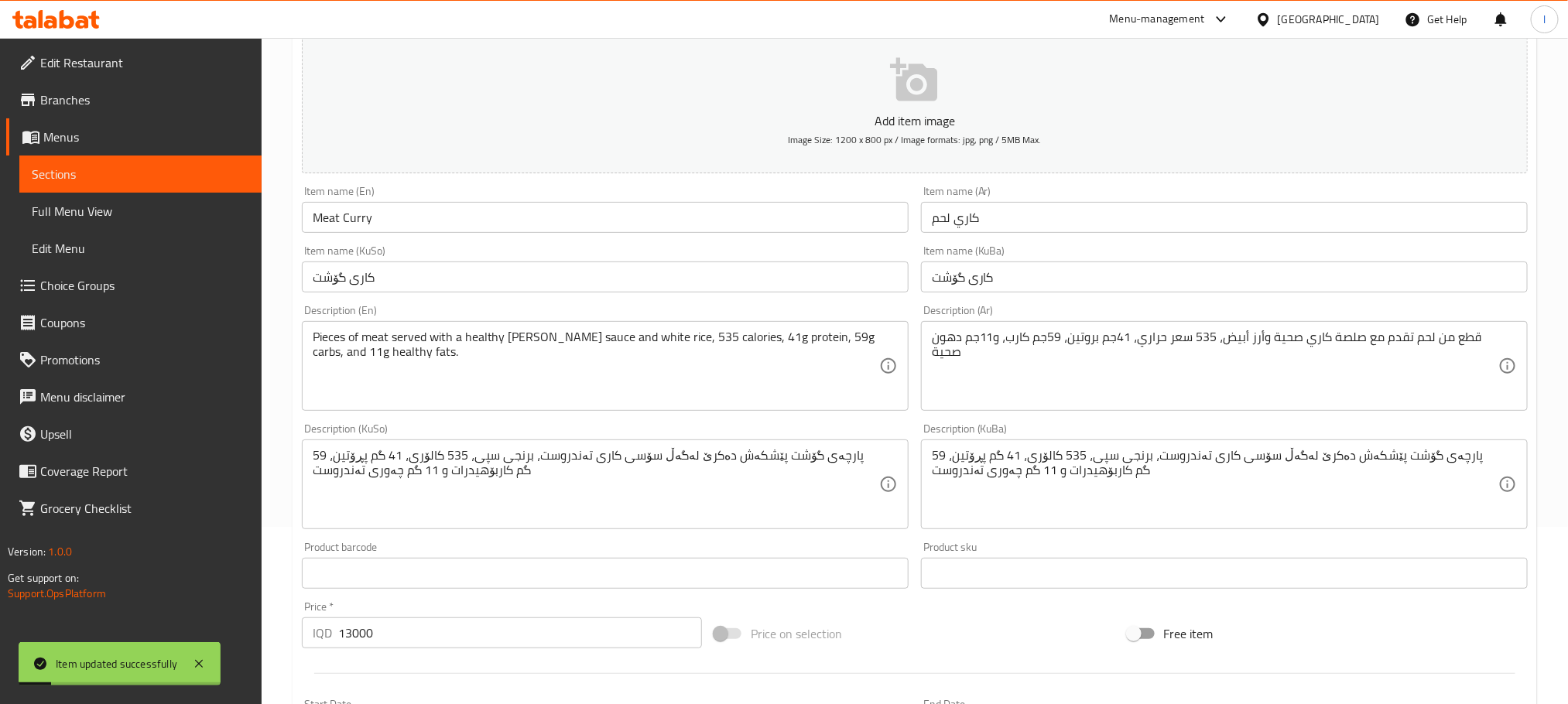
scroll to position [139, 0]
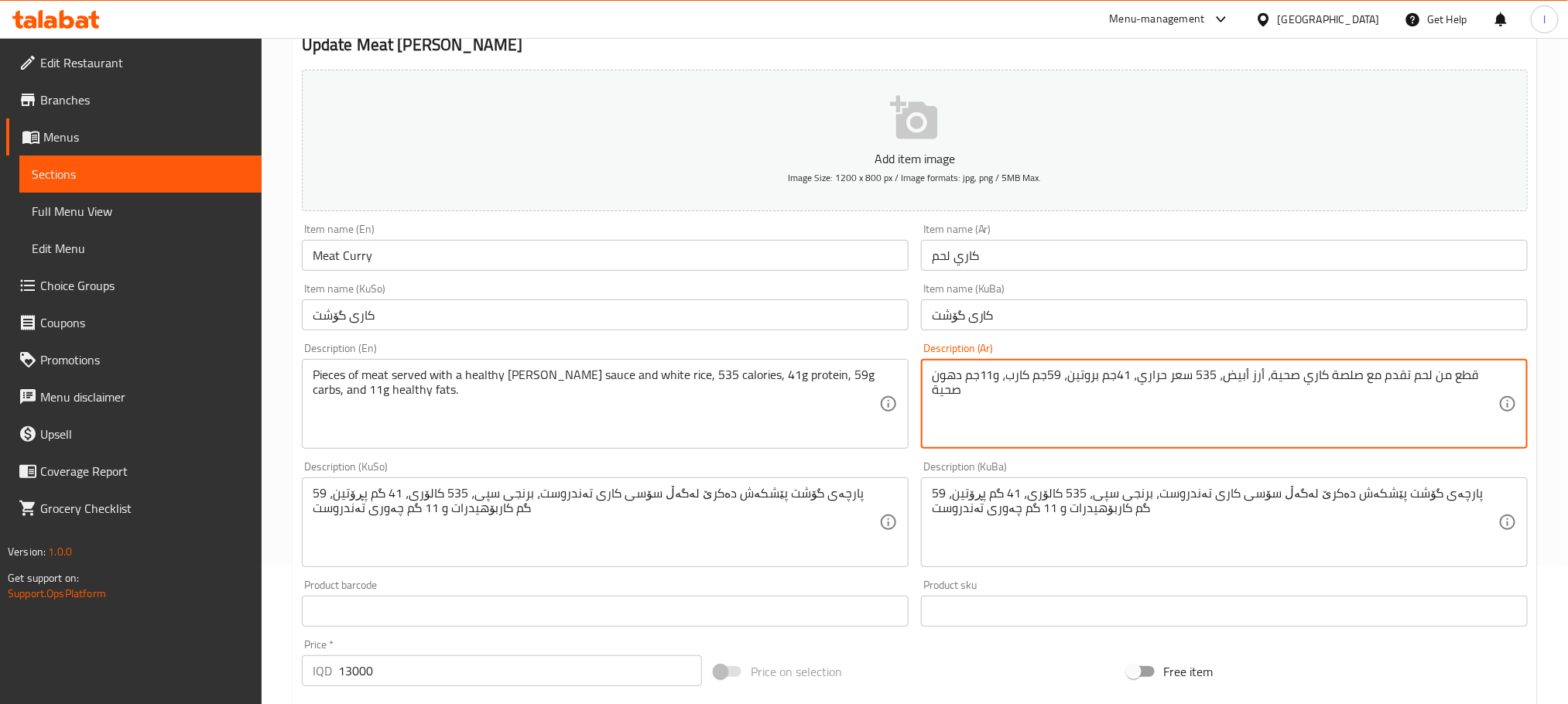
type textarea "قطع من لحم تقدم مع صلصة كاري صحية، أرز أبيض، 535 سعر حراري، 41جم بروتين، 59جم ك…"
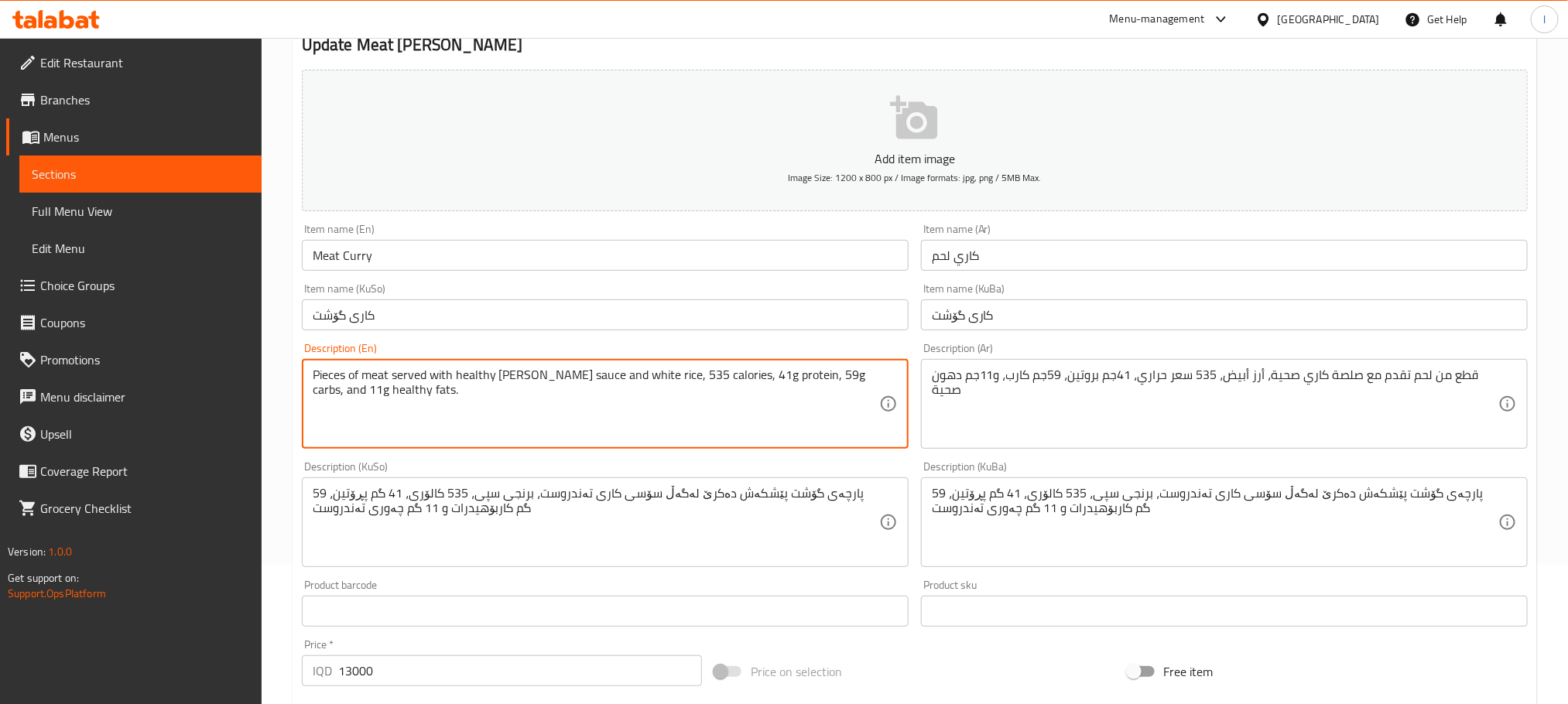
click at [580, 383] on textarea "Pieces of meat served with healthy curry sauce and white rice, 535 calories, 41…" at bounding box center [596, 404] width 566 height 74
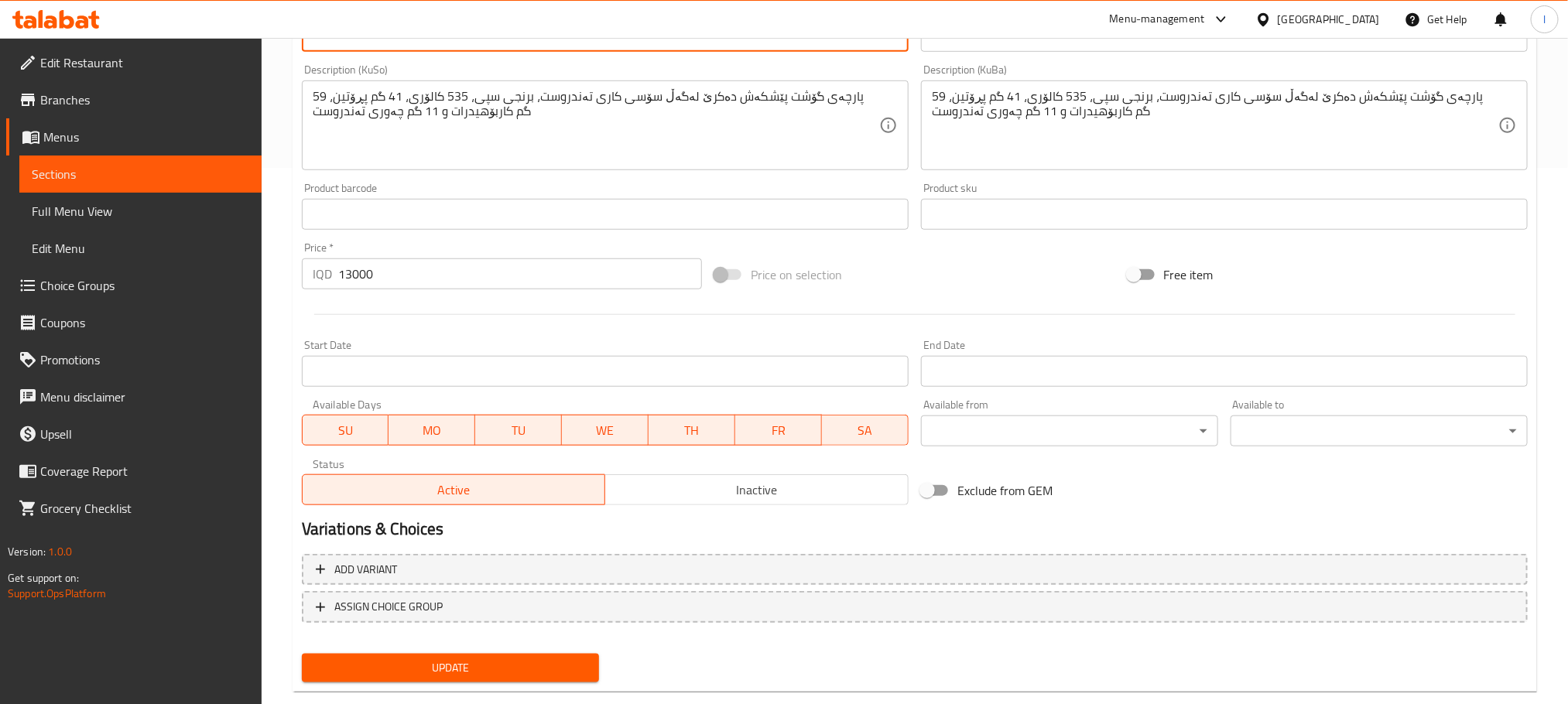
scroll to position [565, 0]
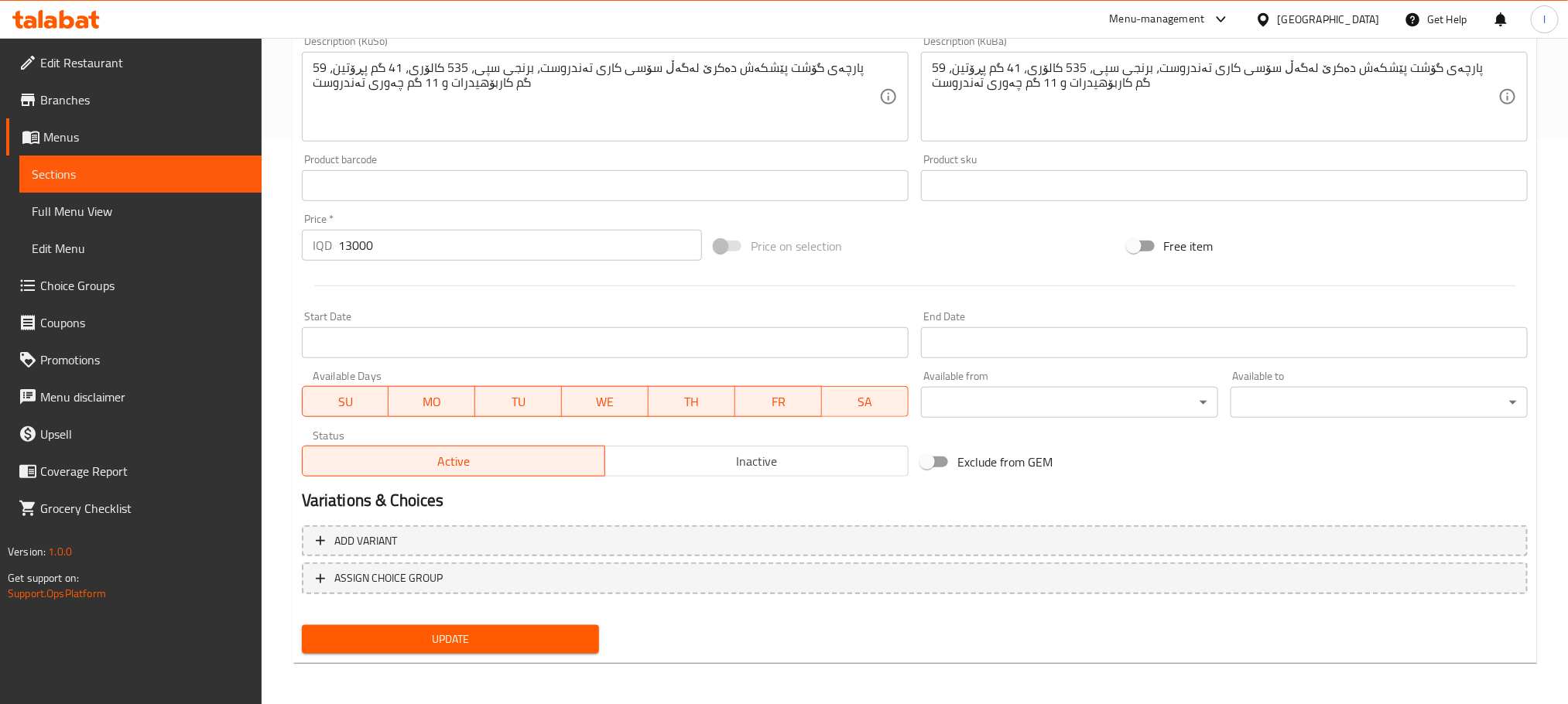
type textarea "Pieces of meat served with healthy [PERSON_NAME] sauce, white rice, 535 calorie…"
click at [571, 625] on button "Update" at bounding box center [450, 639] width 297 height 29
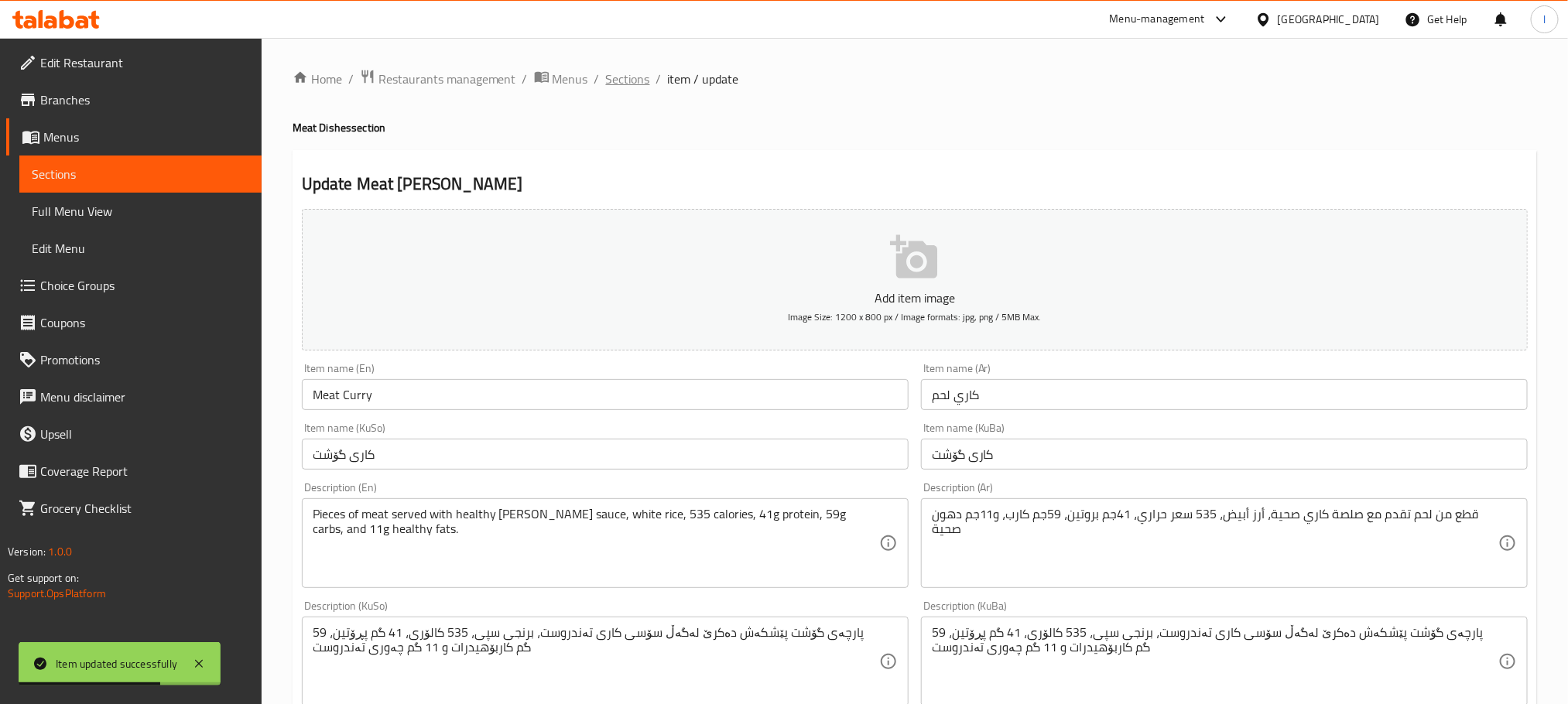
click at [621, 88] on span "Sections" at bounding box center [627, 79] width 44 height 19
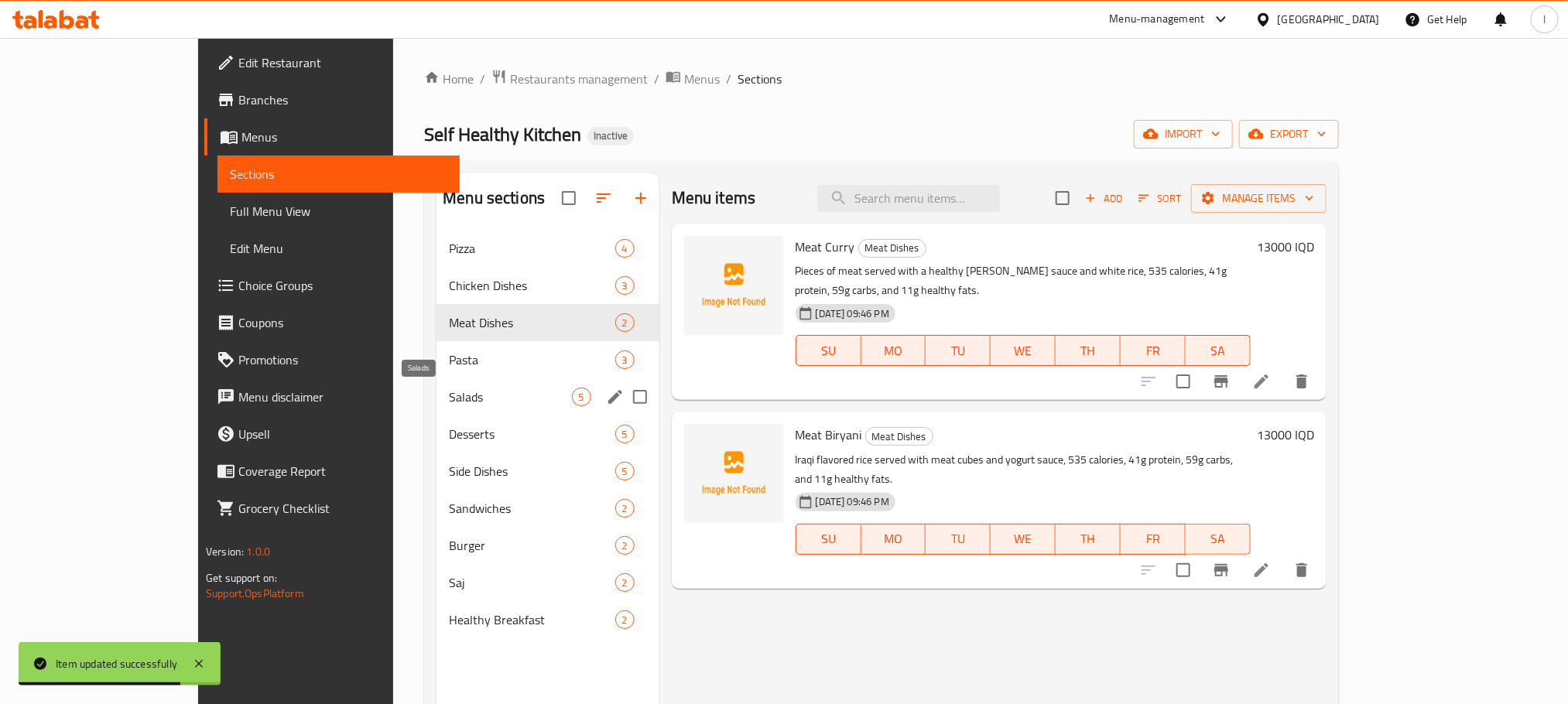
click at [437, 385] on div "Salads 5" at bounding box center [547, 396] width 222 height 37
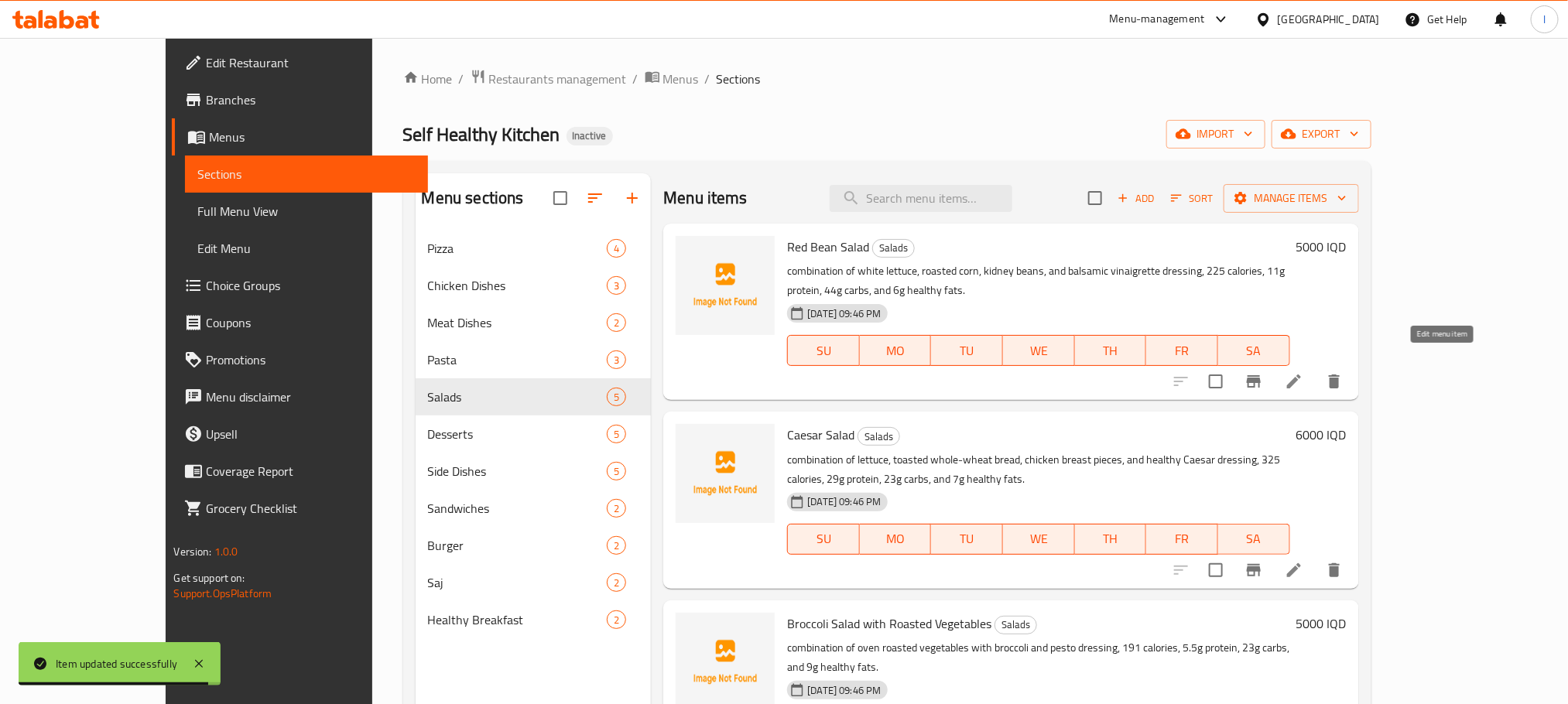
click at [1303, 372] on icon at bounding box center [1294, 381] width 19 height 19
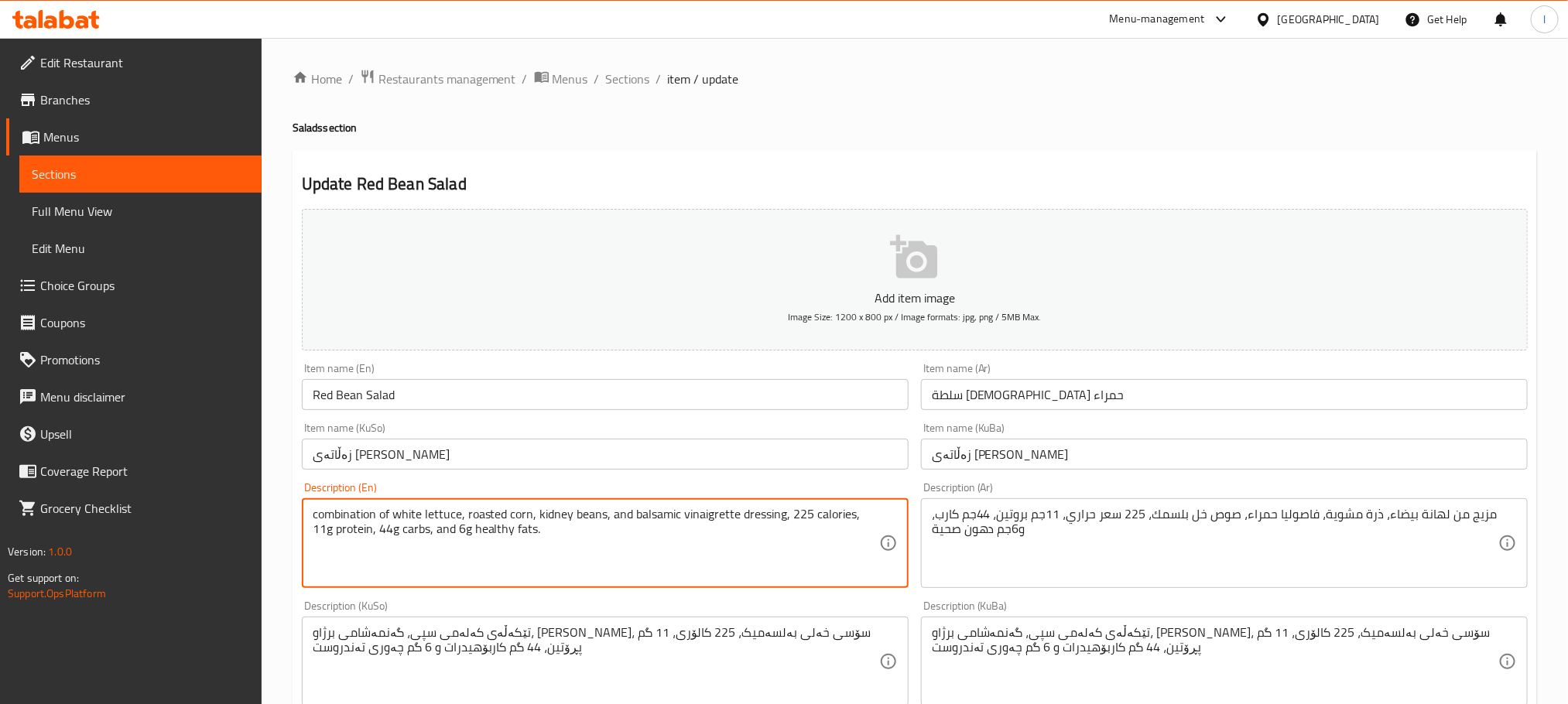
drag, startPoint x: 458, startPoint y: 506, endPoint x: 423, endPoint y: 504, distance: 35.1
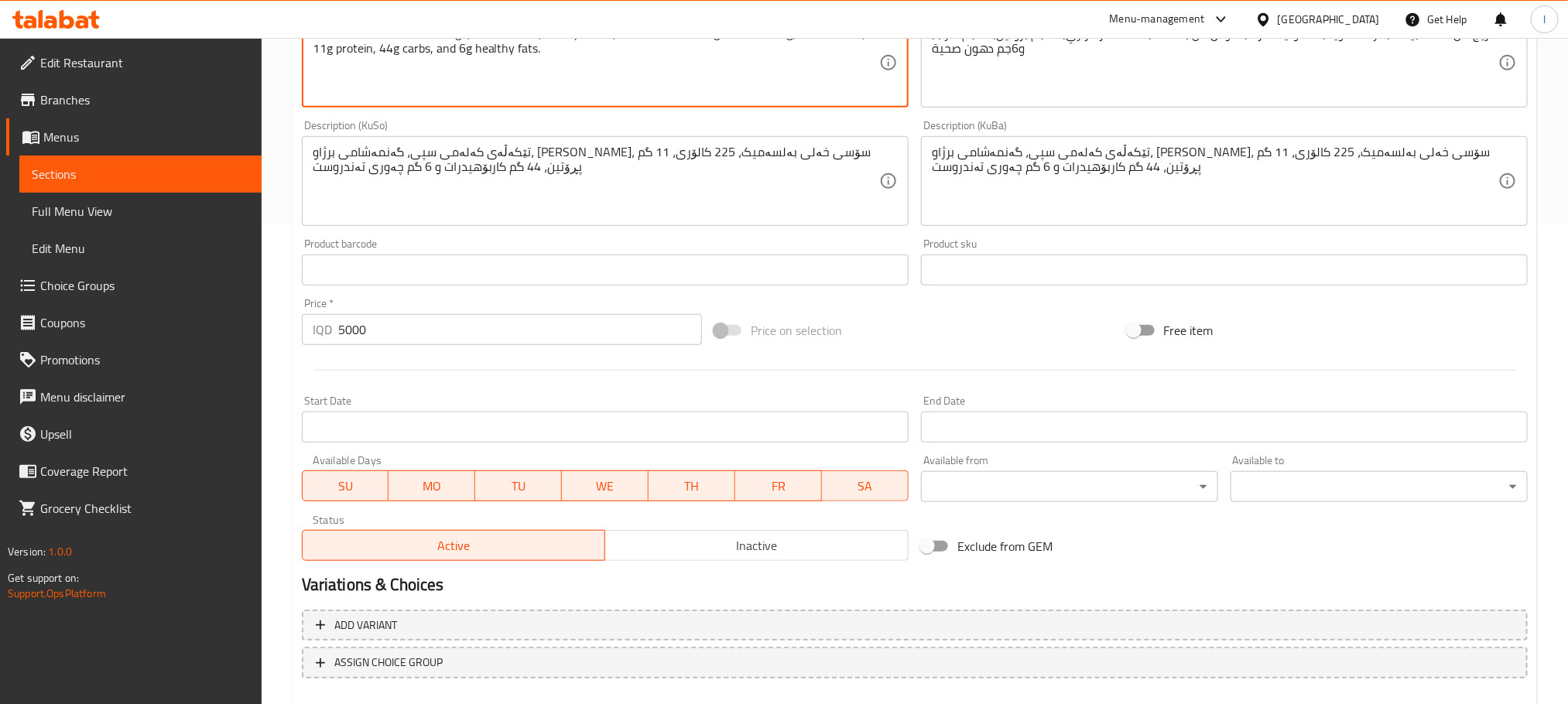
scroll to position [565, 0]
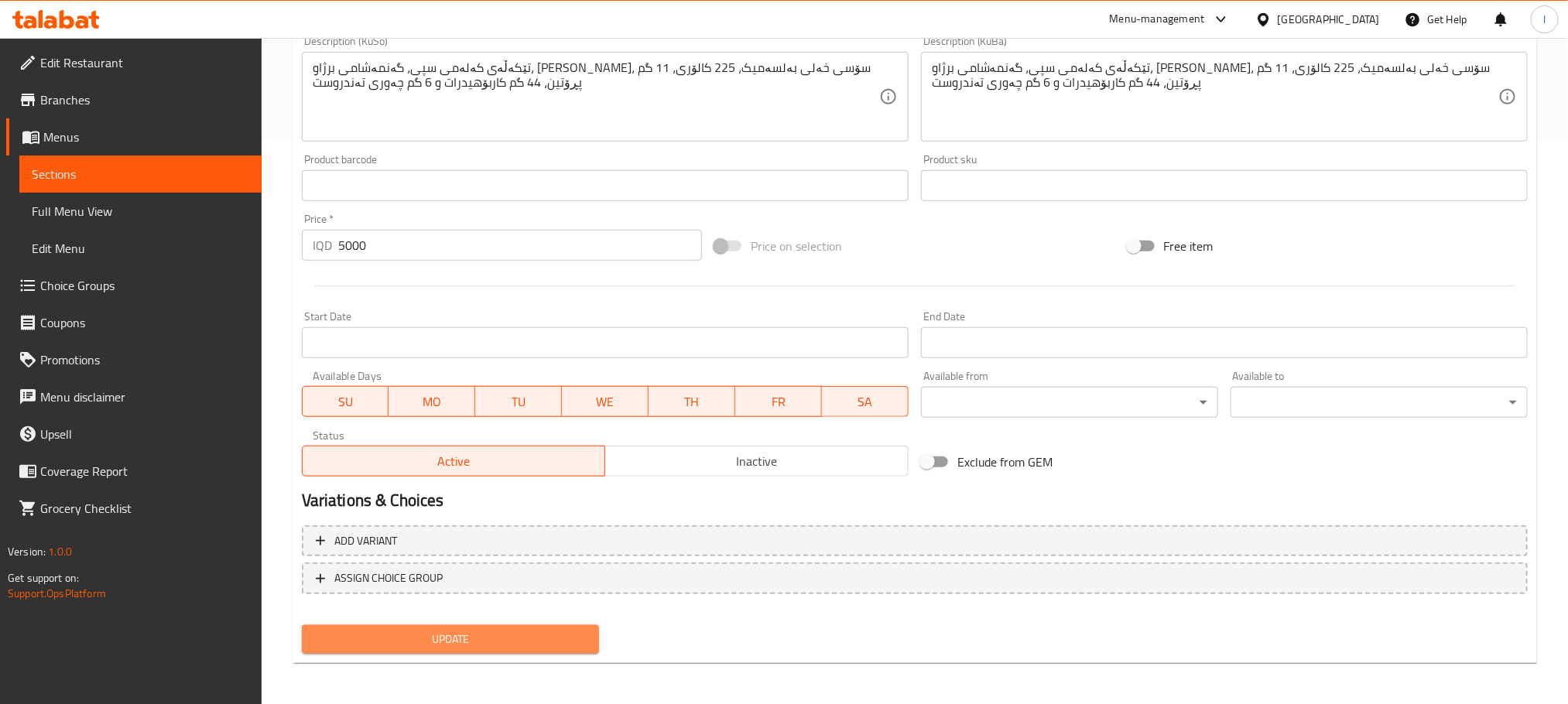
click at [538, 627] on button "Update" at bounding box center [450, 639] width 297 height 29
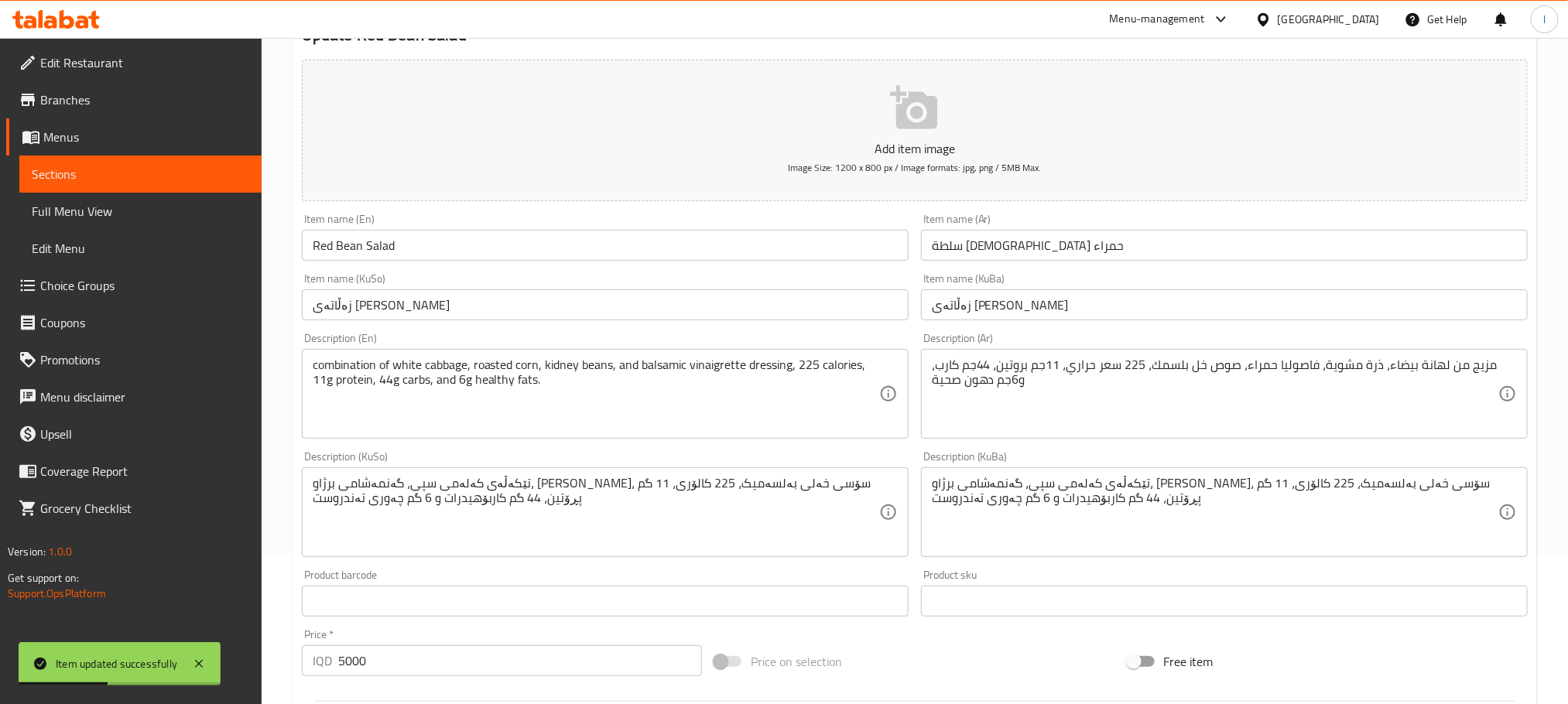
scroll to position [139, 0]
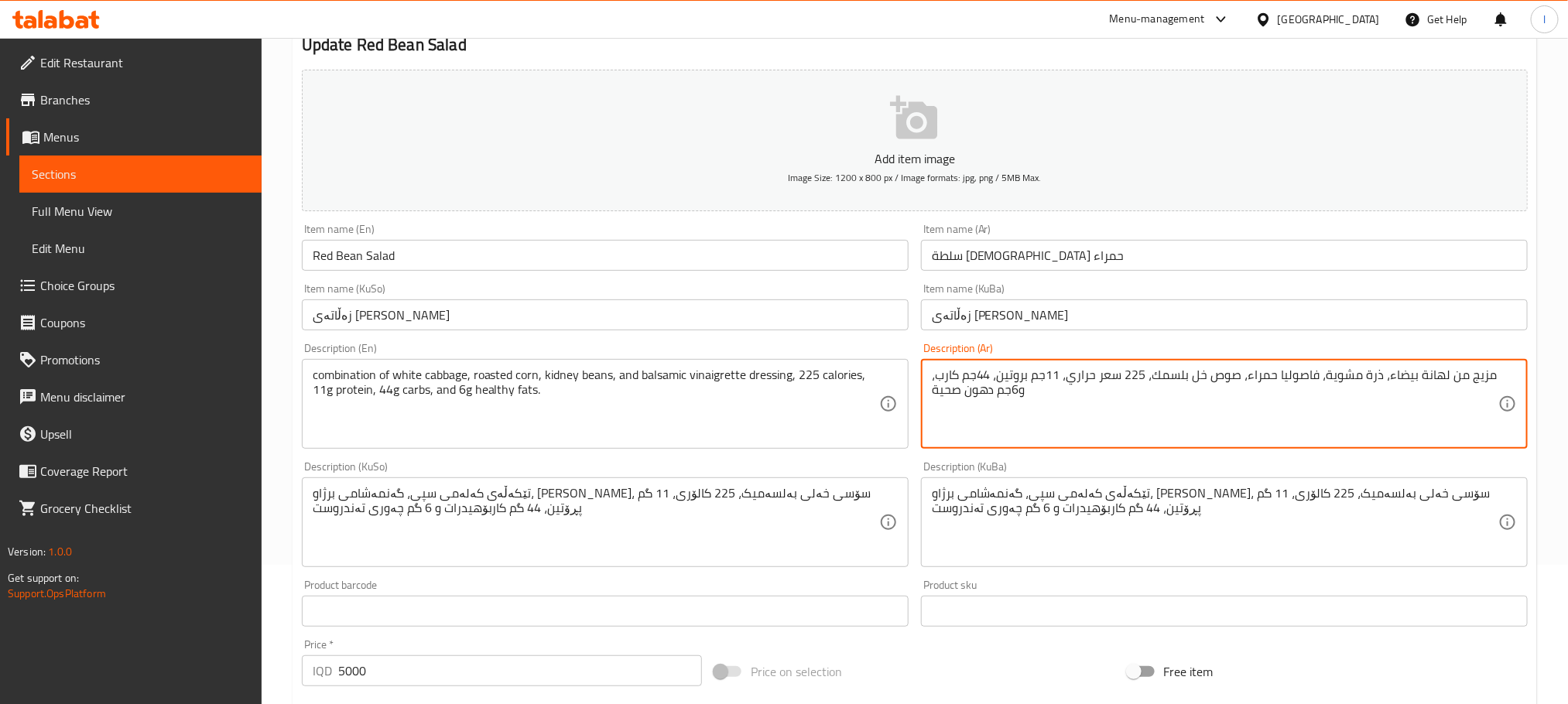
drag, startPoint x: 1312, startPoint y: 374, endPoint x: 1242, endPoint y: 374, distance: 70.0
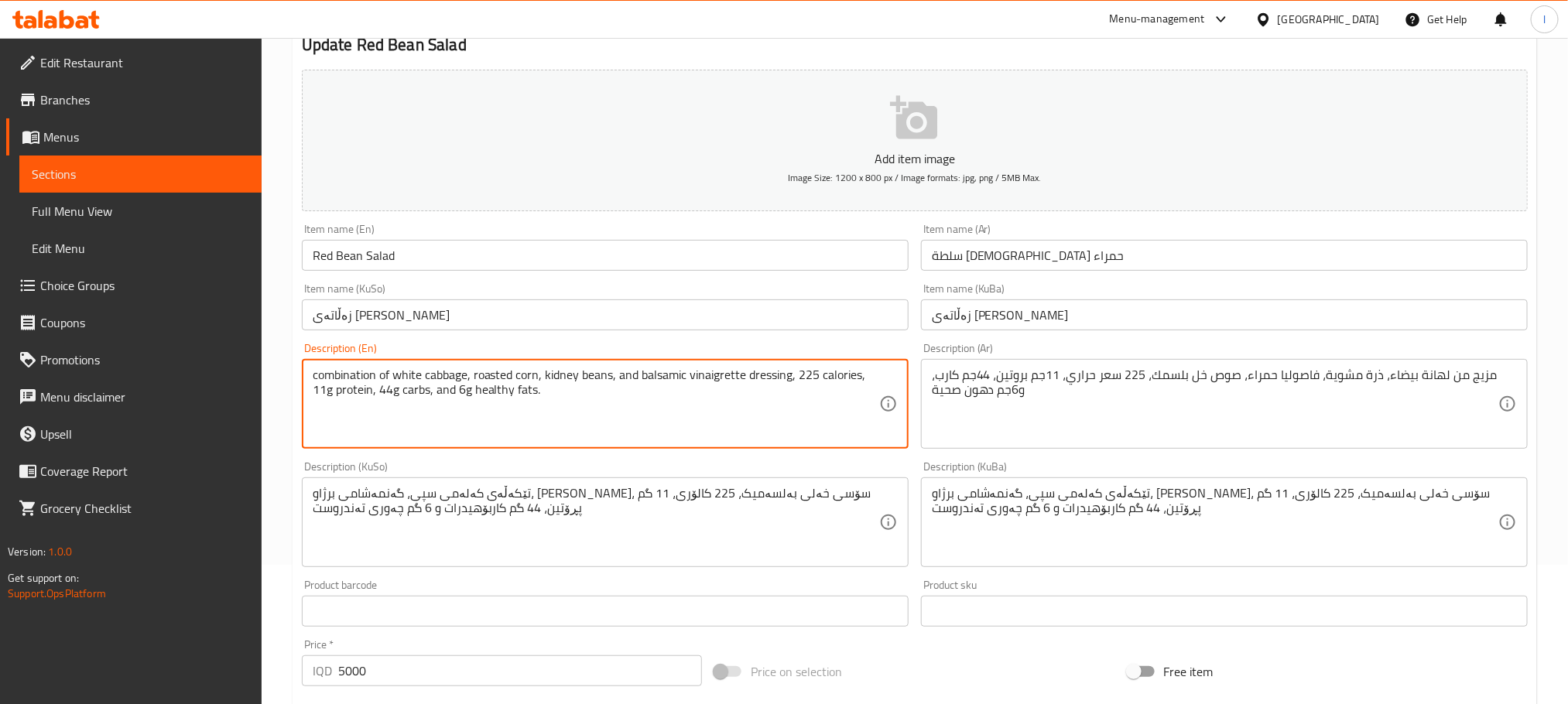
drag, startPoint x: 546, startPoint y: 372, endPoint x: 610, endPoint y: 374, distance: 64.0
paste textarea "red"
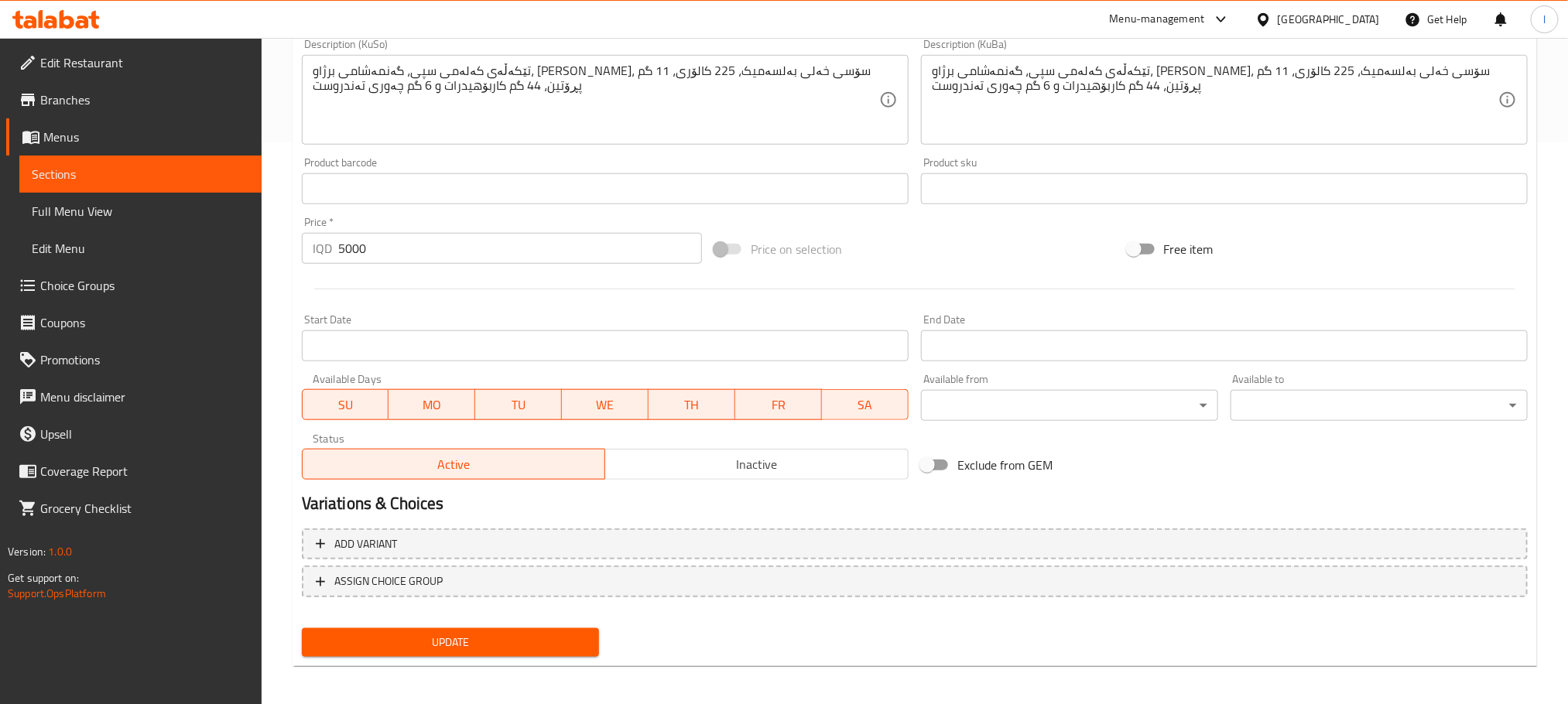
scroll to position [565, 0]
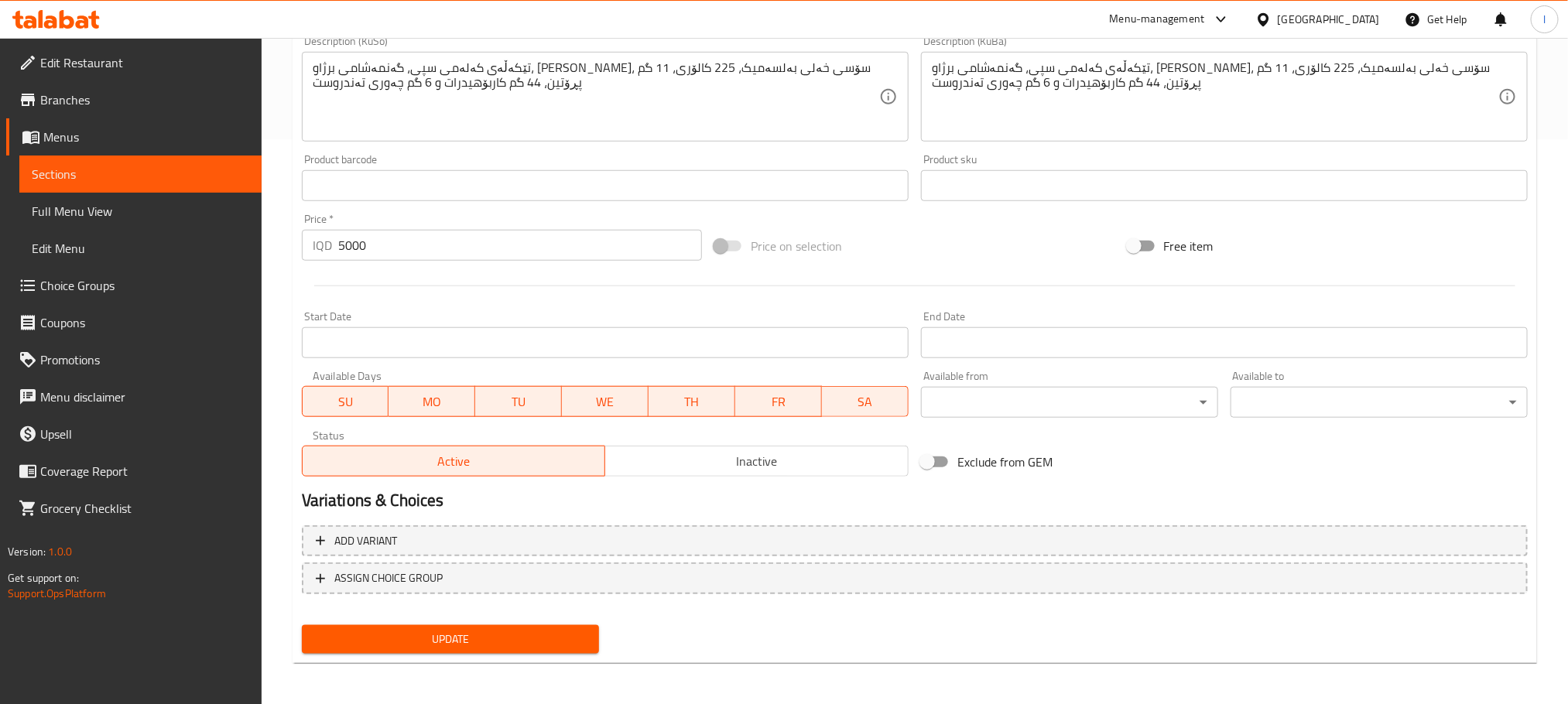
type textarea "combination of white cabbage, roasted corn, red beans, and balsamic vinaigrette…"
click at [523, 655] on div "Update" at bounding box center [450, 639] width 309 height 41
click at [523, 638] on span "Update" at bounding box center [450, 639] width 272 height 20
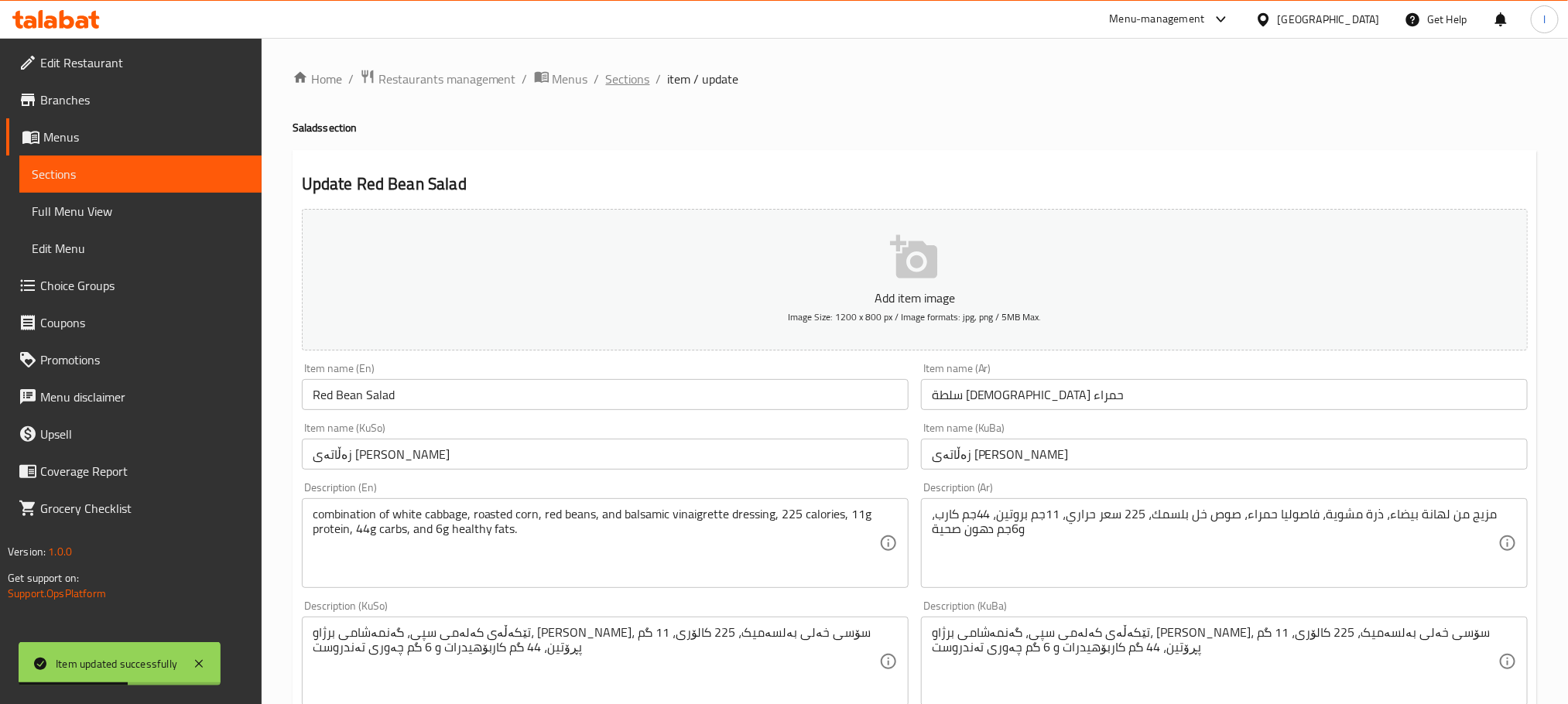
click at [641, 86] on span "Sections" at bounding box center [627, 79] width 44 height 19
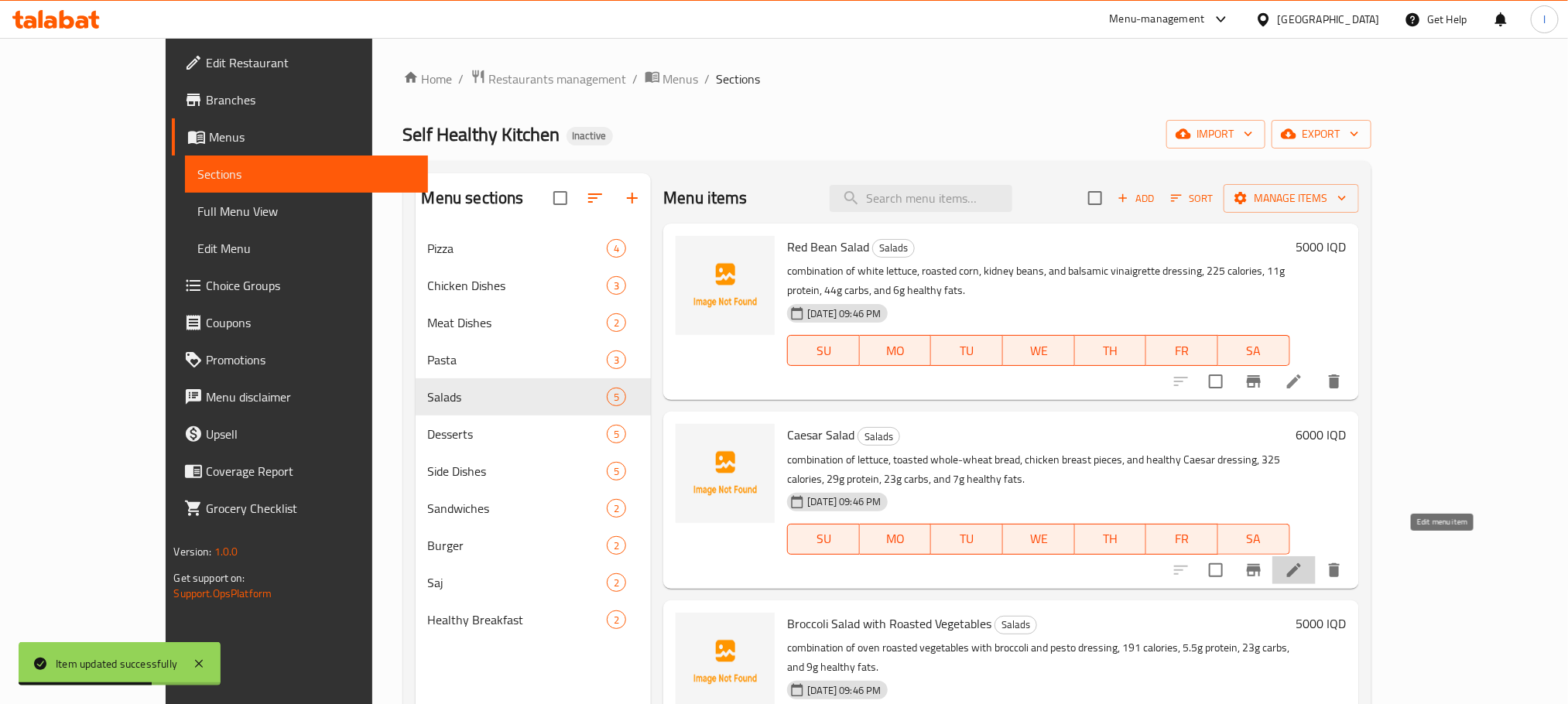
click at [1301, 563] on icon at bounding box center [1294, 570] width 14 height 14
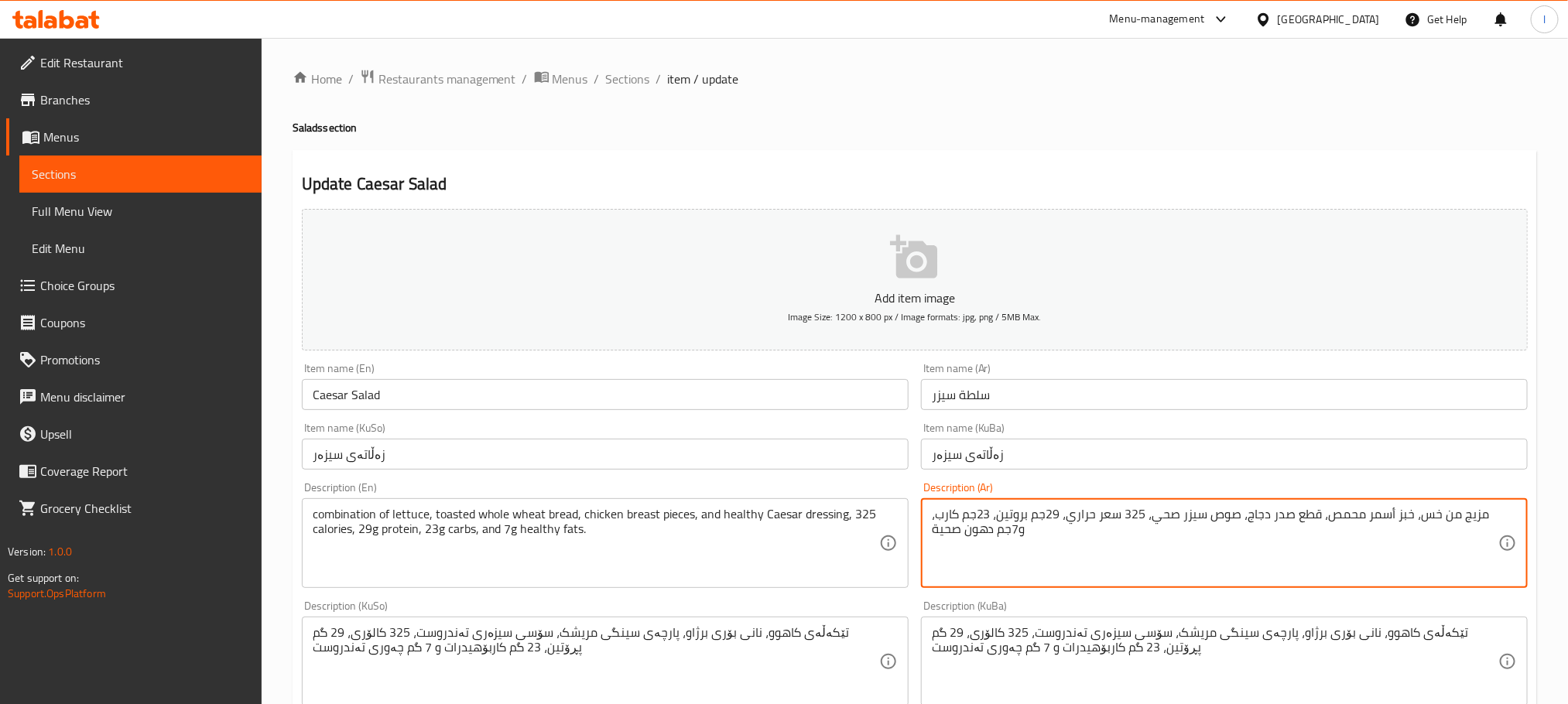
drag, startPoint x: 1407, startPoint y: 517, endPoint x: 1322, endPoint y: 511, distance: 85.2
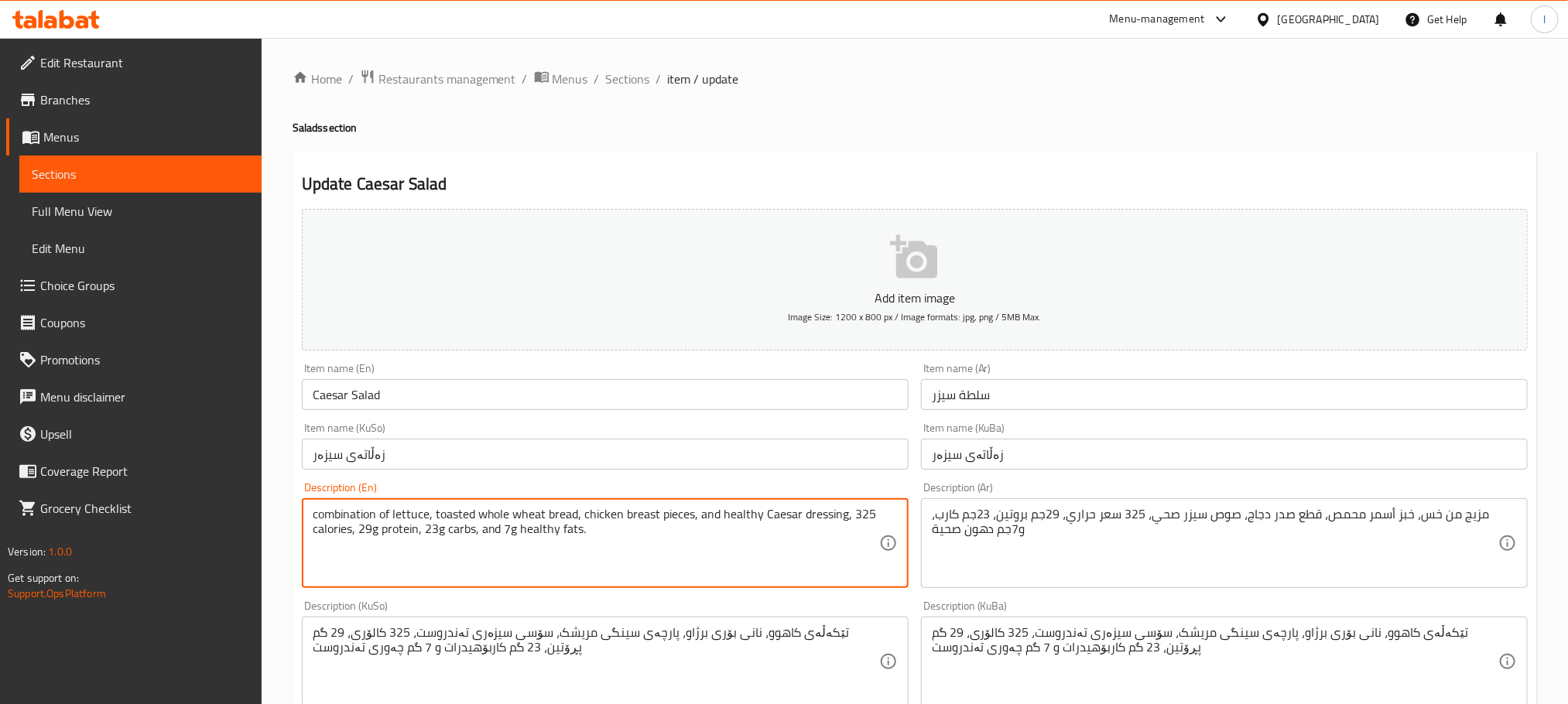
drag, startPoint x: 435, startPoint y: 509, endPoint x: 574, endPoint y: 509, distance: 139.0
paste textarea "brown"
click at [689, 514] on textarea "combination of lettuce, toasted brown bread, chicken breast pieces, and healthy…" at bounding box center [596, 543] width 566 height 74
click at [687, 518] on textarea "combination of lettuce, toasted brown bread, chicken breast pieces, and healthy…" at bounding box center [596, 543] width 566 height 74
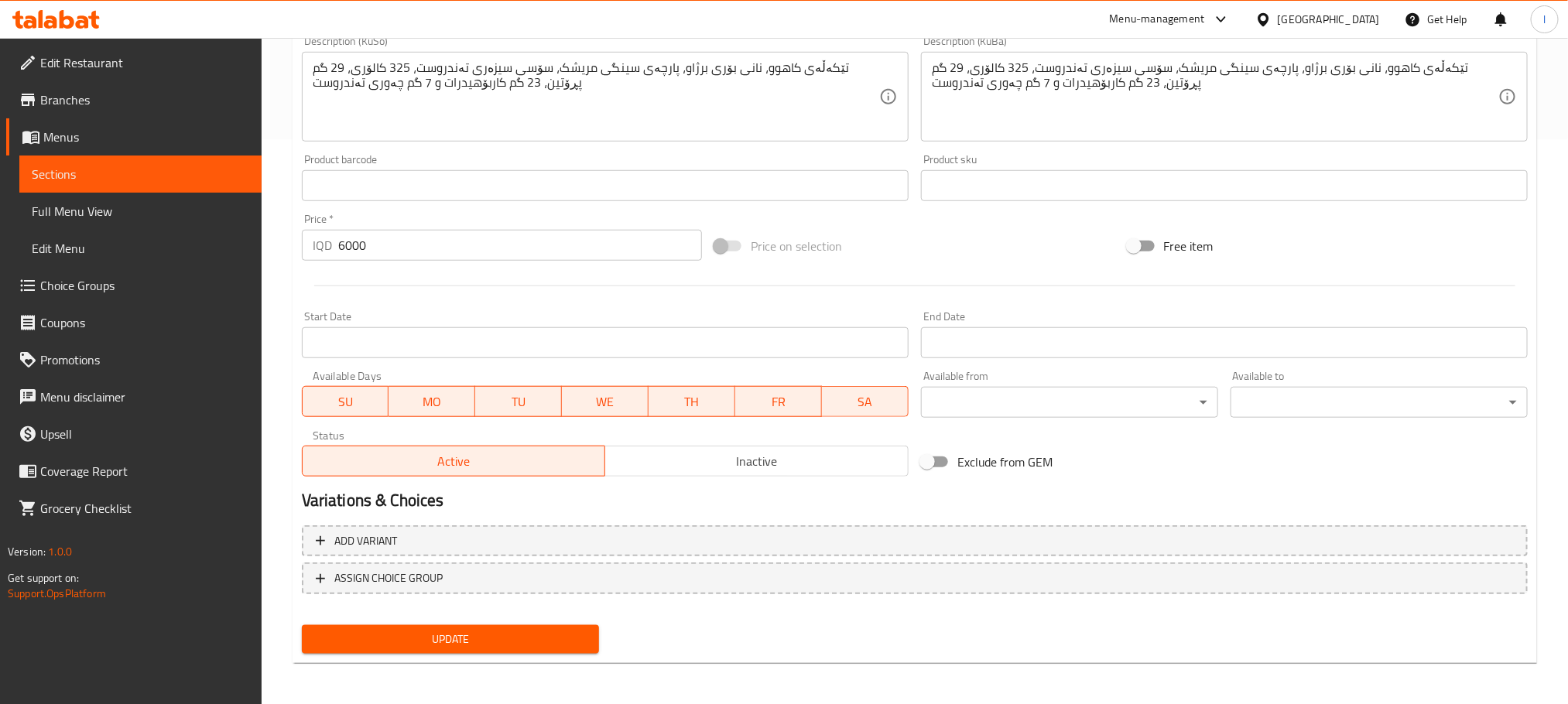
type textarea "combination of lettuce, toasted brown bread, chicken breast pieces, healthy Cae…"
drag, startPoint x: 585, startPoint y: 638, endPoint x: 579, endPoint y: 604, distance: 34.5
click at [583, 638] on span "Update" at bounding box center [450, 639] width 272 height 20
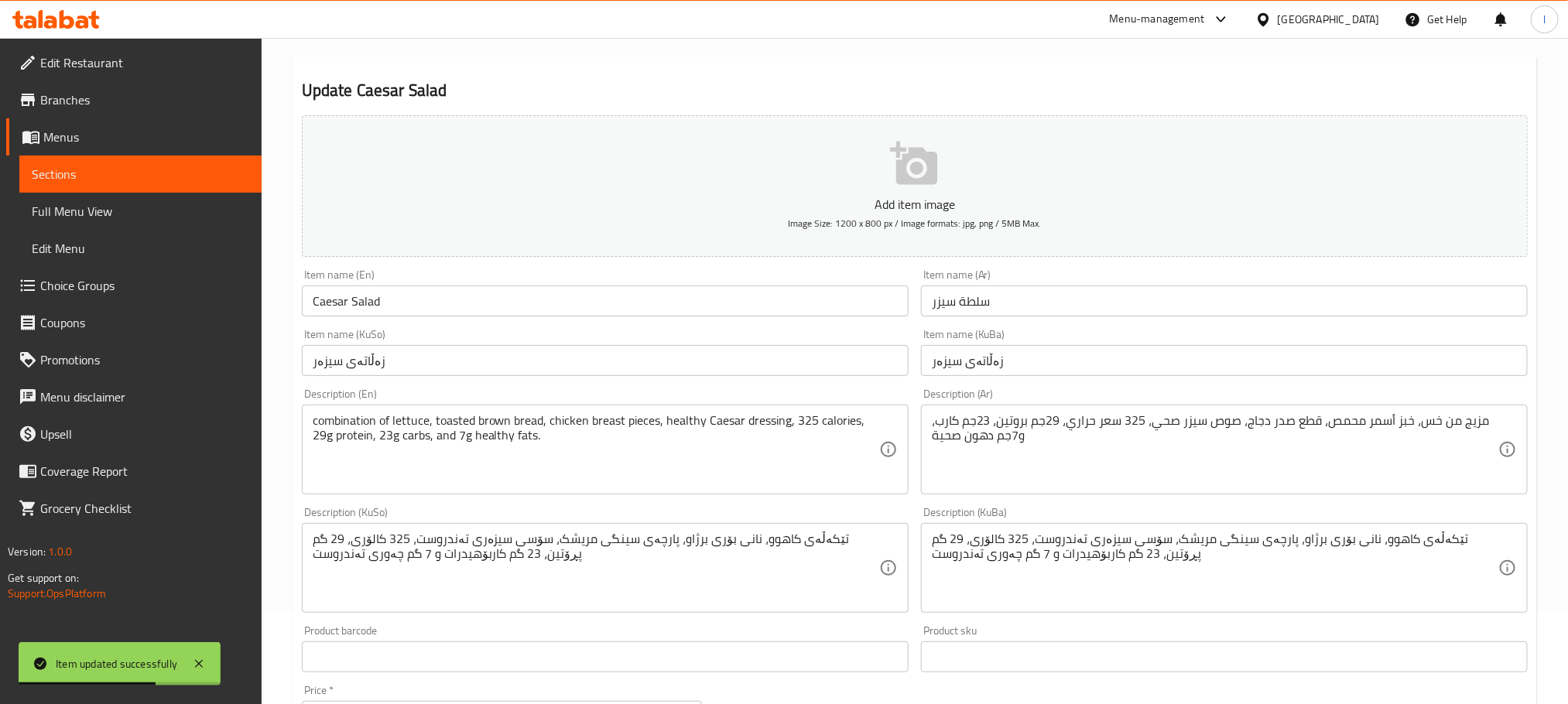
scroll to position [0, 0]
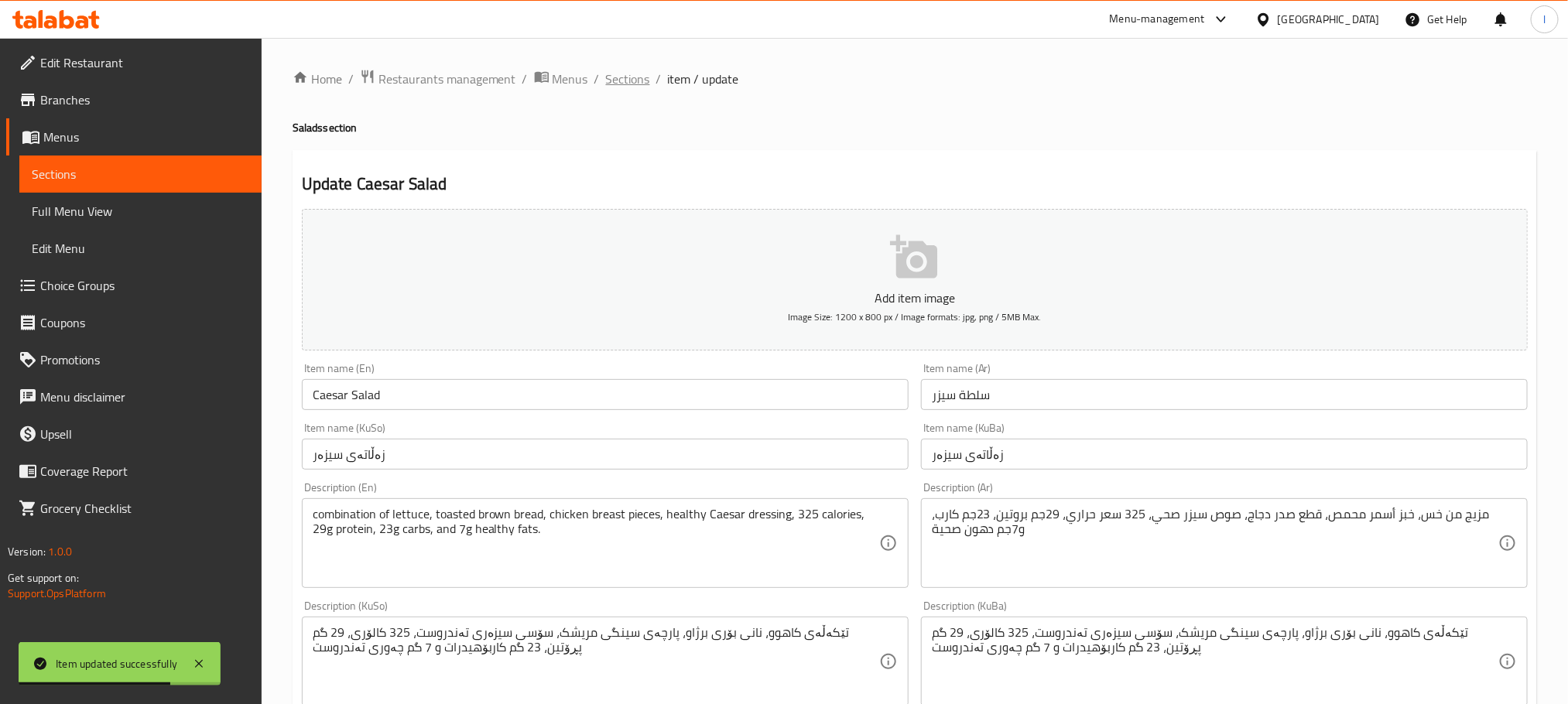
click at [618, 75] on span "Sections" at bounding box center [627, 79] width 44 height 19
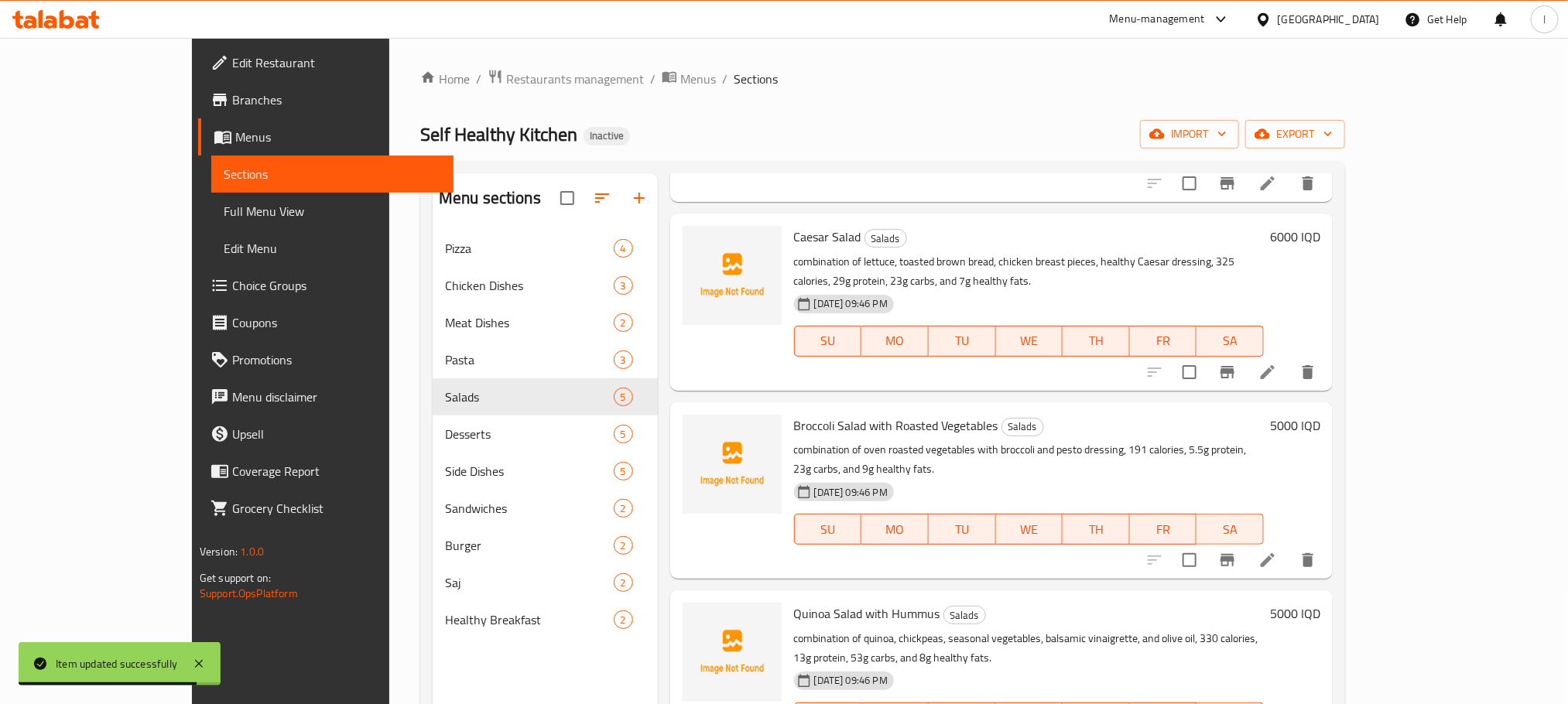
scroll to position [179, 0]
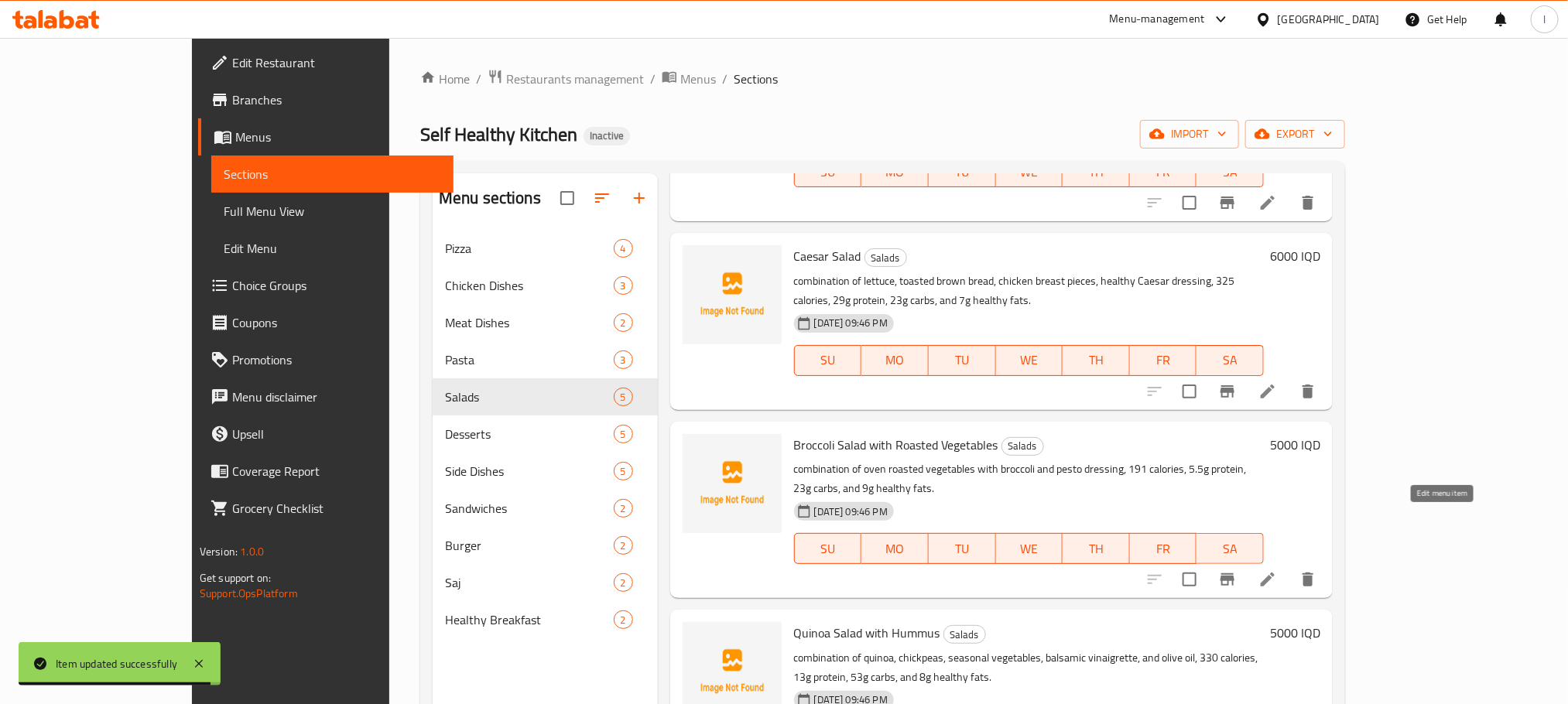
click at [1277, 570] on icon at bounding box center [1267, 579] width 19 height 19
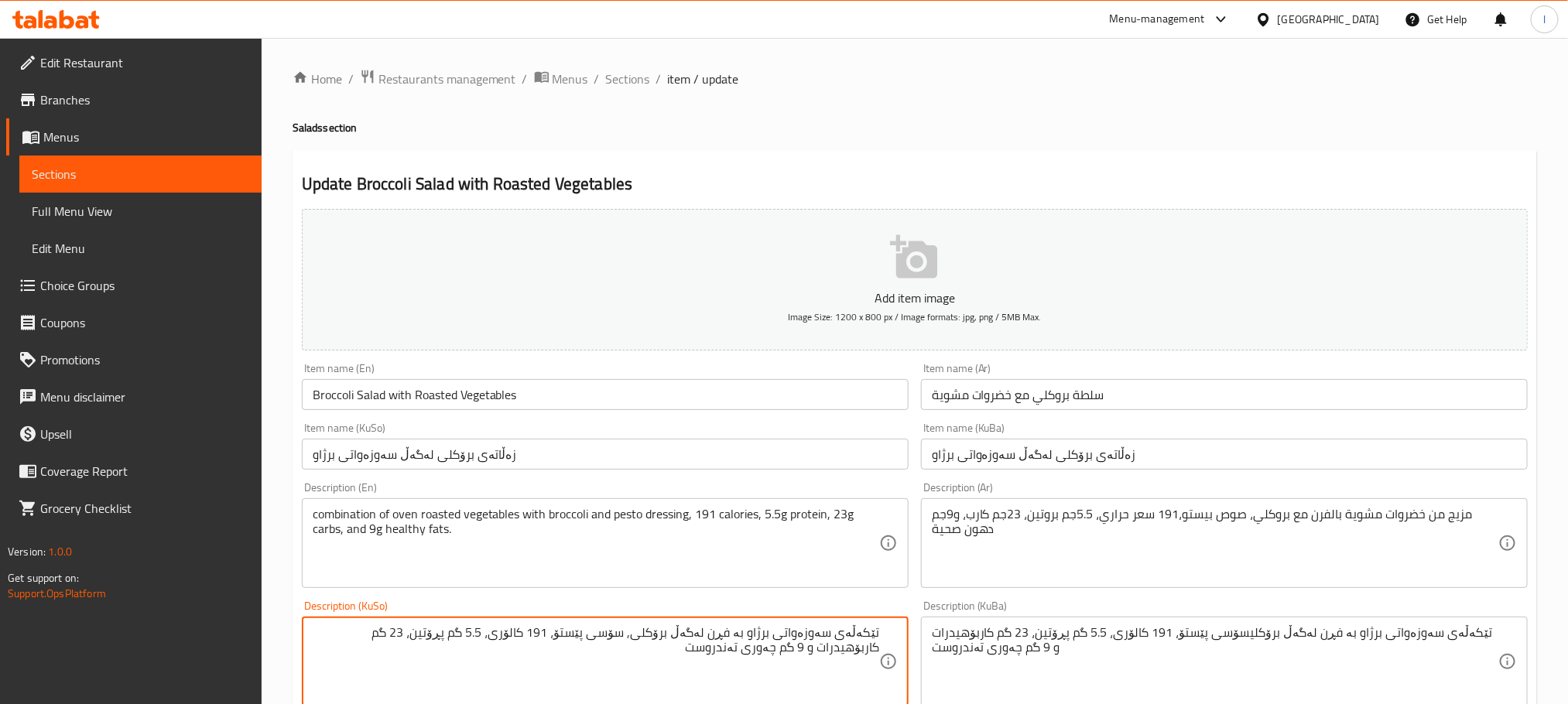
click at [771, 652] on textarea "تێکەڵەی سەوزەواتی برژاو بە فڕن لەگەڵ برۆکلی, سۆسی پێستۆ، 191 کالۆری، 5.5 گم پڕۆ…" at bounding box center [596, 662] width 566 height 74
type textarea "تێکەڵەی سەوزەواتی برژاو بە فڕن لەگەڵ برۆکلی, سۆسی پێستۆ، 191 کالۆری، 5.5 گم پڕۆ…"
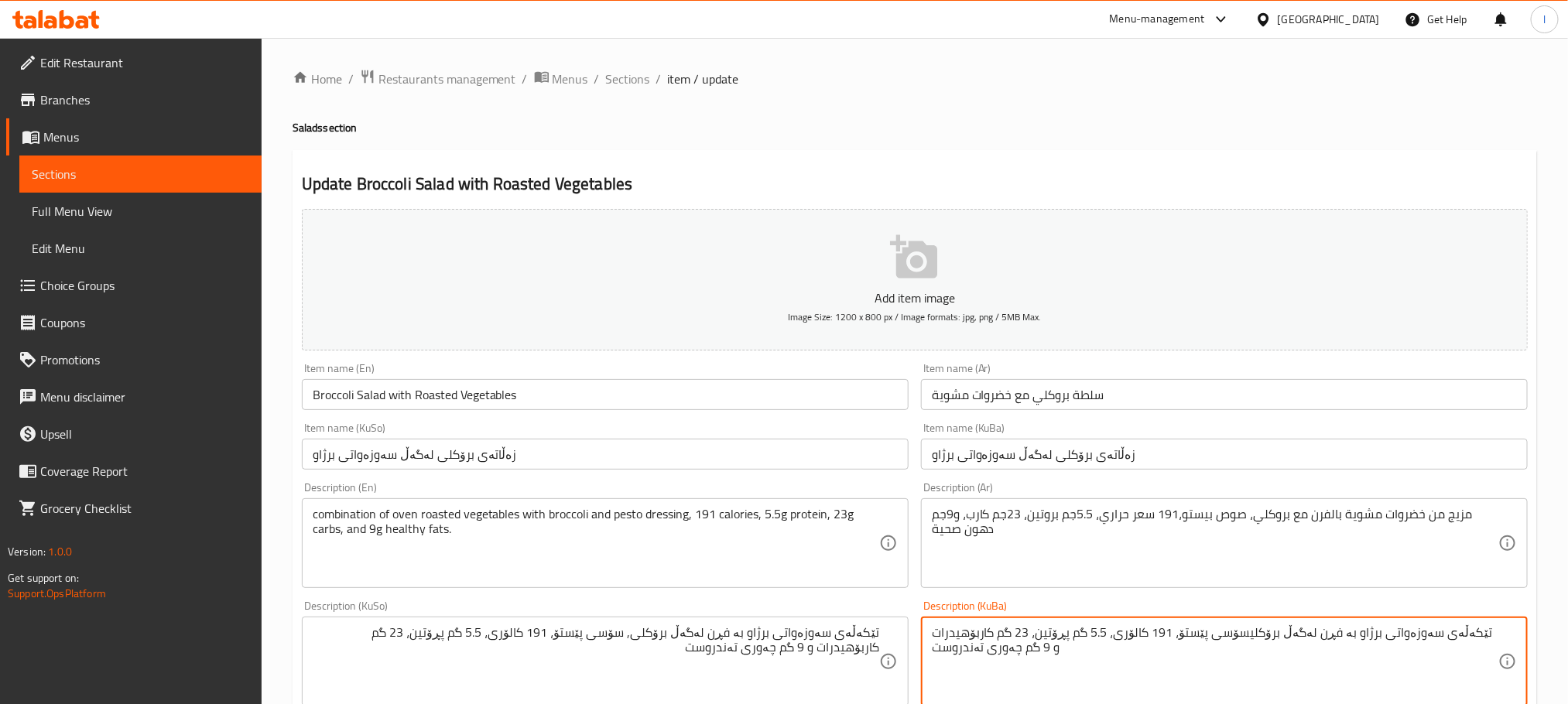
click at [1051, 664] on textarea "تێکەڵەی سەوزەواتی برژاو بە فڕن لەگەڵ برۆکلیسۆسی پێستۆ، 191 کالۆری، 5.5 گم پڕۆتی…" at bounding box center [1215, 662] width 566 height 74
paste textarea ","
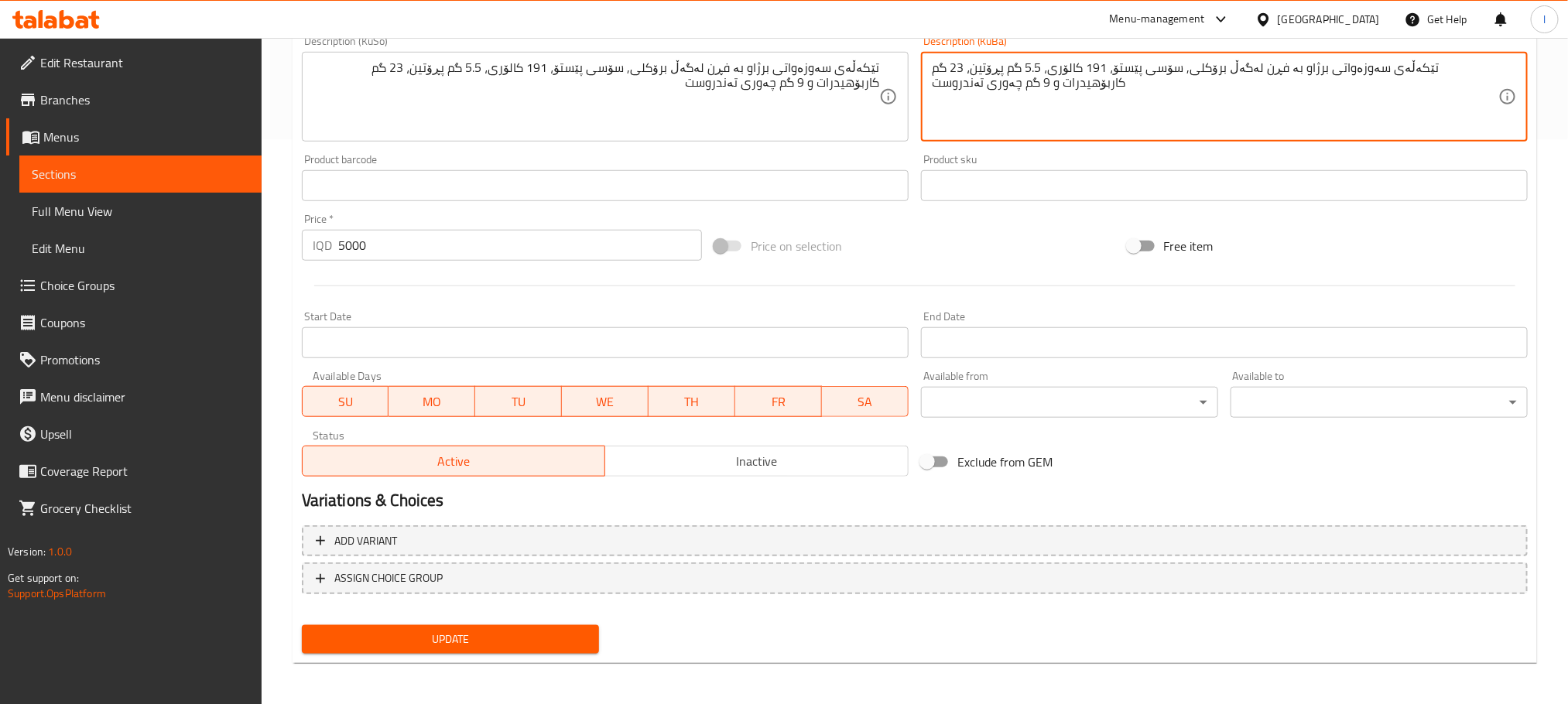
type textarea "تێکەڵەی سەوزەواتی برژاو بە فڕن لەگەڵ برۆکلی, سۆسی پێستۆ، 191 کالۆری، 5.5 گم پڕۆ…"
click at [539, 646] on span "Update" at bounding box center [450, 639] width 272 height 20
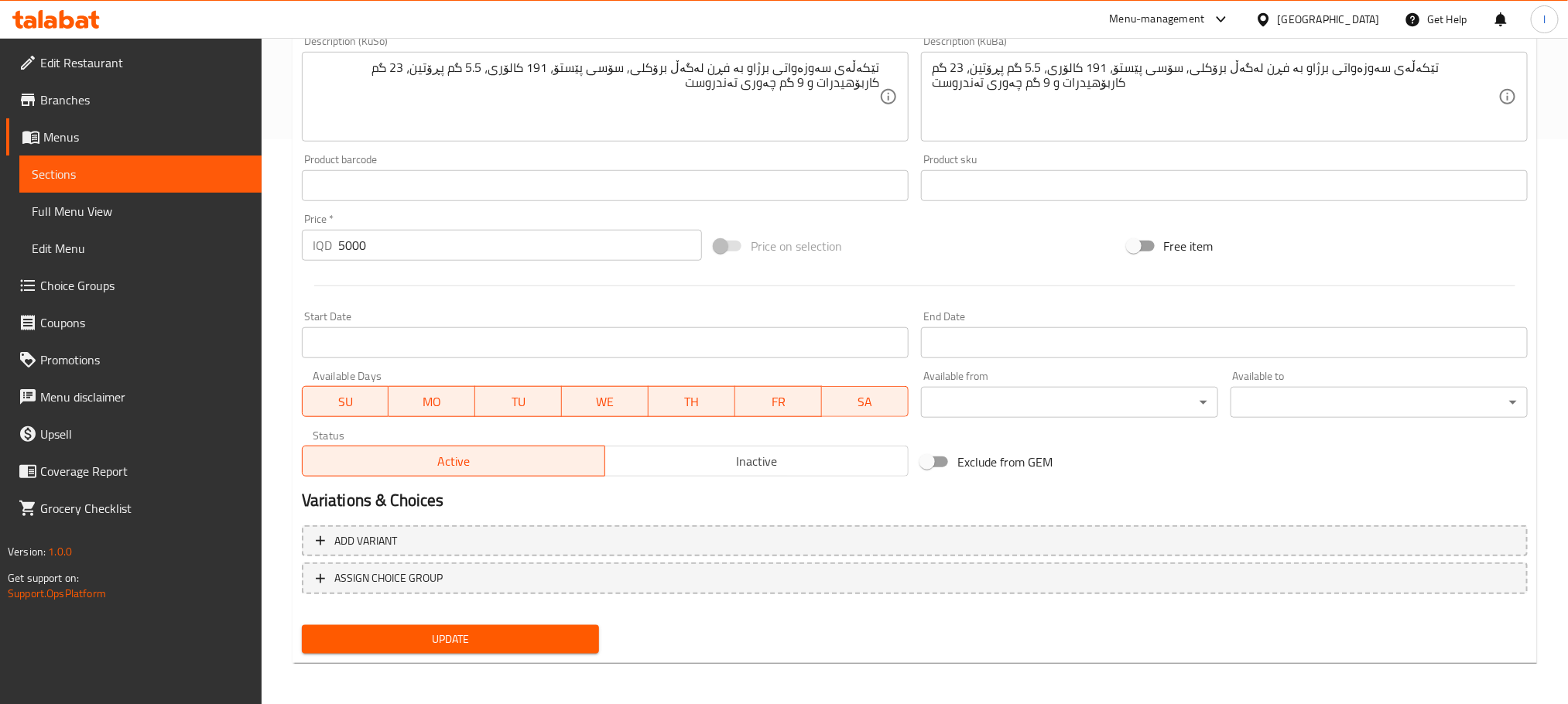
type textarea "combination of oven roasted vegetables with broccoli, pesto dressing, 191 calor…"
click at [560, 629] on span "Update" at bounding box center [450, 639] width 272 height 20
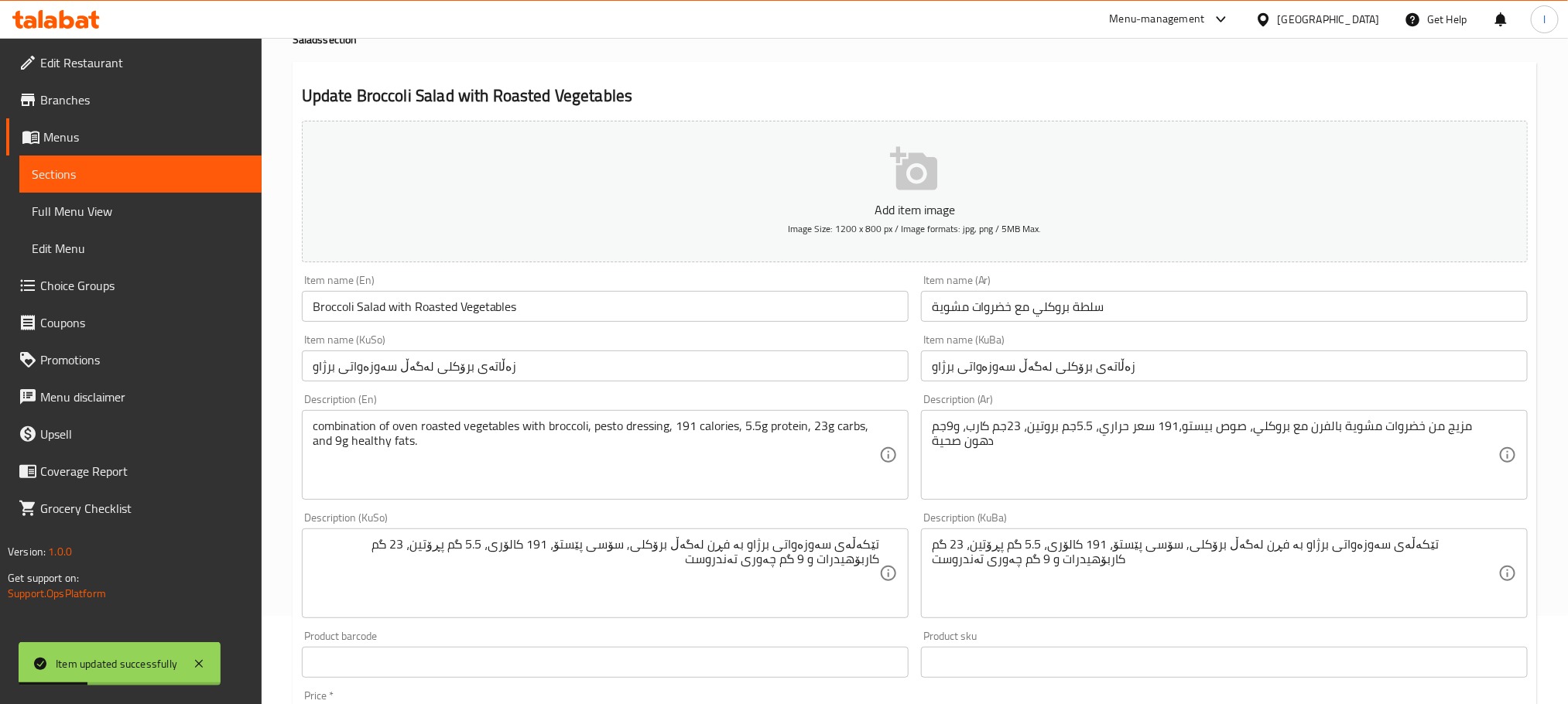
scroll to position [0, 0]
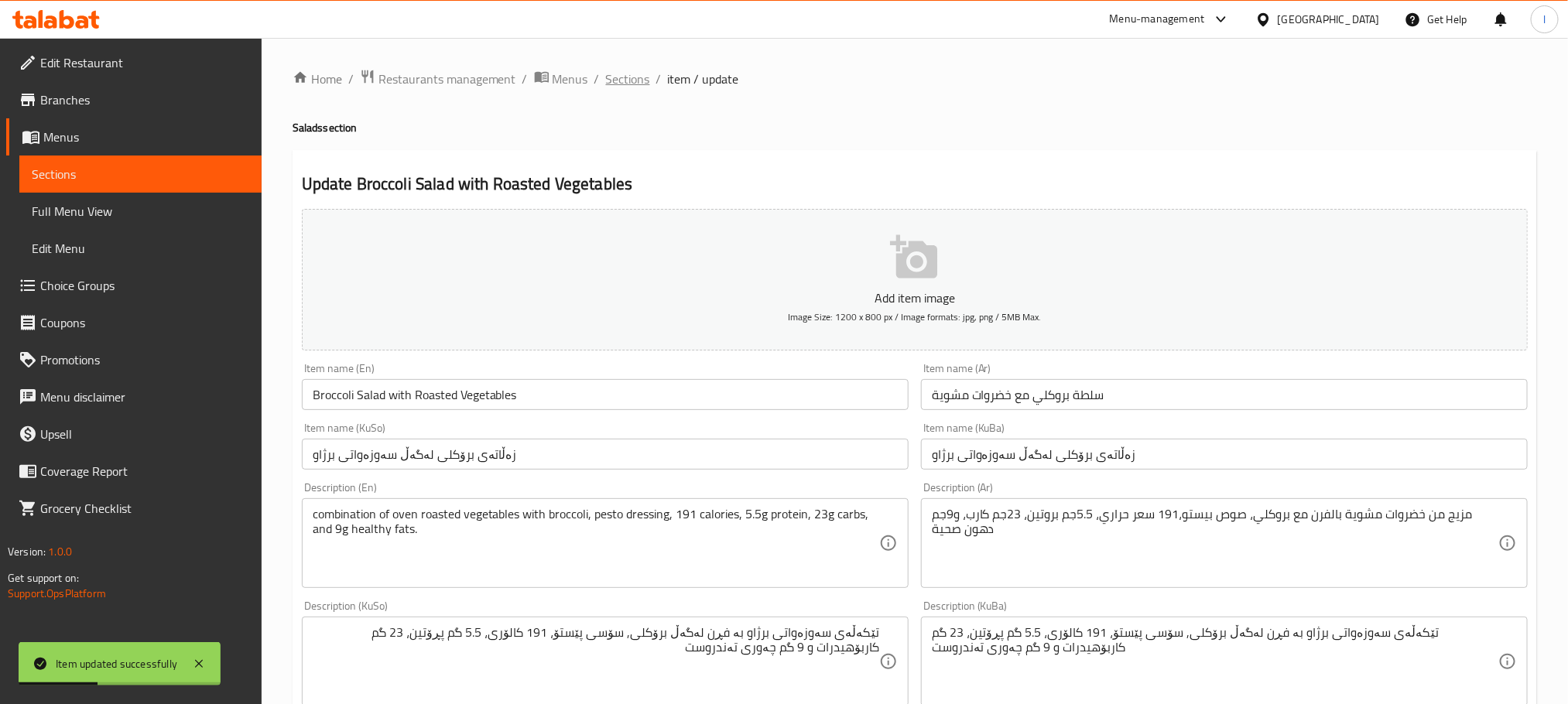
click at [614, 73] on span "Sections" at bounding box center [627, 79] width 44 height 19
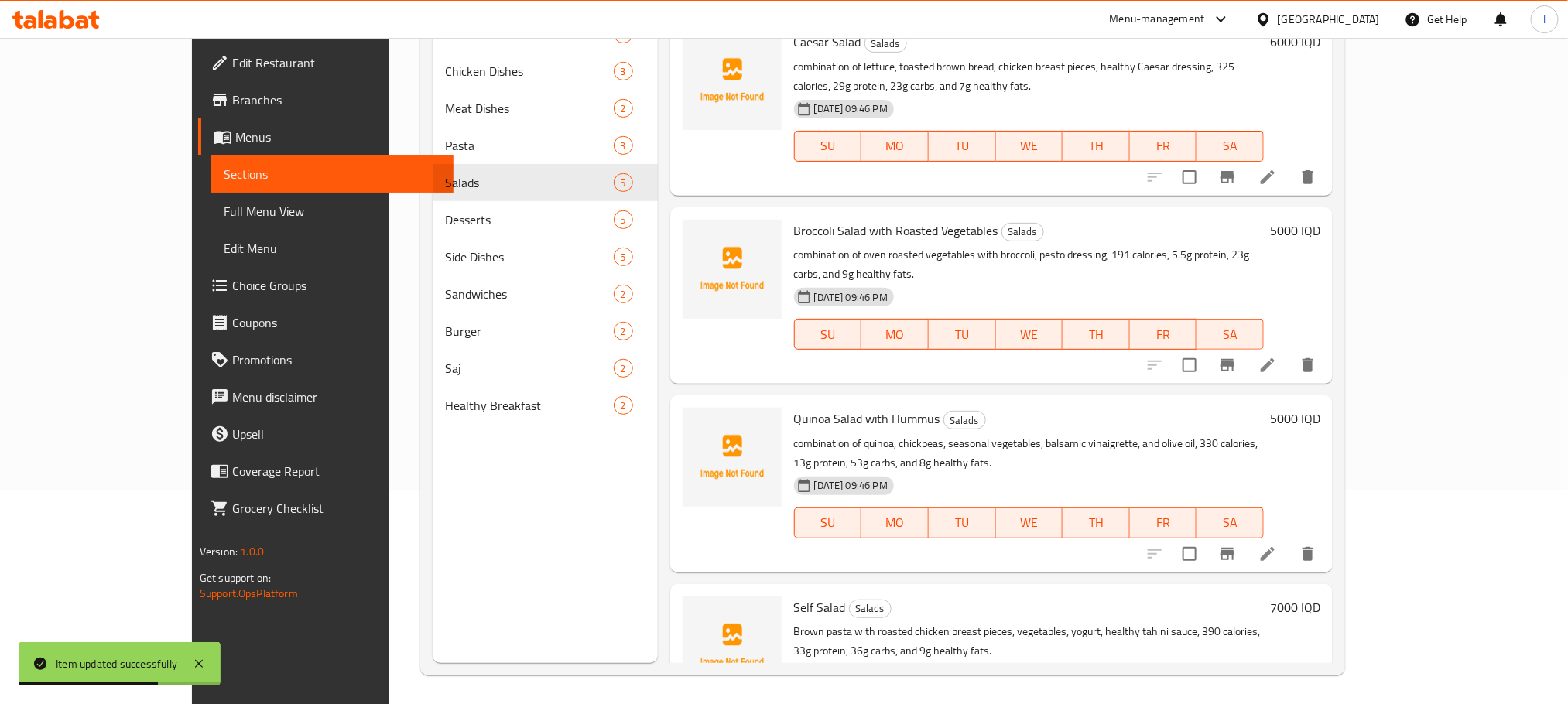
scroll to position [216, 0]
click at [1277, 542] on icon at bounding box center [1267, 551] width 19 height 19
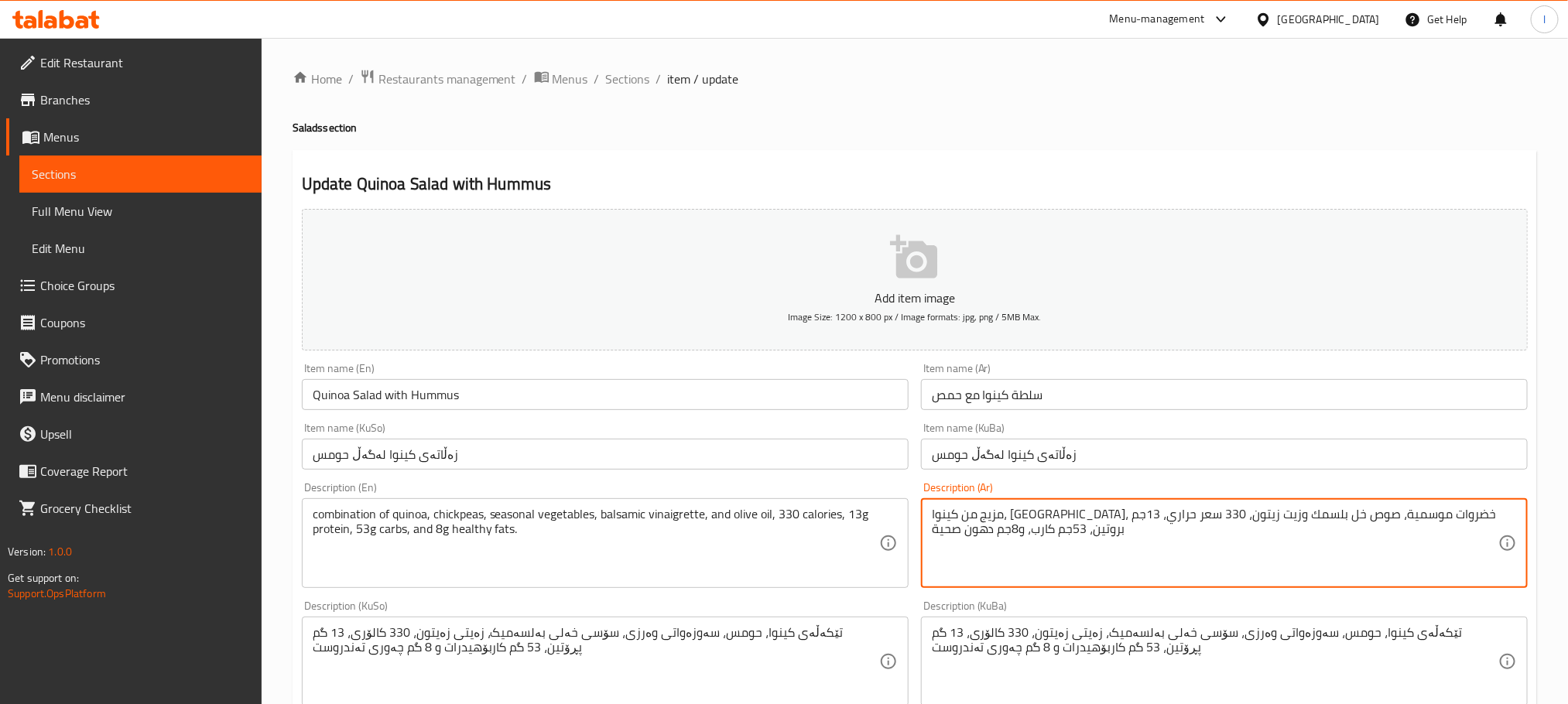
drag, startPoint x: 1263, startPoint y: 517, endPoint x: 1177, endPoint y: 517, distance: 86.0
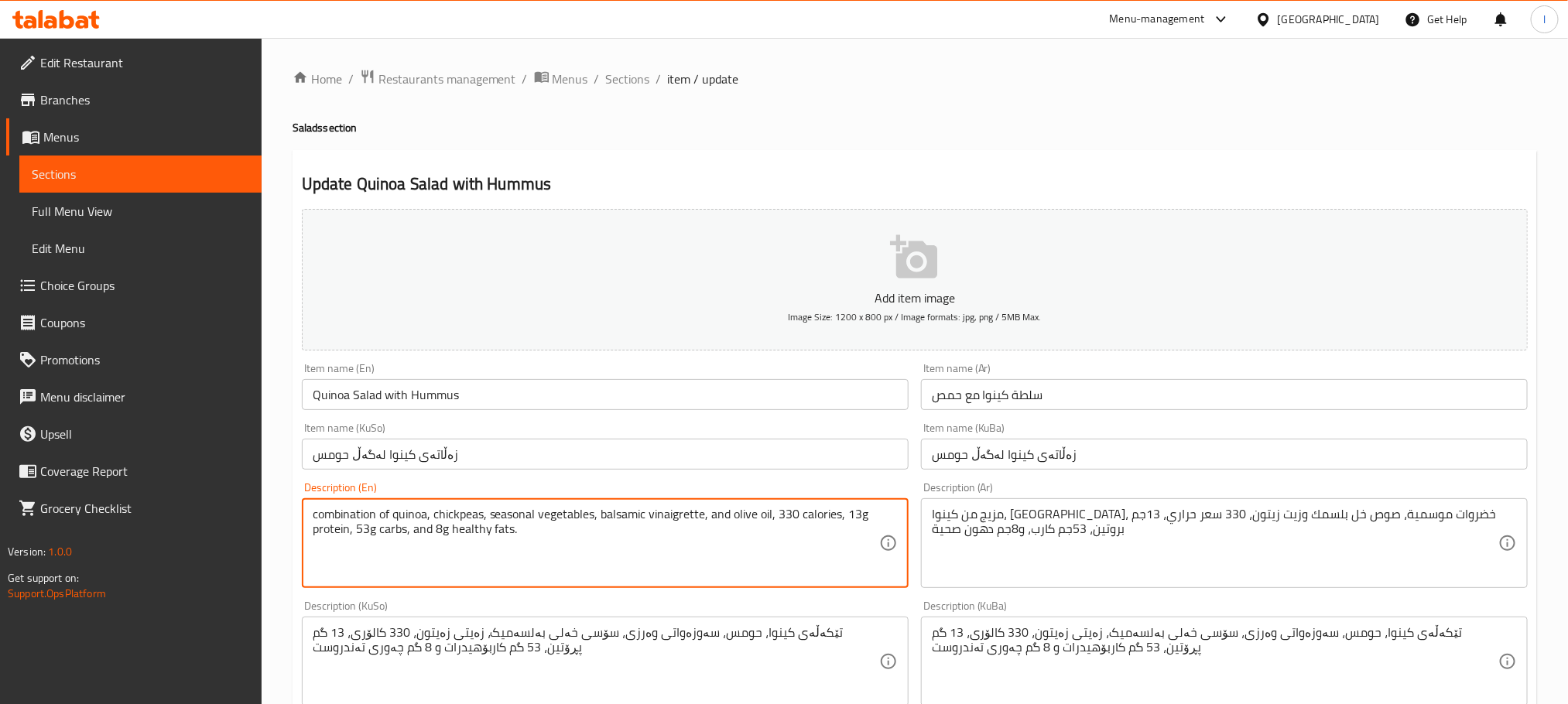
drag, startPoint x: 599, startPoint y: 518, endPoint x: 704, endPoint y: 518, distance: 105.0
paste textarea "egar sauc"
click at [749, 515] on textarea "combination of quinoa, chickpeas, seasonal vegetables, balsamic vinegar sauce, …" at bounding box center [596, 543] width 566 height 74
type textarea "combination of quinoa, chickpeas, seasonal vegetables, balsamic vinegar sauce, …"
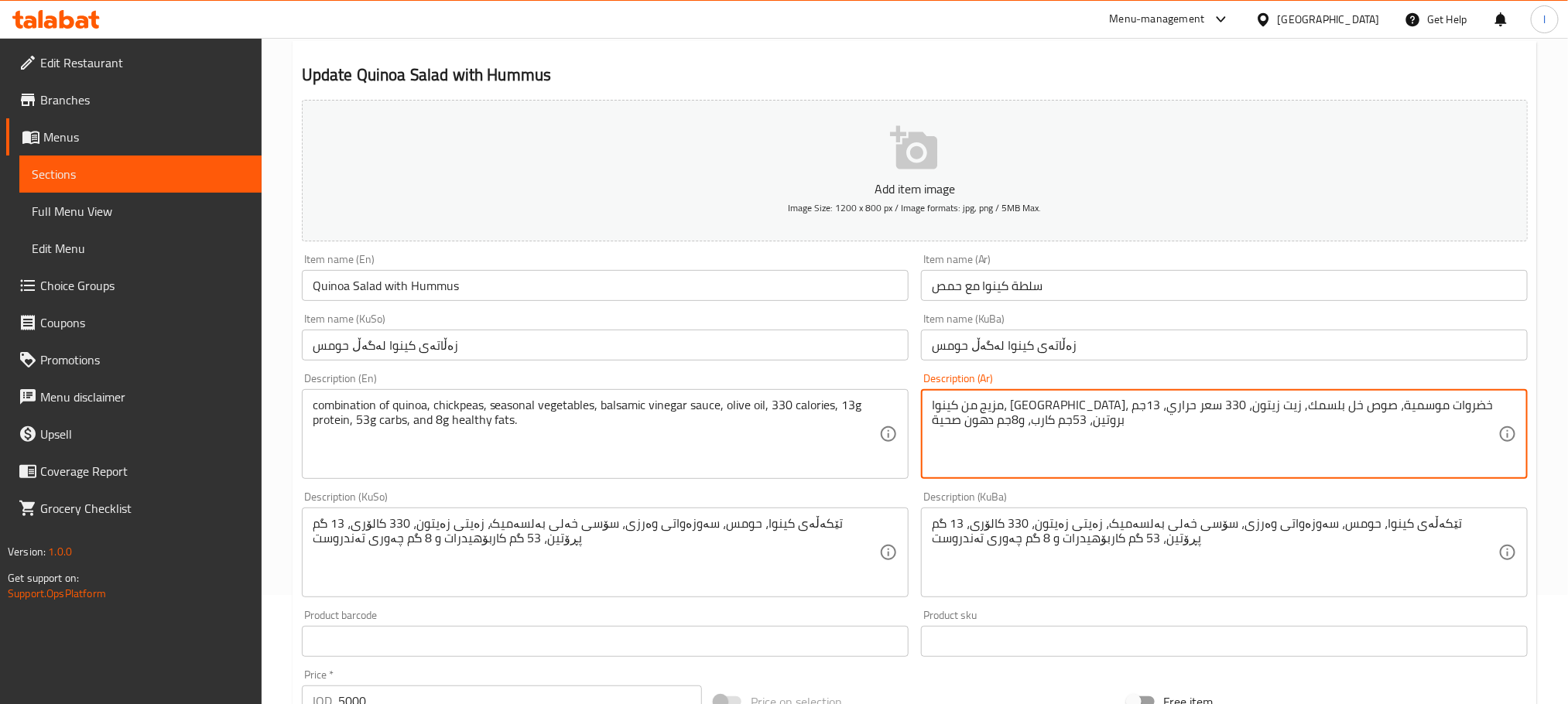
scroll to position [120, 0]
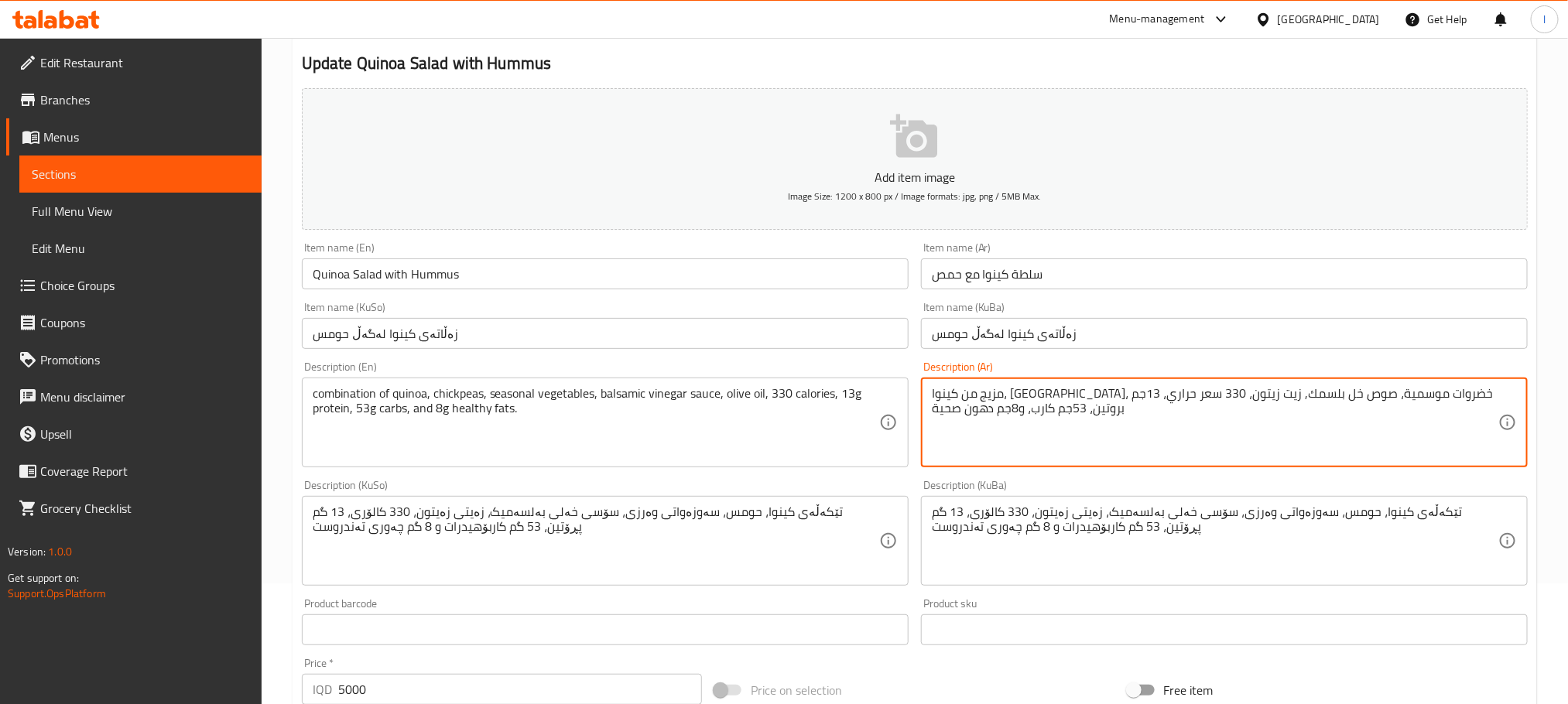
type textarea "مزيج من كينوا، [GEOGRAPHIC_DATA]، خضروات موسمية، صوص خل بلسمك, زيت زيتون، 330 س…"
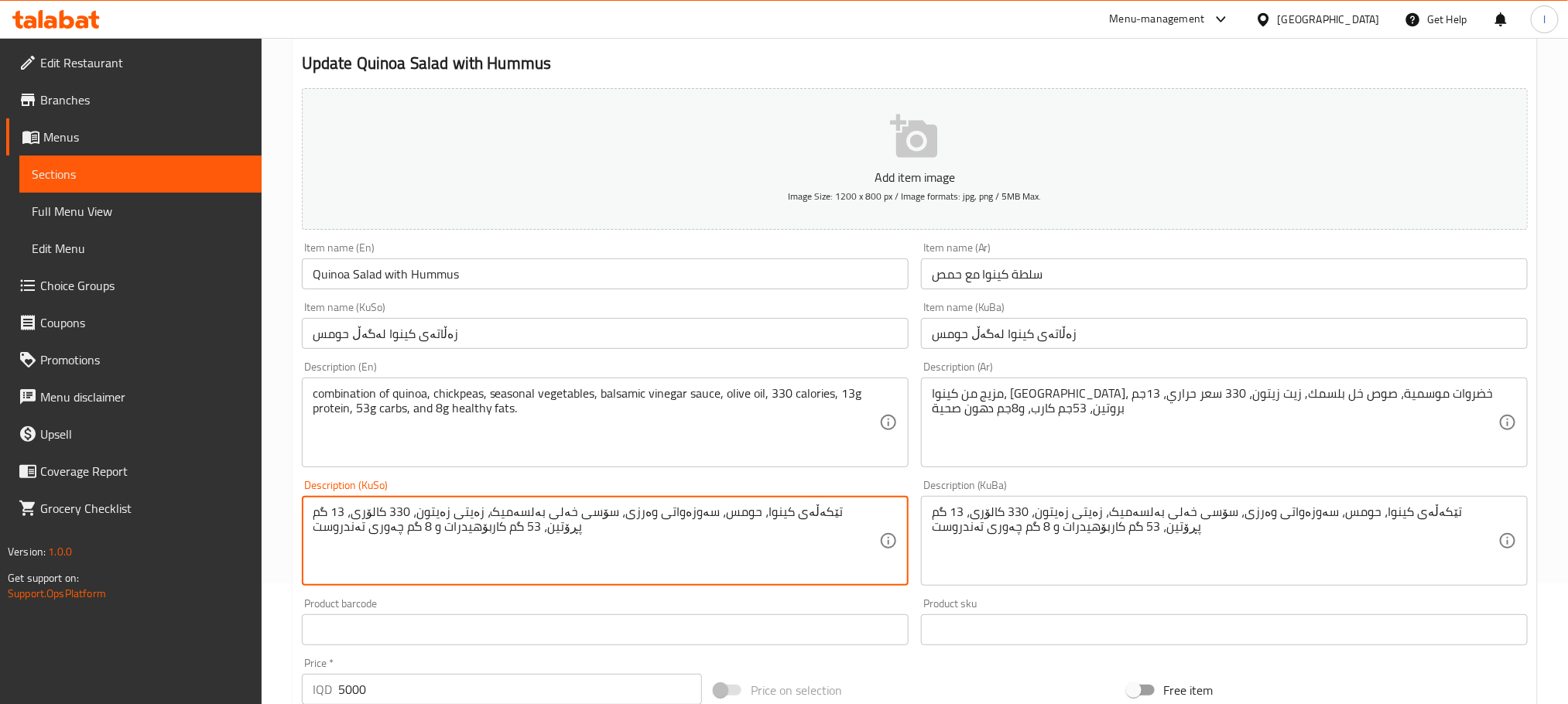
scroll to position [565, 0]
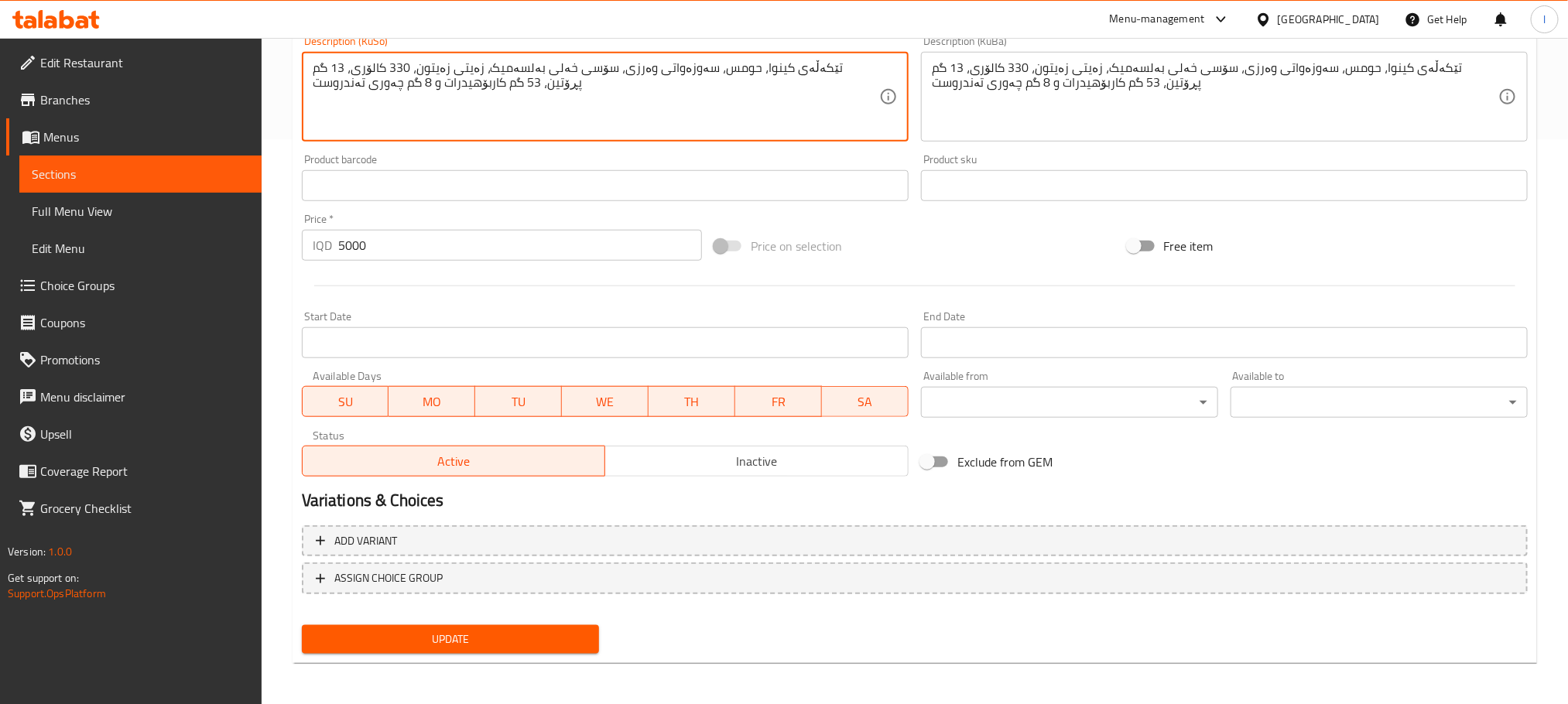
click at [583, 625] on button "Update" at bounding box center [450, 639] width 297 height 29
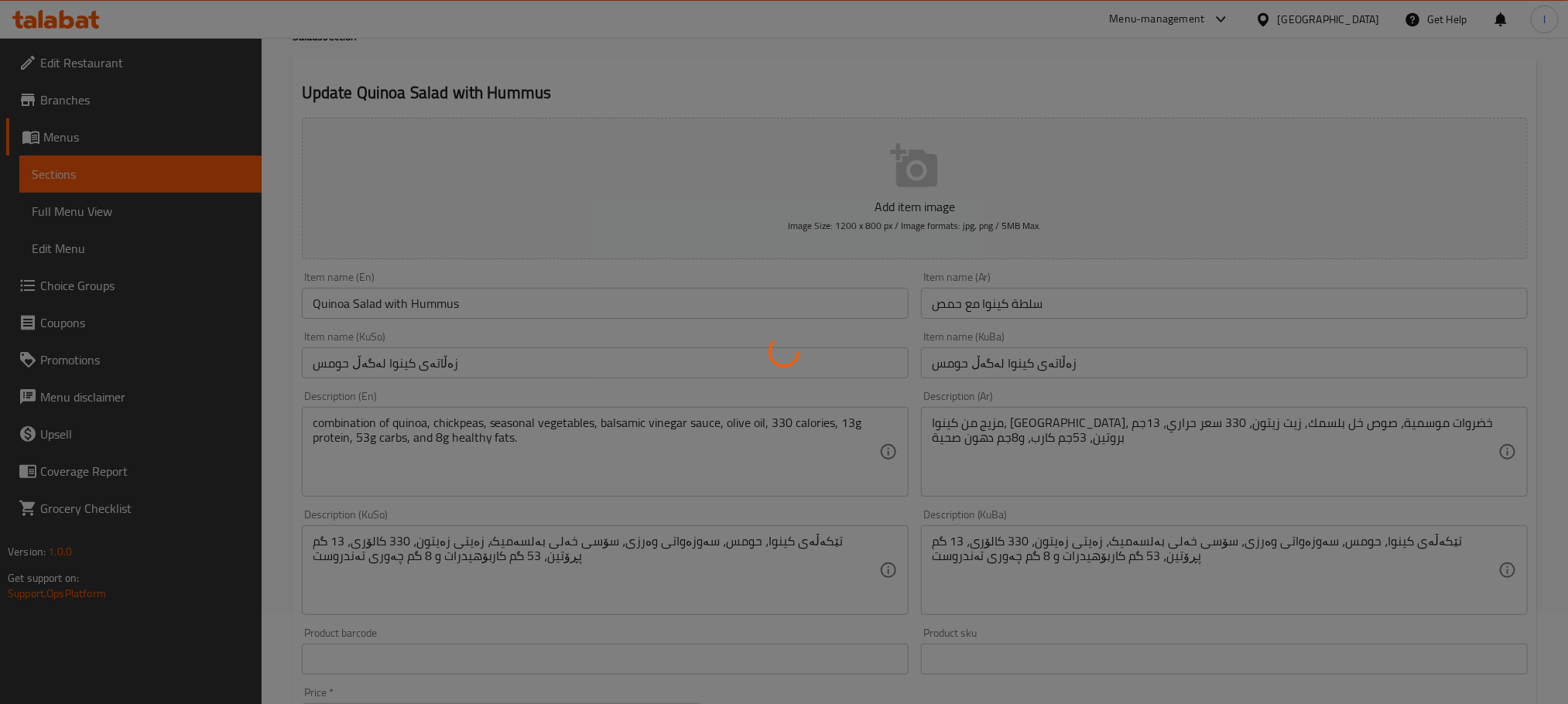
scroll to position [0, 0]
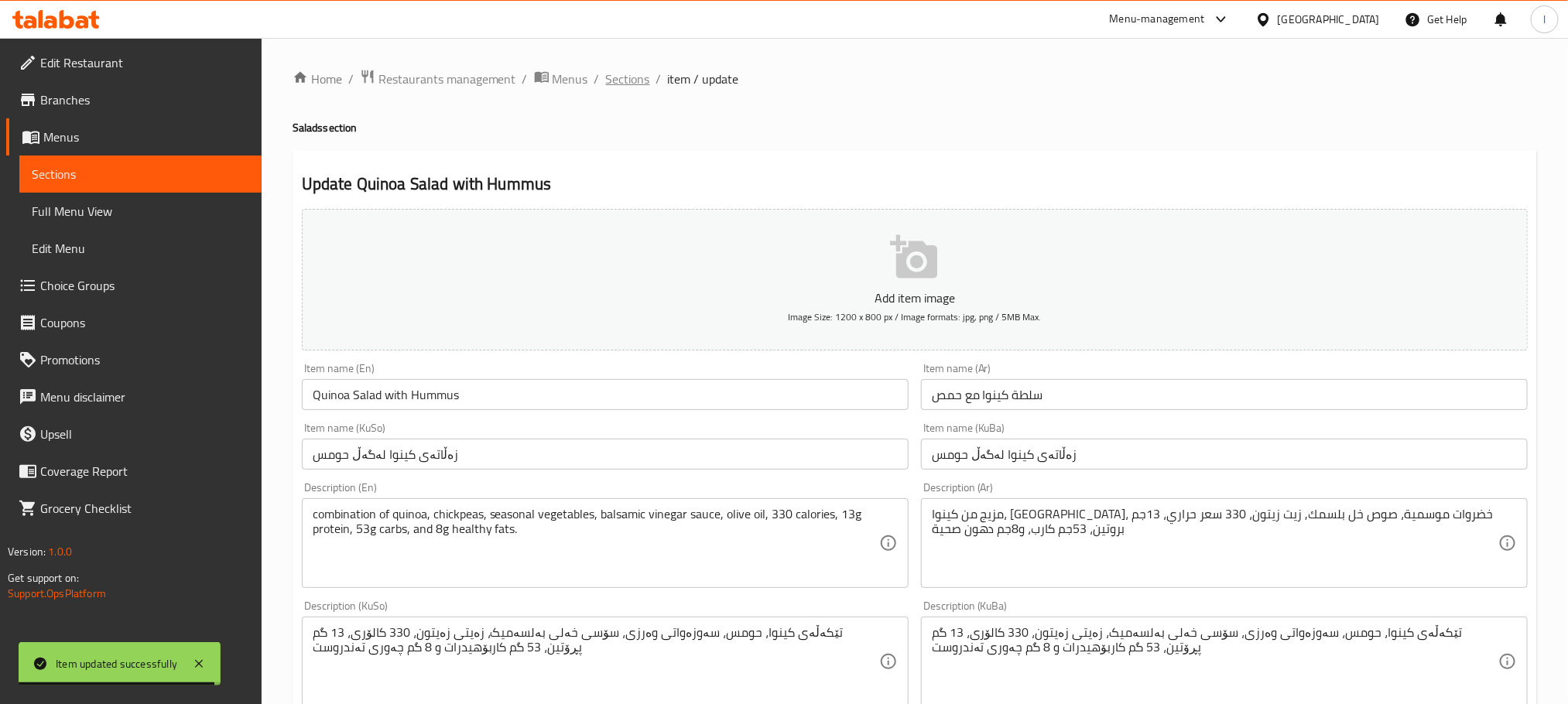
click at [632, 82] on span "Sections" at bounding box center [627, 79] width 44 height 19
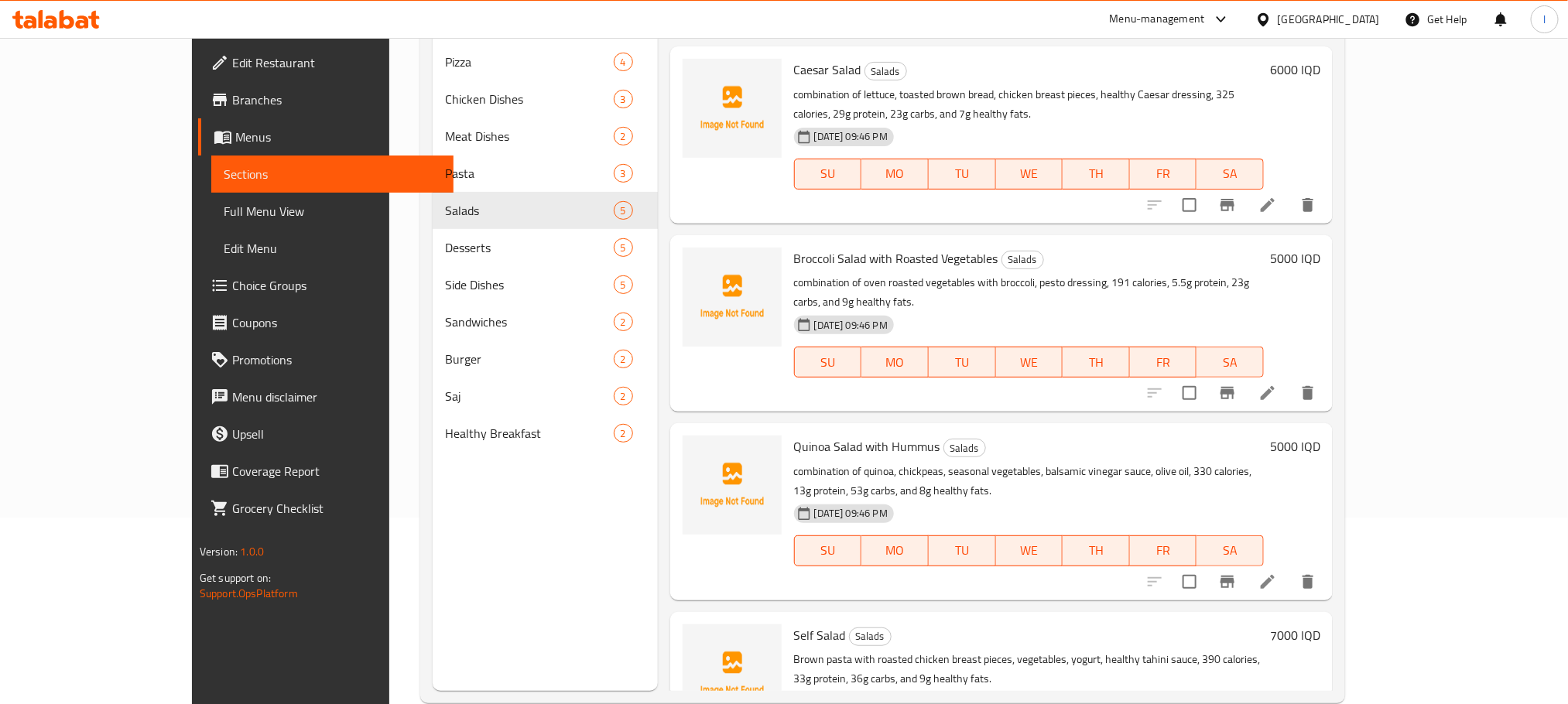
scroll to position [216, 0]
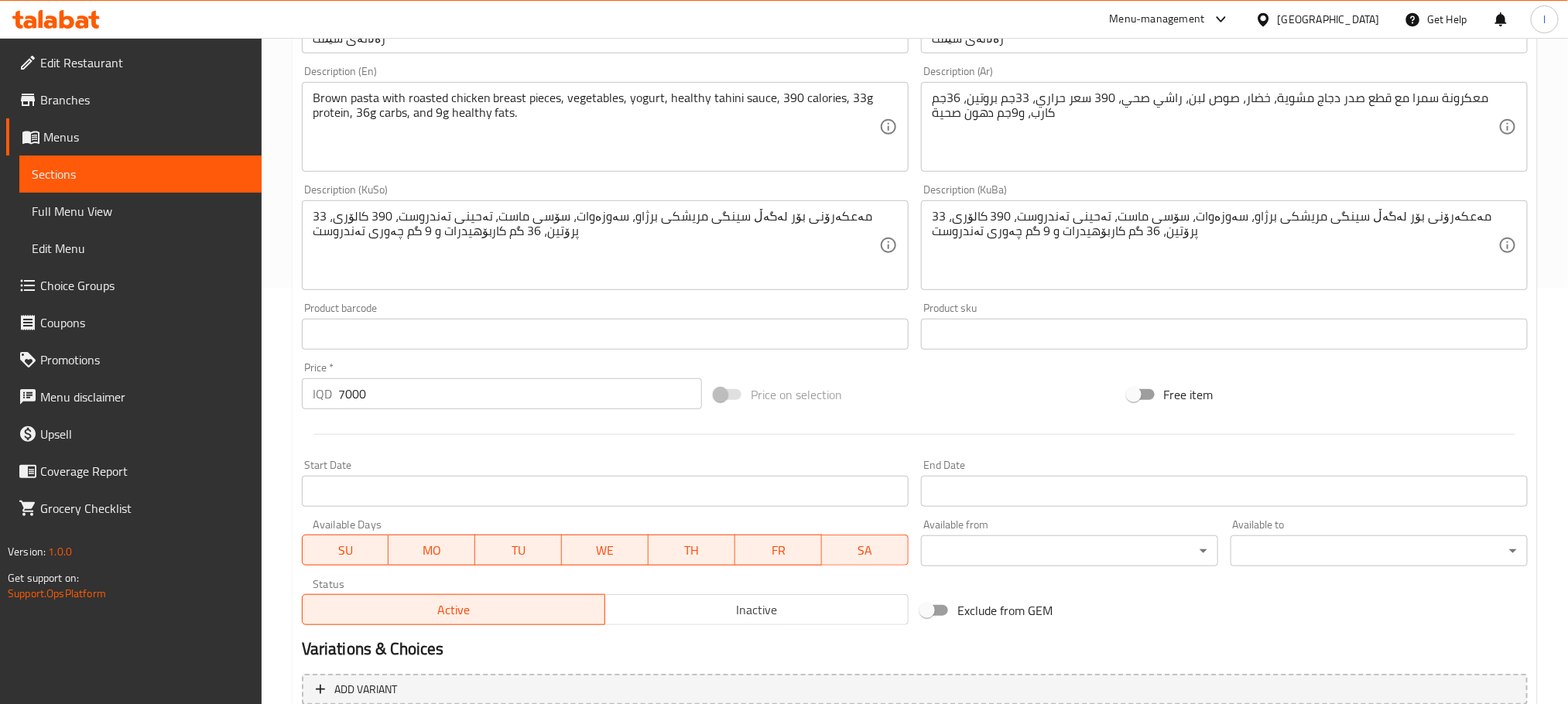
scroll to position [426, 0]
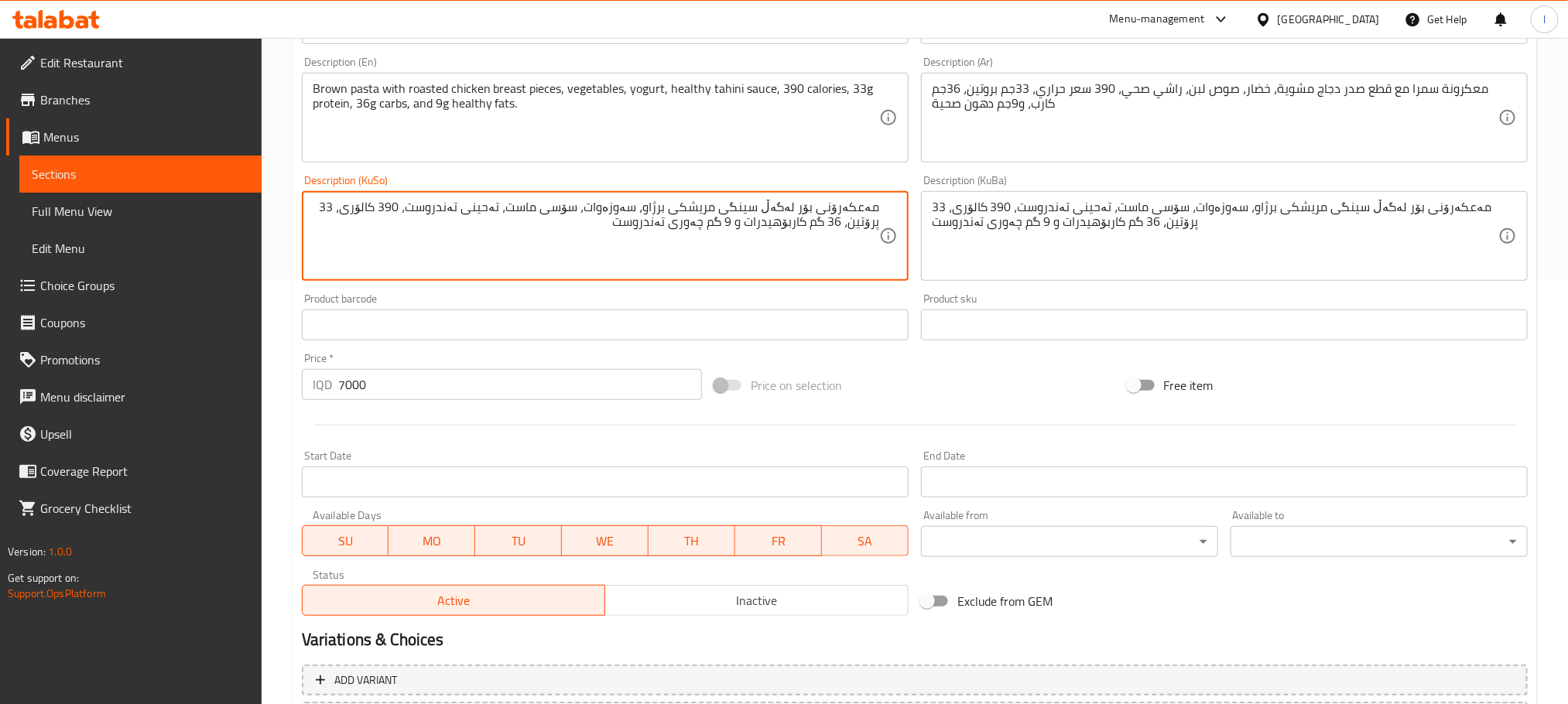
click at [350, 211] on textarea "مەعکەرۆنی بۆر لەگەڵ سینگی مریشکی برژاو، سەوزەوات، سۆسی ماست، تەحینی تەندروست، 3…" at bounding box center [596, 236] width 566 height 74
click at [650, 233] on textarea "مەعکەرۆنی بۆر لەگەڵ سینگی مریشکی برژاو، سەوزەوات، سۆسی ماست، تەحینی تەندروست، 3…" at bounding box center [596, 236] width 566 height 74
type textarea "مەعکەرۆنی بۆر لەگەڵ سینگی مریشکی برژاو، سەوزەوات، سۆسی ماست، تەحینی تەندروست، 3…"
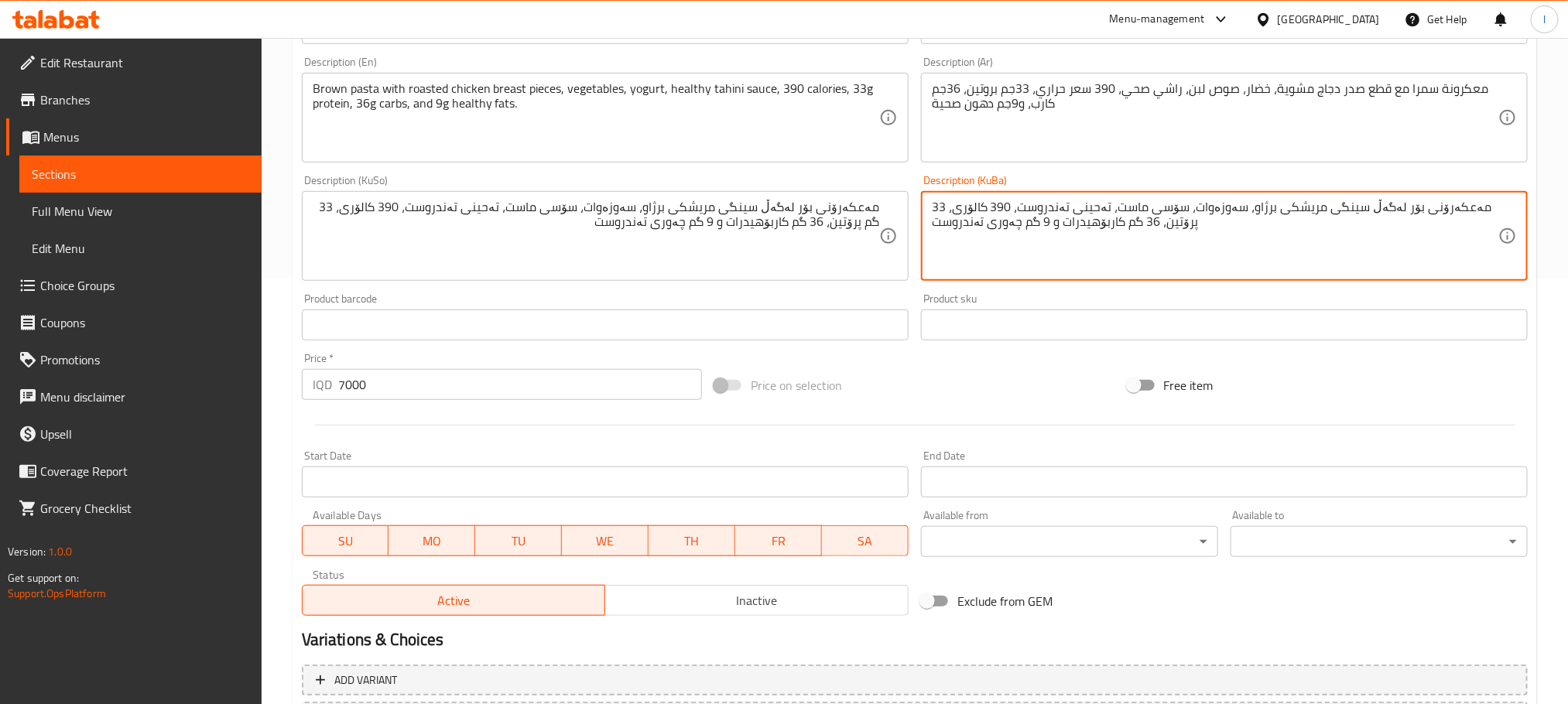
click at [1004, 221] on textarea "مەعکەرۆنی بۆر لەگەڵ سینگی مریشکی برژاو، سەوزەوات، سۆسی ماست، تەحینی تەندروست، 3…" at bounding box center [1215, 236] width 566 height 74
paste textarea "گم"
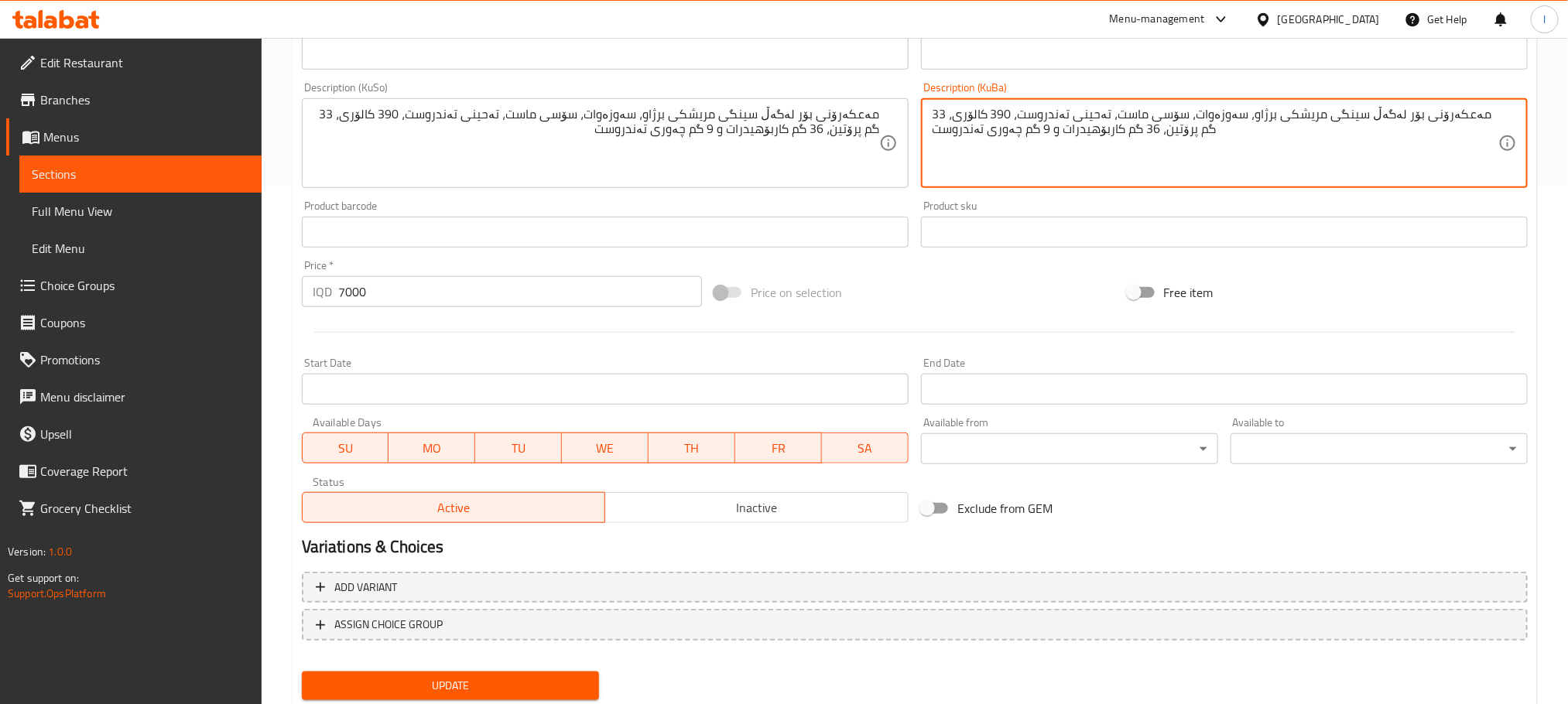
scroll to position [565, 0]
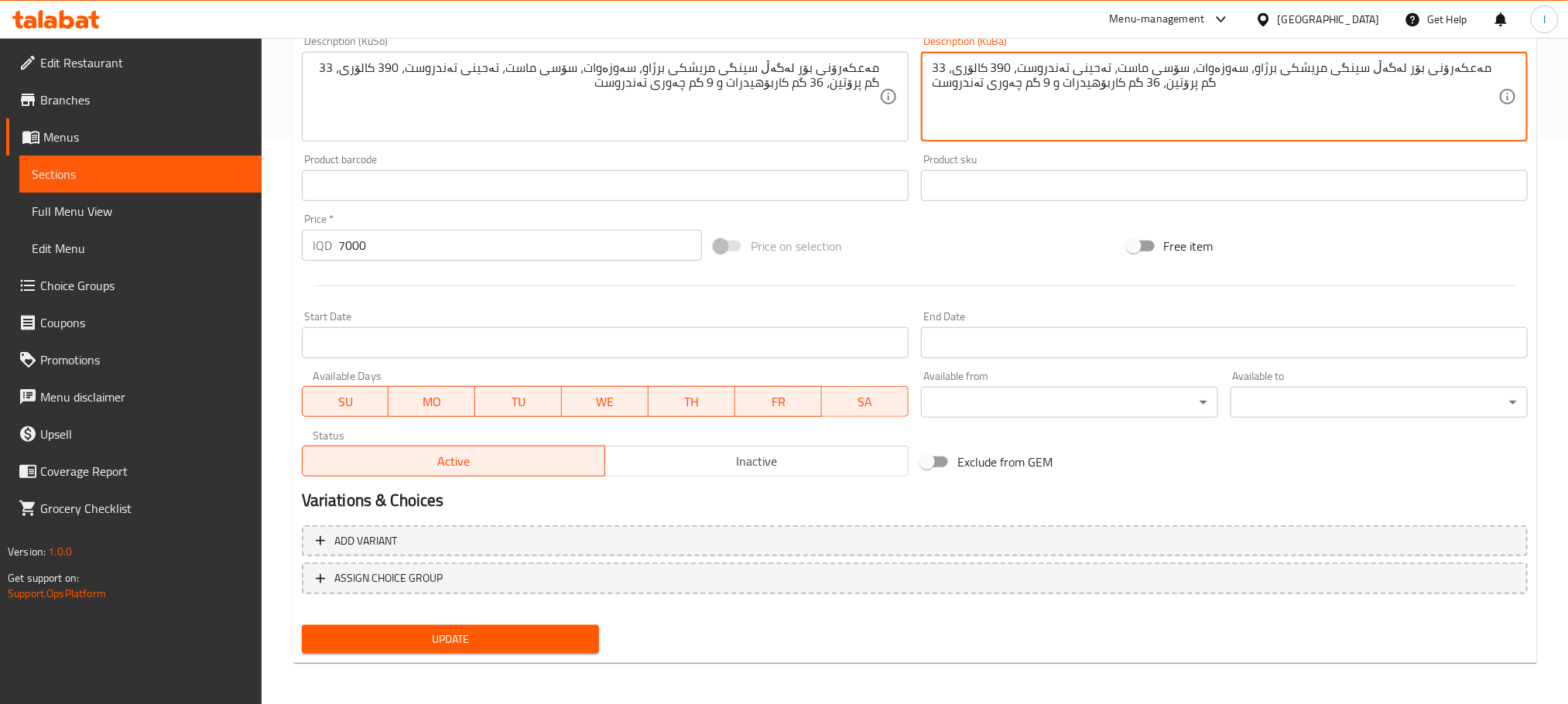
type textarea "مەعکەرۆنی بۆر لەگەڵ سینگی مریشکی برژاو، سەوزەوات، سۆسی ماست، تەحینی تەندروست، 3…"
click at [569, 638] on span "Update" at bounding box center [450, 639] width 272 height 20
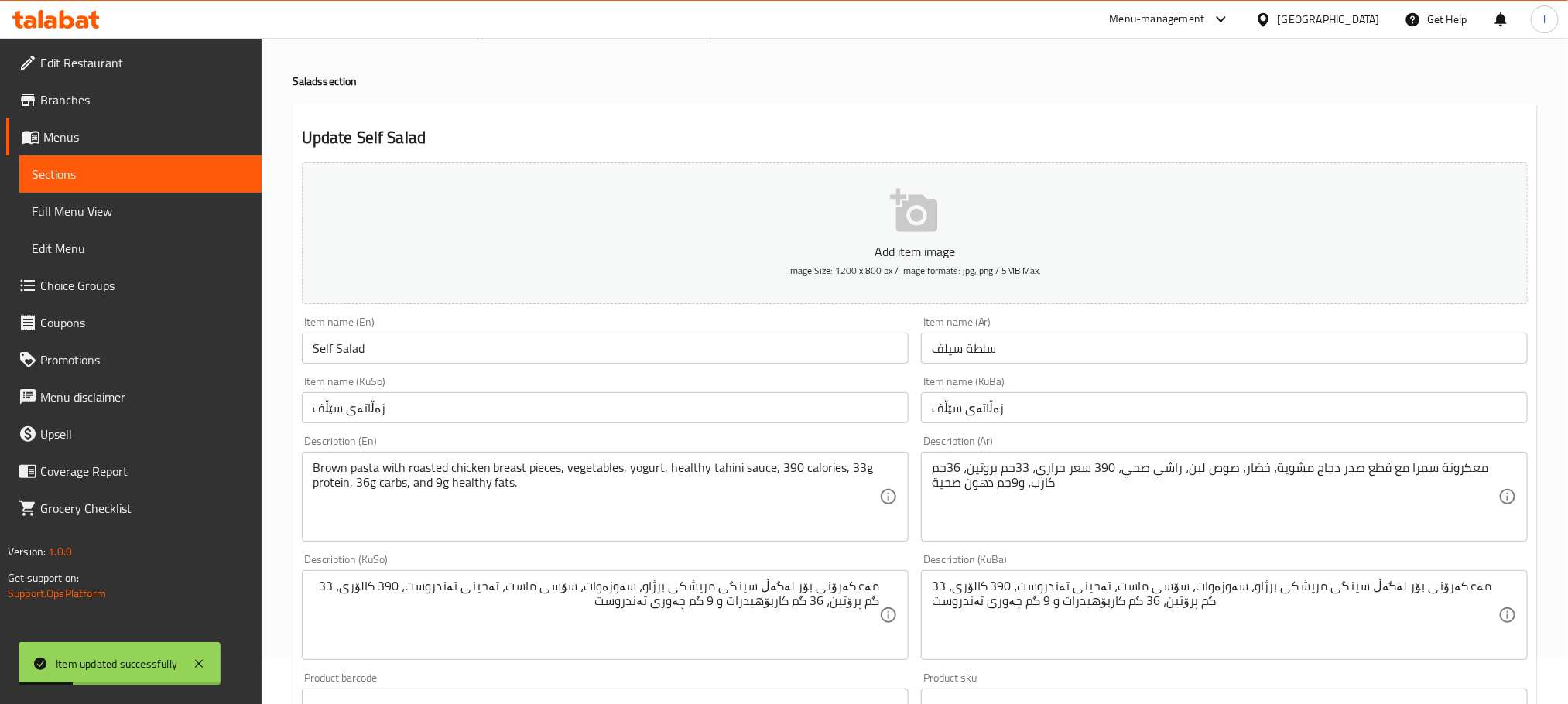
scroll to position [0, 0]
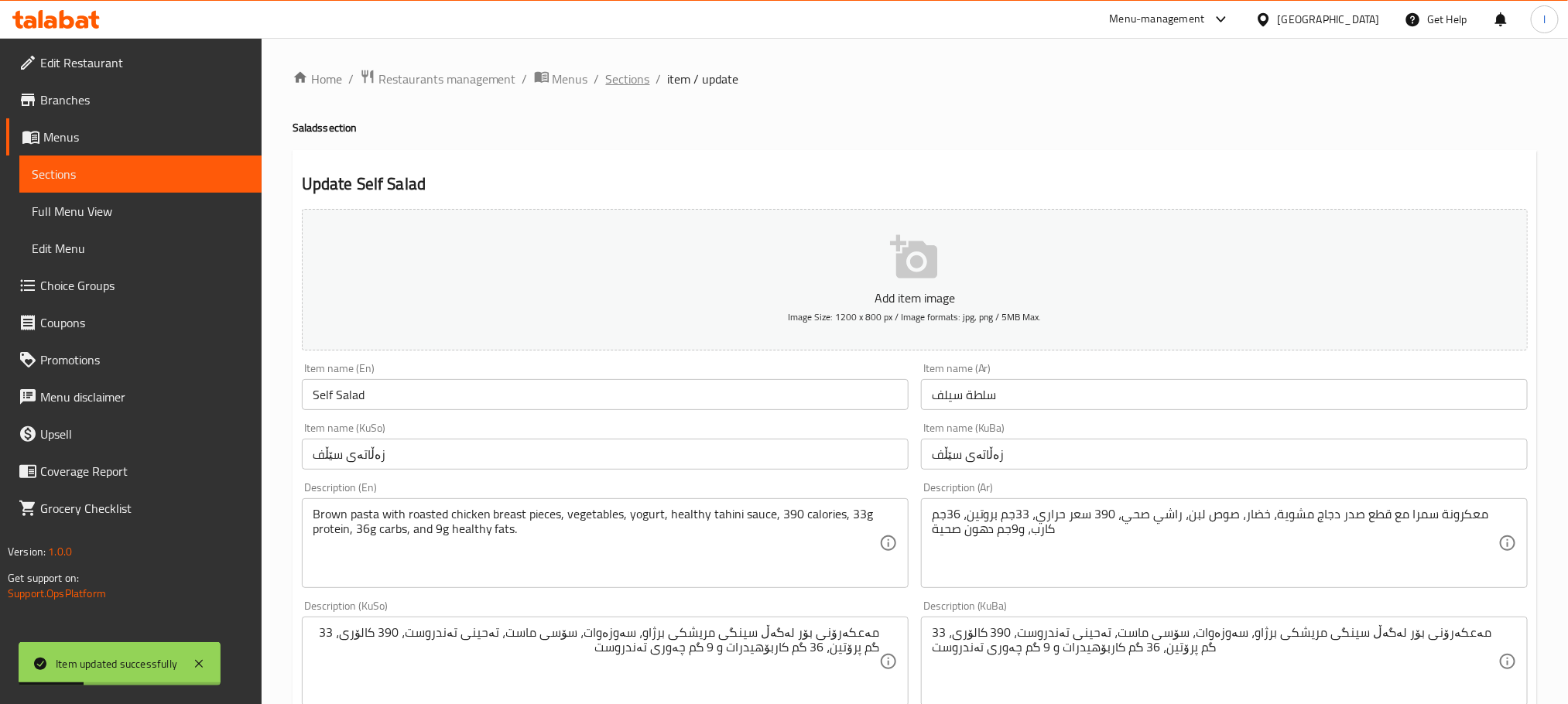
click at [629, 79] on span "Sections" at bounding box center [627, 79] width 44 height 19
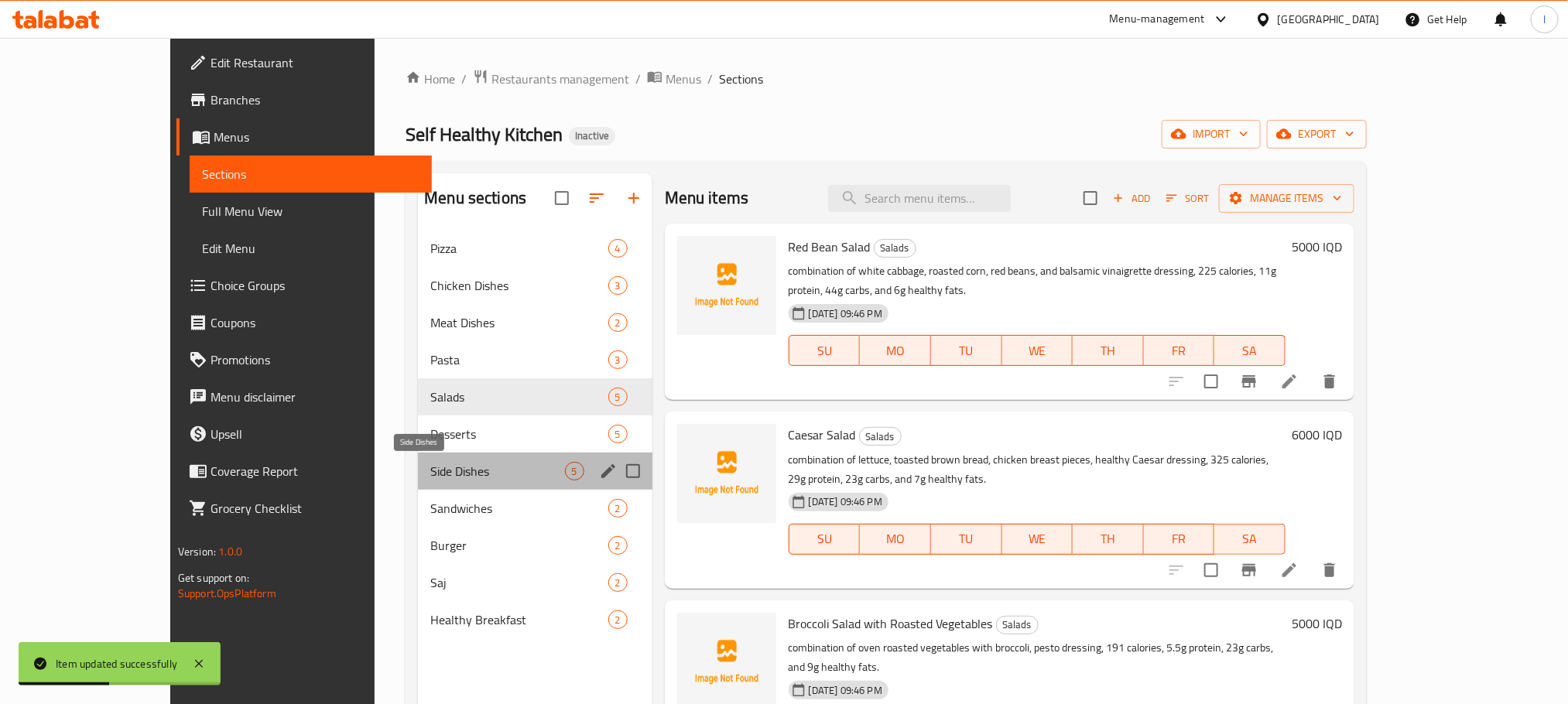
click at [455, 474] on span "Side Dishes" at bounding box center [497, 471] width 134 height 19
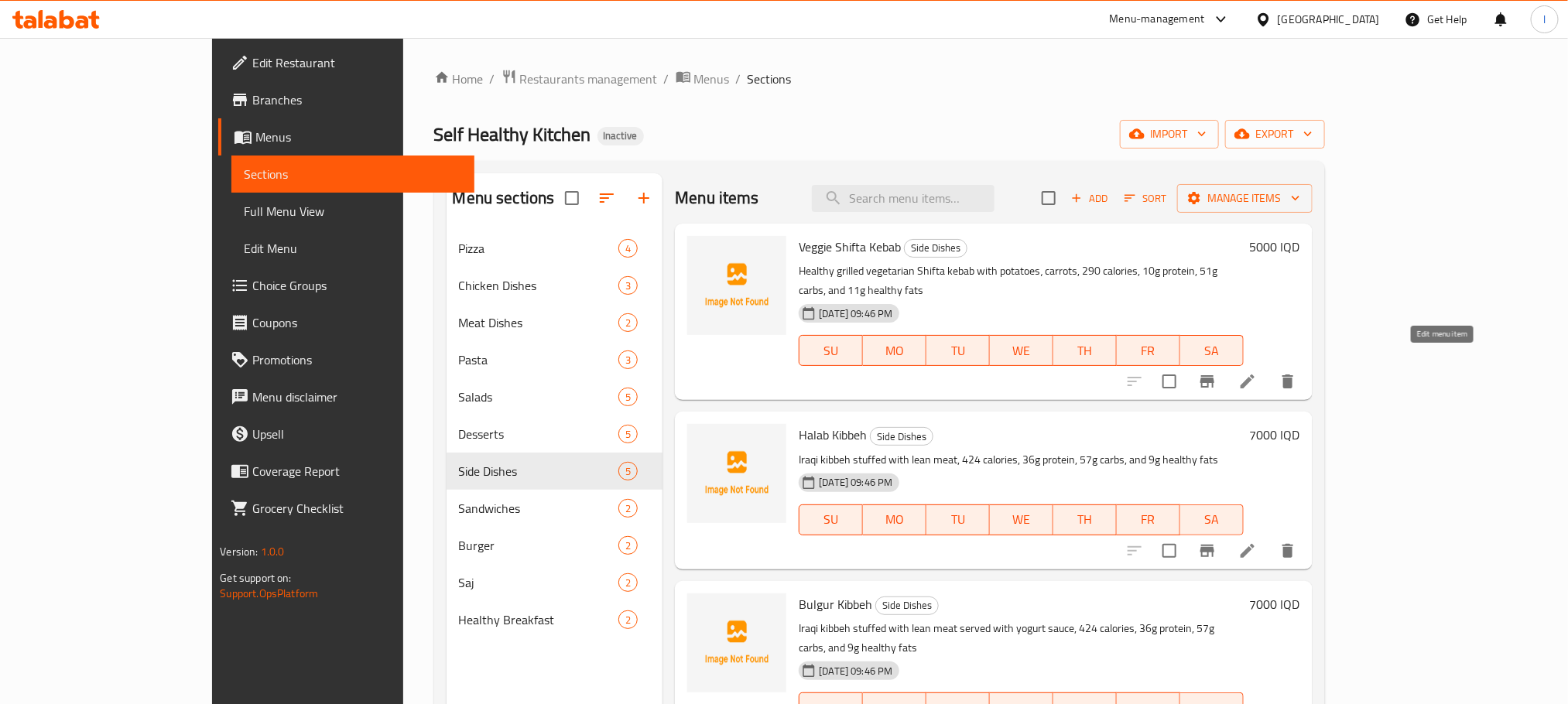
click at [1254, 374] on icon at bounding box center [1247, 382] width 14 height 14
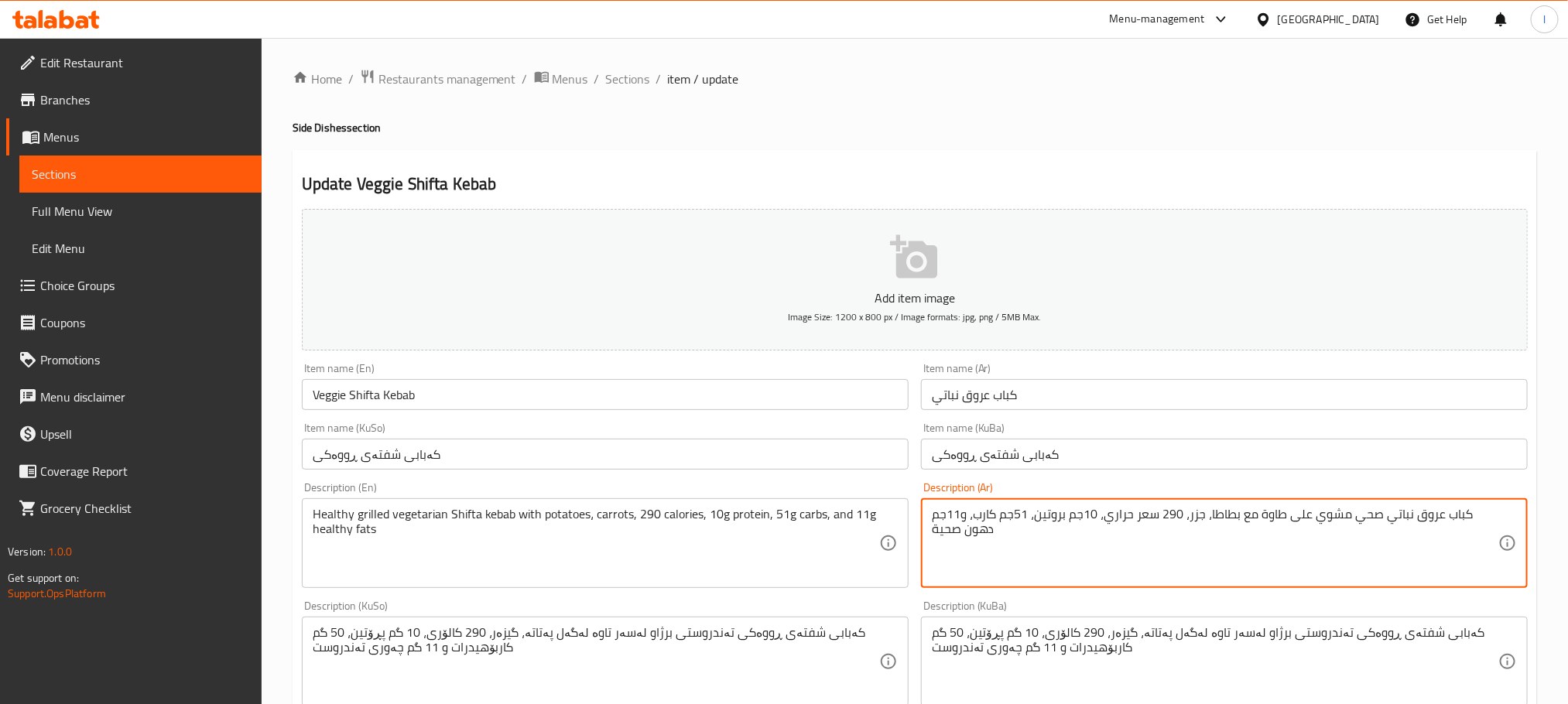
drag, startPoint x: 1306, startPoint y: 517, endPoint x: 1257, endPoint y: 517, distance: 49.0
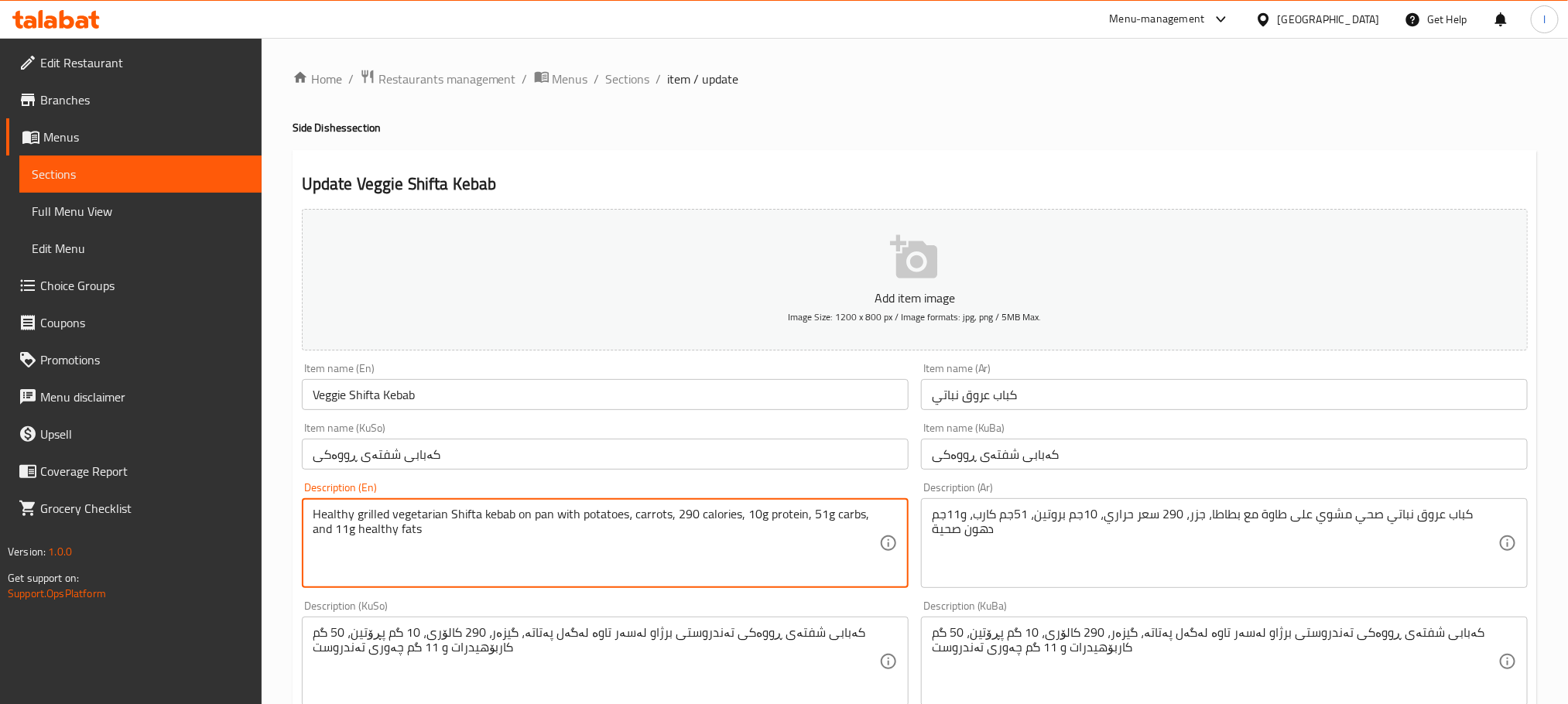
type textarea "Healthy grilled vegetarian Shifta kebab on pan with potatoes، carrots, 290 calo…"
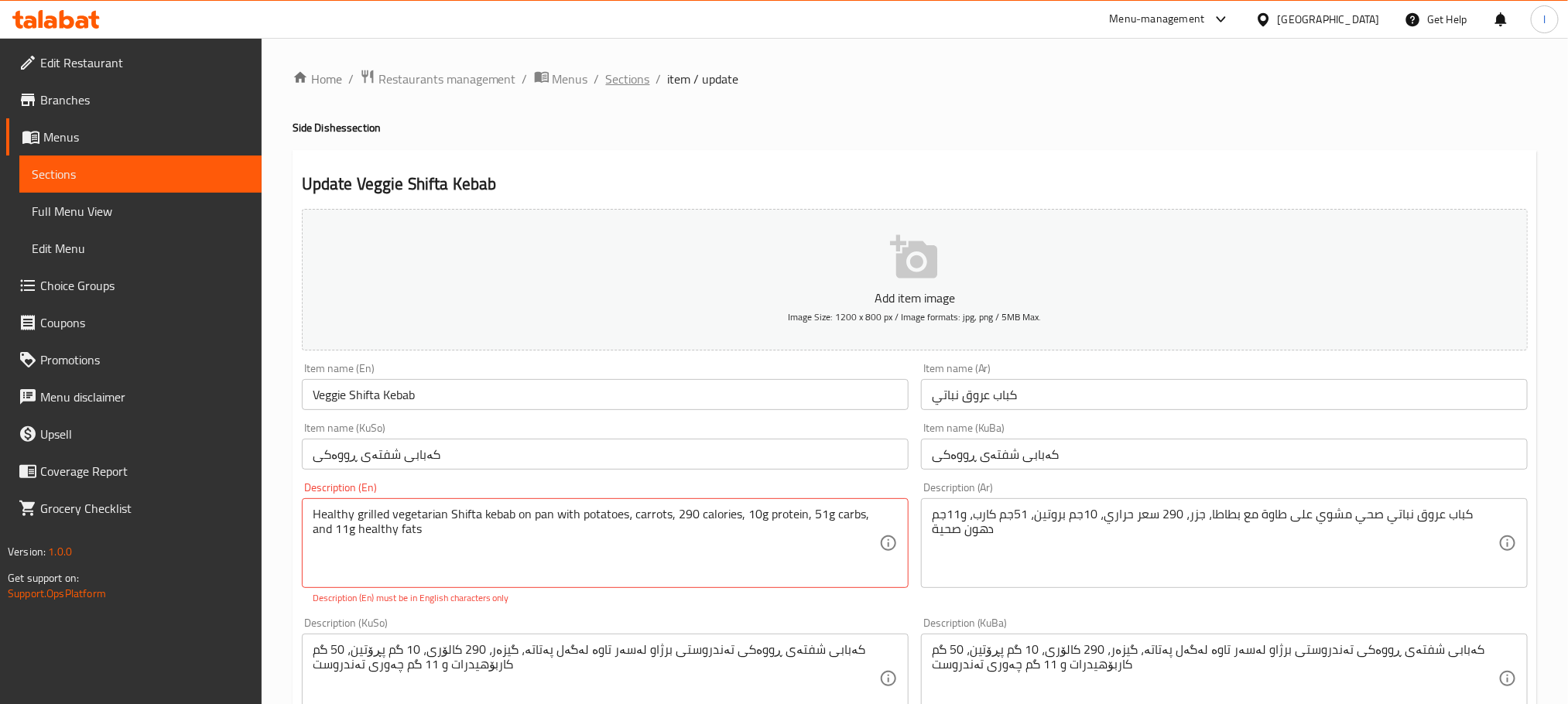
click at [633, 70] on span "Sections" at bounding box center [627, 79] width 44 height 19
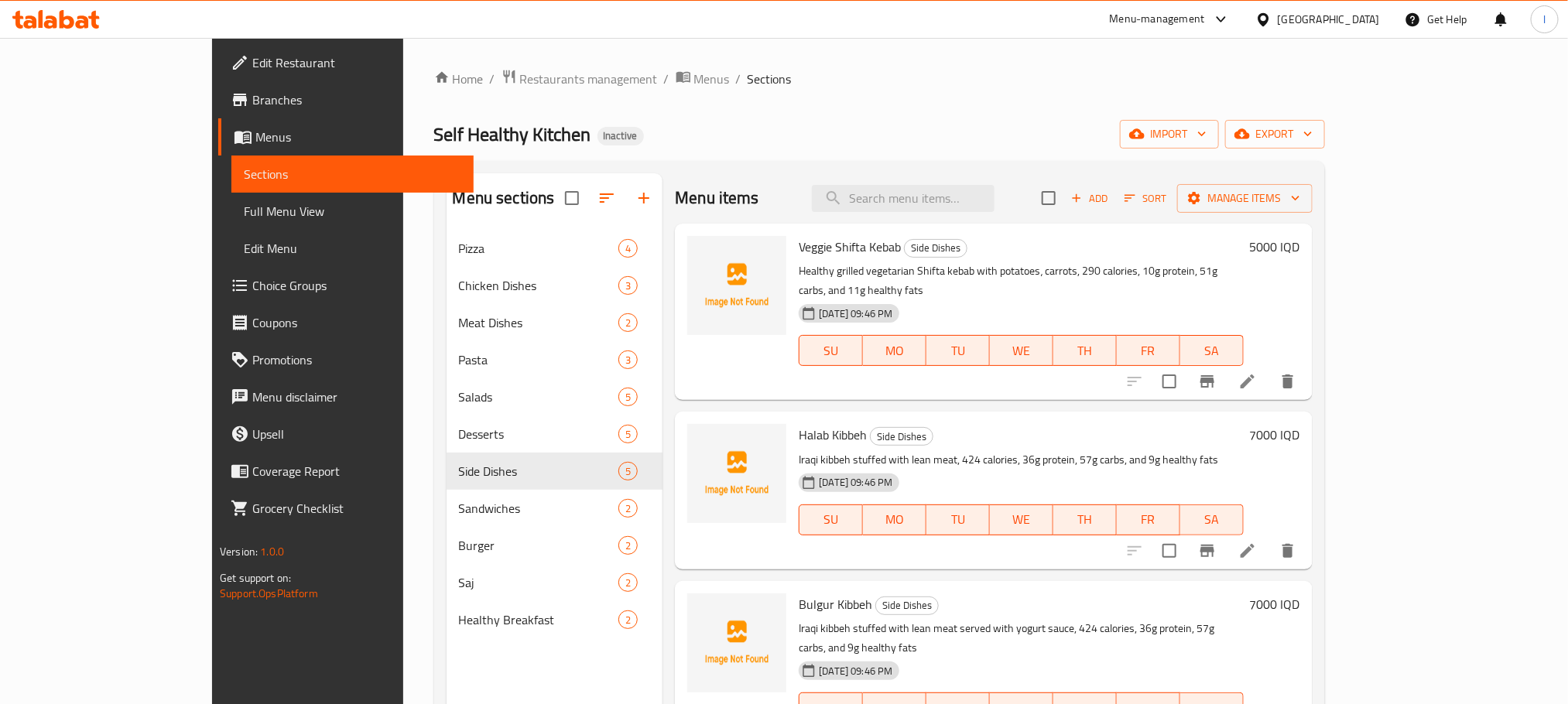
click at [748, 86] on span "Sections" at bounding box center [769, 79] width 44 height 19
click at [1269, 367] on li at bounding box center [1247, 381] width 43 height 28
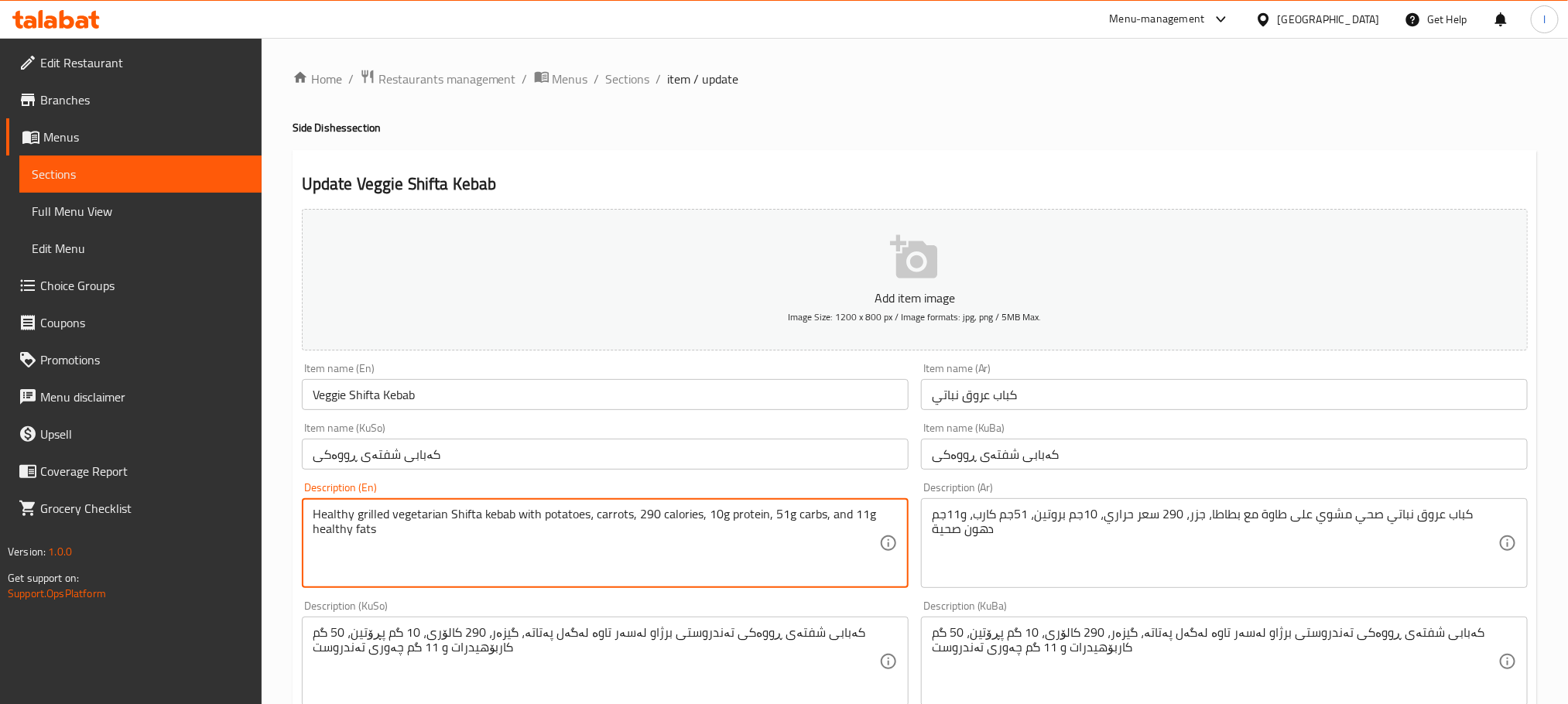
click at [518, 524] on textarea "Healthy grilled vegetarian Shifta kebab with potatoes، carrots, 290 calories, 1…" at bounding box center [596, 543] width 566 height 74
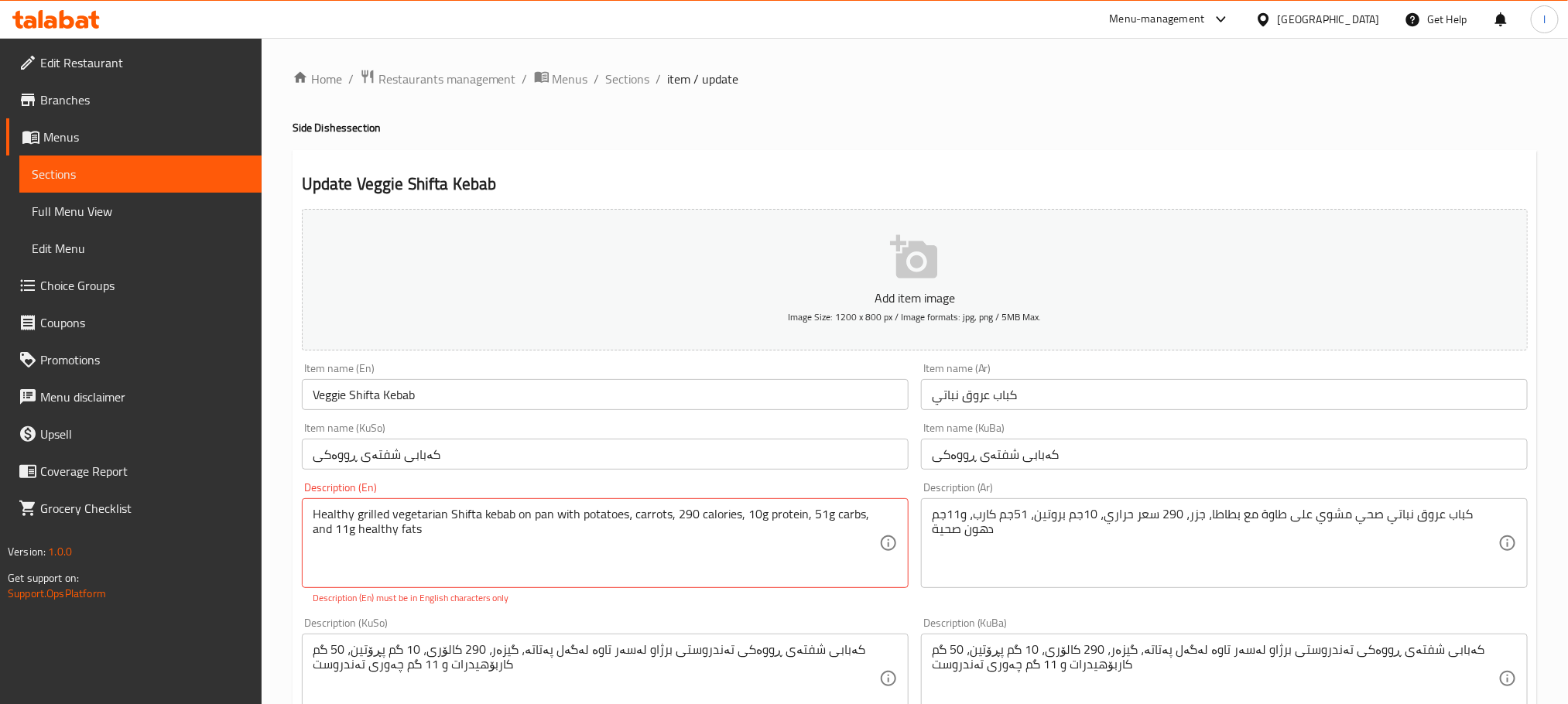
click at [1129, 583] on div "كباب عروق نباتي صحي مشوي على طاوة مع بطاطا، جزر، 290 سعر حراري، 10جم بروتين، 51…" at bounding box center [1224, 543] width 607 height 90
type textarea "Healthy grilled vegetarian Shifta kebab with potatoes، carrots, 290 calories, 1…"
drag, startPoint x: 407, startPoint y: 550, endPoint x: 283, endPoint y: 492, distance: 136.9
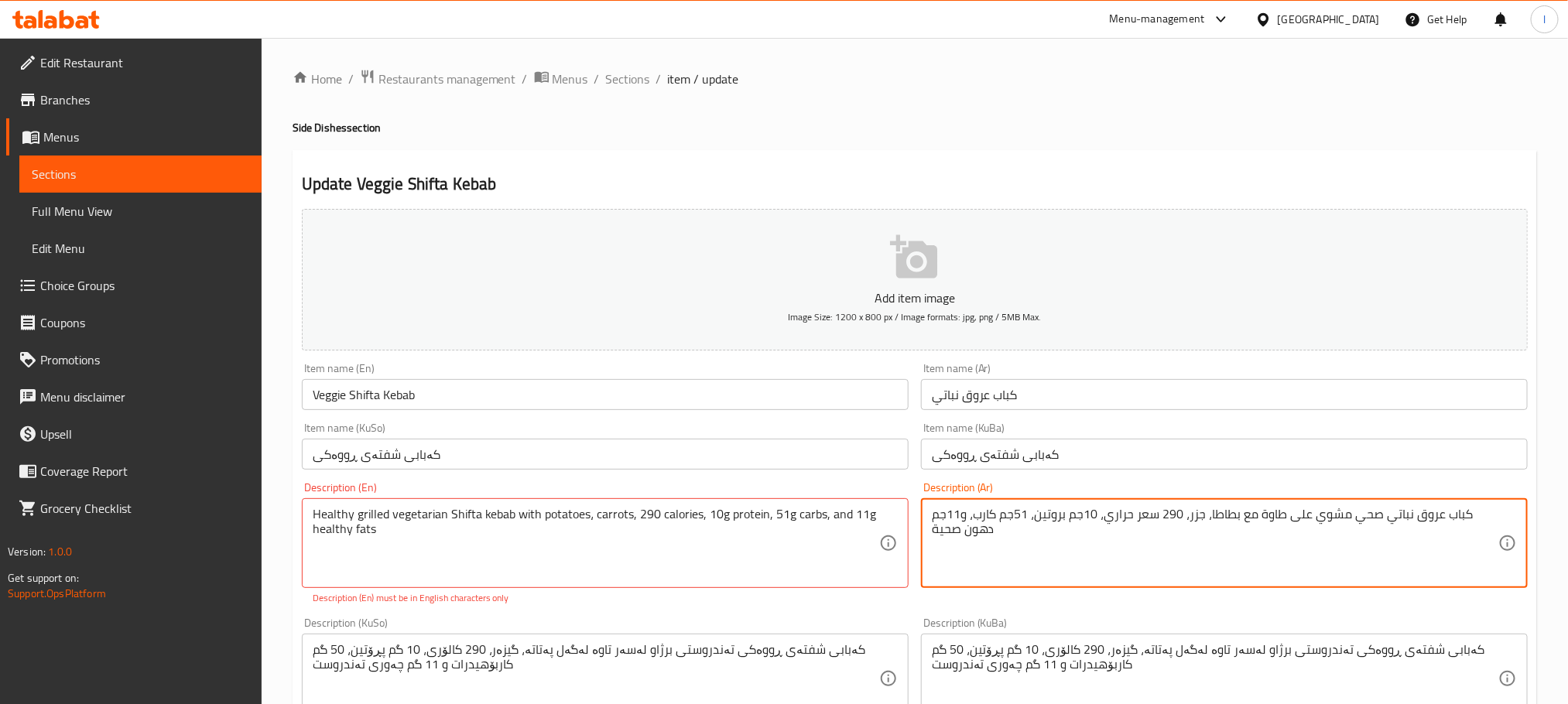
click at [1042, 545] on textarea "كباب عروق نباتي صحي مشوي على طاوة مع بطاطا، جزر، 290 سعر حراري، 10جم بروتين، 51…" at bounding box center [1215, 543] width 566 height 74
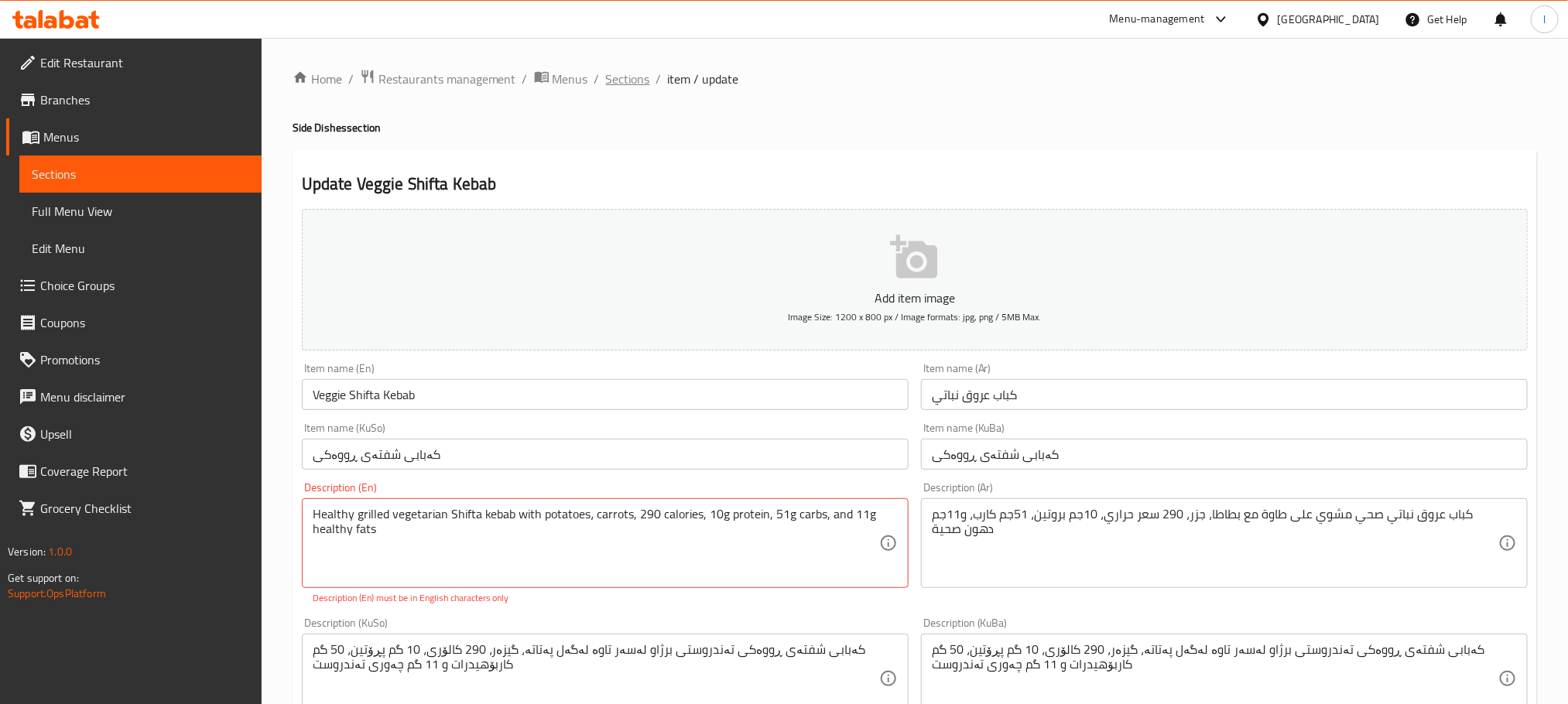
click at [618, 75] on span "Sections" at bounding box center [627, 79] width 44 height 19
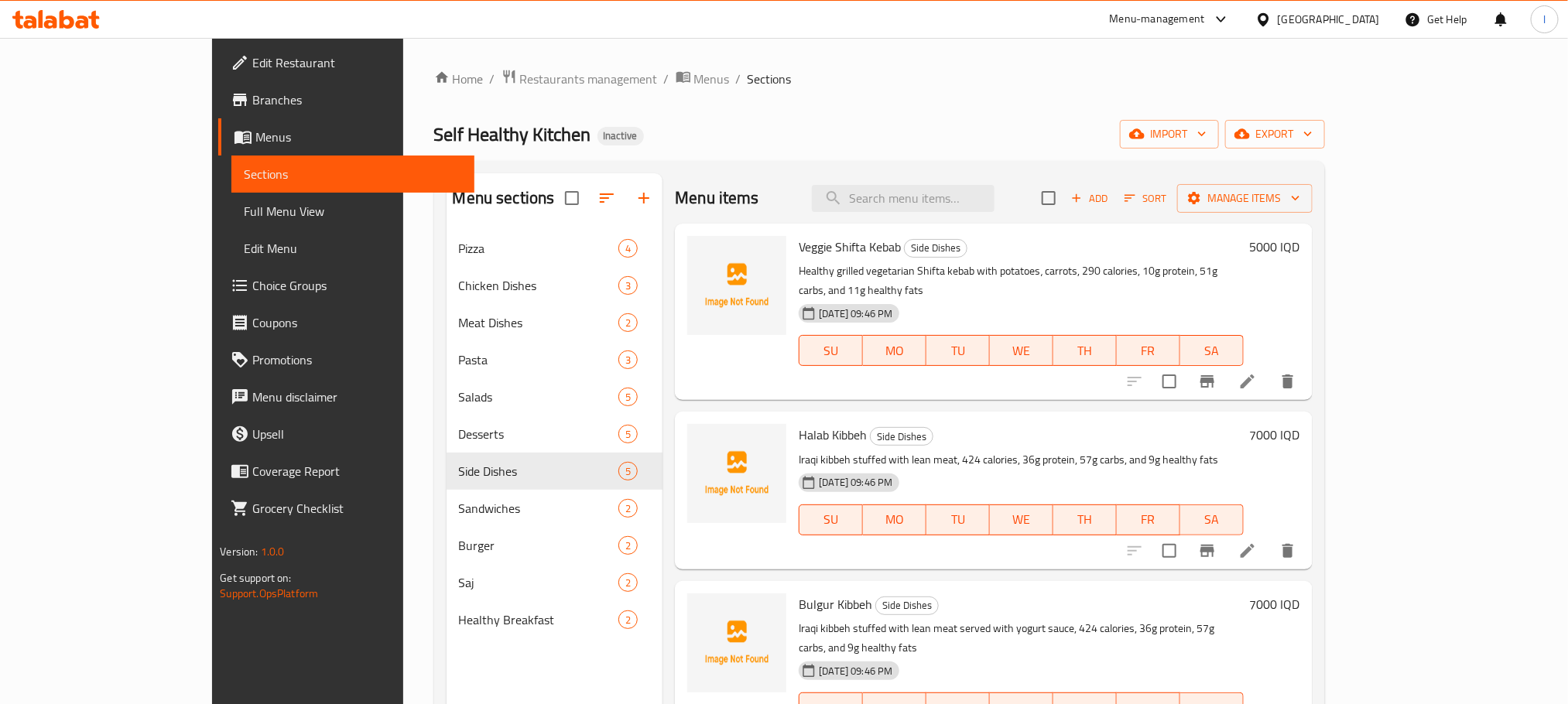
click at [1269, 367] on li at bounding box center [1247, 381] width 43 height 28
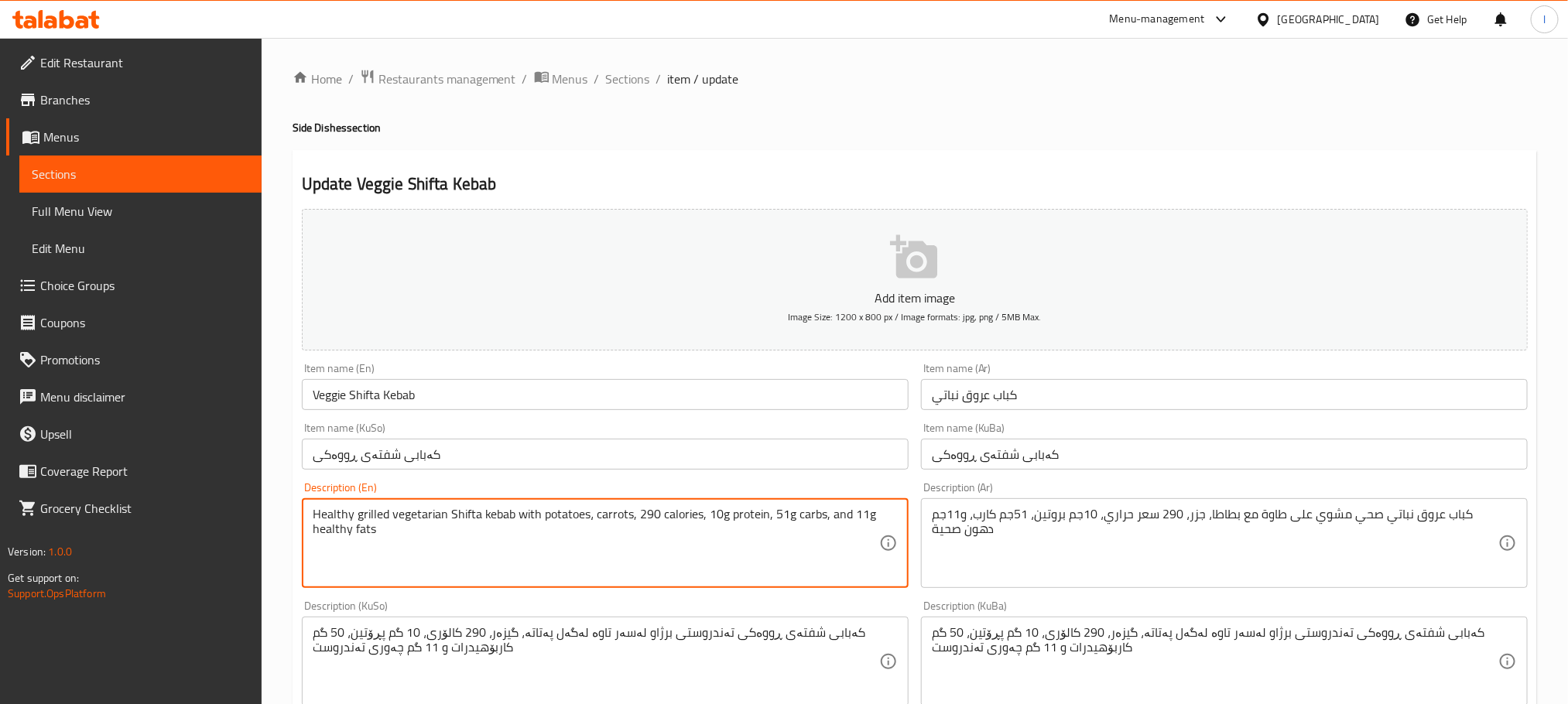
drag, startPoint x: 315, startPoint y: 510, endPoint x: 509, endPoint y: 506, distance: 194.0
paste textarea "vegetarian "Kabab ‘Eroug" grilled on a pan,"
click at [492, 515] on textarea "Healthy vegetarian "Kabab ‘Eroug" grilled on a pan, with potatoes، carrots, 290…" at bounding box center [596, 543] width 566 height 74
click at [418, 515] on textarea "Healthy vegetarian "Kabab grilled on a pan, with potatoes، carrots, 290 calorie…" at bounding box center [596, 543] width 566 height 74
click at [544, 510] on textarea "Healthy vegetarian shifta Kabab grilled on a pan, with potatoes، carrots, 290 c…" at bounding box center [596, 543] width 566 height 74
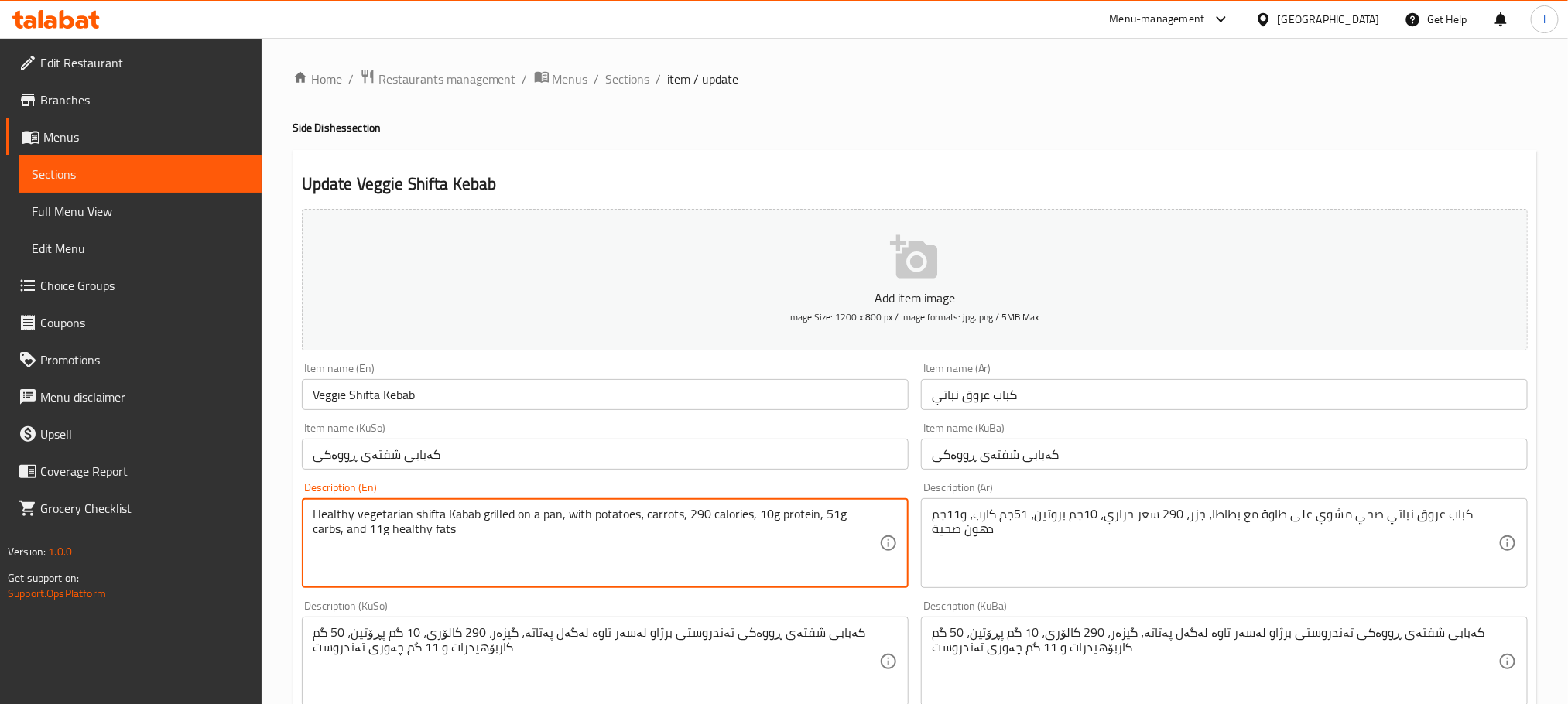
click at [532, 518] on textarea "Healthy vegetarian shifta Kabab grilled on a pan, with potatoes، carrots, 290 c…" at bounding box center [596, 543] width 566 height 74
click at [544, 513] on textarea "Healthy vegetarian shifta Kabab grilled on a pan, with potatoes، carrots, 290 c…" at bounding box center [596, 543] width 566 height 74
click at [541, 513] on textarea "Healthy vegetarian shifta Kabab grilled on a pan, with potatoes، carrots, 290 c…" at bounding box center [596, 543] width 566 height 74
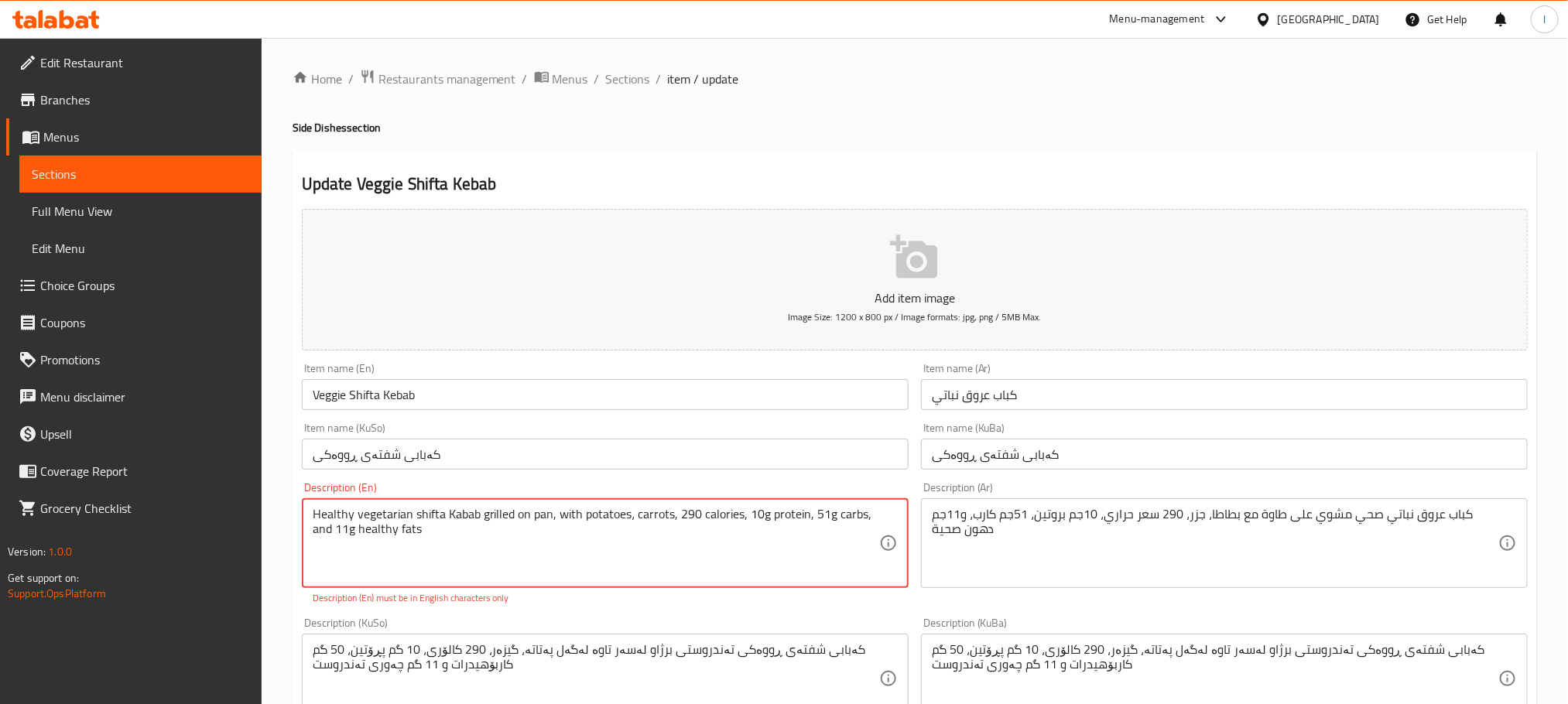
click at [630, 523] on textarea "Healthy vegetarian shifta Kabab grilled on pan, with potatoes، carrots, 290 cal…" at bounding box center [596, 543] width 566 height 74
click at [674, 523] on textarea "Healthy vegetarian shifta Kabab grilled on pan, with potatoes, carrots, 290 cal…" at bounding box center [596, 543] width 566 height 74
click at [741, 520] on textarea "Healthy vegetarian shifta Kabab grilled on pan, with potatoes, carrots, 290 cal…" at bounding box center [596, 543] width 566 height 74
click at [805, 515] on textarea "Healthy vegetarian shifta Kabab grilled on pan, with potatoes, carrots, 290 cal…" at bounding box center [596, 543] width 566 height 74
click at [806, 515] on textarea "Healthy vegetarian shifta Kabab grilled on pan, with potatoes, carrots, 290 cal…" at bounding box center [596, 543] width 566 height 74
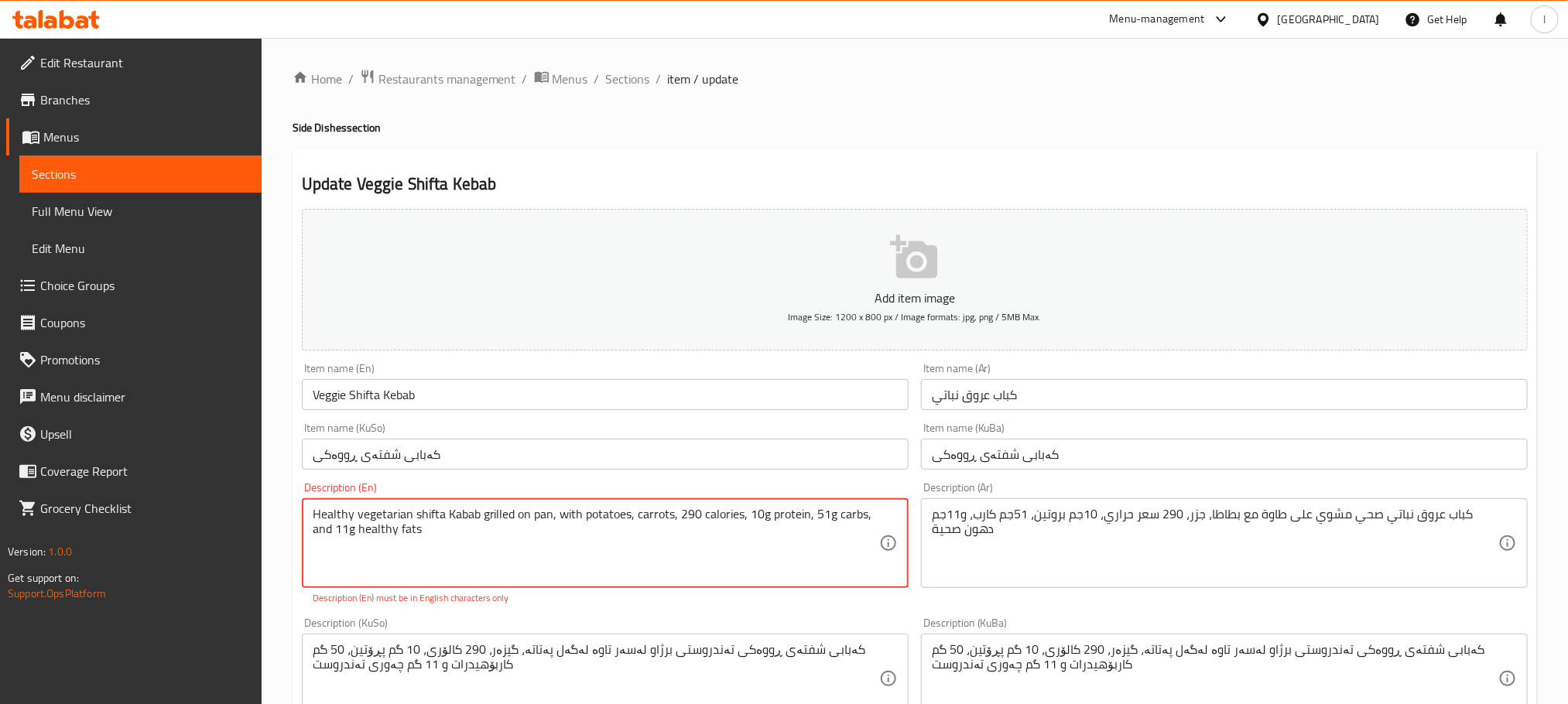
click at [864, 513] on textarea "Healthy vegetarian shifta Kabab grilled on pan, with potatoes, carrots, 290 cal…" at bounding box center [596, 543] width 566 height 74
type textarea "Healthy vegetarian shifta Kabab grilled on pan, with potatoes, carrots, 290 cal…"
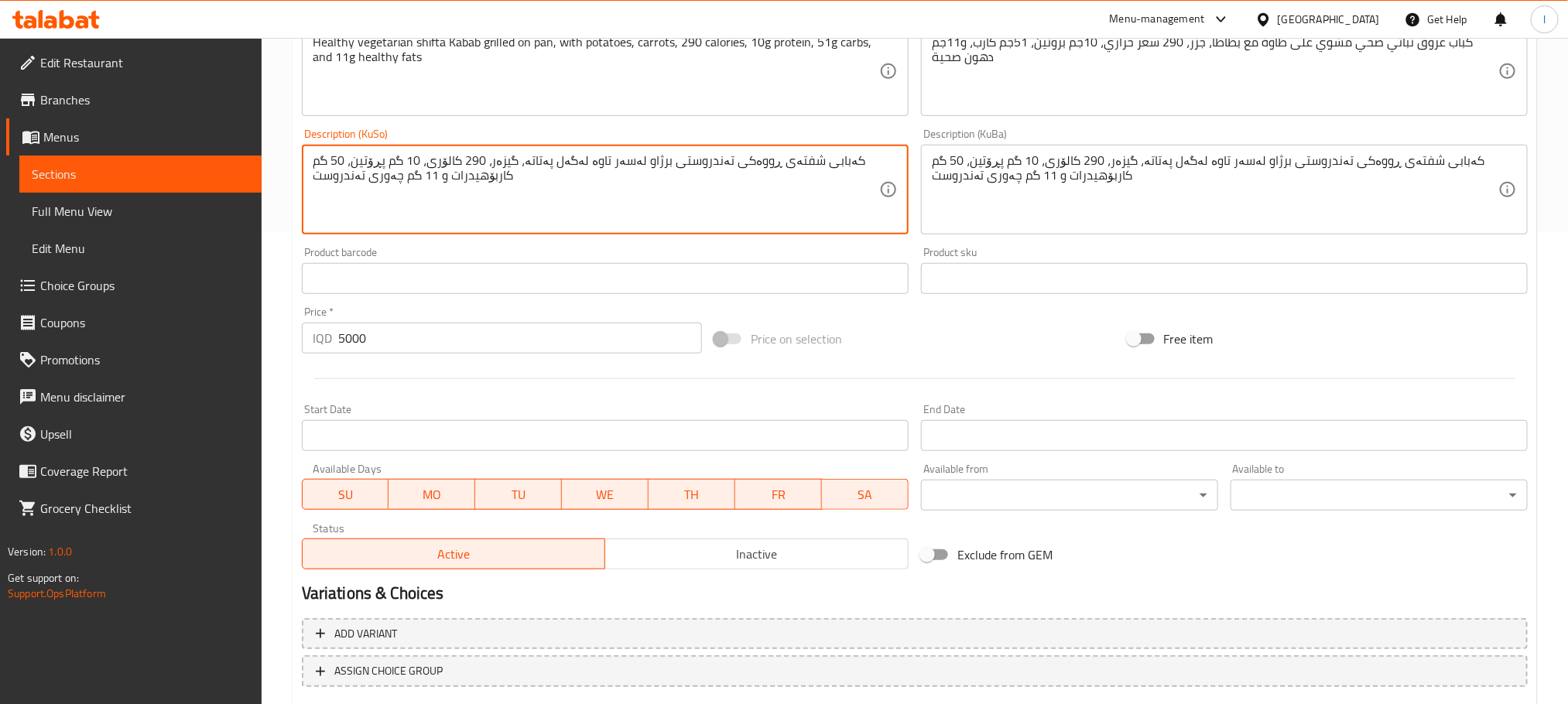
scroll to position [565, 0]
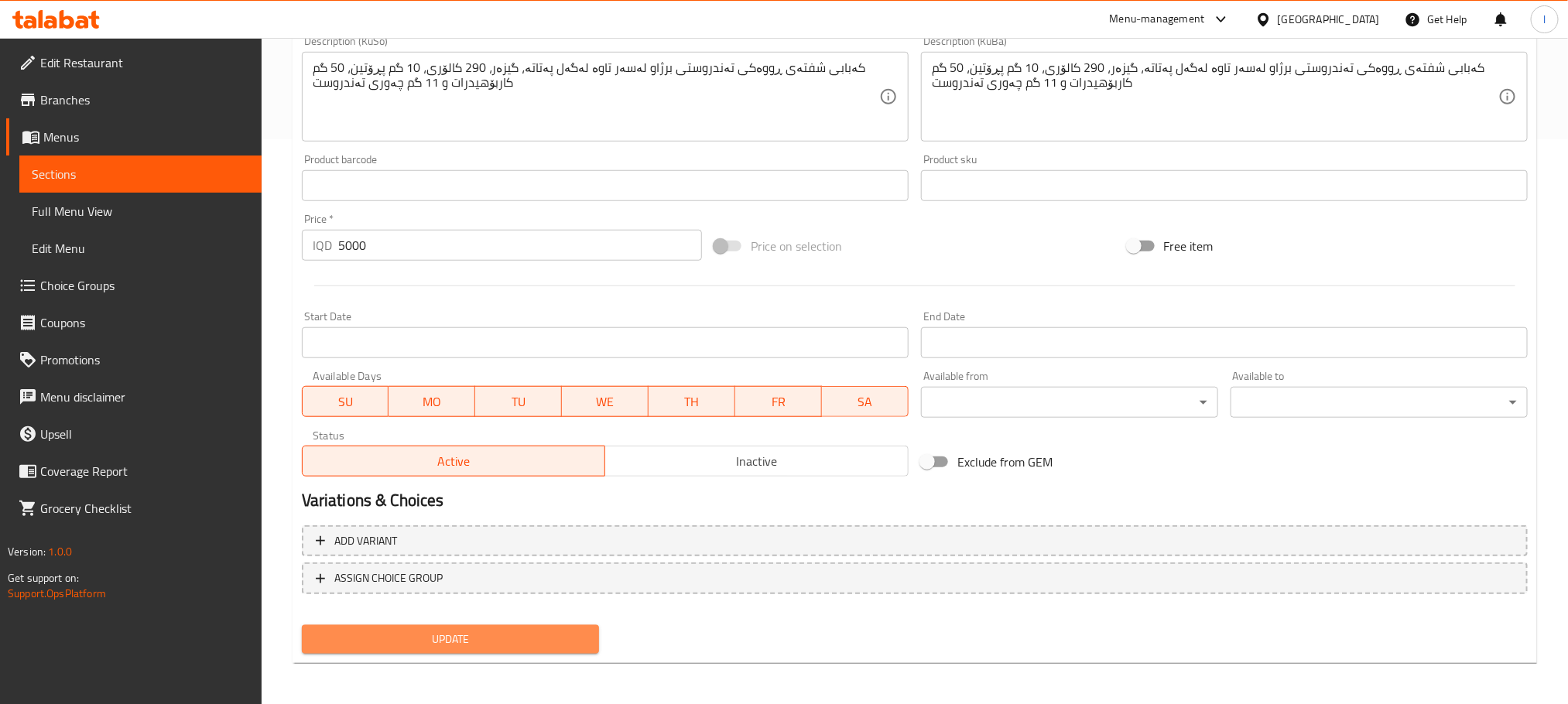
click at [504, 634] on span "Update" at bounding box center [450, 639] width 272 height 20
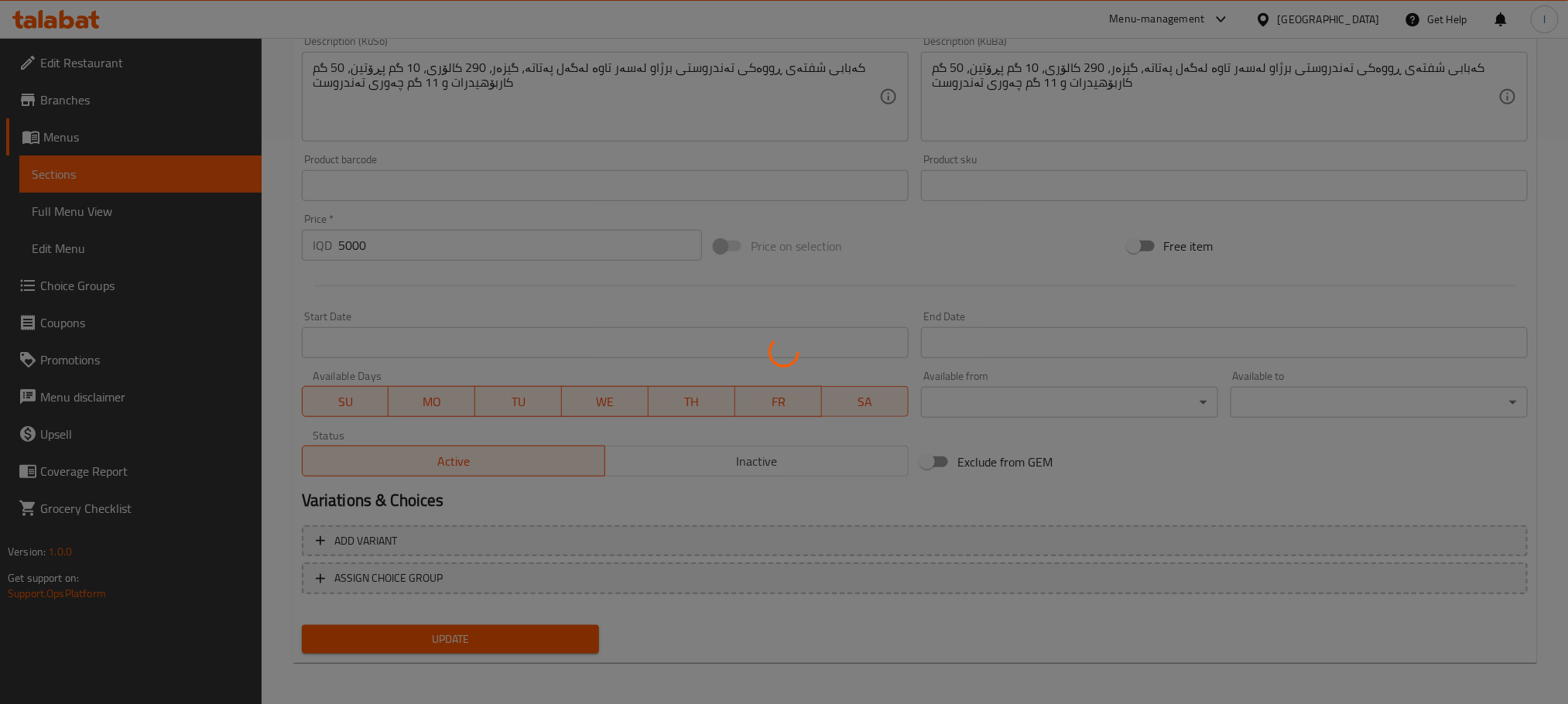
scroll to position [139, 0]
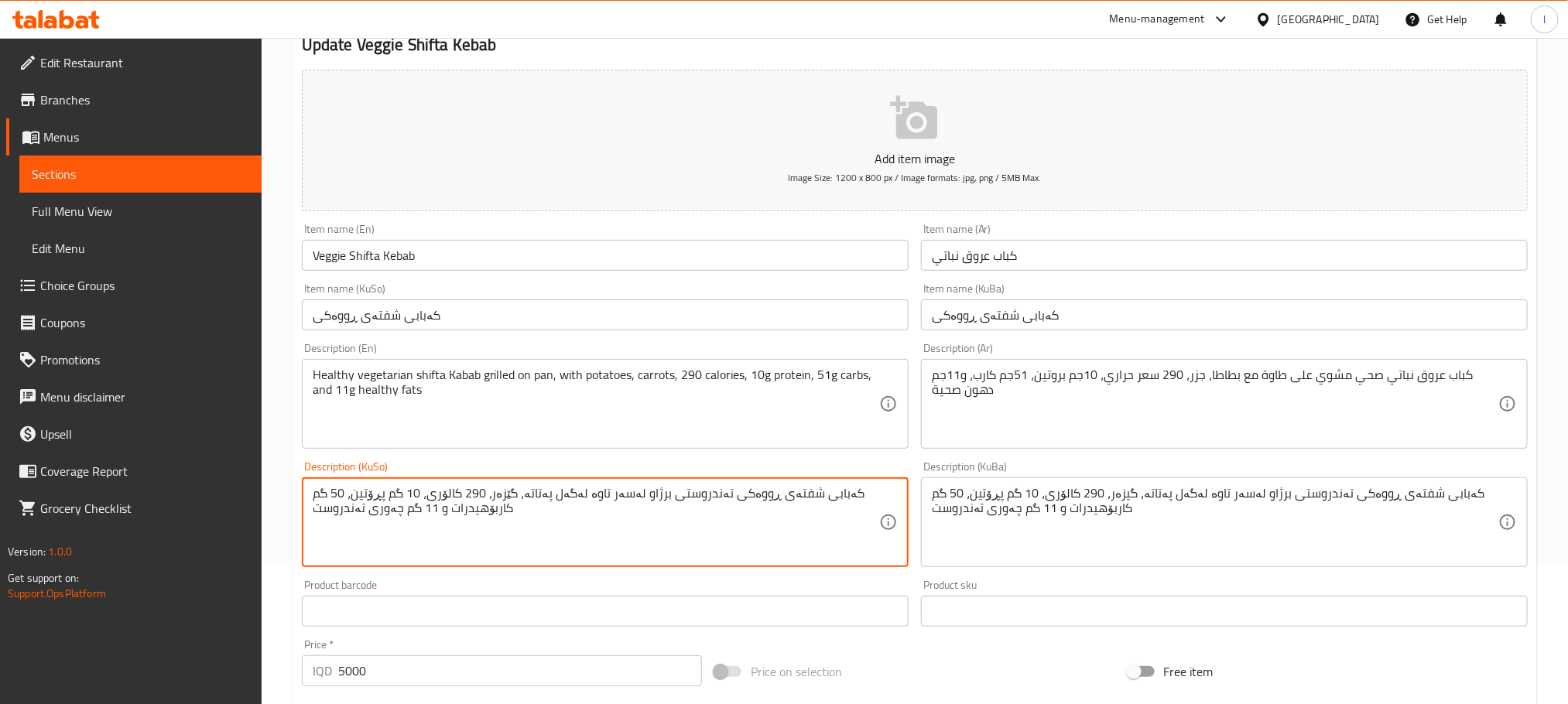
click at [520, 511] on textarea "کەبابی شفتەی ڕووەکی تەندروستی برژاو لەسەر تاوە لەگەل پەتاتە، گێزەر، 290 کالۆری،…" at bounding box center [596, 523] width 566 height 74
type textarea "کەبابی شفتەی ڕووەکی تەندروستی برژاو لەسەر تاوە لەگەل پەتاتە، گێزەر، 290 کالۆری،…"
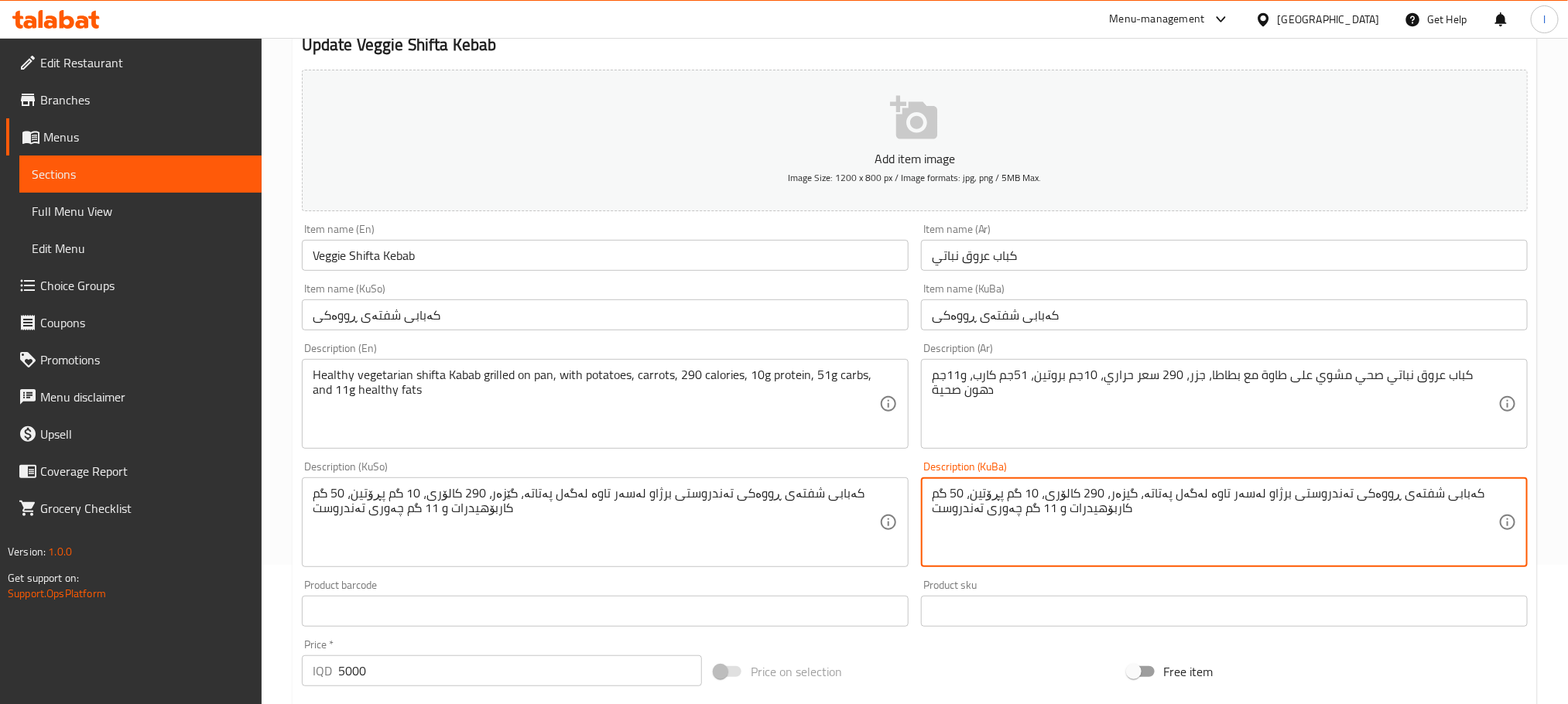
click at [1012, 501] on textarea "کەبابی شفتەی ڕووەکی تەندروستی برژاو لەسەر تاوە لەگەل پەتاتە، گیزەر، 290 کالۆری،…" at bounding box center [1215, 523] width 566 height 74
paste textarea
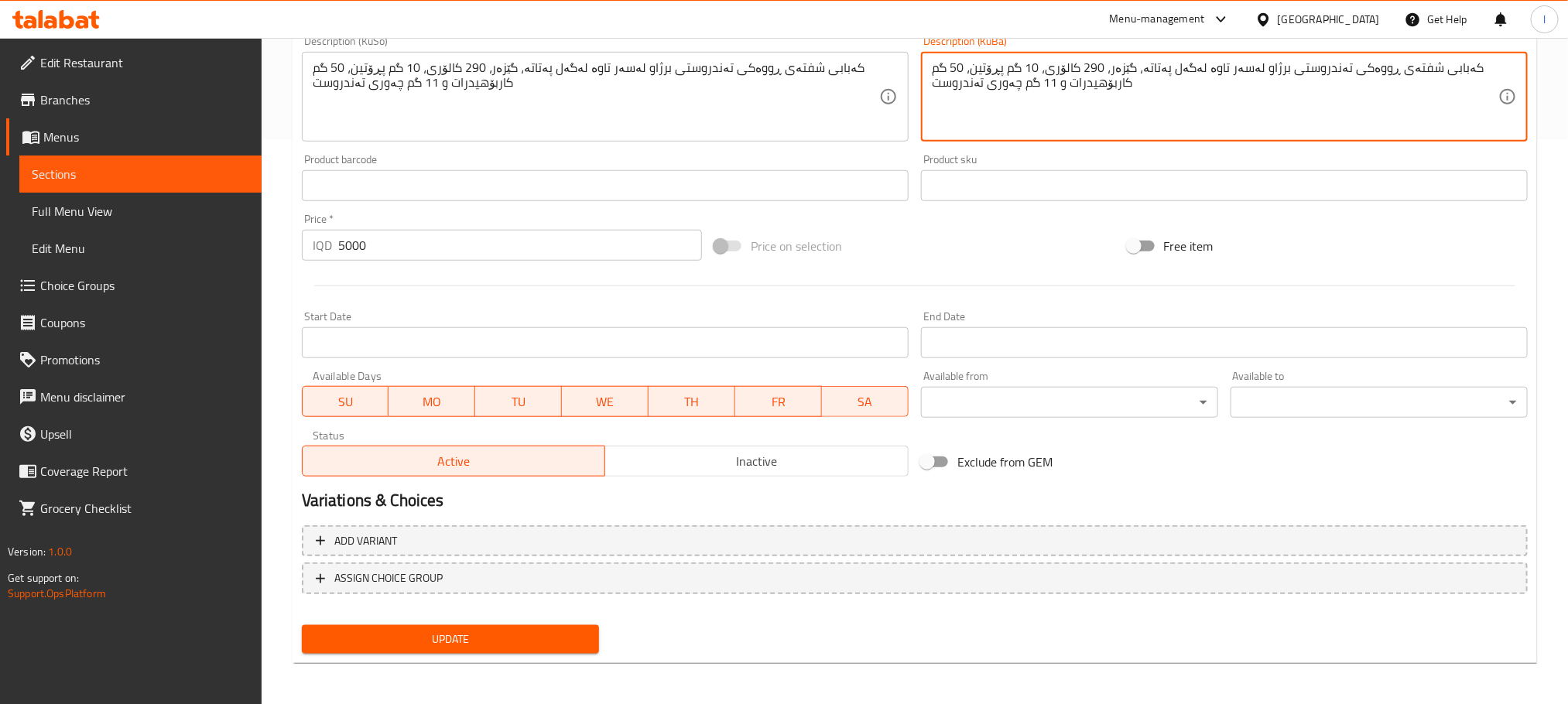
type textarea "کەبابی شفتەی ڕووەکی تەندروستی برژاو لەسەر تاوە لەگەل پەتاتە، گێزەر، 290 کالۆری،…"
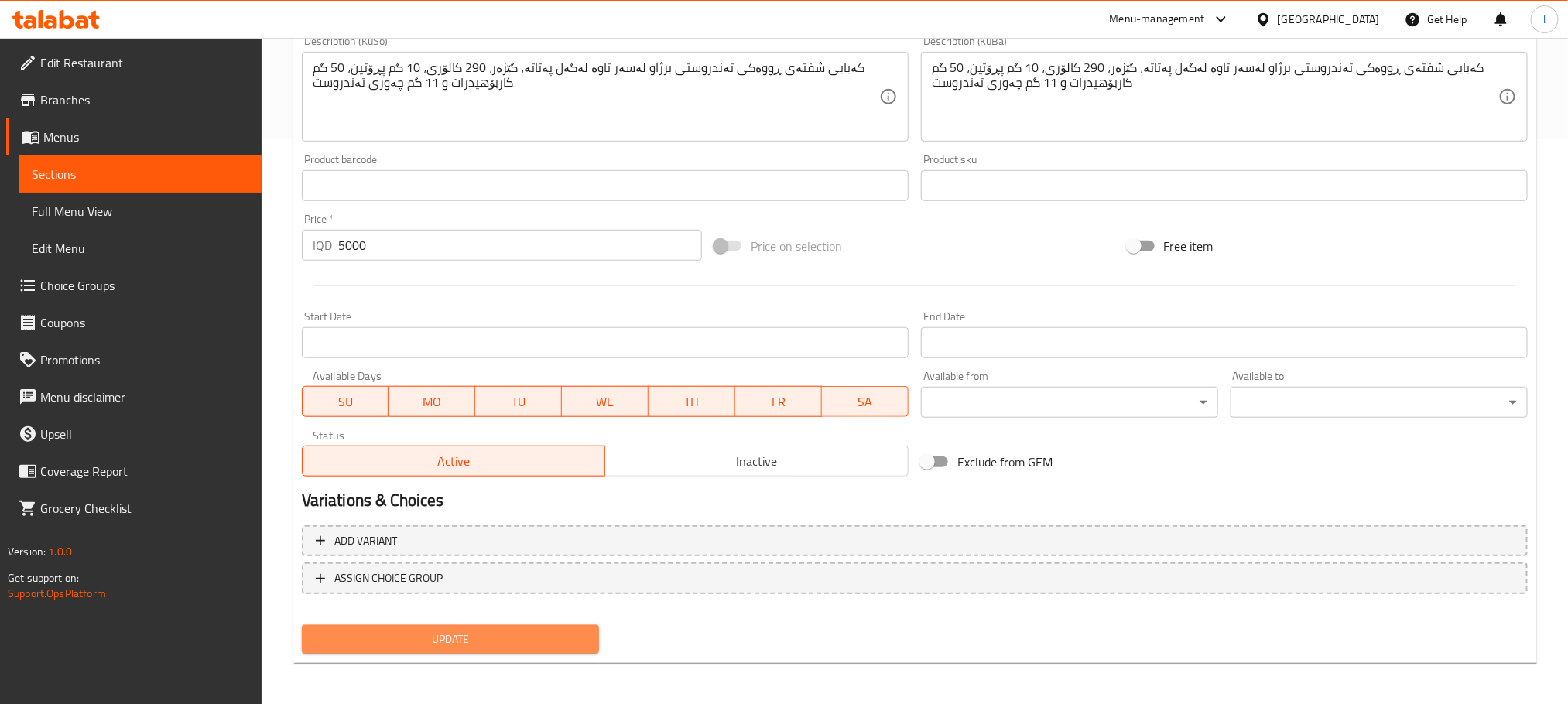
click at [542, 646] on span "Update" at bounding box center [450, 639] width 272 height 20
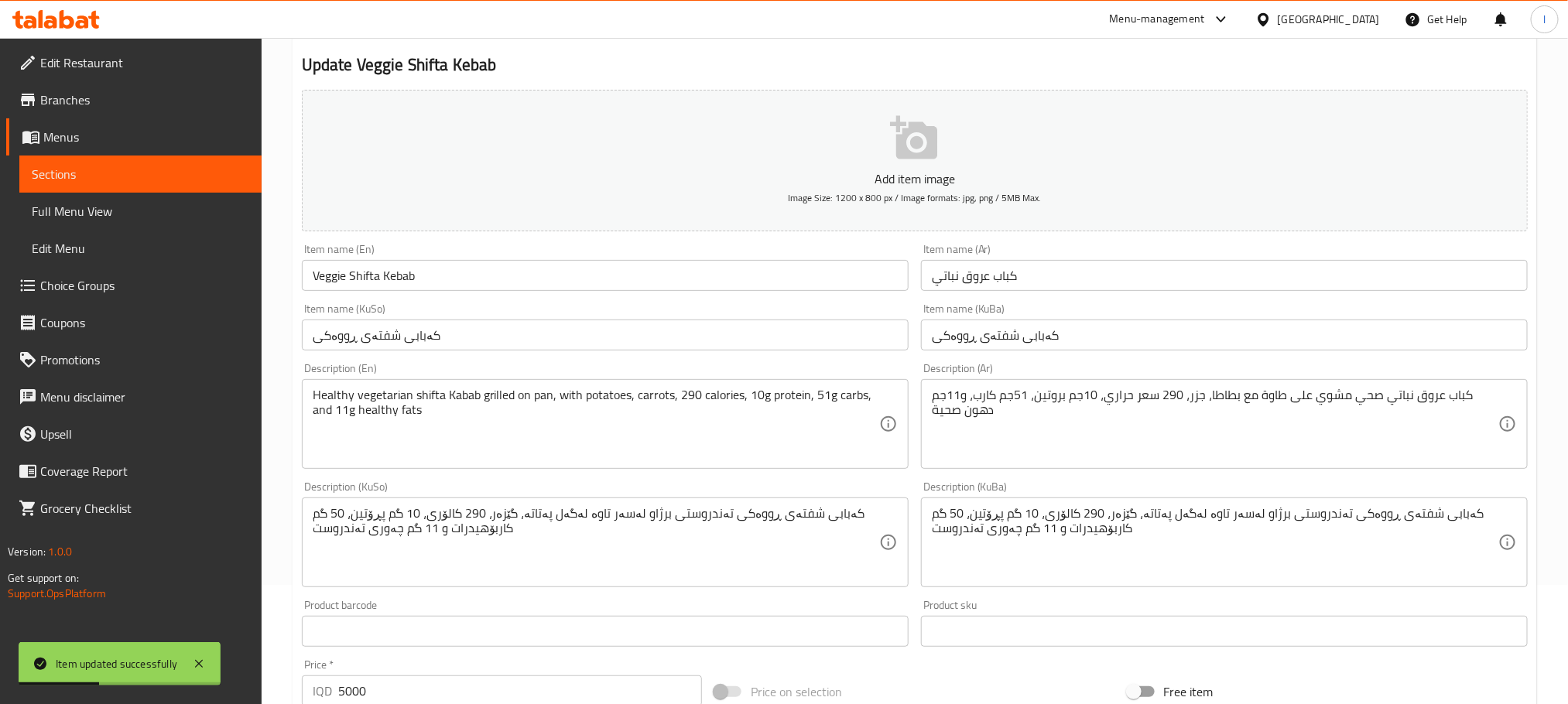
scroll to position [0, 0]
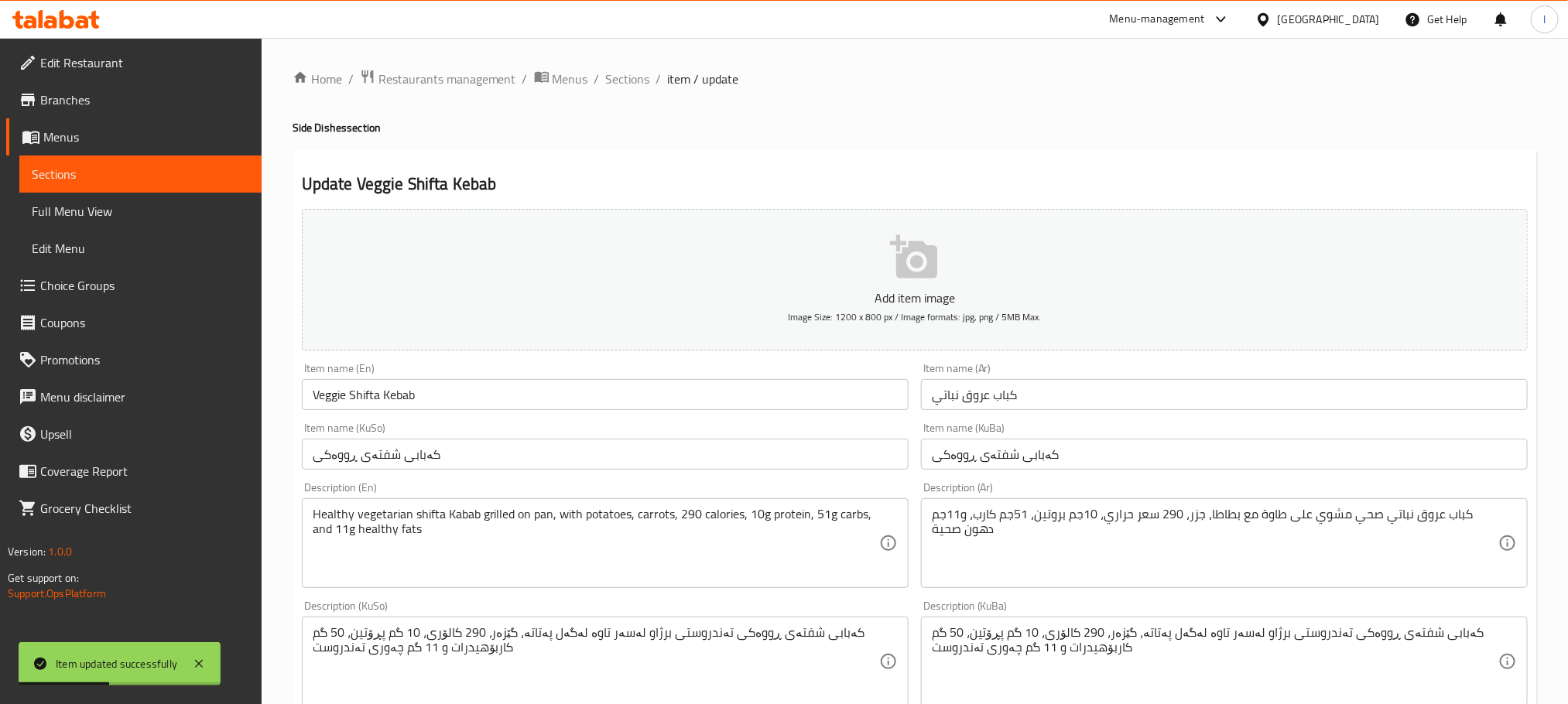
click at [642, 53] on div "Home / Restaurants management / Menus / Sections / item / update Side Dishes se…" at bounding box center [915, 654] width 1307 height 1233
click at [639, 70] on span "Sections" at bounding box center [627, 79] width 44 height 19
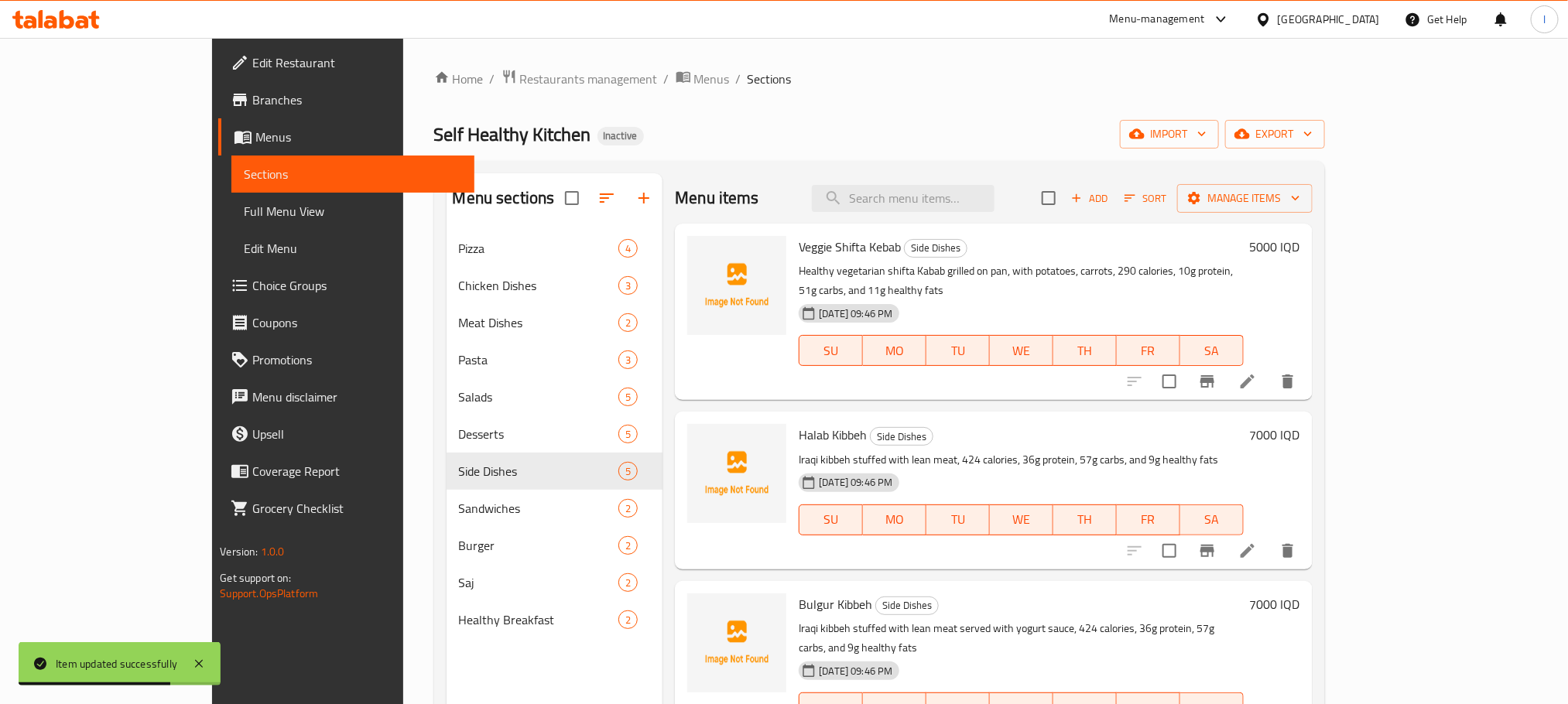
click at [1257, 541] on icon at bounding box center [1247, 550] width 19 height 19
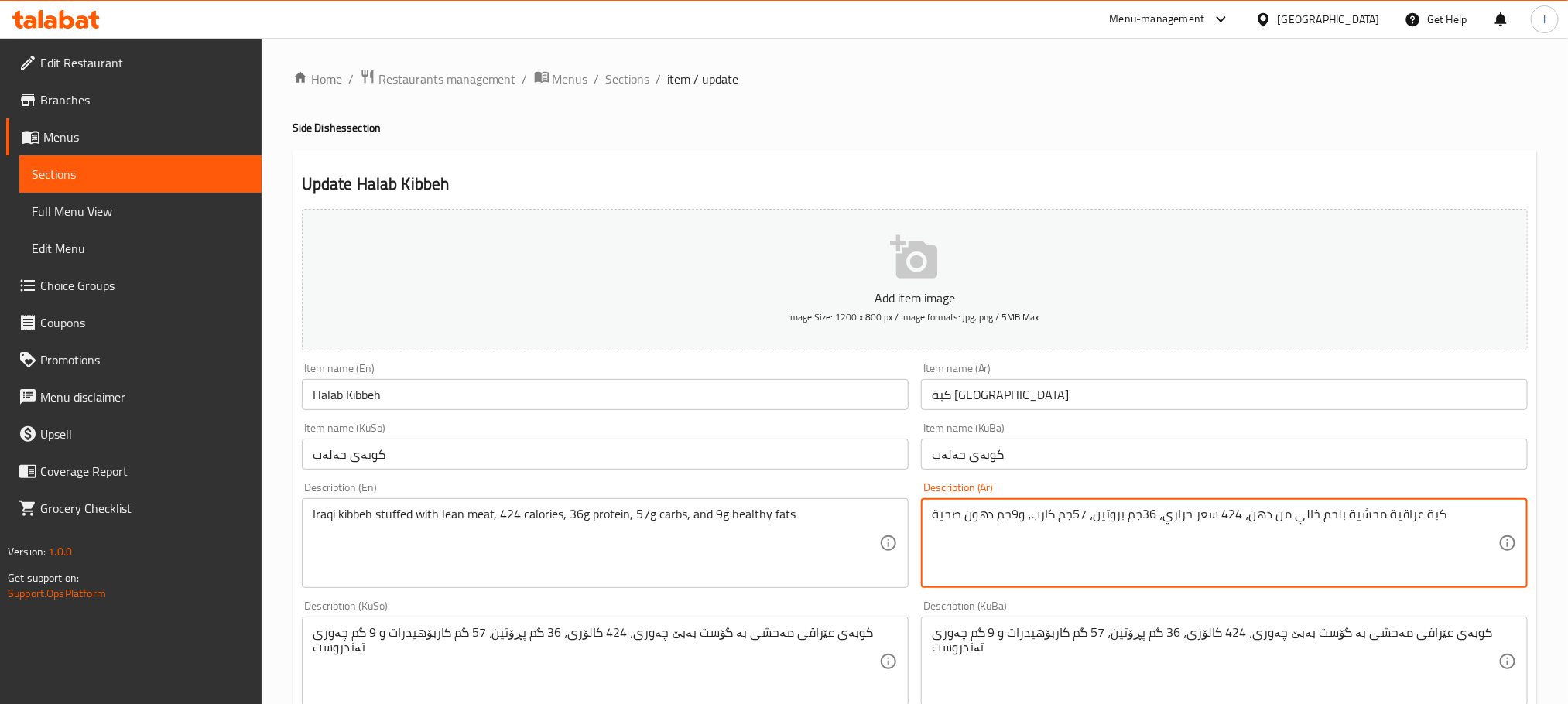
drag, startPoint x: 1451, startPoint y: 514, endPoint x: 1243, endPoint y: 517, distance: 208.0
click at [630, 76] on span "Sections" at bounding box center [627, 79] width 44 height 19
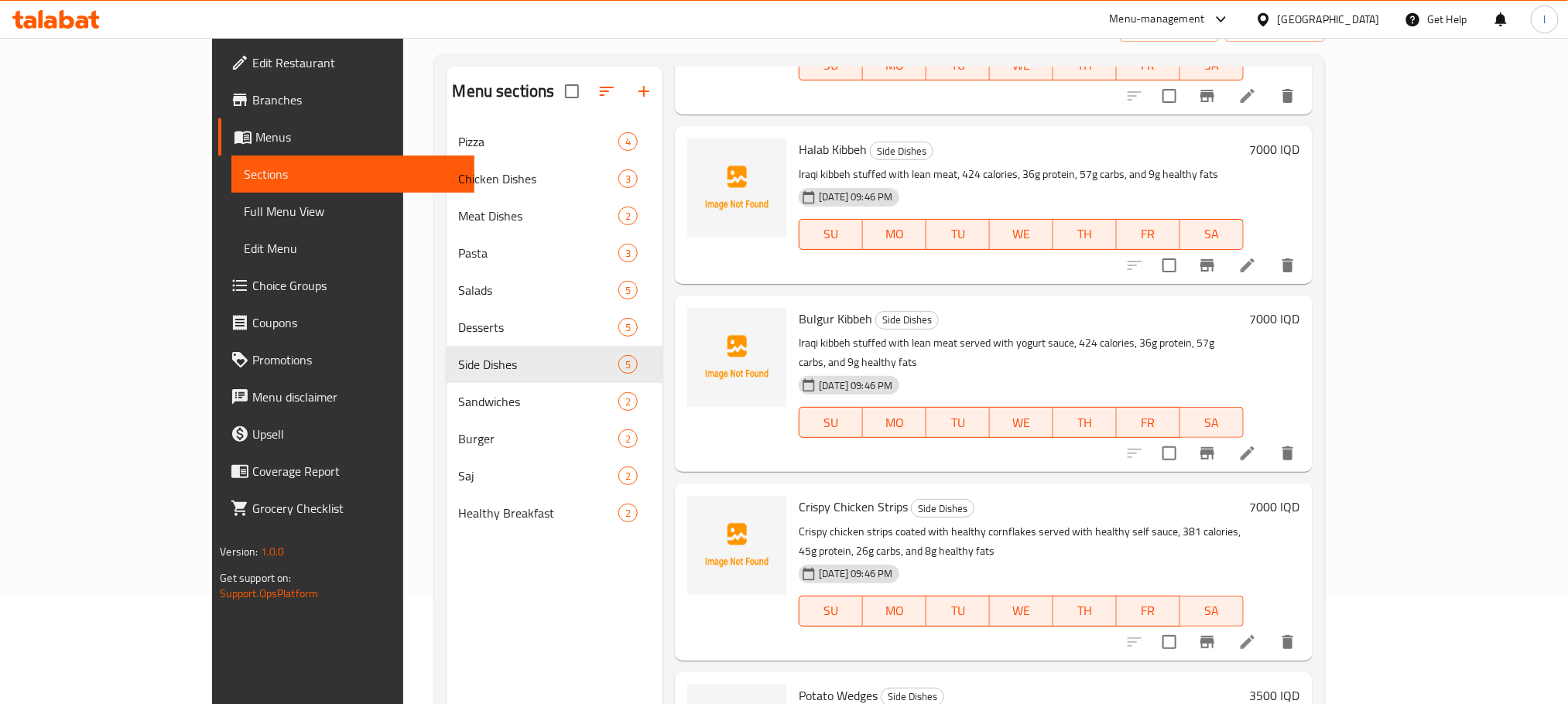
scroll to position [192, 0]
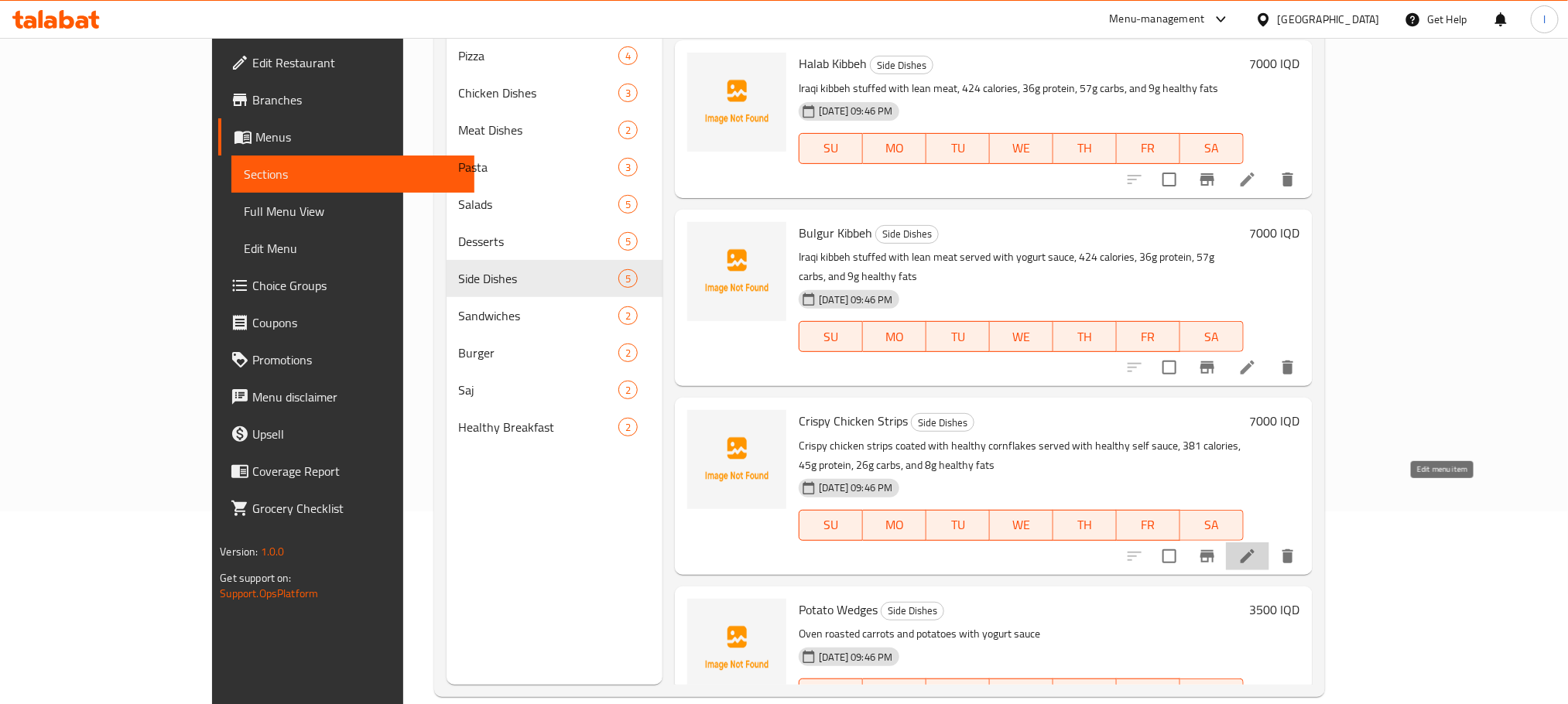
click at [1254, 549] on icon at bounding box center [1247, 556] width 14 height 14
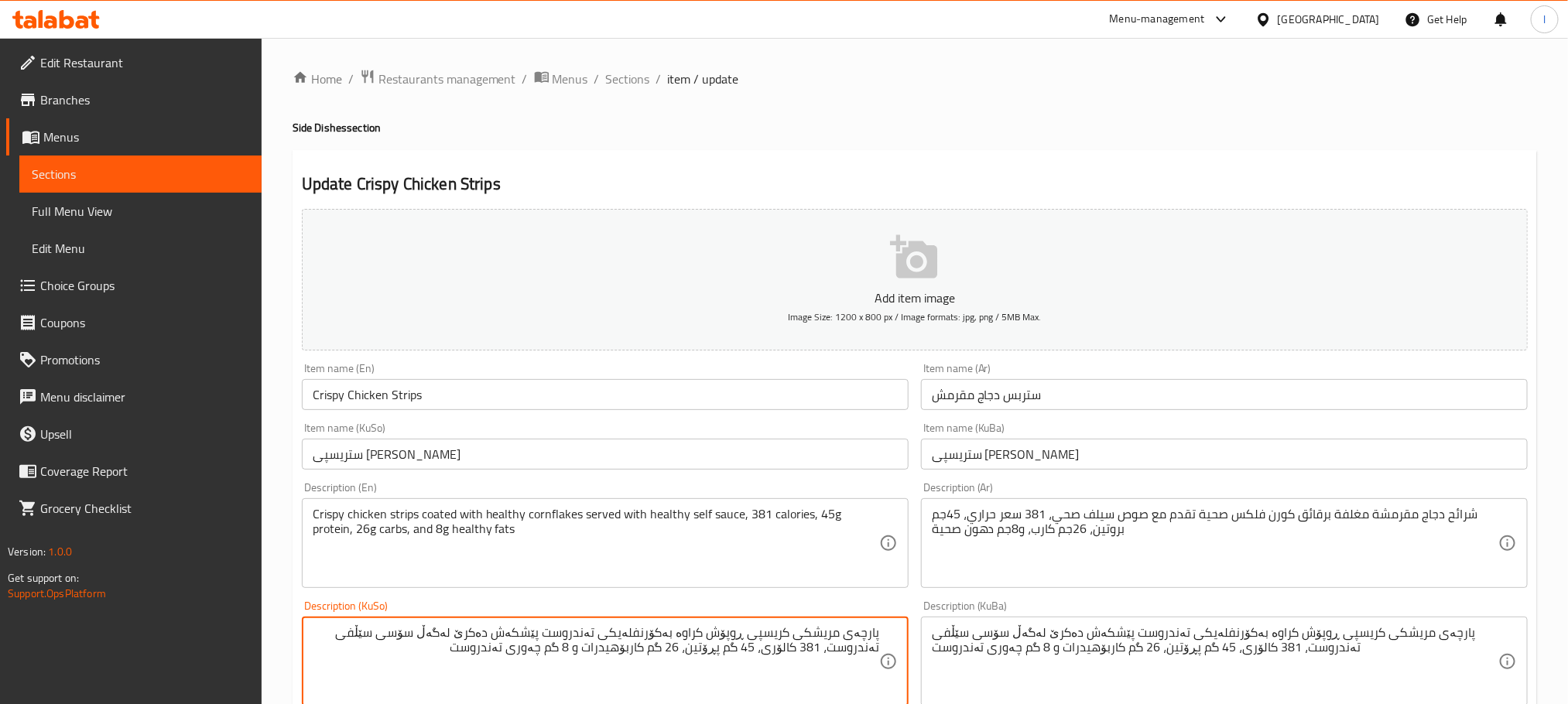
click at [687, 640] on textarea "پارچەی مریشکی کریسپی ڕوپۆش کراوە بەکۆرنفلەیکی تەندروست پێشکەش دەکرێ لەگەڵ سۆسی …" at bounding box center [596, 662] width 566 height 74
click at [683, 638] on textarea "پارچەی مریشکی کریسپی ڕوپۆش کراوە بەکۆرنفلەیکی تەندروست پێشکەش دەکرێ لەگەڵ سۆسی …" at bounding box center [596, 662] width 566 height 74
click at [674, 637] on textarea "پارچەی مریشکی کریسپی ڕوپۆش کراو بەکۆرنفلەیکی تەندروست پێشکەش دەکرێ لەگەڵ سۆسی س…" at bounding box center [596, 662] width 566 height 74
click at [677, 653] on textarea "پارچەی مریشکی کریسپی ڕوپۆش کراو بە کۆرنفلەیکی تەندروست پێشکەش دەکرێ لەگەڵ سۆسی …" at bounding box center [596, 662] width 566 height 74
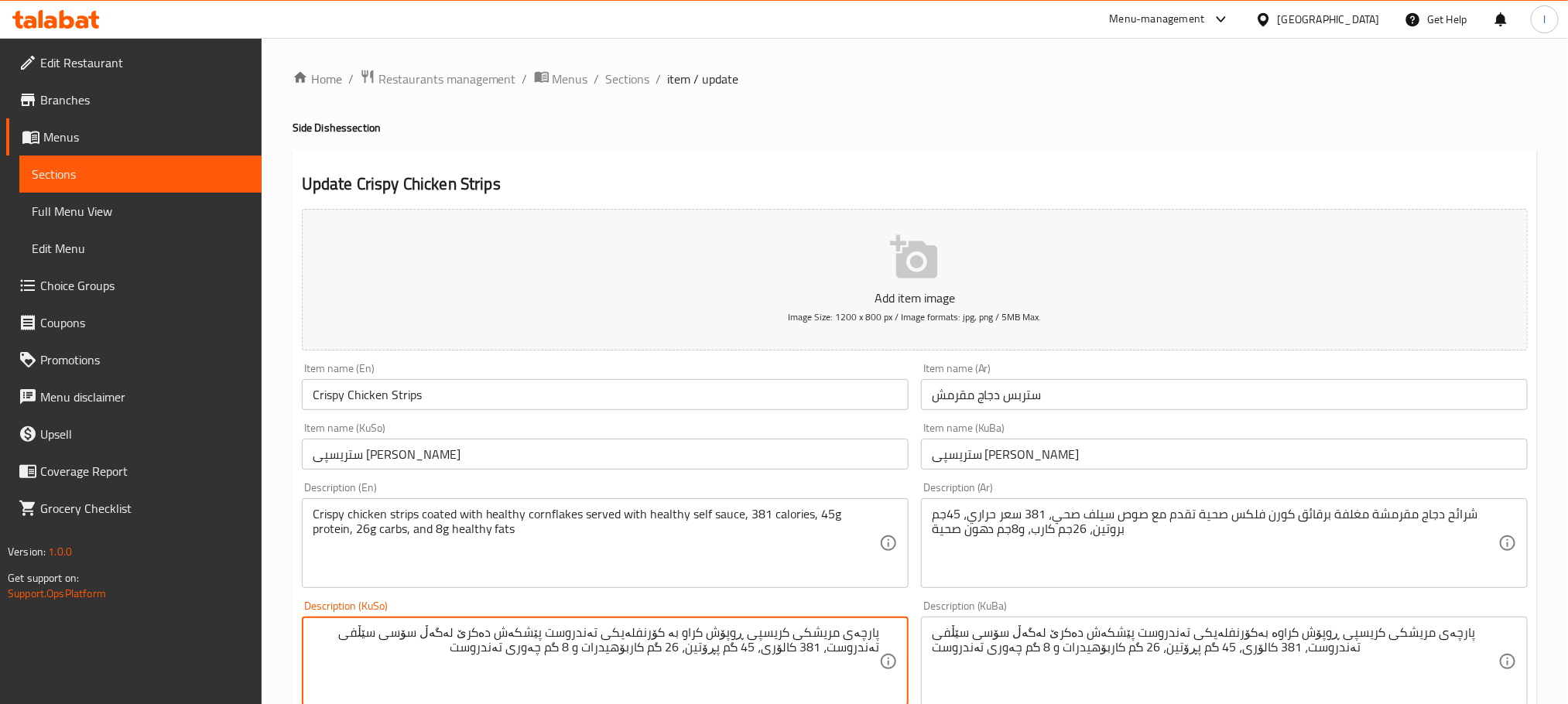
click at [678, 655] on textarea "پارچەی مریشکی کریسپی ڕوپۆش کراو بە کۆرنفلەیکی تەندروست پێشکەش دەکرێ لەگەڵ سۆسی …" at bounding box center [596, 662] width 566 height 74
type textarea "پارچەی مریشکی کریسپی ڕوپۆش کراو بە کۆرنفلەیکی تەندروست پێشکەش دەکرێ لەگەڵ سۆسی …"
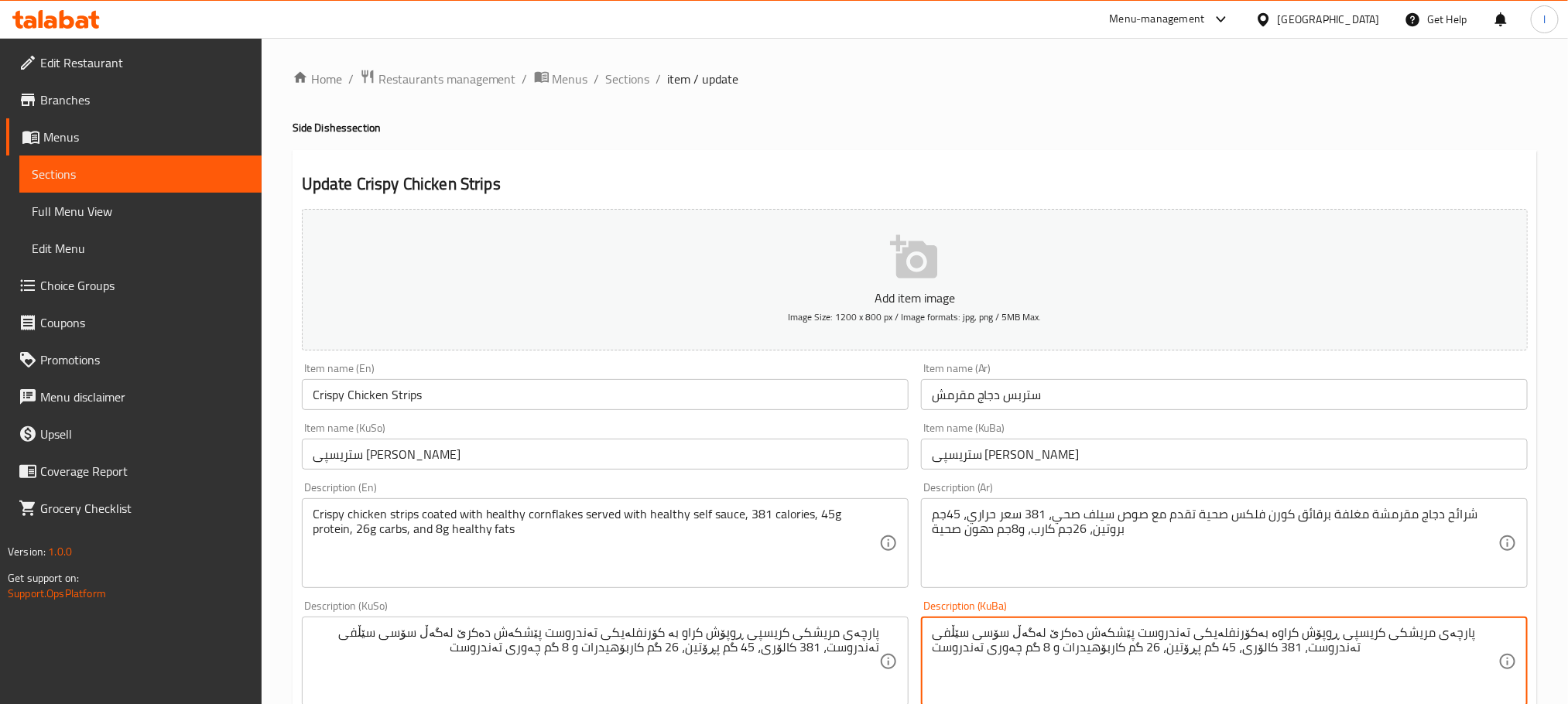
click at [991, 660] on textarea "پارچەی مریشکی کریسپی ڕوپۆش کراوە بەکۆرنفلەیکی تەندروست پێشکەش دەکرێ لەگەڵ سۆسی …" at bounding box center [1215, 662] width 566 height 74
paste textarea "بە"
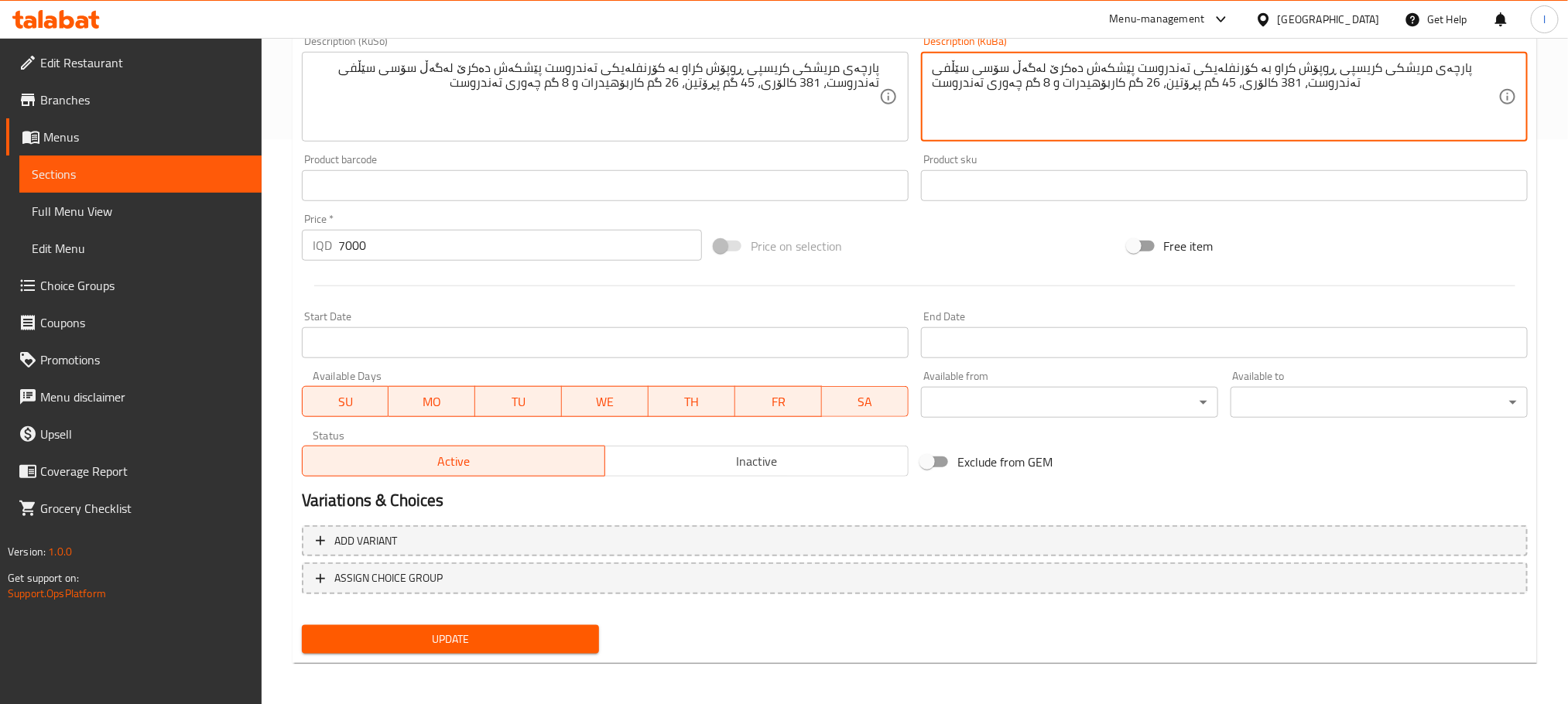
type textarea "پارچەی مریشکی کریسپی ڕوپۆش کراو بە کۆرنفلەیکی تەندروست پێشکەش دەکرێ لەگەڵ سۆسی …"
click at [555, 629] on span "Update" at bounding box center [450, 639] width 272 height 20
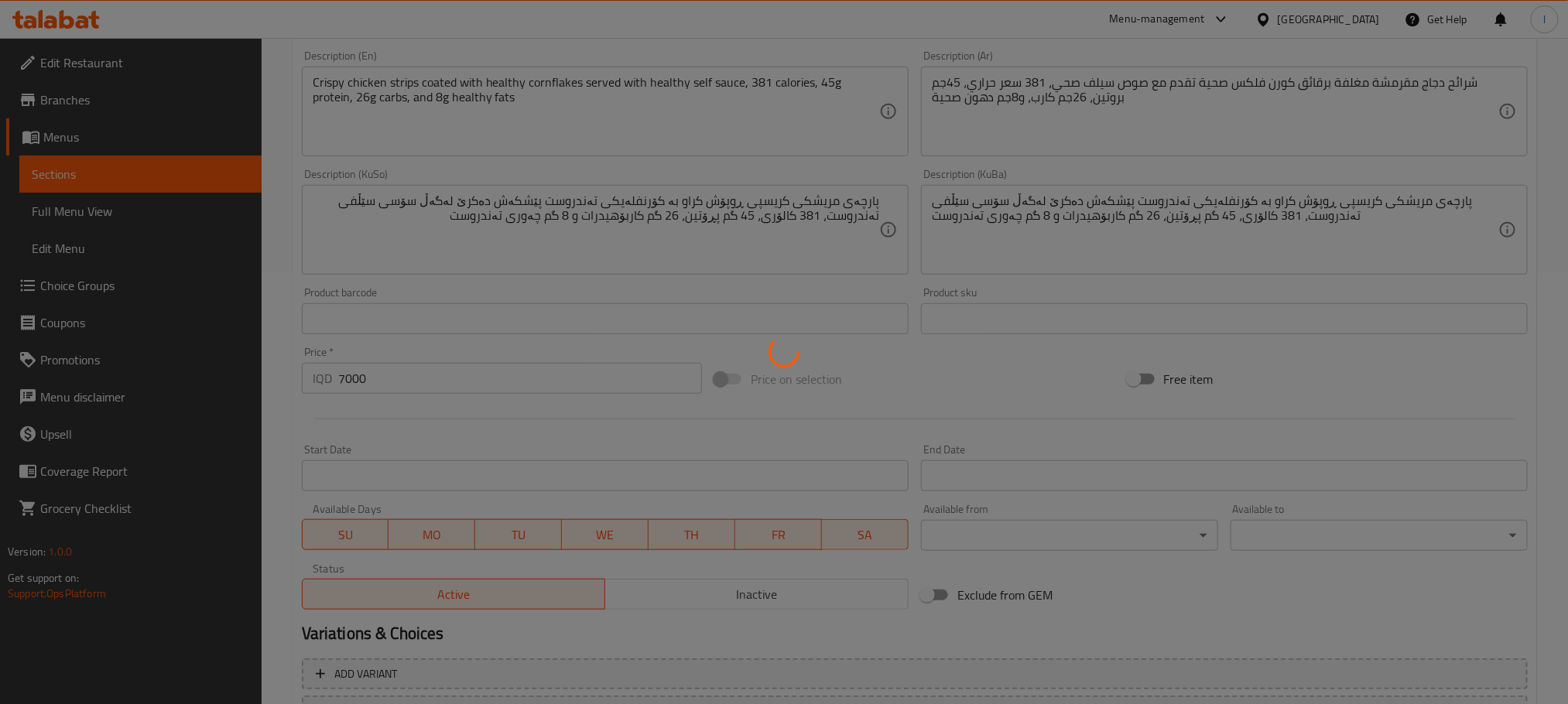
scroll to position [139, 0]
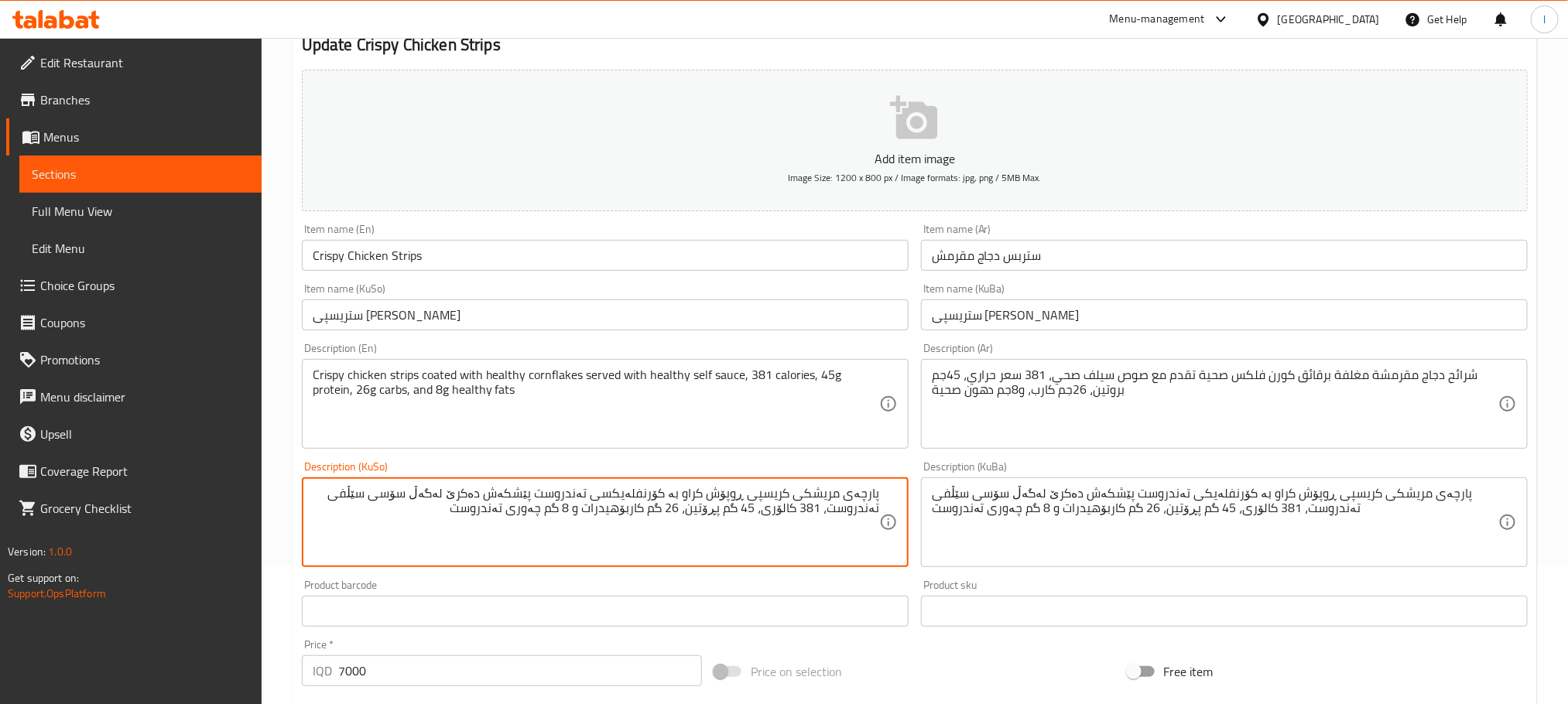
click at [630, 524] on textarea "پارچەی مریشکی کریسپی ڕوپۆش کراو بە کۆرنفلەیکسی تەندروست پێشکەش دەکرێ لەگەڵ سۆسی…" at bounding box center [596, 523] width 566 height 74
type textarea "پارچەی مریشکی کریسپی ڕوپۆش کراو بە کۆرنفلەیکسی تەندروست پێشکەش دەکرێ لەگەڵ سۆسی…"
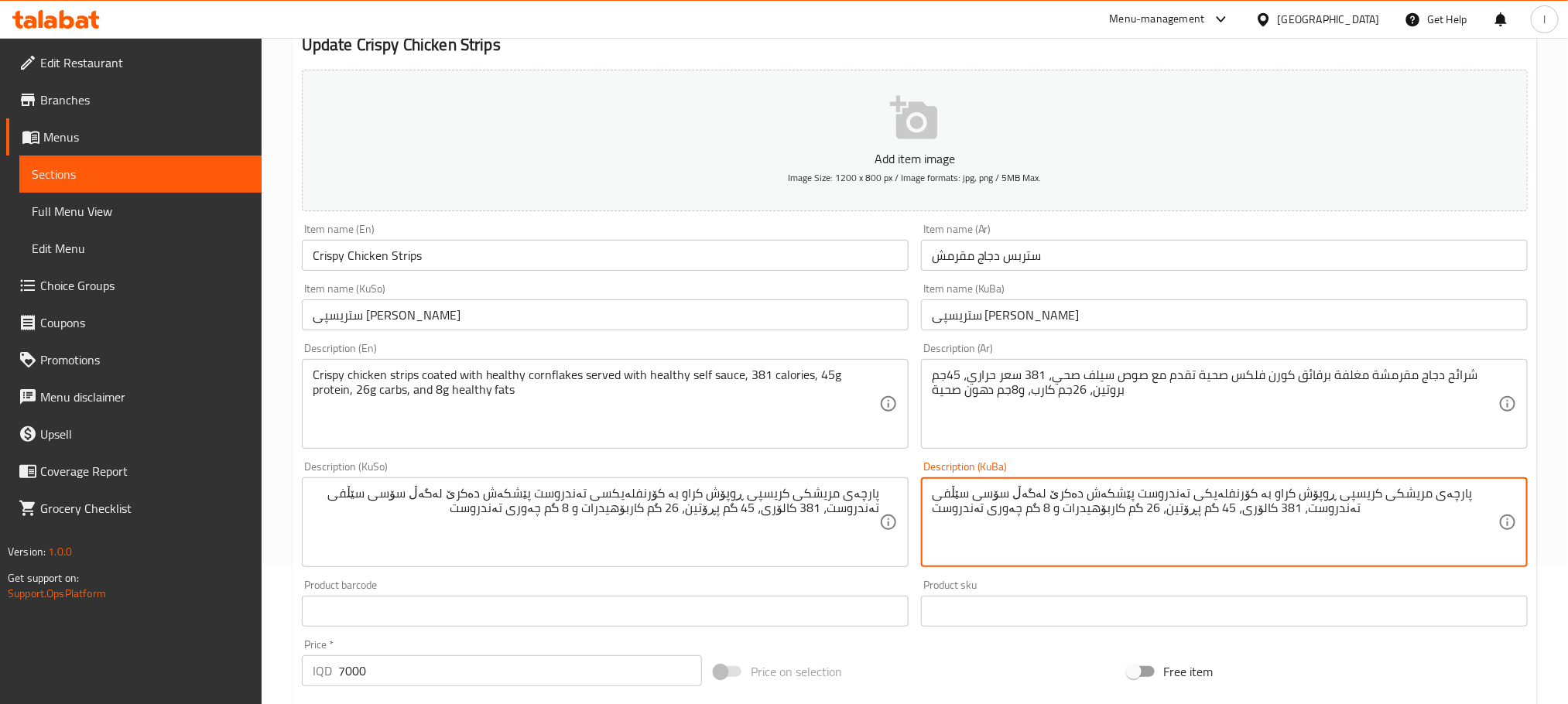
click at [1029, 527] on textarea "پارچەی مریشکی کریسپی ڕوپۆش کراو بە کۆرنفلەیکی تەندروست پێشکەش دەکرێ لەگەڵ سۆسی …" at bounding box center [1215, 523] width 566 height 74
paste textarea "س"
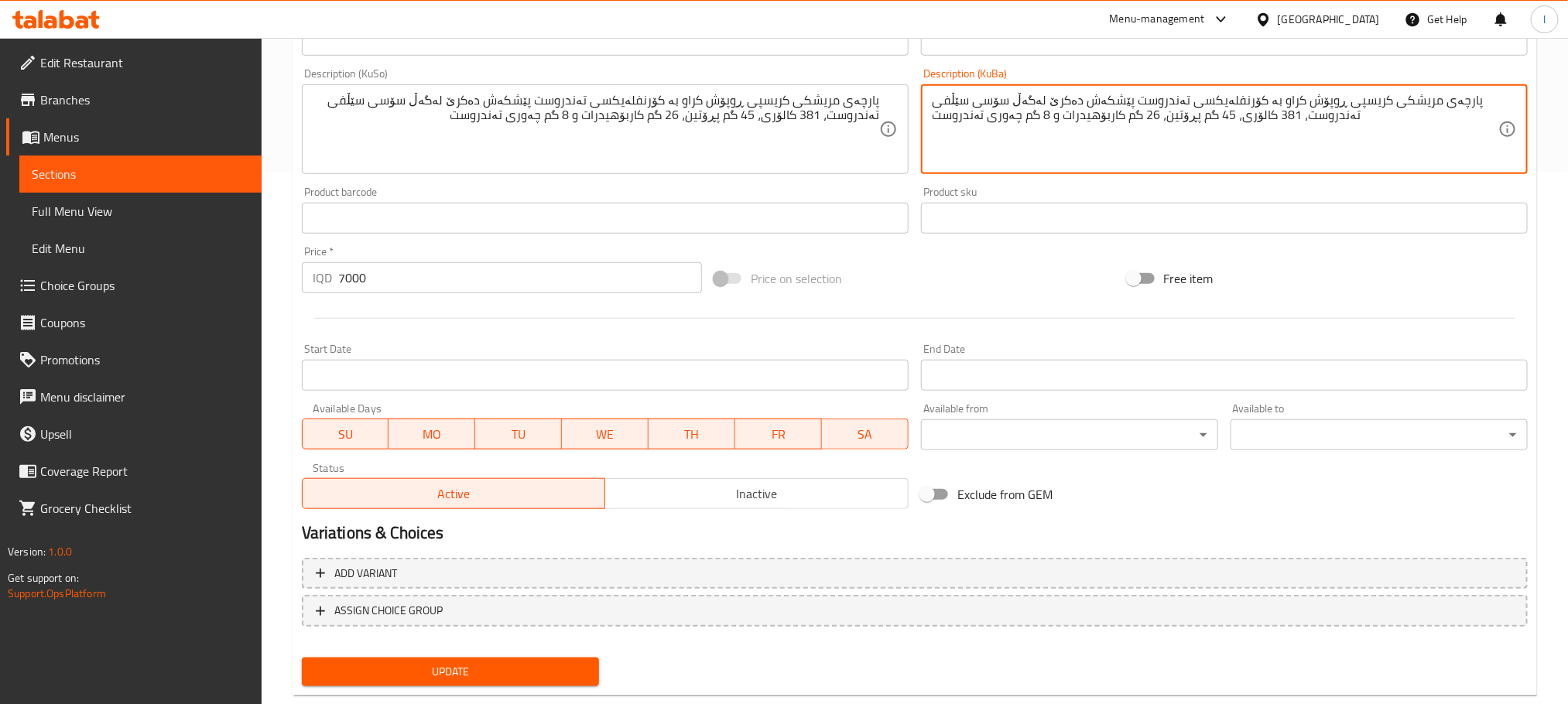
scroll to position [565, 0]
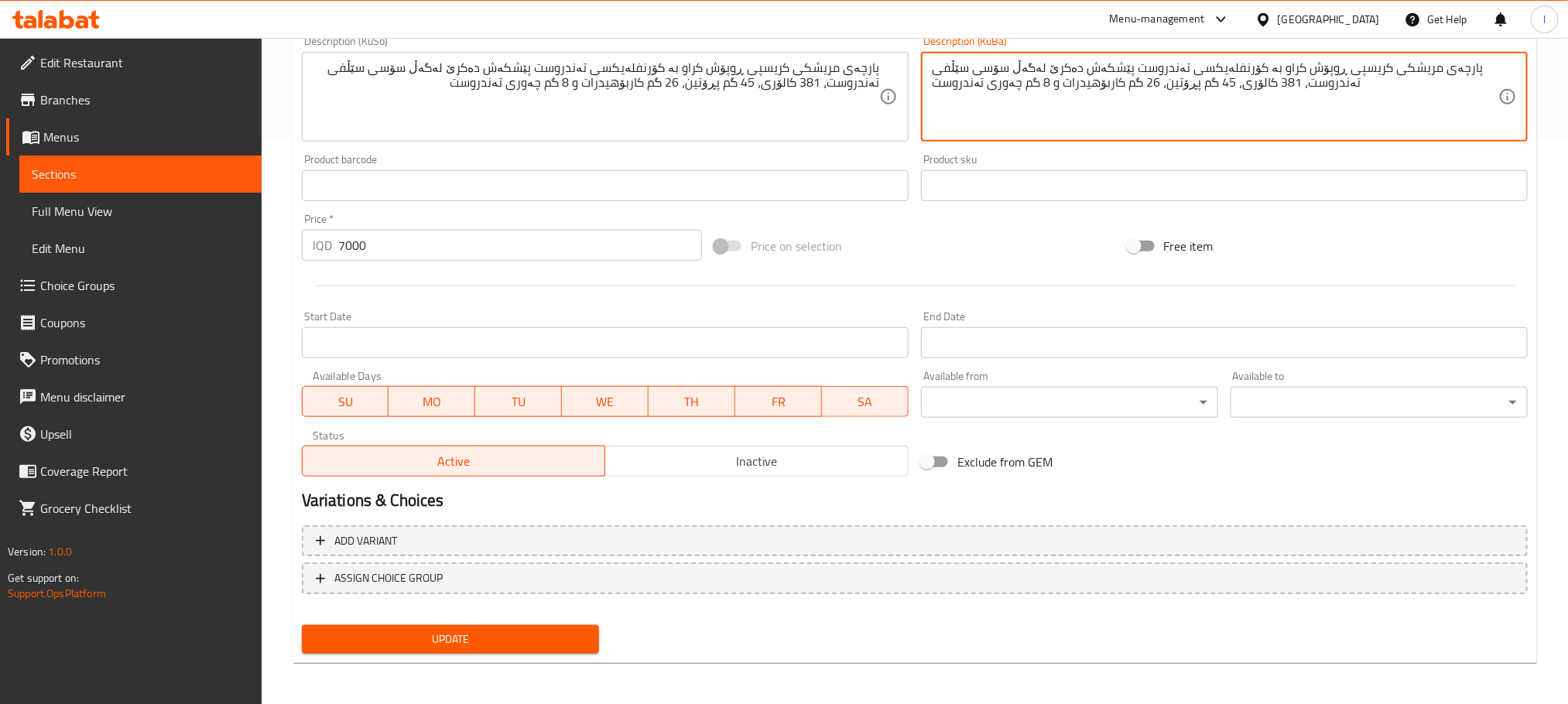
type textarea "پارچەی مریشکی کریسپی ڕوپۆش کراو بە کۆرنفلەیکسی تەندروست پێشکەش دەکرێ لەگەڵ سۆسی…"
click at [443, 636] on span "Update" at bounding box center [450, 639] width 272 height 20
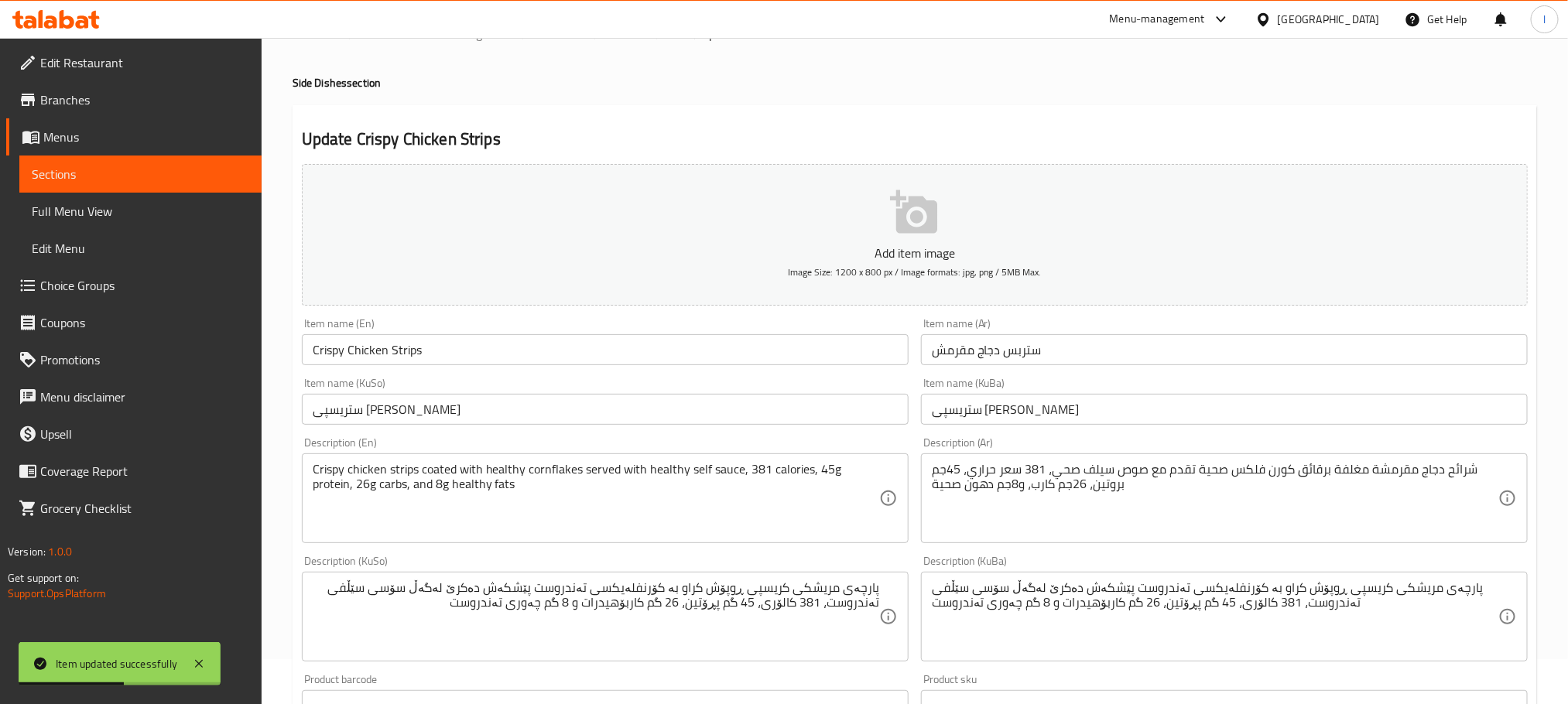
scroll to position [0, 0]
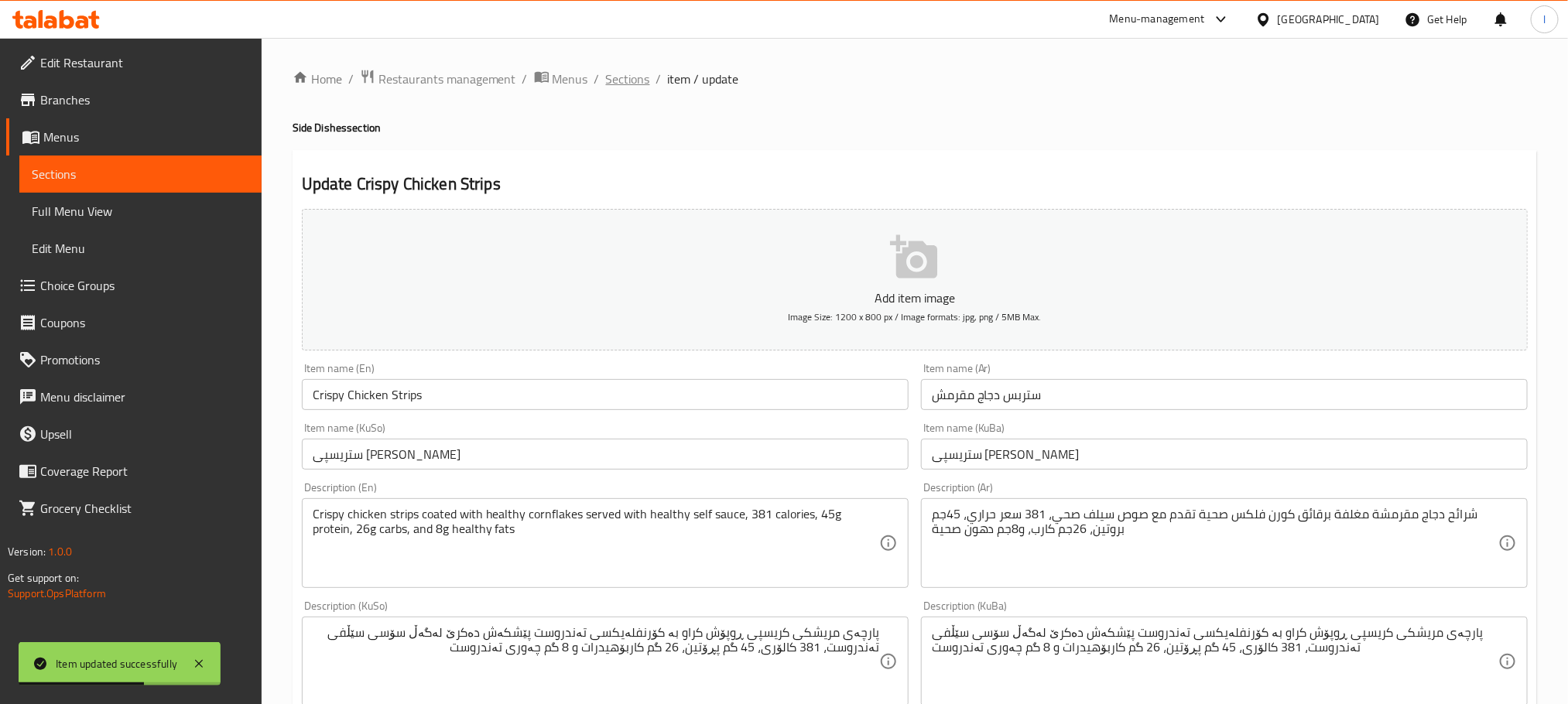
click at [637, 79] on span "Sections" at bounding box center [627, 79] width 44 height 19
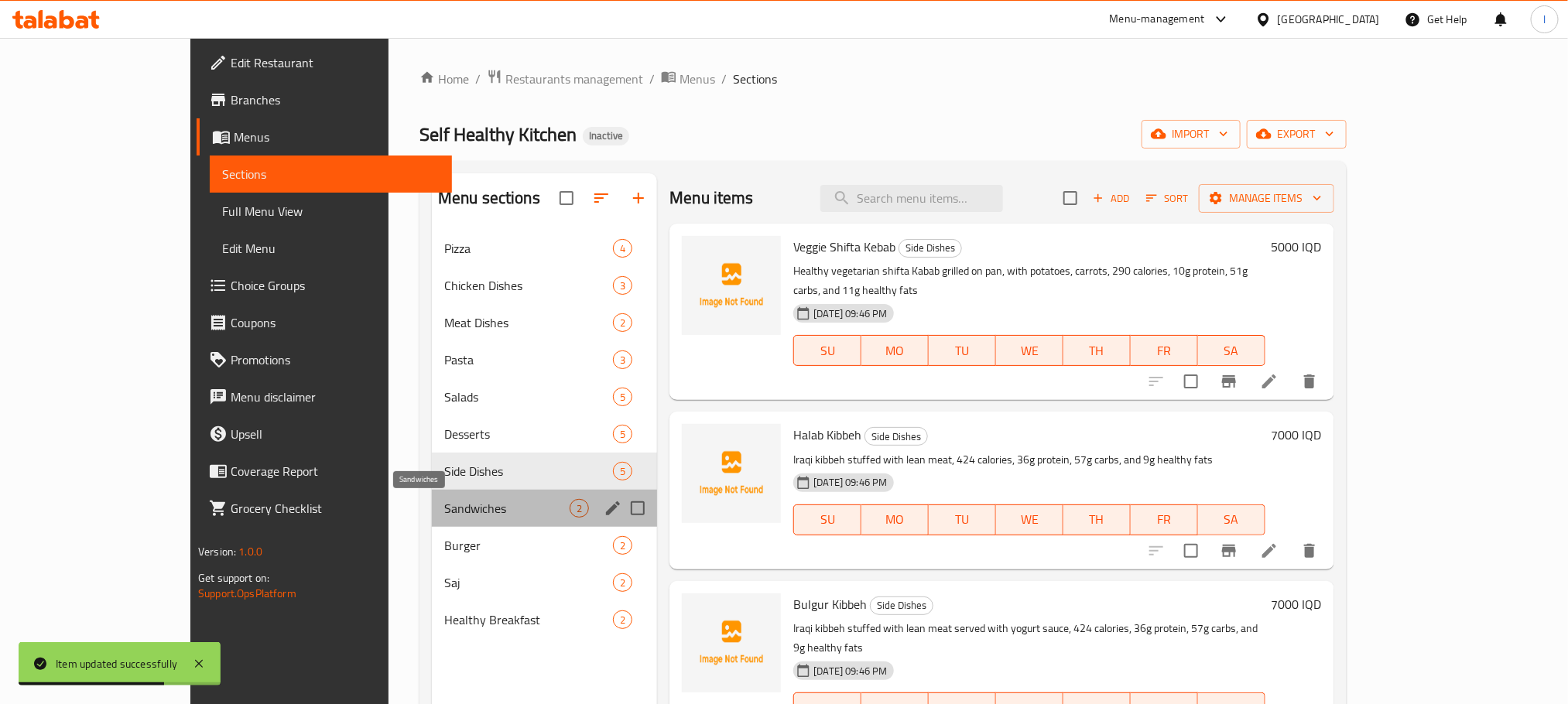
click at [444, 504] on span "Sandwiches" at bounding box center [507, 507] width 126 height 19
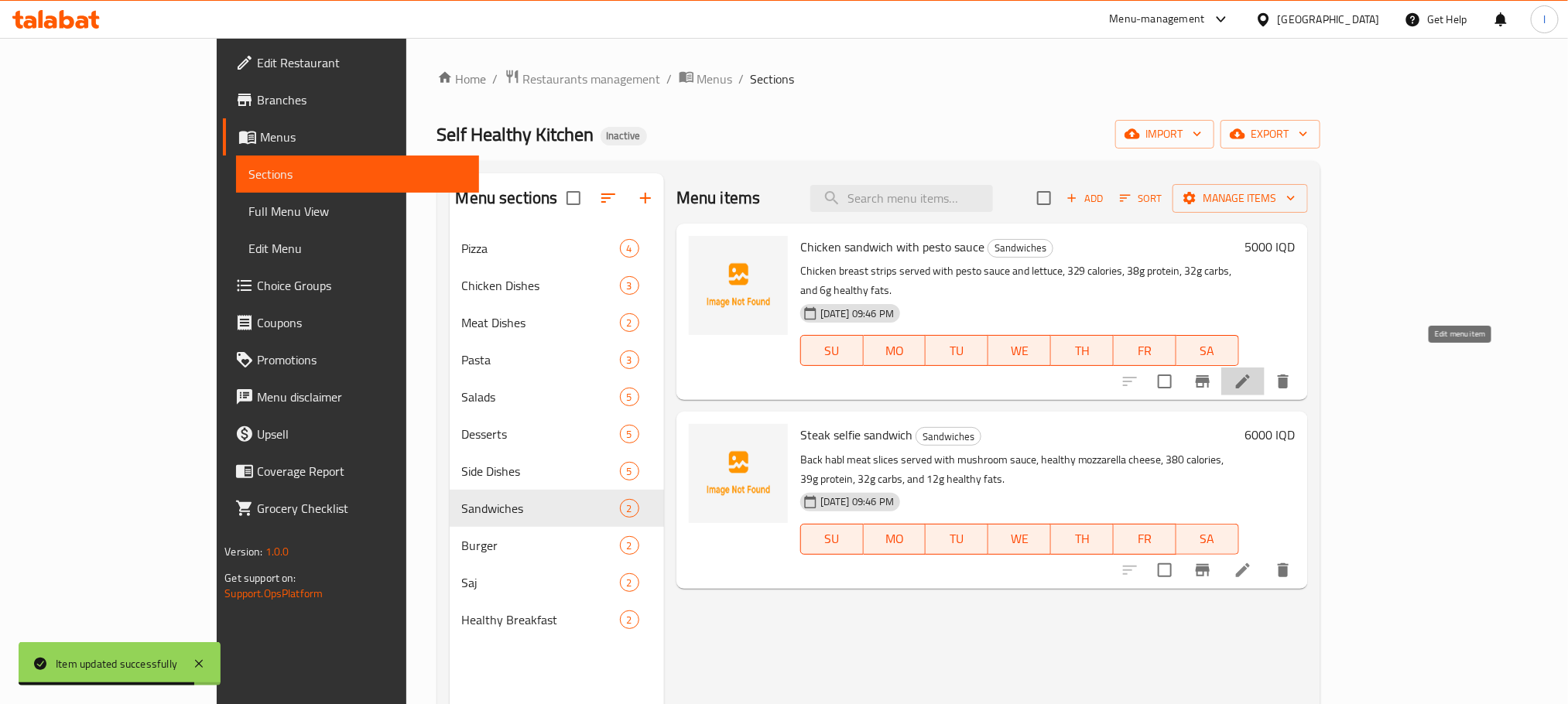
click at [1252, 372] on icon at bounding box center [1243, 381] width 19 height 19
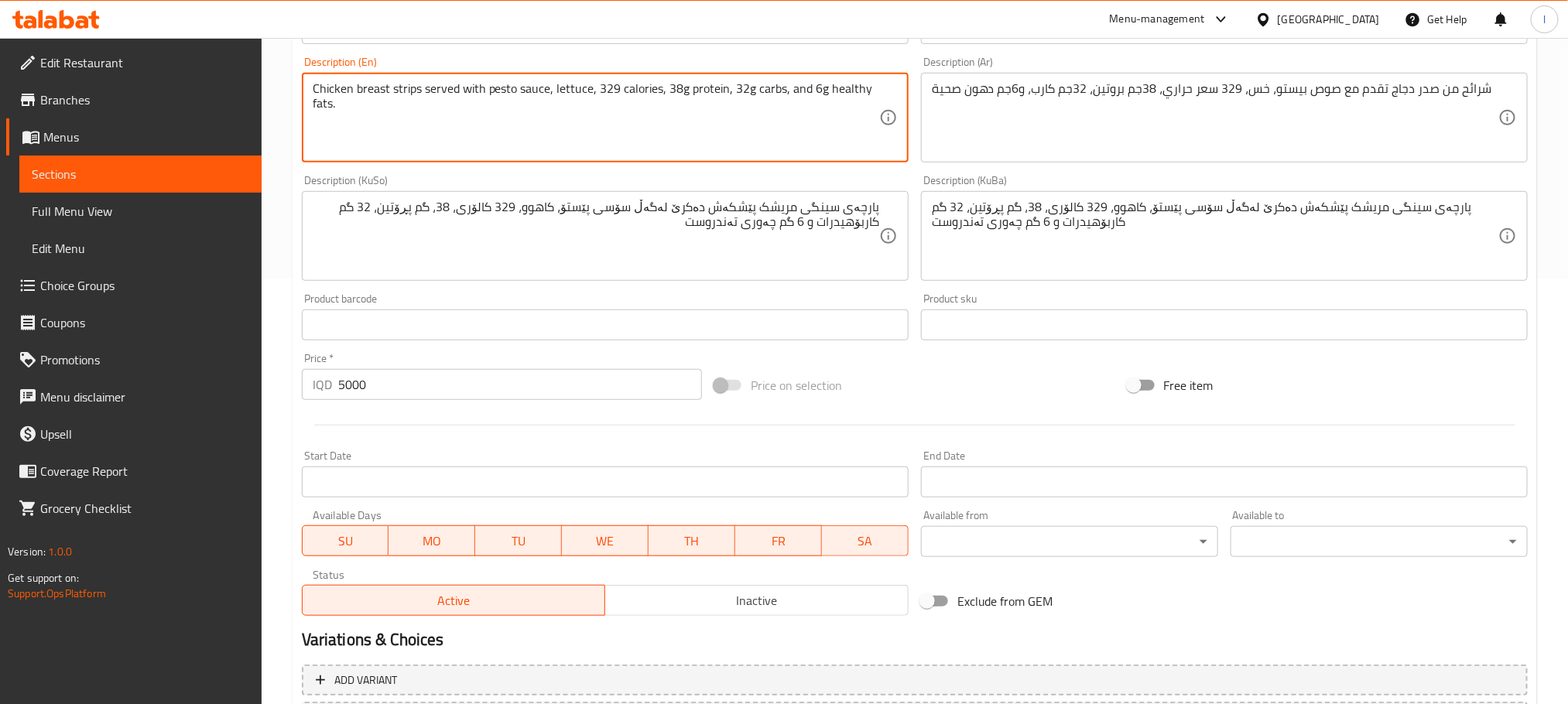
scroll to position [565, 0]
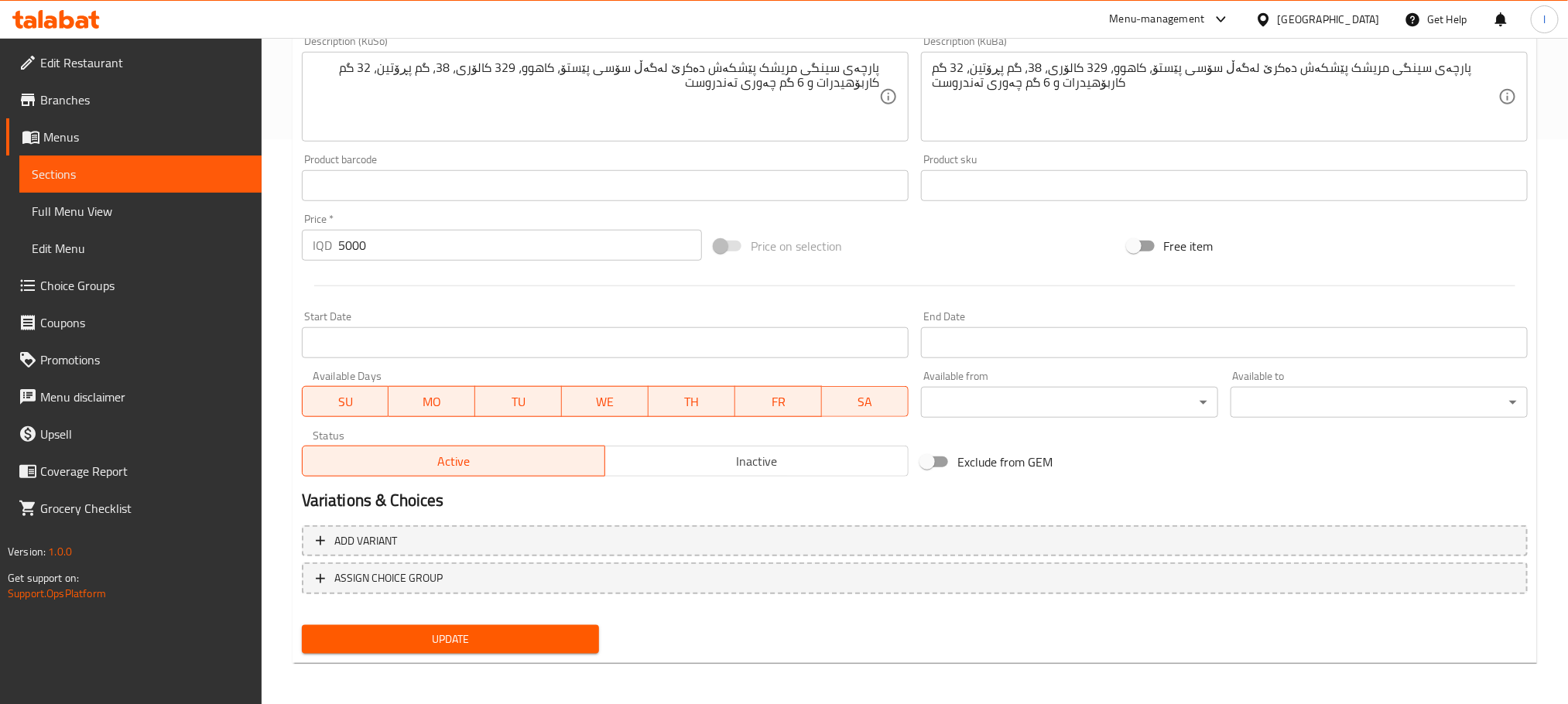
type textarea "Chicken breast strips served with pesto sauce, lettuce, 329 calories, 38g prote…"
click at [562, 643] on span "Update" at bounding box center [450, 639] width 272 height 20
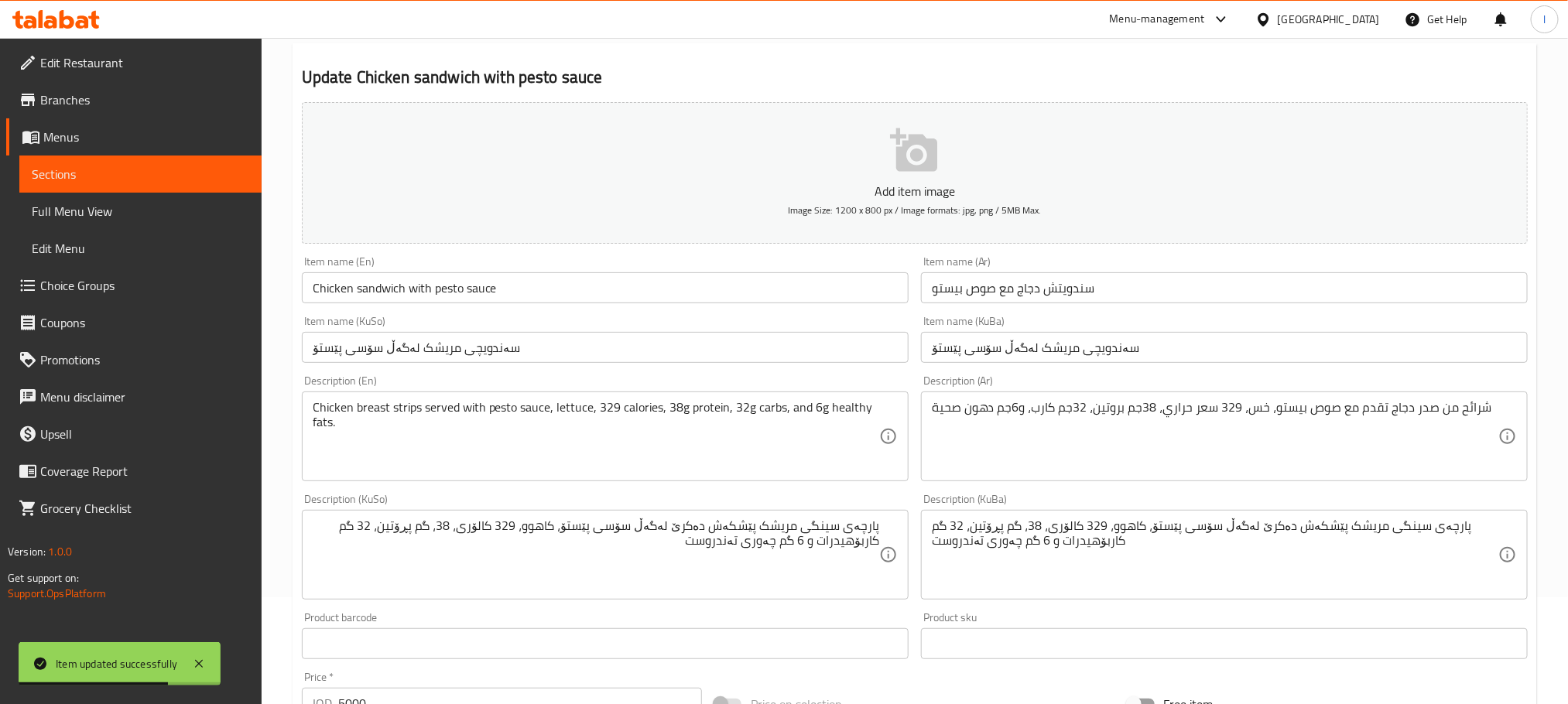
scroll to position [0, 0]
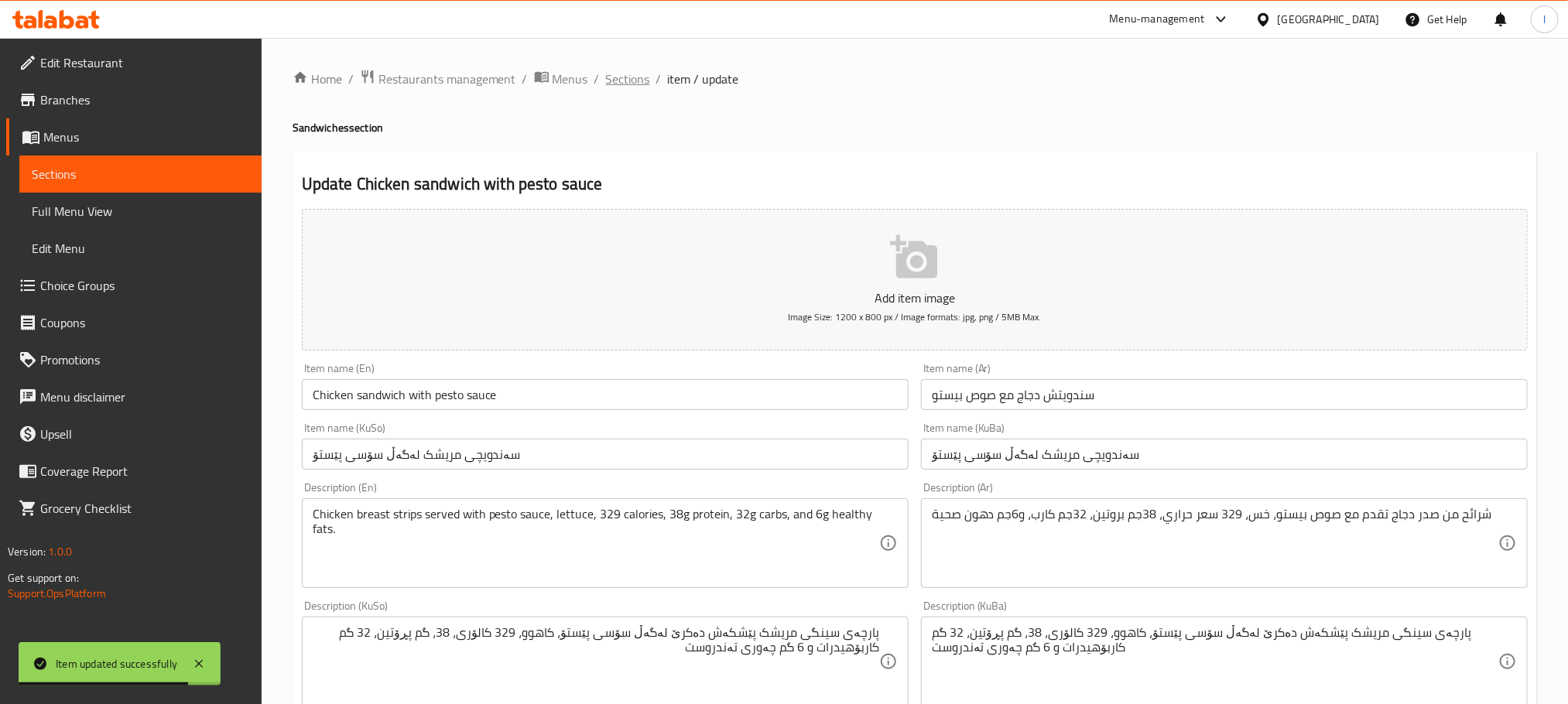
click at [608, 80] on span "Sections" at bounding box center [627, 79] width 44 height 19
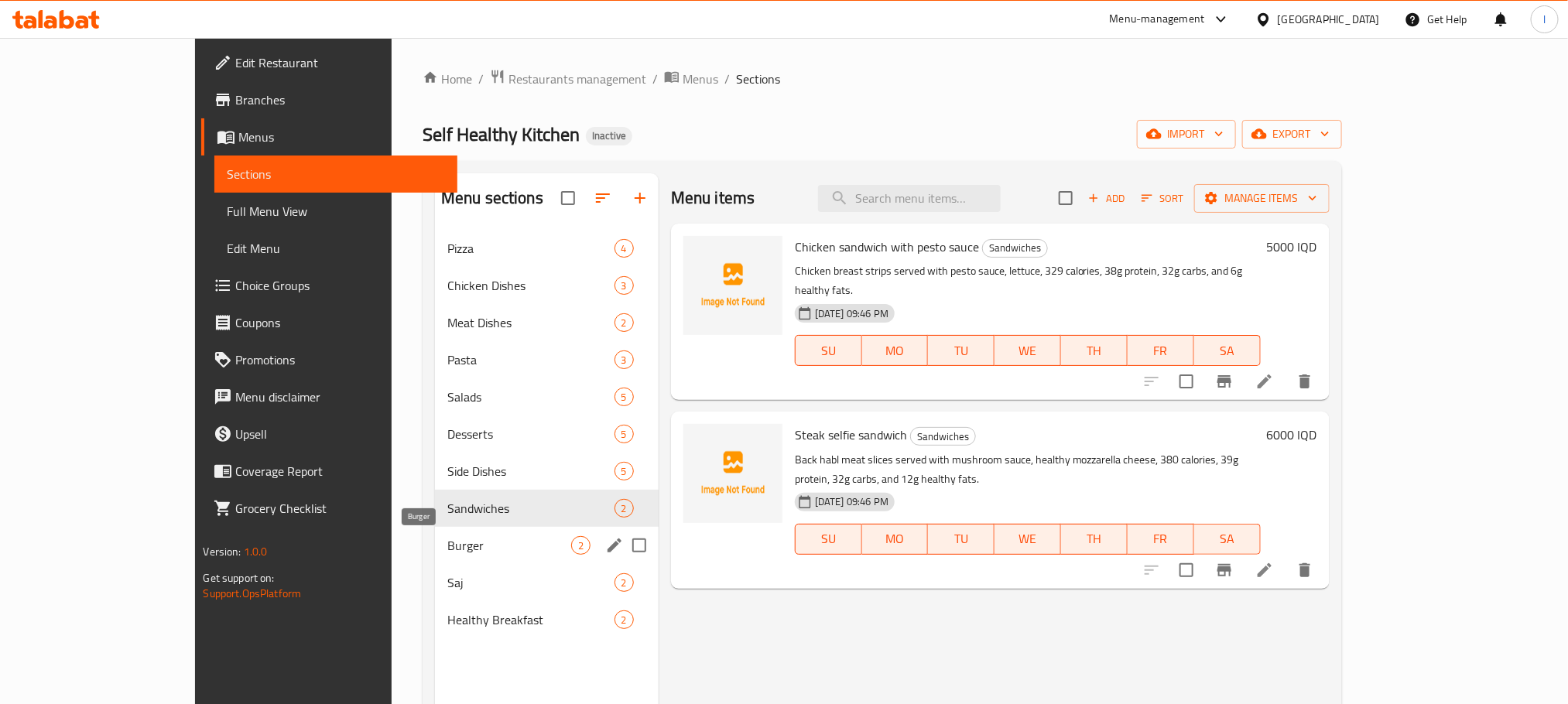
click at [447, 548] on span "Burger" at bounding box center [509, 545] width 124 height 19
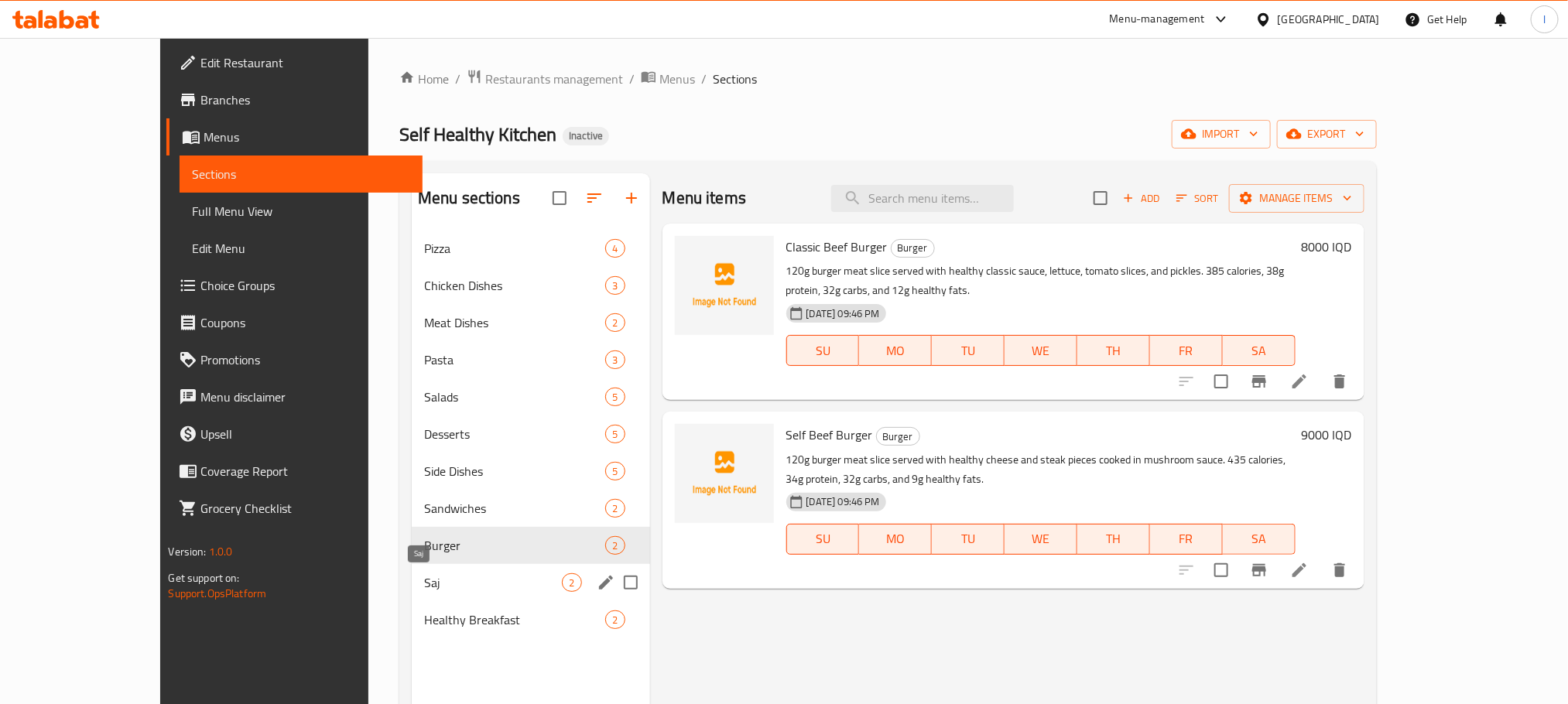
click at [460, 581] on span "Saj" at bounding box center [493, 582] width 138 height 19
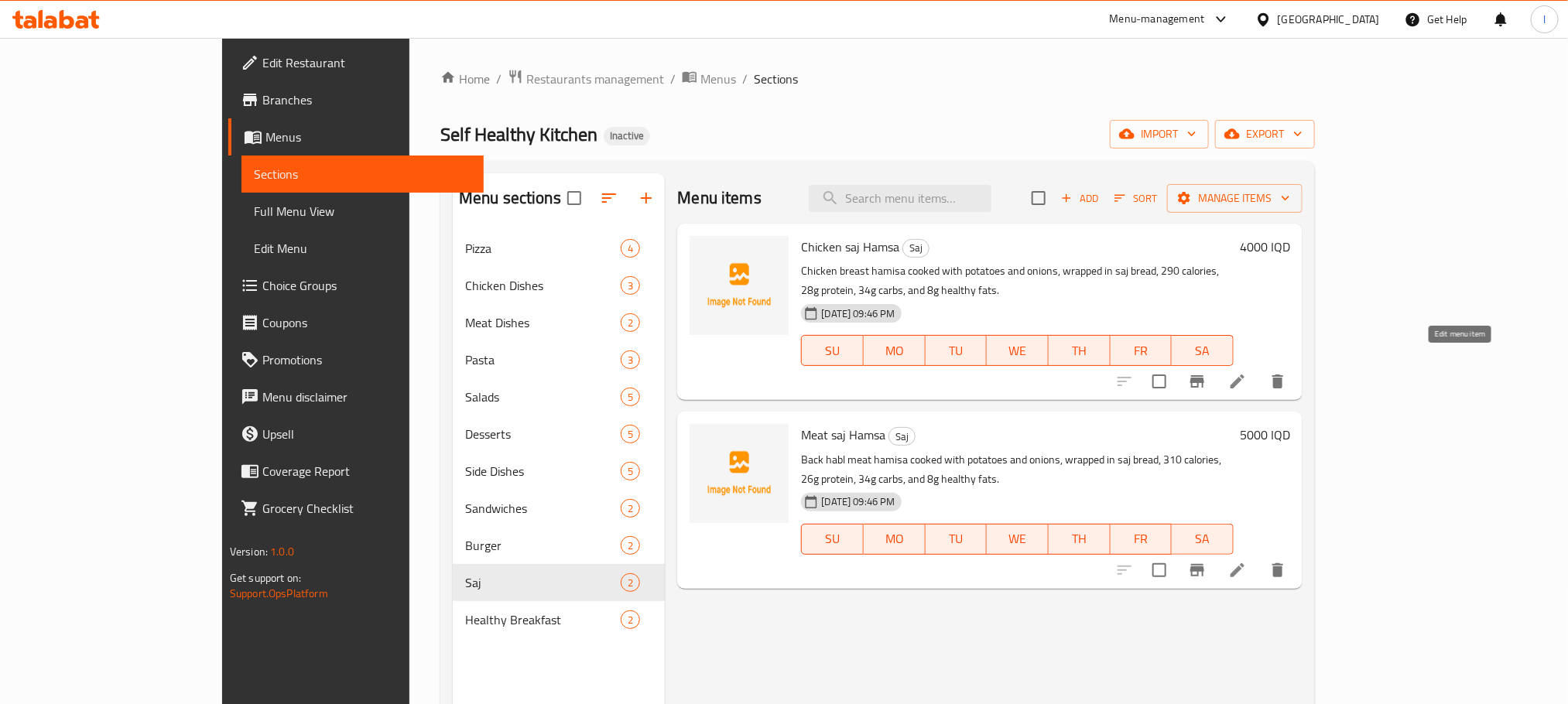
click at [1246, 372] on icon at bounding box center [1237, 381] width 19 height 19
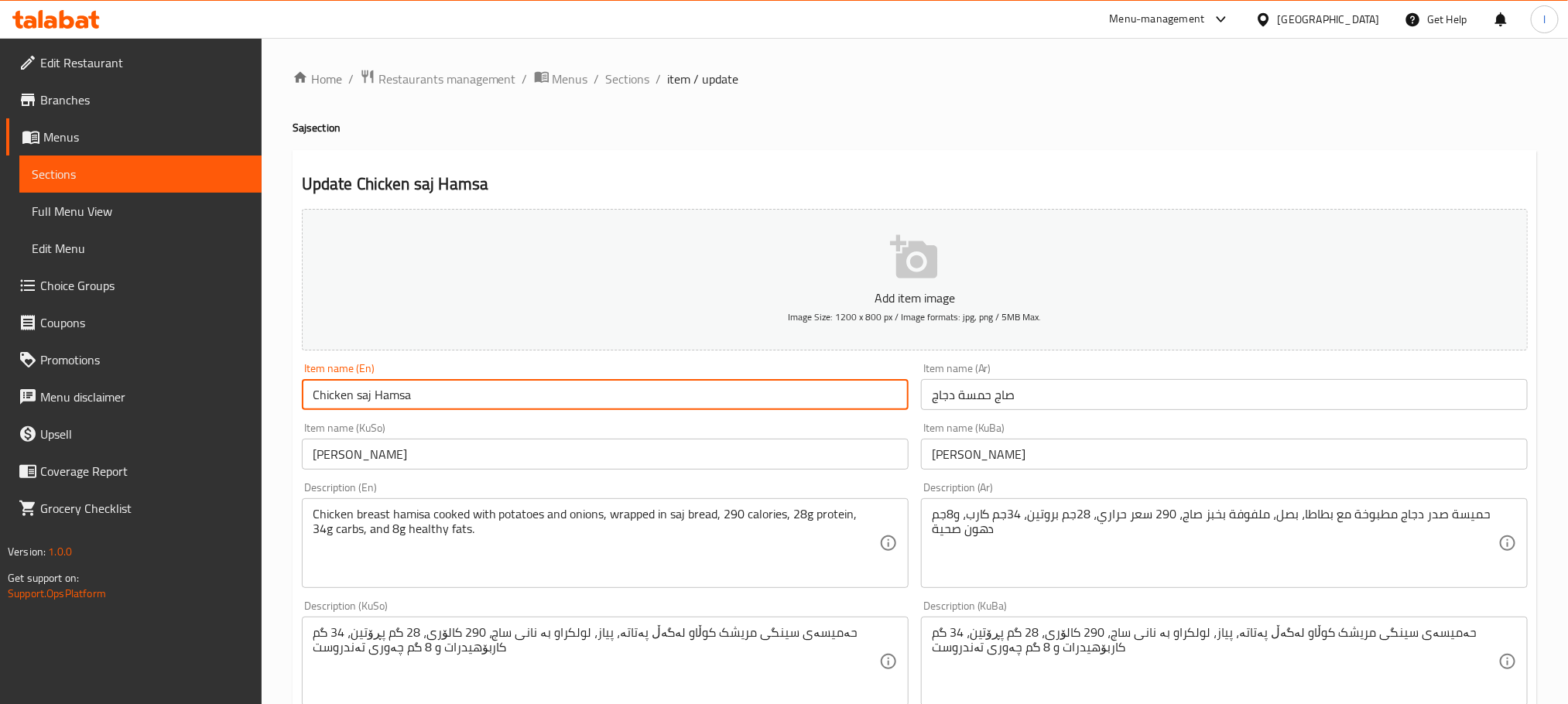
drag, startPoint x: 375, startPoint y: 398, endPoint x: 430, endPoint y: 400, distance: 55.0
click at [430, 400] on input "Chicken saj Hamsa" at bounding box center [605, 394] width 607 height 31
click at [353, 395] on input "Chicken saj" at bounding box center [605, 394] width 607 height 31
paste input "Hamsa"
click at [399, 397] on input "Chicken Hamsa saj" at bounding box center [605, 394] width 607 height 31
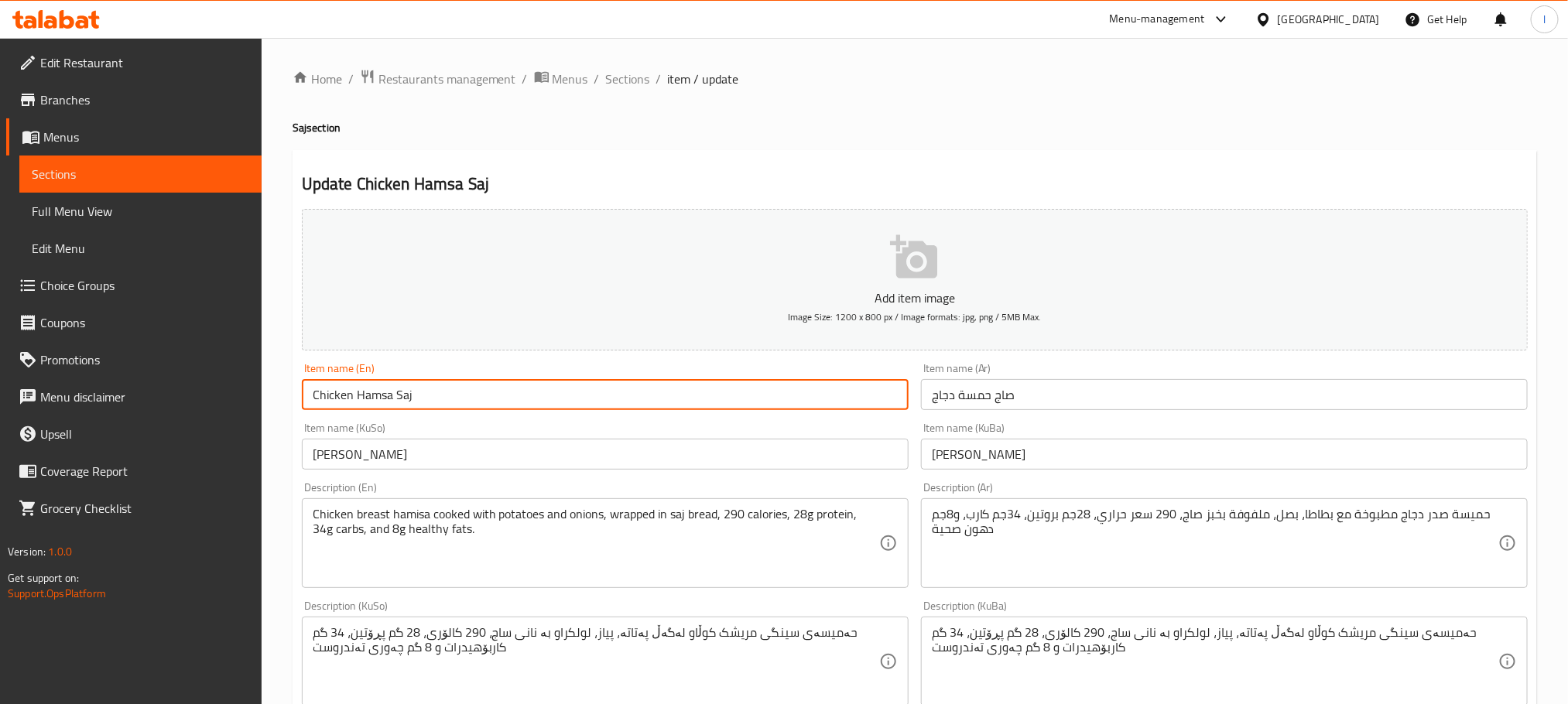
scroll to position [565, 0]
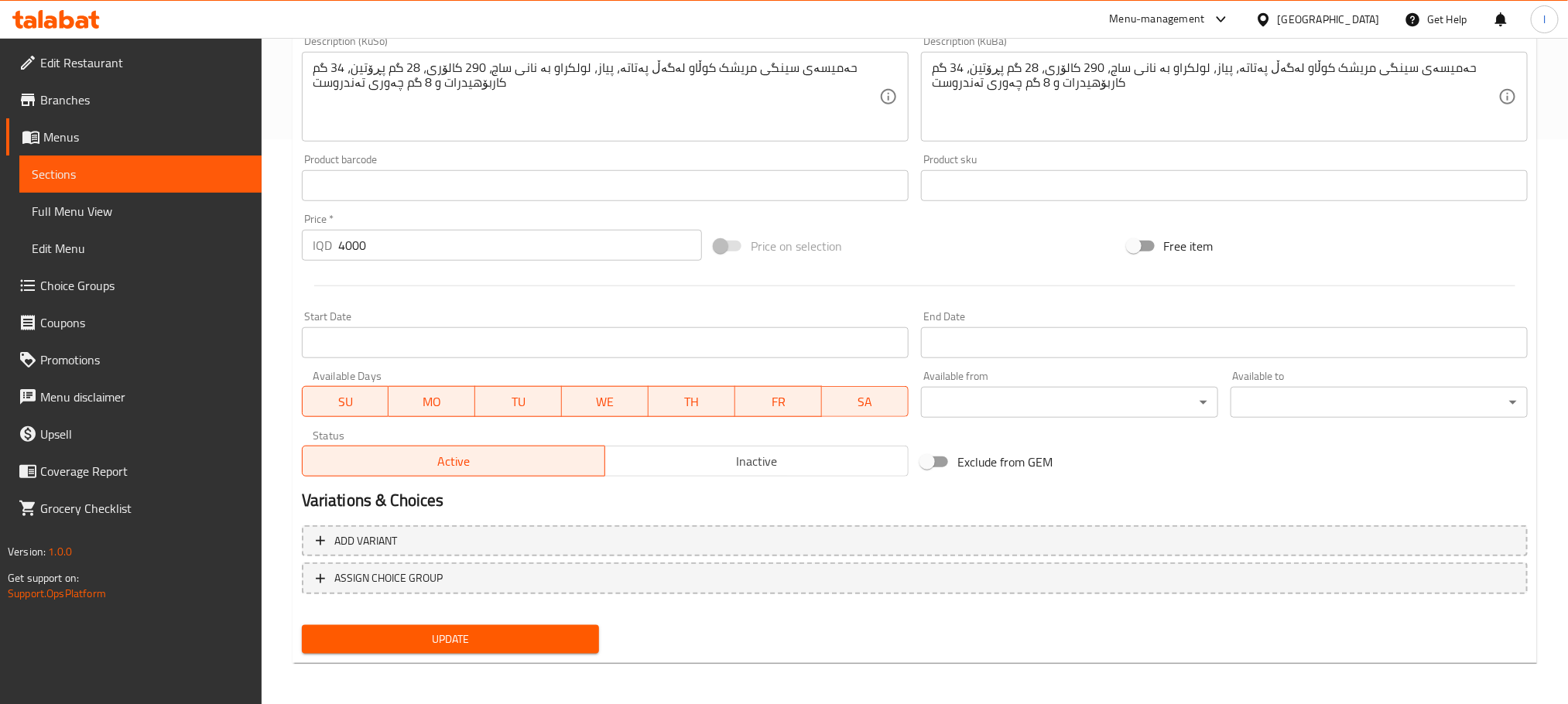
type input "Chicken Hamsa Saj"
click at [538, 631] on span "Update" at bounding box center [450, 639] width 272 height 20
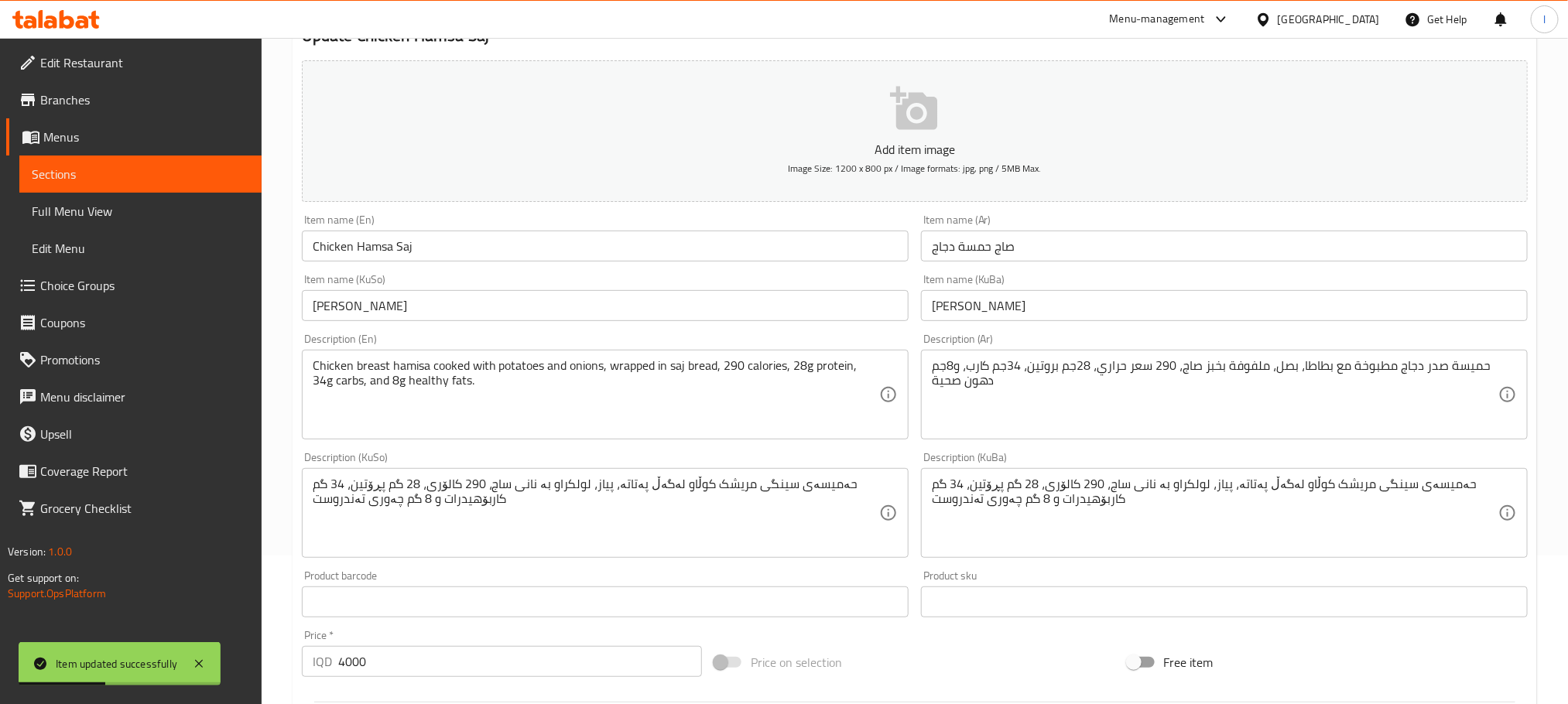
scroll to position [139, 0]
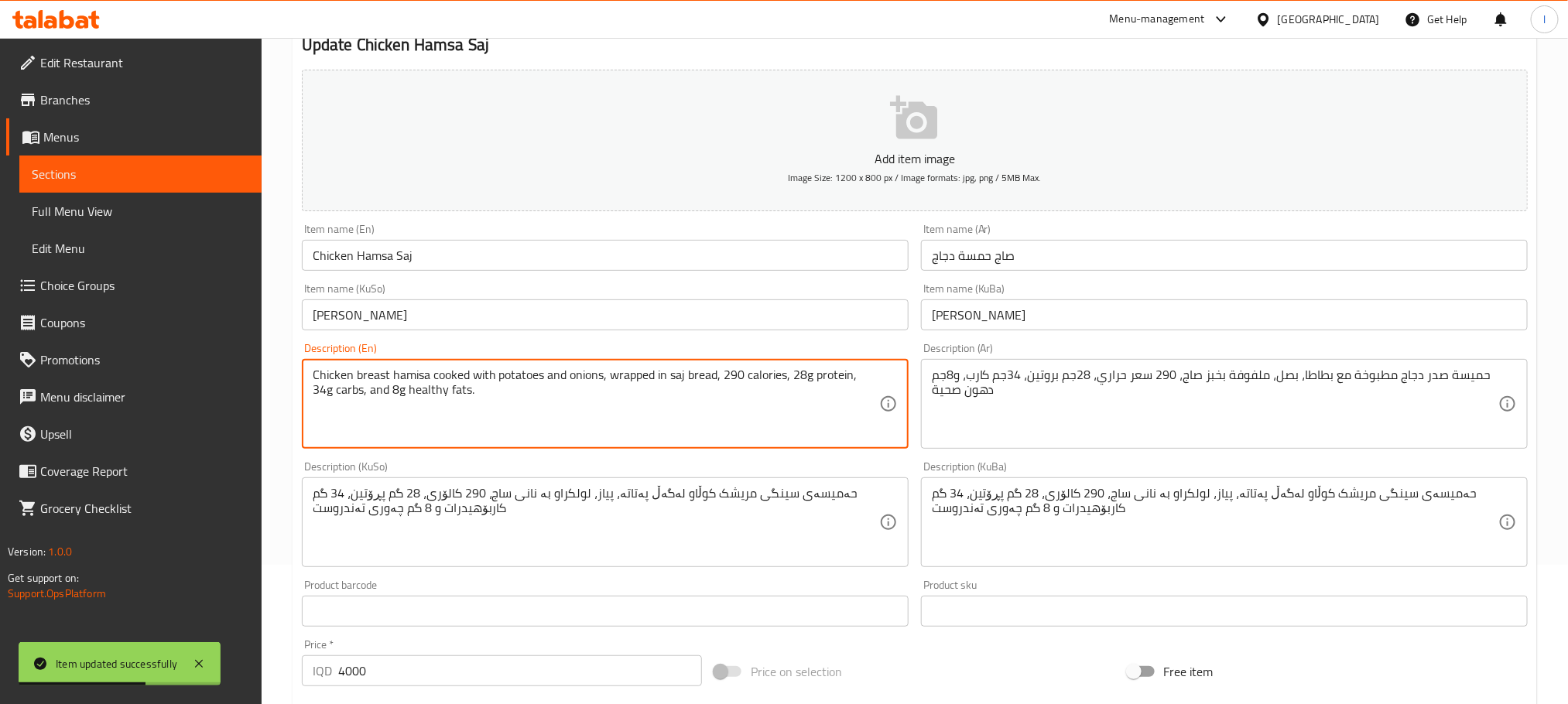
click at [567, 374] on textarea "Chicken breast hamisa cooked with potatoes and onions, wrapped in saj bread, 29…" at bounding box center [596, 404] width 566 height 74
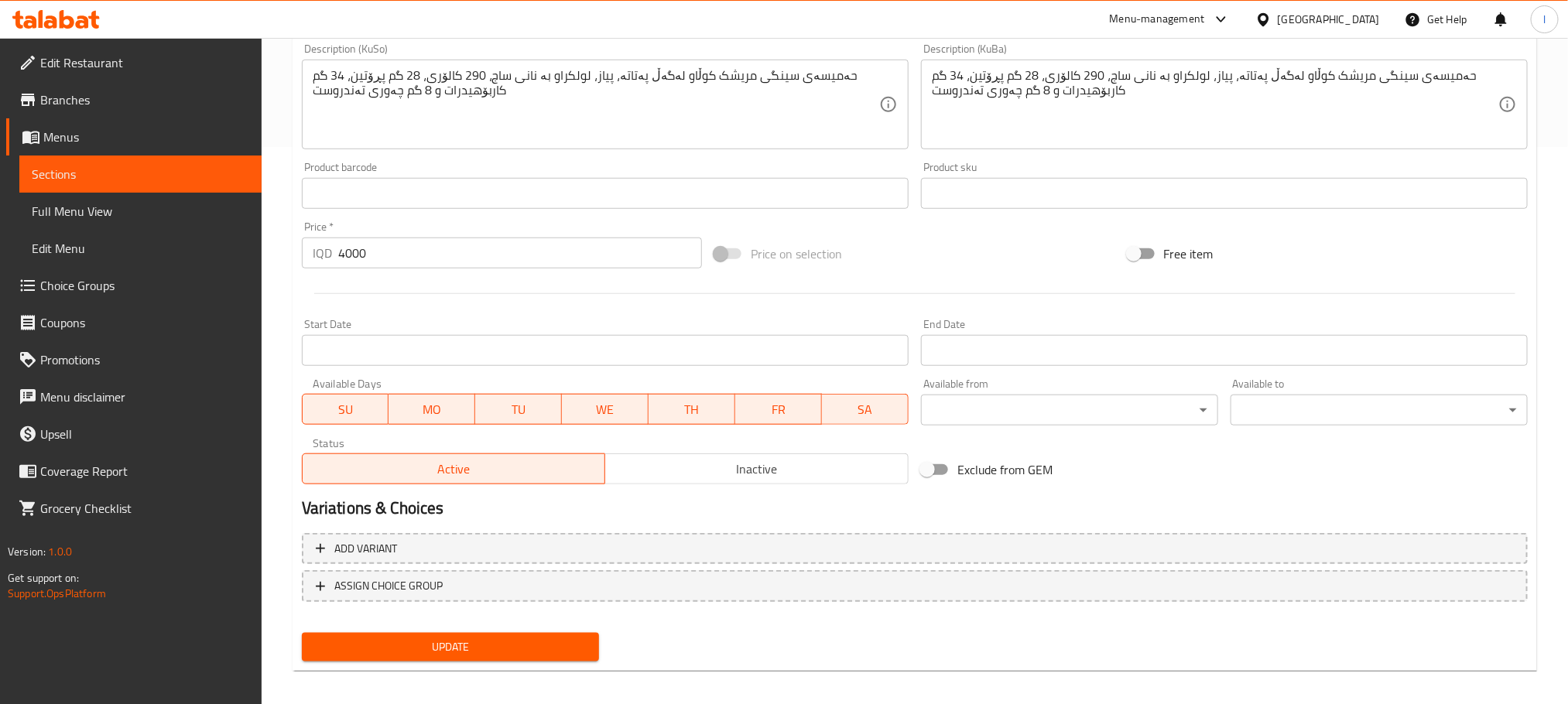
scroll to position [565, 0]
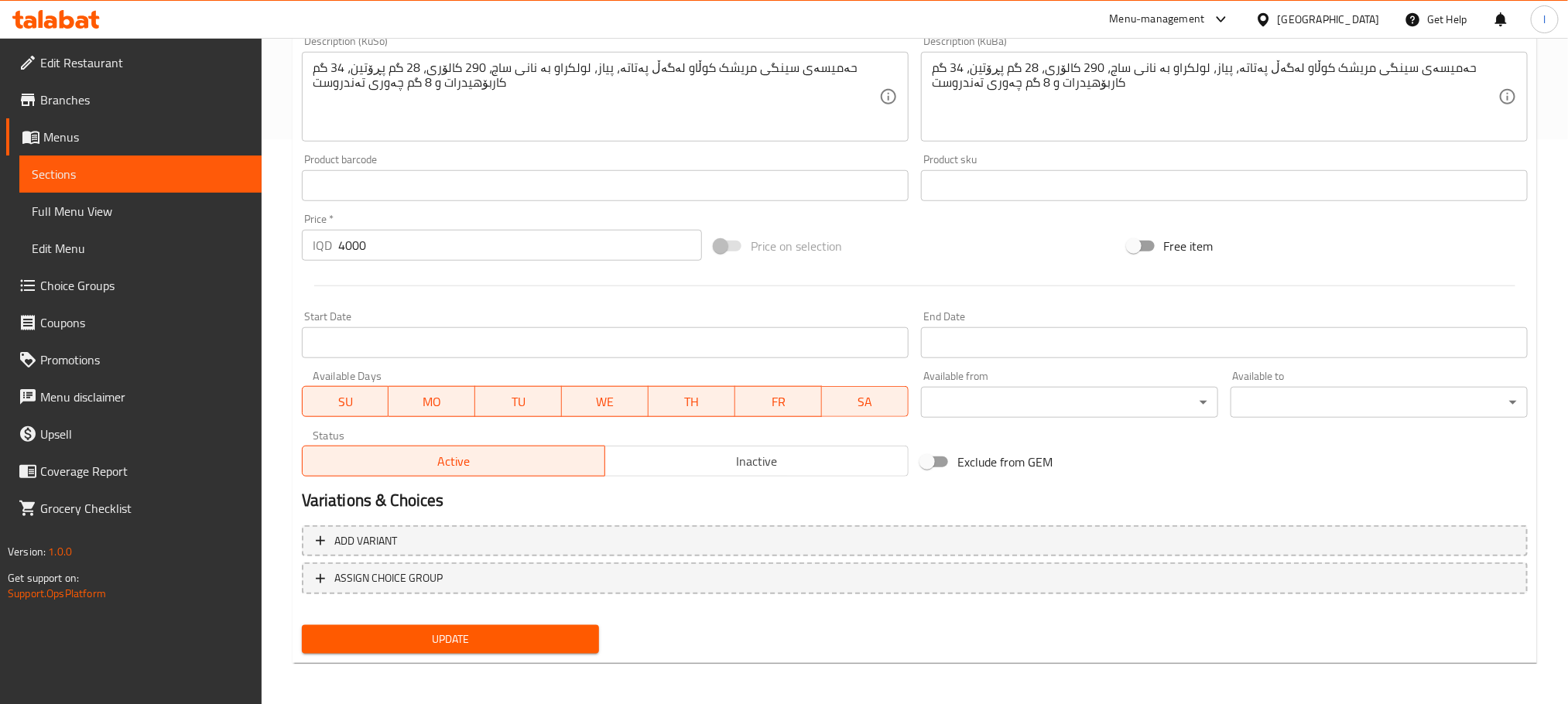
type textarea "Chicken breast hamisa cooked with potatoes, onions, wrapped in saj bread, 290 c…"
click at [580, 633] on span "Update" at bounding box center [450, 639] width 272 height 20
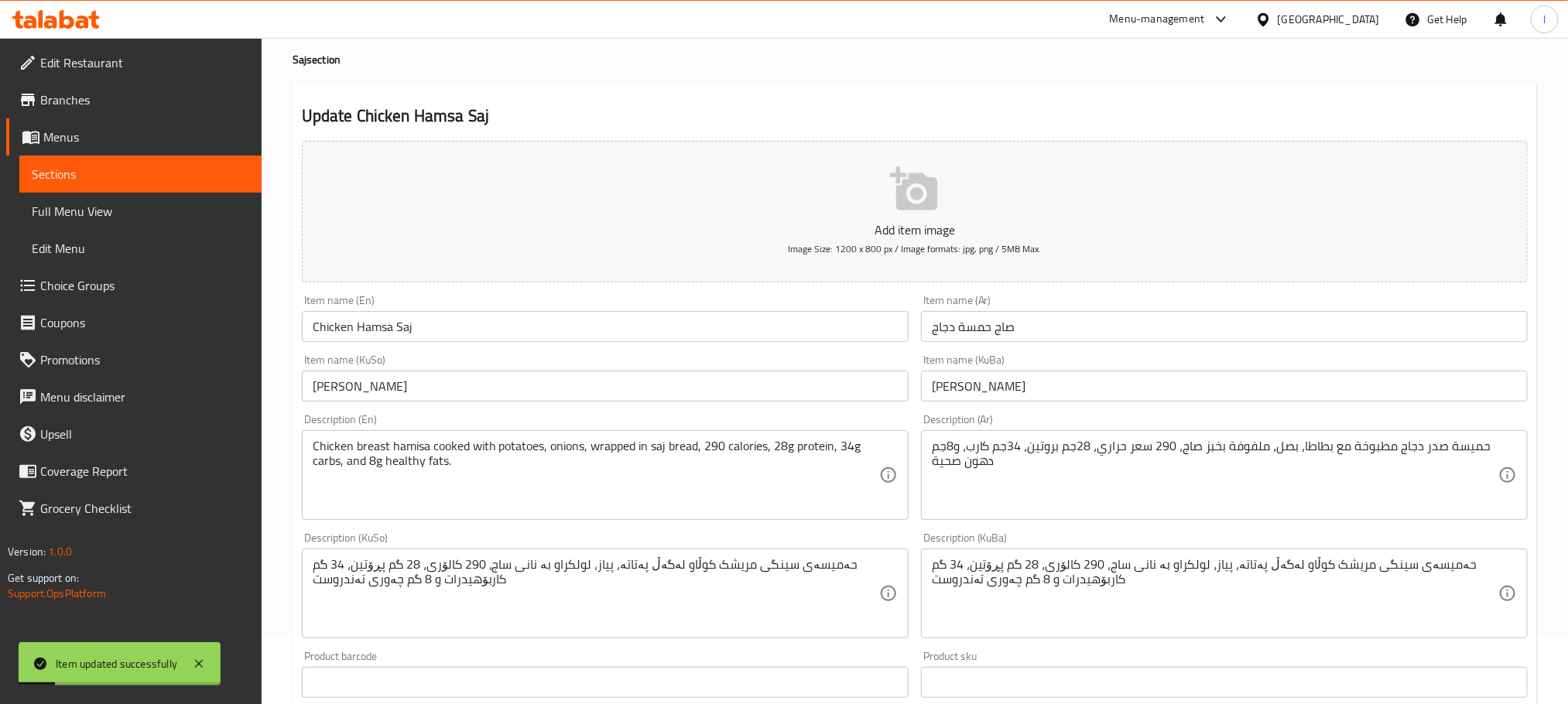
scroll to position [0, 0]
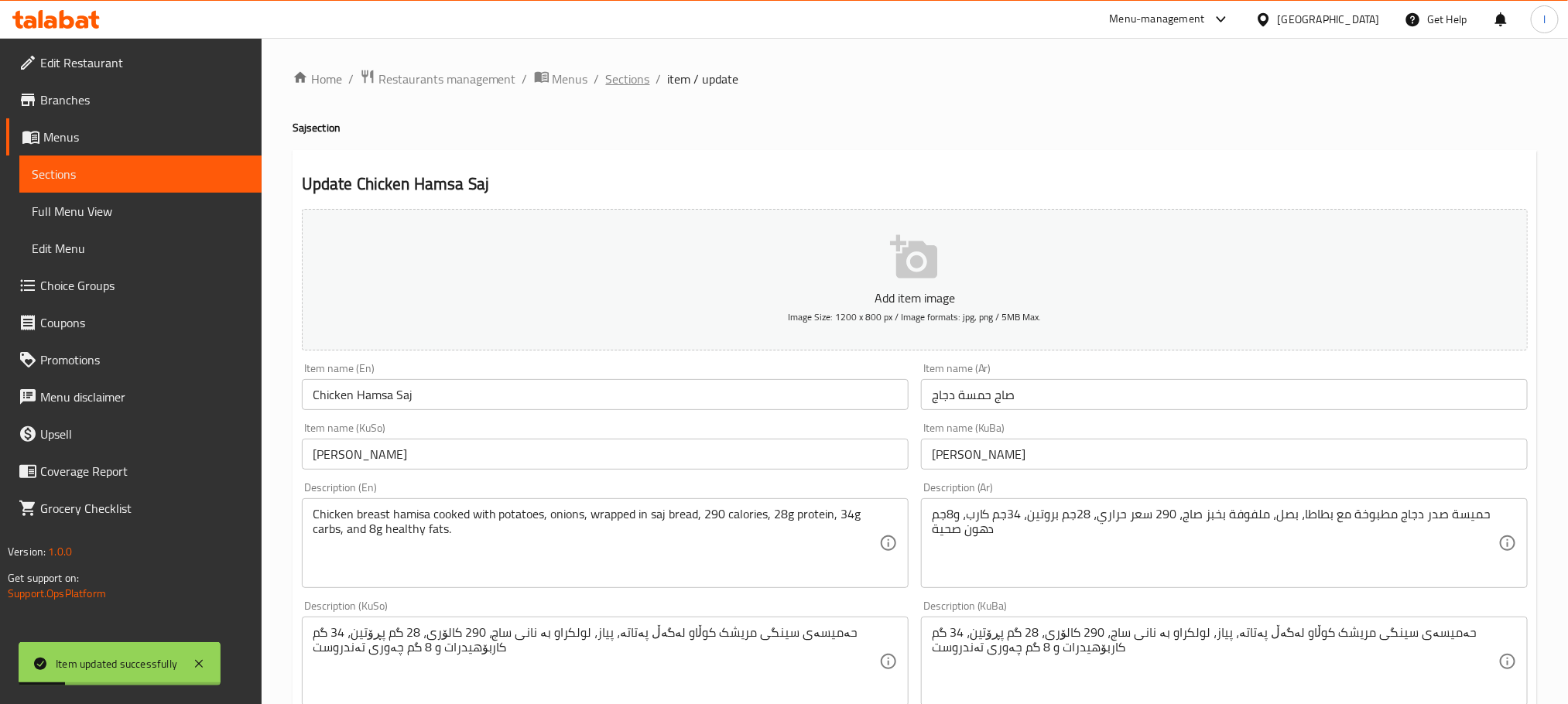
click at [625, 70] on span "Sections" at bounding box center [627, 79] width 44 height 19
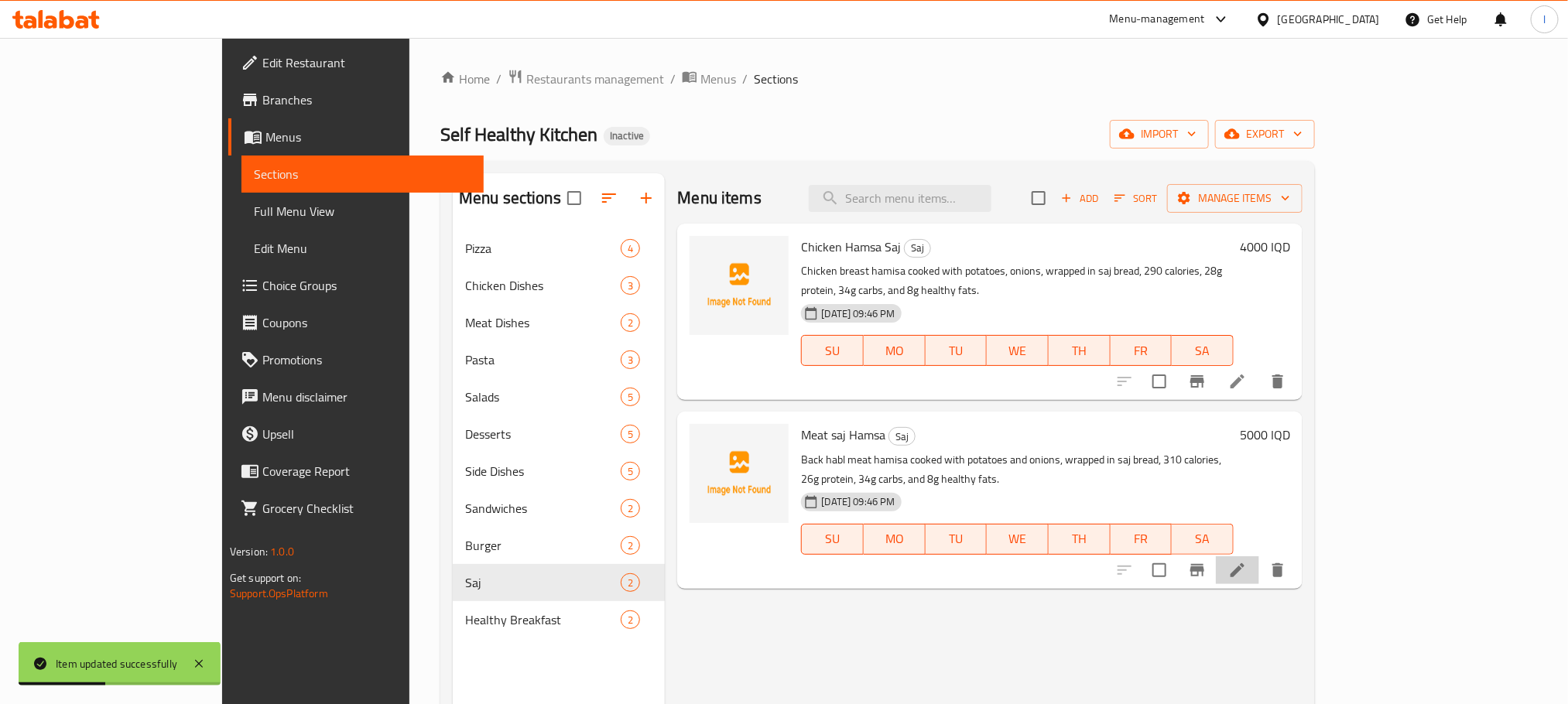
click at [1259, 556] on li at bounding box center [1237, 569] width 43 height 28
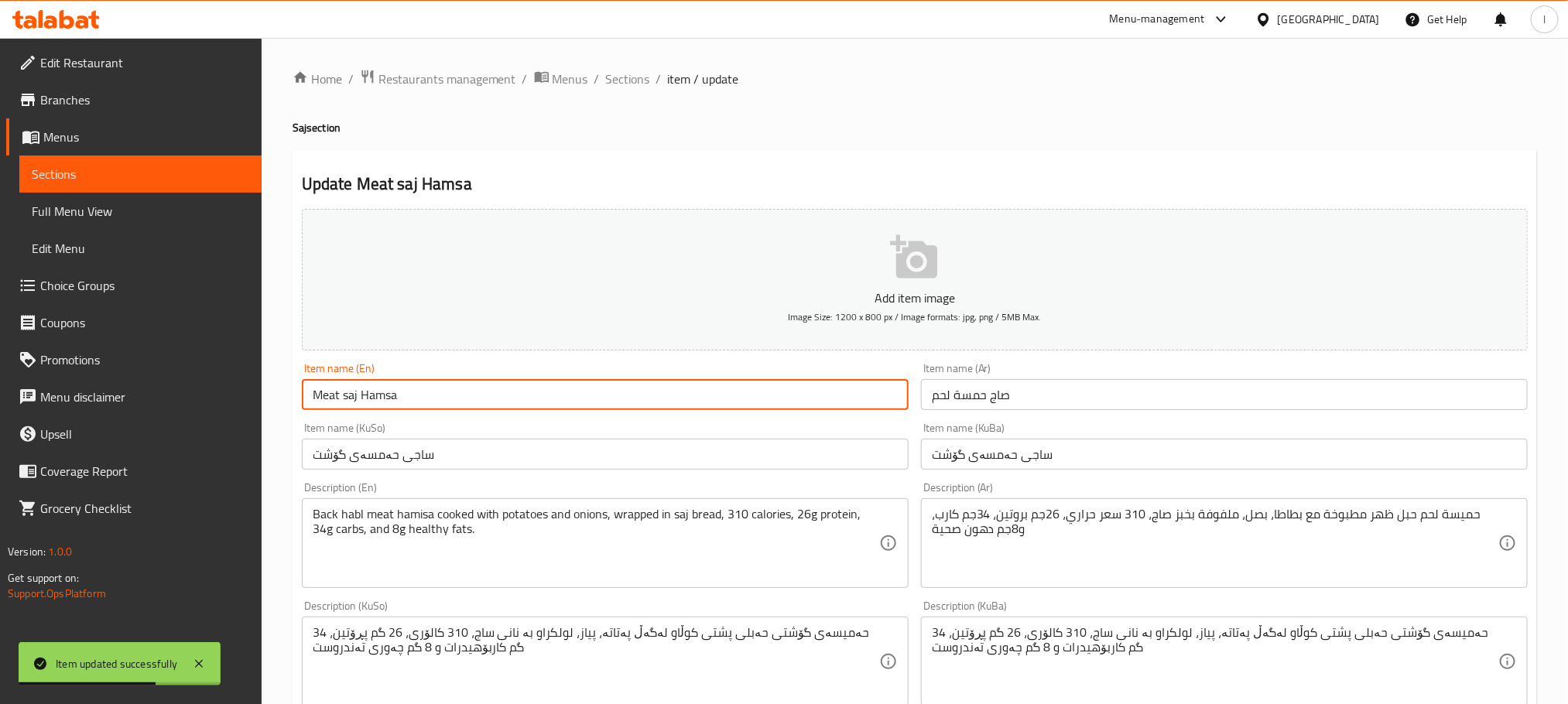
drag, startPoint x: 359, startPoint y: 400, endPoint x: 465, endPoint y: 404, distance: 106.1
click at [465, 404] on input "Meat saj Hamsa" at bounding box center [605, 394] width 607 height 31
click at [347, 398] on input "Meat saj" at bounding box center [605, 394] width 607 height 31
click at [341, 398] on input "Meat Saj" at bounding box center [605, 394] width 607 height 31
paste input "Hamsa"
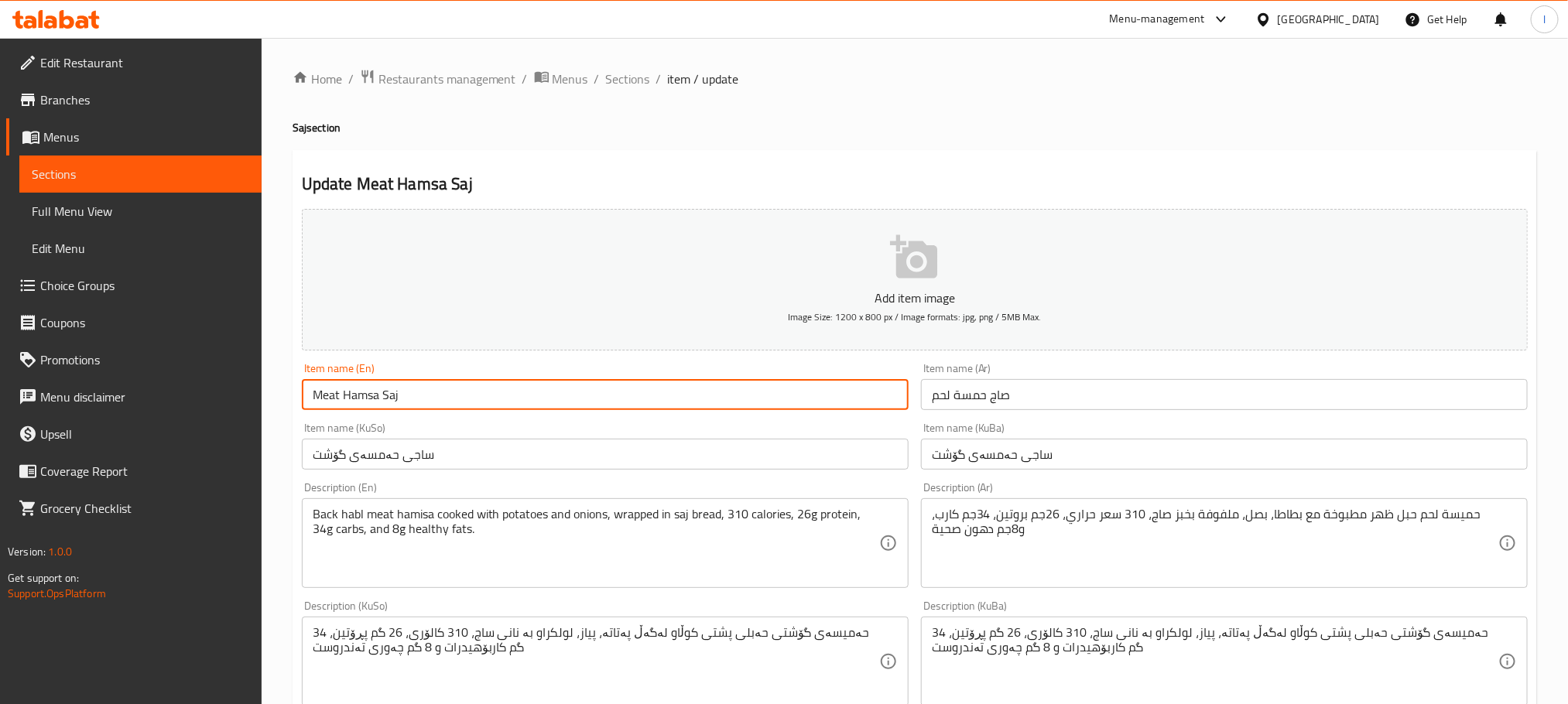
scroll to position [565, 0]
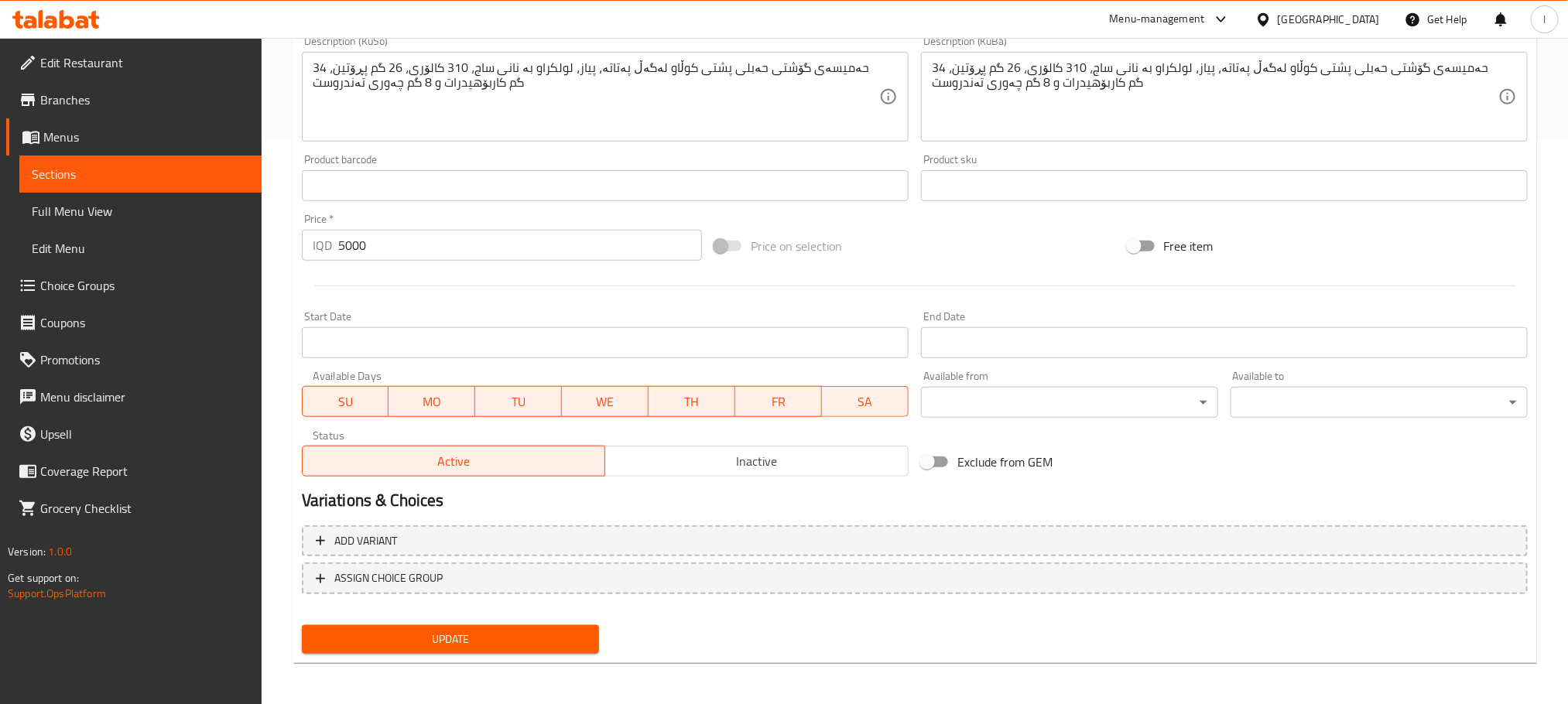
type input "Meat Hamsa Saj"
click at [491, 625] on button "Update" at bounding box center [450, 639] width 297 height 29
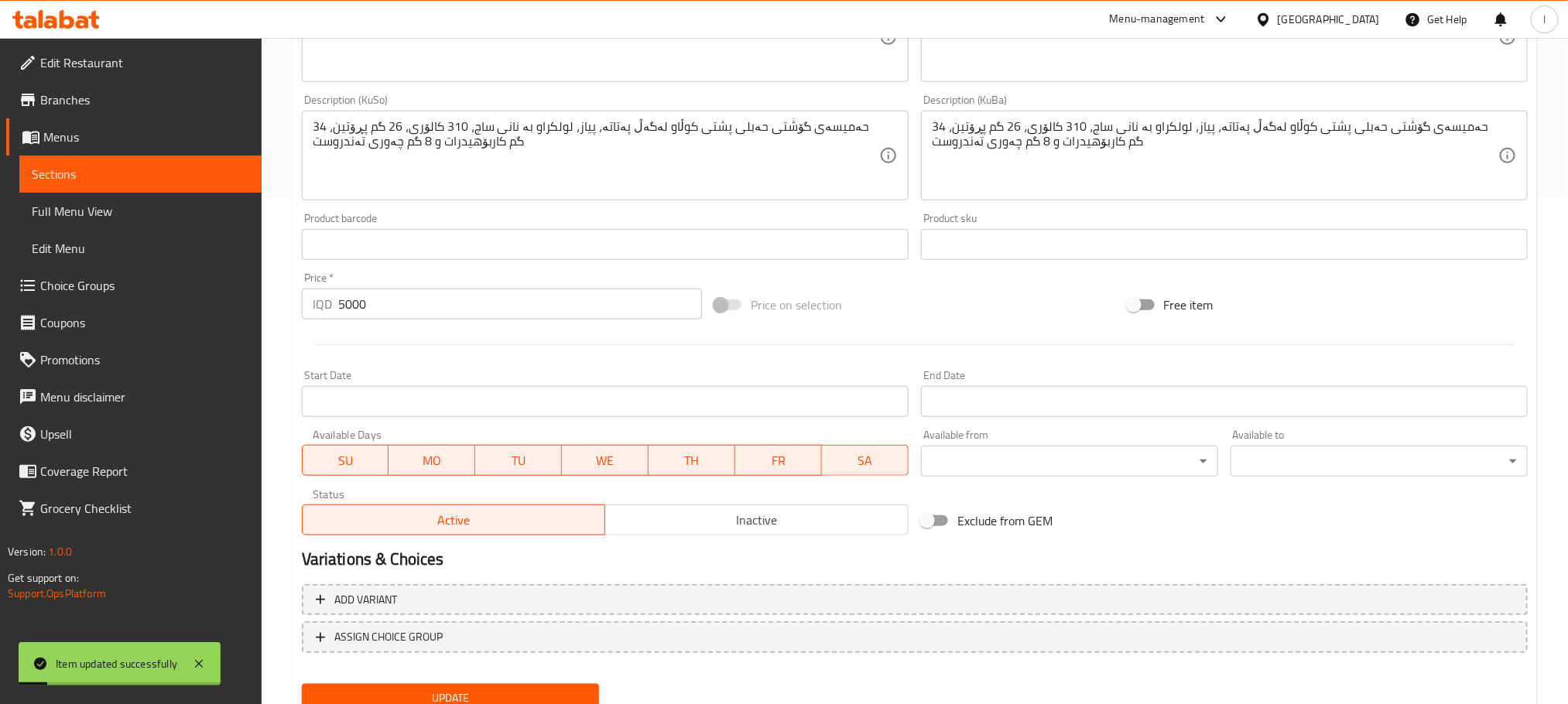
scroll to position [139, 0]
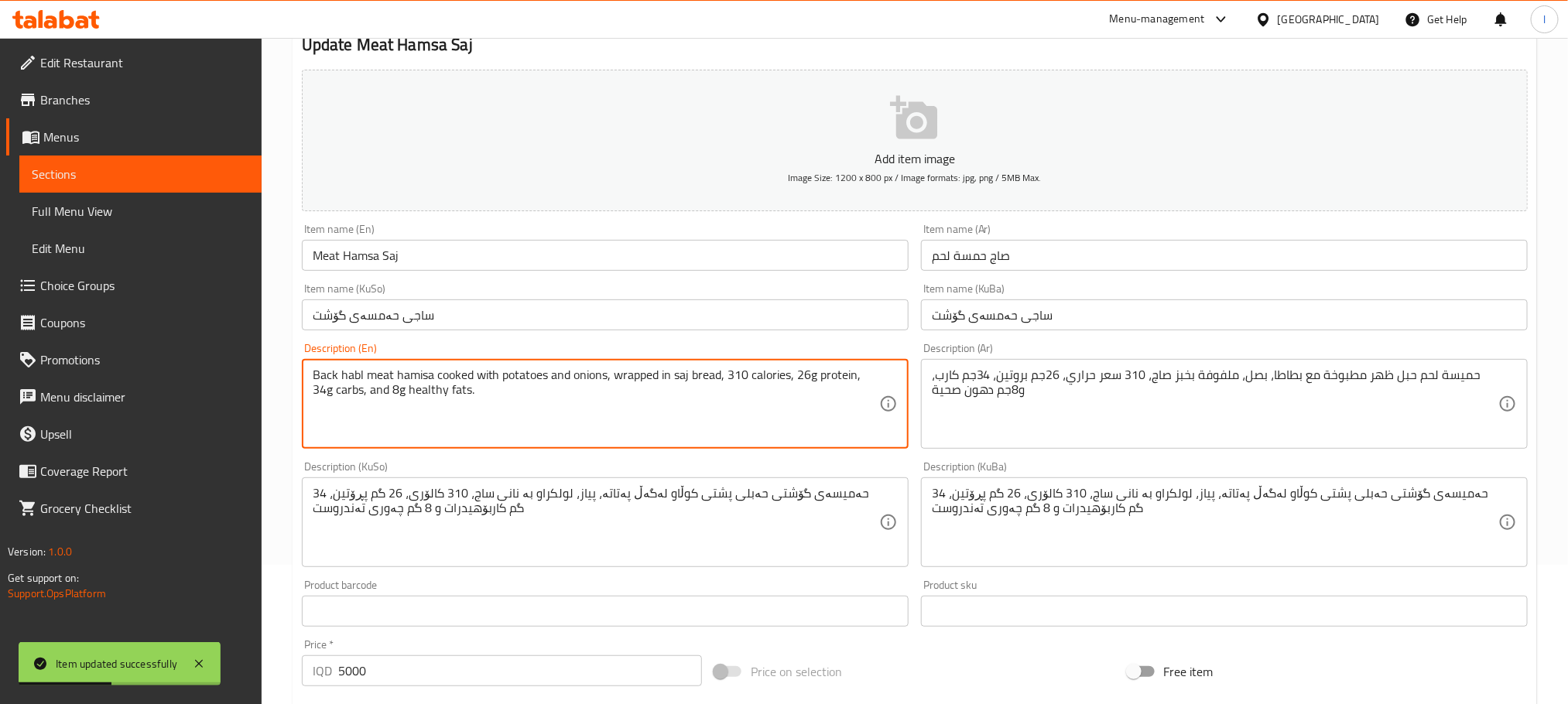
click at [571, 371] on textarea "Back habl meat hamisa cooked with potatoes and onions, wrapped in saj bread, 31…" at bounding box center [596, 404] width 566 height 74
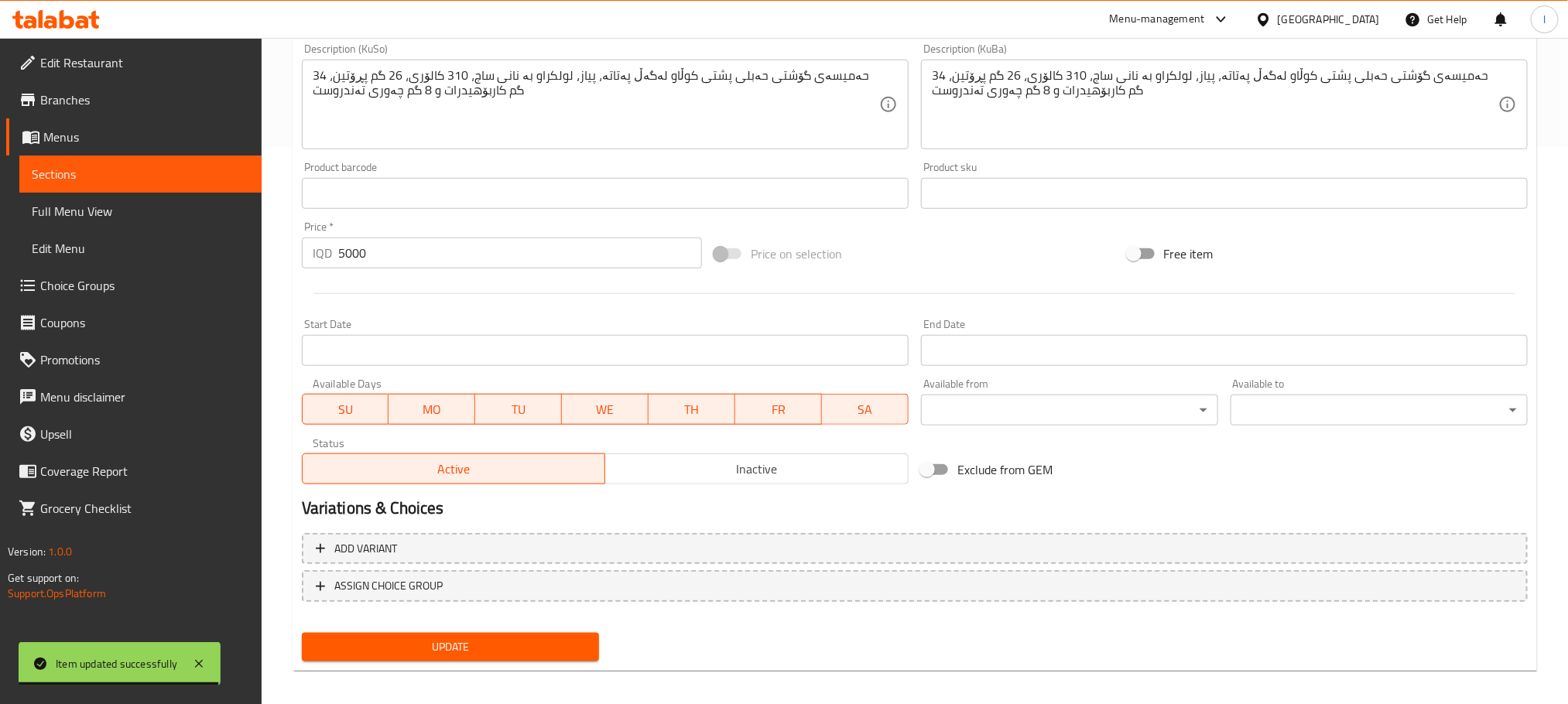
scroll to position [565, 0]
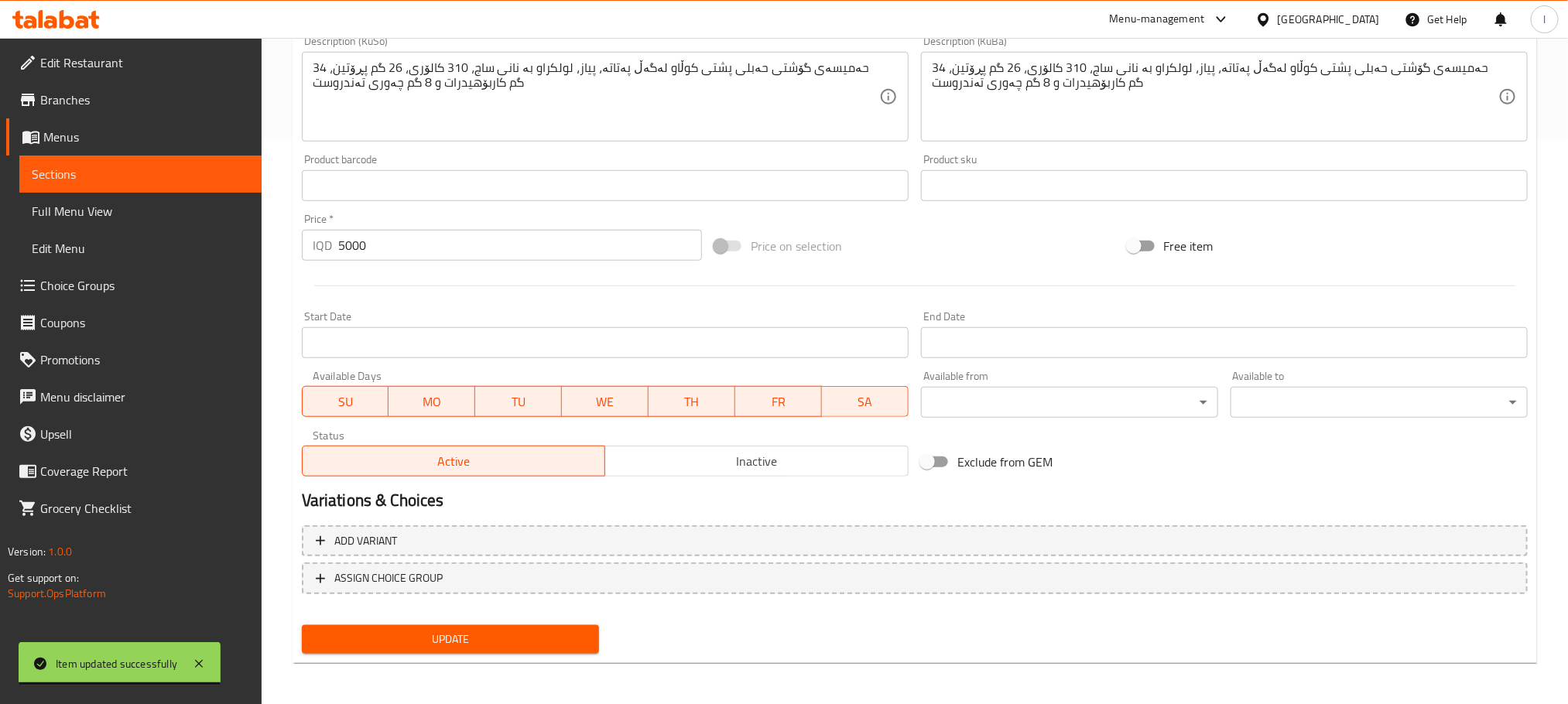
type textarea "Back habl meat hamisa cooked with potatoes, onions, wrapped in saj bread, 310 c…"
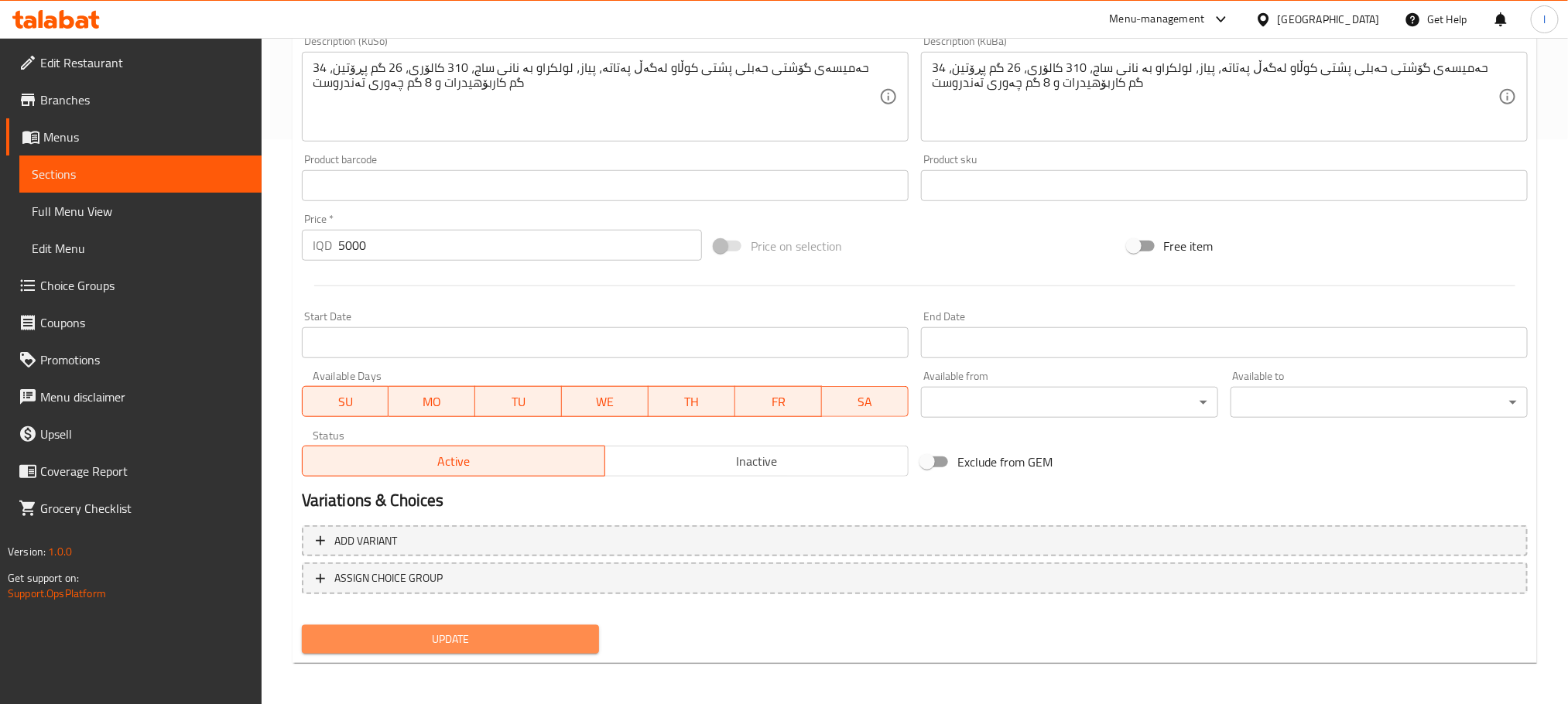
click at [550, 631] on span "Update" at bounding box center [450, 639] width 272 height 20
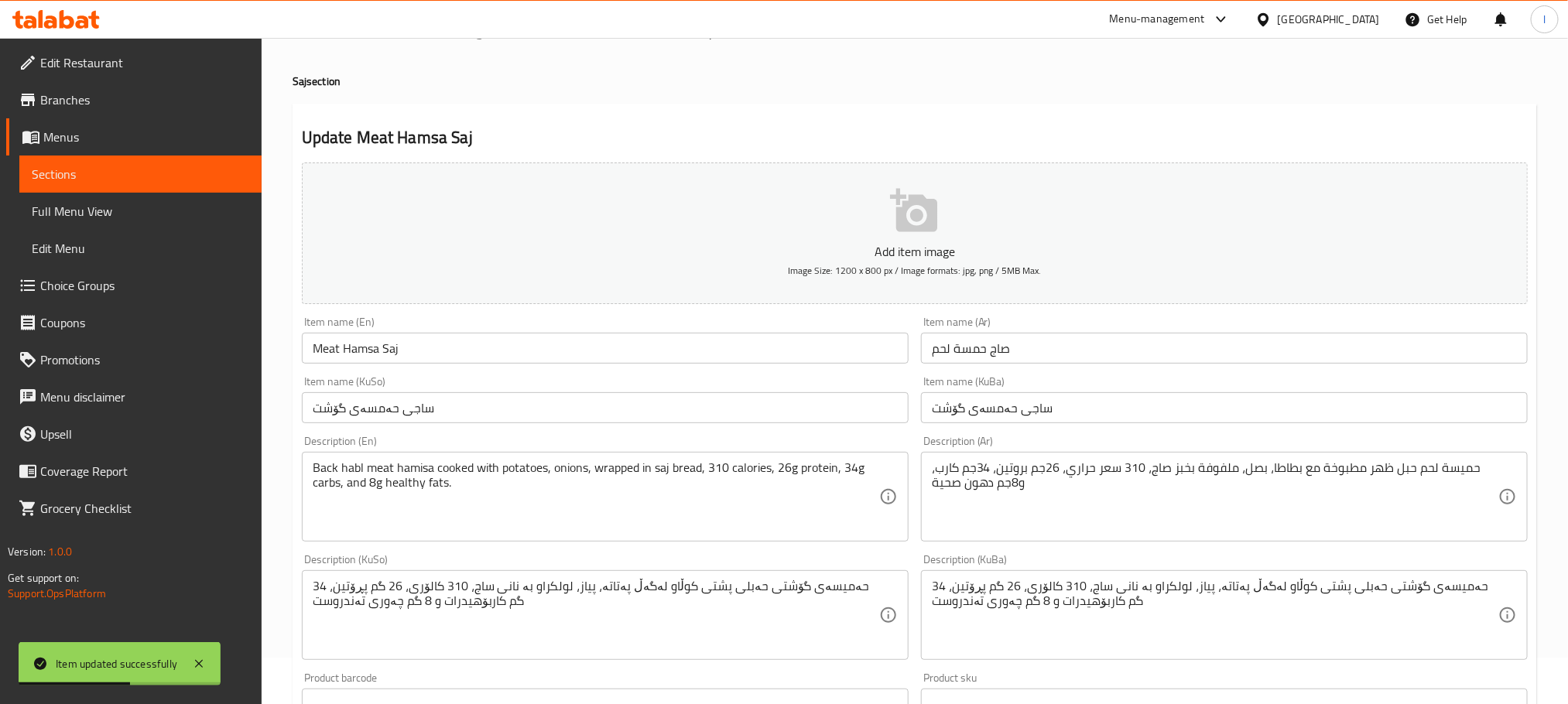
scroll to position [0, 0]
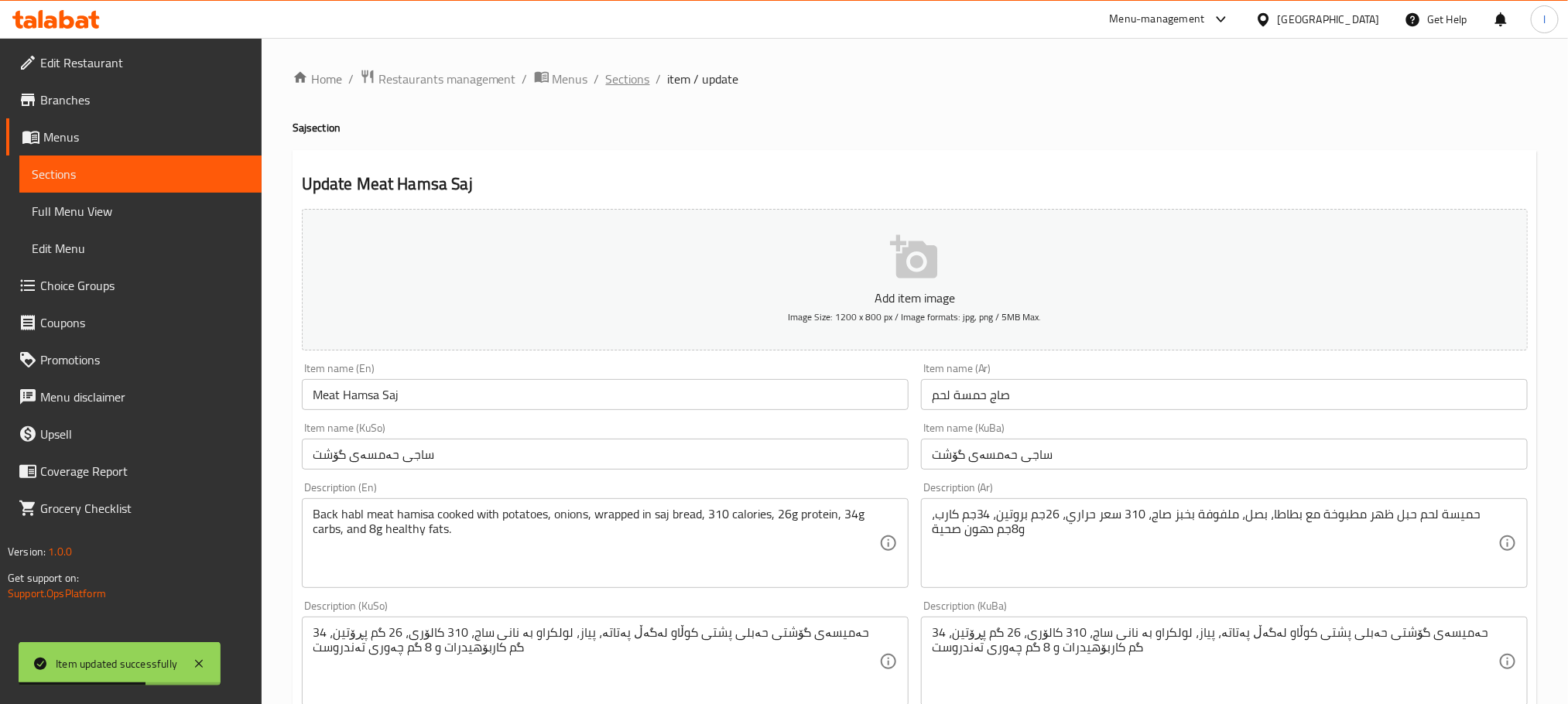
click at [623, 84] on span "Sections" at bounding box center [627, 79] width 44 height 19
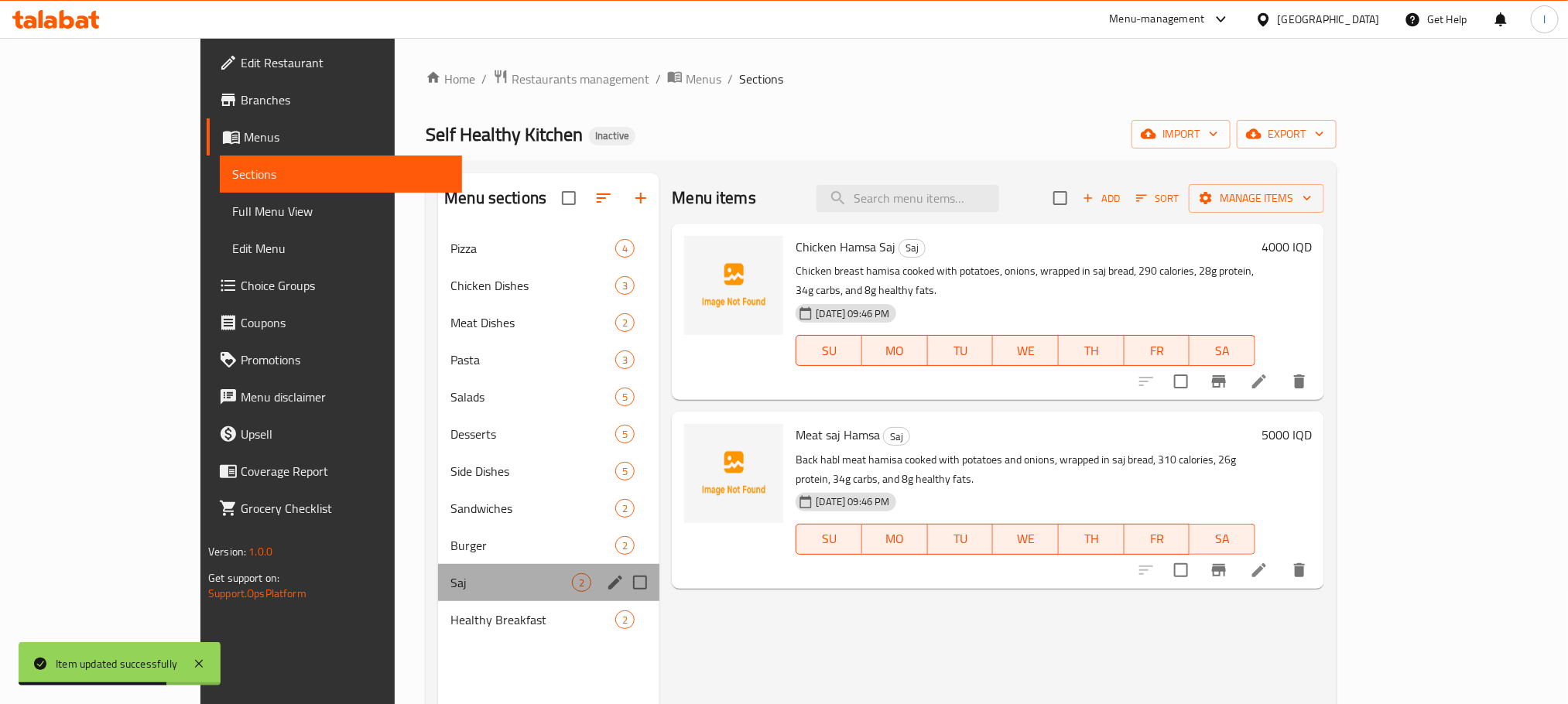
click at [462, 597] on div "Saj 2" at bounding box center [548, 582] width 221 height 37
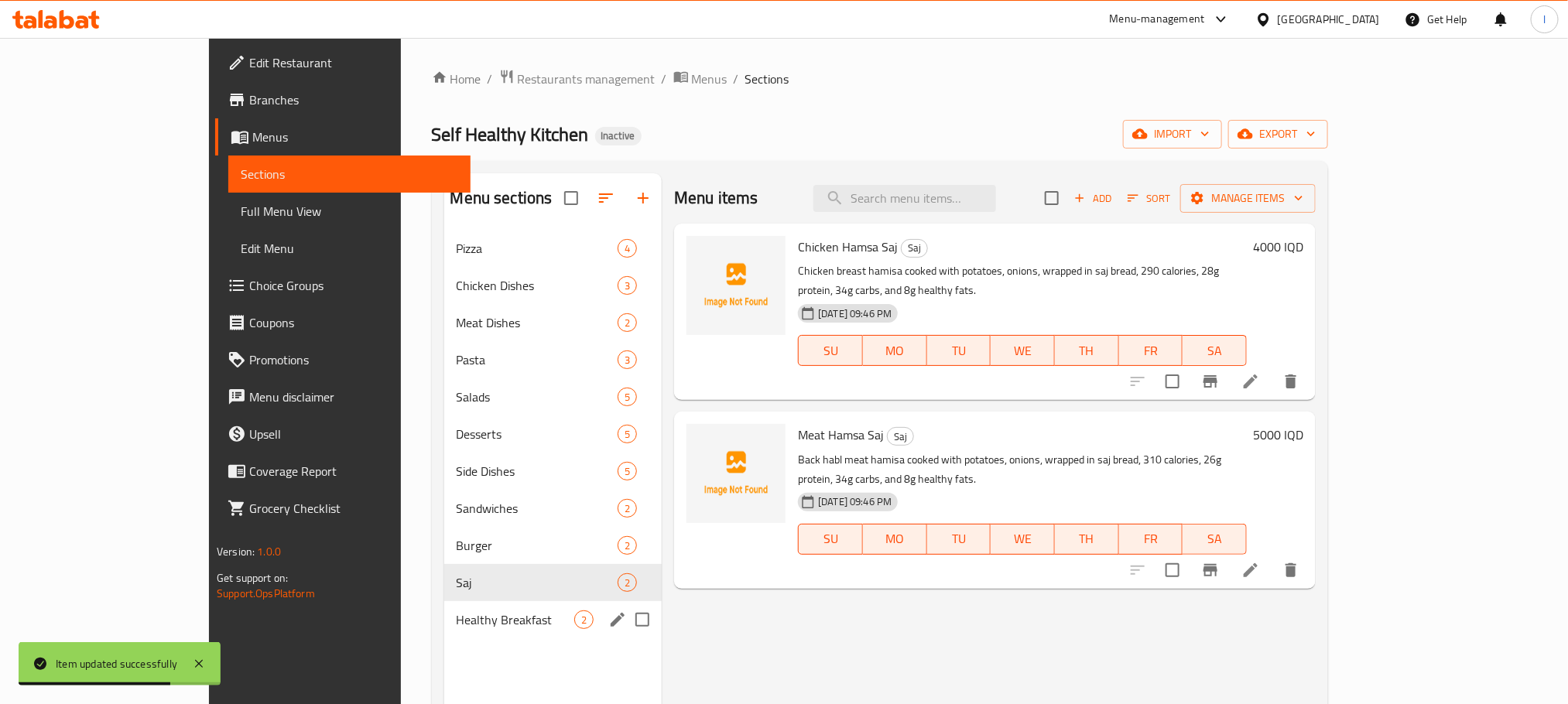
click at [458, 604] on div "Healthy Breakfast 2" at bounding box center [553, 619] width 218 height 37
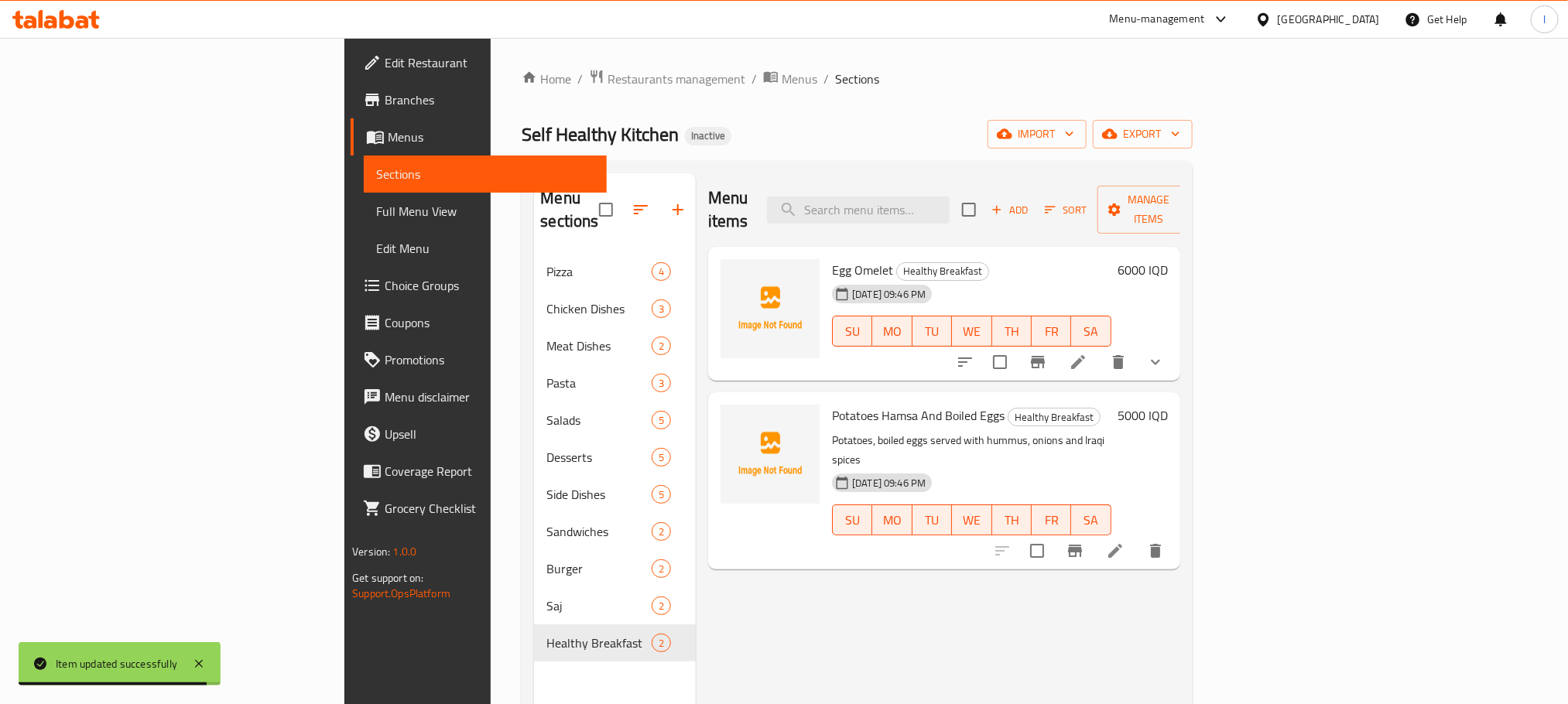
click at [1137, 537] on li at bounding box center [1115, 550] width 43 height 28
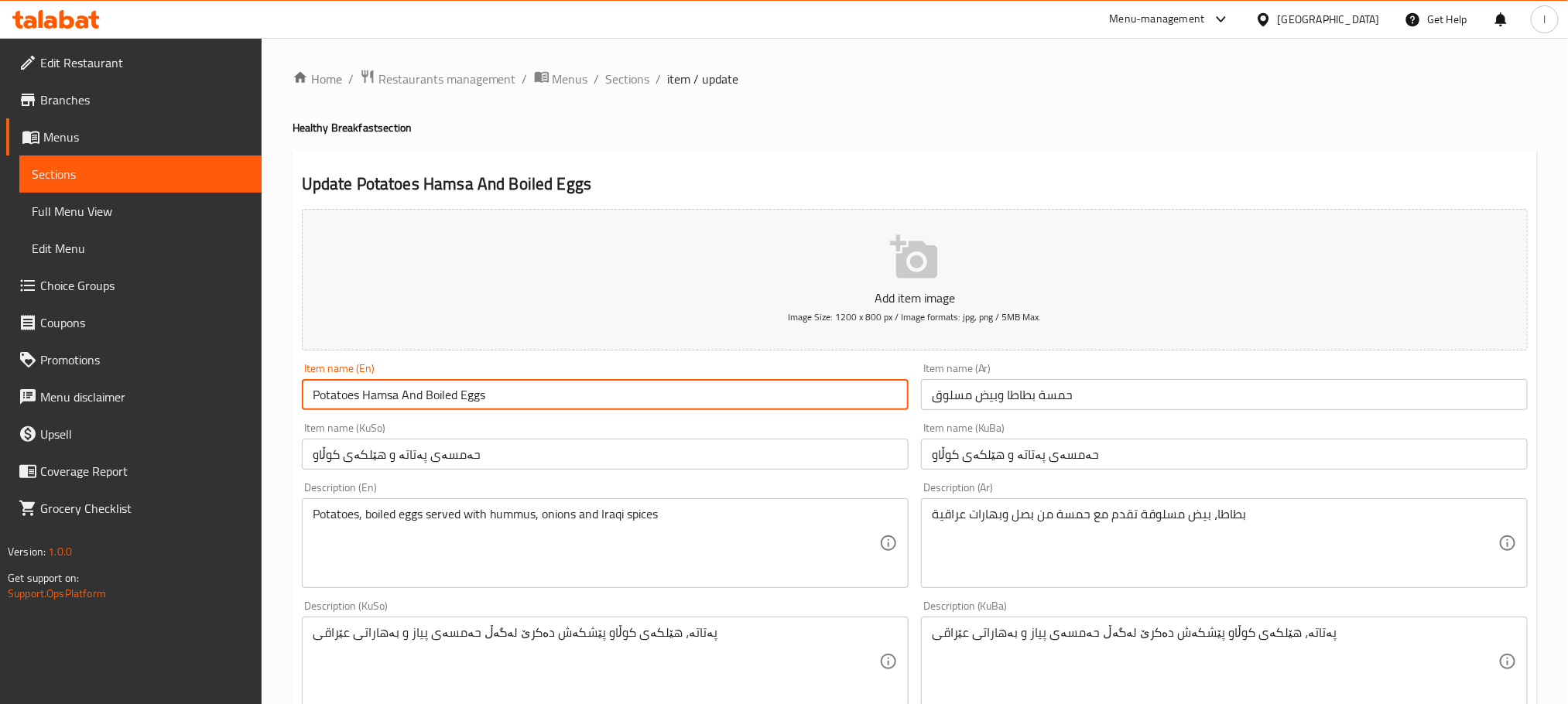
click at [395, 395] on input "Potatoes Hamsa And Boiled Eggs" at bounding box center [605, 394] width 607 height 31
drag, startPoint x: 397, startPoint y: 395, endPoint x: 362, endPoint y: 401, distance: 35.5
click at [362, 401] on input "Potatoes Hamsa And Boiled Eggs" at bounding box center [605, 394] width 607 height 31
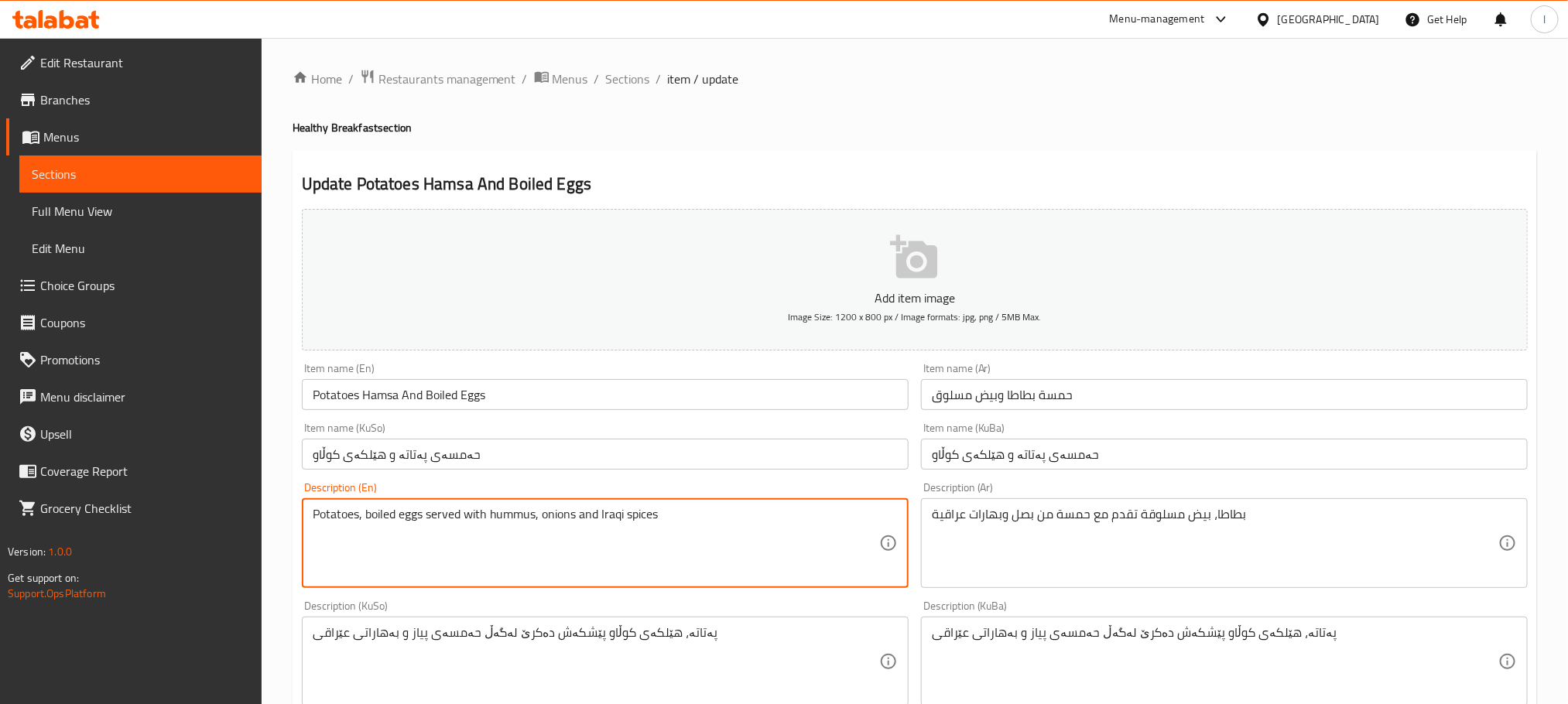
drag, startPoint x: 536, startPoint y: 517, endPoint x: 494, endPoint y: 514, distance: 42.1
paste textarea "Hamsa"
click at [504, 511] on textarea "Potatoes, boiled eggs served with hHamsa, onions and Iraqi spices" at bounding box center [596, 543] width 566 height 74
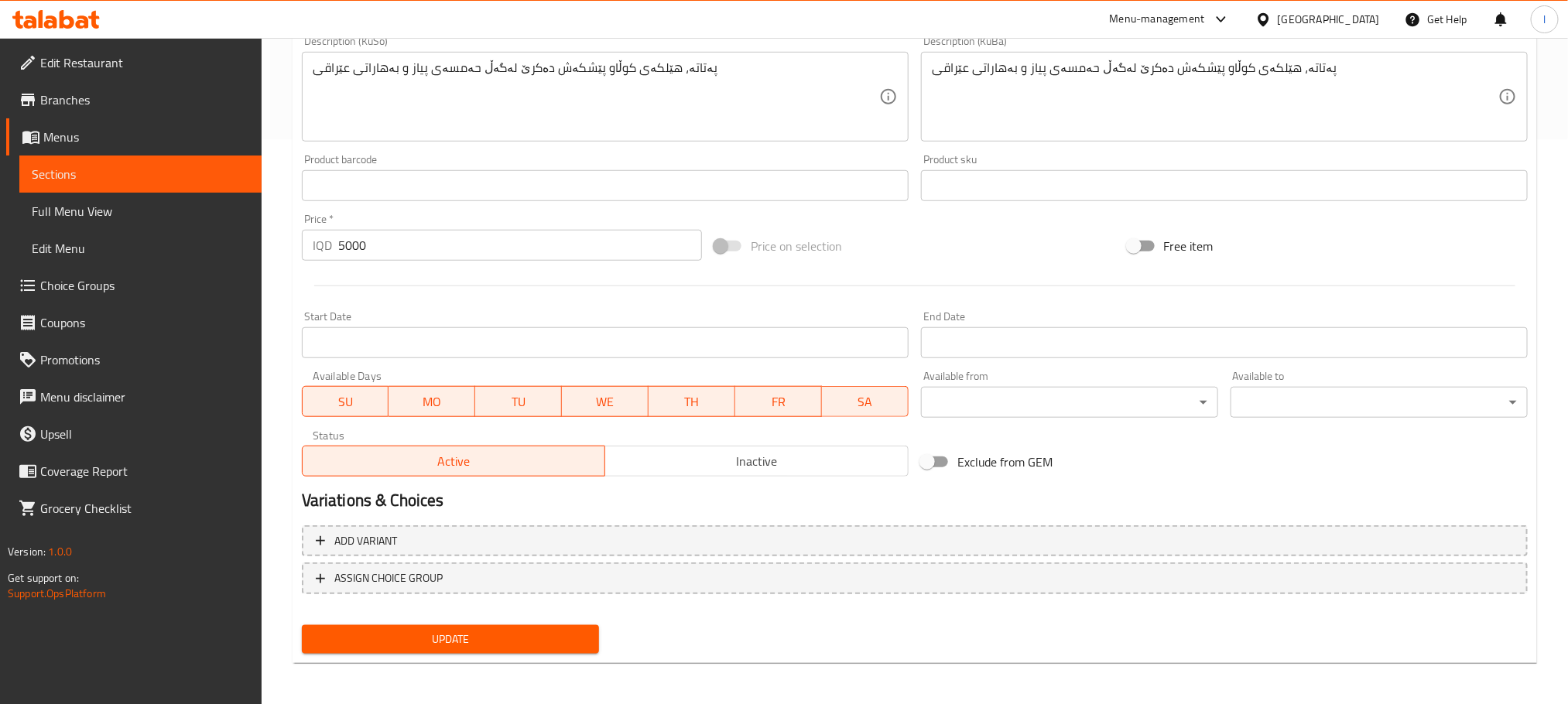
type textarea "Potatoes, boiled eggs served with hamsa, onions and Iraqi spices"
click at [474, 634] on span "Update" at bounding box center [450, 639] width 272 height 20
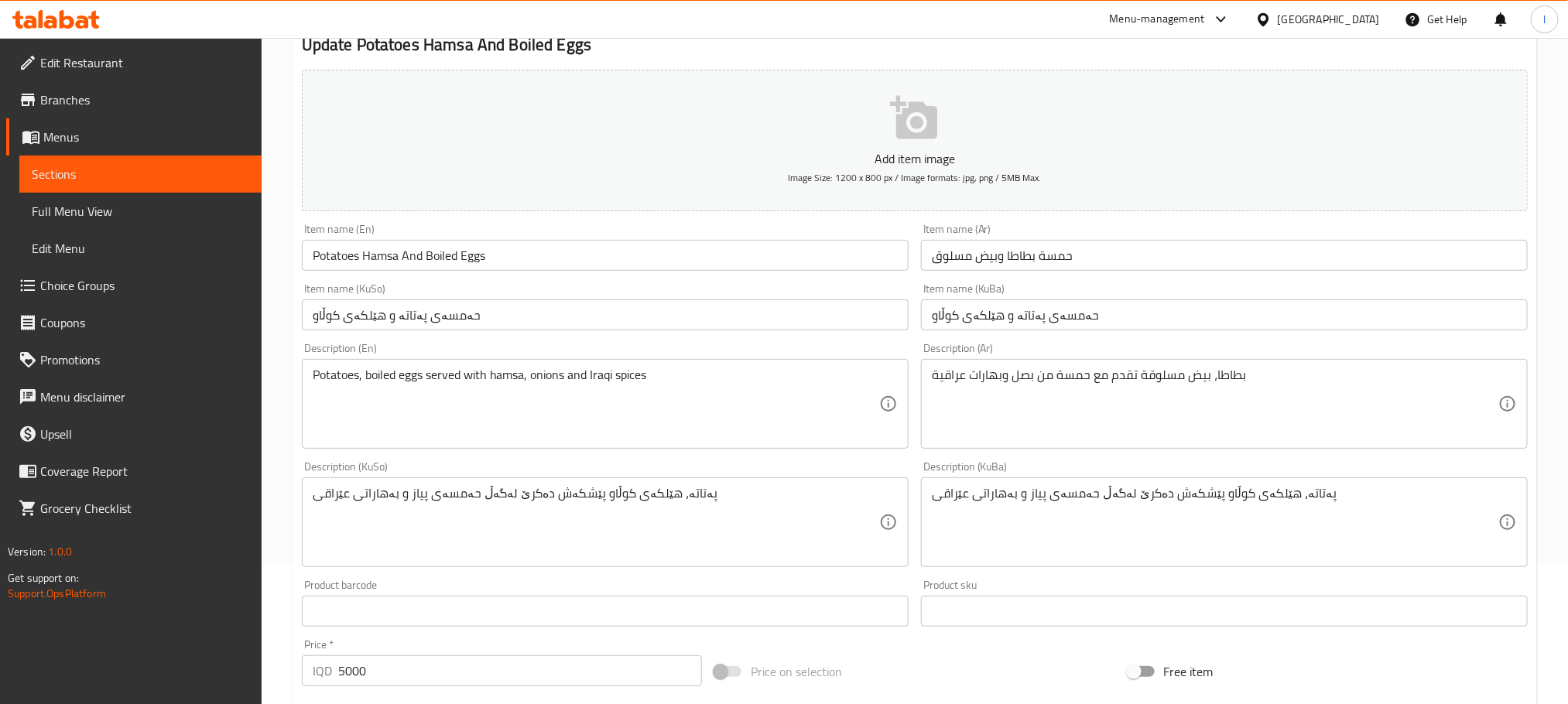
scroll to position [0, 0]
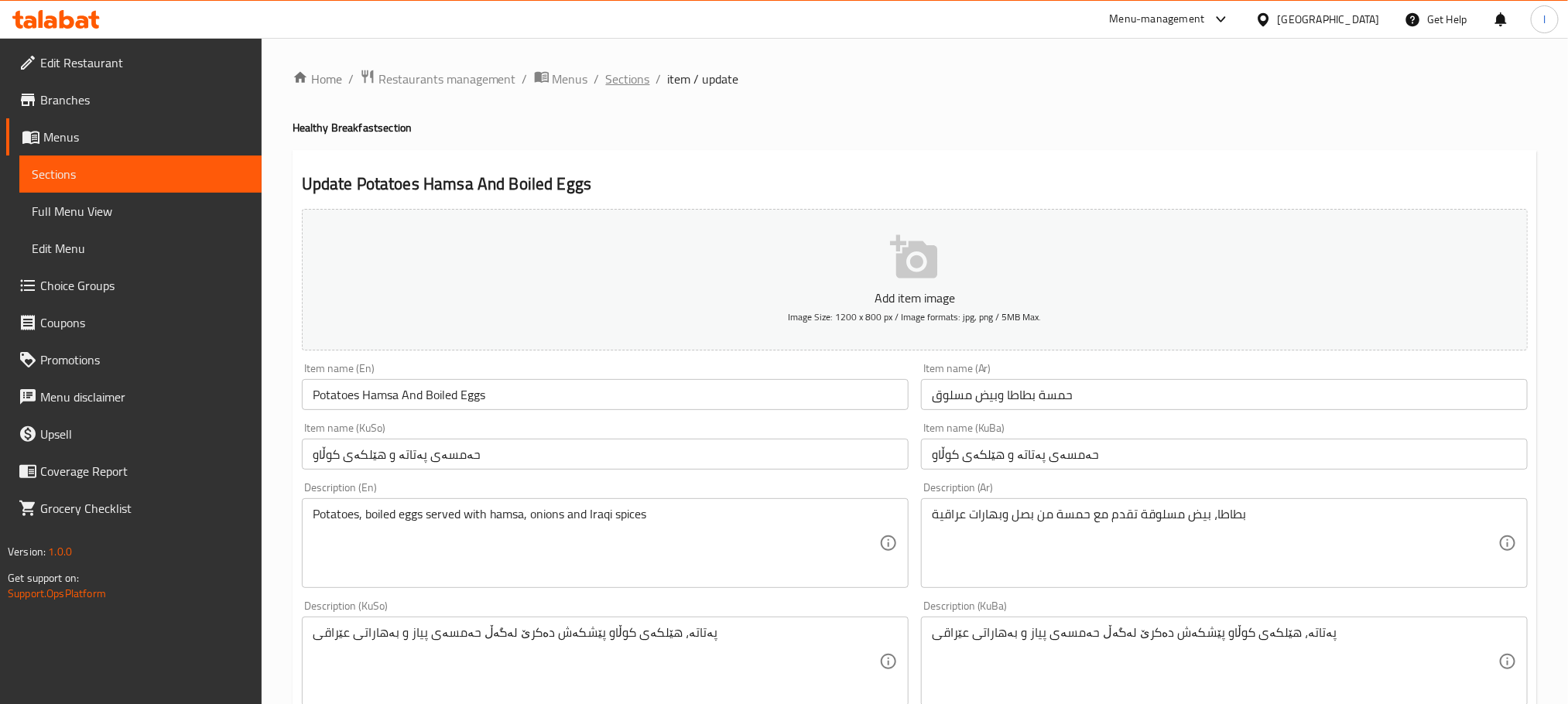
click at [630, 84] on span "Sections" at bounding box center [627, 79] width 44 height 19
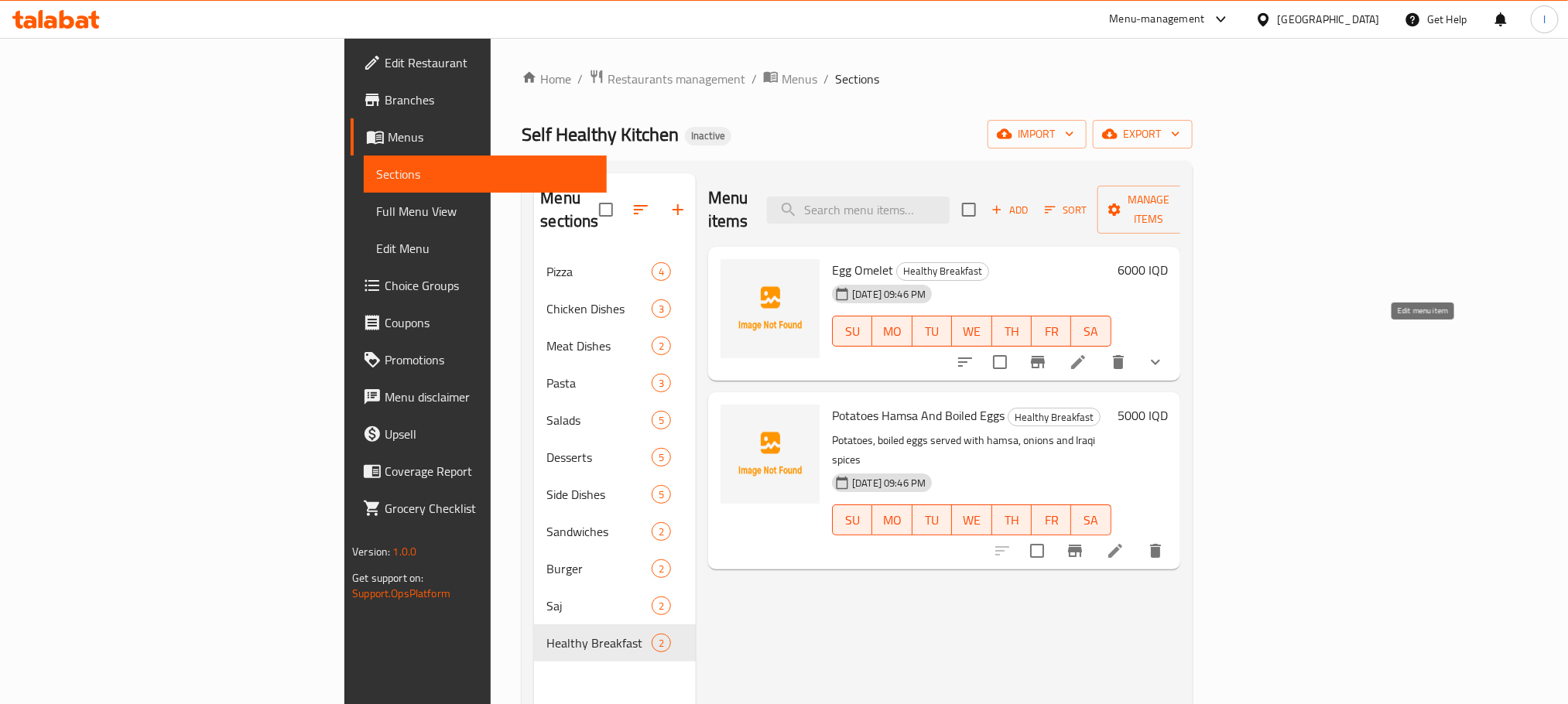
click at [1085, 355] on icon at bounding box center [1078, 362] width 14 height 14
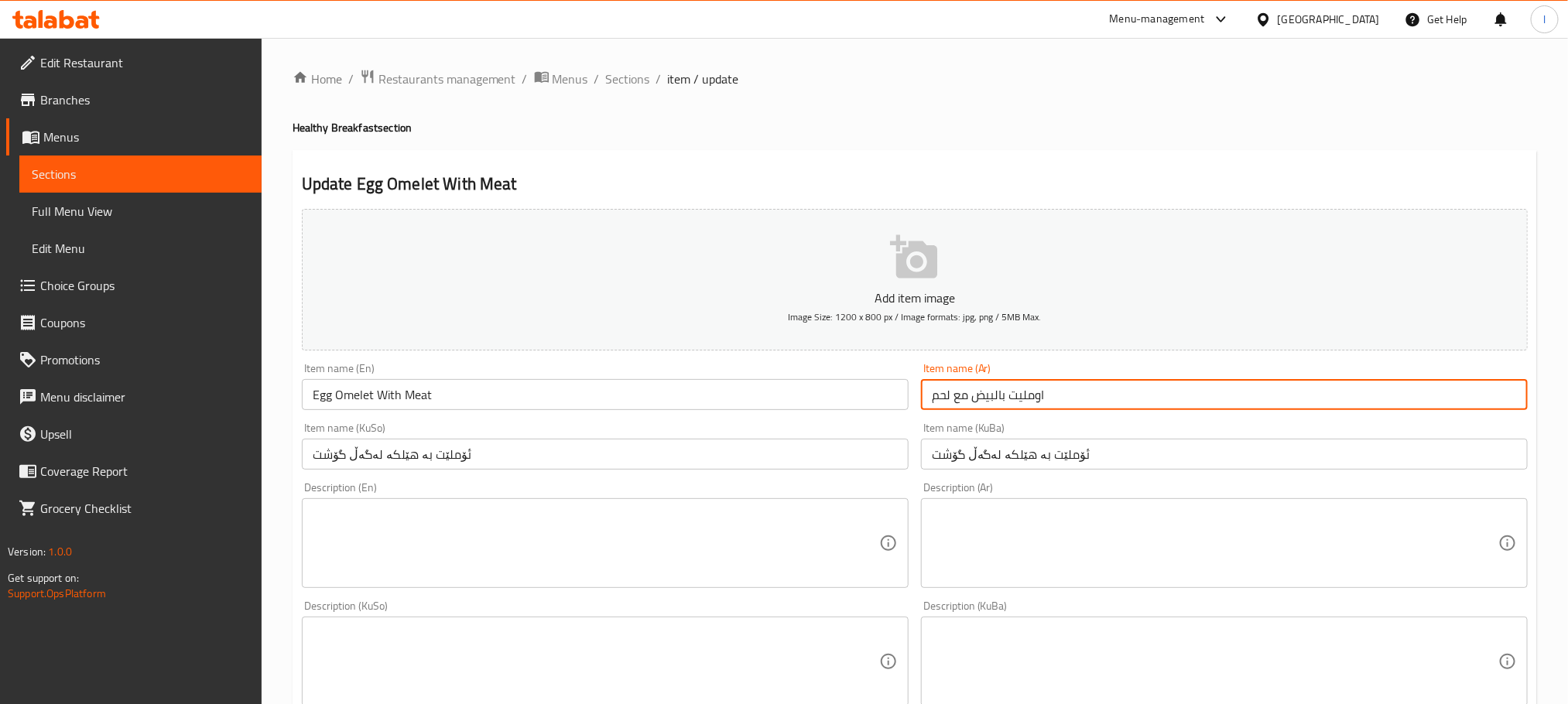
drag, startPoint x: 1057, startPoint y: 390, endPoint x: 1024, endPoint y: 399, distance: 34.2
click at [1024, 399] on input "اومليت بالبيض مع لحم" at bounding box center [1224, 394] width 607 height 31
click at [1014, 400] on input "اومليت بالبيض مع لحم" at bounding box center [1224, 394] width 607 height 31
drag, startPoint x: 975, startPoint y: 402, endPoint x: 1045, endPoint y: 397, distance: 70.2
click at [1045, 397] on input "اومليت بالبيض مع لحم" at bounding box center [1224, 394] width 607 height 31
